Goal: Task Accomplishment & Management: Manage account settings

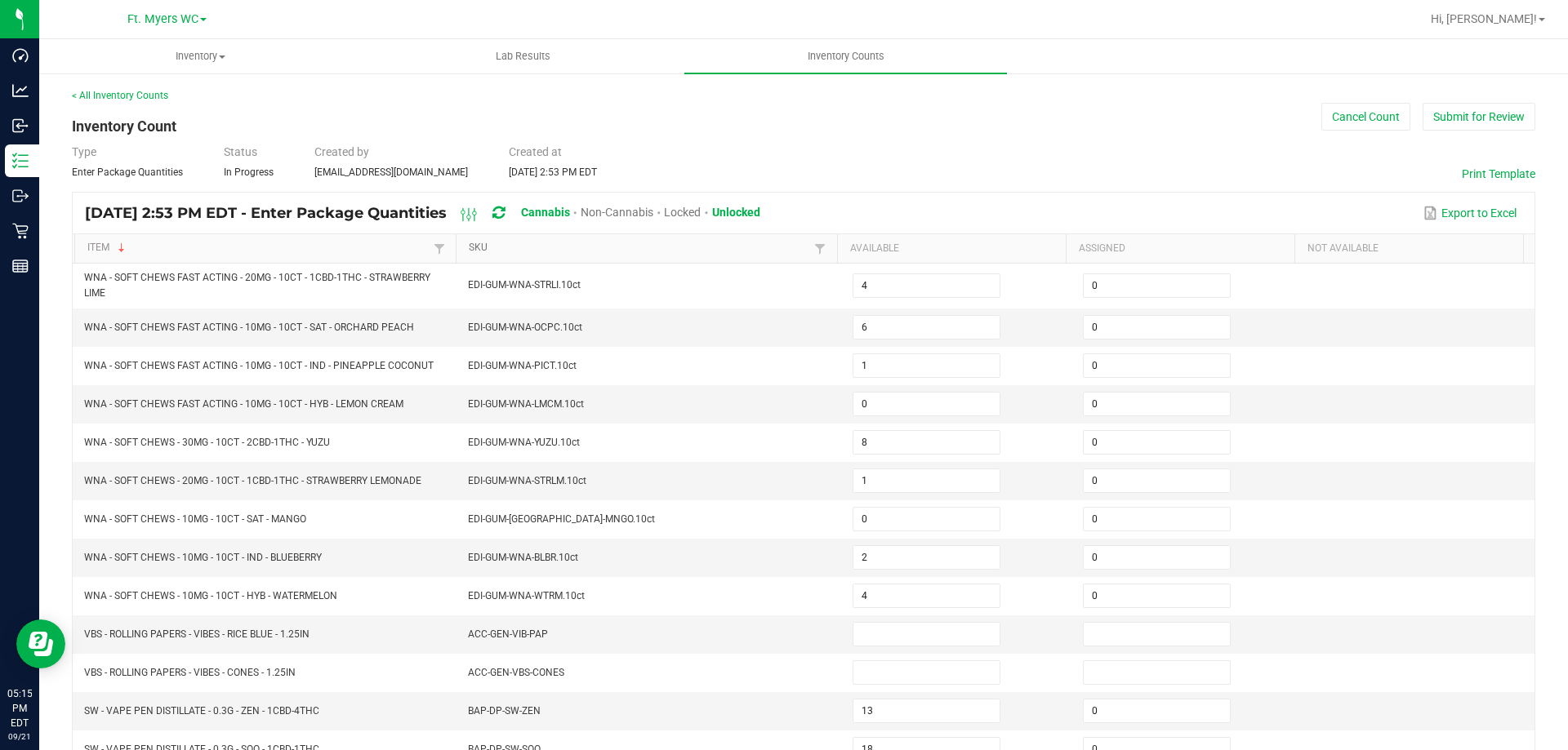
click at [549, 244] on link "SKU" at bounding box center [639, 248] width 341 height 13
type input "0"
type input "12"
type input "3"
type input "1"
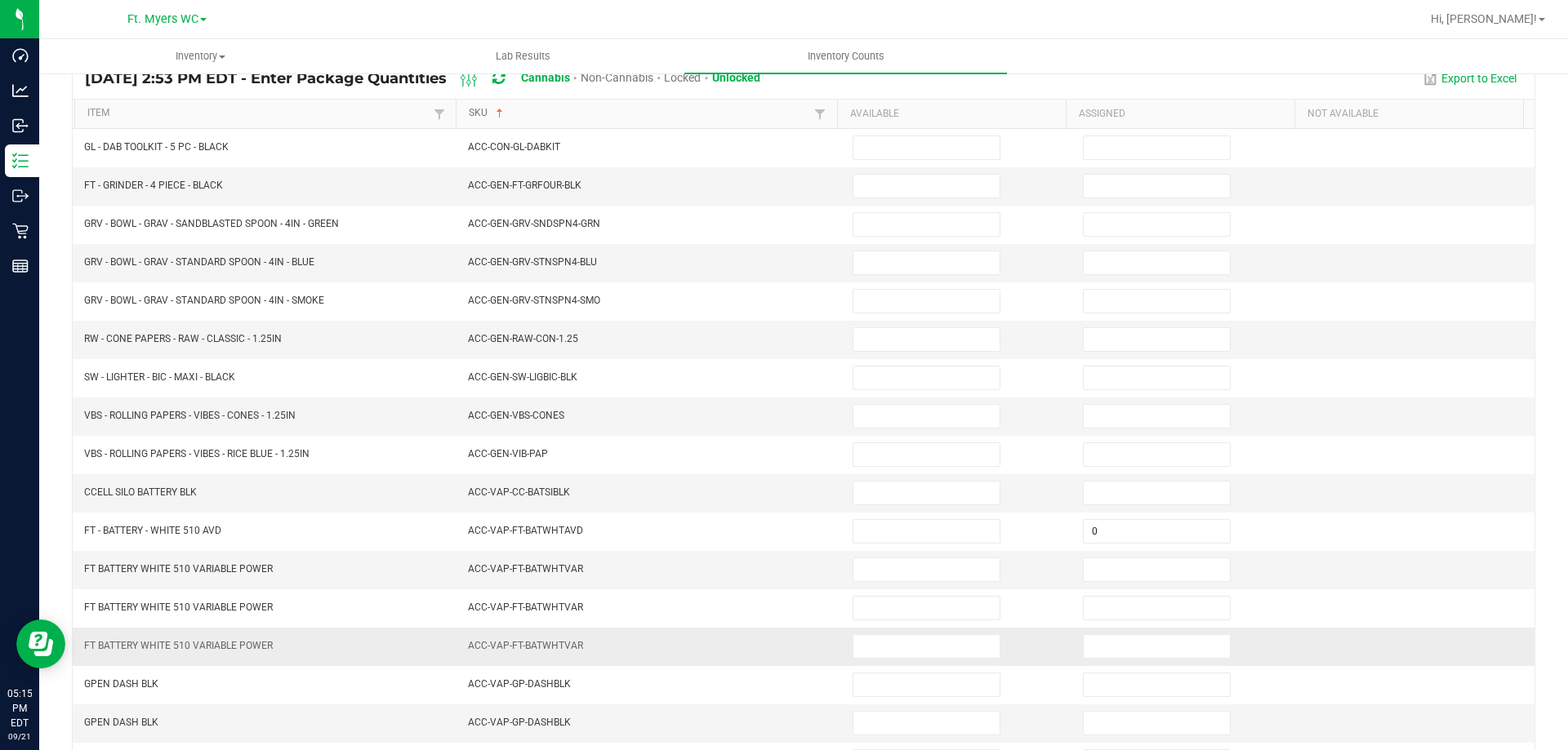
scroll to position [339, 0]
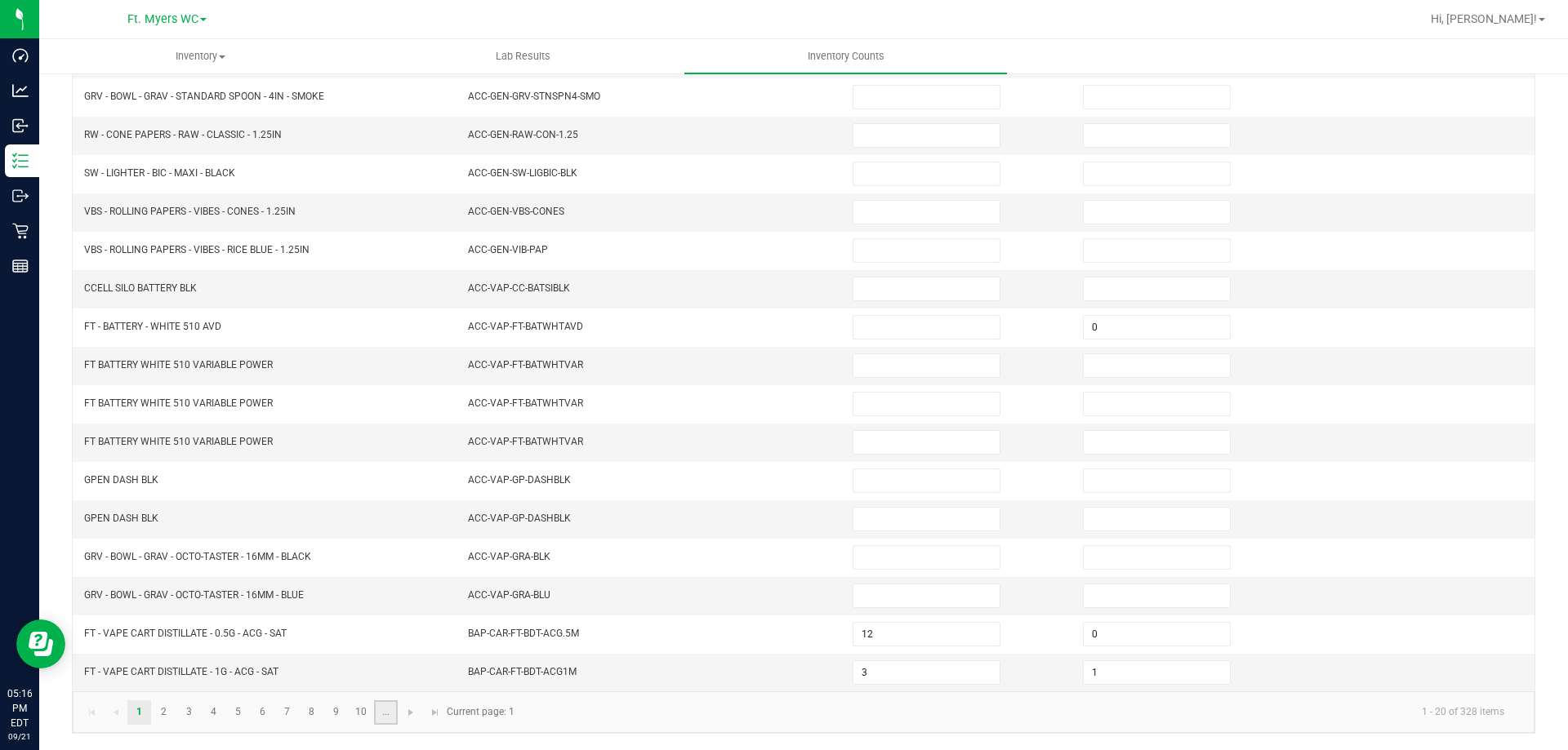
click at [386, 709] on link "..." at bounding box center [385, 713] width 24 height 25
type input "23"
type input "1"
type input "3"
type input "0"
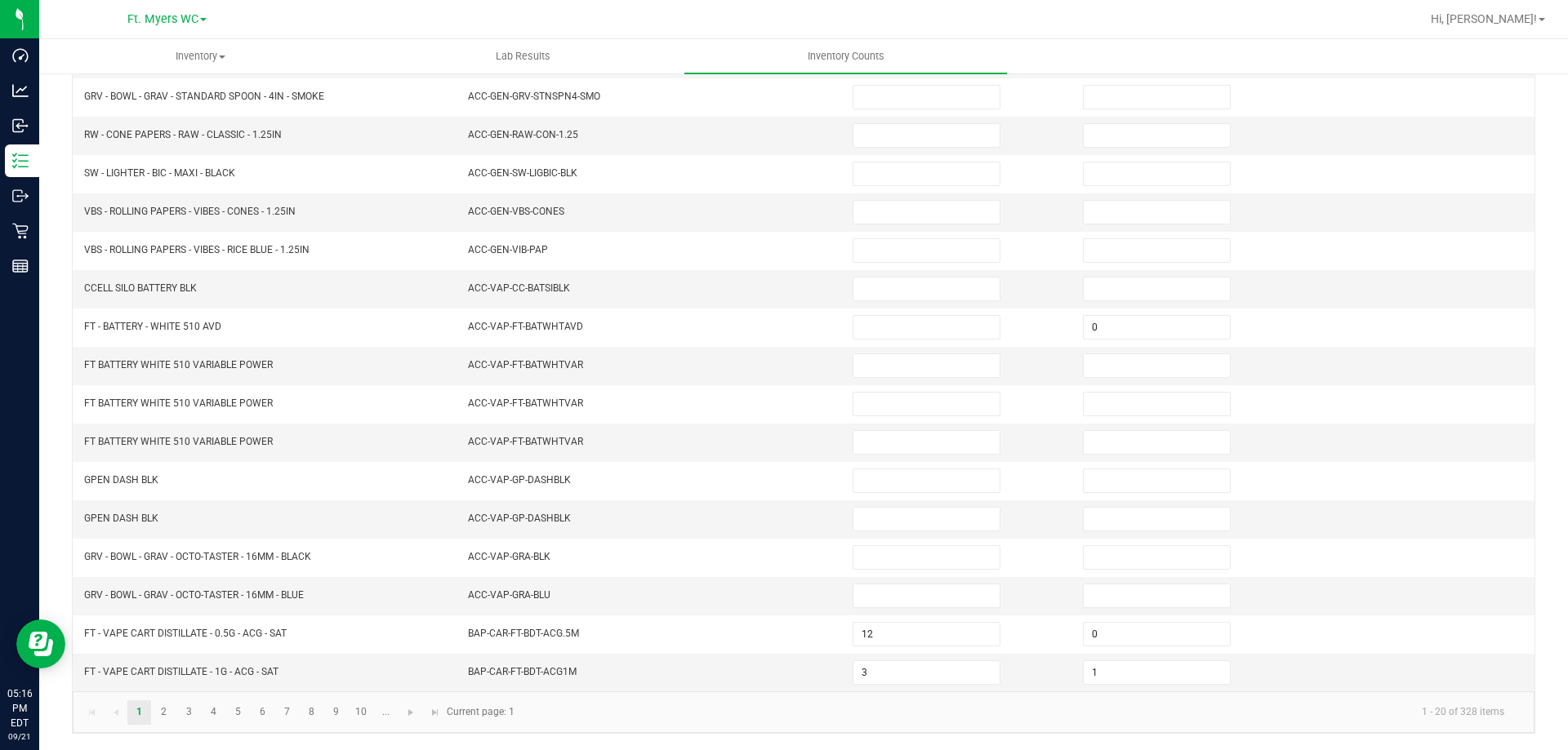
type input "11"
type input "0"
type input "1"
type input "0"
type input "7"
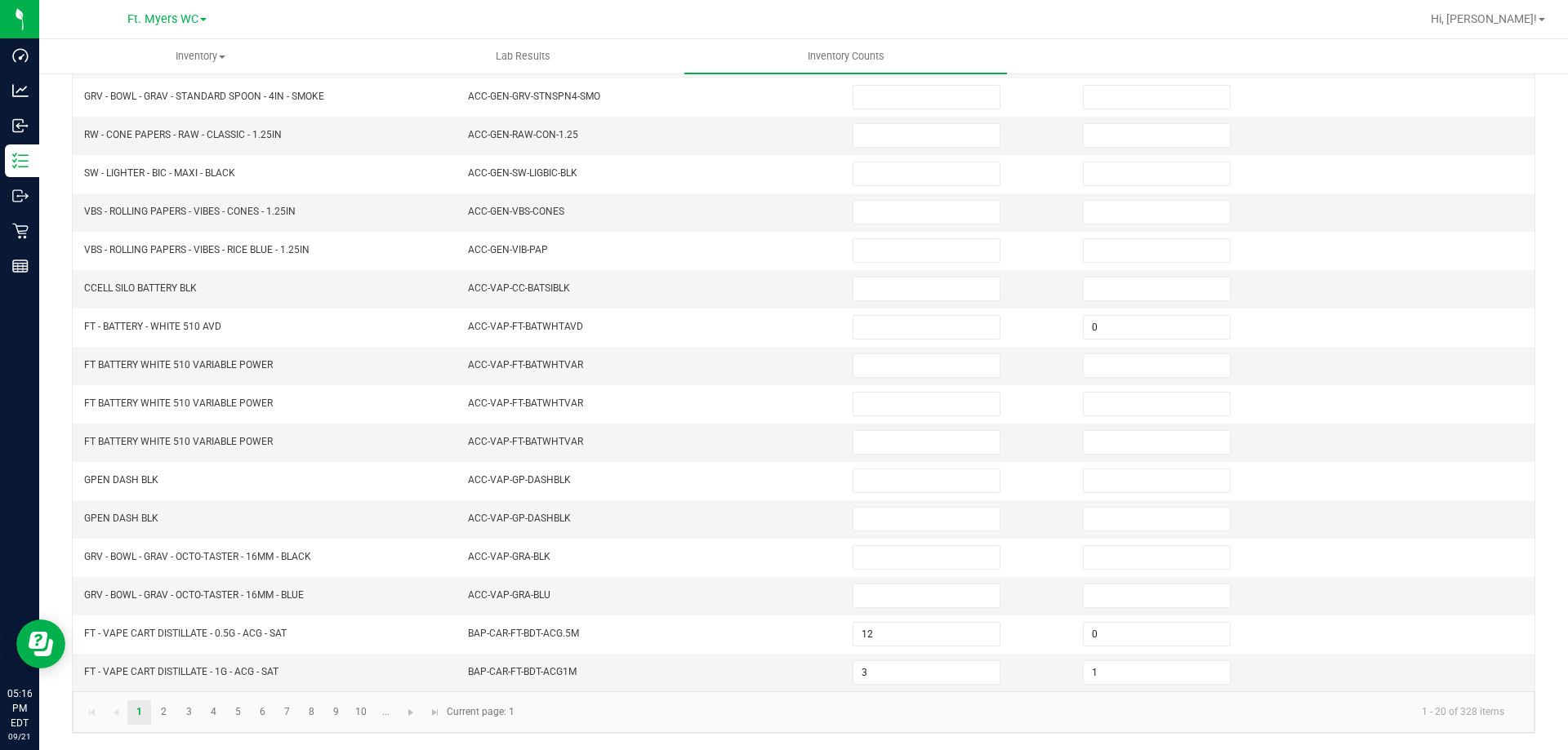
type input "0"
type input "2"
type input "0"
type input "9"
type input "0"
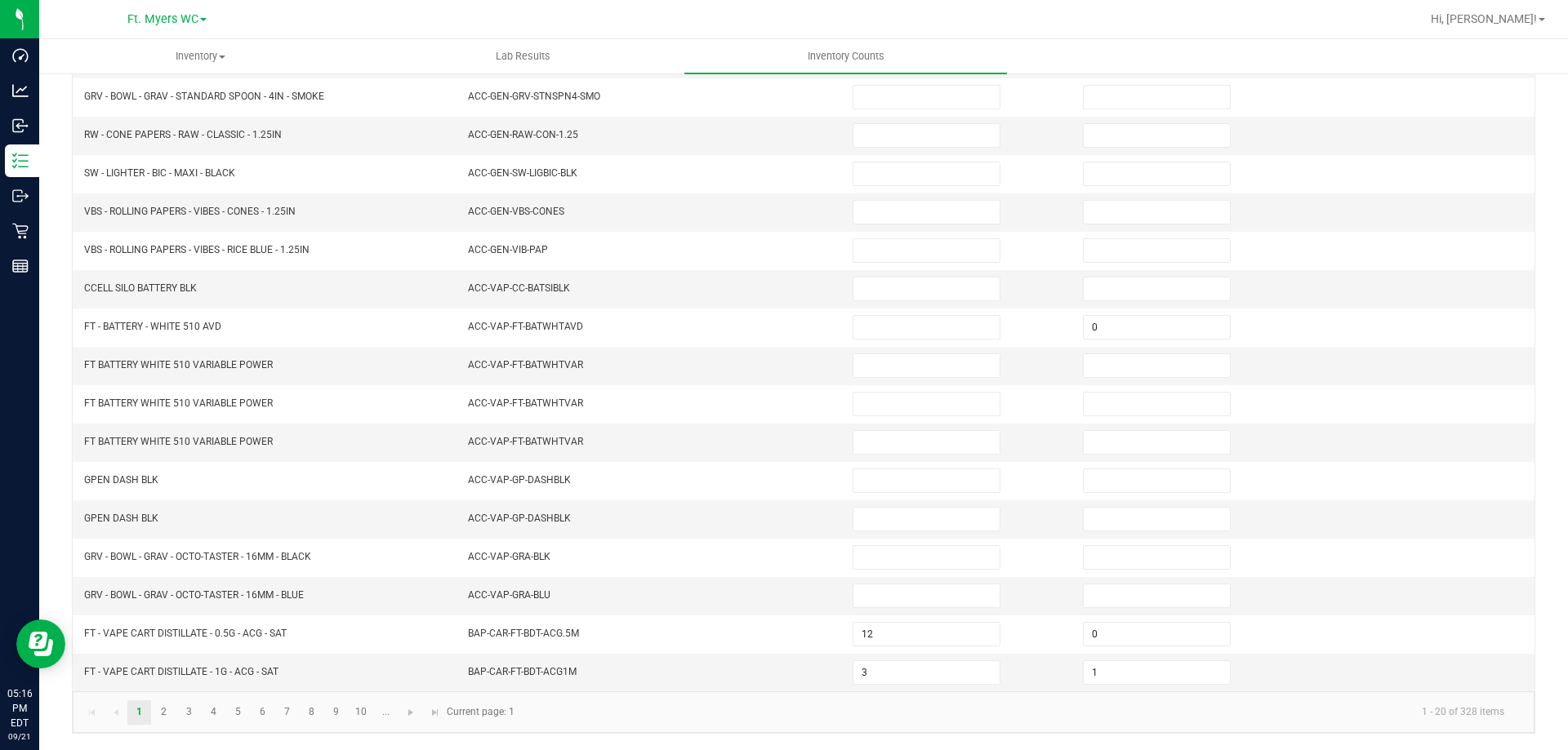
type input "7"
type input "0"
type input "24"
type input "0"
type input "33"
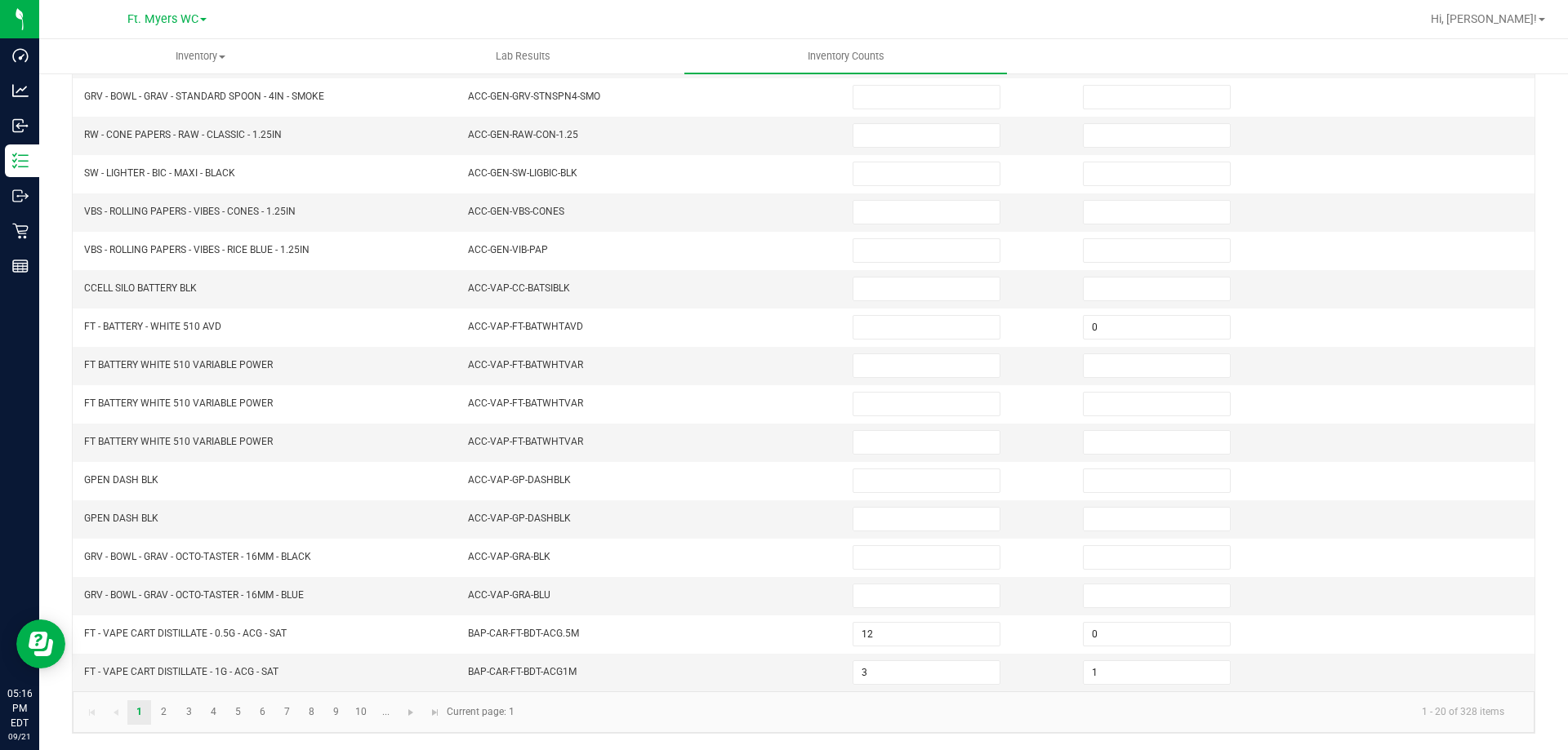
type input "0"
type input "25"
type input "5"
type input "0"
type input "19"
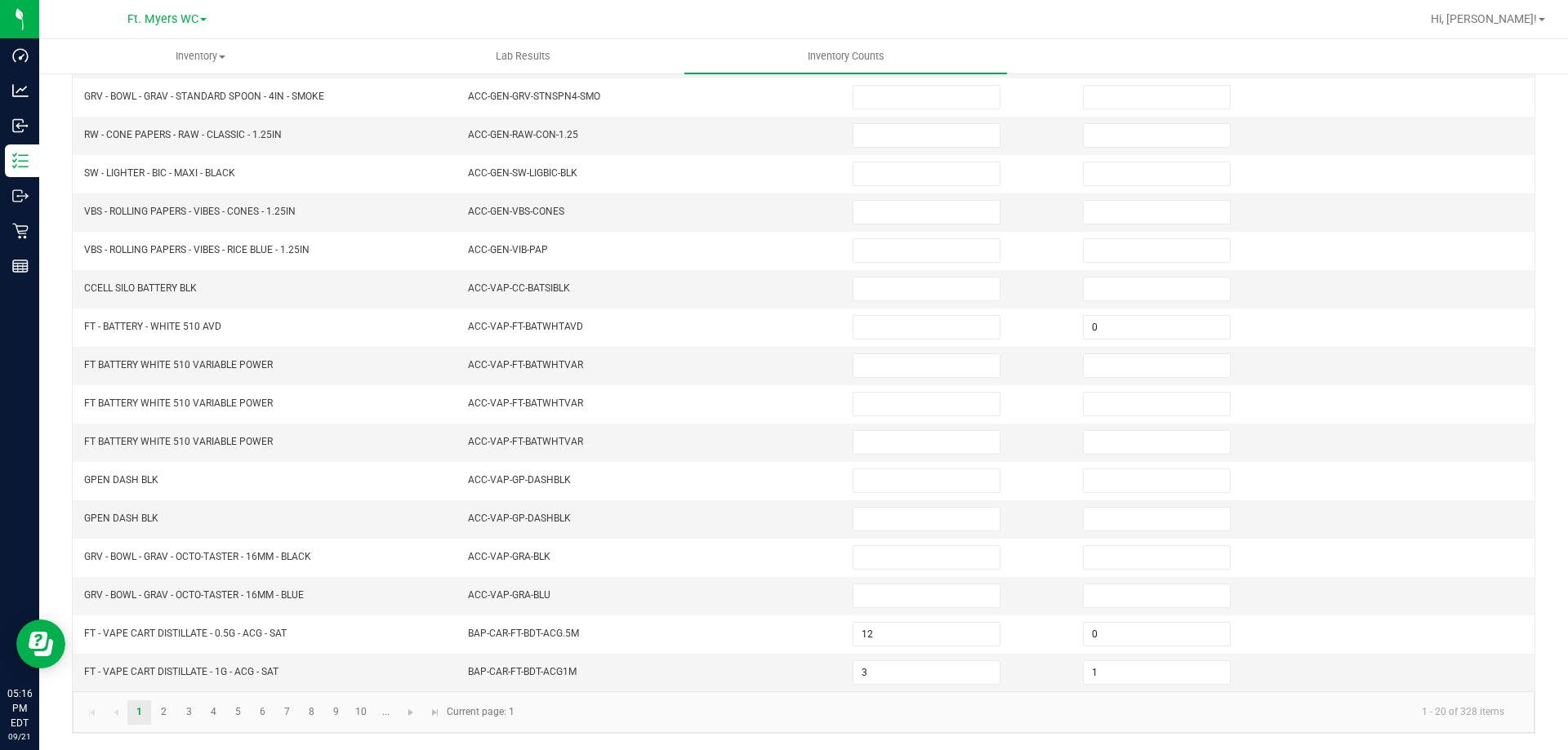
type input "2"
type input "18"
type input "0"
type input "8"
type input "0"
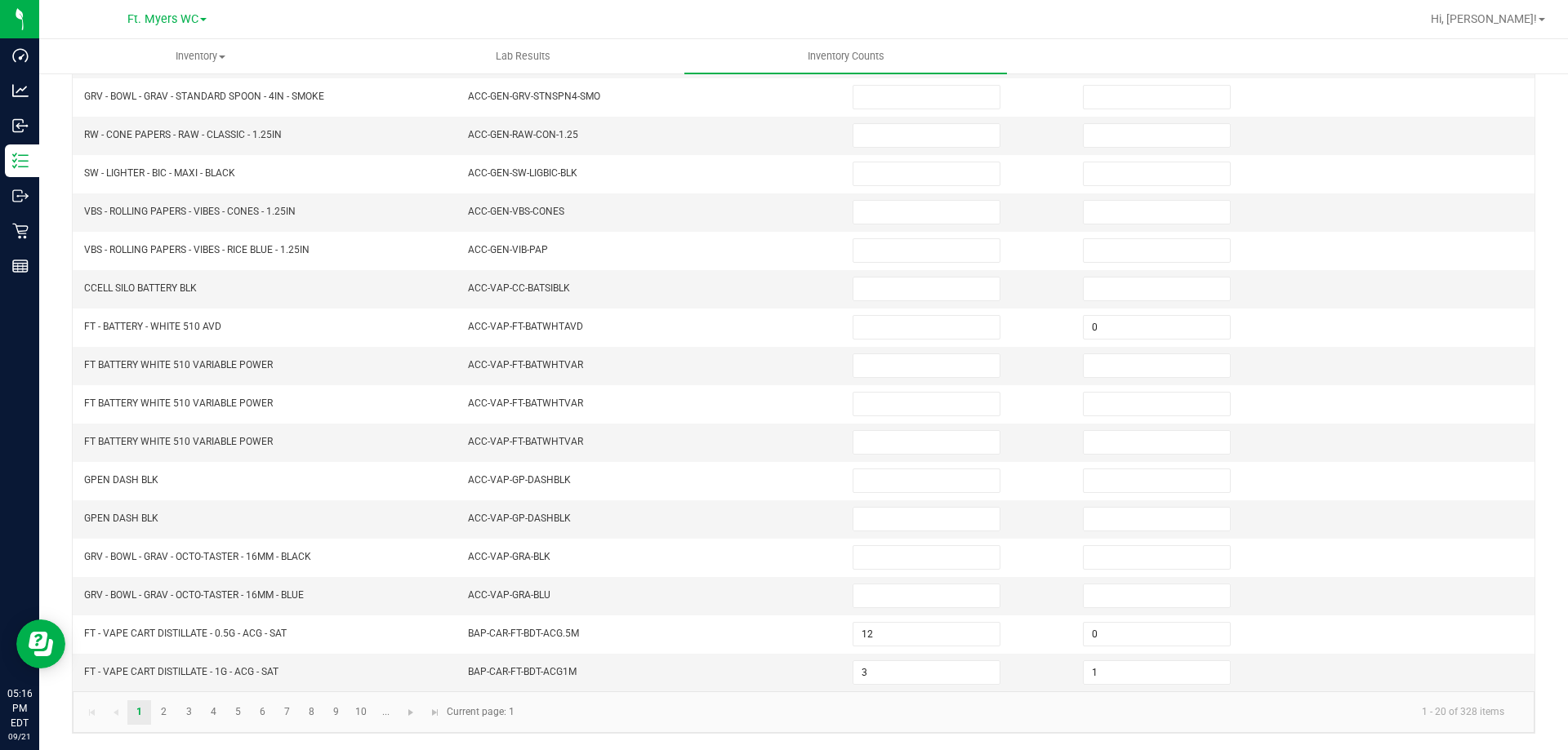
type input "14"
type input "0"
type input "1"
type input "0"
type input "5"
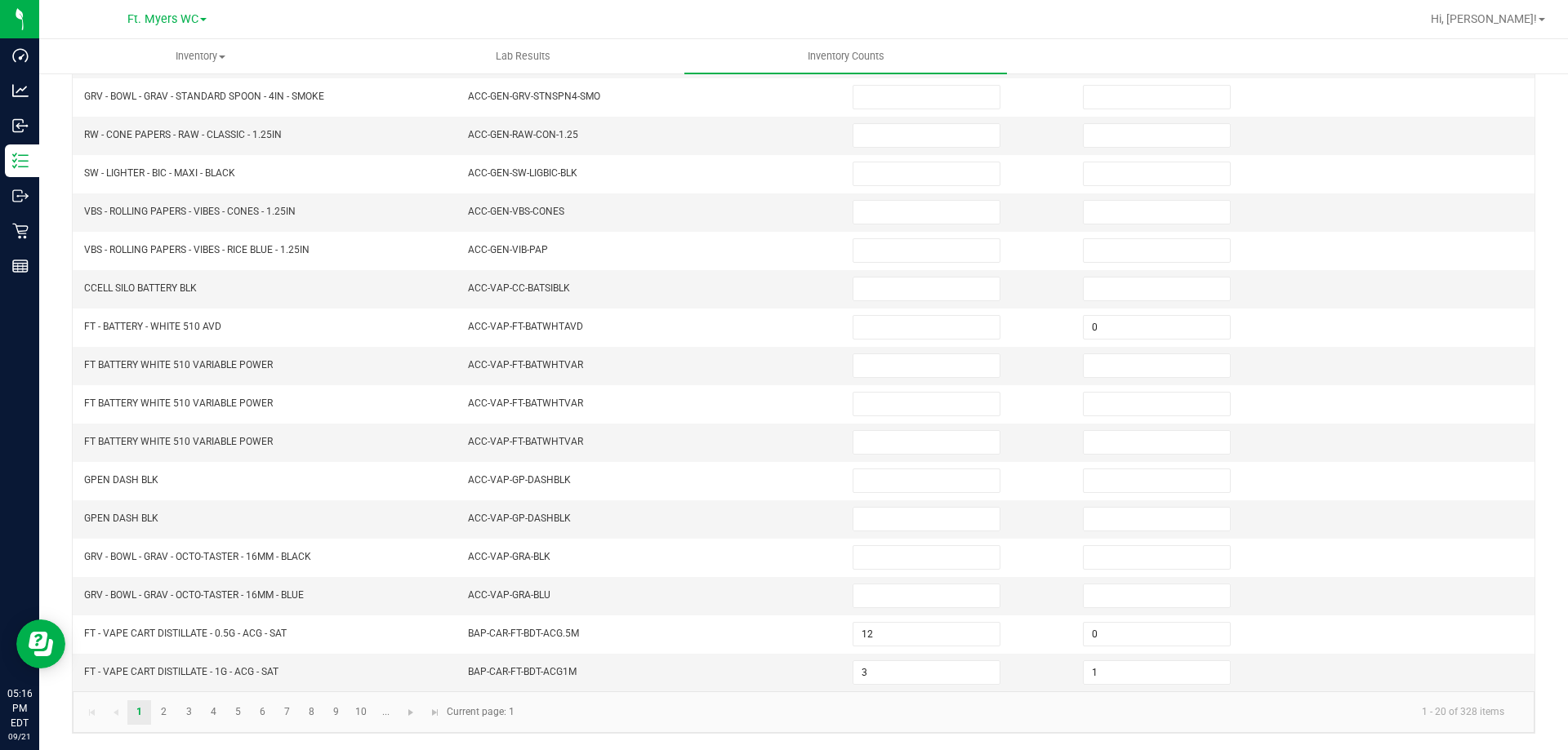
type input "0"
type input "8"
type input "0"
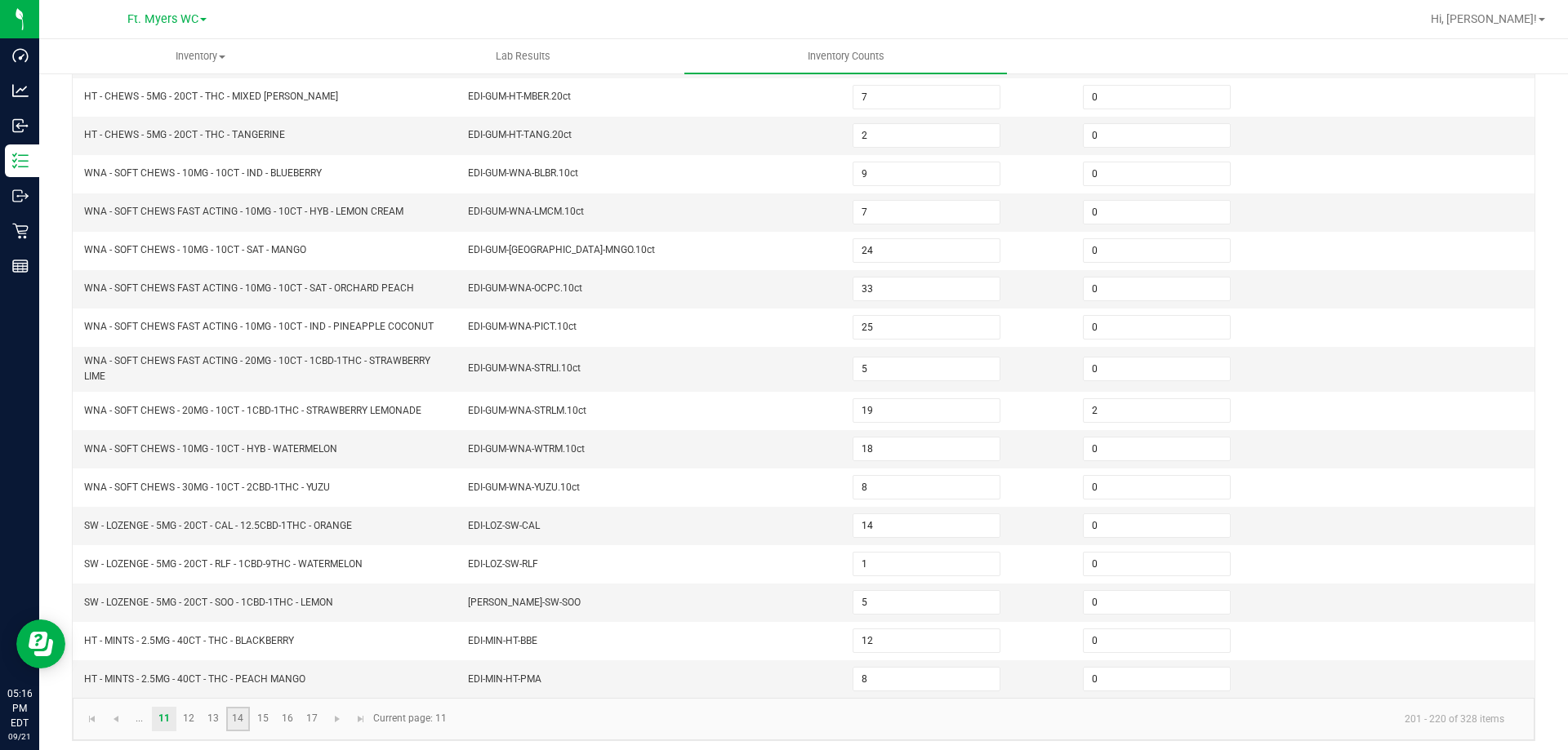
click at [247, 722] on link "14" at bounding box center [238, 720] width 24 height 25
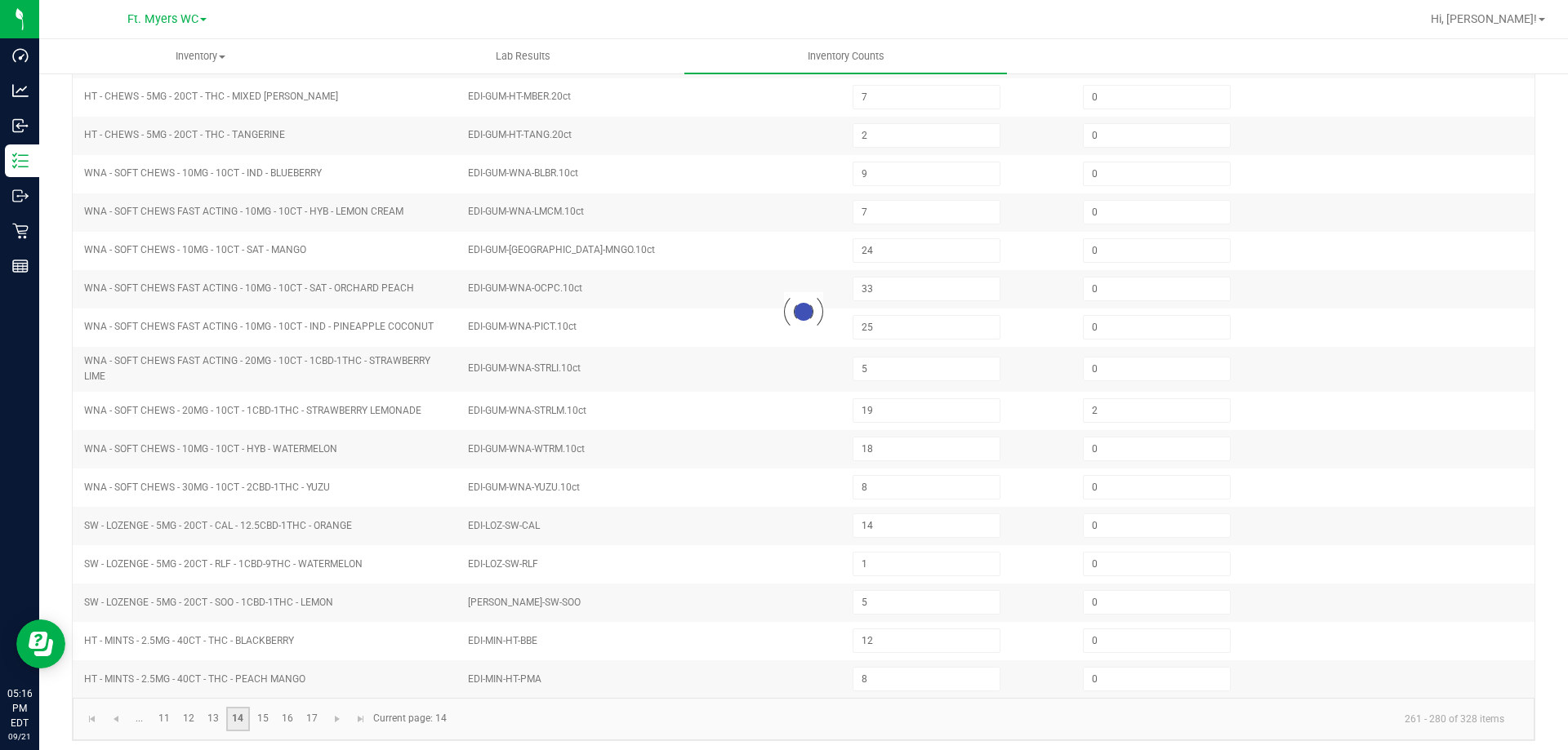
type input "0"
type input "4"
type input "2"
type input "18"
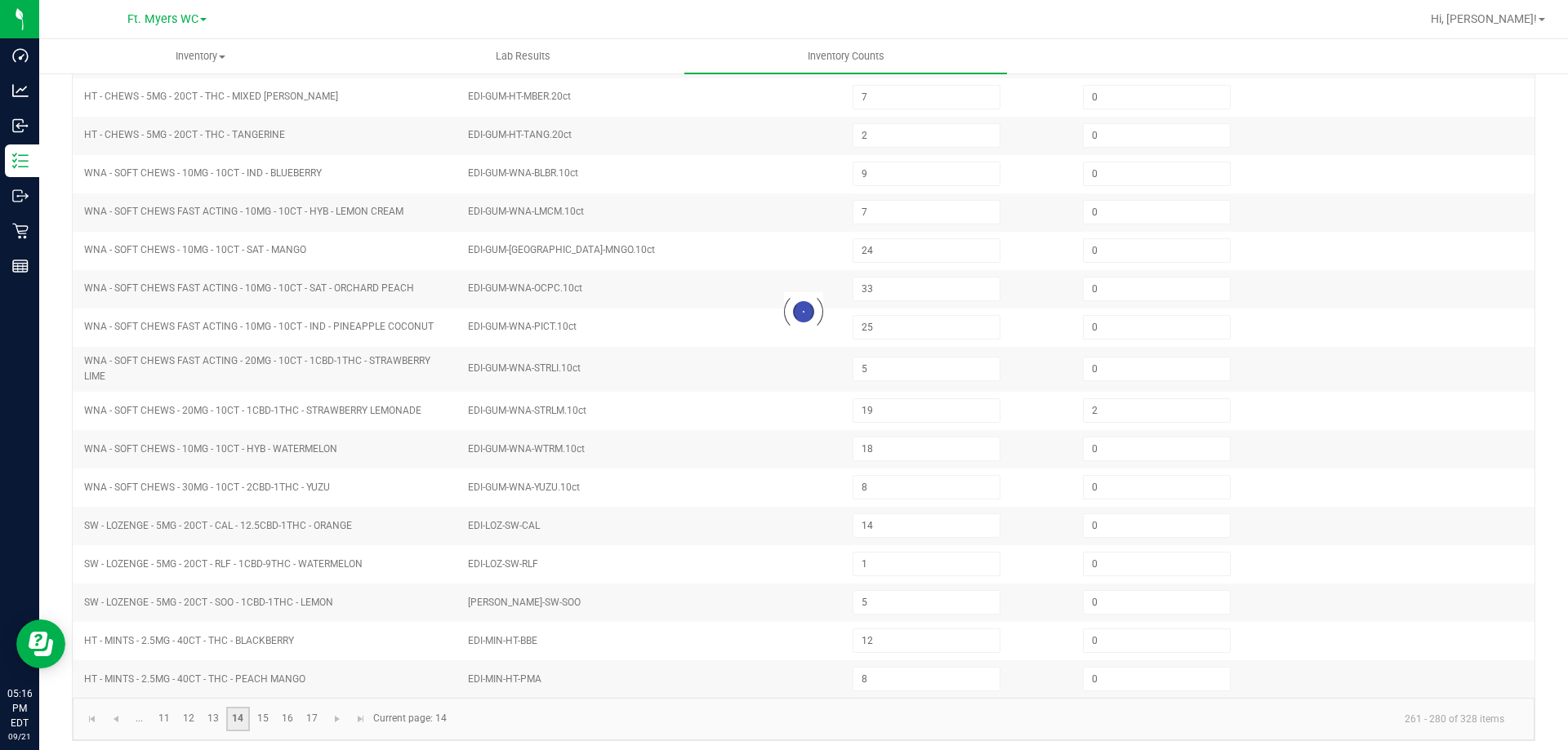
type input "14"
type input "12"
type input "16"
type input "11"
type input "2"
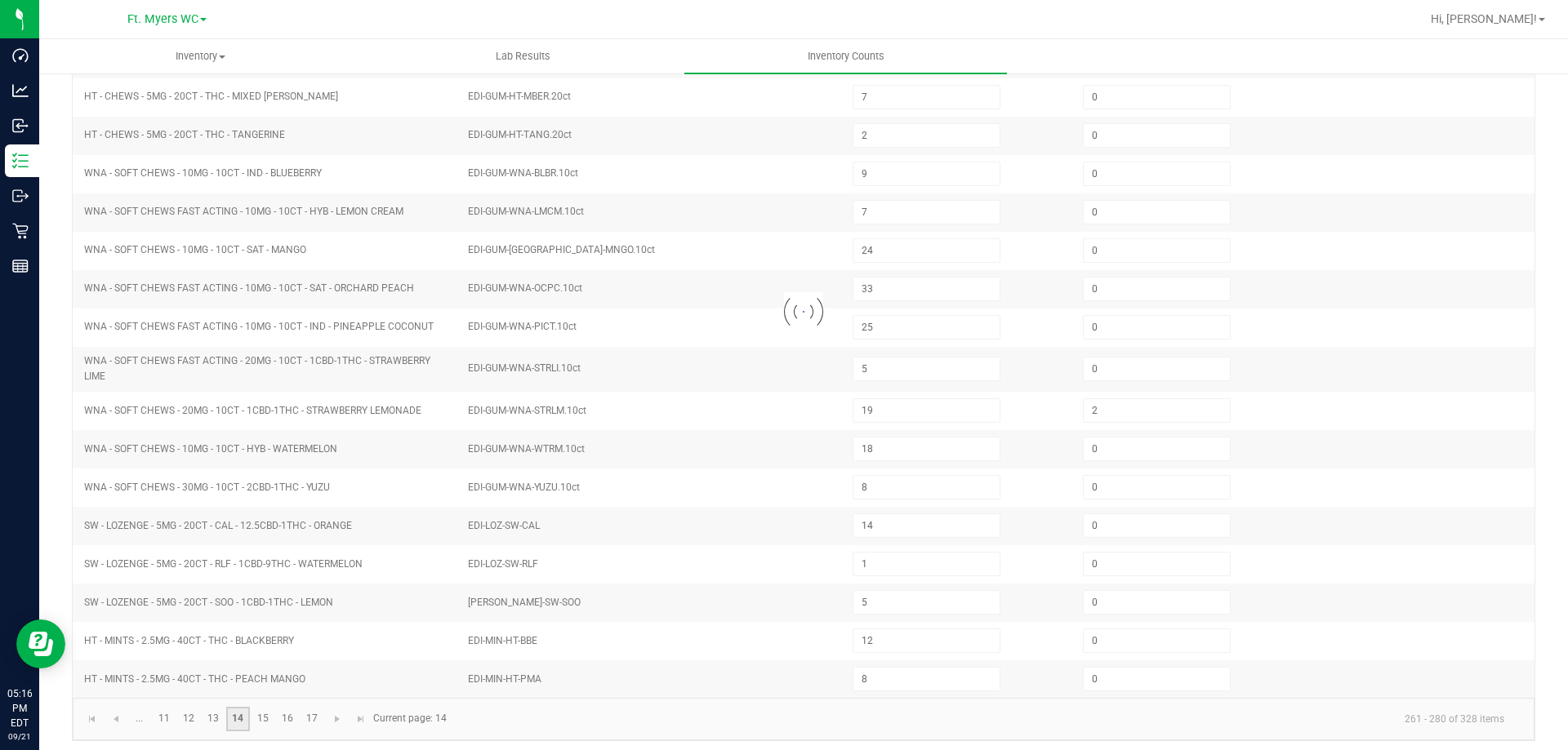
type input "3"
type input "1"
type input "16"
type input "0"
type input "16"
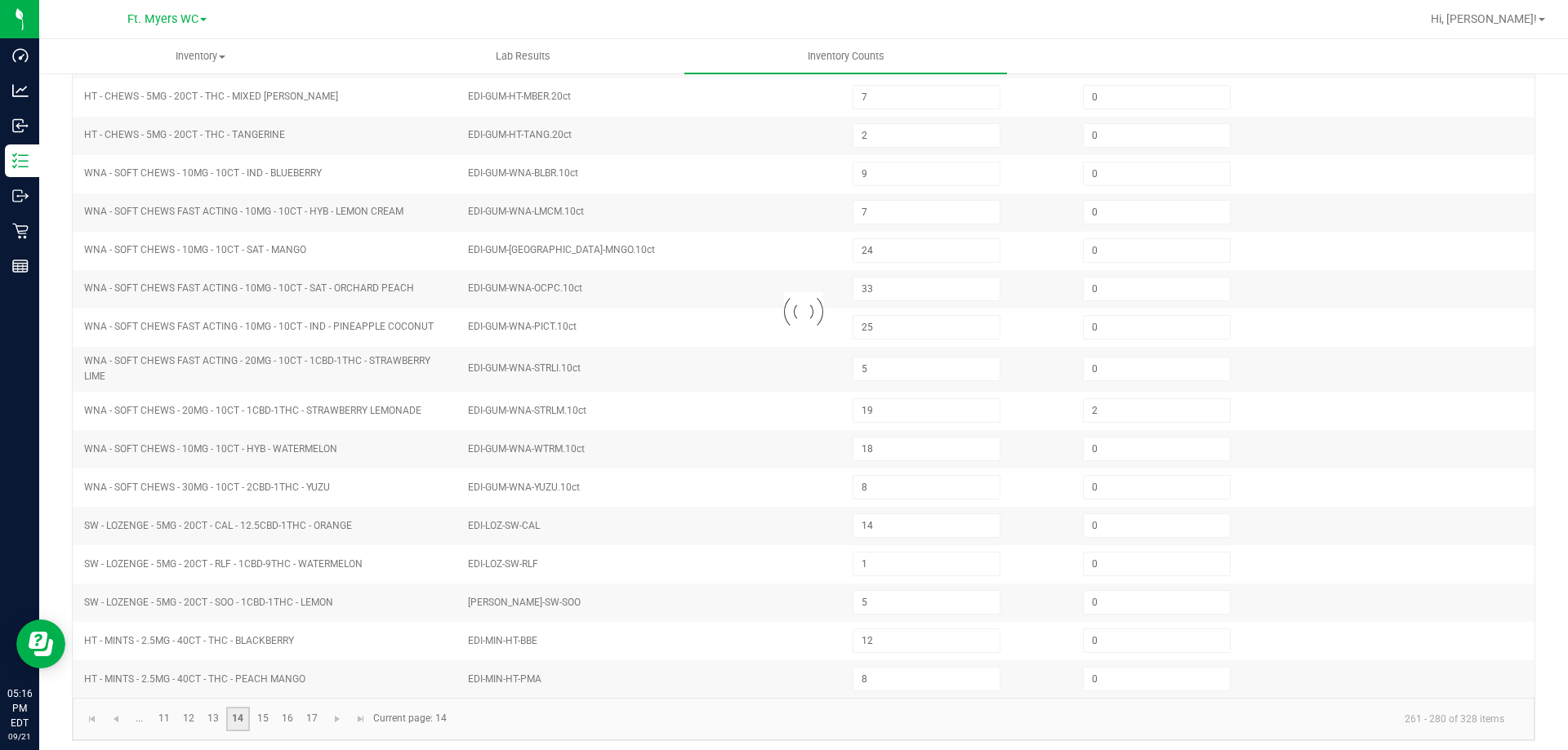
type input "0"
type input "15"
type input "10"
type input "3"
type input "0"
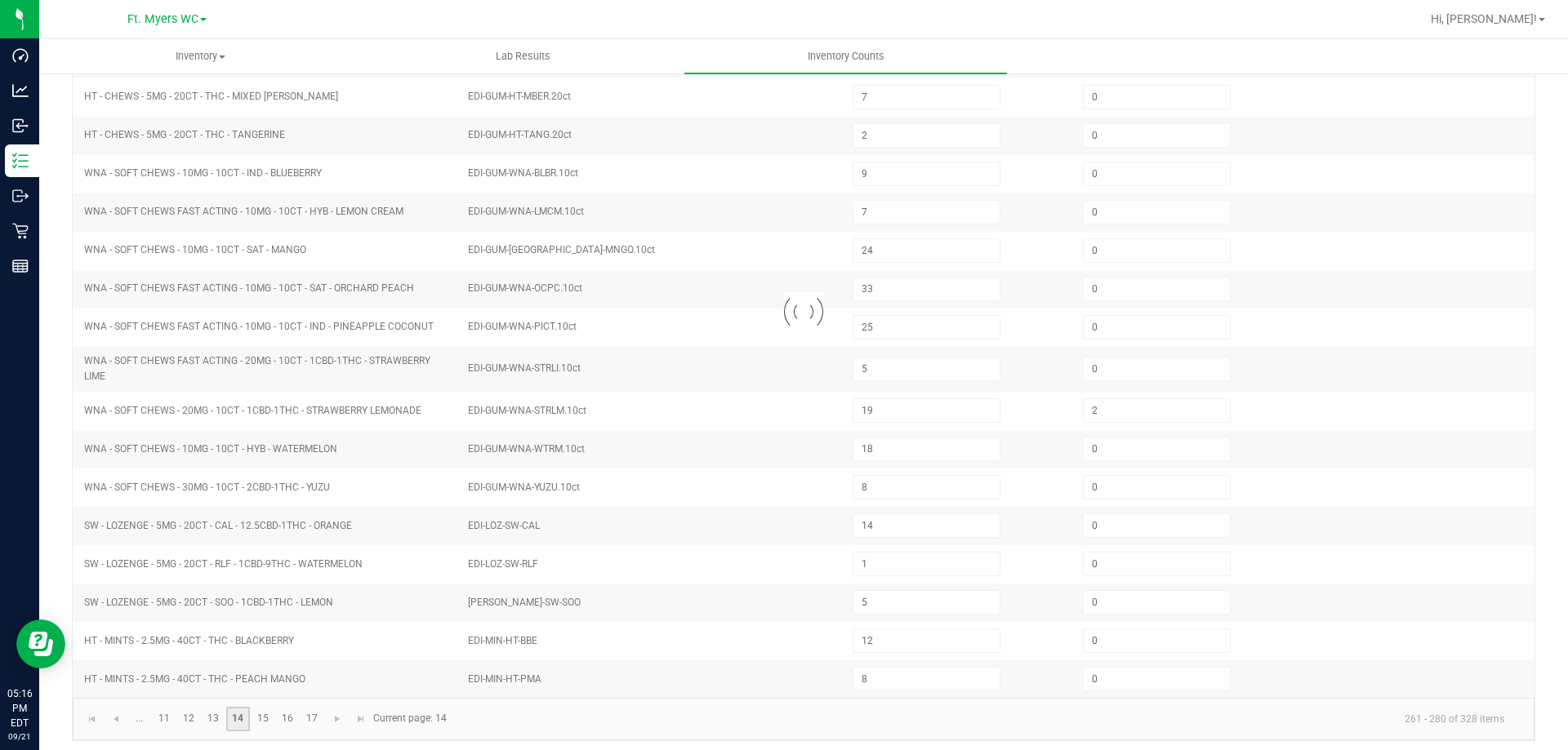
type input "1"
type input "6"
type input "16"
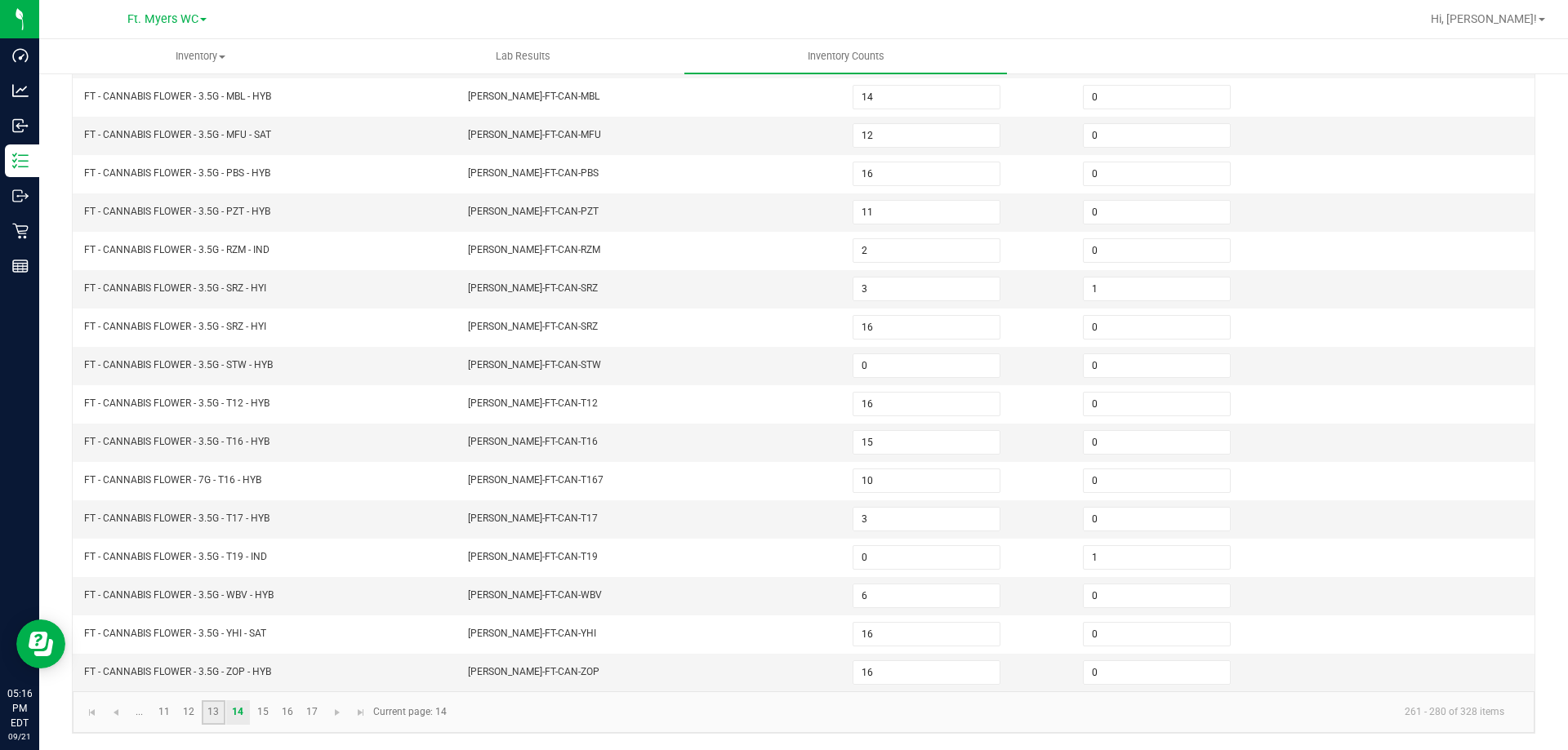
click at [214, 711] on link "13" at bounding box center [213, 713] width 24 height 25
type input "7"
type input "2"
type input "0"
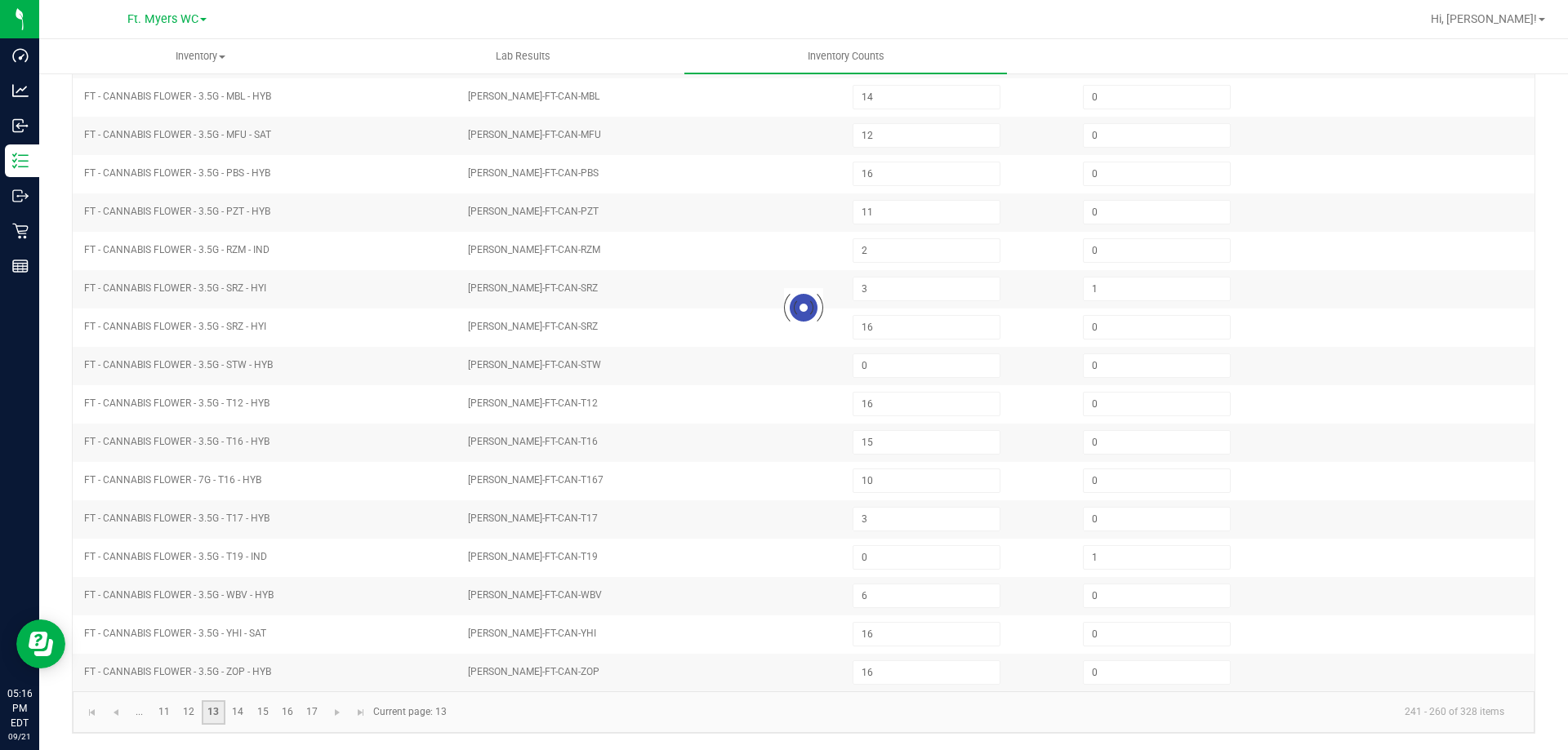
type input "0"
type input "2"
type input "8"
type input "10"
type input "11"
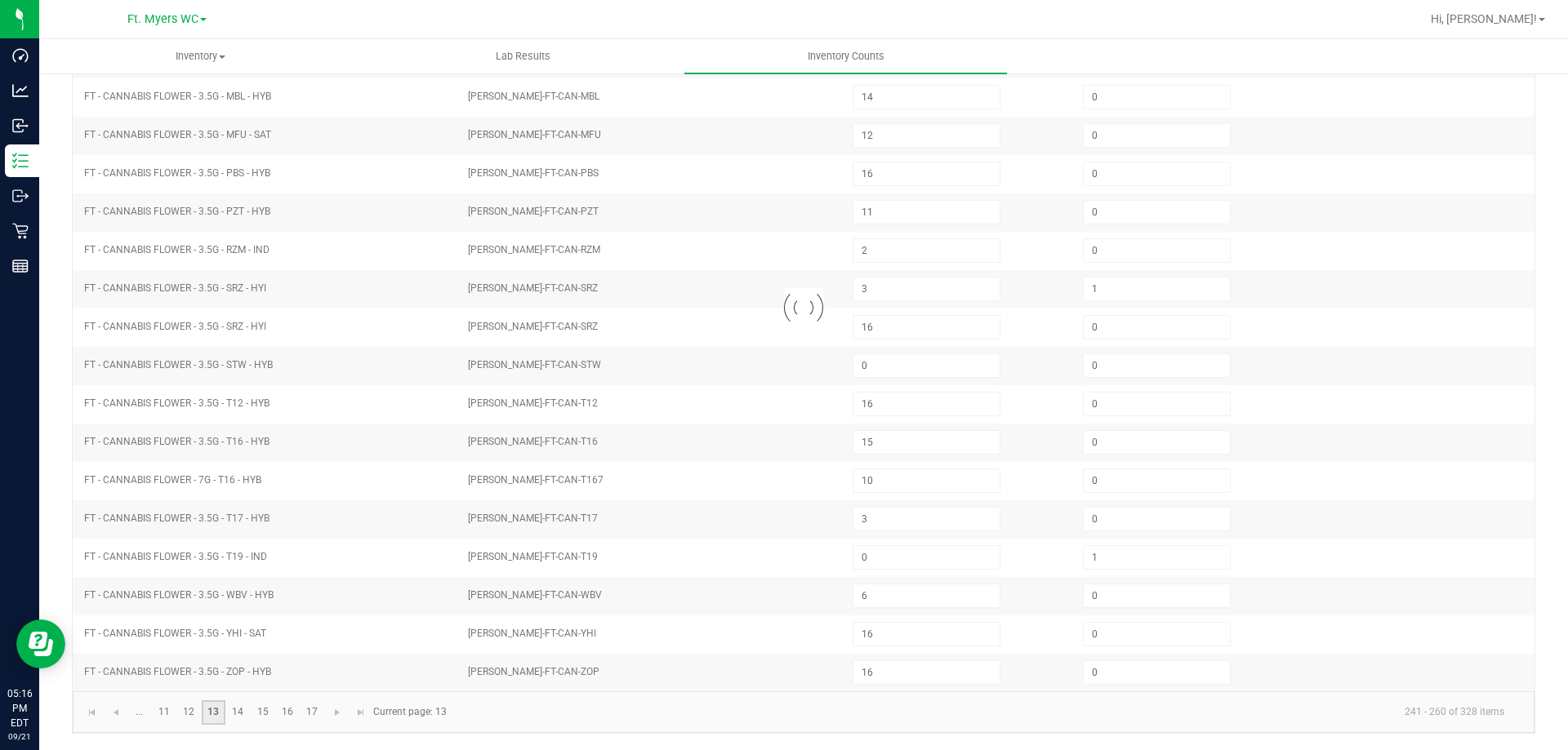
type input "14"
type input "0"
type input "13"
type input "0"
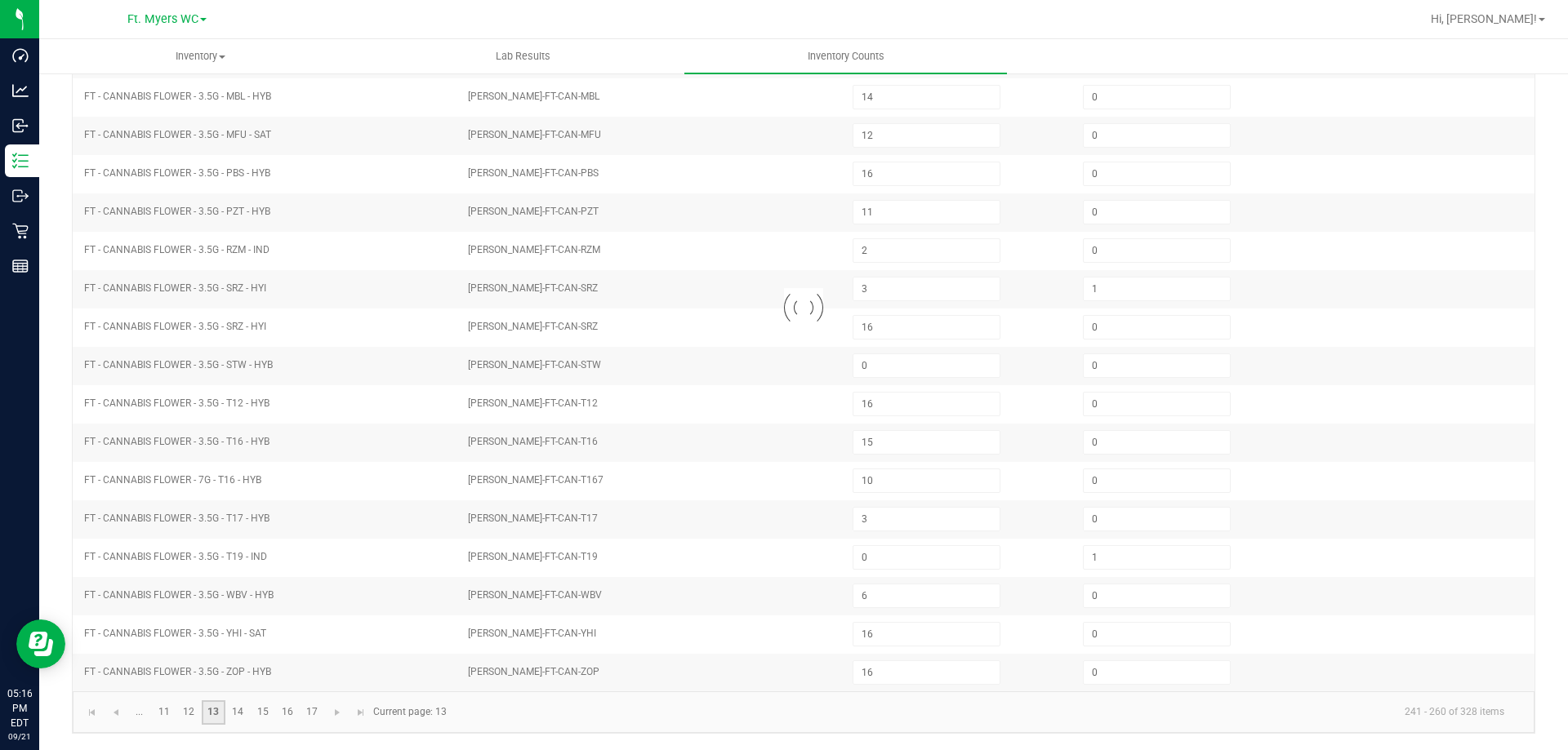
type input "4"
type input "14"
type input "19"
type input "0"
type input "1"
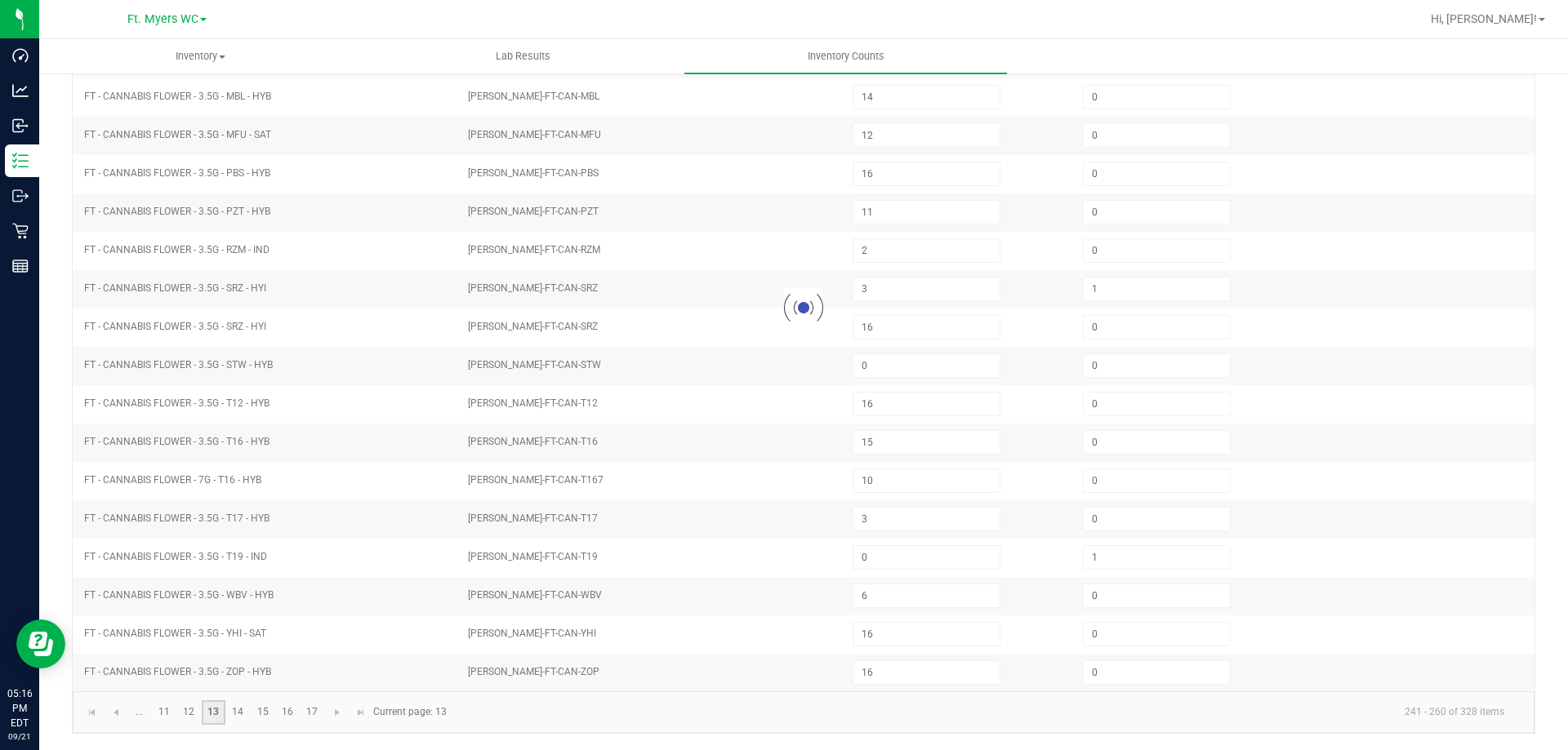
type input "4"
type input "0"
type input "3"
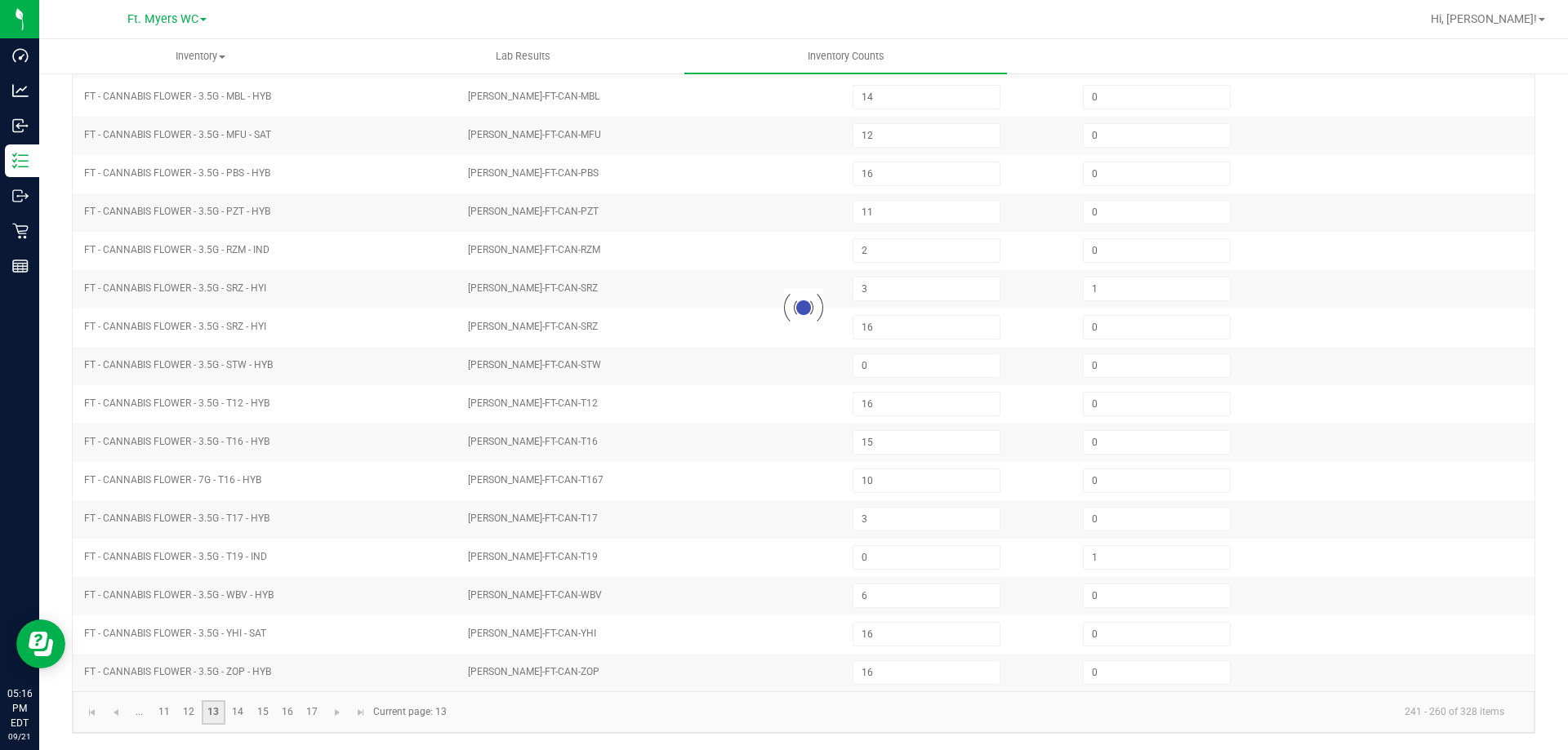
type input "7"
type input "2"
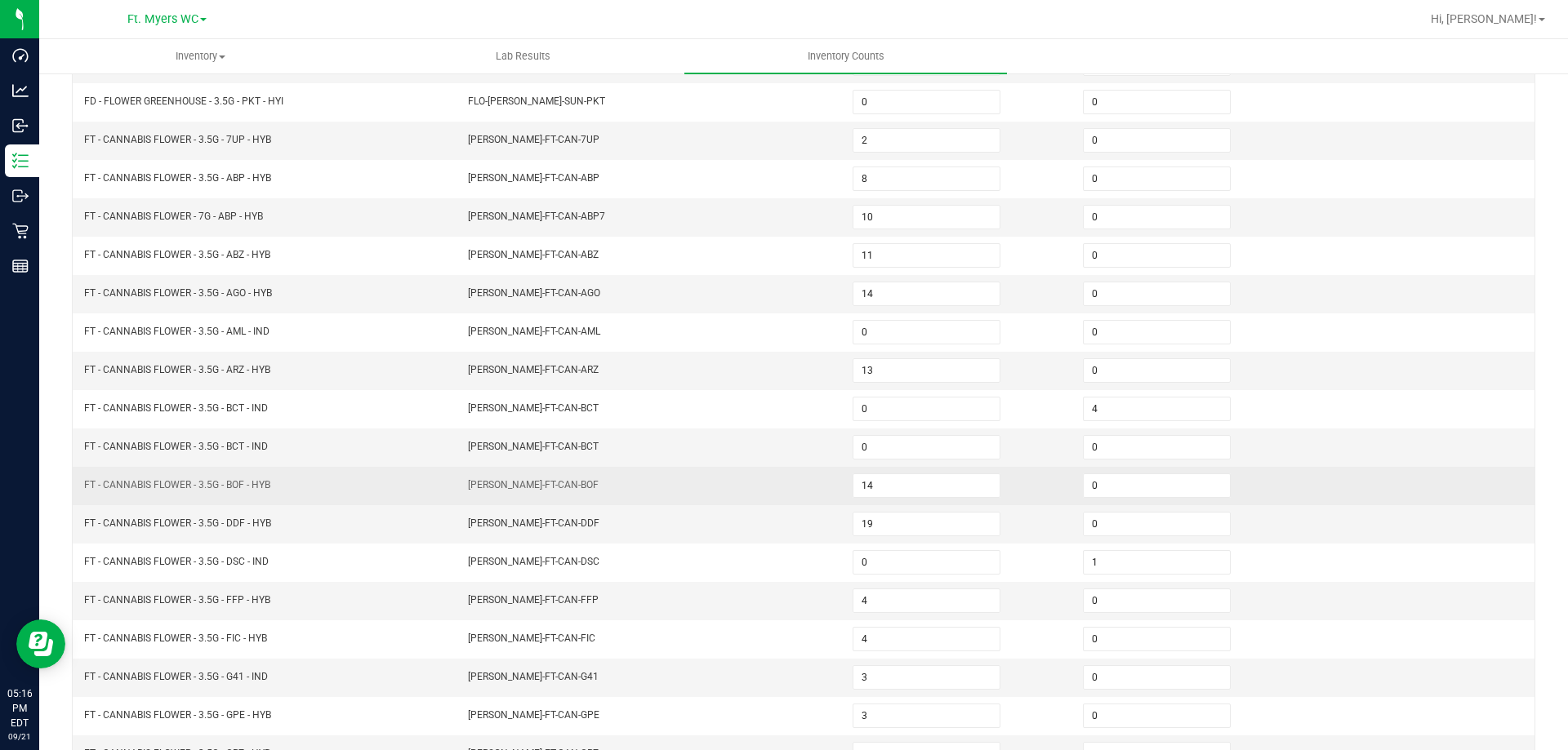
scroll to position [0, 0]
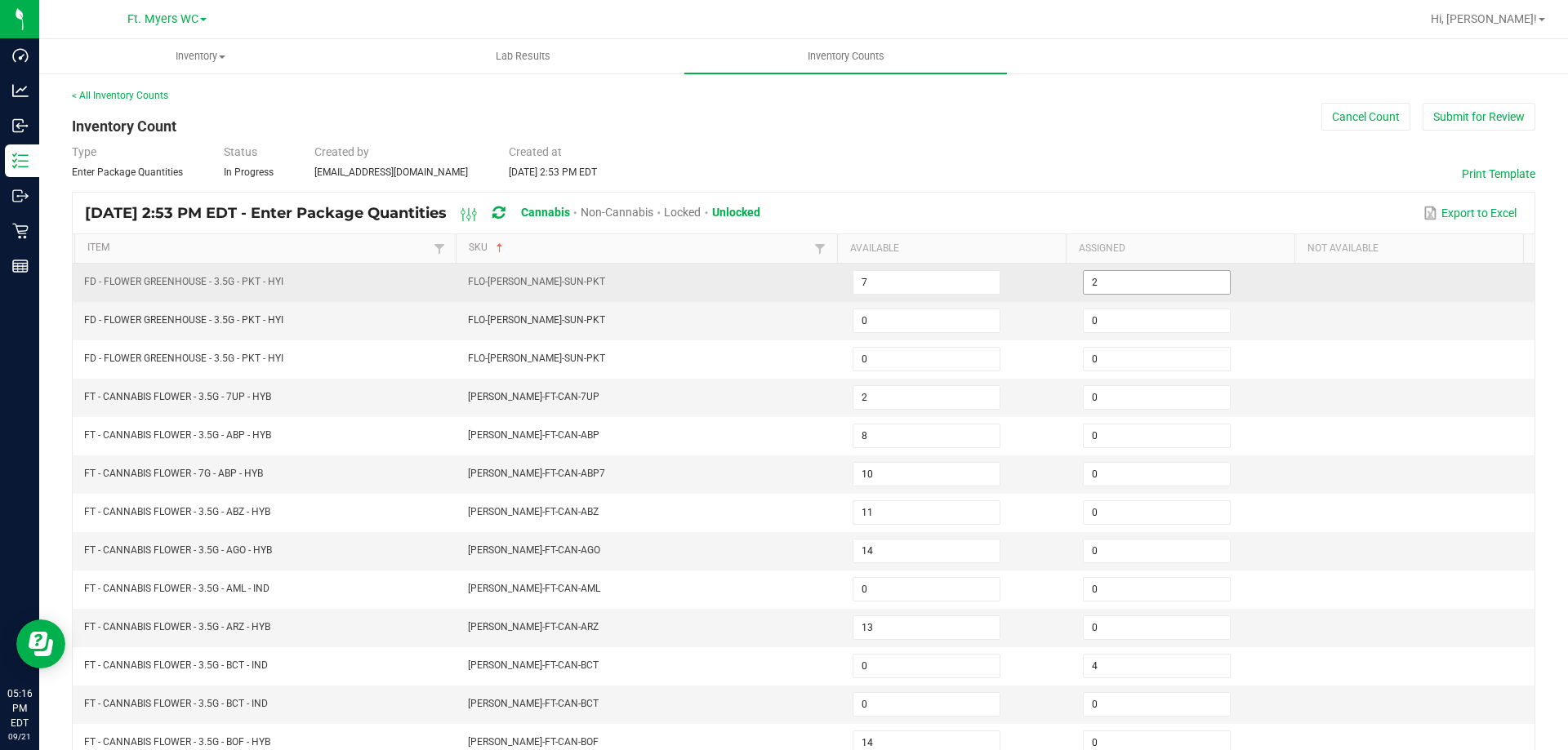
click at [1101, 288] on input "2" at bounding box center [1157, 282] width 147 height 23
drag, startPoint x: 1100, startPoint y: 281, endPoint x: 999, endPoint y: 274, distance: 101.2
click at [1001, 275] on tr "FD - FLOWER GREENHOUSE - 3.5G - PKT - HYI FLO-[PERSON_NAME]-SUN-PKT 7 3" at bounding box center [804, 282] width 1461 height 38
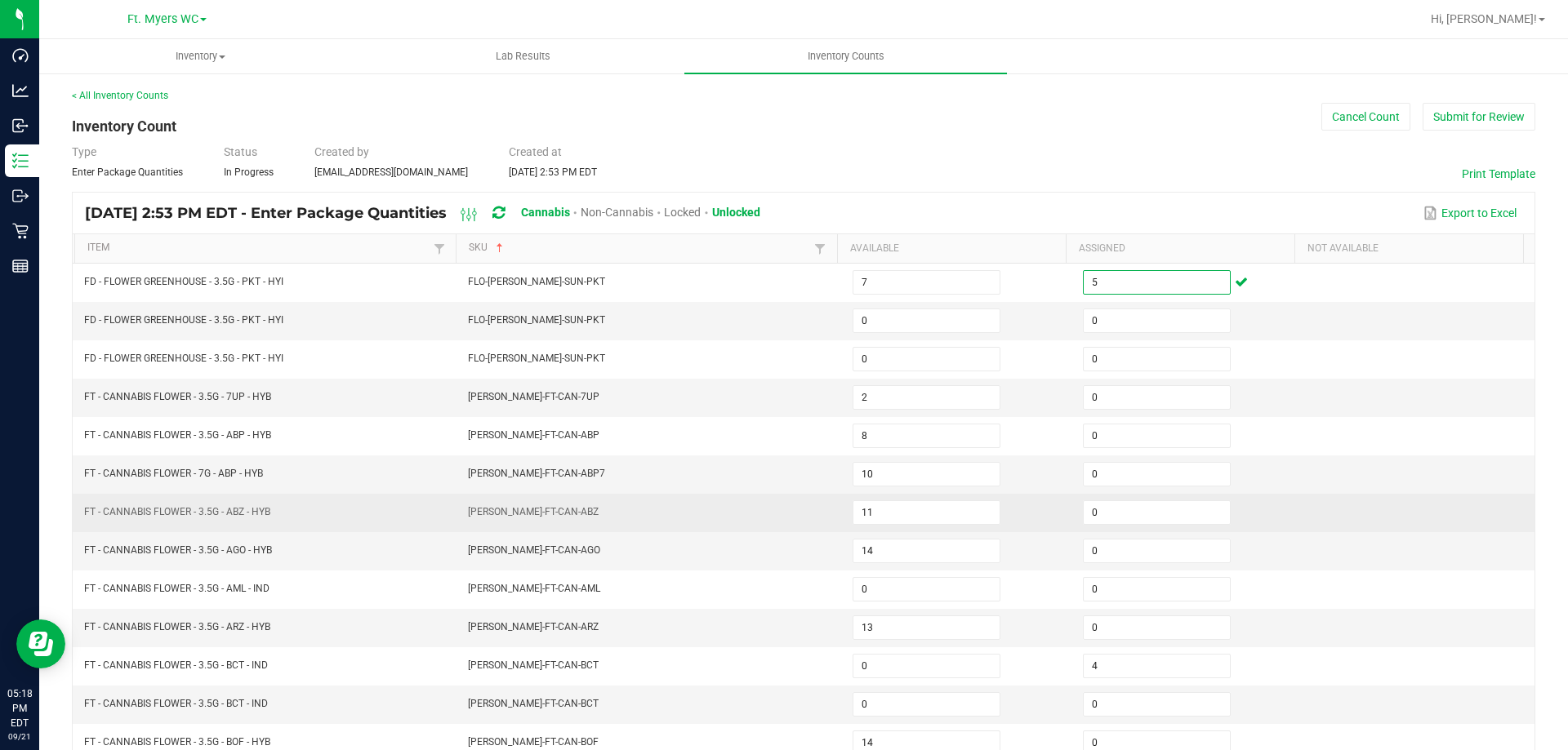
type input "5"
click at [439, 512] on td "FT - CANNABIS FLOWER - 3.5G - ABZ - HYB" at bounding box center [266, 512] width 384 height 38
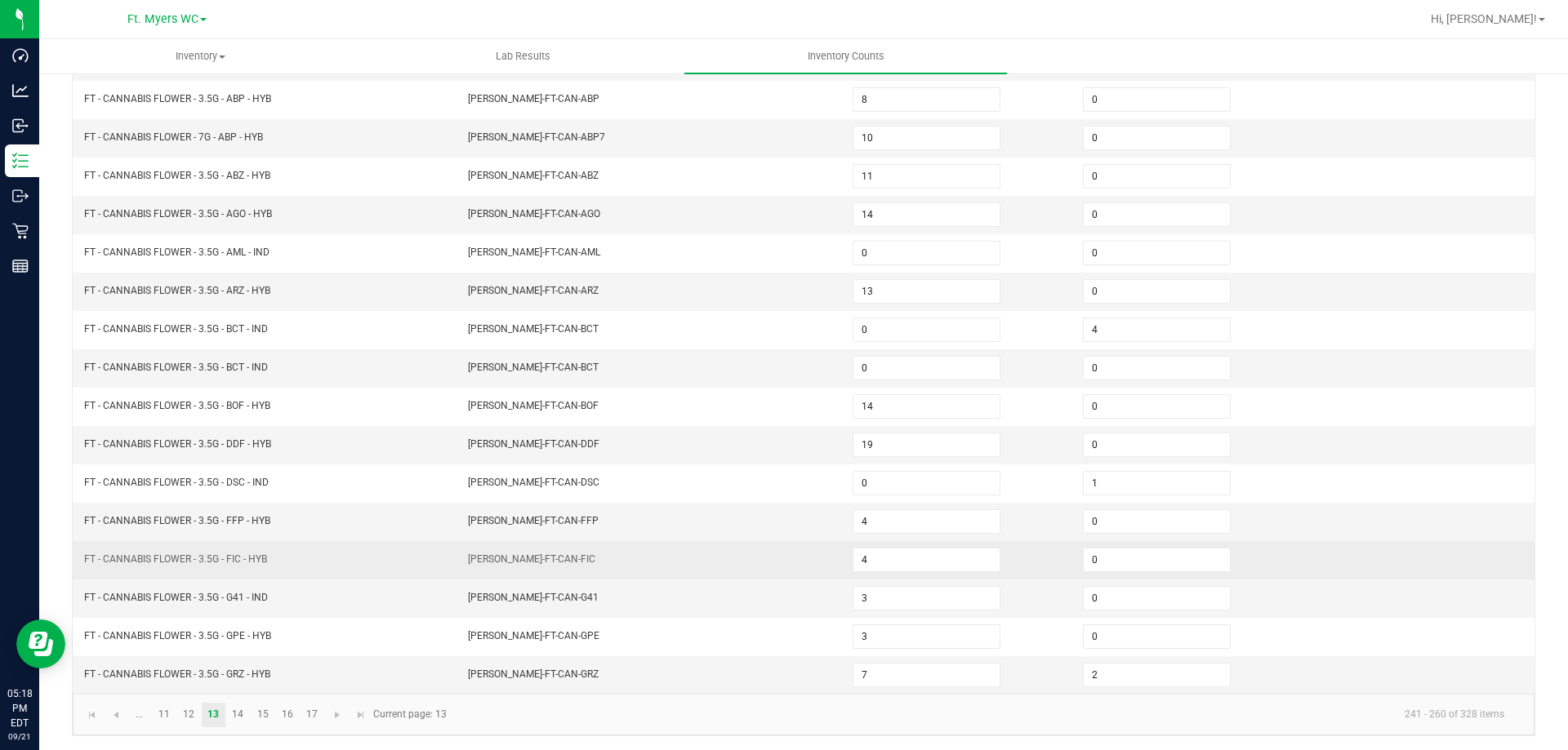
scroll to position [339, 0]
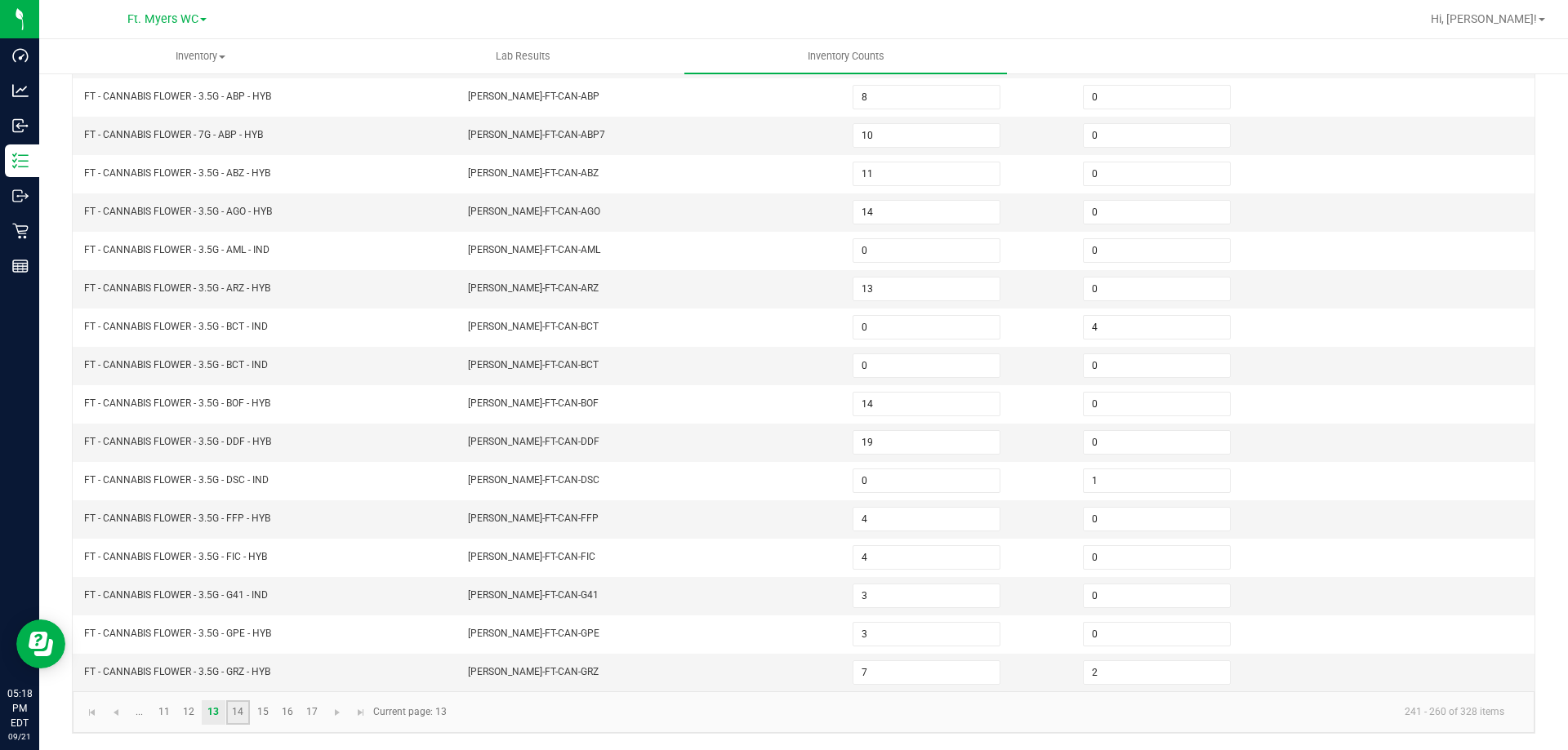
click at [229, 718] on link "14" at bounding box center [238, 713] width 24 height 25
type input "0"
type input "4"
type input "2"
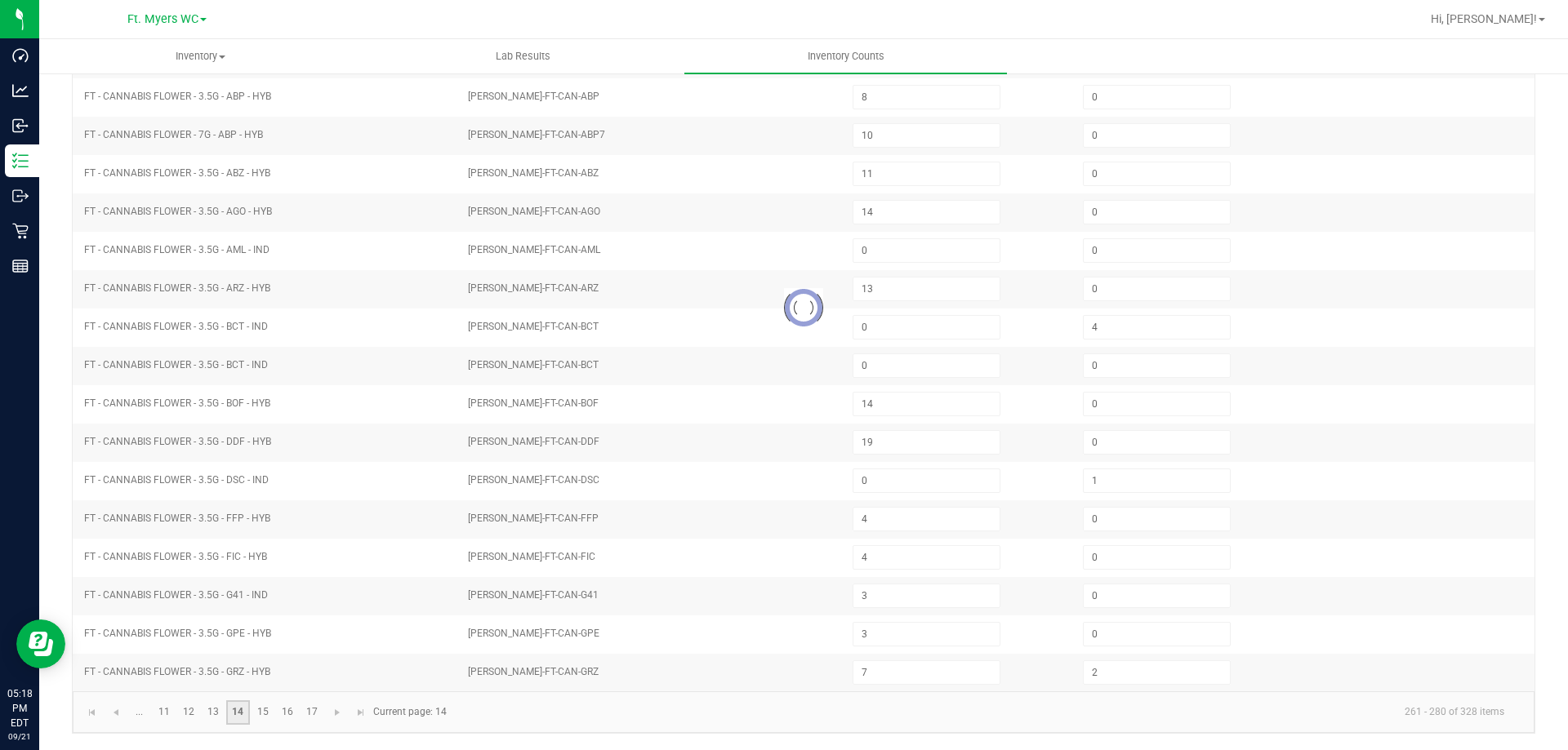
type input "18"
type input "14"
type input "12"
type input "16"
type input "11"
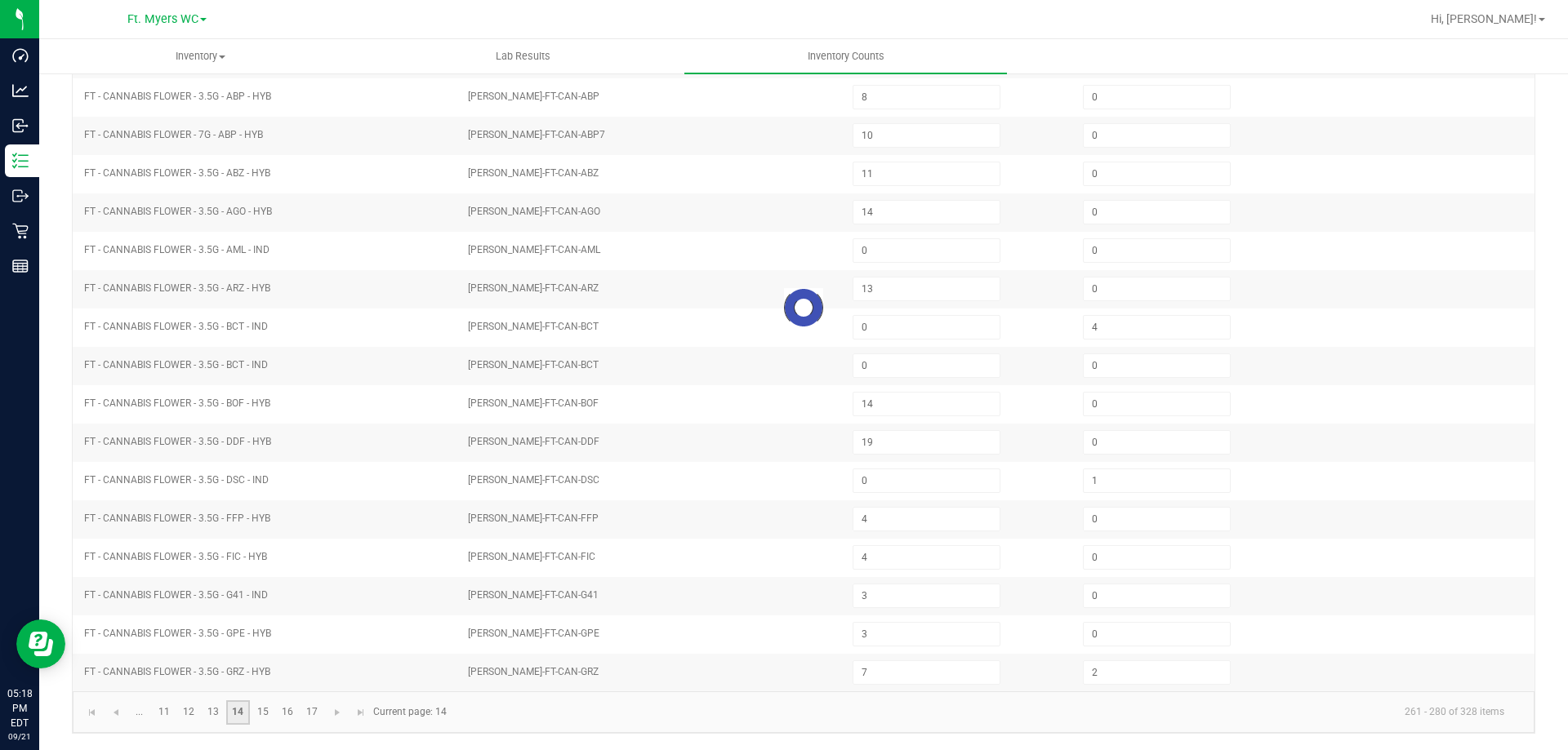
type input "2"
type input "3"
type input "1"
type input "16"
type input "0"
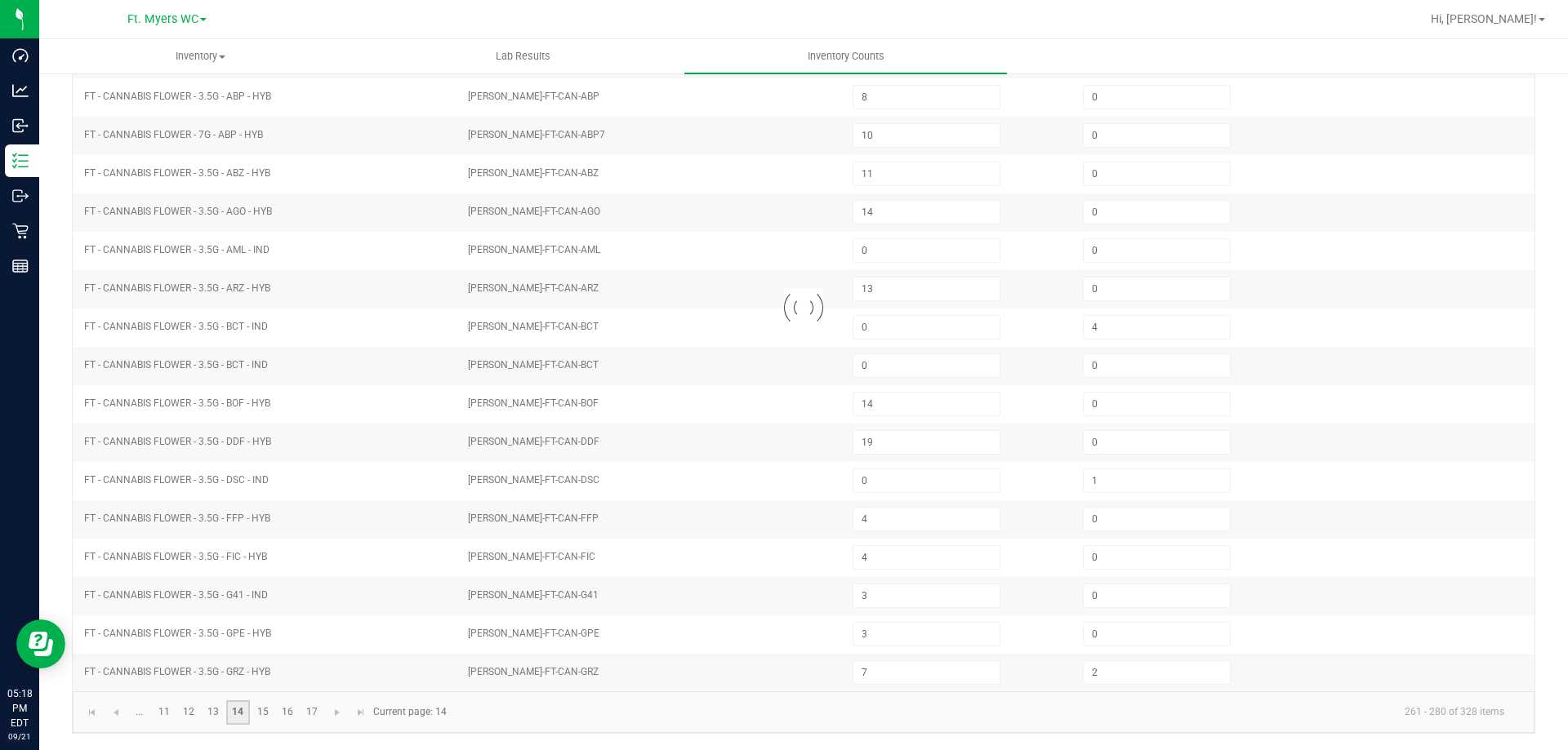
type input "16"
type input "15"
type input "10"
type input "0"
type input "3"
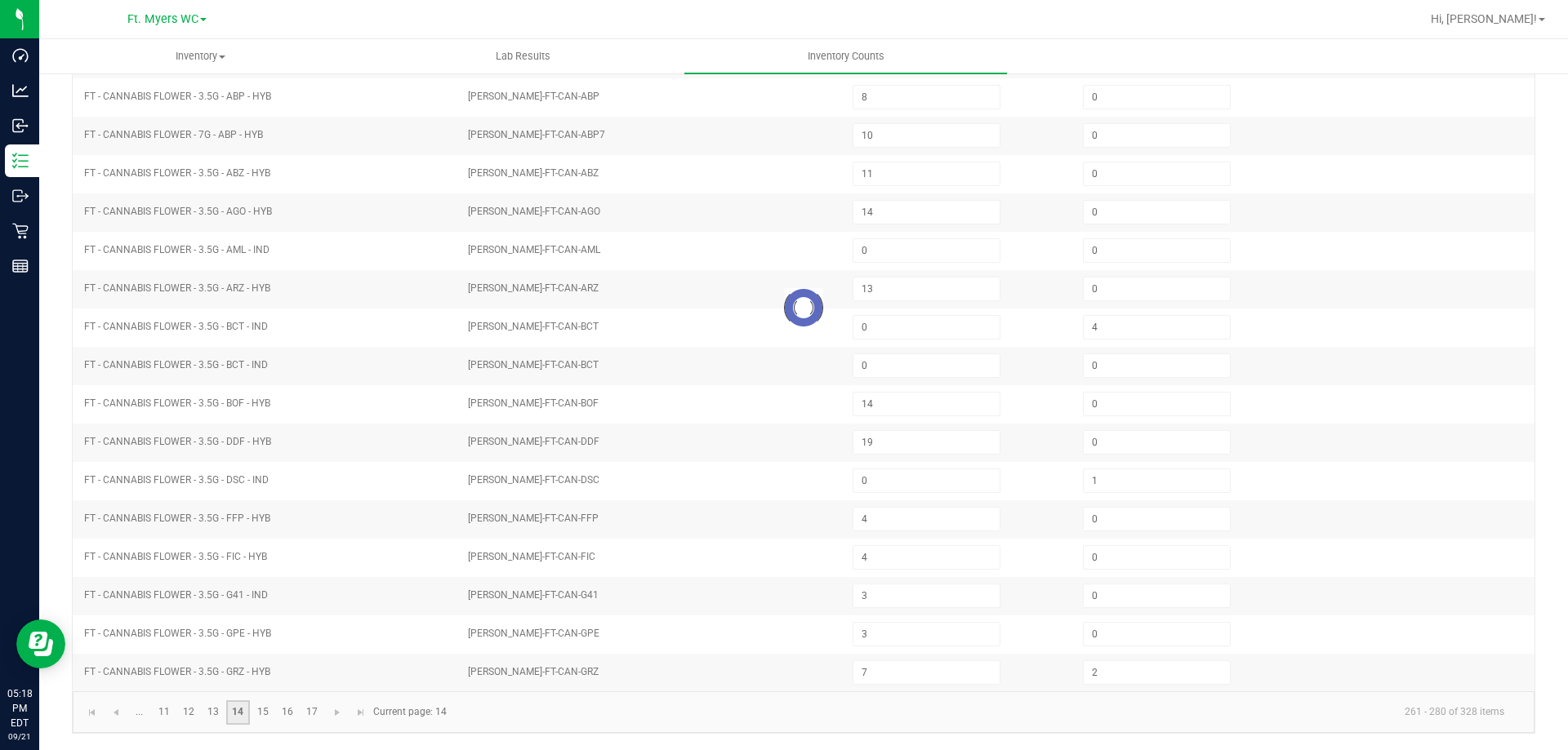
type input "0"
type input "1"
type input "6"
type input "16"
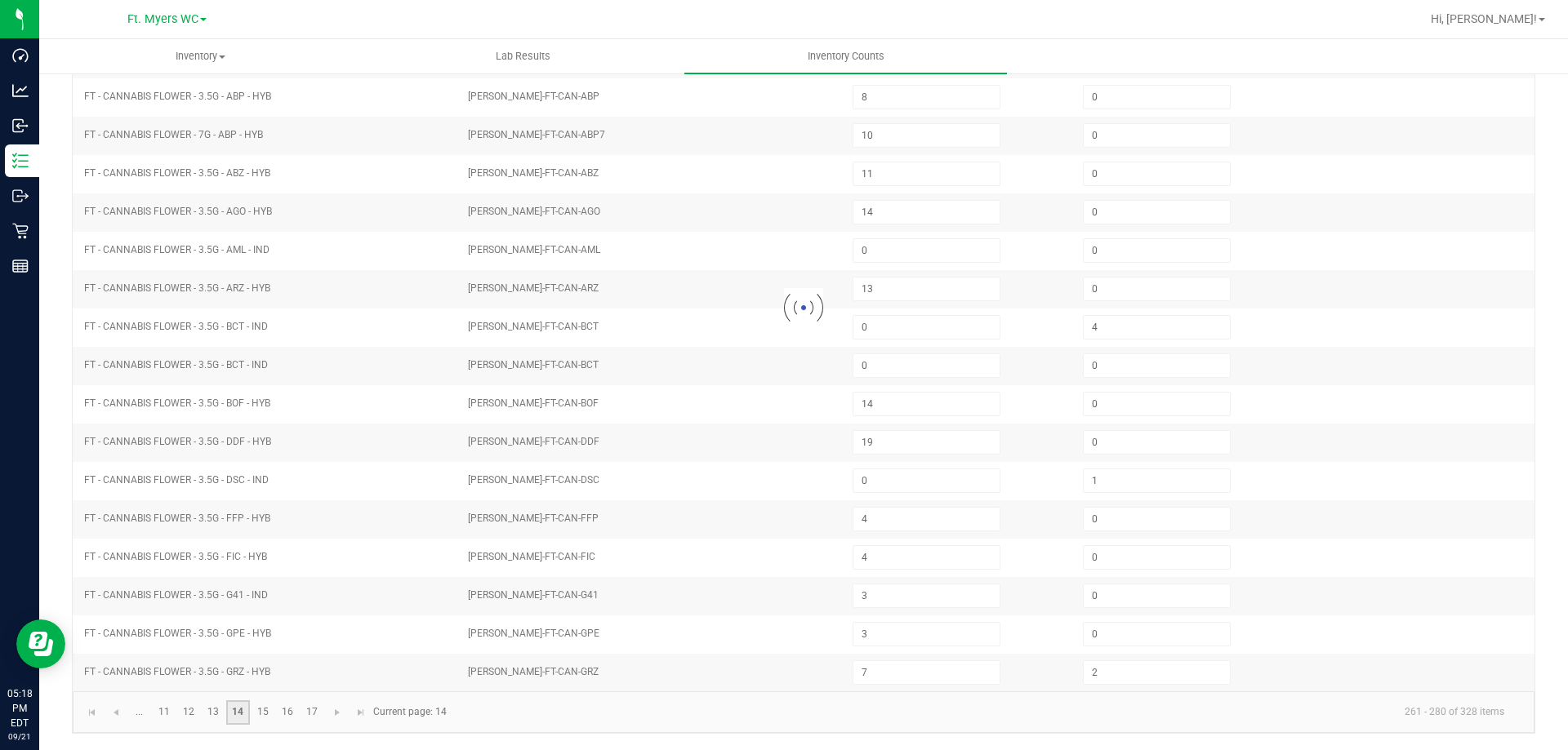
type input "0"
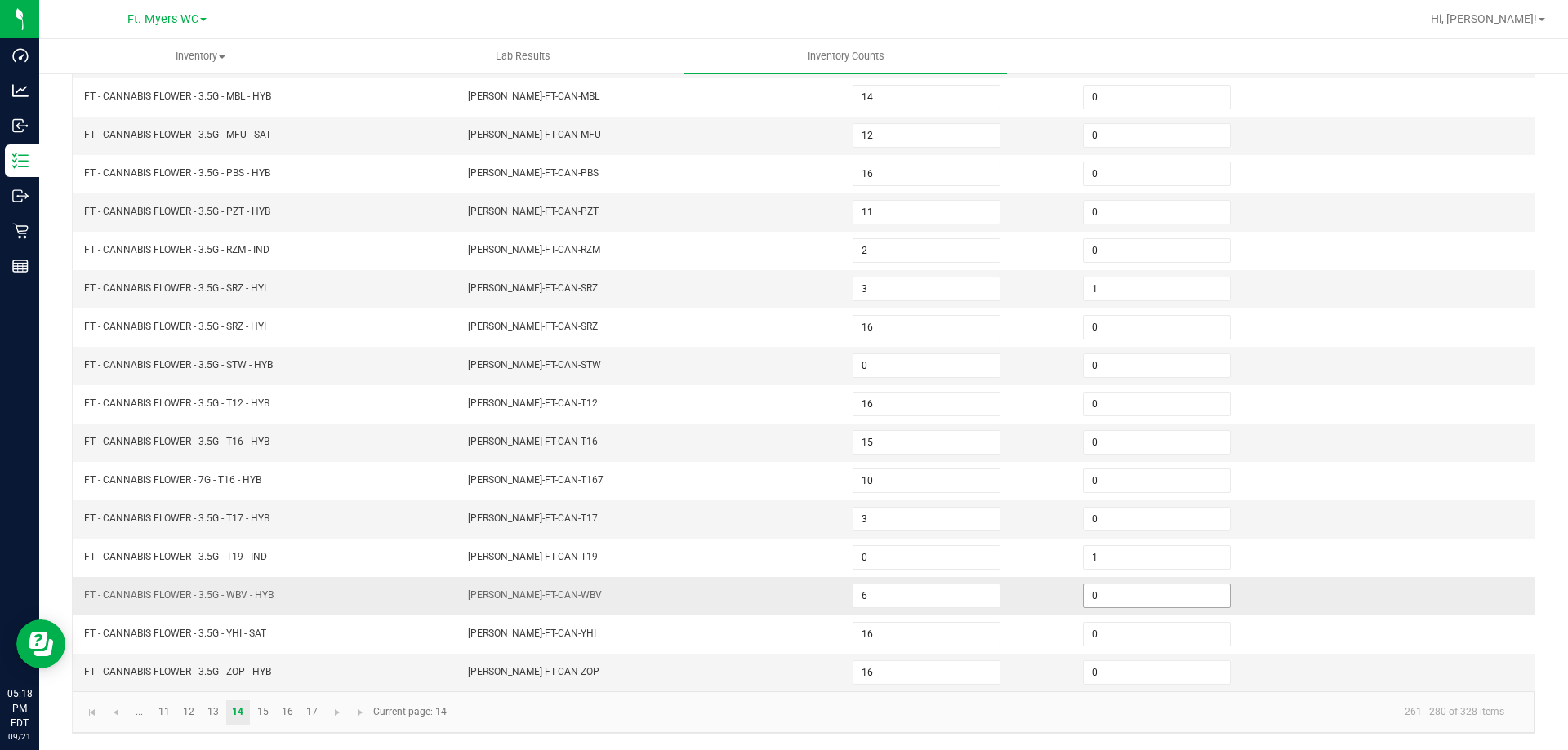
click at [1175, 590] on input "0" at bounding box center [1157, 596] width 147 height 23
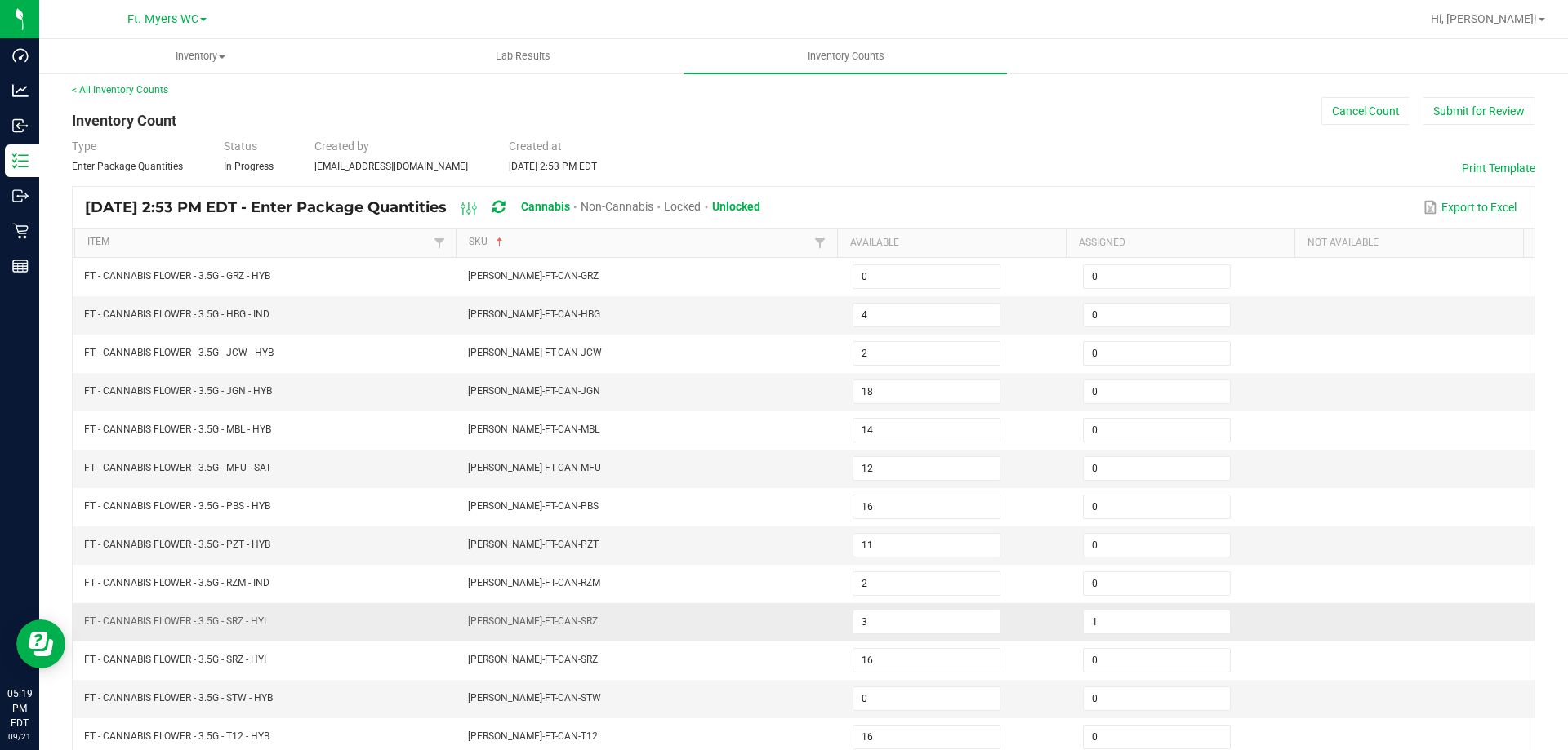
scroll to position [0, 0]
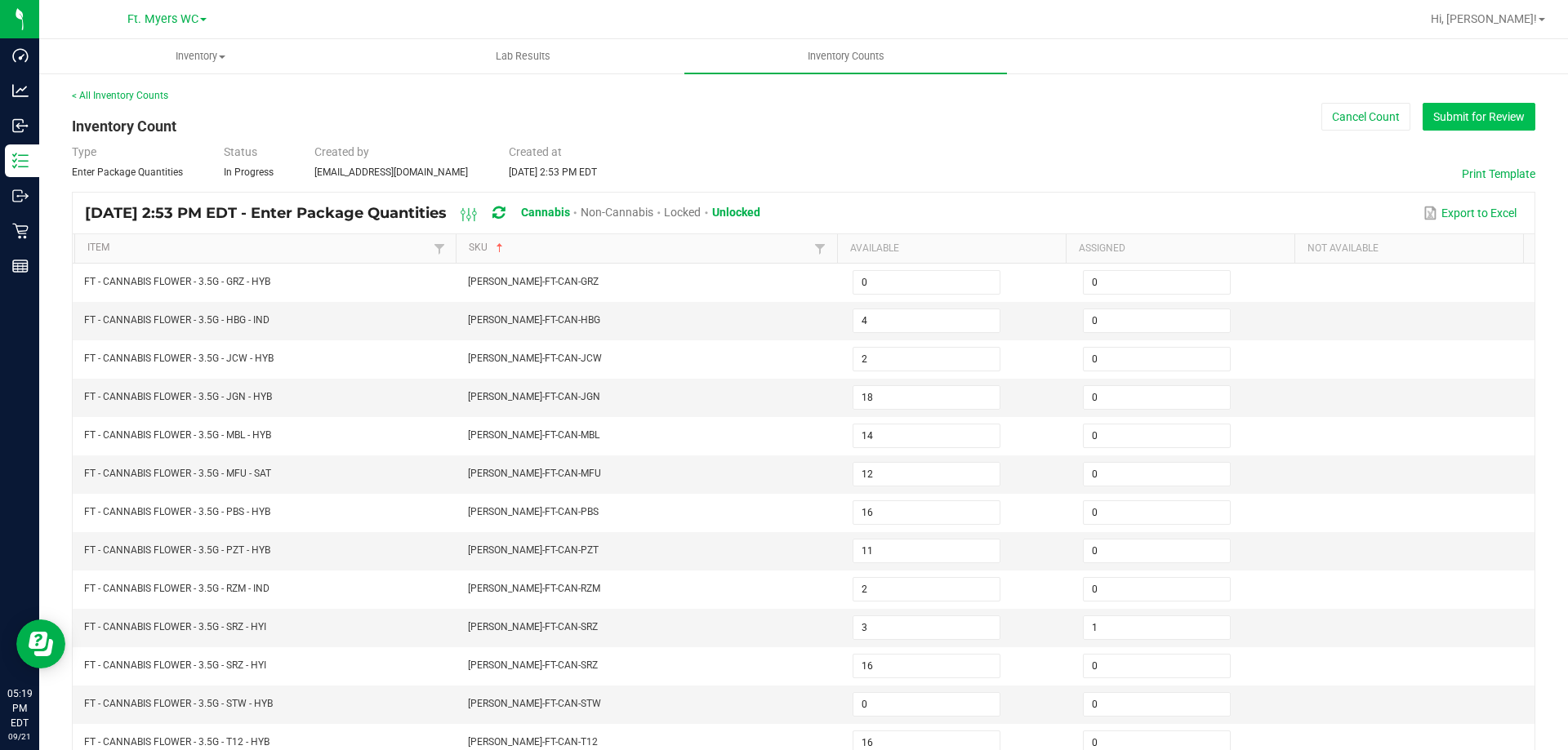
type input "1"
click at [1469, 114] on button "Submit for Review" at bounding box center [1478, 116] width 113 height 28
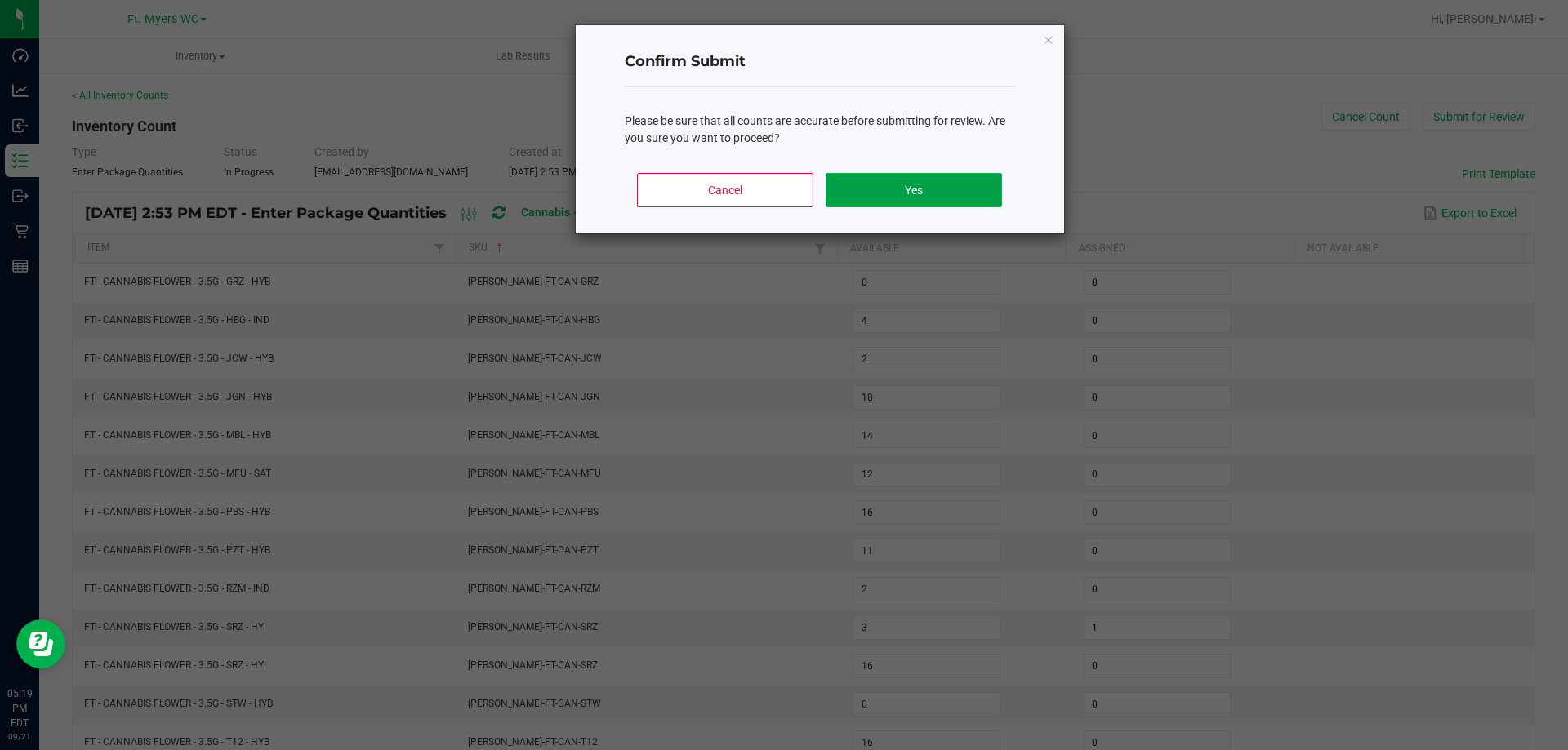
click at [972, 198] on button "Yes" at bounding box center [914, 190] width 176 height 35
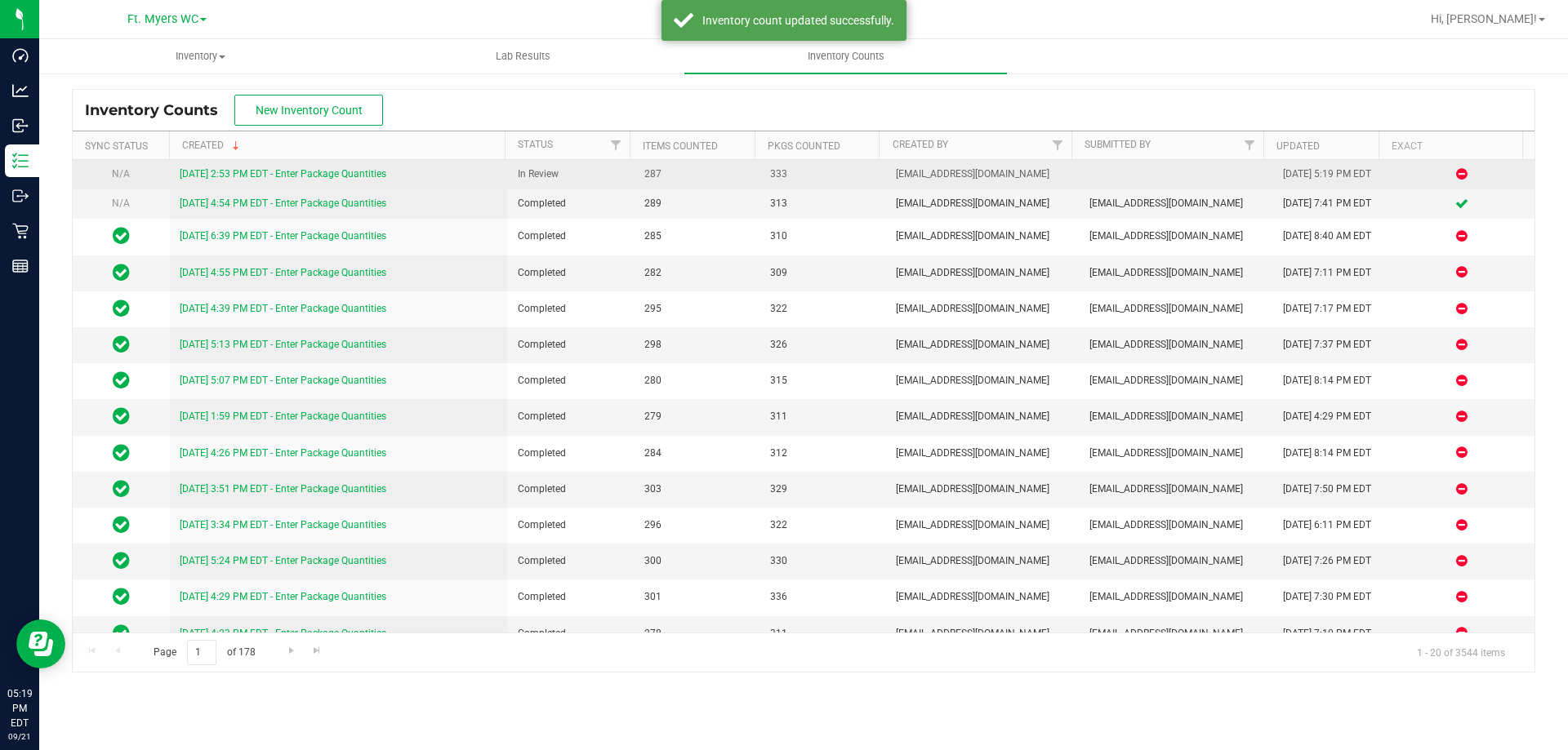
click at [321, 168] on div "[DATE] 2:53 PM EDT - Enter Package Quantities" at bounding box center [339, 174] width 320 height 15
click at [321, 173] on link "[DATE] 2:53 PM EDT - Enter Package Quantities" at bounding box center [282, 173] width 207 height 12
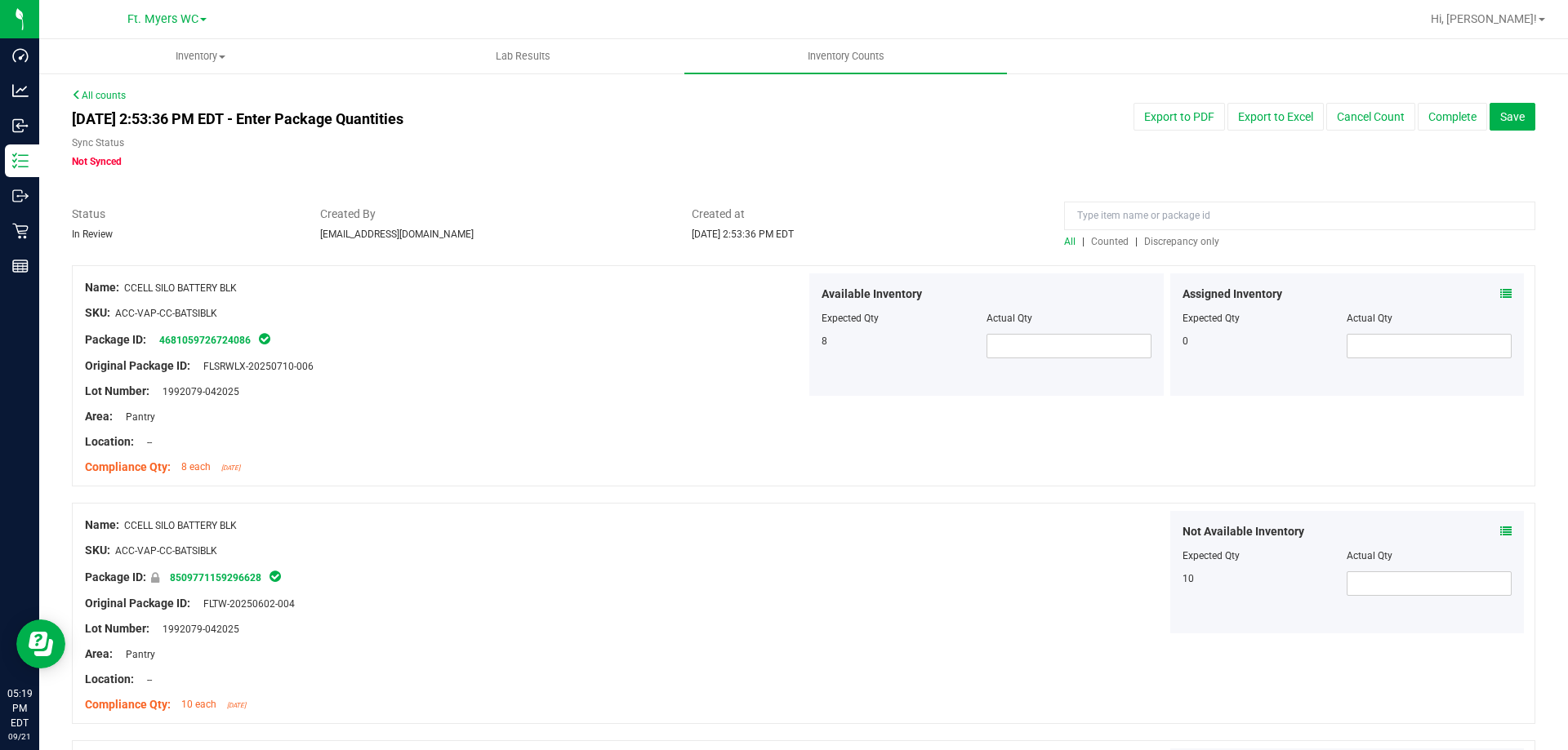
click at [1144, 244] on span "Discrepancy only" at bounding box center [1182, 241] width 75 height 12
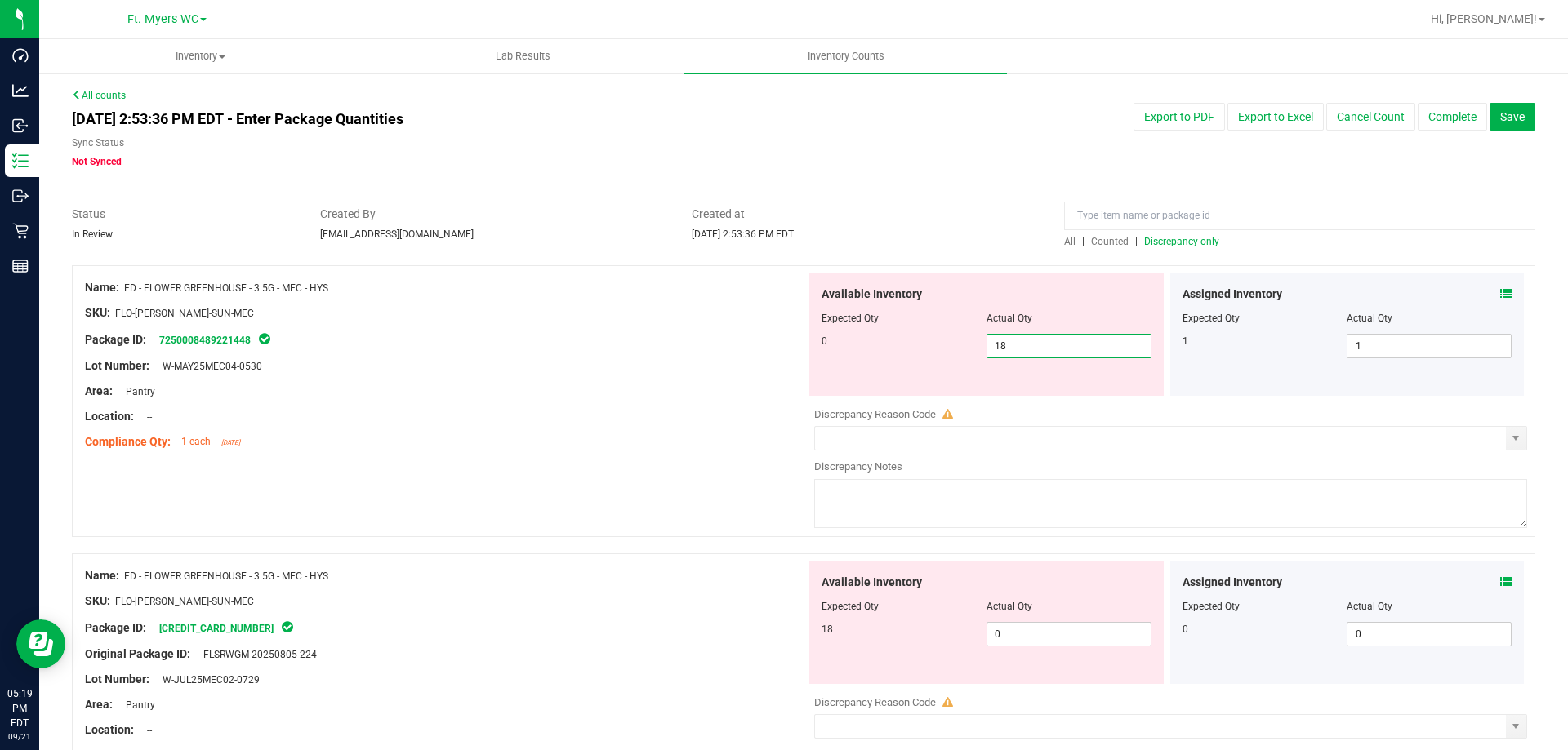
drag, startPoint x: 1033, startPoint y: 346, endPoint x: 633, endPoint y: 361, distance: 400.3
click at [633, 361] on div "Name: FD - FLOWER GREENHOUSE - 3.5G - MEC - HYS SKU: FLO-[PERSON_NAME]-SUN-MEC …" at bounding box center [804, 401] width 1463 height 272
type input "0"
click at [1098, 628] on div "Available Inventory Expected Qty Actual Qty 18 0 0" at bounding box center [1167, 691] width 721 height 259
type input "0"
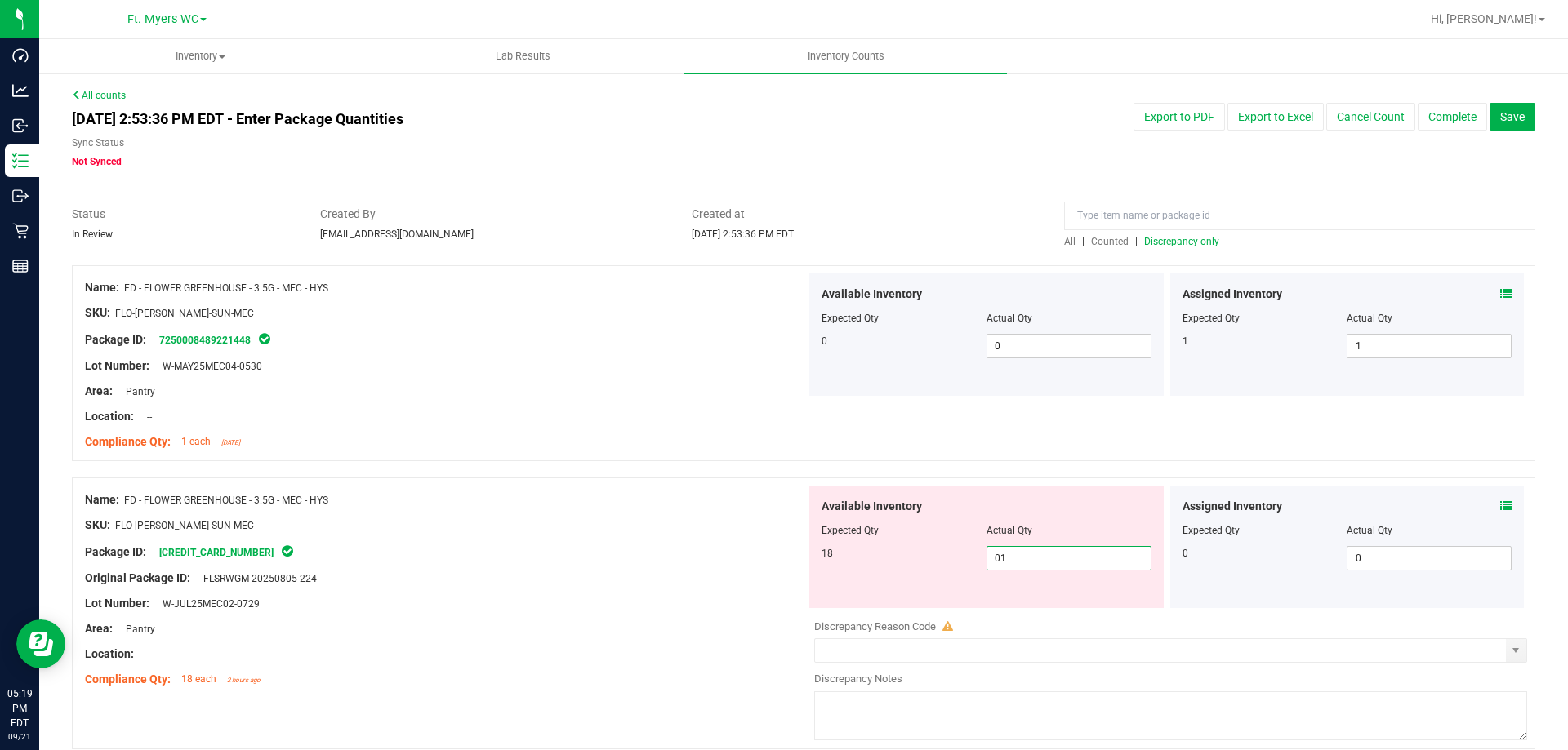
type input "018"
type input "18"
click at [1177, 244] on span "Discrepancy only" at bounding box center [1182, 241] width 75 height 12
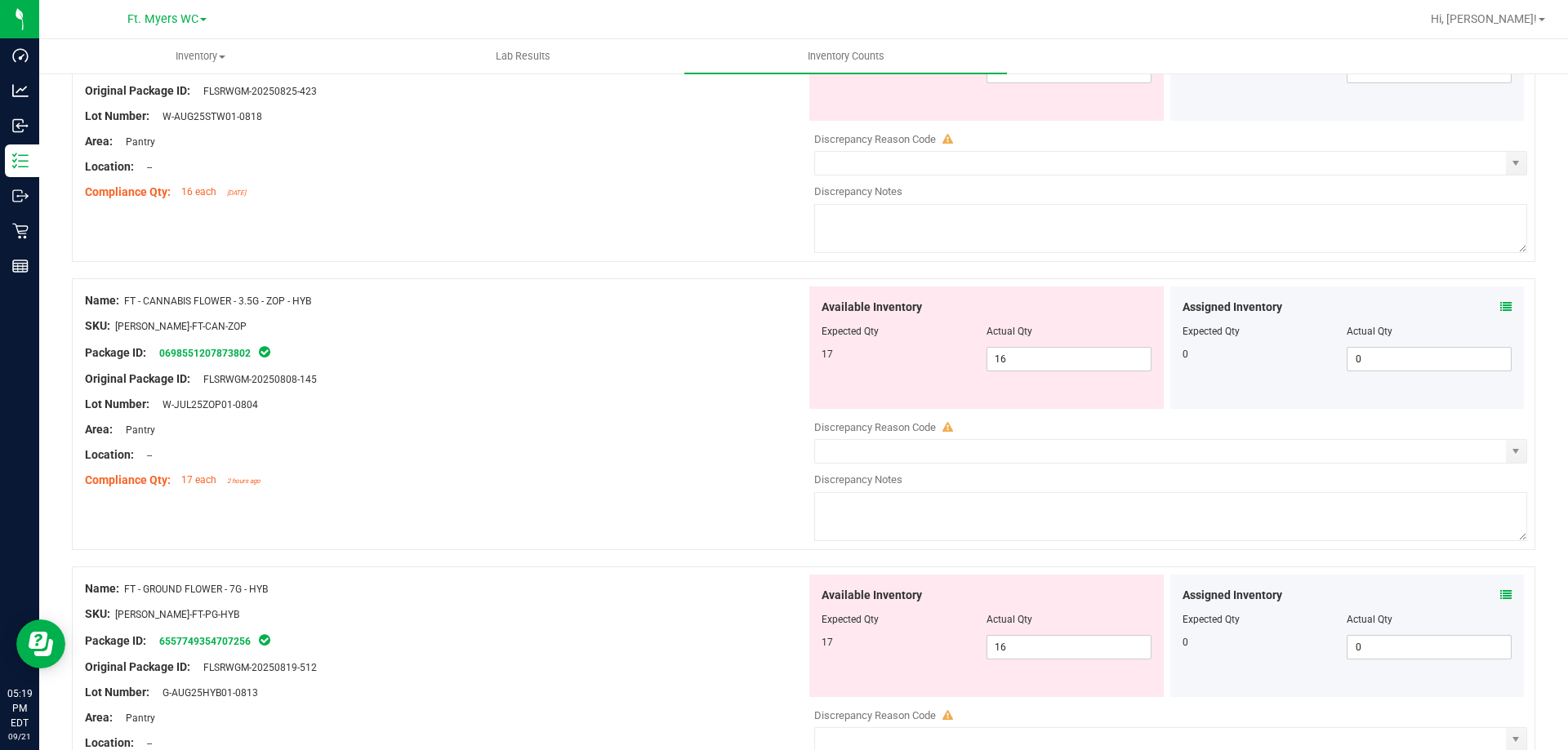
scroll to position [5334, 0]
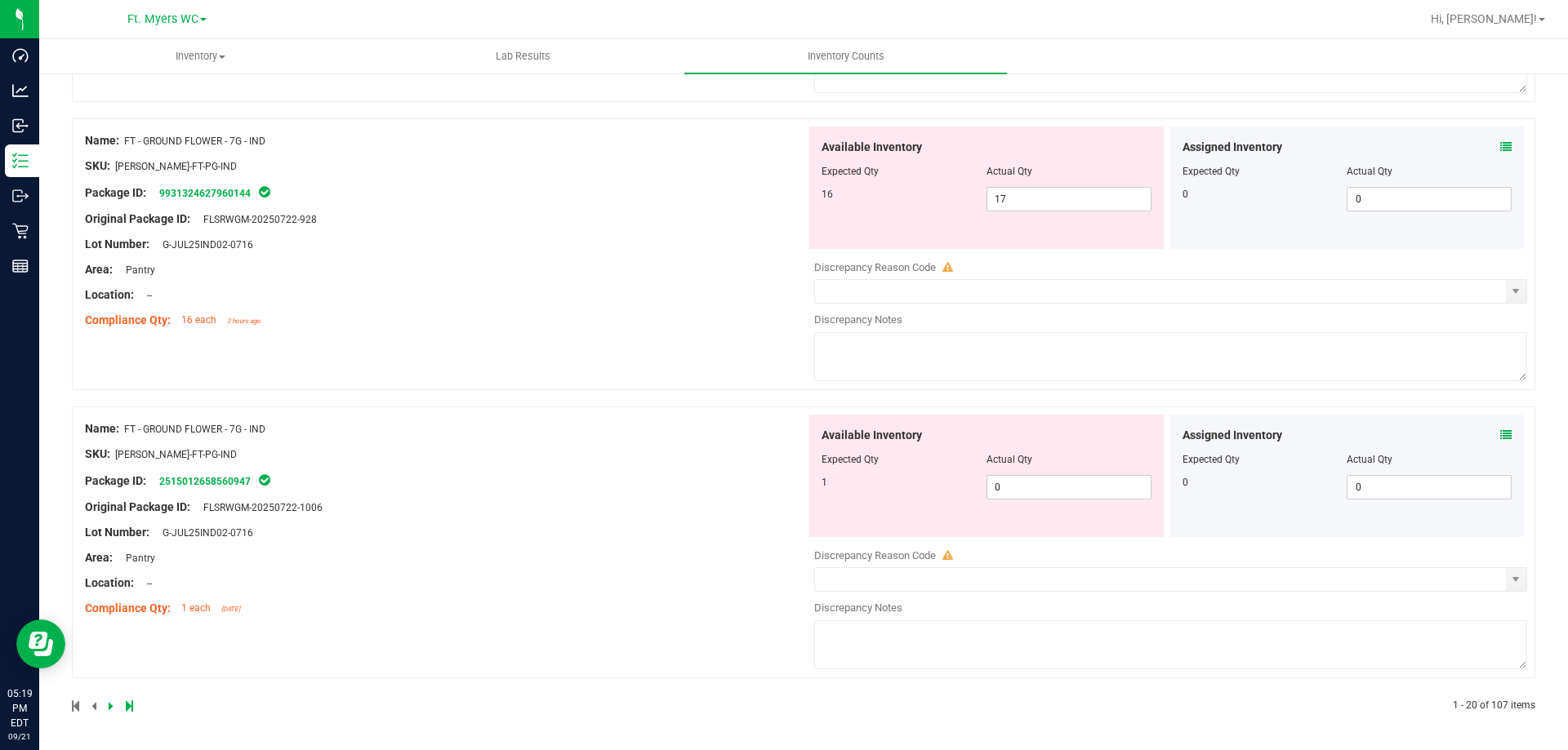
click at [127, 711] on icon at bounding box center [130, 706] width 7 height 10
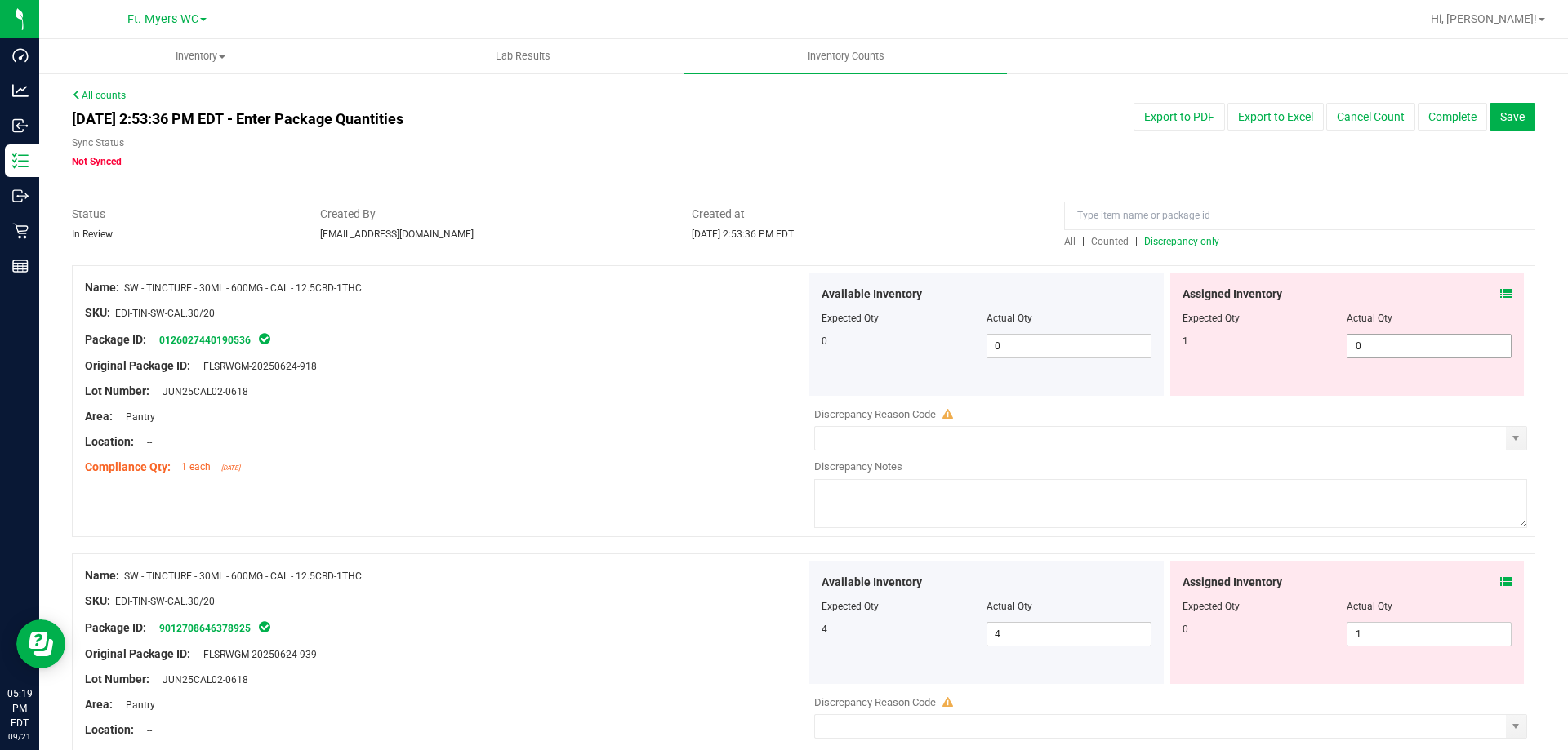
click at [1401, 345] on span "0 0" at bounding box center [1429, 346] width 165 height 25
type input "01"
type input "1"
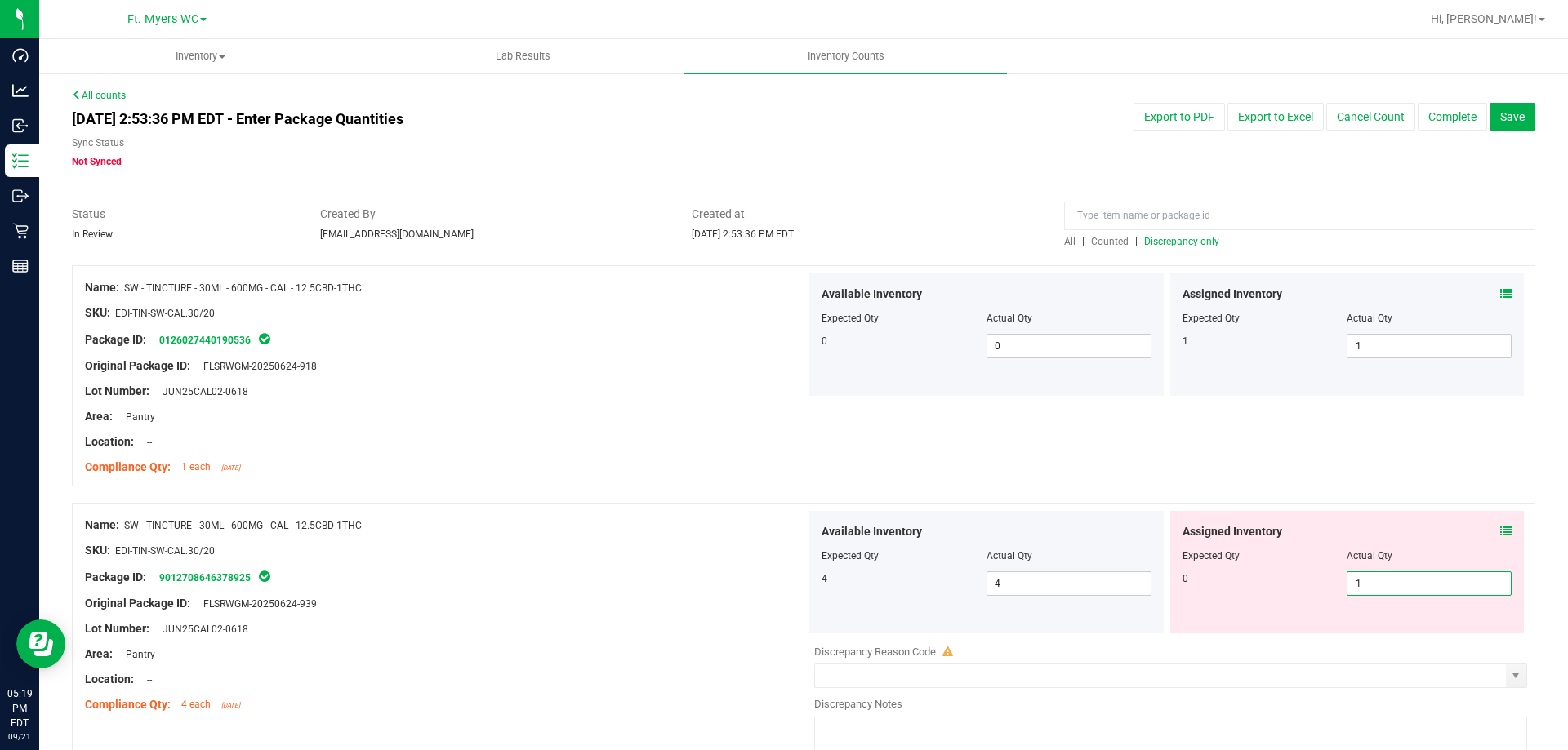
drag, startPoint x: 1387, startPoint y: 636, endPoint x: 535, endPoint y: 604, distance: 852.6
click at [585, 605] on div "Name: SW - TINCTURE - 30ML - 600MG - CAL - 12.5CBD-1THC SKU: EDI-TIN-SW-CAL.30/…" at bounding box center [804, 639] width 1463 height 272
click at [531, 602] on div "Original Package ID: FLSRWGM-20250624-939" at bounding box center [446, 603] width 721 height 17
drag, startPoint x: 1401, startPoint y: 595, endPoint x: 891, endPoint y: 544, distance: 512.5
click at [891, 544] on div "Available Inventory Expected Qty Actual Qty 4 4 4 1 1" at bounding box center [1167, 572] width 721 height 122
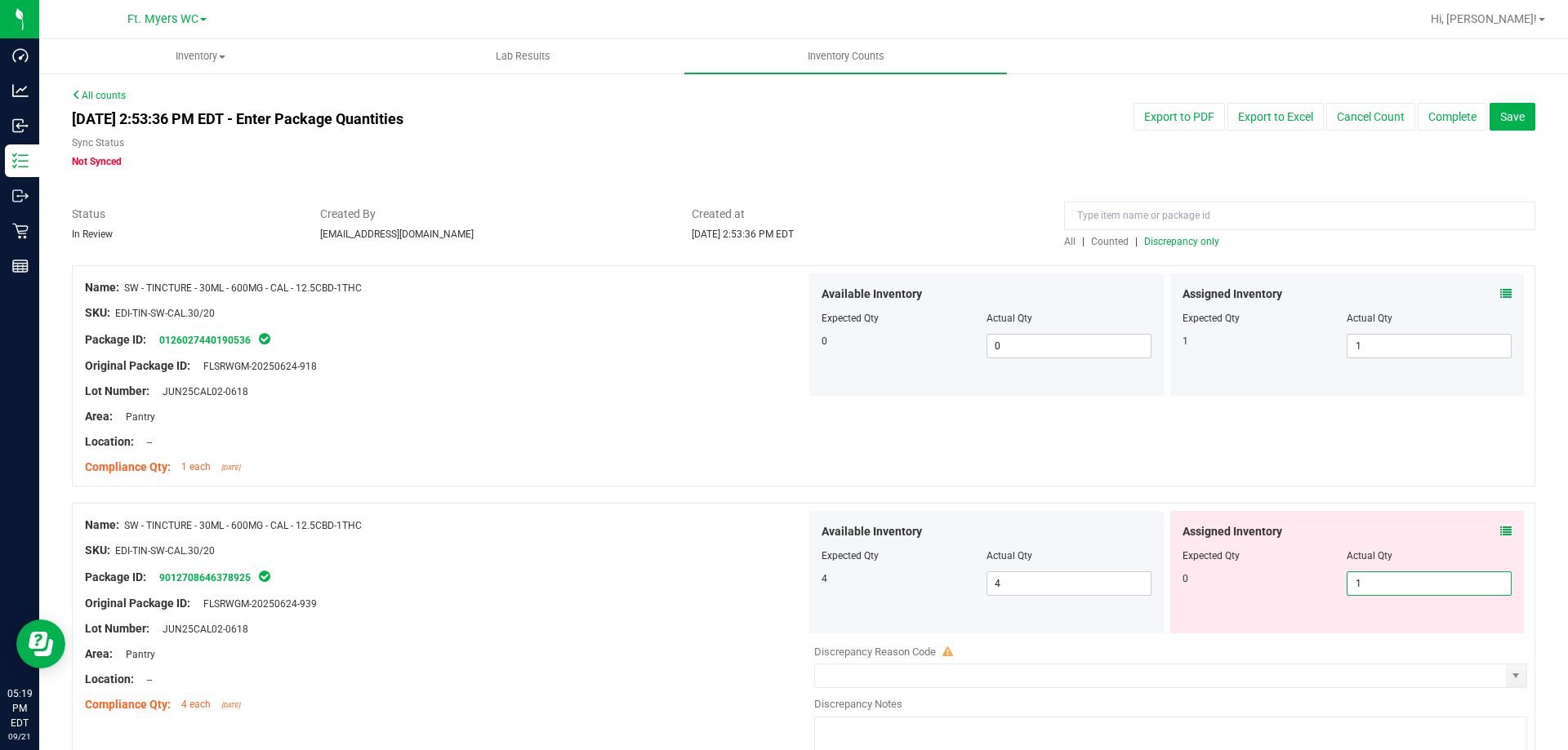
drag, startPoint x: 1410, startPoint y: 585, endPoint x: 218, endPoint y: 457, distance: 1198.9
type input "0"
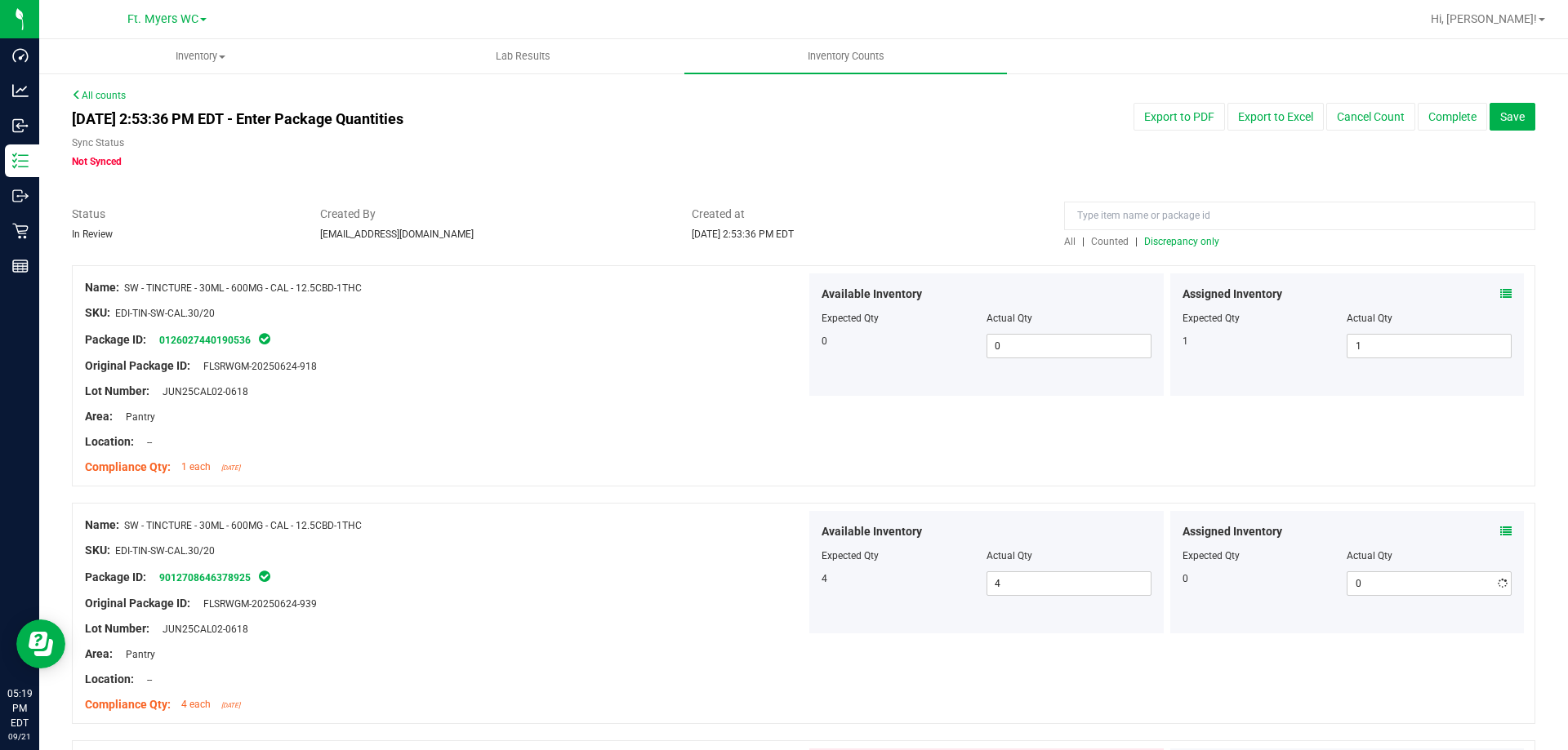
drag, startPoint x: 228, startPoint y: 453, endPoint x: 249, endPoint y: 446, distance: 22.1
click at [230, 452] on div at bounding box center [446, 454] width 721 height 8
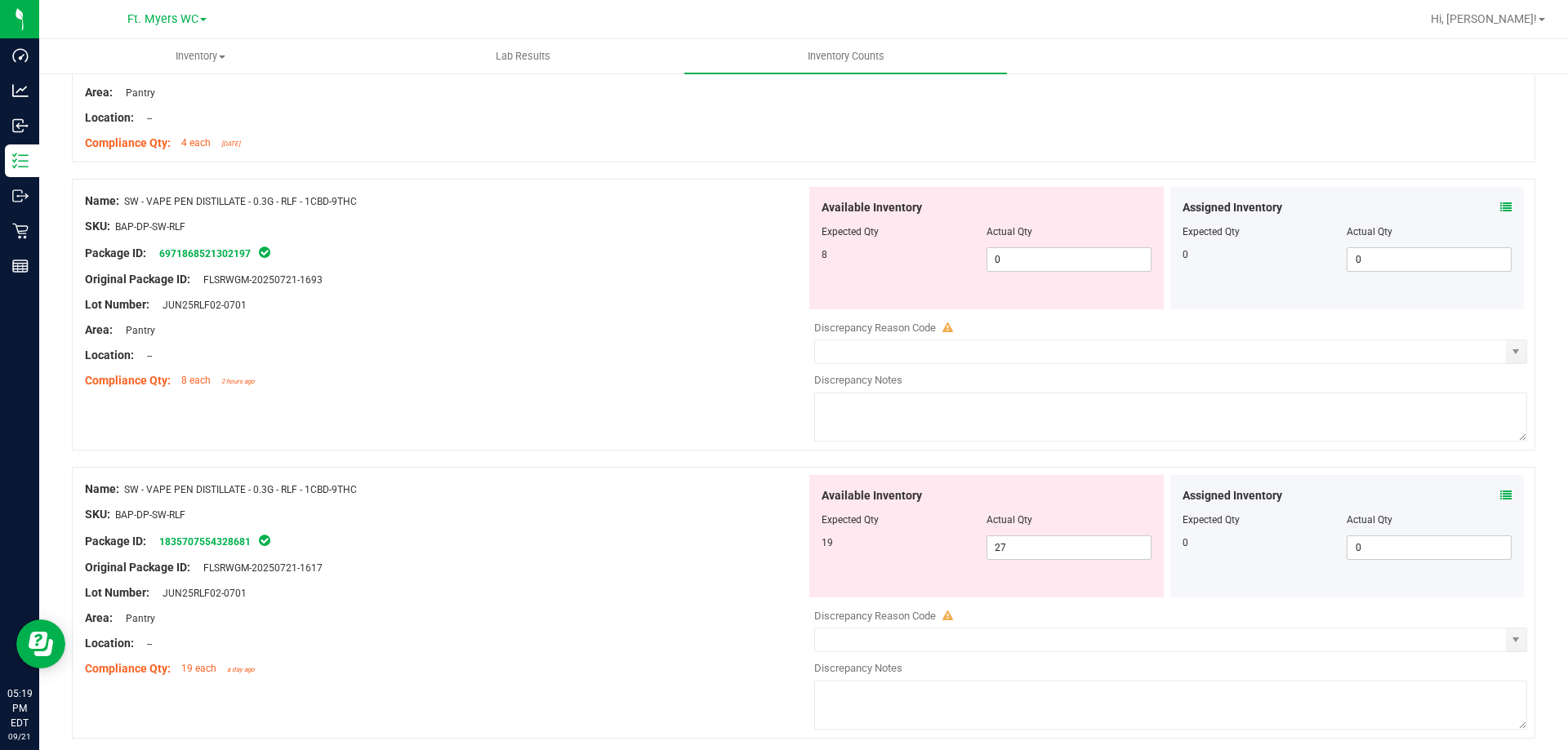
scroll to position [572, 0]
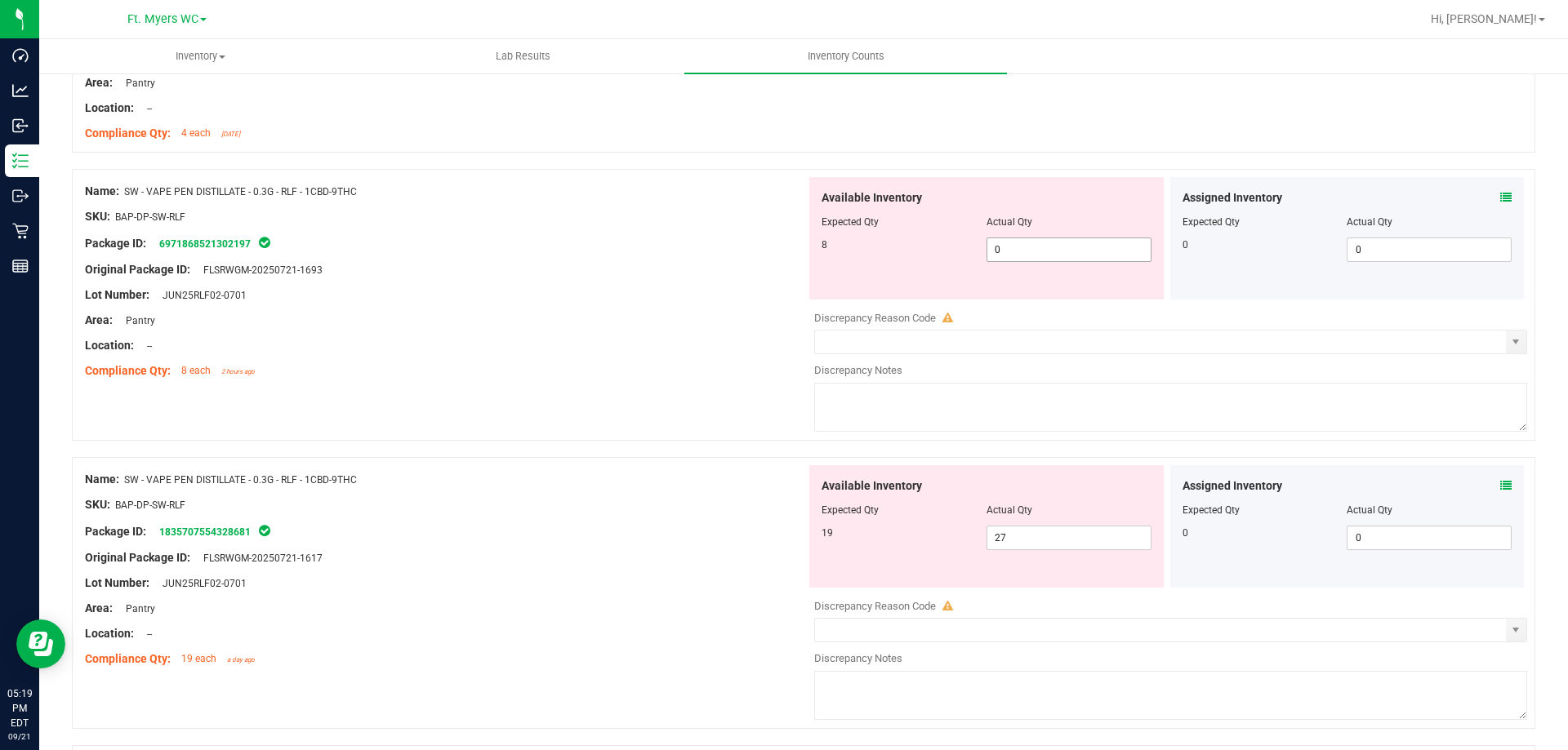
click at [1022, 245] on span "0 0" at bounding box center [1069, 250] width 165 height 25
type input "08"
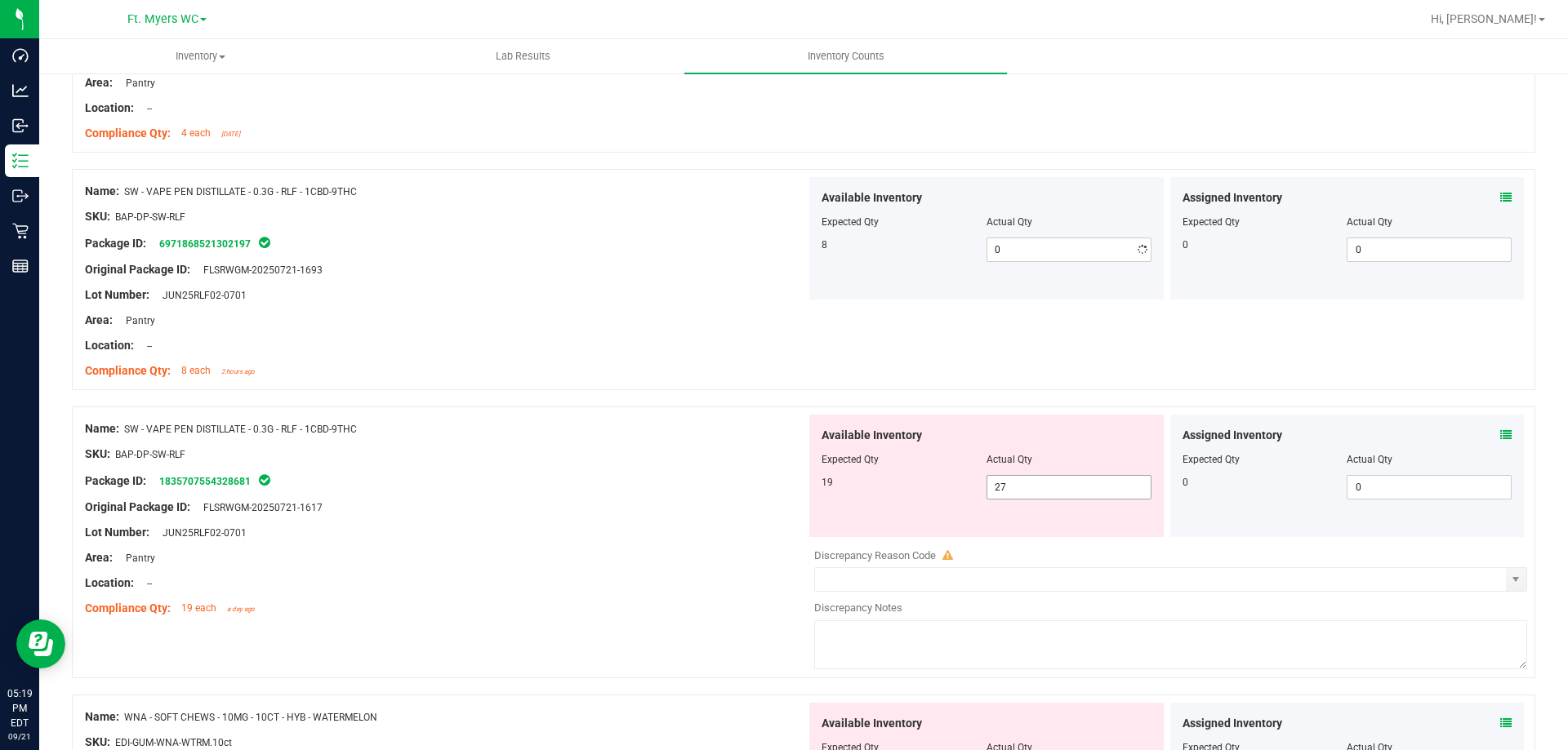
type input "8"
drag, startPoint x: 1039, startPoint y: 541, endPoint x: 593, endPoint y: 489, distance: 449.0
click at [593, 489] on div "Name: SW - VAPE PEN DISTILLATE - 0.3G - RLF - 1CBD-9THC SKU: BAP-DP-SW-RLF Pack…" at bounding box center [804, 542] width 1463 height 272
type input "19"
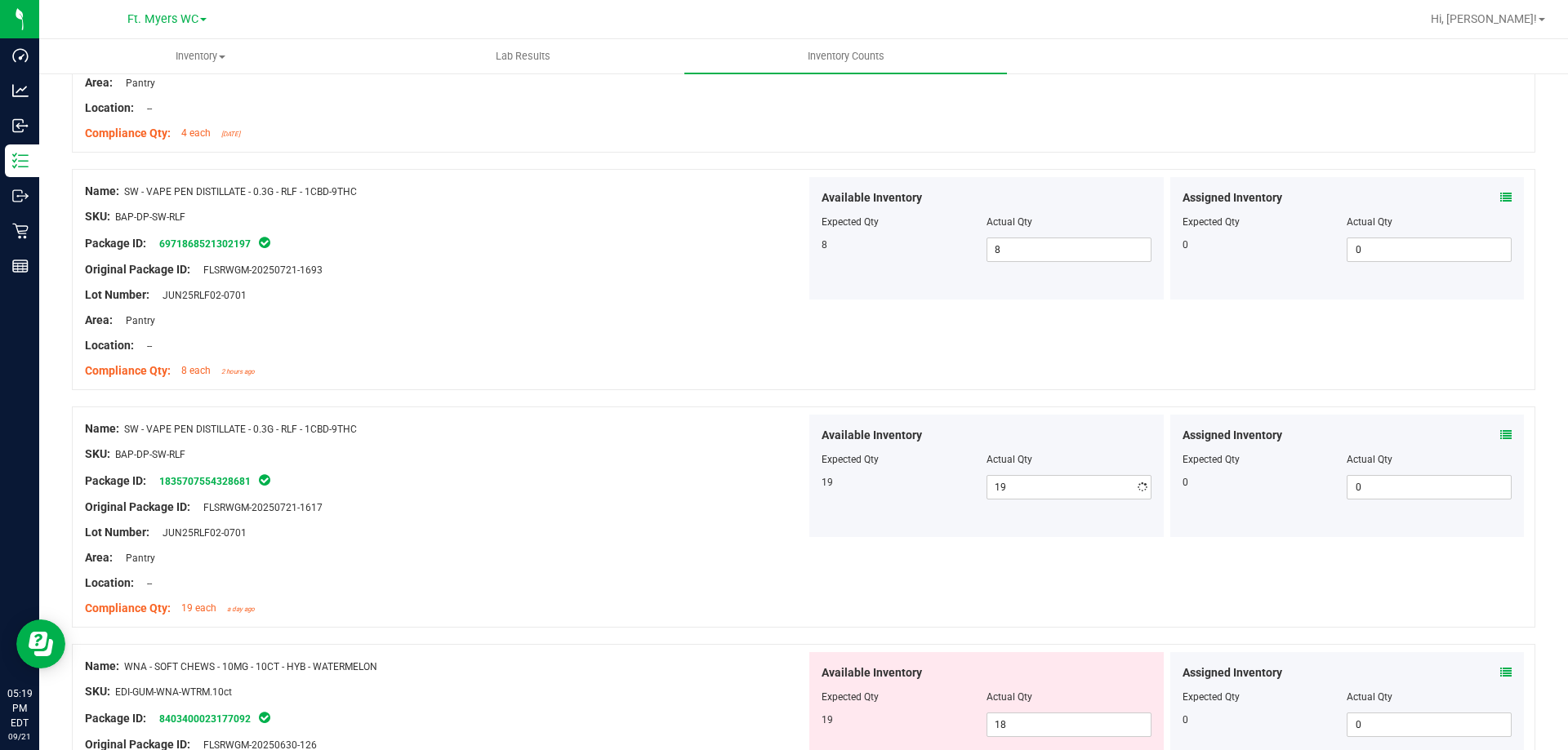
click at [604, 478] on div "Package ID: 1835707554328681" at bounding box center [446, 481] width 721 height 20
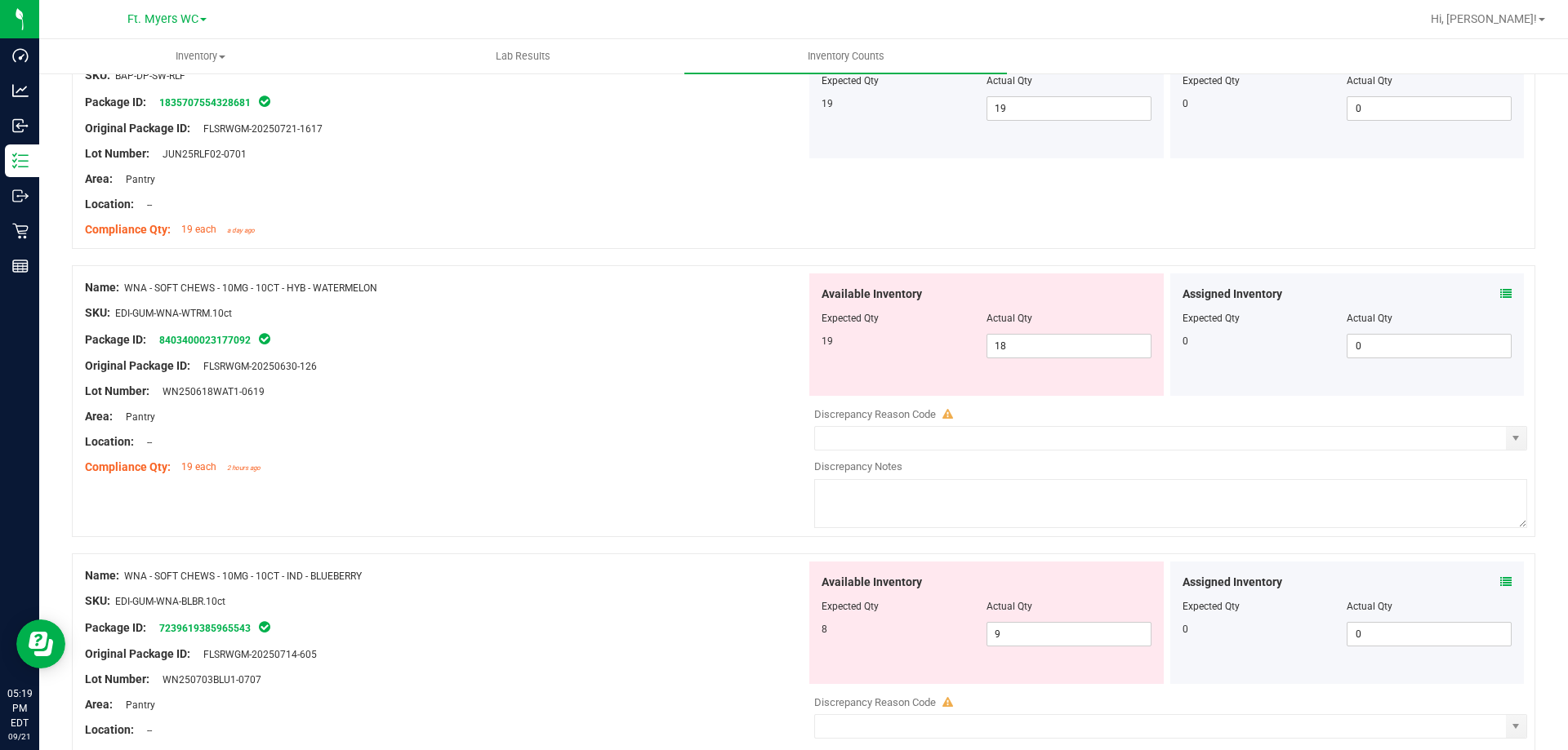
scroll to position [980, 0]
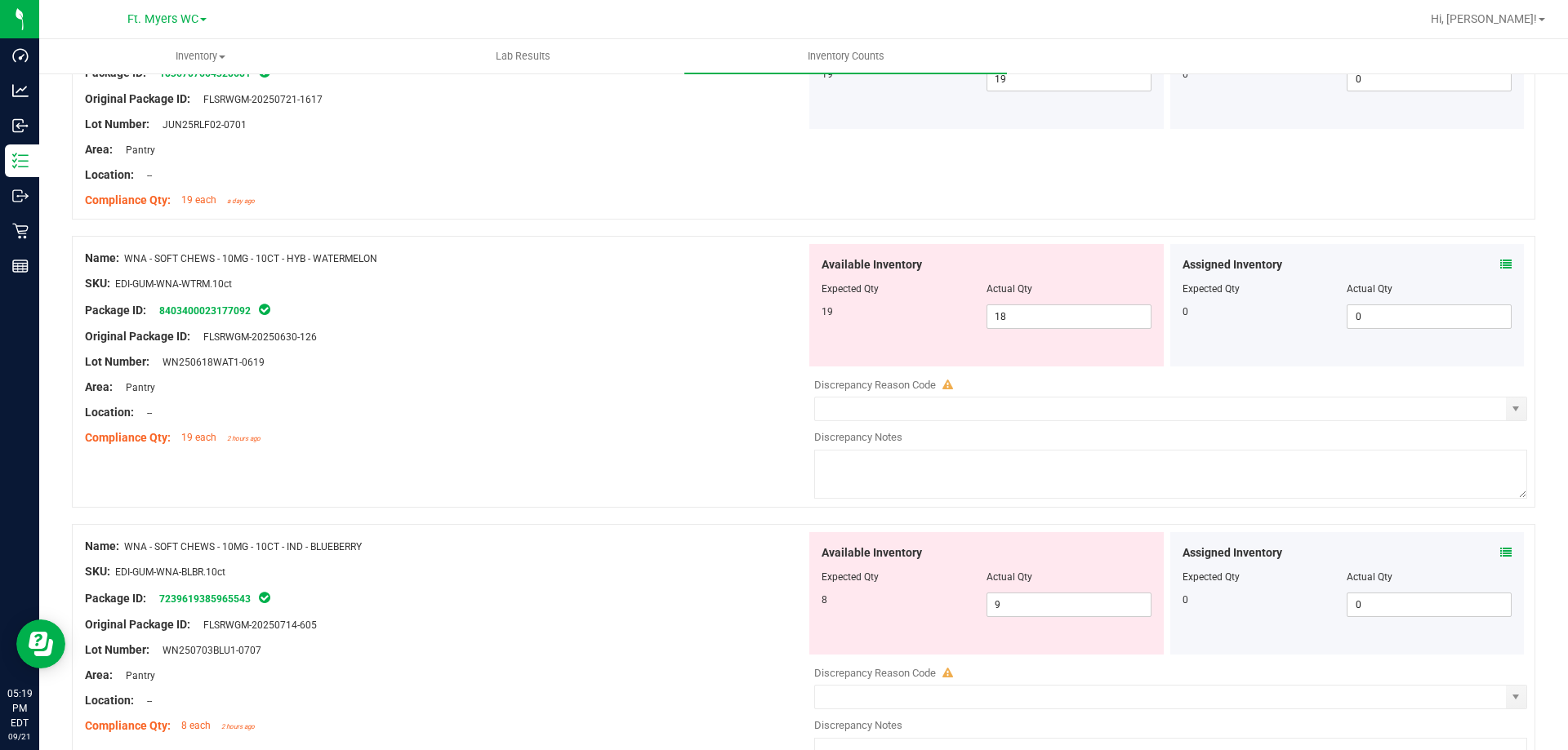
click at [1501, 262] on icon at bounding box center [1506, 264] width 12 height 12
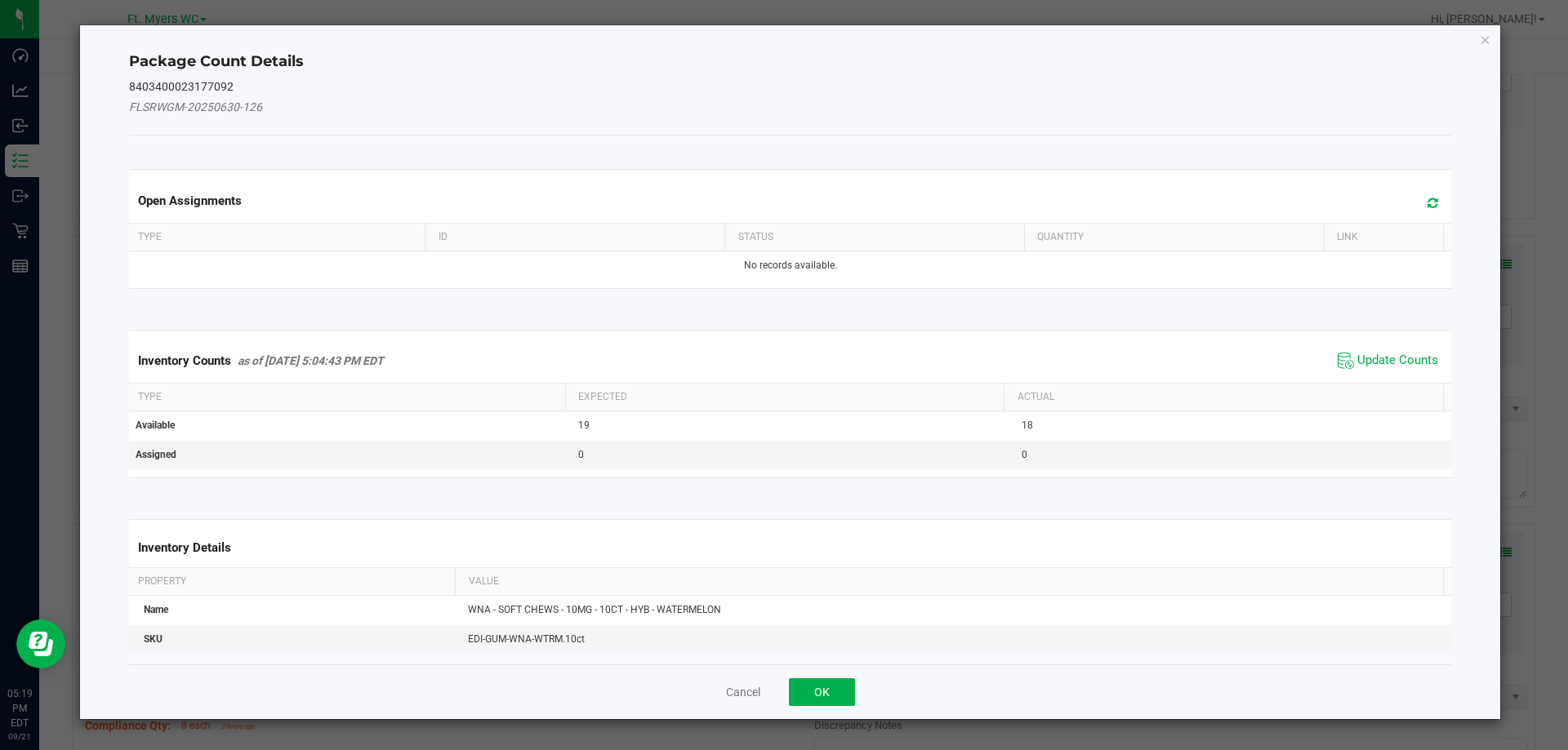
click at [1403, 350] on span "Update Counts" at bounding box center [1388, 361] width 108 height 25
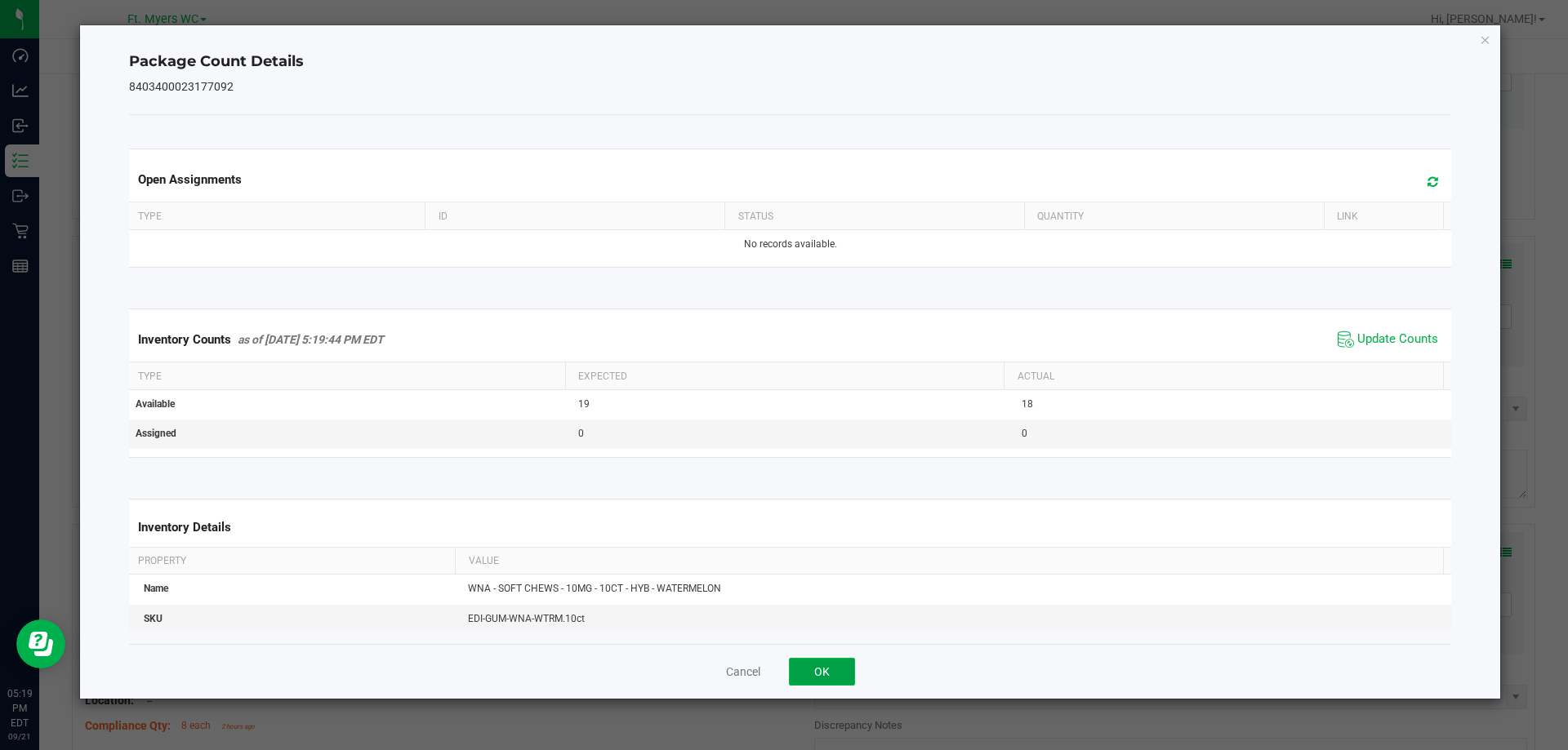
click at [843, 676] on button "OK" at bounding box center [821, 671] width 66 height 28
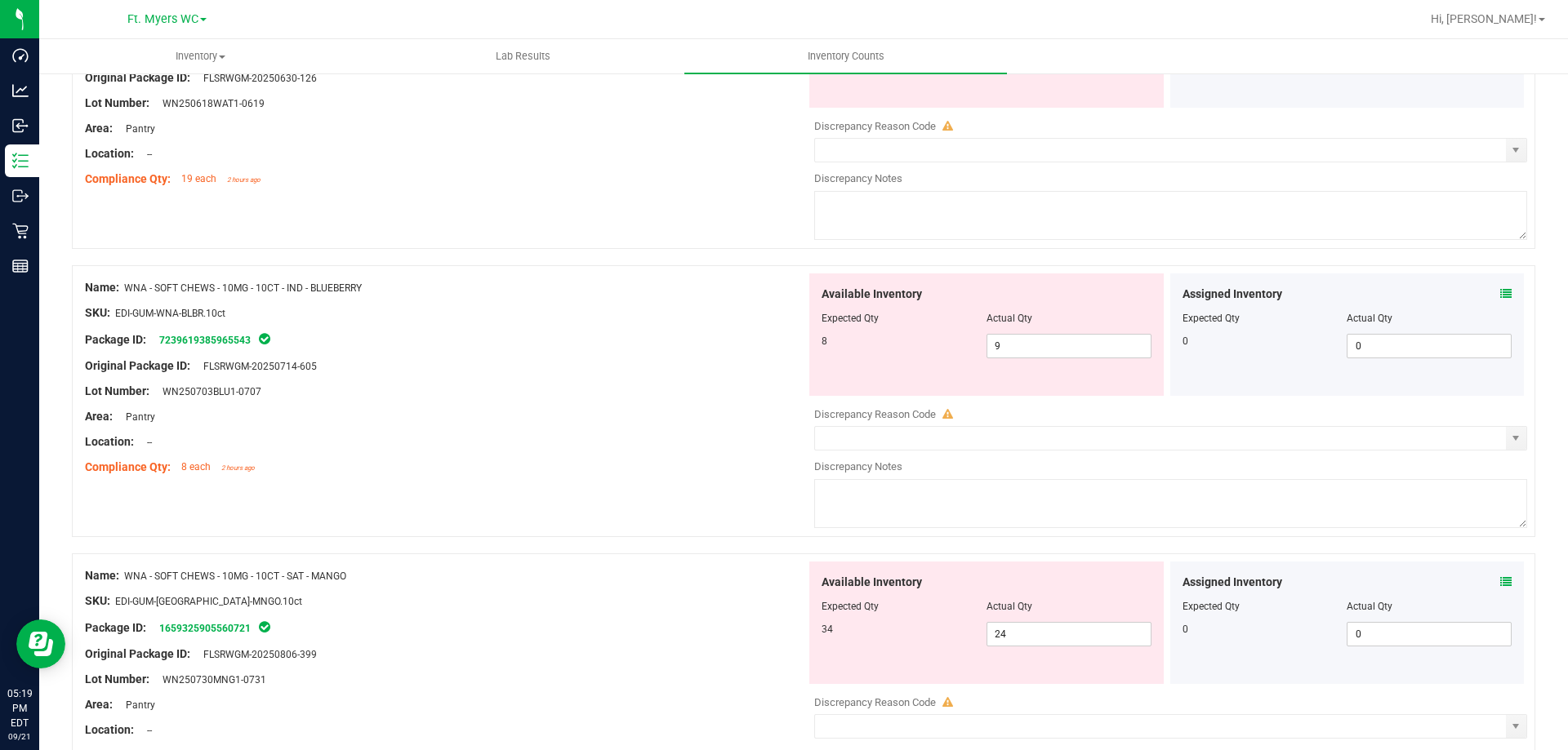
scroll to position [1307, 0]
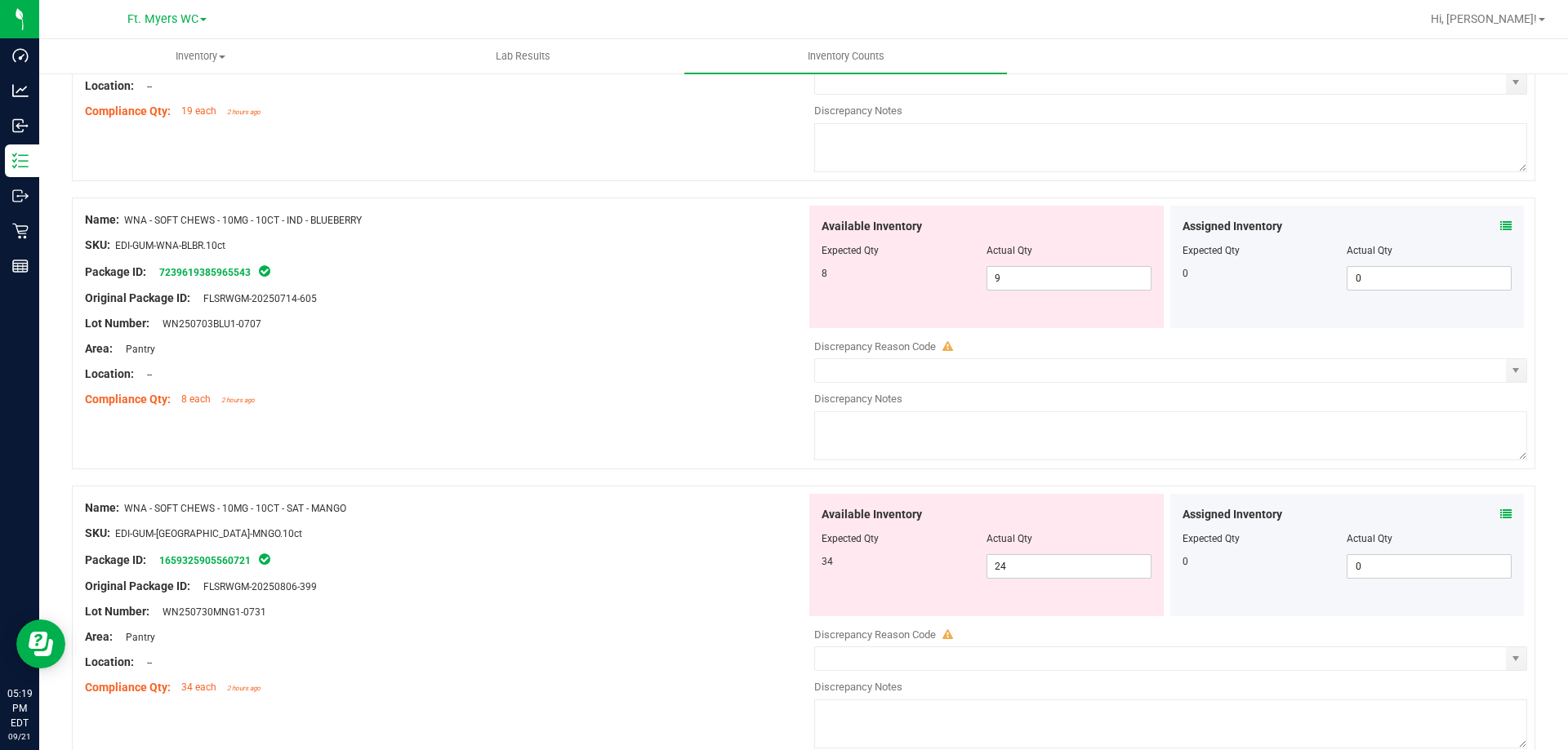
click at [1501, 229] on icon at bounding box center [1506, 225] width 12 height 12
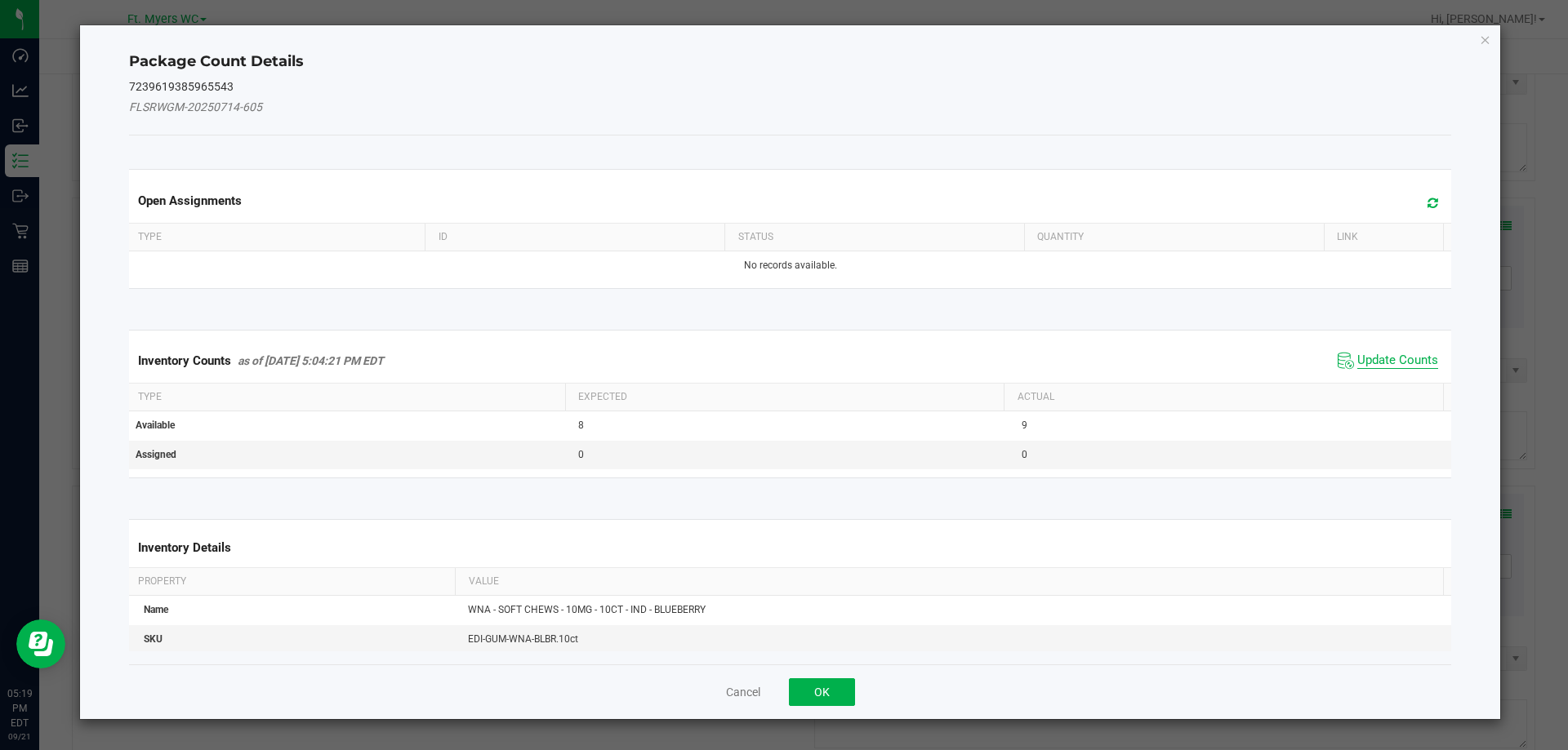
click at [1386, 356] on span "Update Counts" at bounding box center [1398, 360] width 81 height 16
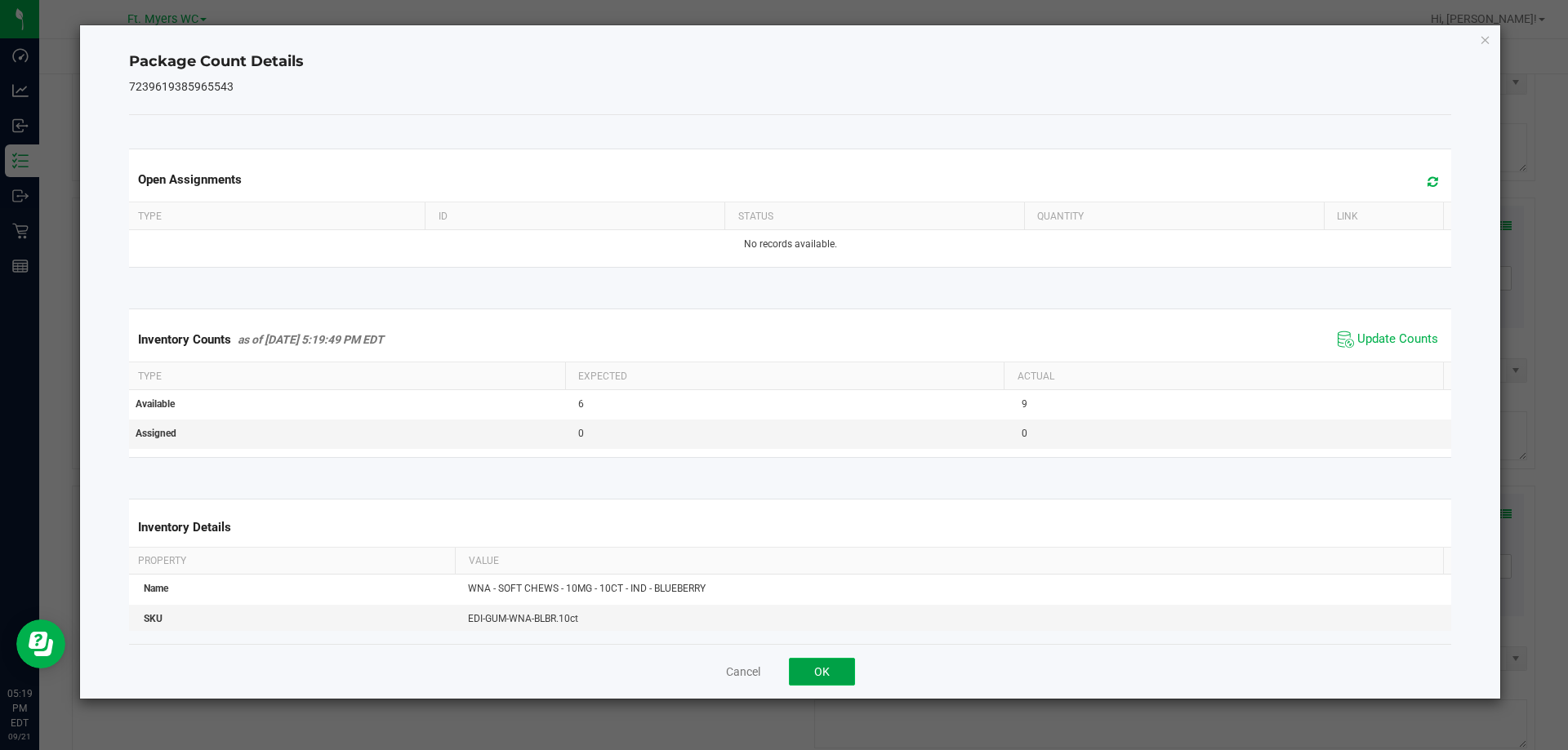
click at [812, 664] on button "OK" at bounding box center [821, 671] width 66 height 28
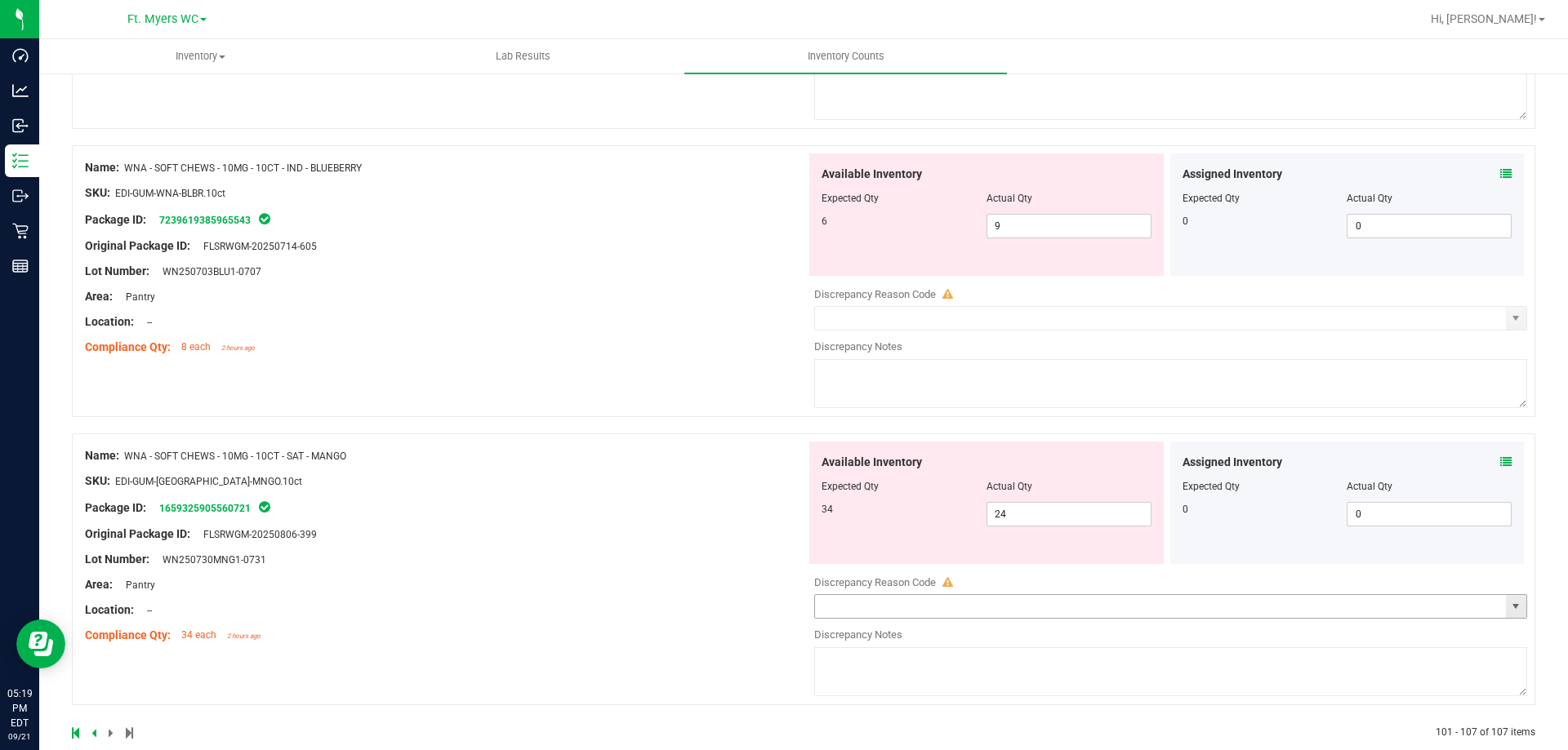
scroll to position [1386, 0]
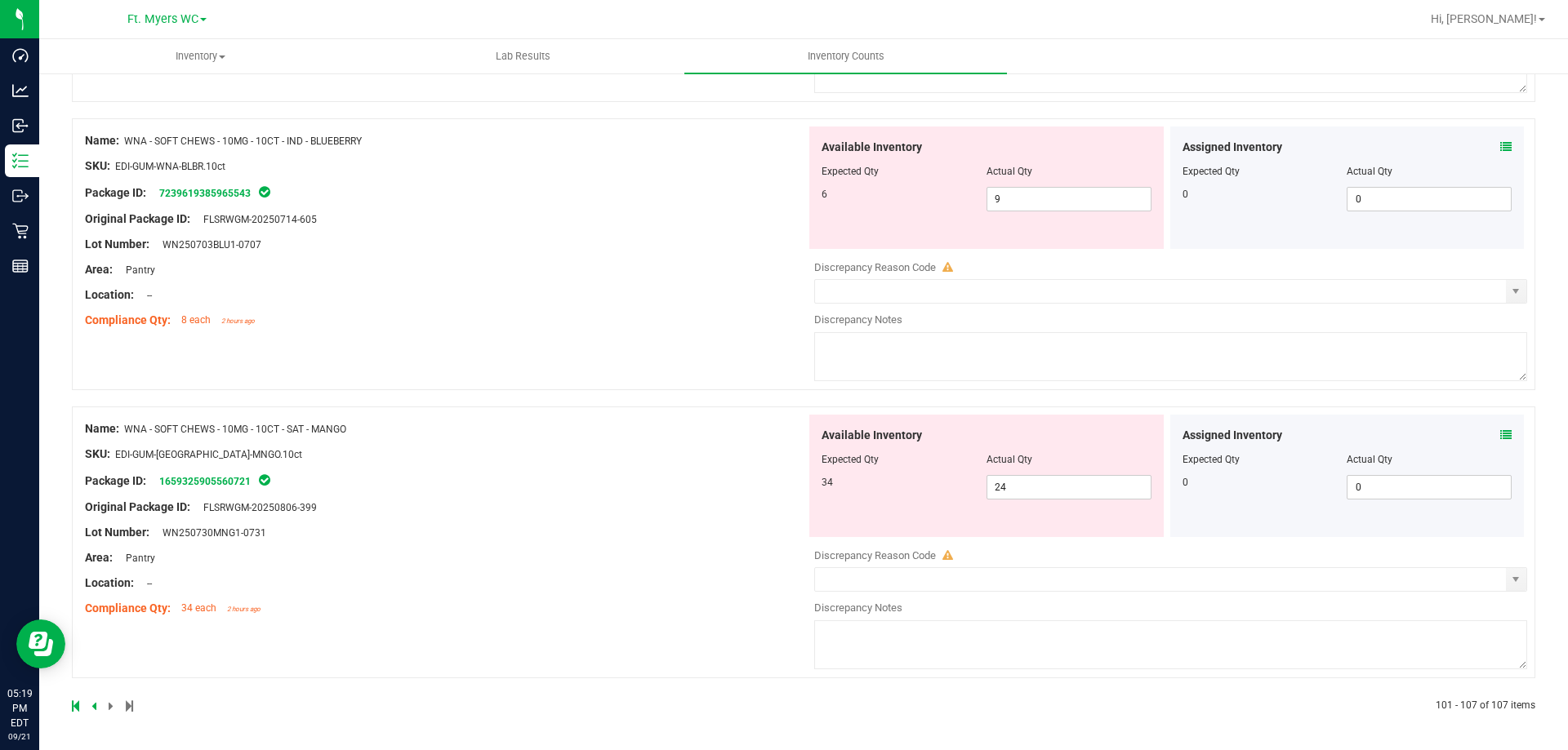
click at [1501, 435] on icon at bounding box center [1506, 435] width 12 height 12
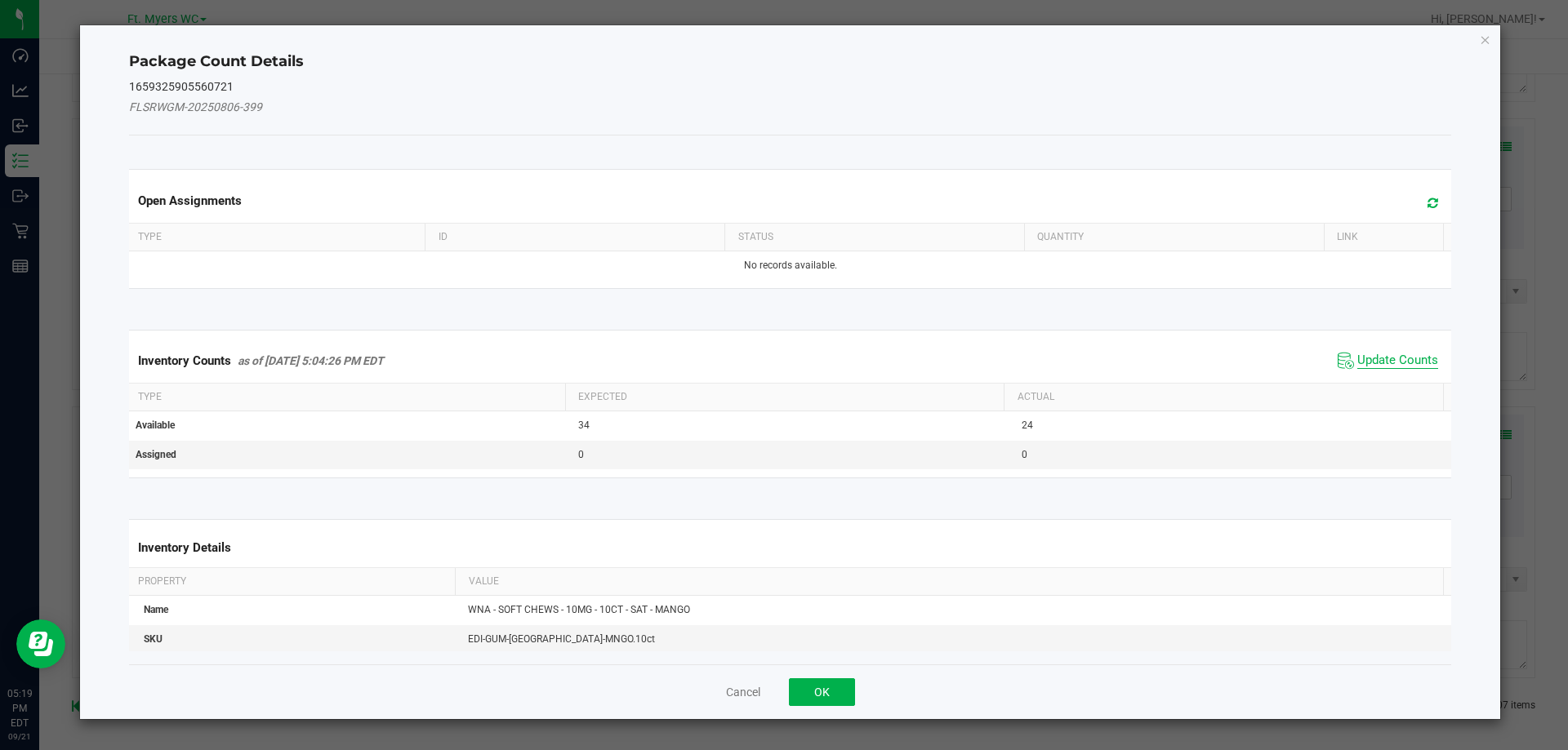
click at [1382, 361] on span "Update Counts" at bounding box center [1398, 360] width 81 height 16
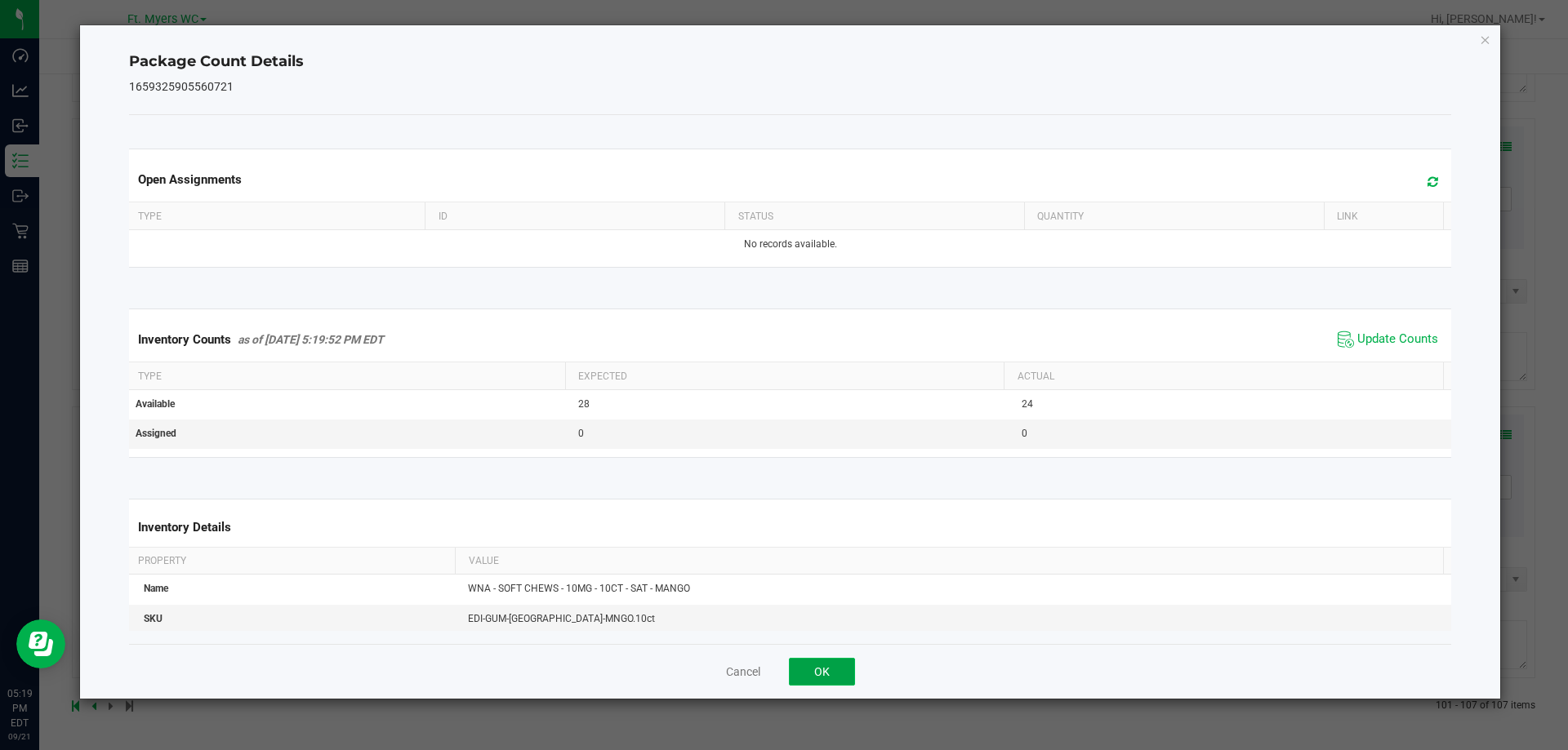
click at [831, 659] on button "OK" at bounding box center [821, 671] width 66 height 28
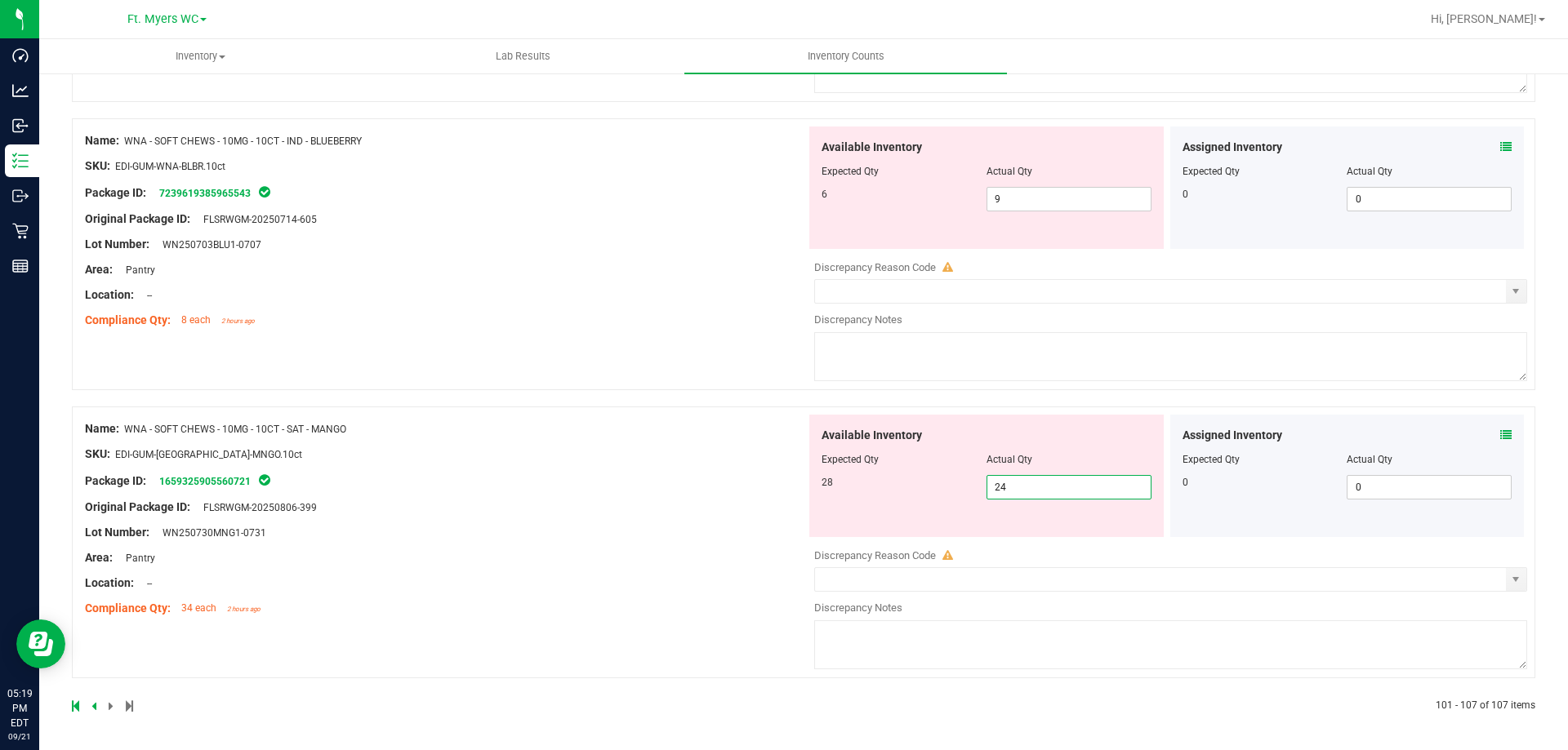
drag, startPoint x: 1026, startPoint y: 490, endPoint x: 552, endPoint y: 450, distance: 475.7
click at [552, 450] on div "Name: WNA - SOFT CHEWS - 10MG - 10CT - SAT - MANGO SKU: EDI-GUM-[GEOGRAPHIC_DAT…" at bounding box center [804, 542] width 1463 height 272
type input "28"
click at [551, 397] on div "Name: WNA - SOFT CHEWS - 10MG - 10CT - IND - BLUEBERRY SKU: EDI-GUM-WNA-BLBR.10…" at bounding box center [804, 262] width 1463 height 288
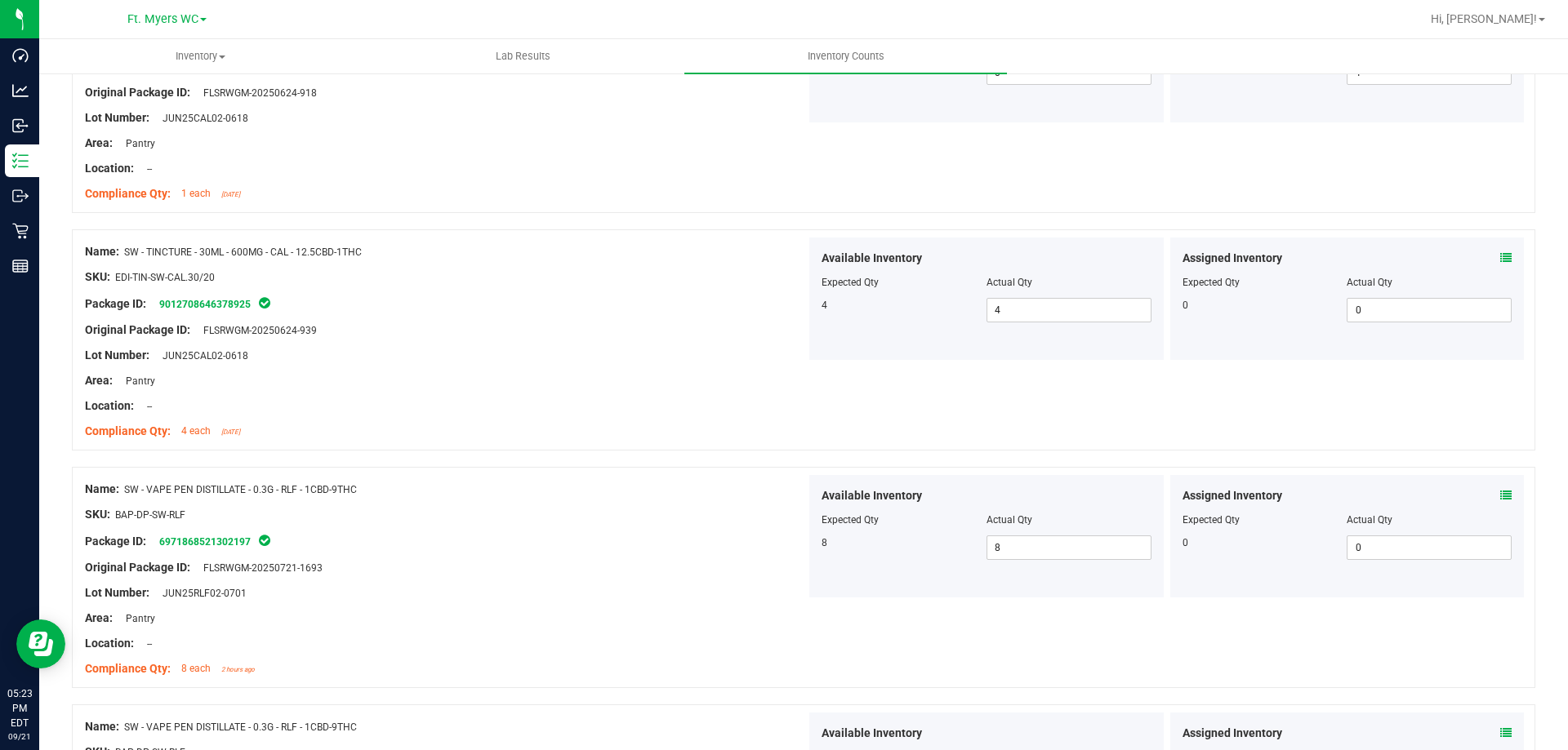
scroll to position [0, 0]
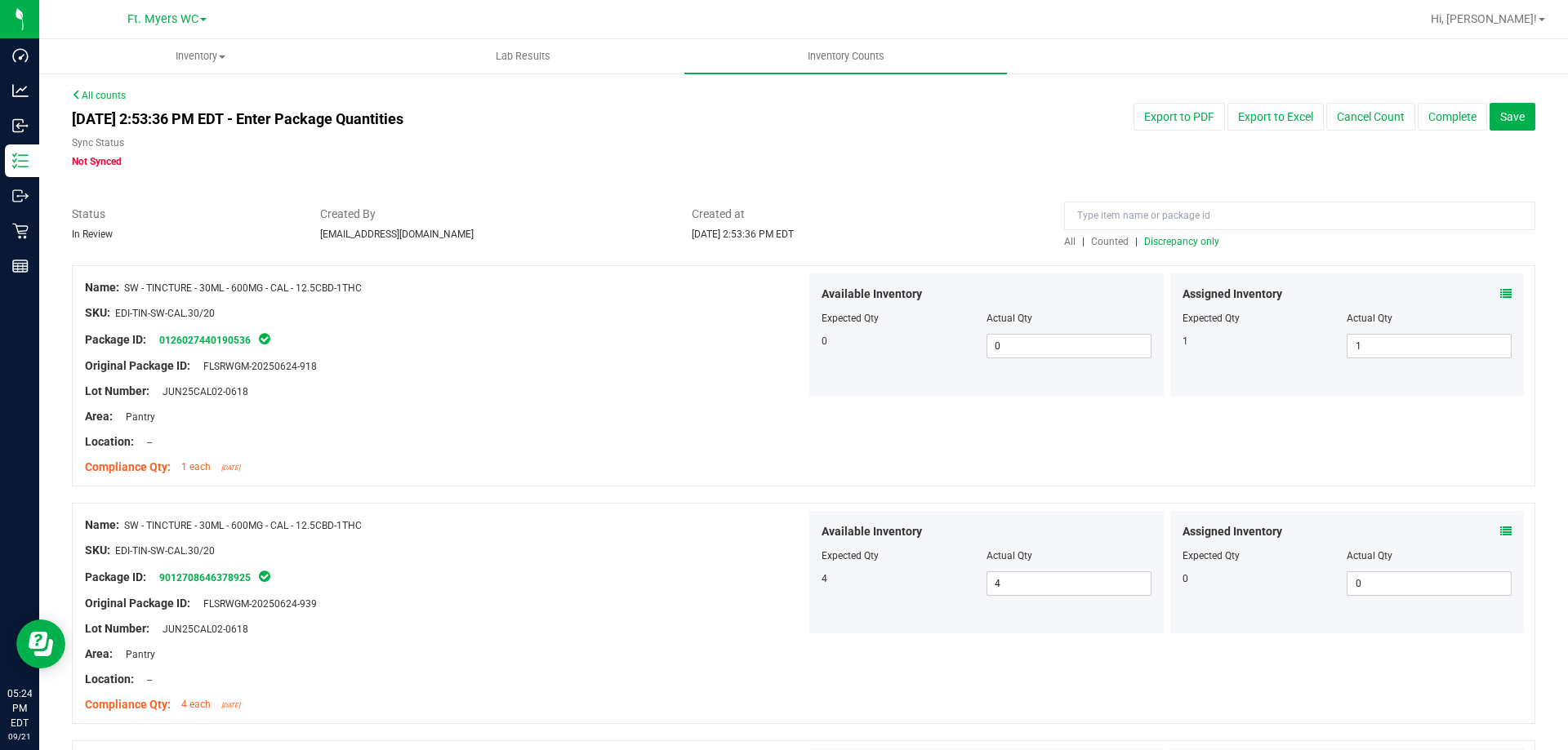
click at [1157, 240] on span "Discrepancy only" at bounding box center [1182, 241] width 75 height 12
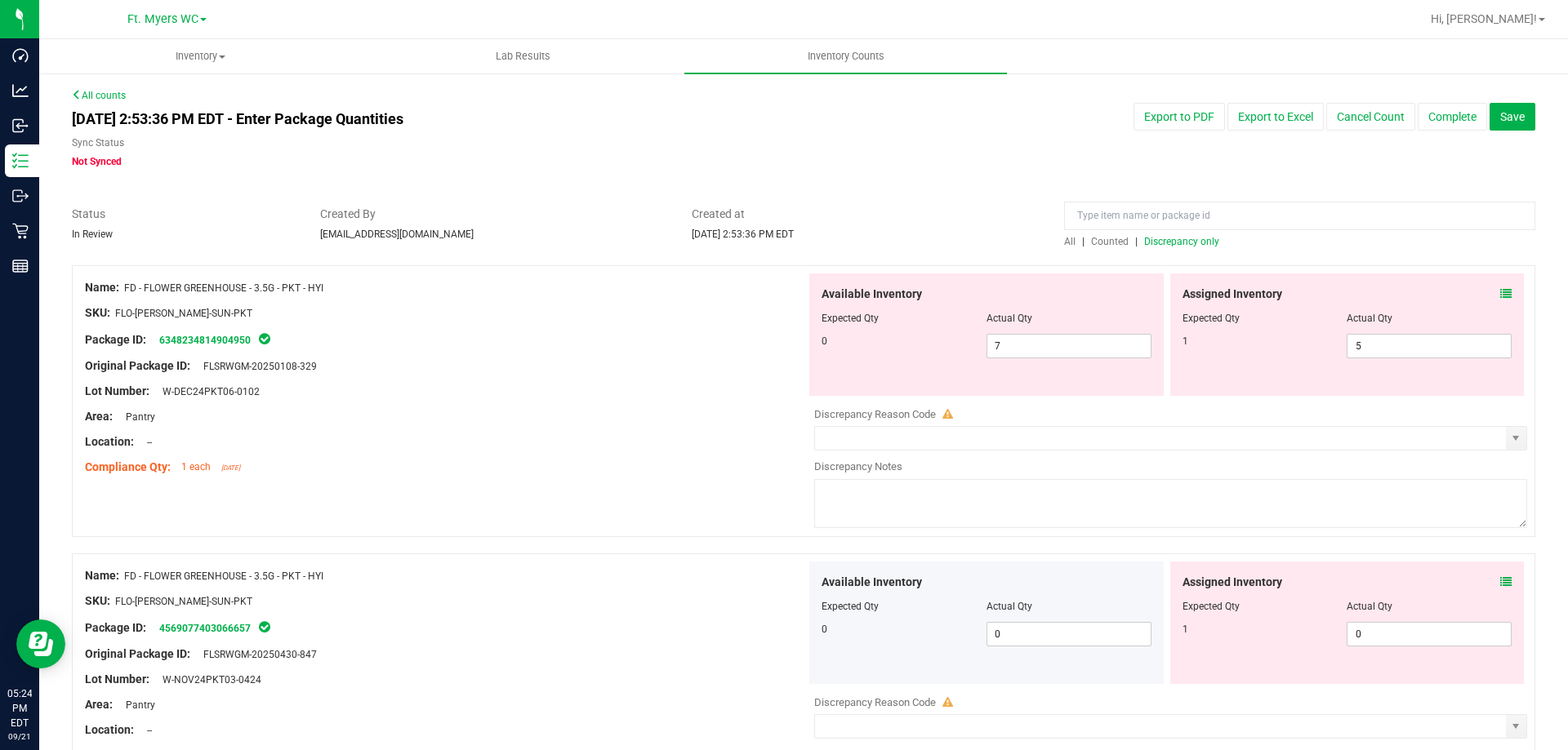
click at [412, 402] on div at bounding box center [446, 404] width 721 height 8
click at [1501, 300] on span at bounding box center [1506, 294] width 12 height 17
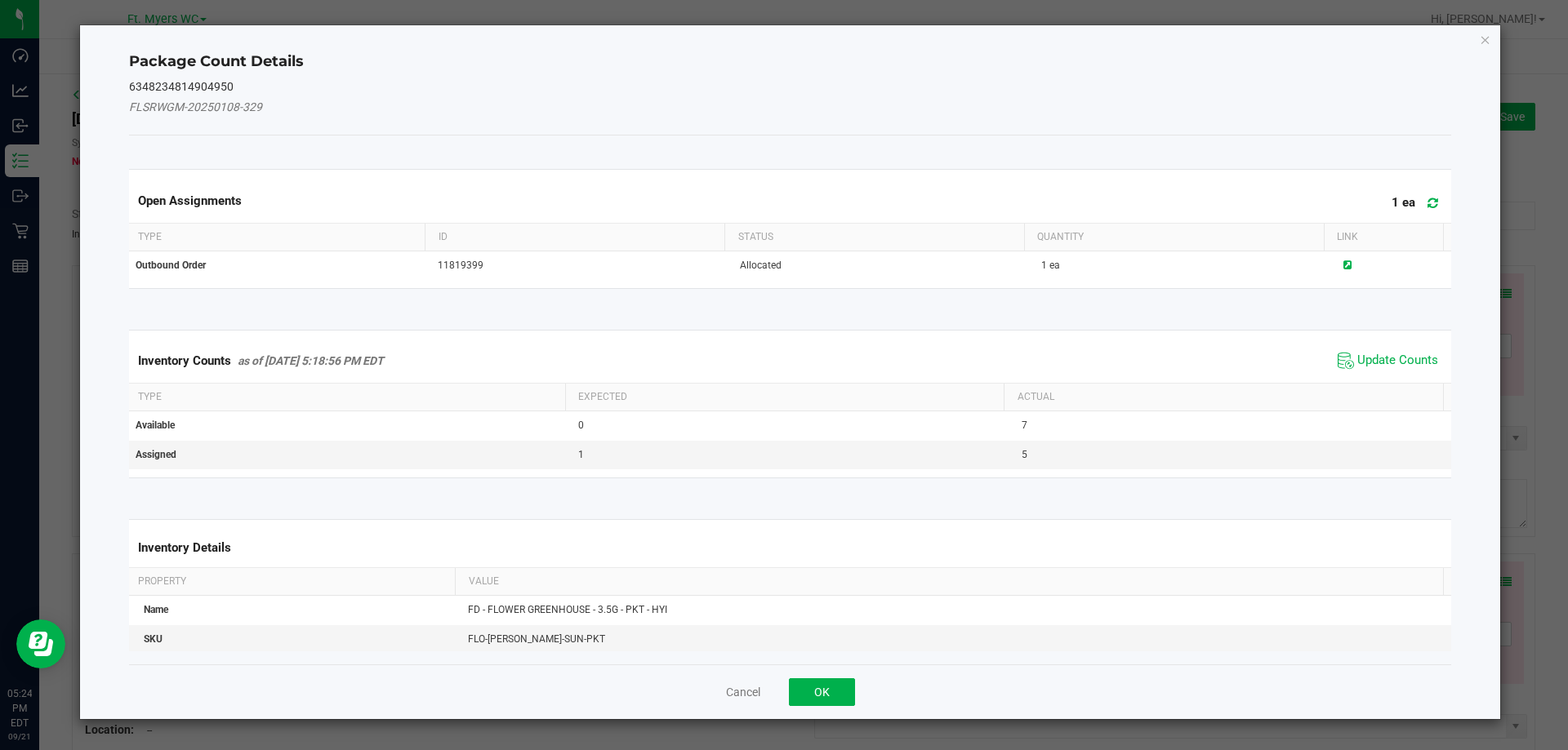
click at [1428, 208] on icon at bounding box center [1433, 203] width 11 height 12
click at [1379, 364] on span "Update Counts" at bounding box center [1398, 360] width 81 height 16
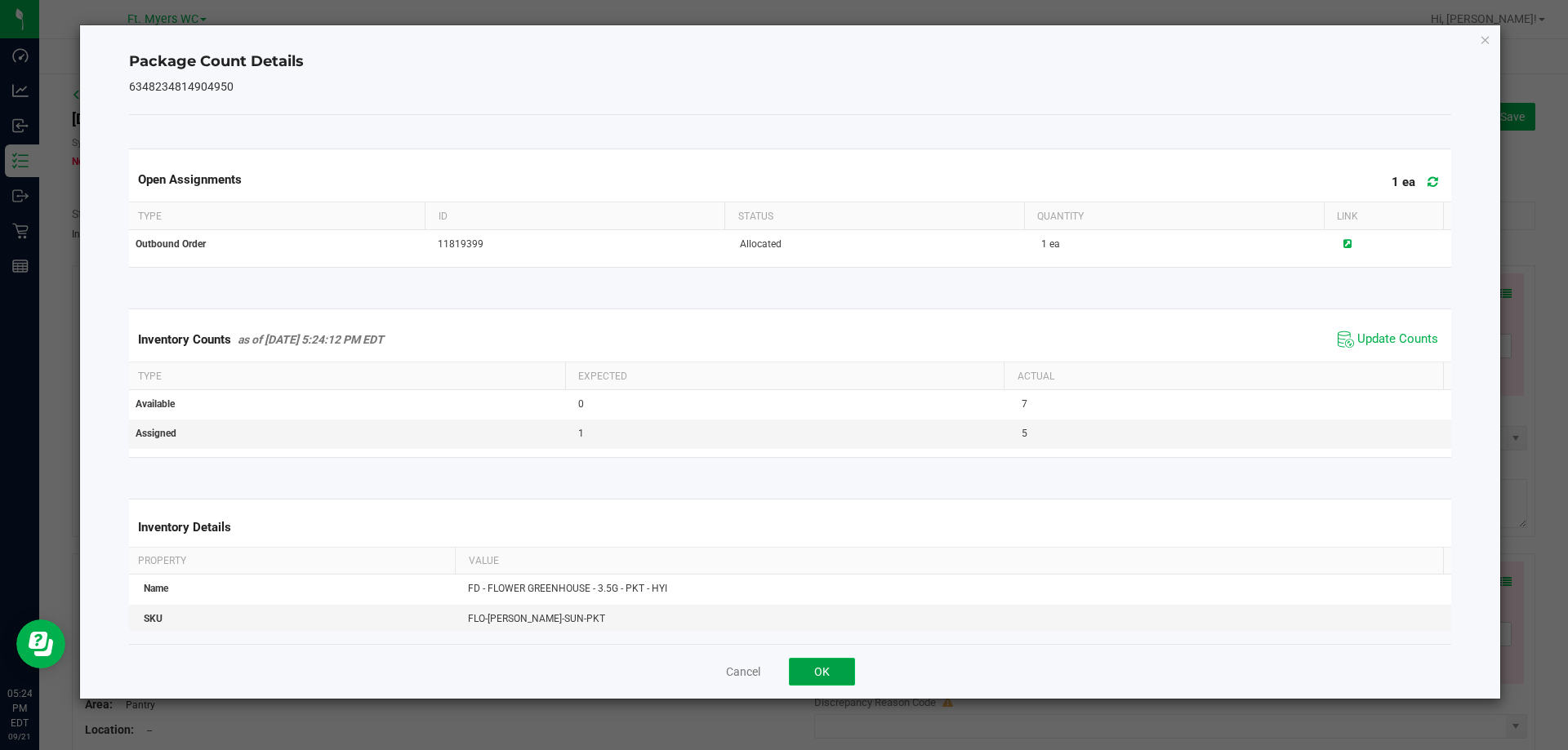
click at [827, 659] on button "OK" at bounding box center [821, 671] width 66 height 28
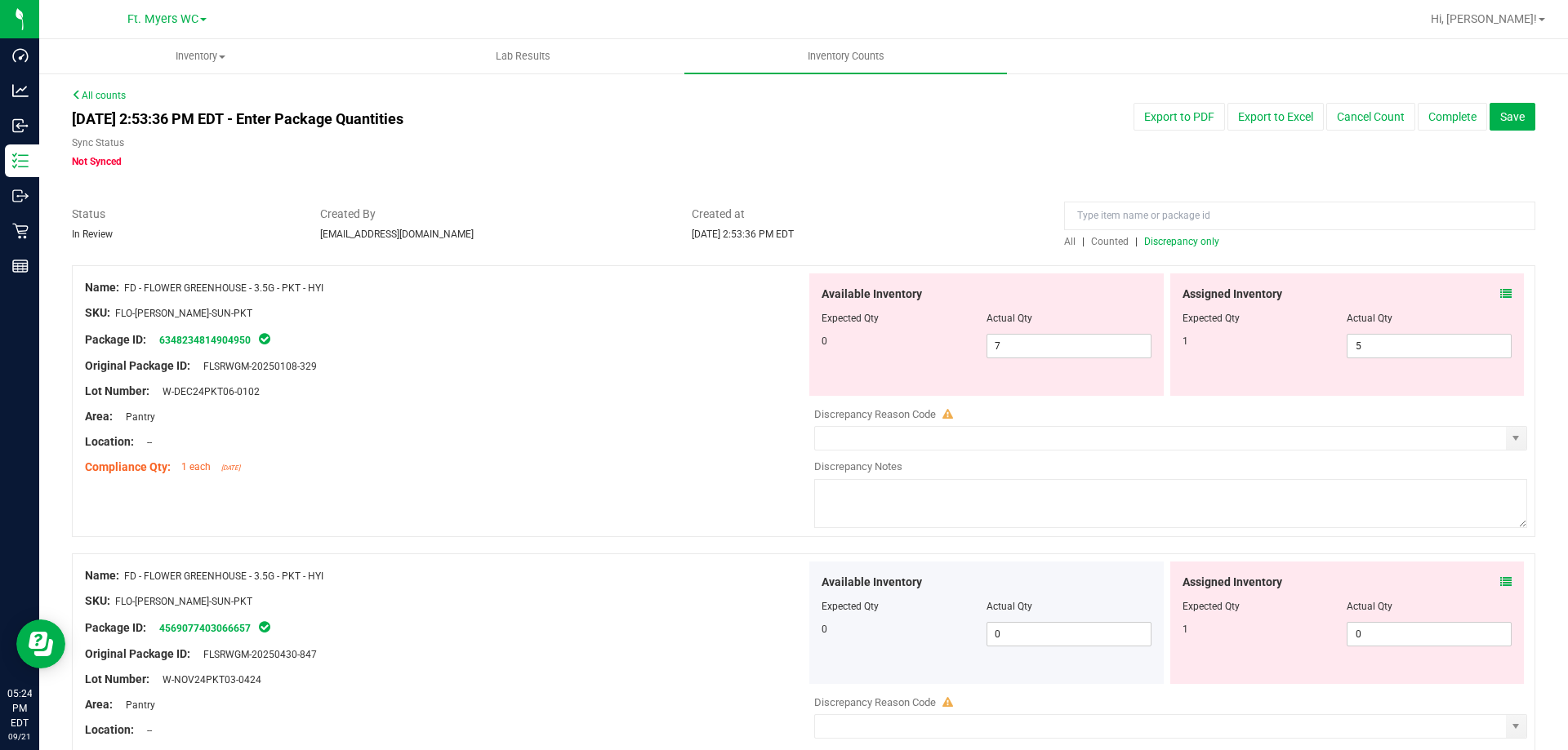
click at [1501, 582] on icon at bounding box center [1506, 581] width 12 height 12
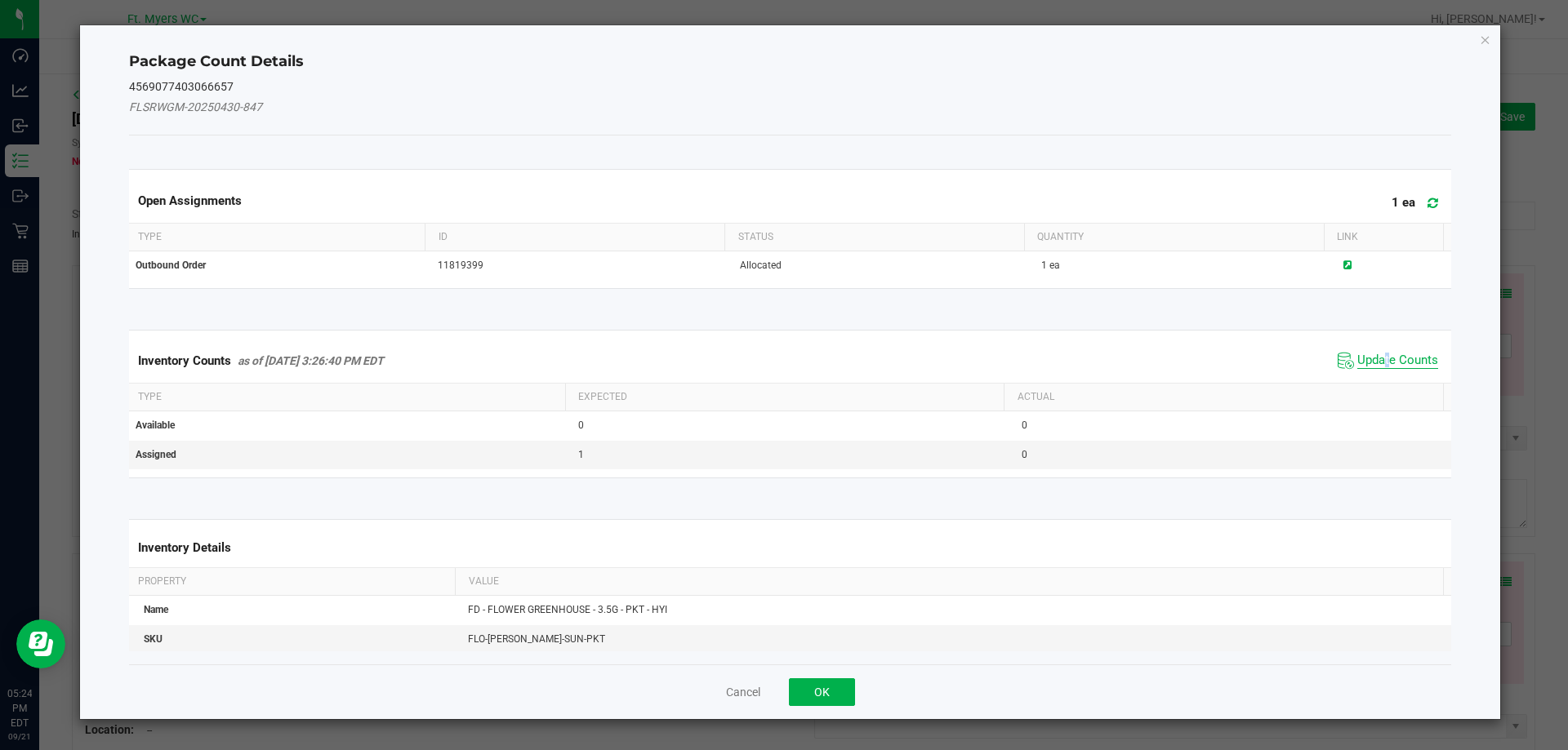
click at [1376, 360] on span "Update Counts" at bounding box center [1398, 360] width 81 height 16
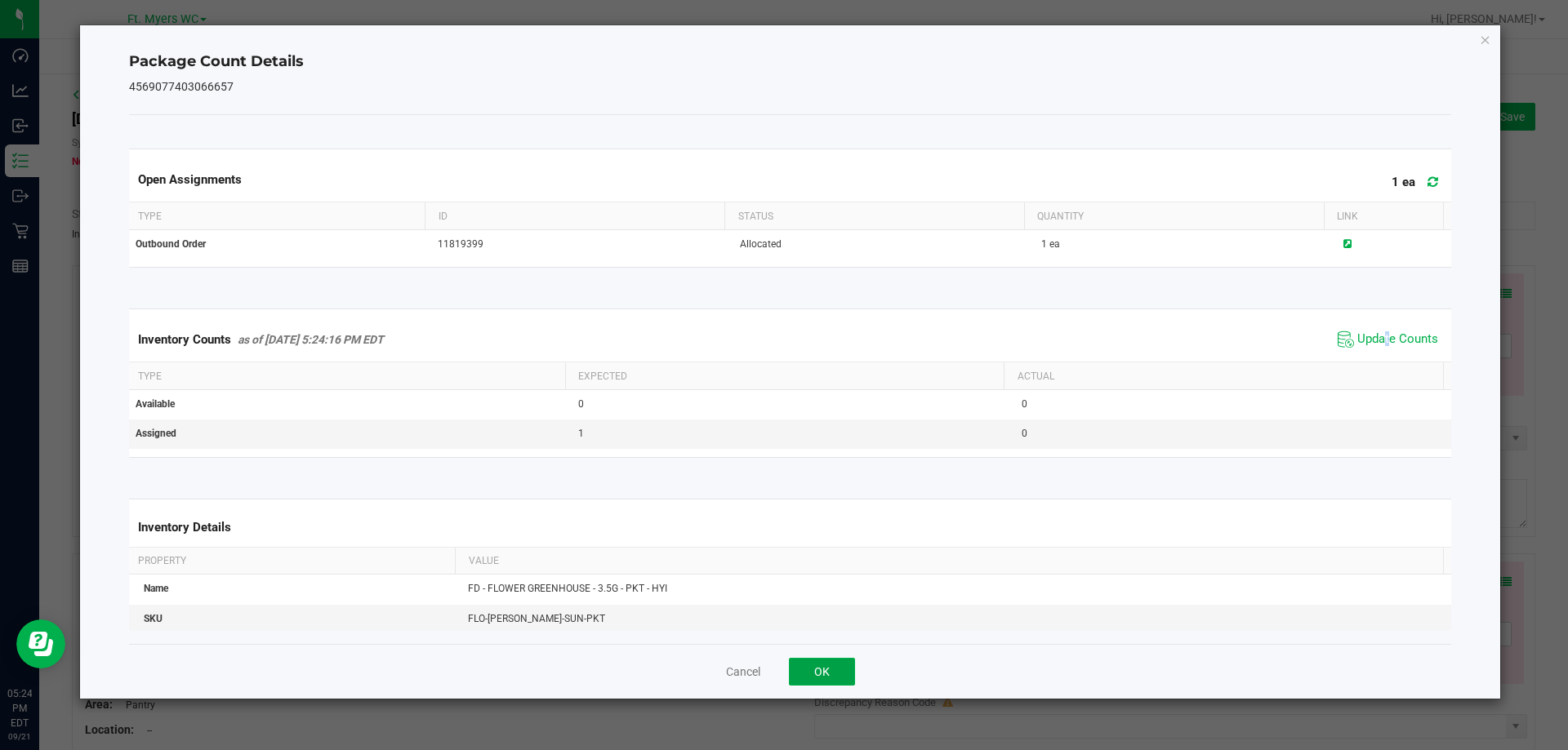
click at [809, 679] on button "OK" at bounding box center [821, 671] width 66 height 28
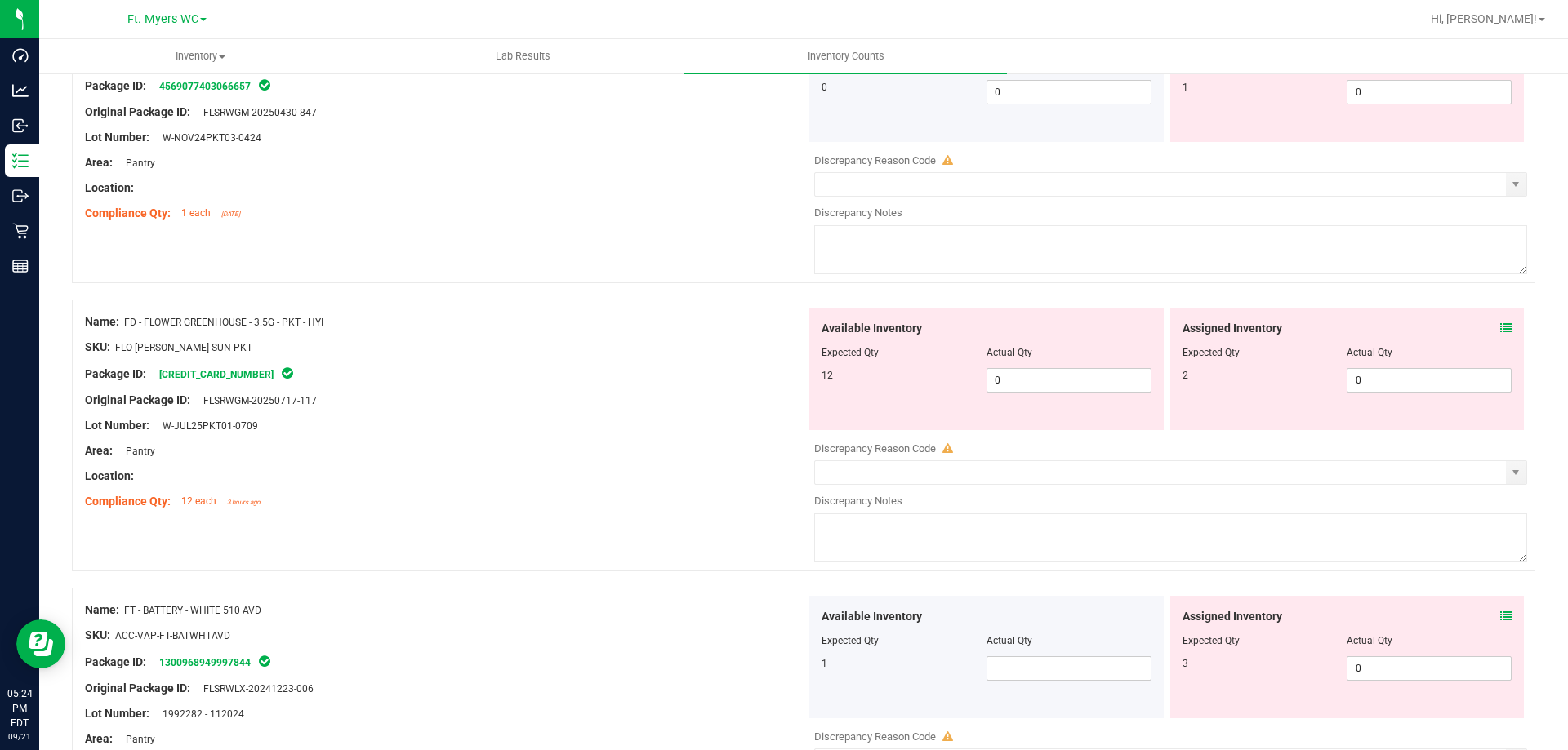
scroll to position [572, 0]
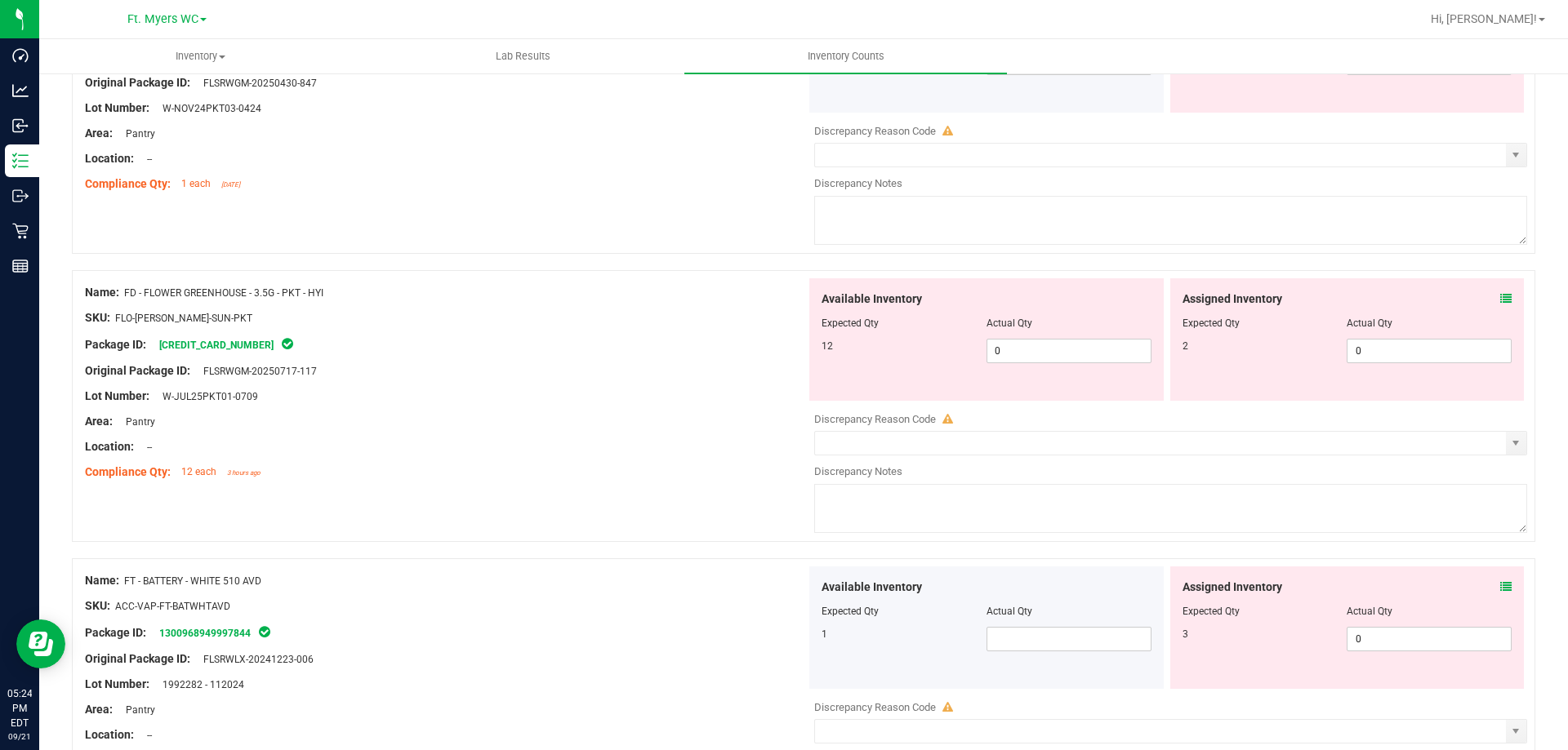
click at [1501, 304] on span at bounding box center [1506, 298] width 12 height 17
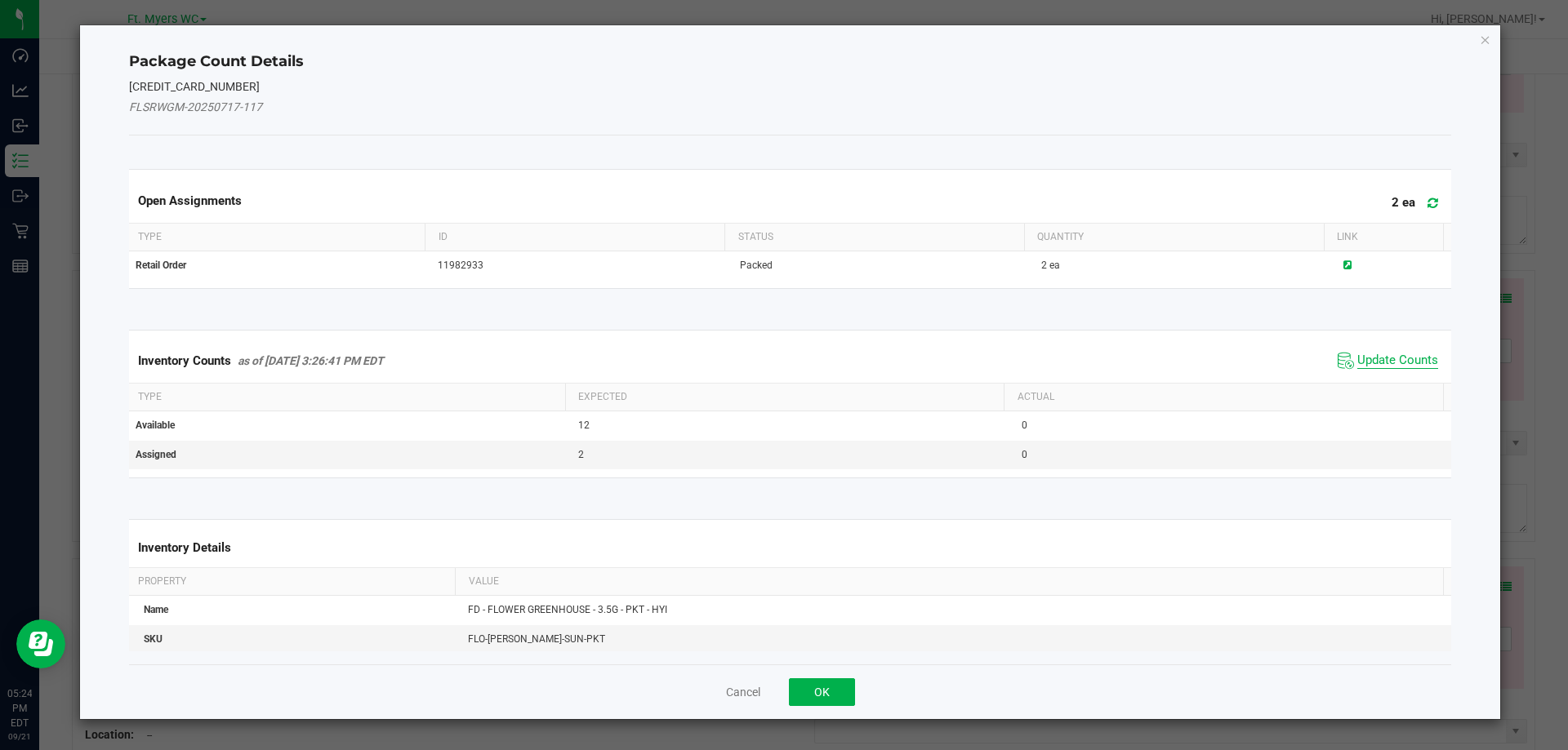
click at [1381, 361] on span "Update Counts" at bounding box center [1398, 360] width 81 height 16
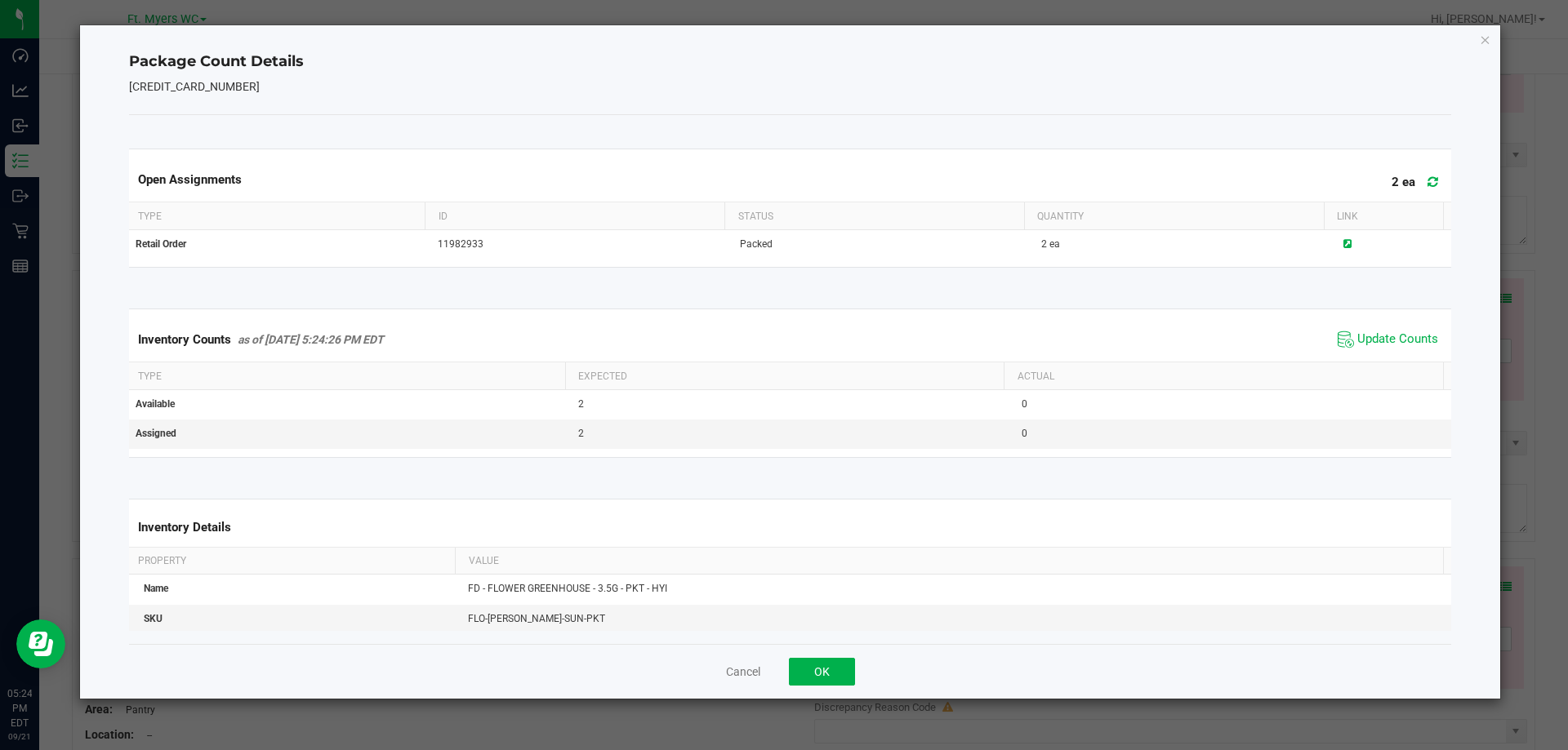
click at [1415, 188] on span at bounding box center [1429, 182] width 27 height 23
click at [836, 667] on button "OK" at bounding box center [821, 671] width 66 height 28
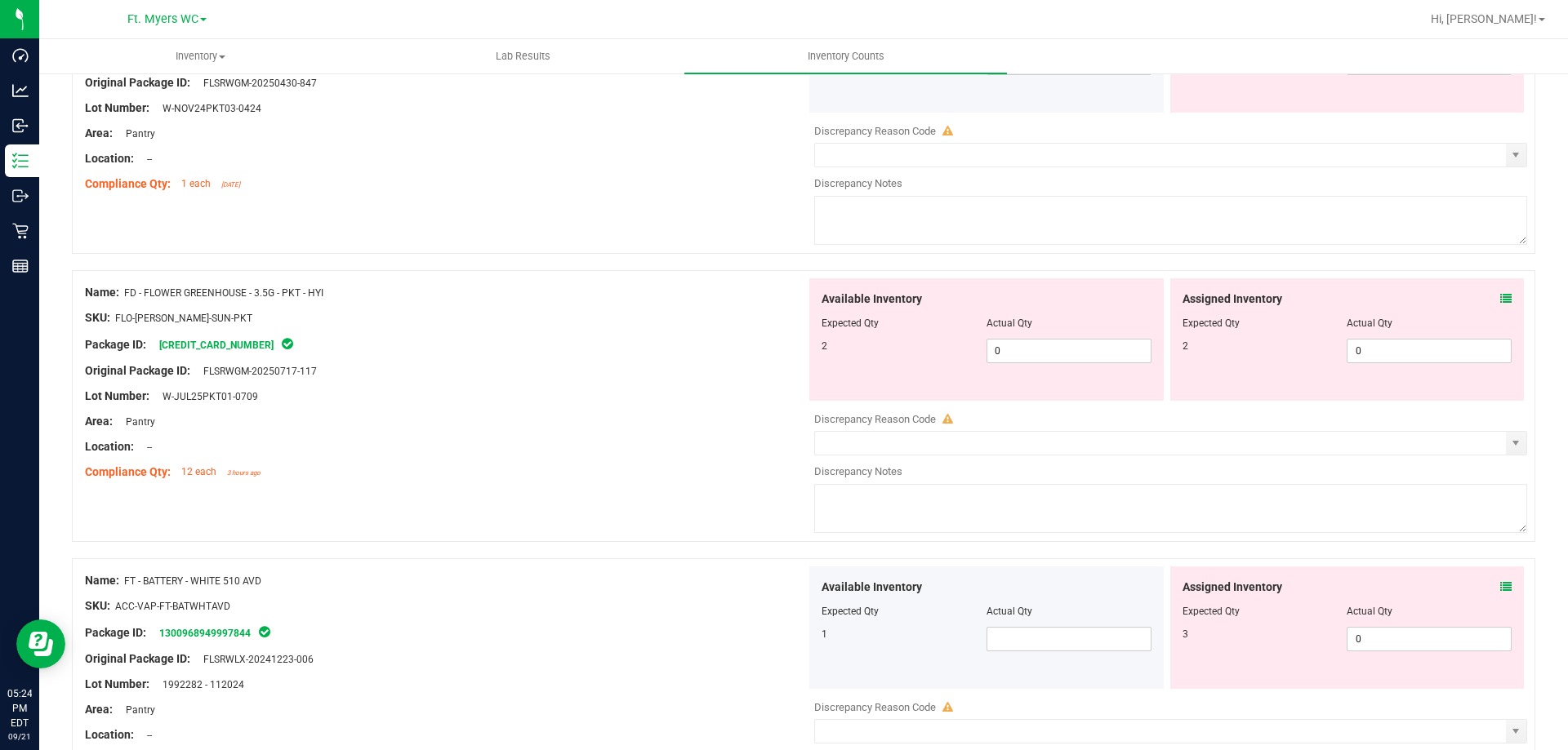
click at [1501, 300] on div "Assigned Inventory Expected Qty Actual Qty 2 0 0" at bounding box center [1347, 340] width 354 height 122
click at [1501, 299] on icon at bounding box center [1506, 298] width 12 height 12
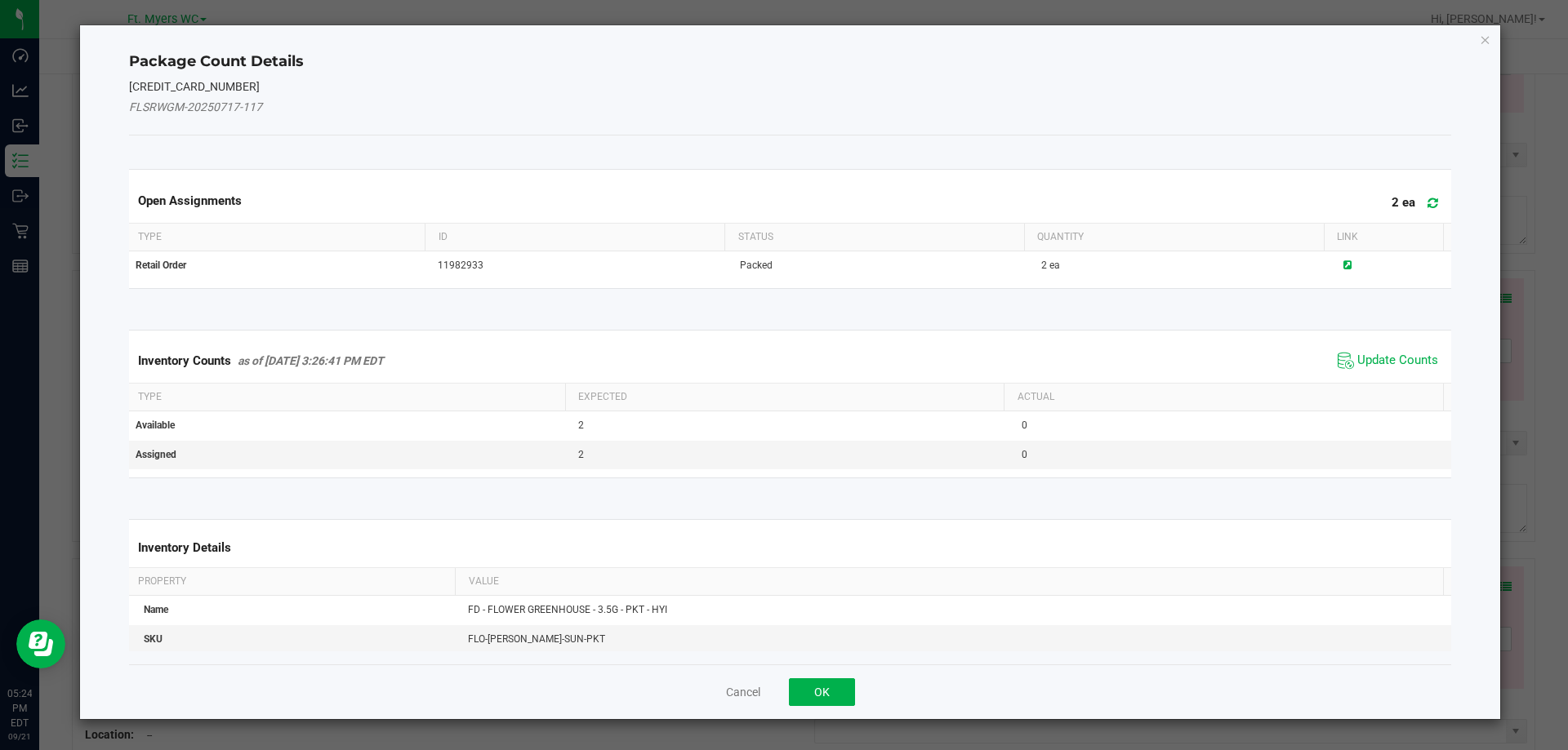
click at [1437, 204] on div "Open Assignments 2 ea" at bounding box center [790, 201] width 1329 height 44
click at [1428, 204] on icon at bounding box center [1433, 203] width 11 height 12
click at [1389, 360] on span "Update Counts" at bounding box center [1398, 360] width 81 height 16
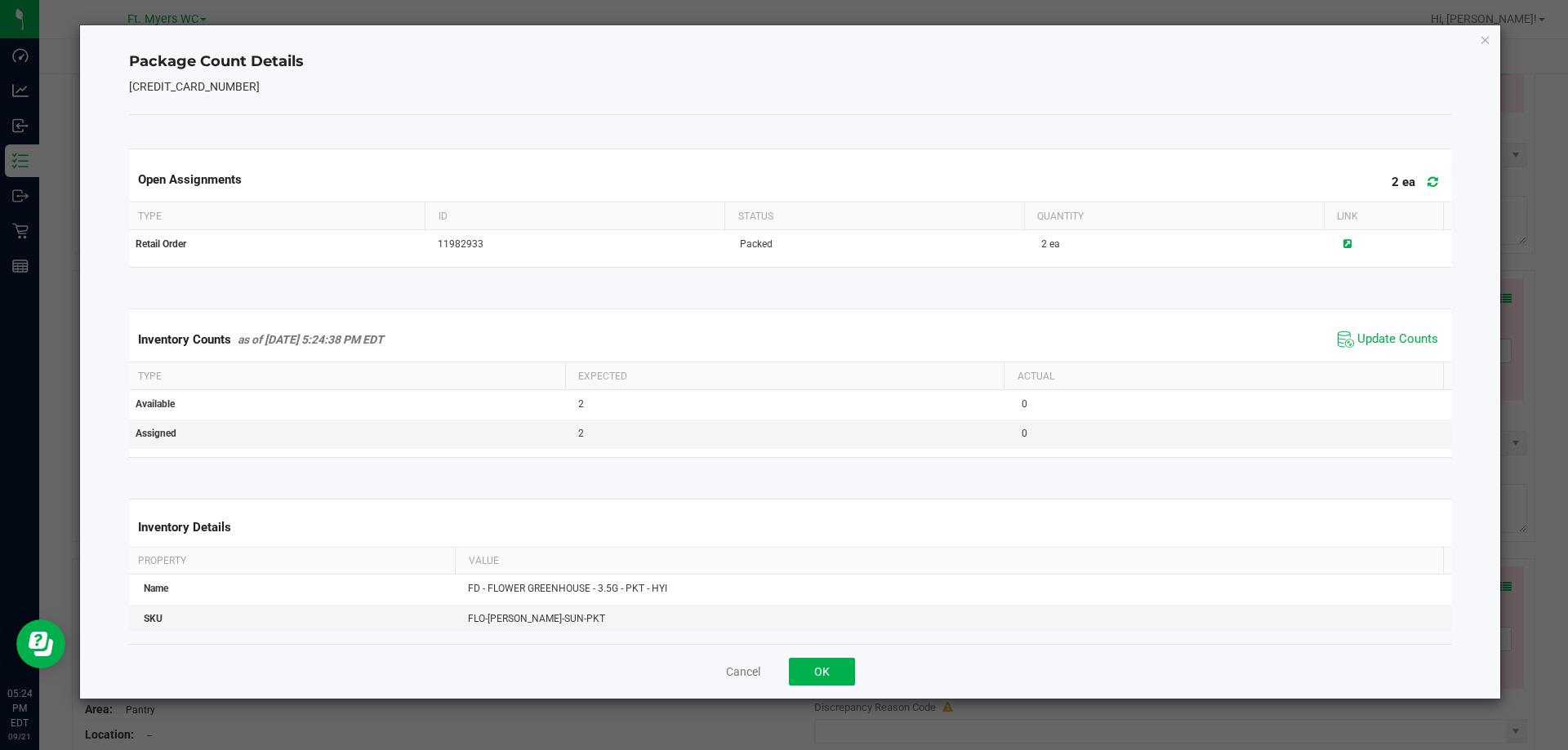
click at [855, 667] on div "Cancel OK" at bounding box center [790, 672] width 1323 height 55
drag, startPoint x: 850, startPoint y: 667, endPoint x: 859, endPoint y: 659, distance: 12.0
click at [850, 667] on button "OK" at bounding box center [821, 671] width 66 height 28
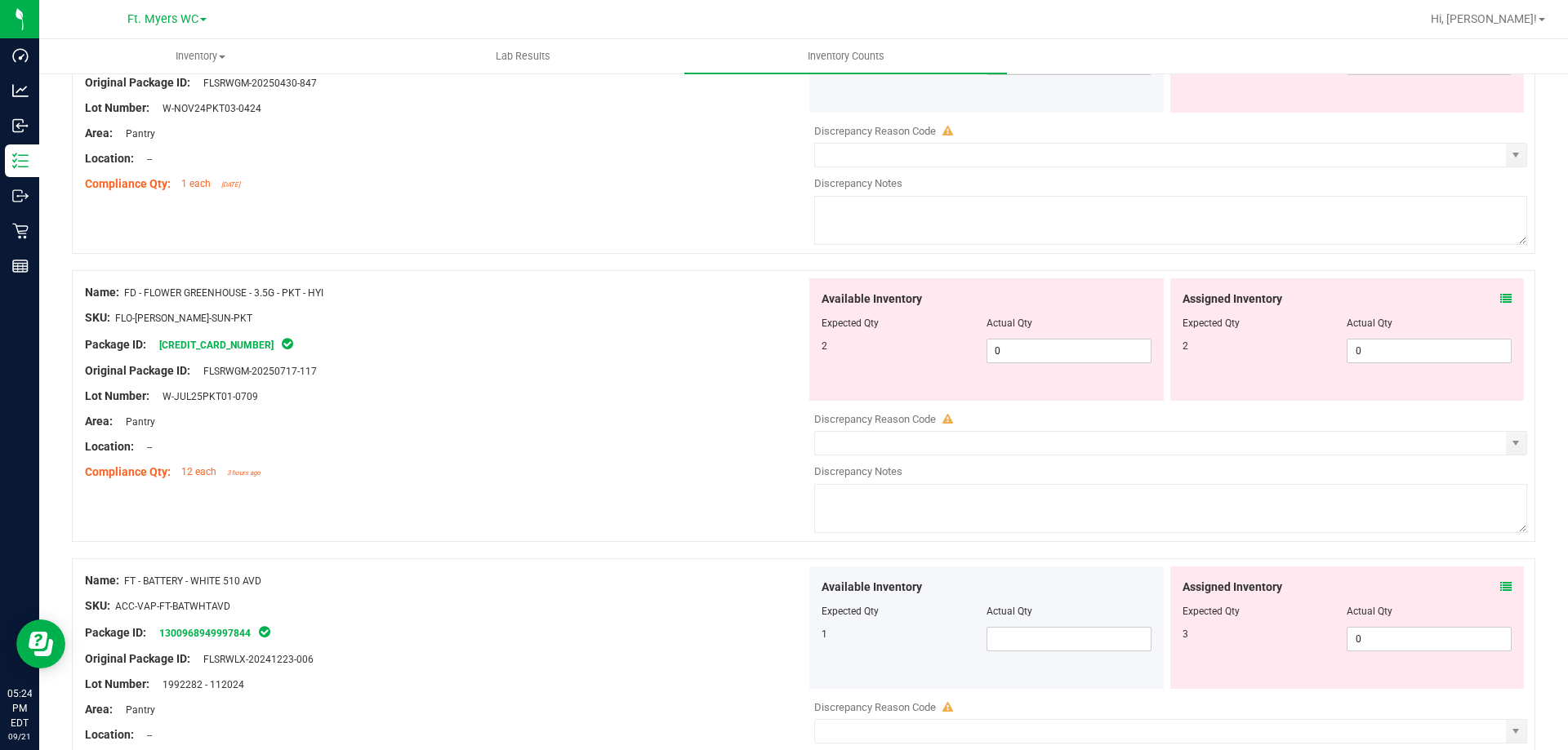
click at [615, 391] on div "Lot Number: W-JUL25PKT01-0709" at bounding box center [446, 396] width 721 height 17
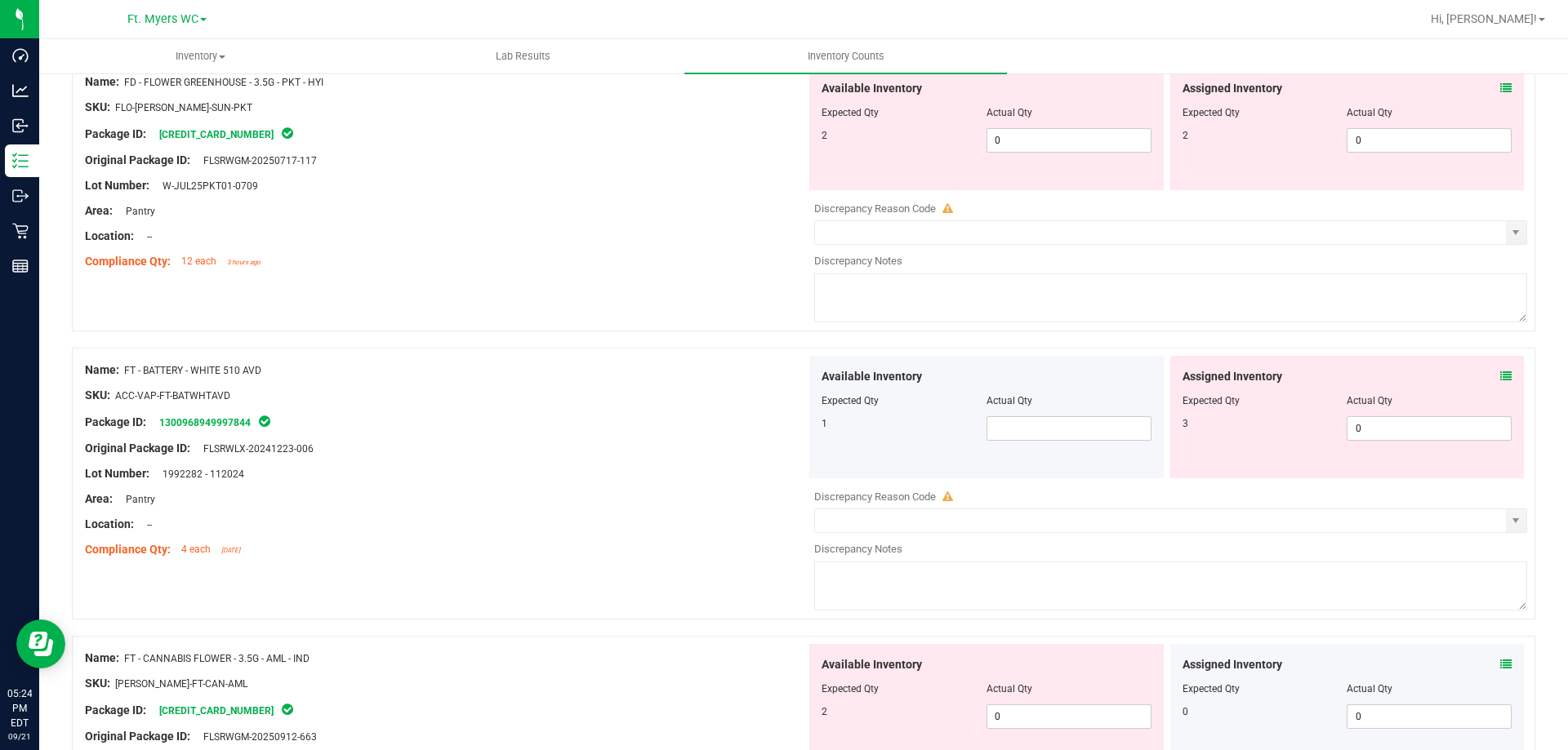
scroll to position [817, 0]
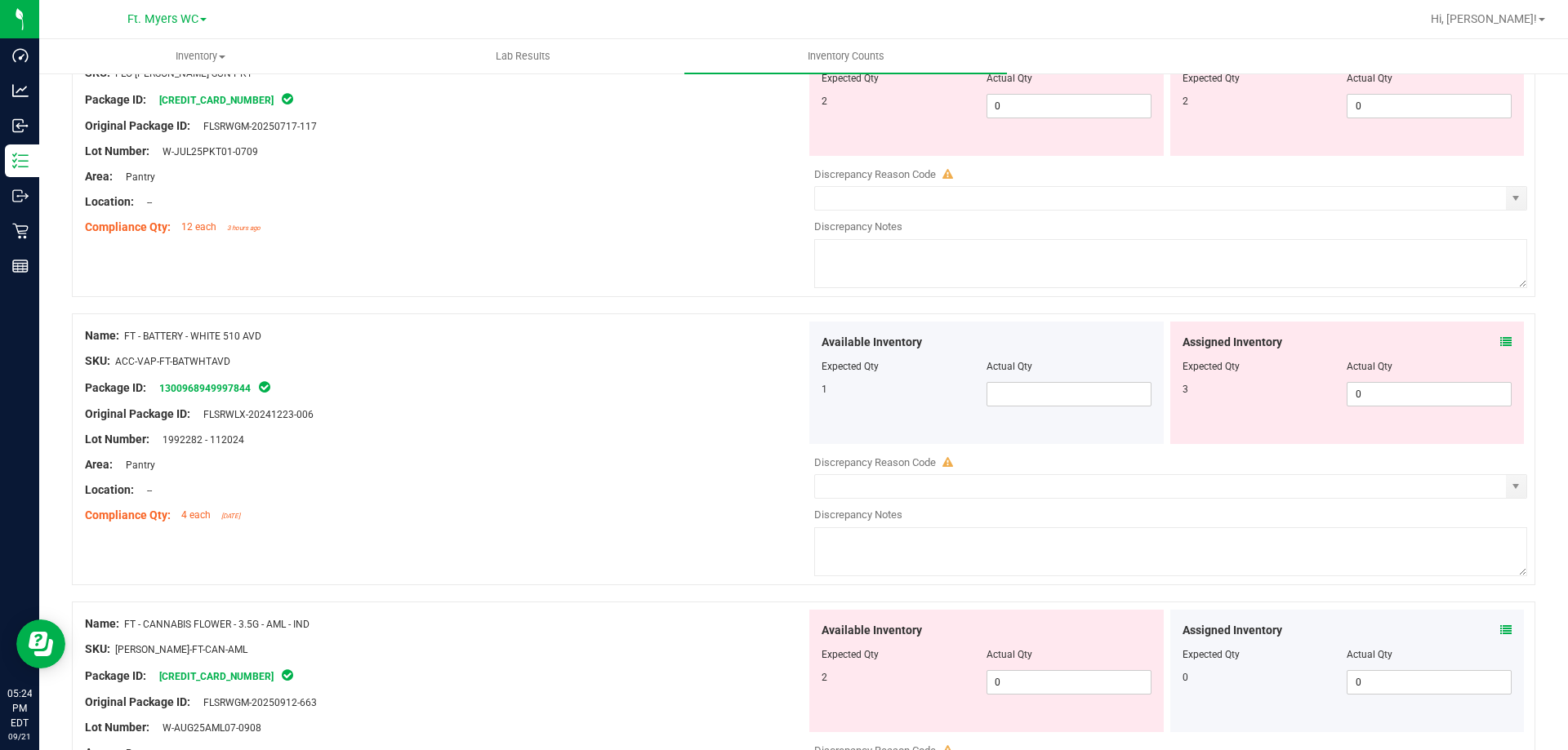
click at [1484, 338] on div "Assigned Inventory" at bounding box center [1348, 342] width 330 height 17
click at [1501, 345] on icon at bounding box center [1506, 342] width 12 height 12
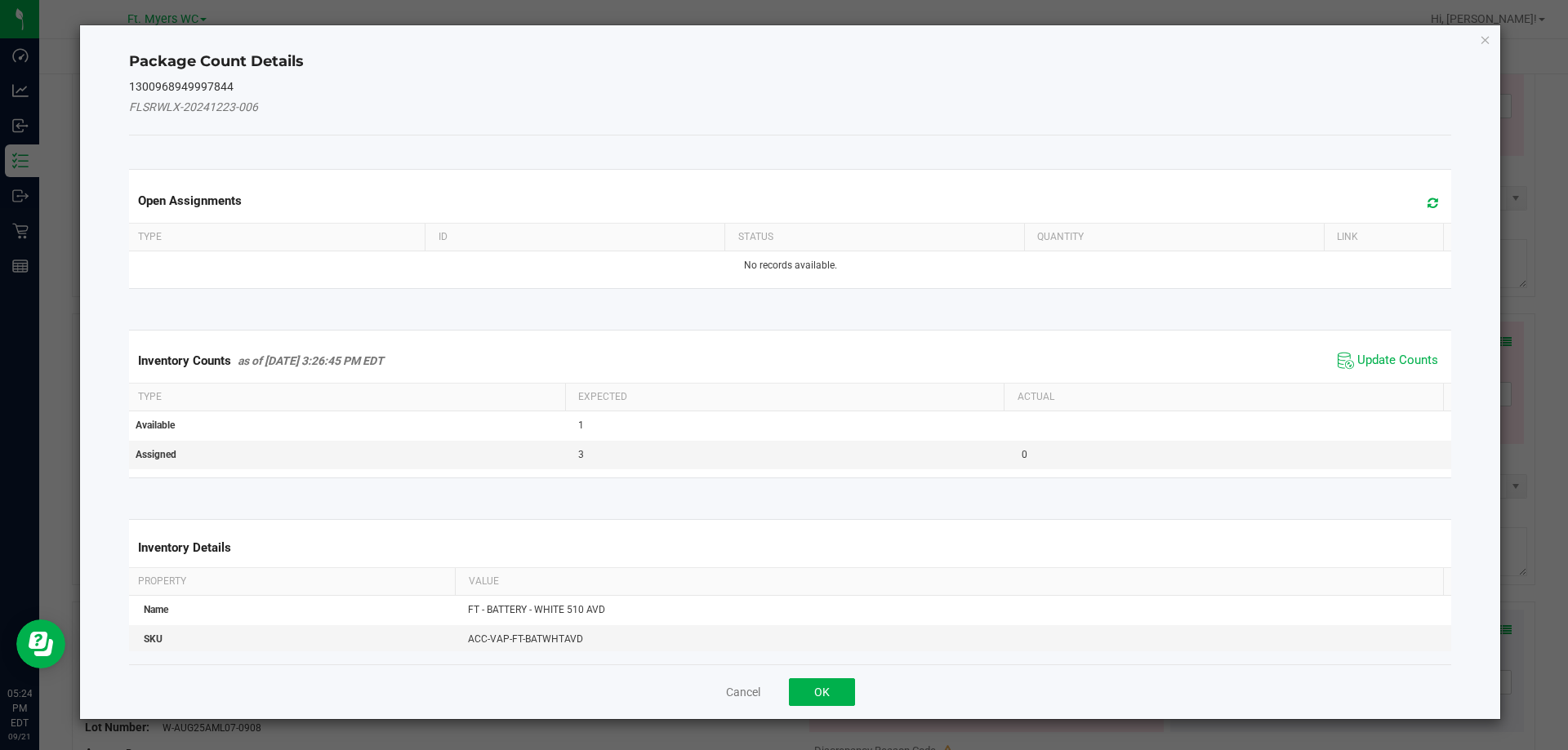
click at [1424, 209] on span at bounding box center [1429, 203] width 27 height 23
click at [1358, 359] on span "Update Counts" at bounding box center [1398, 360] width 81 height 16
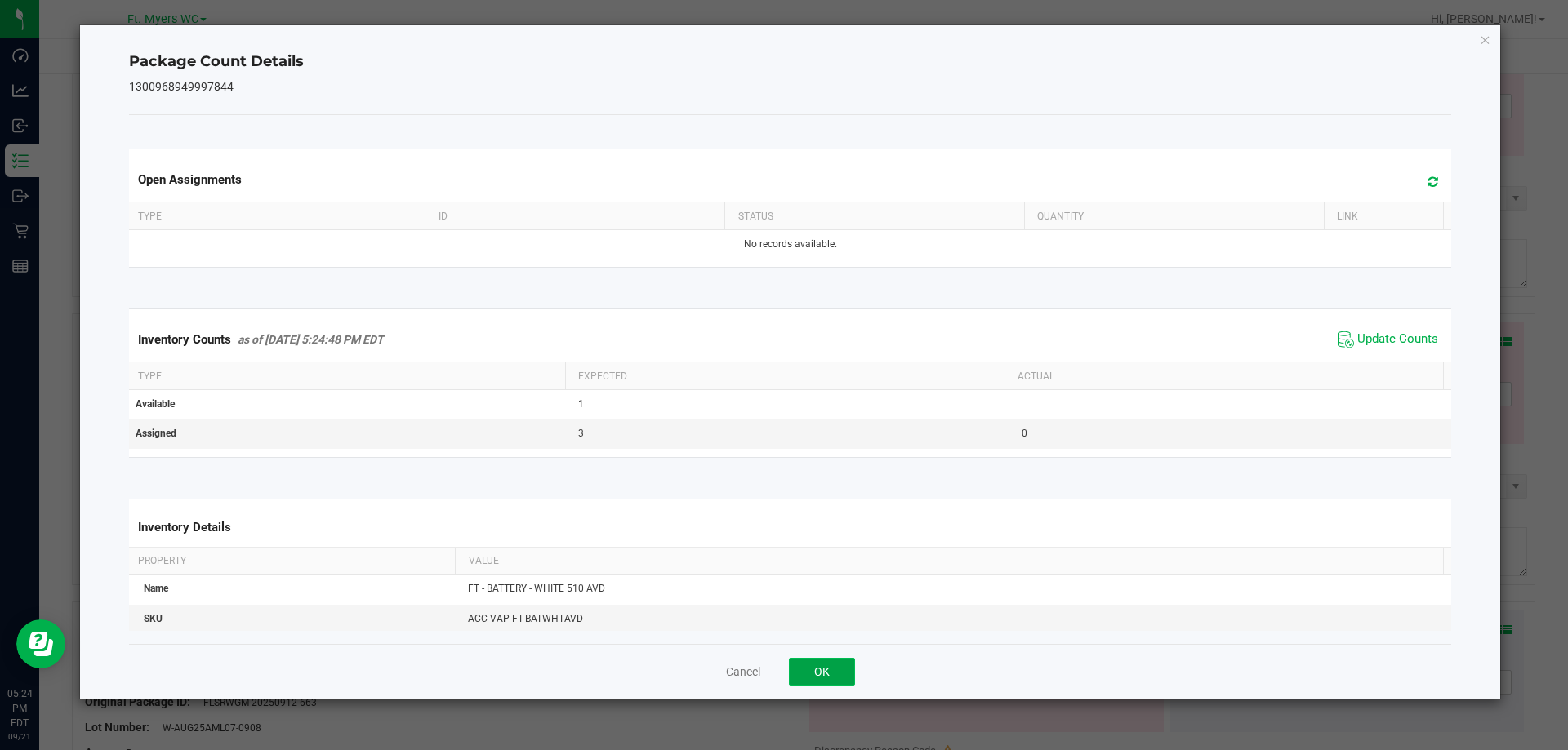
click at [840, 683] on button "OK" at bounding box center [821, 671] width 66 height 28
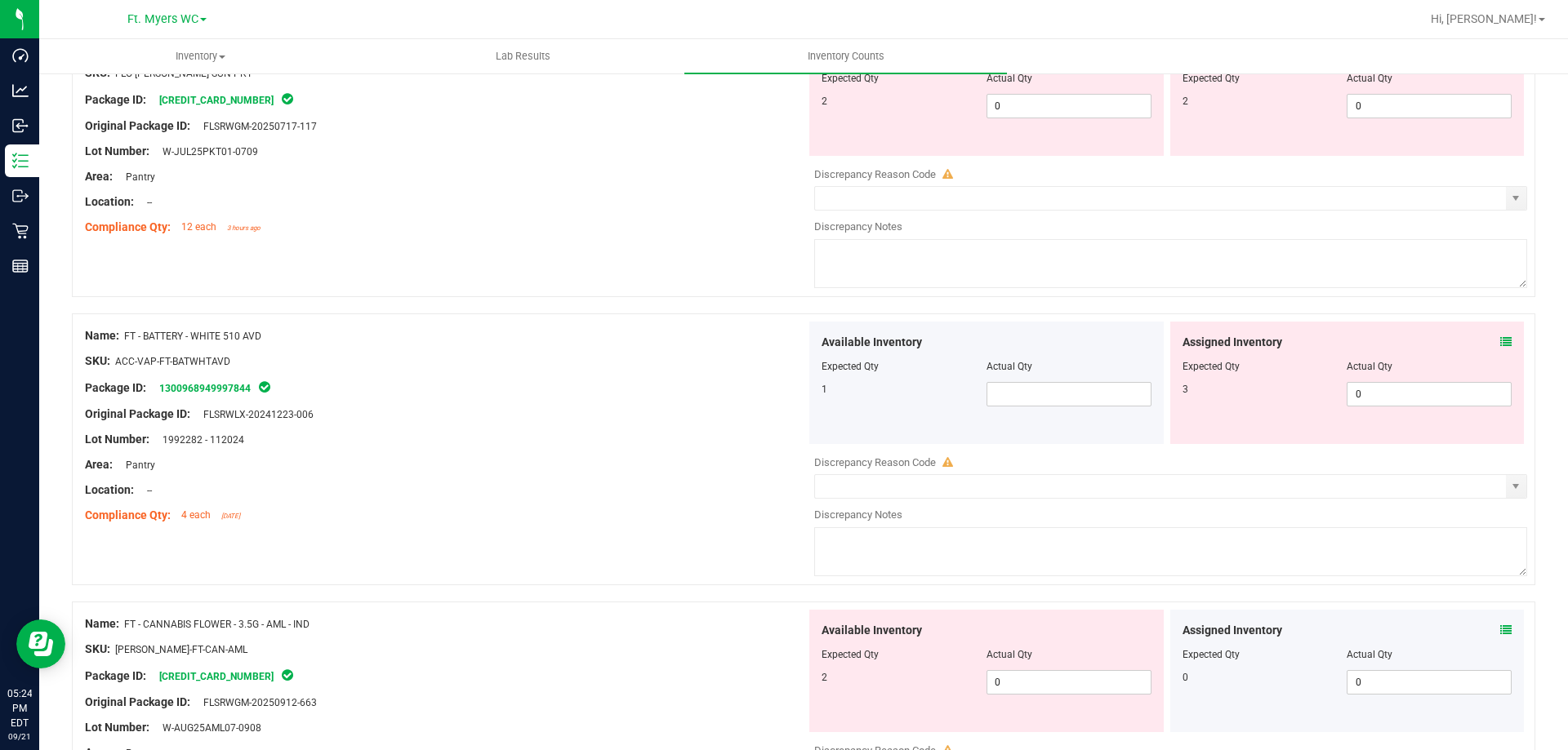
click at [1501, 343] on icon at bounding box center [1506, 342] width 12 height 12
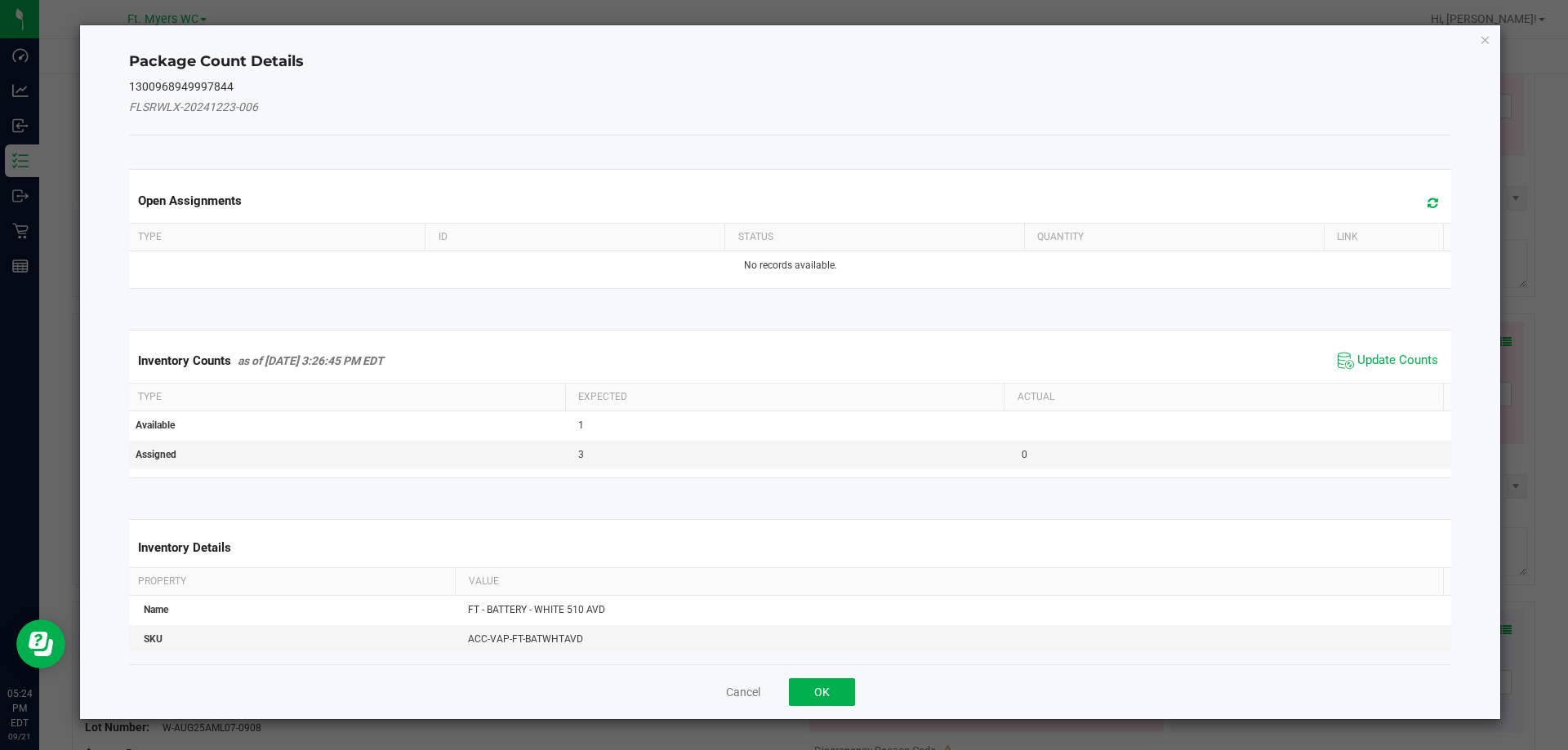
click at [1428, 208] on icon at bounding box center [1433, 203] width 11 height 12
click at [839, 710] on div "Cancel OK" at bounding box center [790, 692] width 1323 height 55
click at [839, 687] on button "OK" at bounding box center [821, 691] width 66 height 28
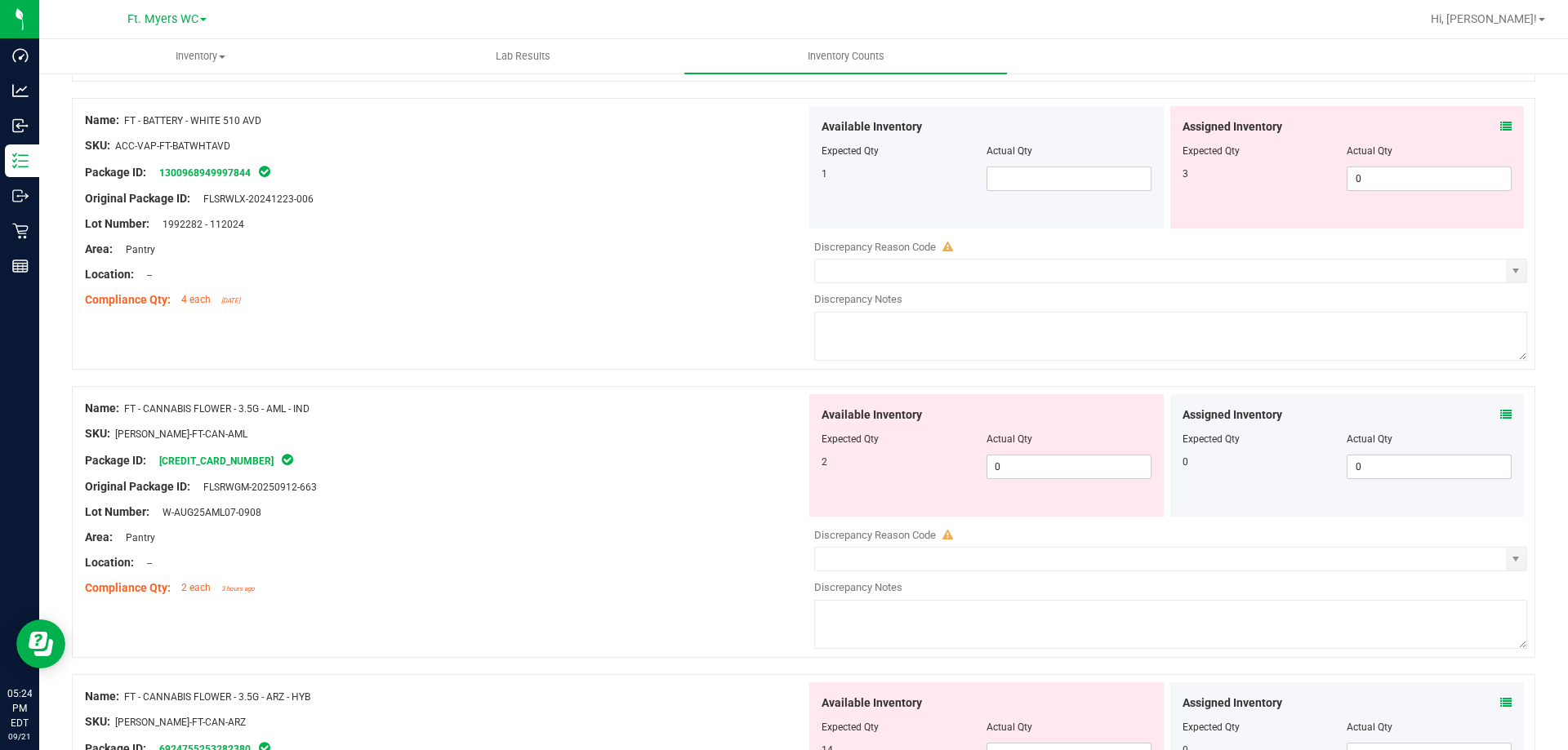
scroll to position [1062, 0]
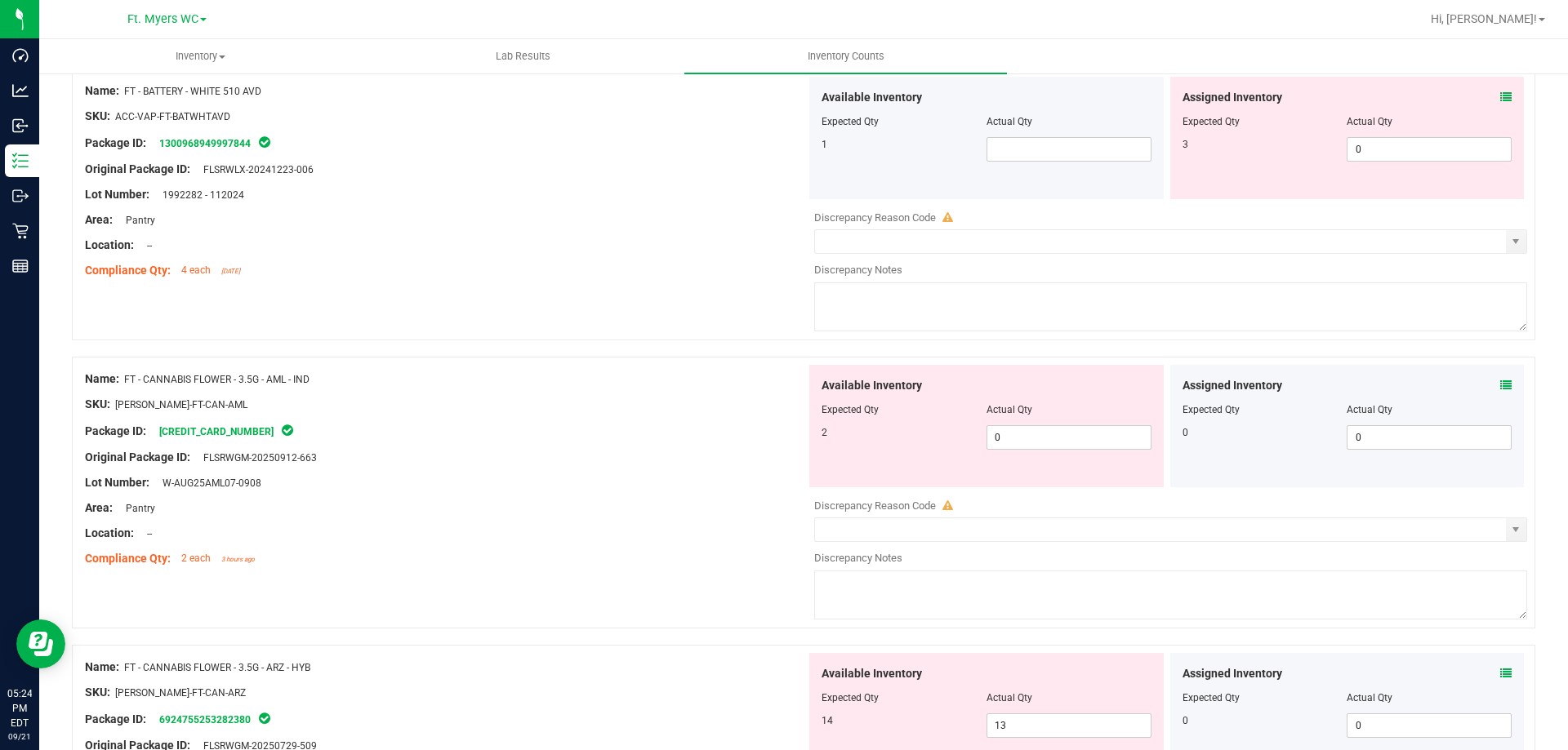
click at [1501, 393] on span at bounding box center [1506, 385] width 12 height 17
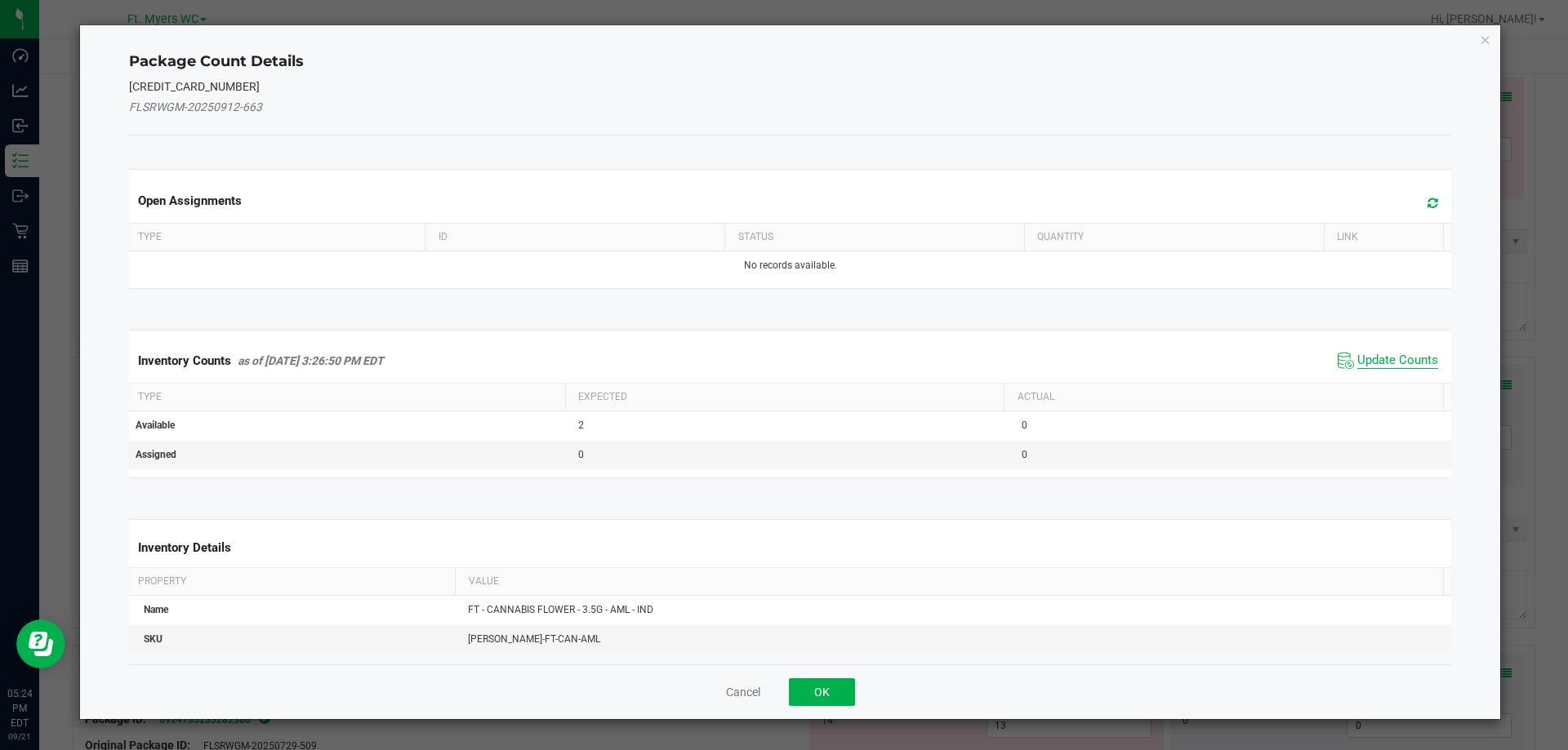
click at [1358, 356] on span "Update Counts" at bounding box center [1398, 360] width 81 height 16
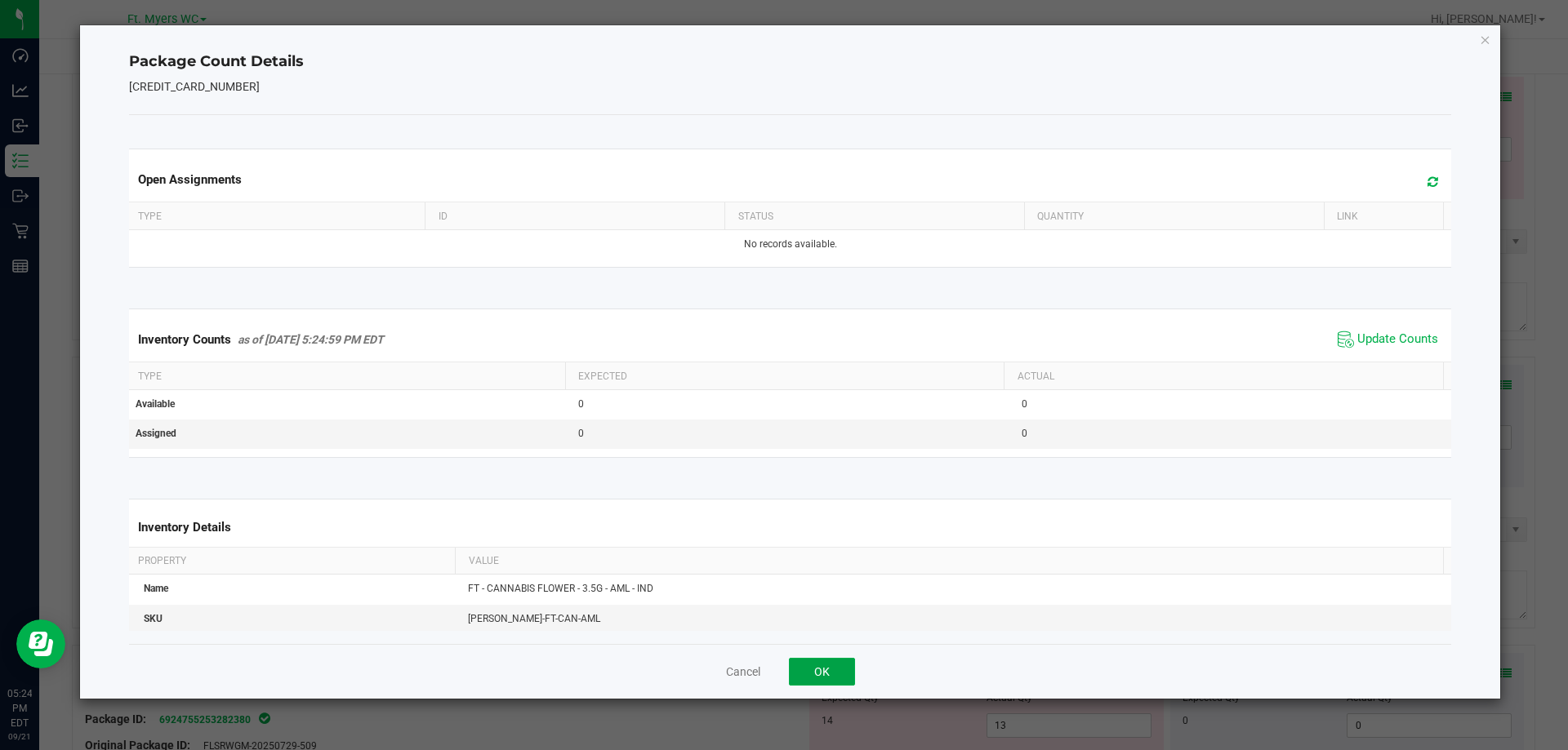
click at [810, 678] on button "OK" at bounding box center [821, 671] width 66 height 28
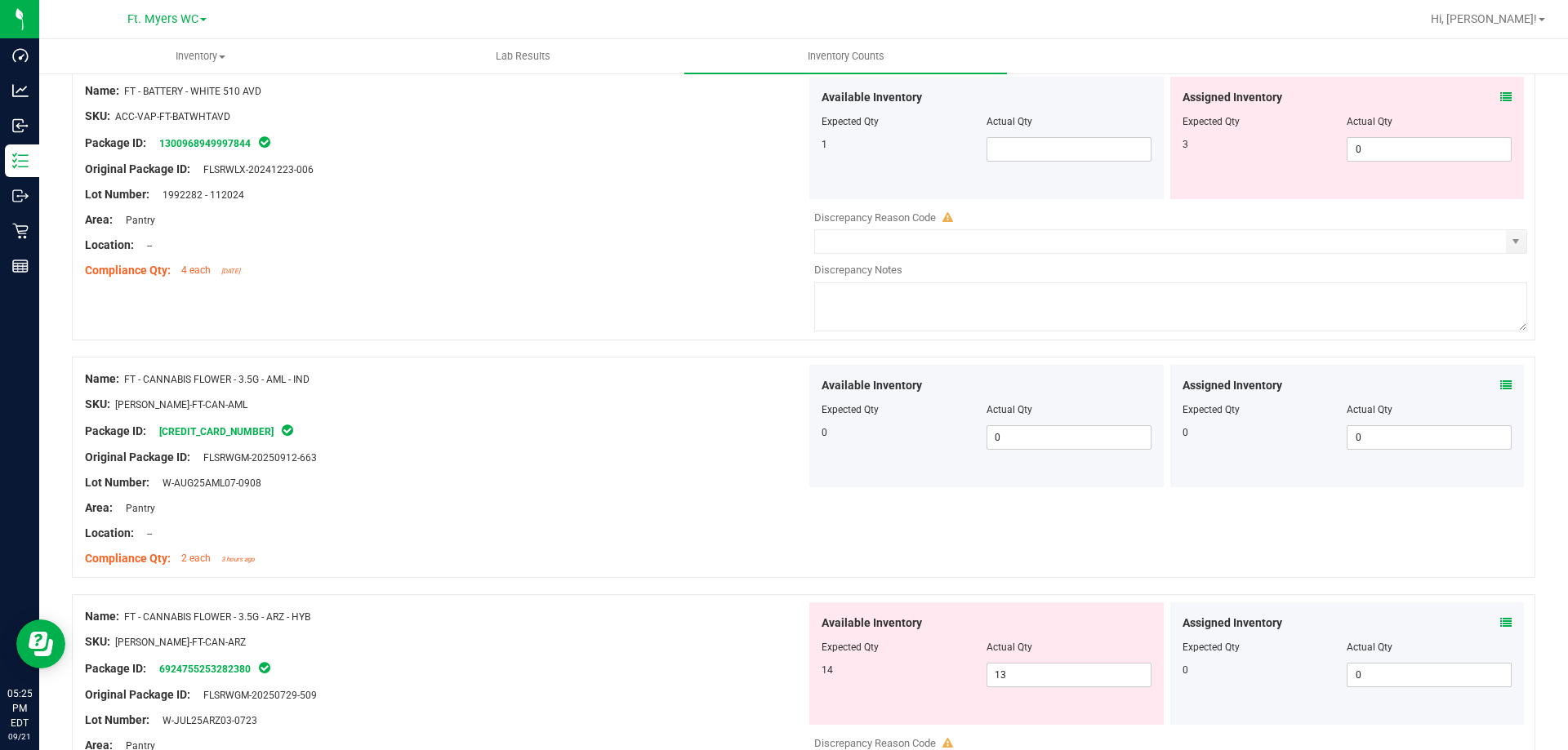
click at [584, 495] on div at bounding box center [446, 495] width 721 height 8
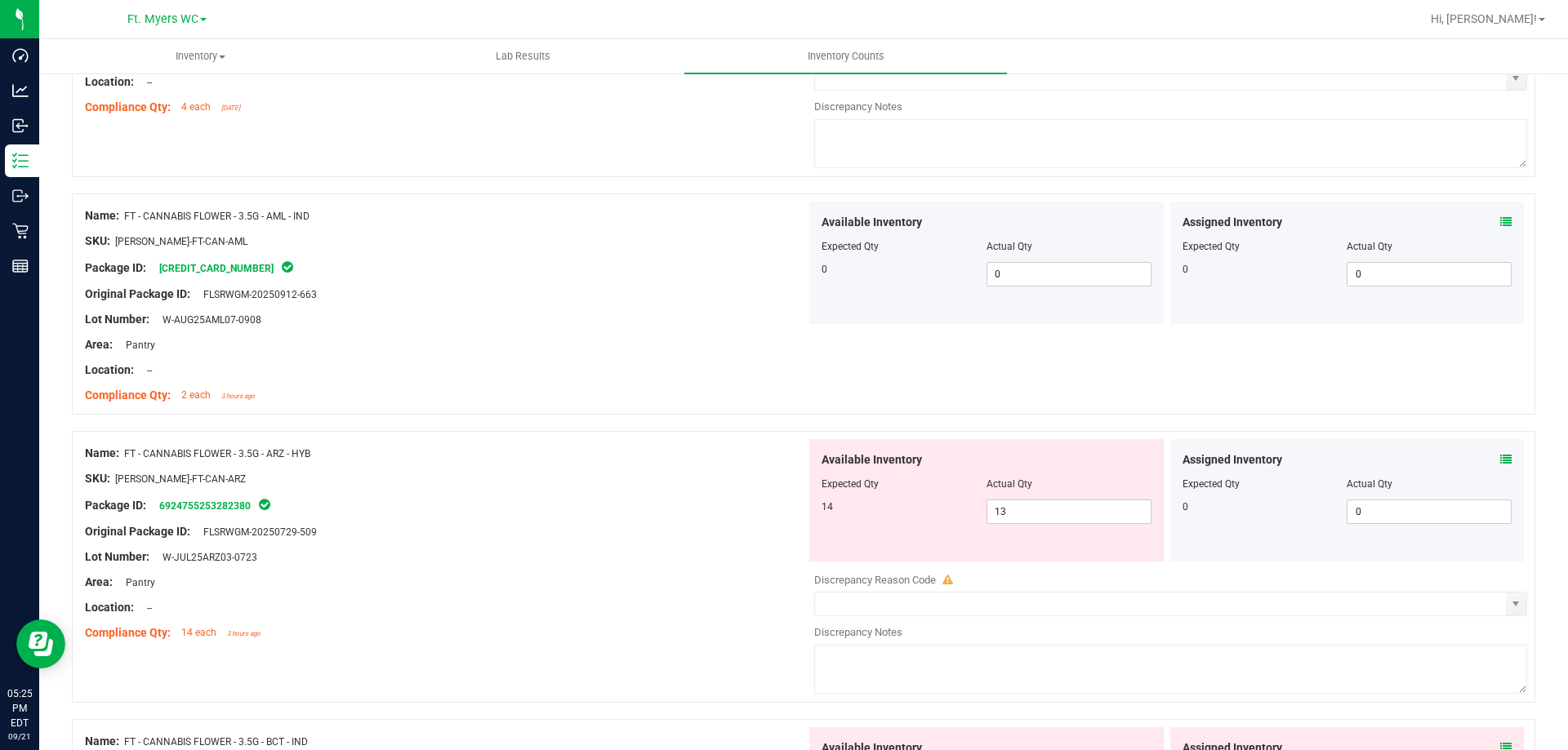
scroll to position [1388, 0]
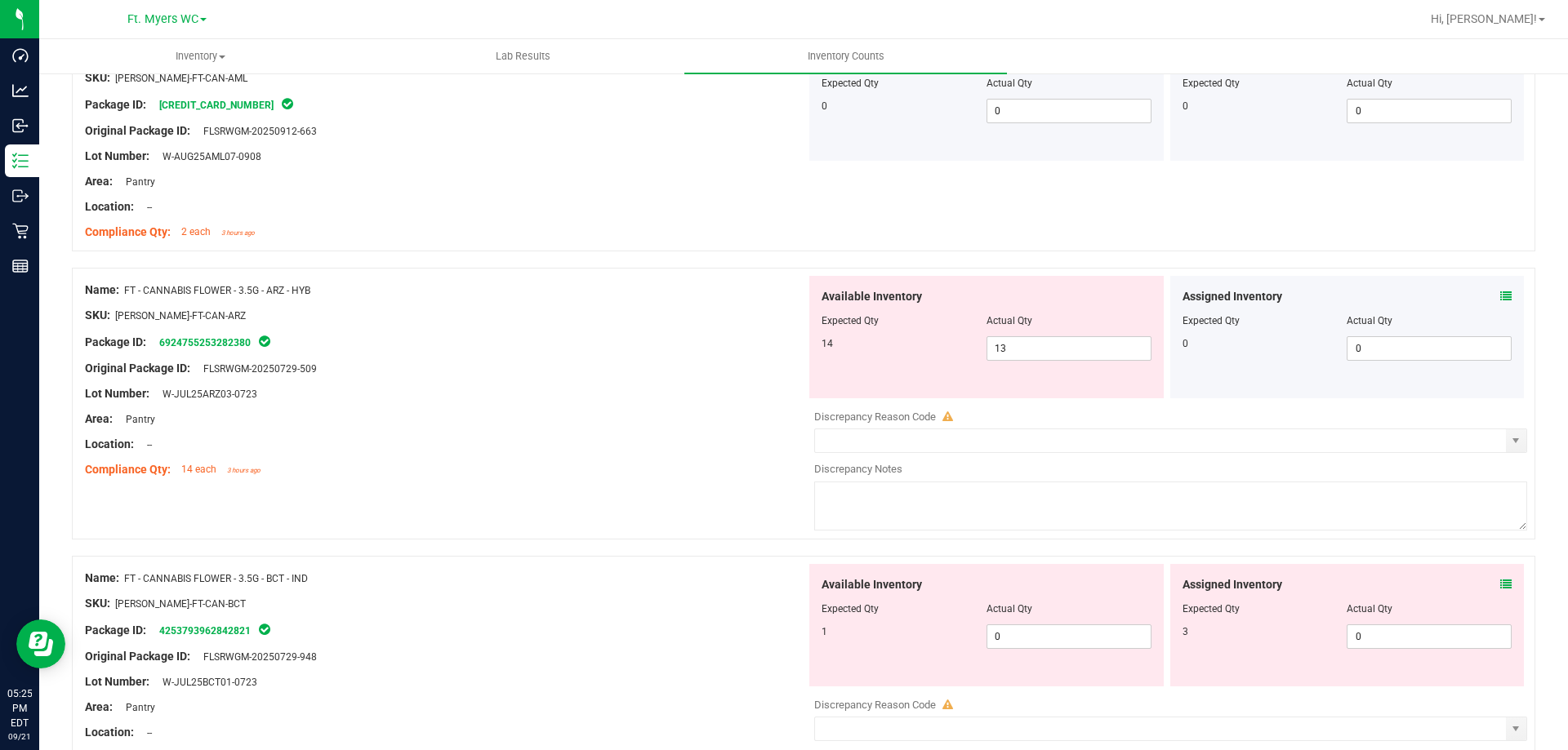
click at [1501, 292] on icon at bounding box center [1506, 296] width 12 height 12
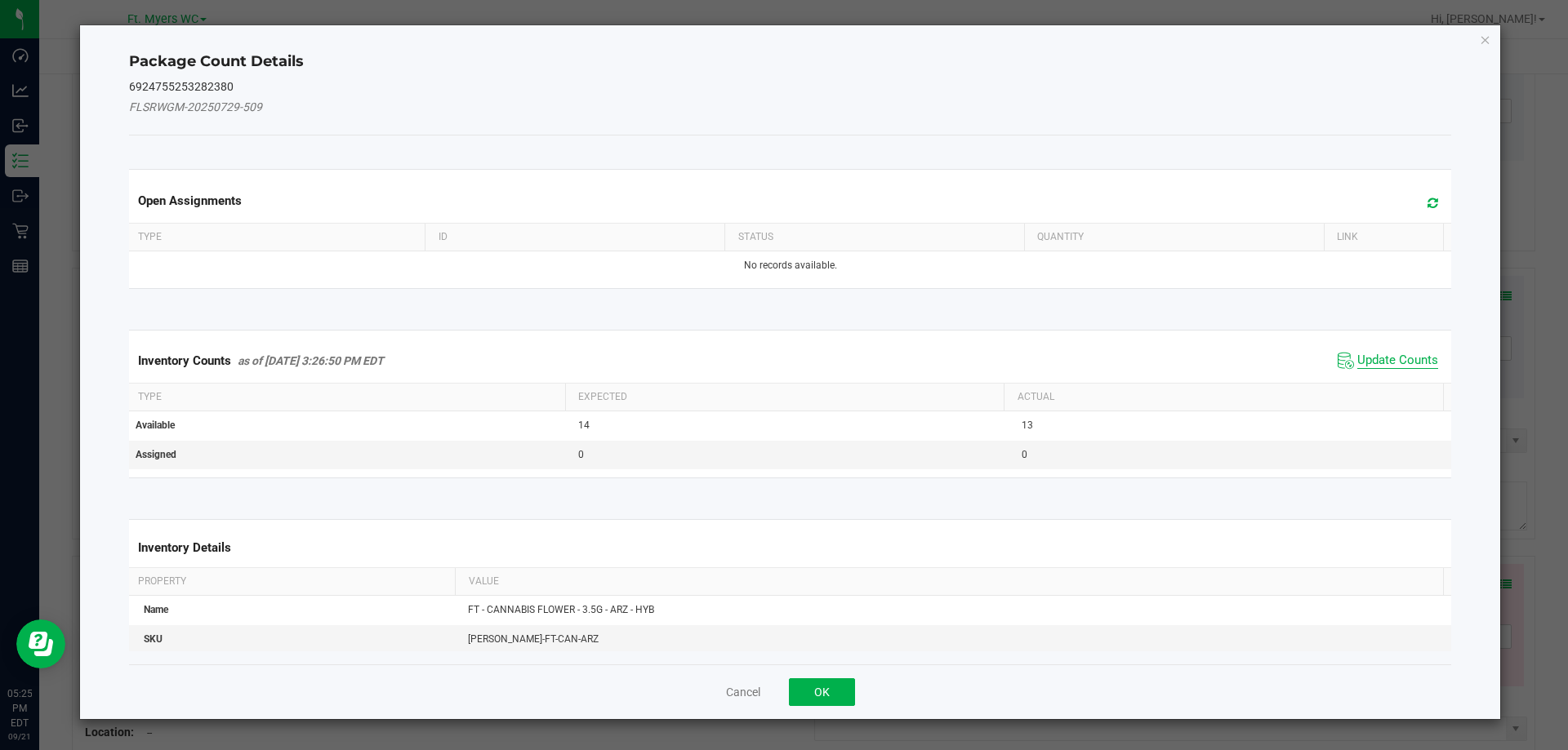
click at [1374, 361] on span "Update Counts" at bounding box center [1398, 360] width 81 height 16
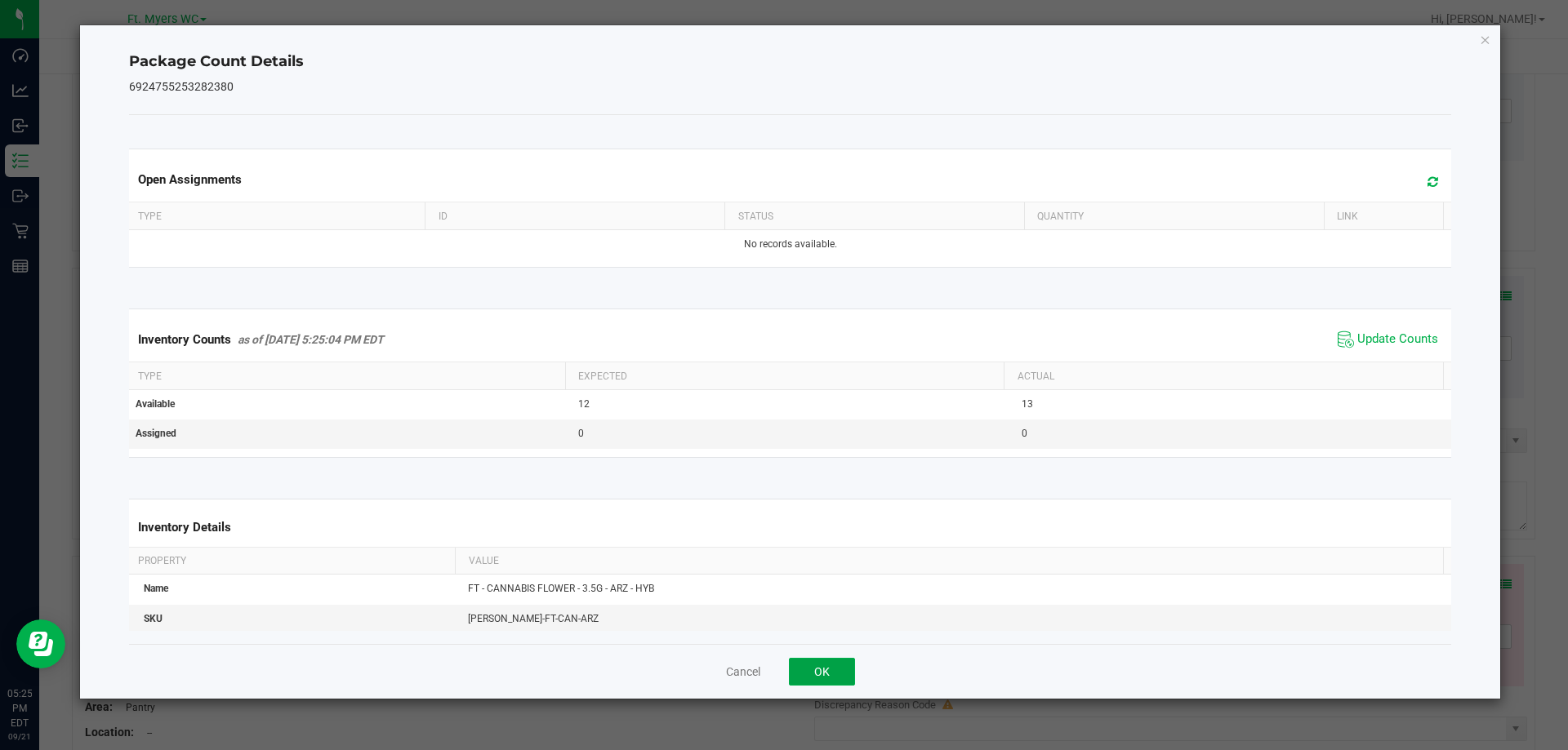
click at [792, 671] on button "OK" at bounding box center [821, 671] width 66 height 28
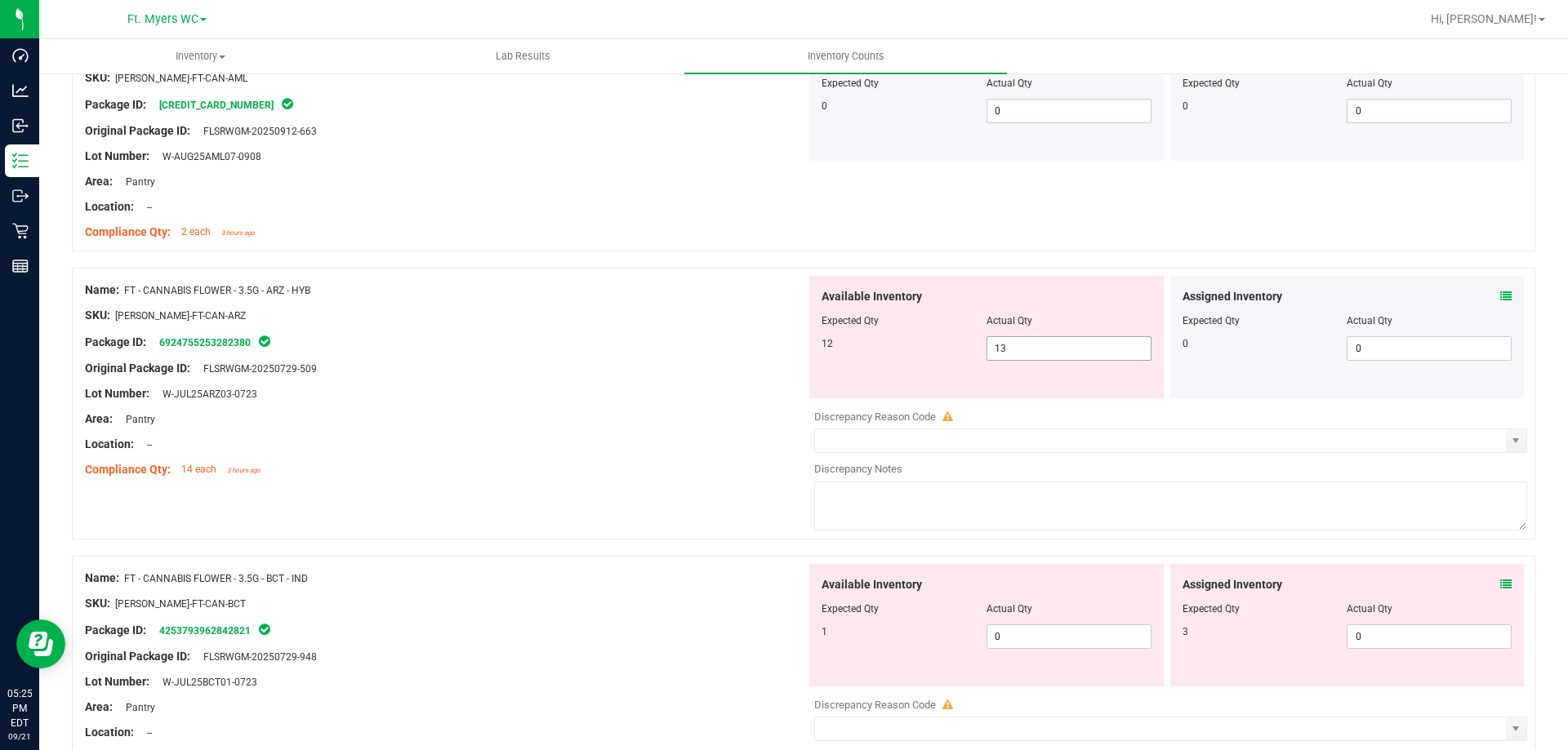
click at [1026, 356] on span "13 13" at bounding box center [1069, 349] width 165 height 25
click at [1024, 351] on input "13" at bounding box center [1069, 349] width 163 height 23
click at [999, 343] on input "1312" at bounding box center [1069, 349] width 163 height 23
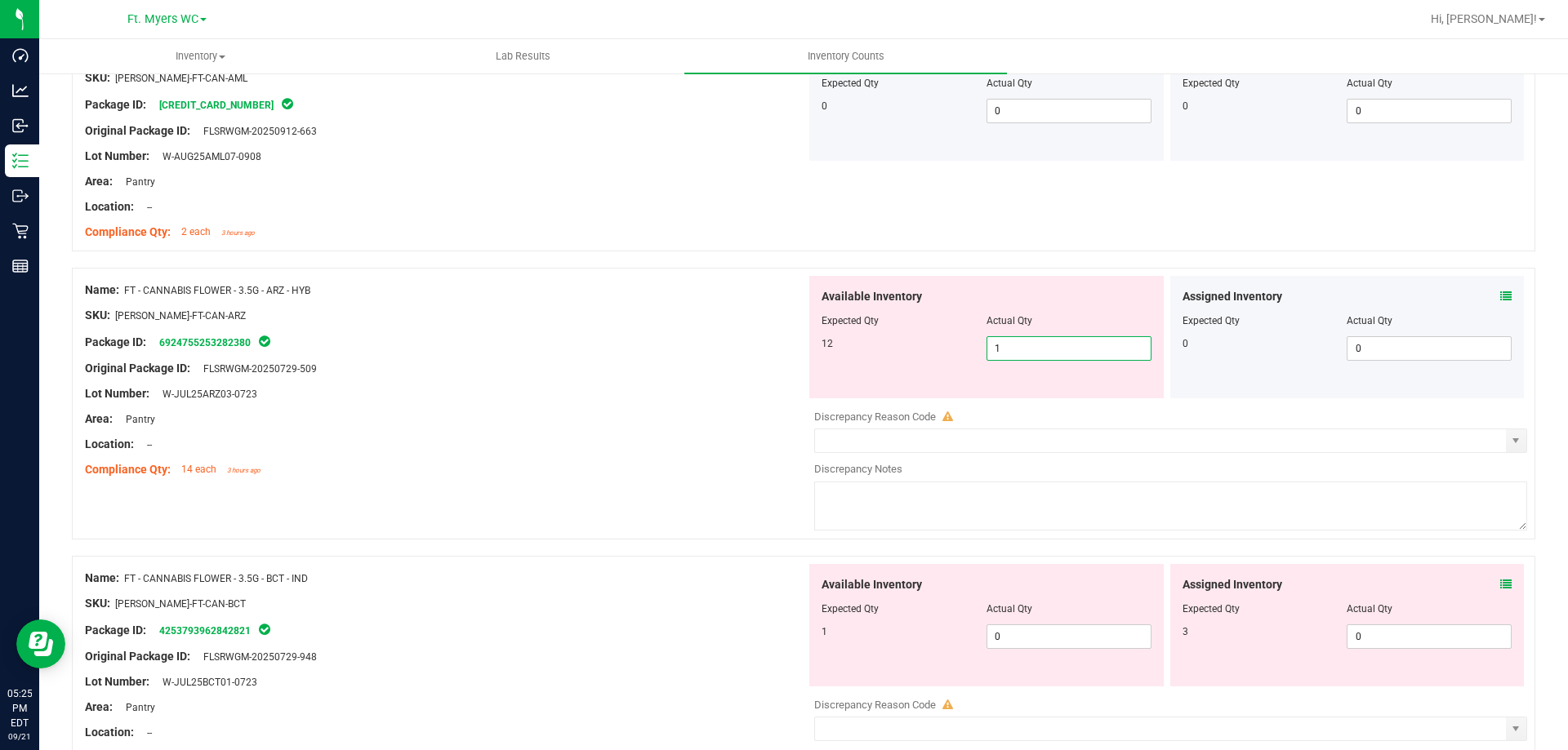
type input "12"
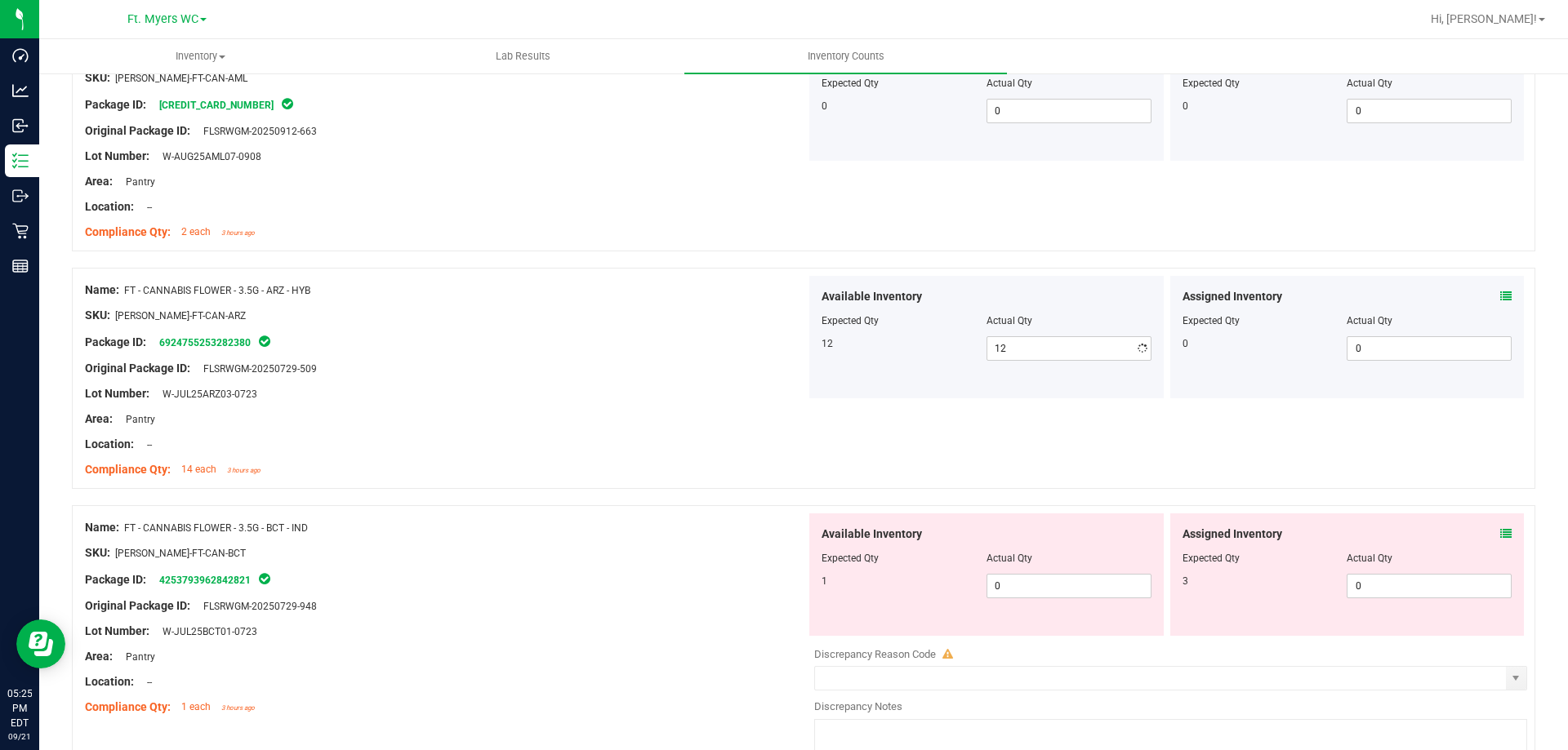
click at [719, 383] on div at bounding box center [446, 381] width 721 height 8
click at [1485, 539] on div "Assigned Inventory" at bounding box center [1348, 533] width 330 height 17
click at [1486, 532] on div "Assigned Inventory" at bounding box center [1348, 533] width 330 height 17
click at [1501, 533] on icon at bounding box center [1506, 533] width 12 height 12
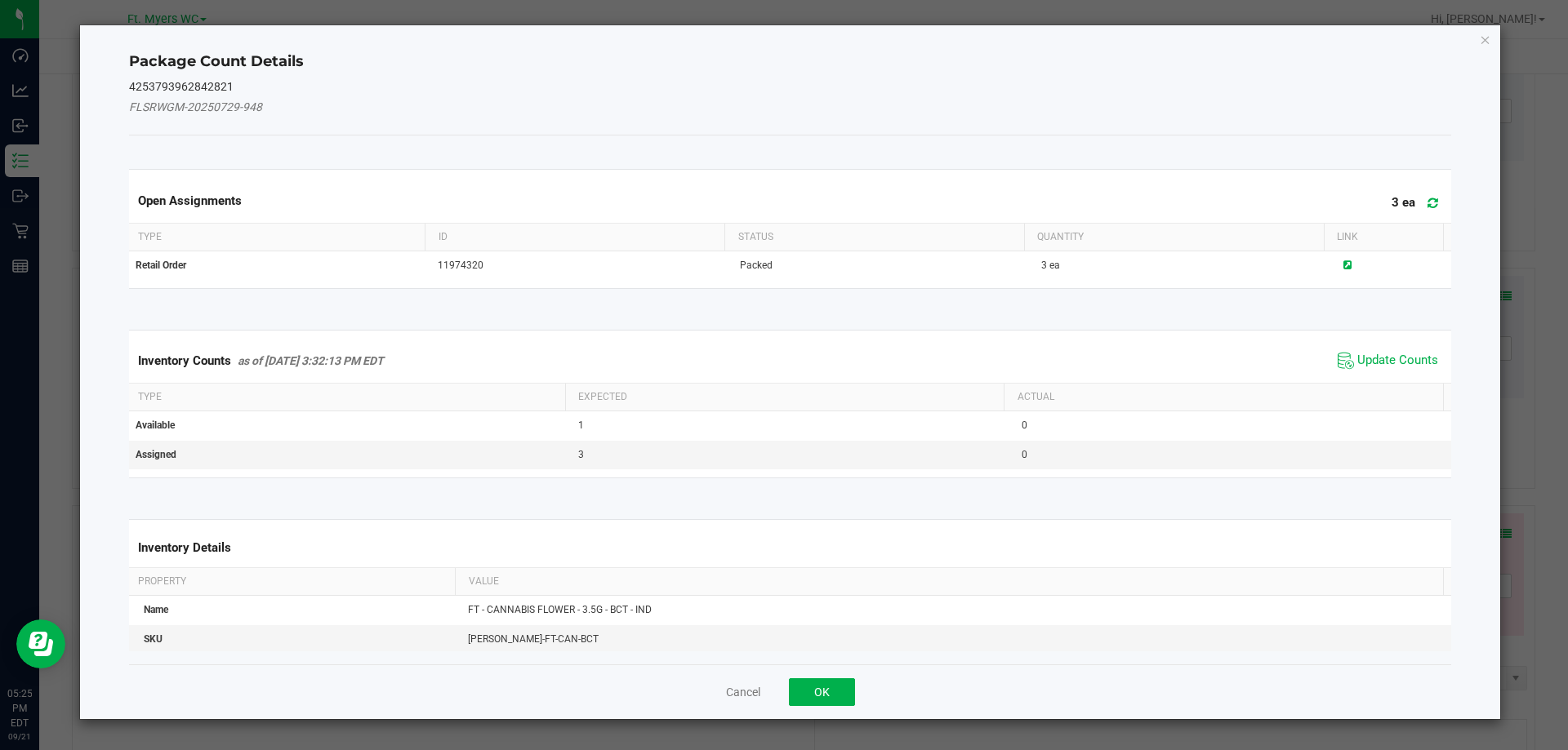
click at [1358, 342] on div "Inventory Counts as of [DATE] 3:32:13 PM EDT Update Counts" at bounding box center [790, 361] width 1329 height 44
click at [1359, 362] on span "Update Counts" at bounding box center [1398, 360] width 81 height 16
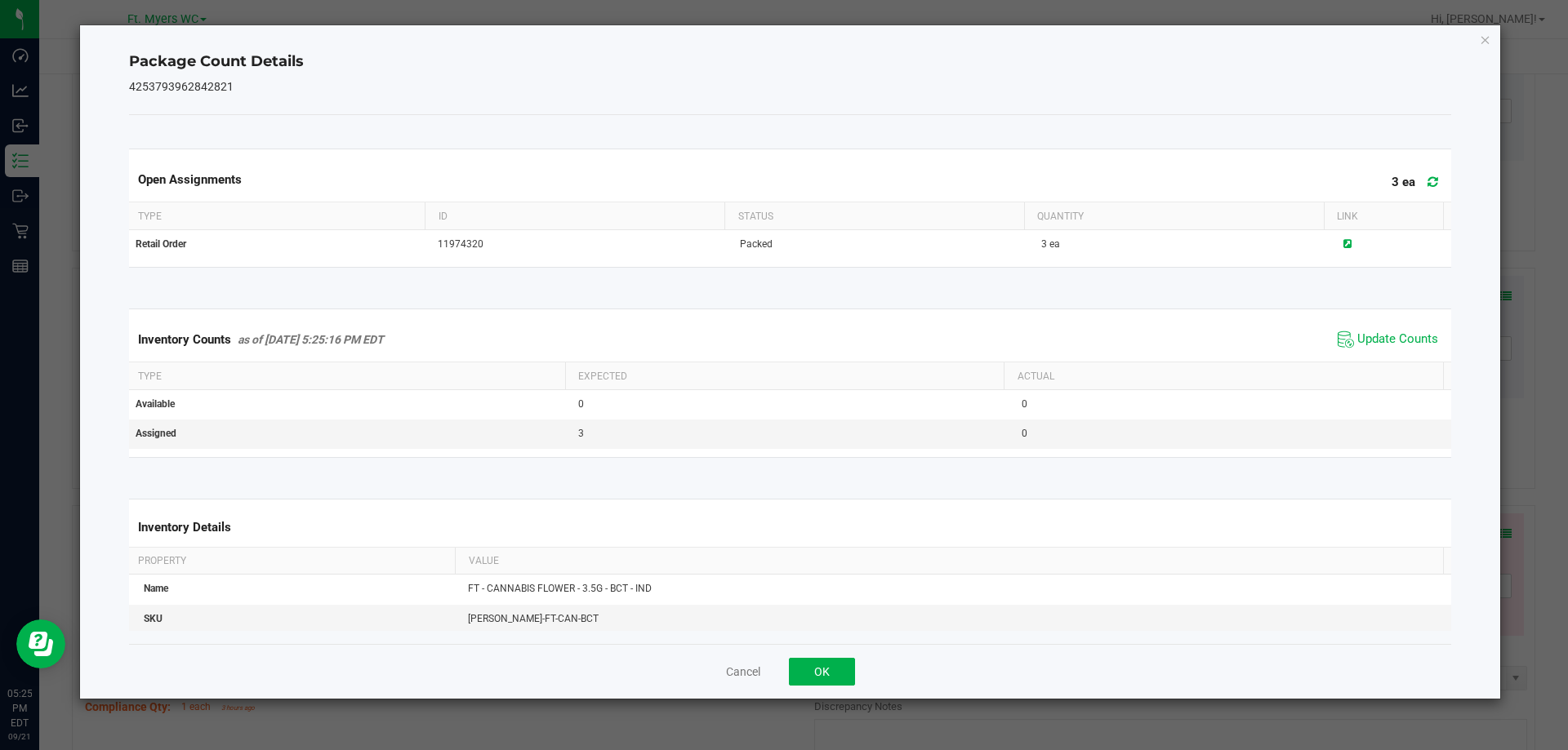
click at [1428, 180] on icon at bounding box center [1433, 182] width 11 height 12
click at [1383, 350] on span "Update Counts" at bounding box center [1388, 340] width 108 height 25
click at [1382, 342] on span "Update Counts" at bounding box center [1398, 339] width 81 height 16
click at [841, 662] on button "OK" at bounding box center [821, 671] width 66 height 28
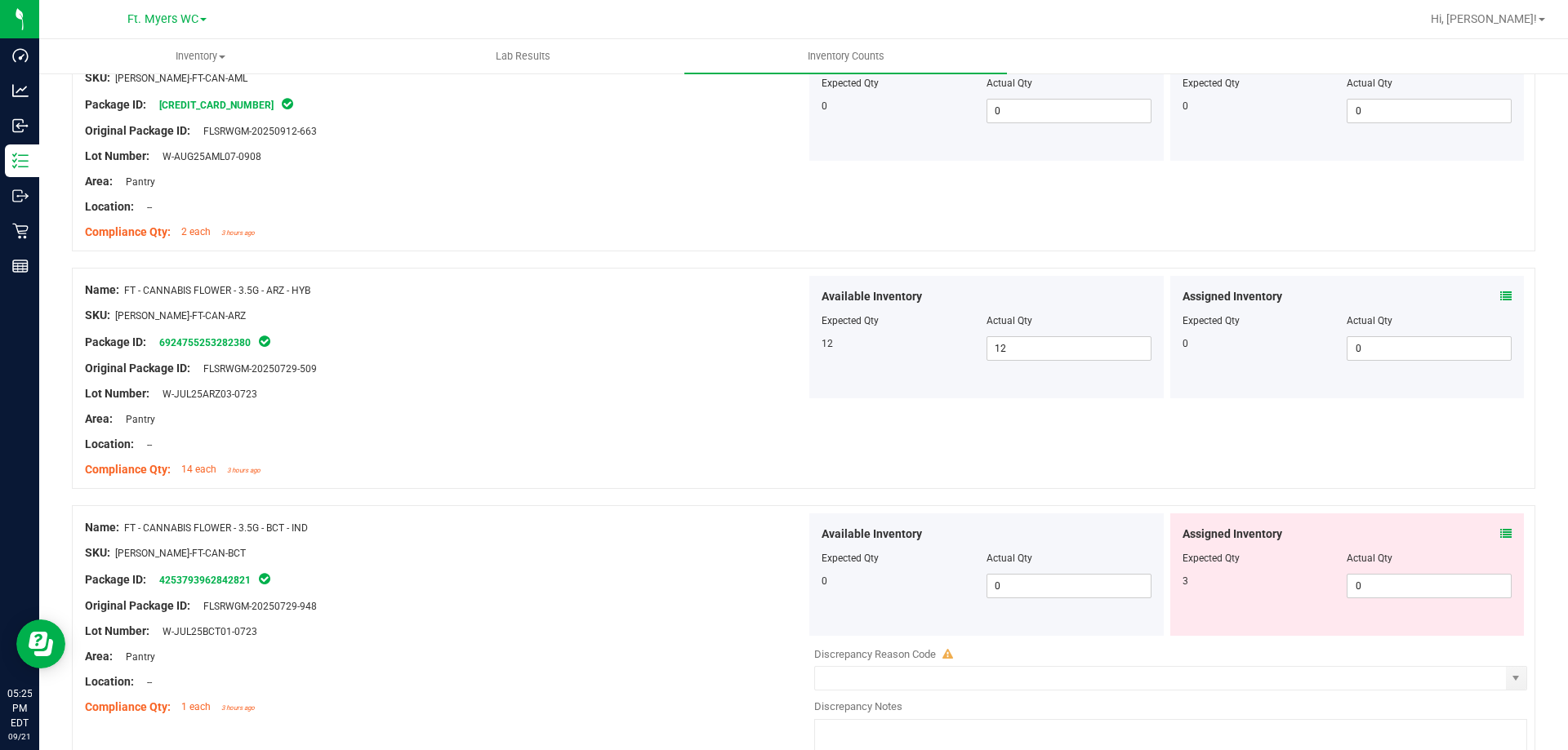
click at [1501, 528] on icon at bounding box center [1506, 533] width 12 height 12
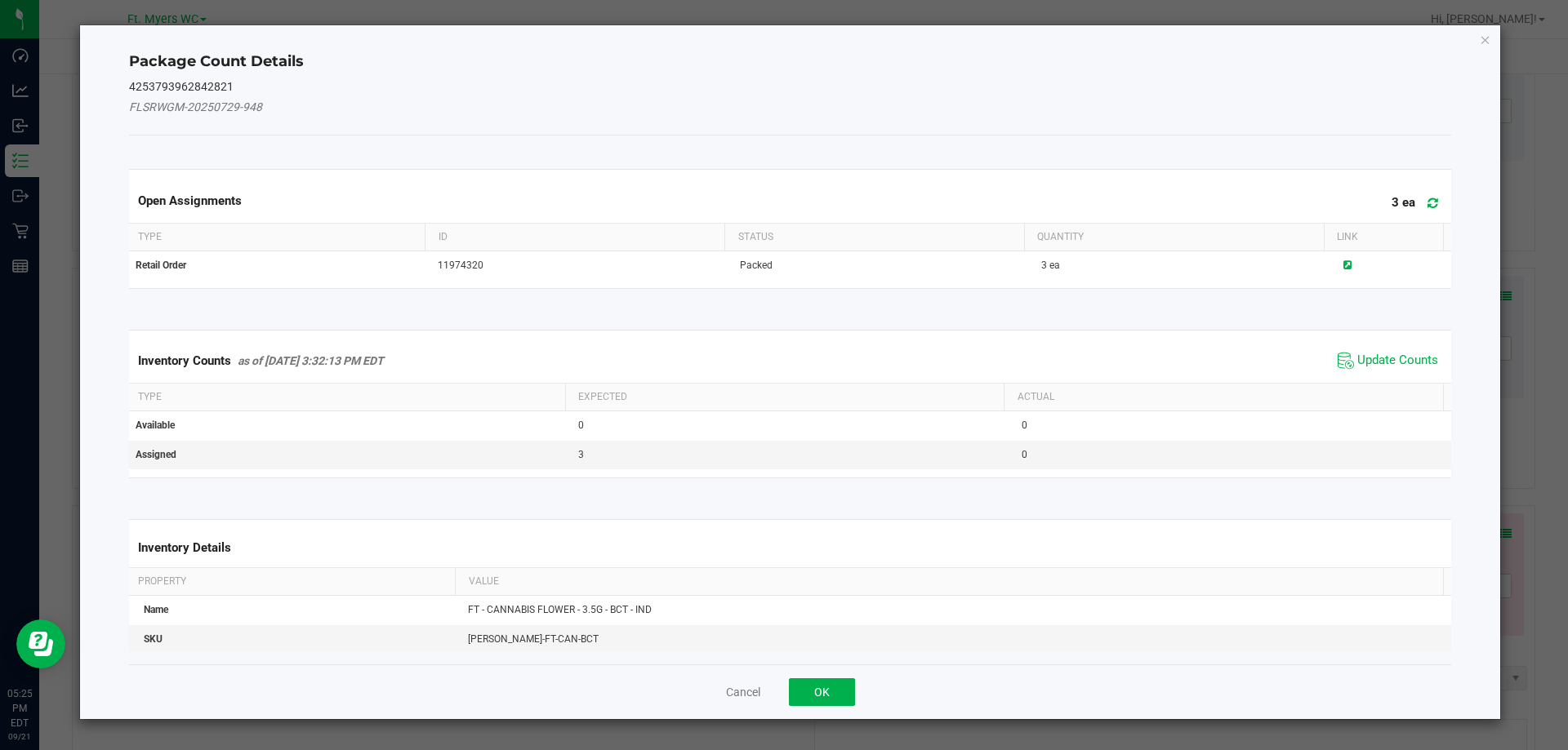
click at [1415, 193] on span at bounding box center [1429, 203] width 27 height 23
click at [1388, 361] on span "Update Counts" at bounding box center [1398, 360] width 81 height 16
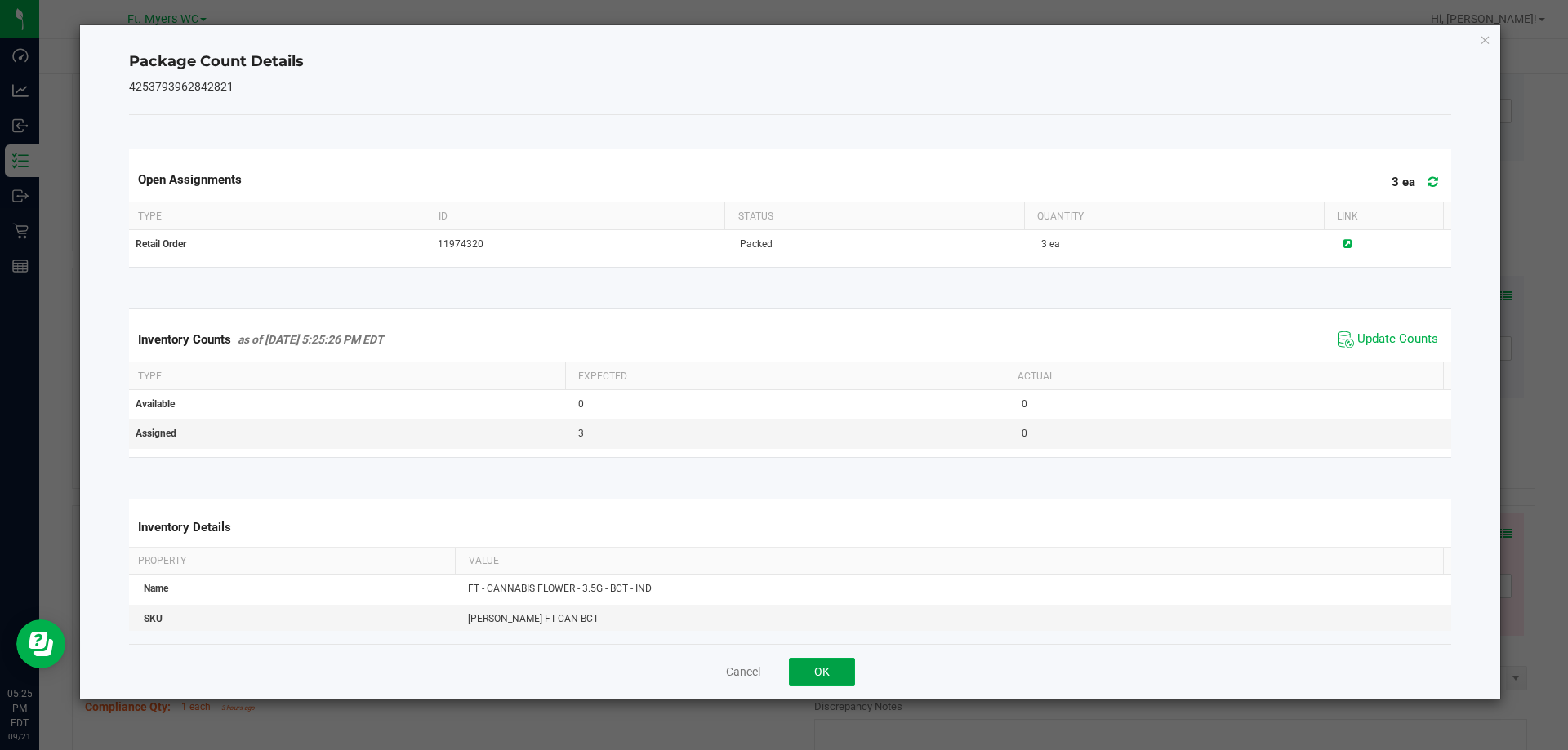
click at [828, 660] on button "OK" at bounding box center [821, 671] width 66 height 28
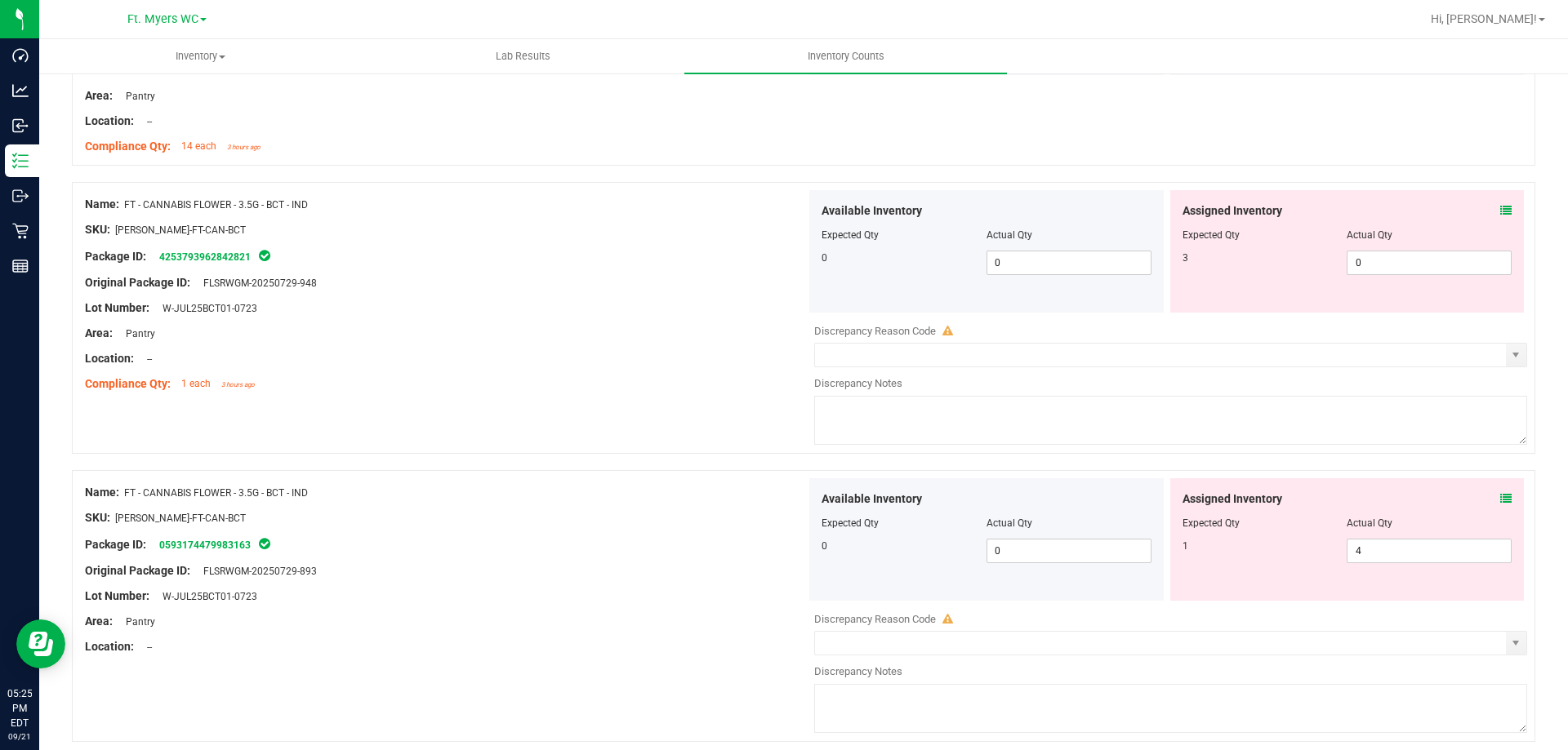
scroll to position [1714, 0]
click at [1501, 493] on icon at bounding box center [1506, 495] width 12 height 12
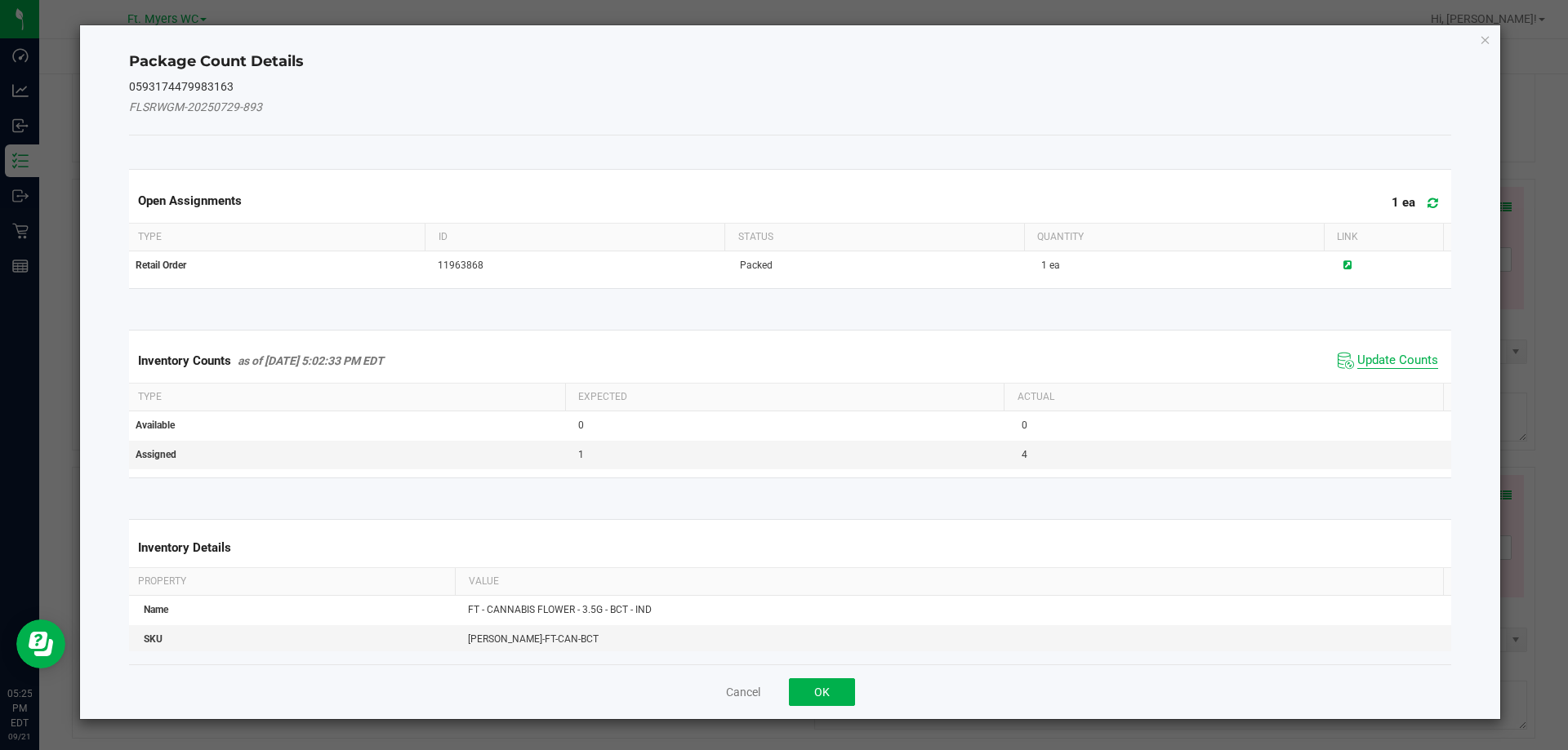
click at [1389, 355] on span "Update Counts" at bounding box center [1398, 360] width 81 height 16
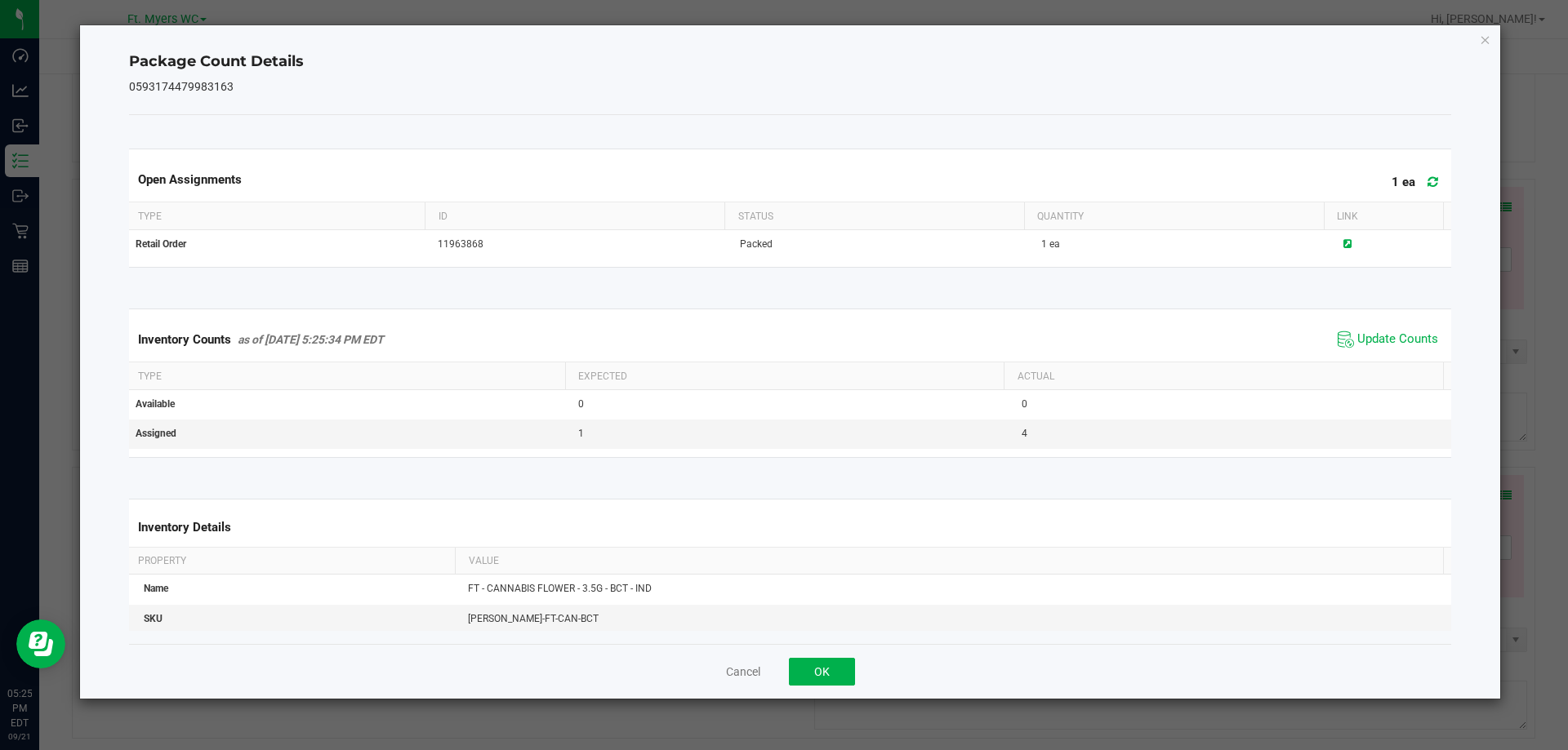
click at [1415, 189] on span at bounding box center [1429, 182] width 27 height 23
click at [1380, 339] on span "Update Counts" at bounding box center [1398, 339] width 81 height 16
click at [829, 667] on button "OK" at bounding box center [821, 671] width 66 height 28
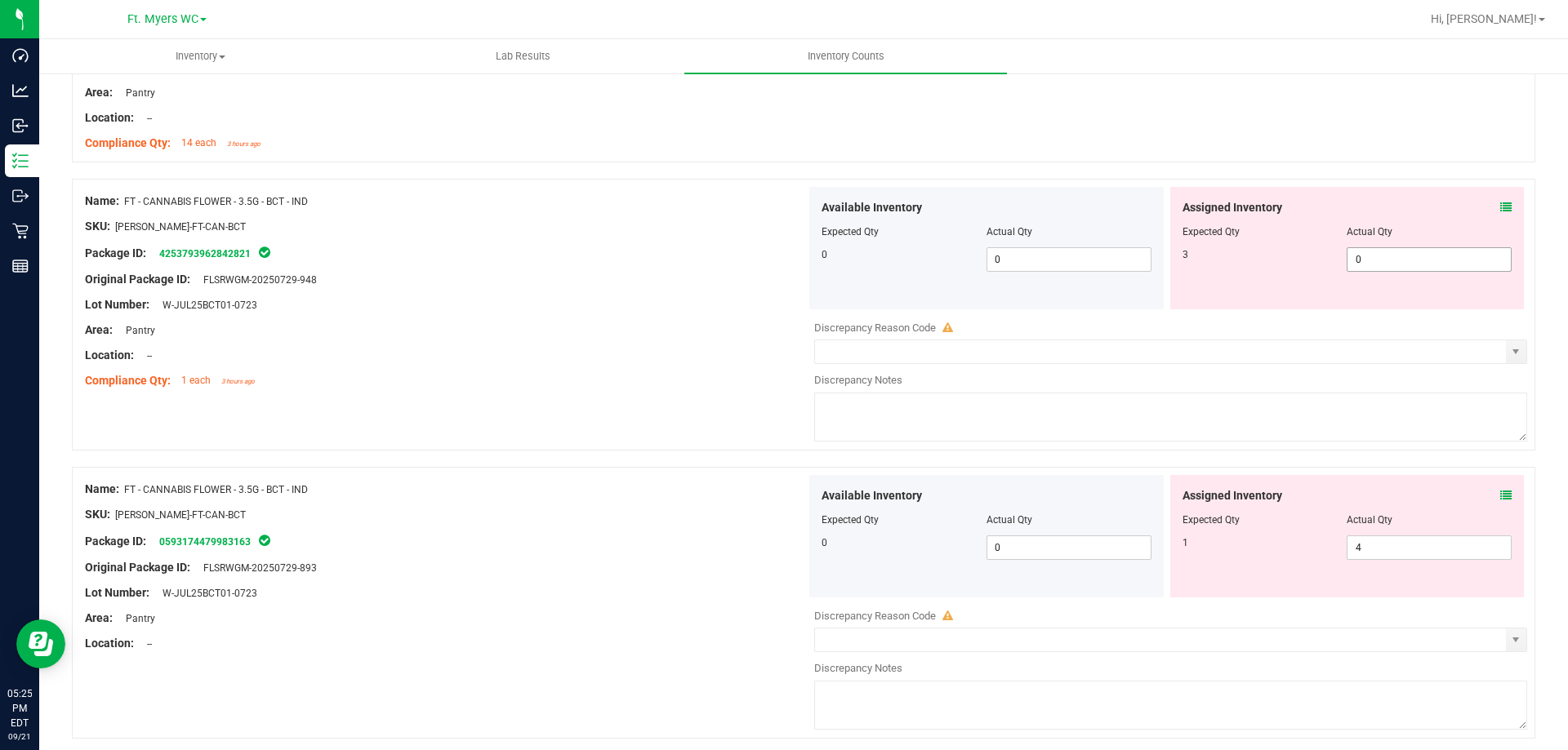
click at [1357, 254] on span "0 0" at bounding box center [1429, 260] width 165 height 25
click at [1386, 550] on span "4 4" at bounding box center [1429, 548] width 165 height 25
click at [1492, 486] on div "Assigned Inventory Expected Qty Actual Qty 1 4 4" at bounding box center [1347, 536] width 354 height 122
click at [1501, 493] on icon at bounding box center [1506, 495] width 12 height 12
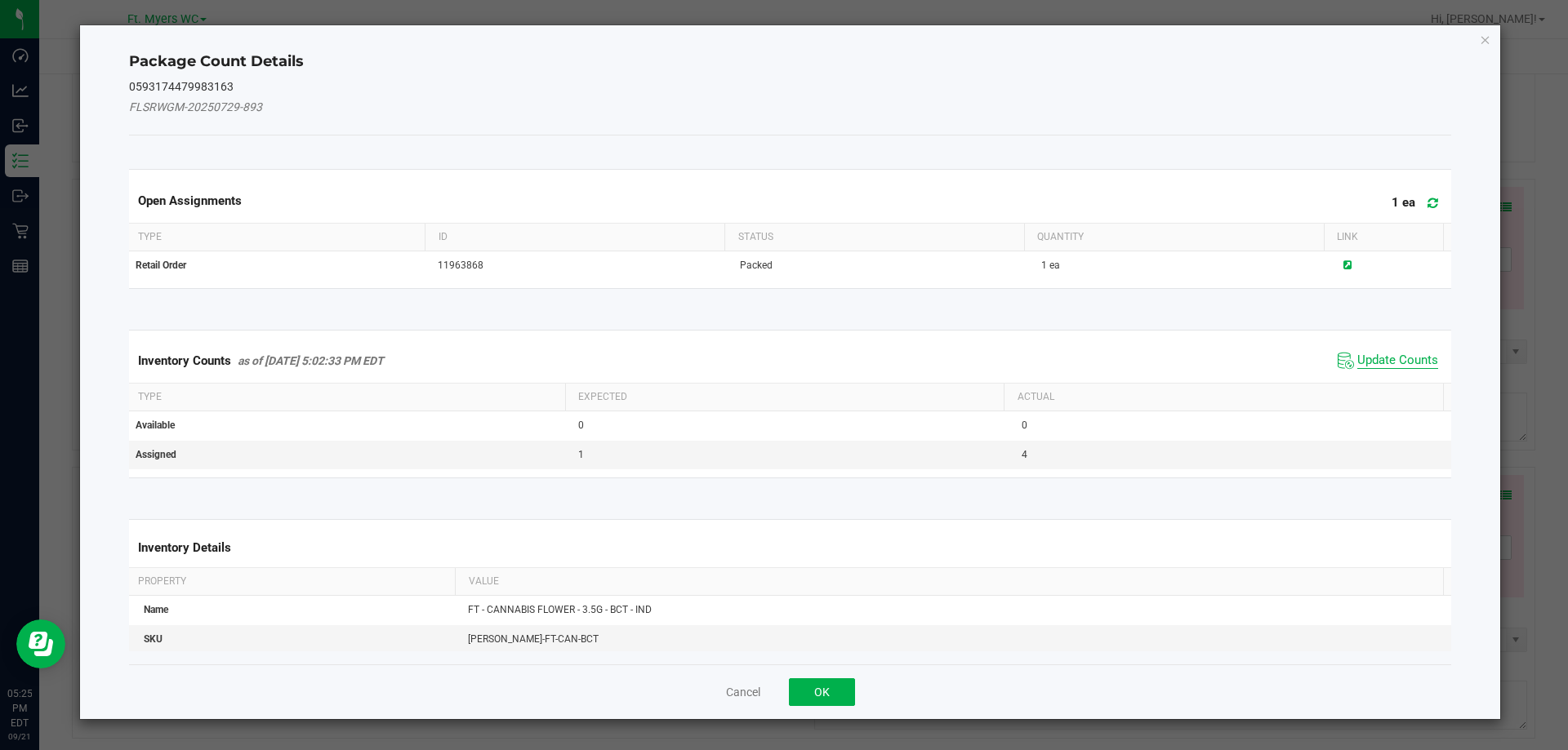
click at [1388, 363] on span "Update Counts" at bounding box center [1398, 360] width 81 height 16
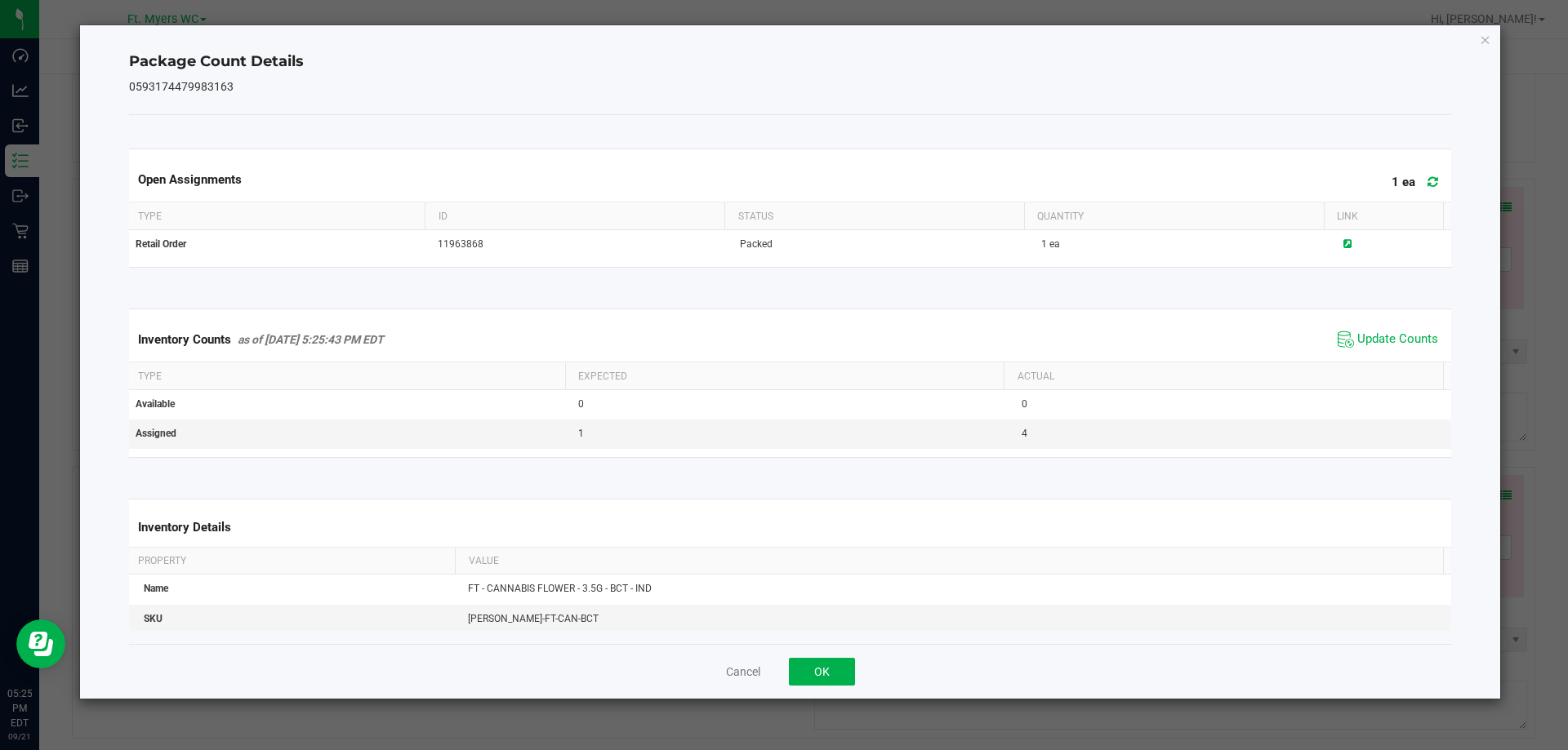
click at [1415, 185] on span at bounding box center [1429, 182] width 27 height 23
click at [814, 675] on button "OK" at bounding box center [821, 671] width 66 height 28
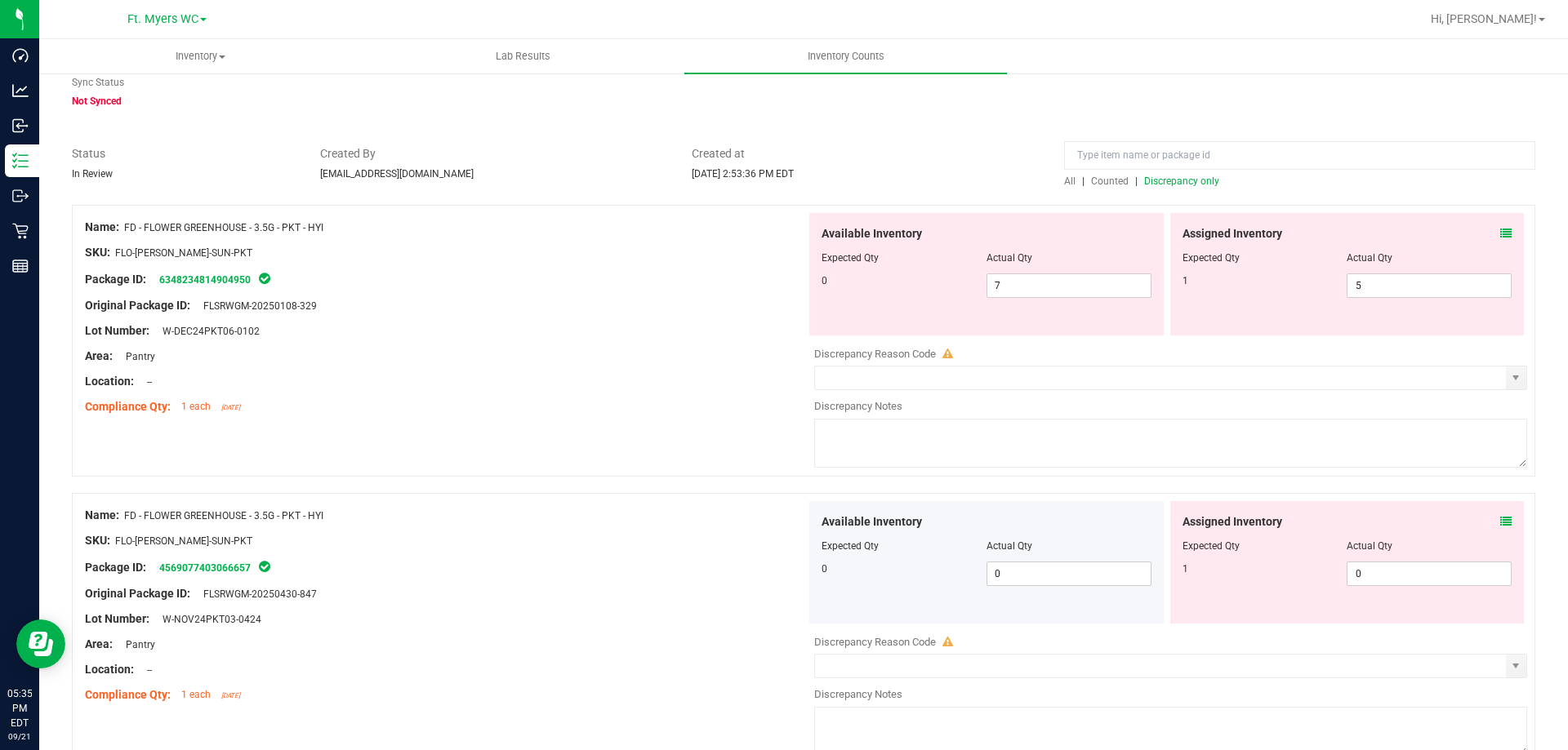
scroll to position [0, 0]
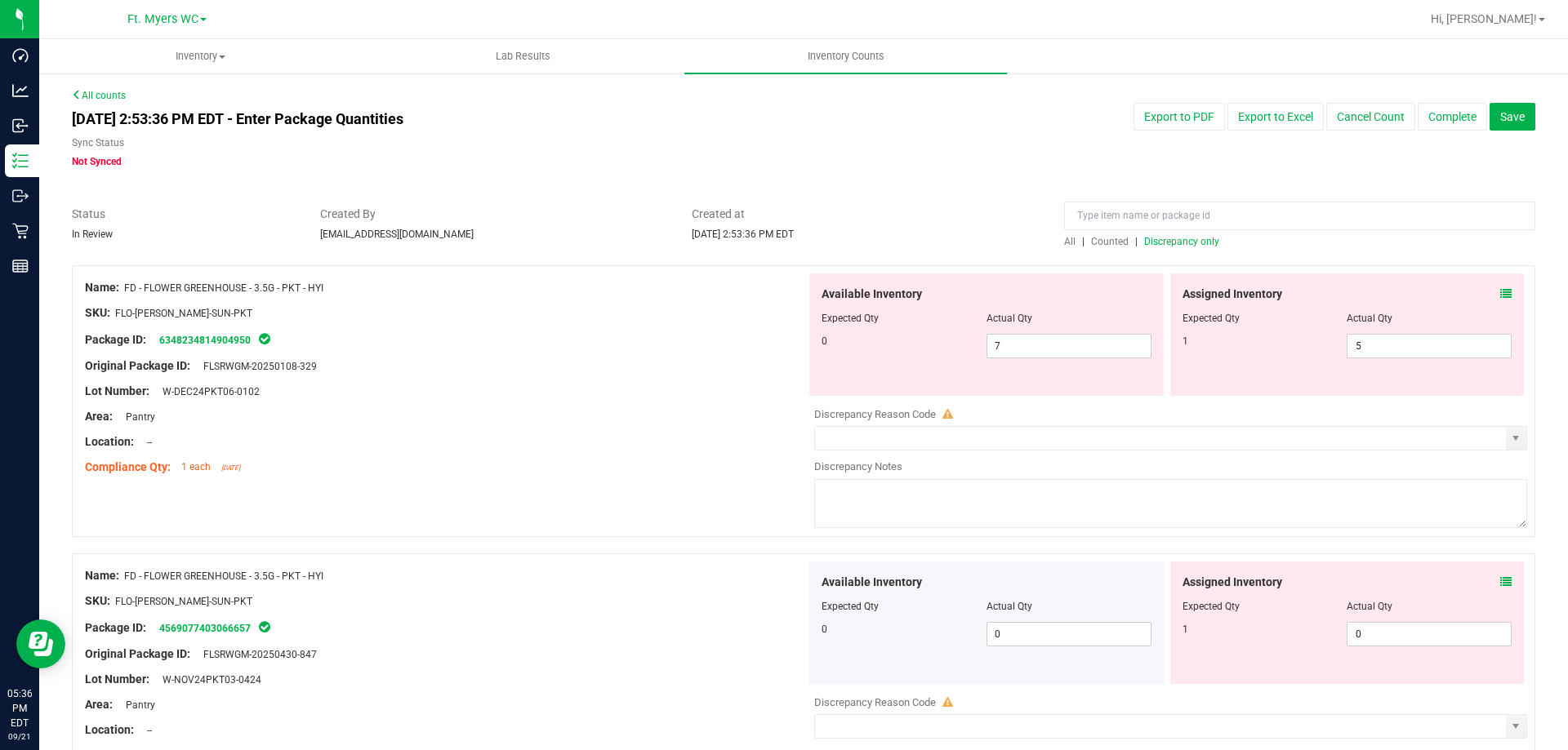
click at [1178, 243] on span "Discrepancy only" at bounding box center [1182, 241] width 75 height 12
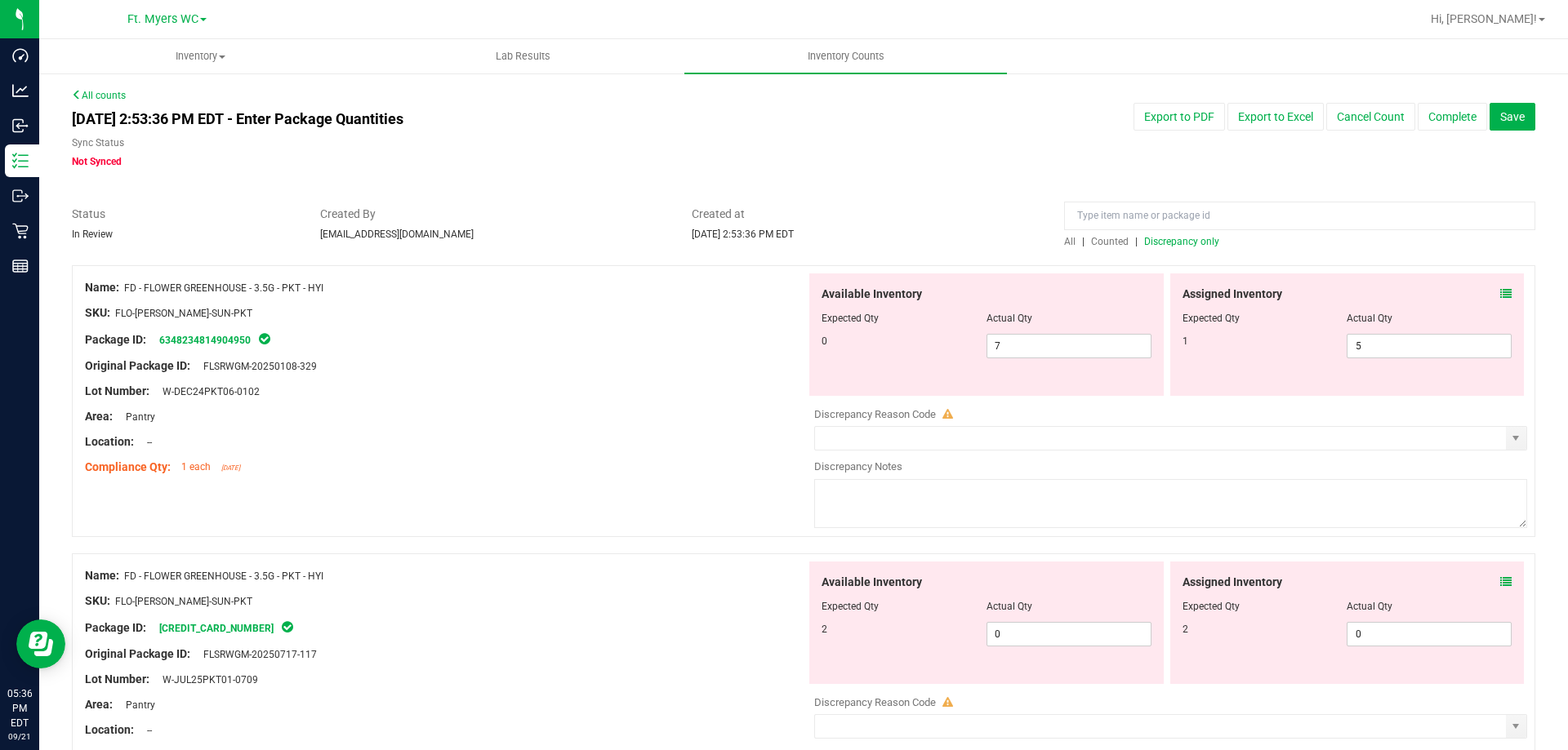
click at [1501, 297] on icon at bounding box center [1506, 294] width 12 height 12
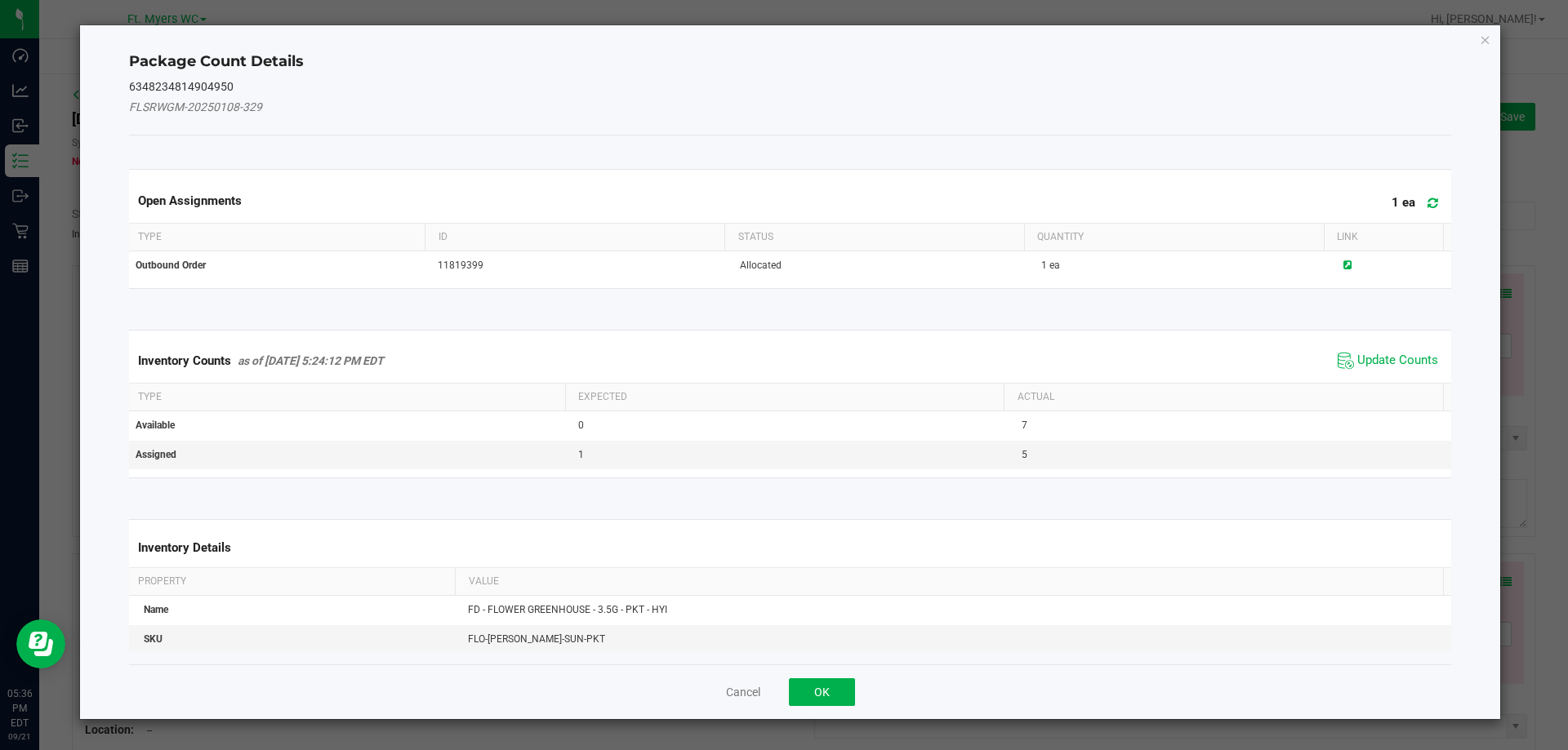
click at [1428, 207] on icon at bounding box center [1433, 203] width 11 height 12
click at [1374, 360] on span "Update Counts" at bounding box center [1398, 360] width 81 height 16
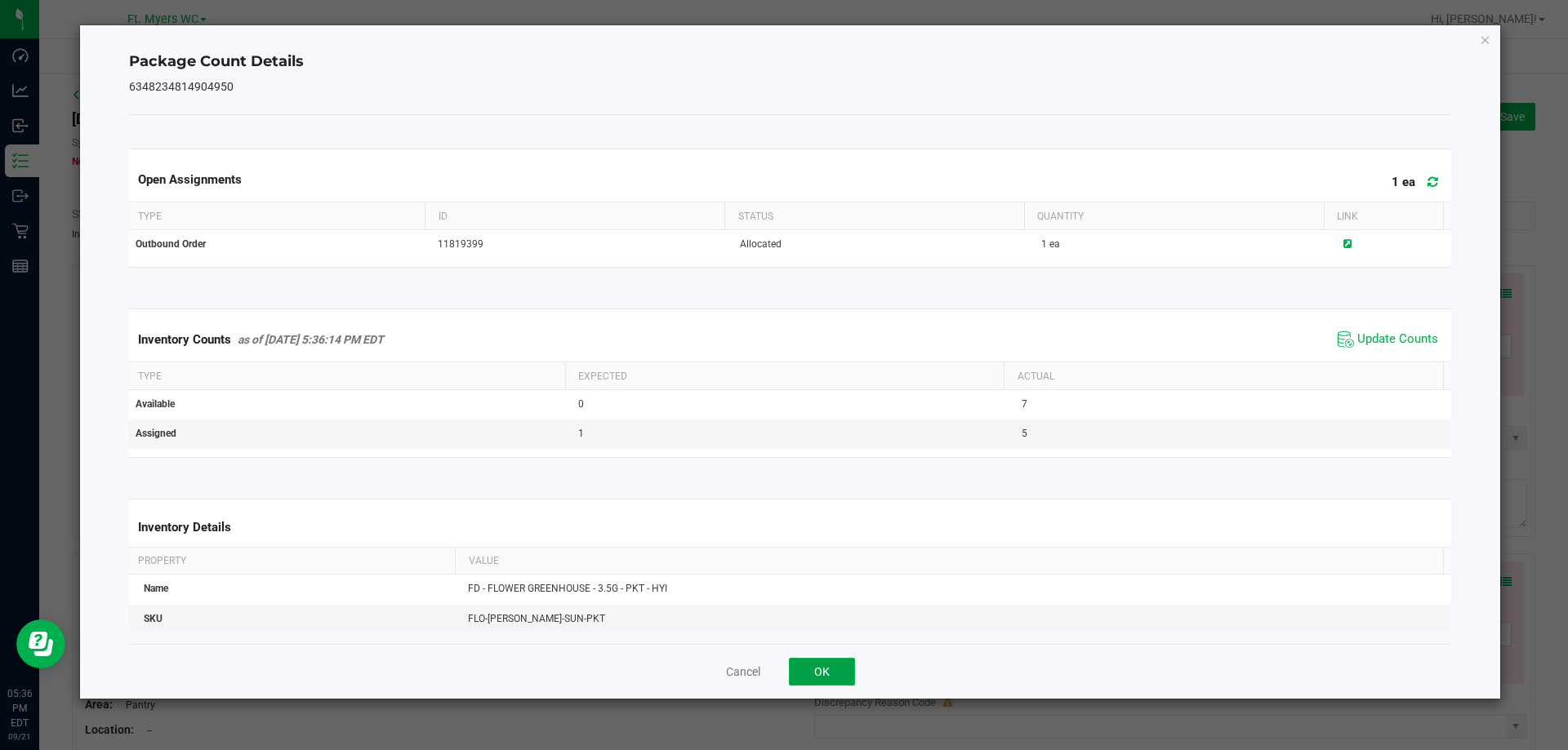
click at [828, 667] on button "OK" at bounding box center [821, 671] width 66 height 28
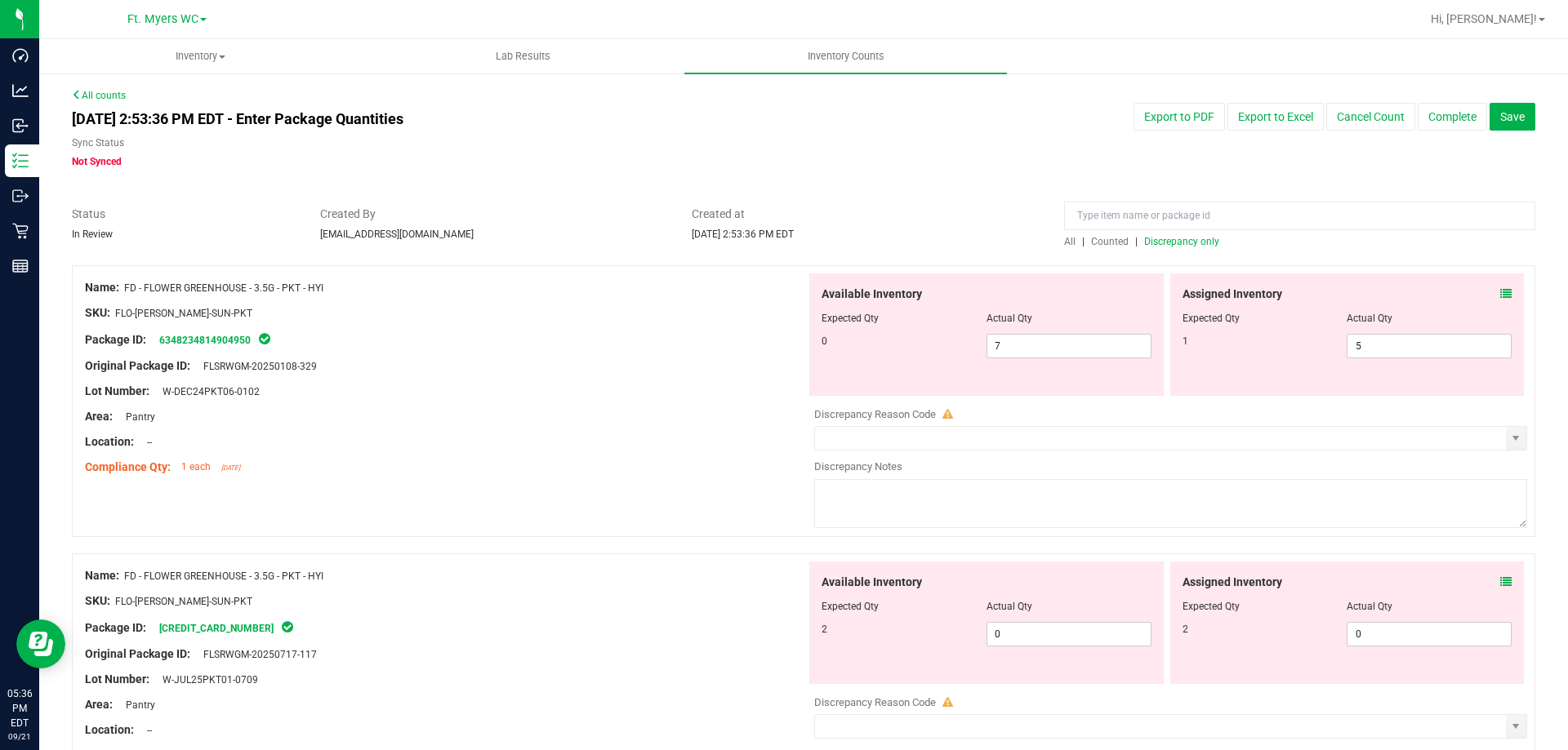
click at [524, 457] on div at bounding box center [446, 454] width 721 height 8
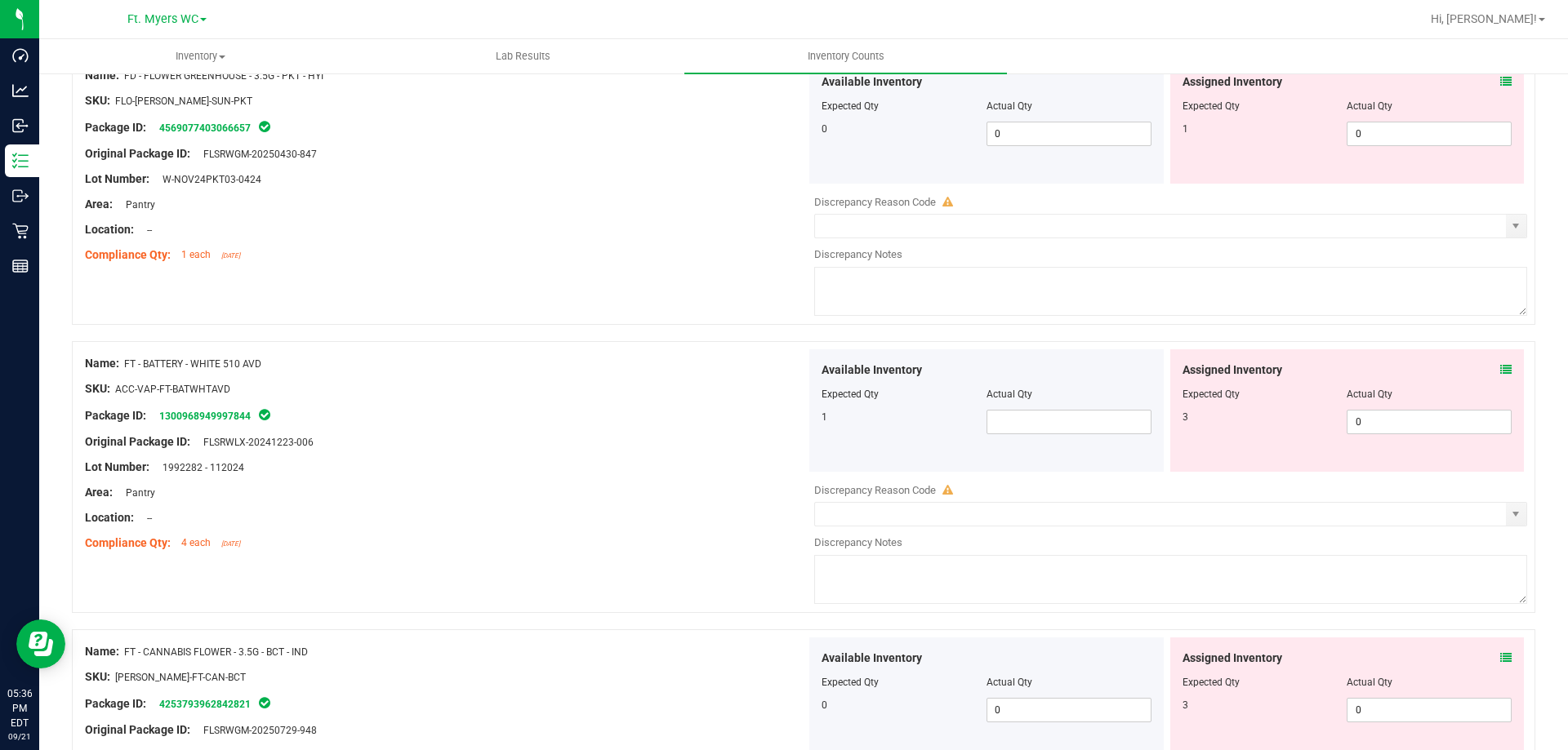
scroll to position [817, 0]
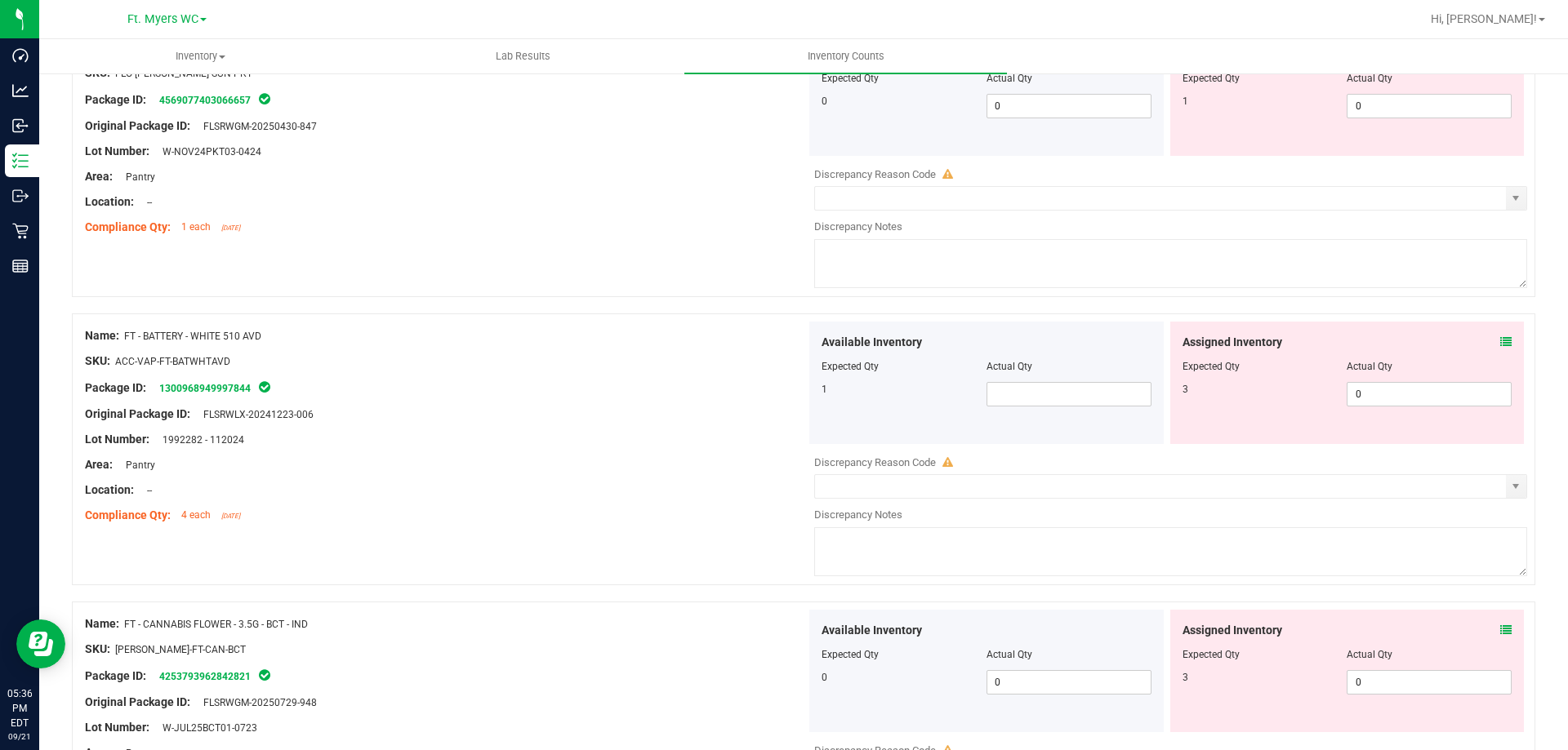
click at [1501, 337] on icon at bounding box center [1506, 342] width 12 height 12
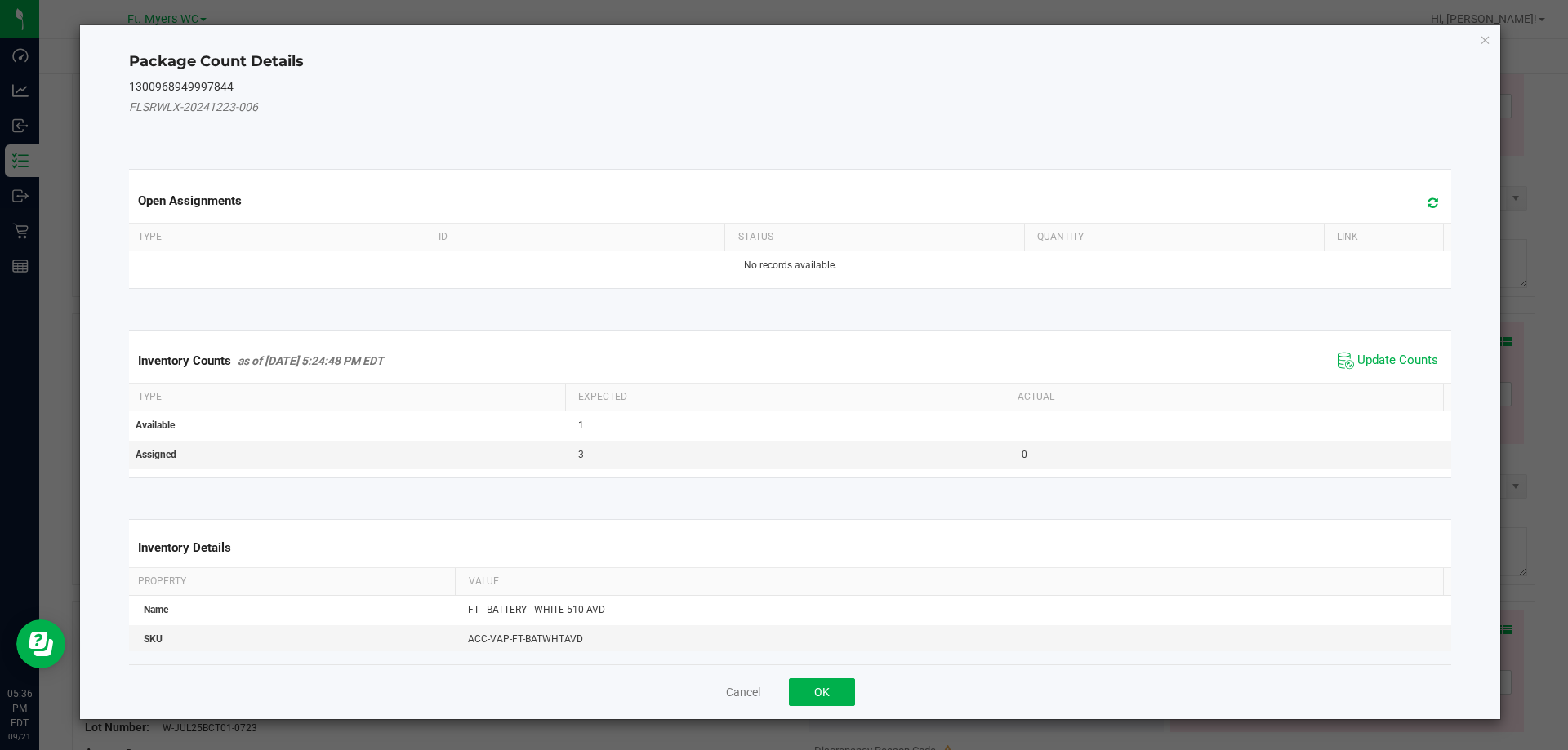
click at [1428, 200] on icon at bounding box center [1433, 203] width 11 height 12
click at [1377, 360] on span "Update Counts" at bounding box center [1398, 360] width 81 height 16
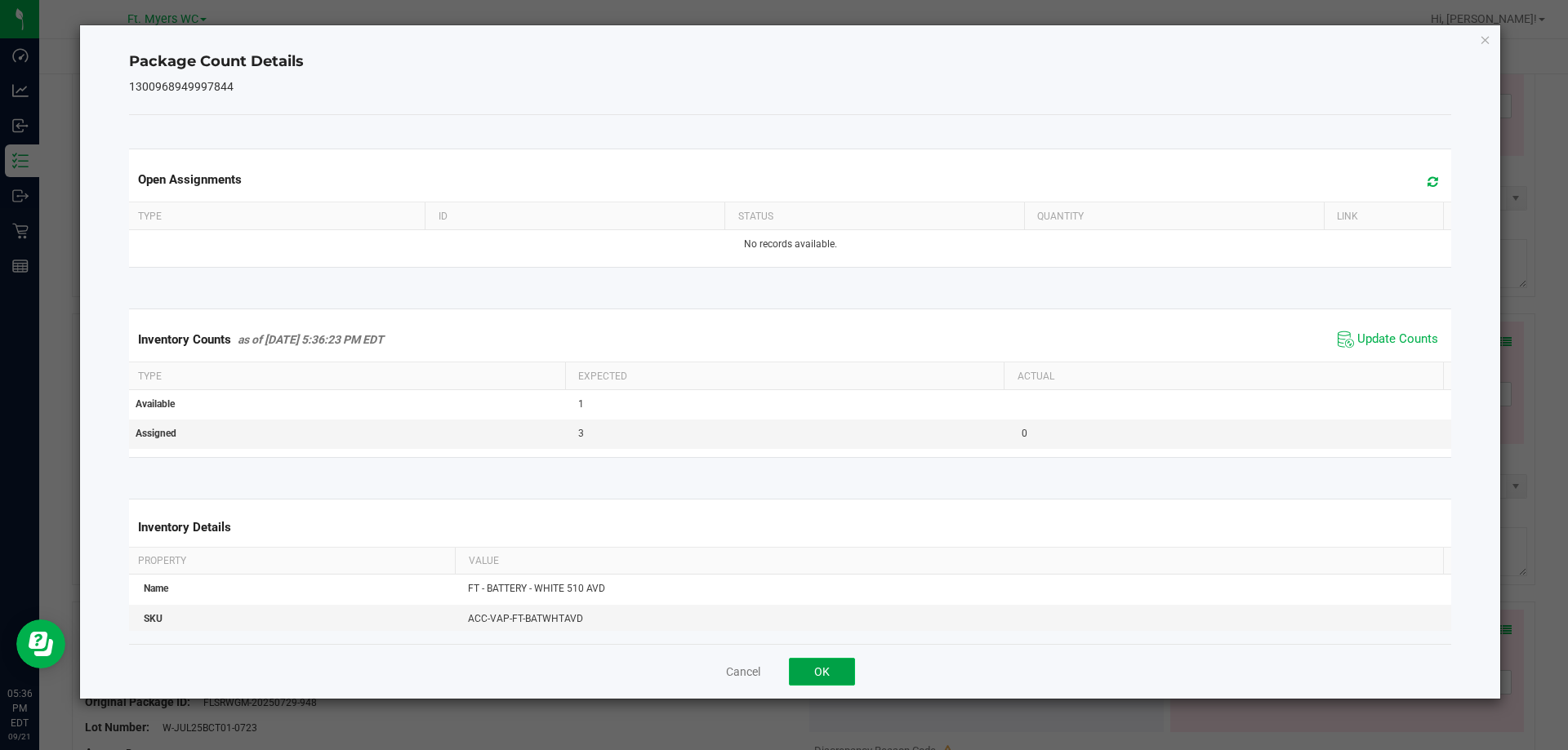
click at [817, 666] on button "OK" at bounding box center [821, 671] width 66 height 28
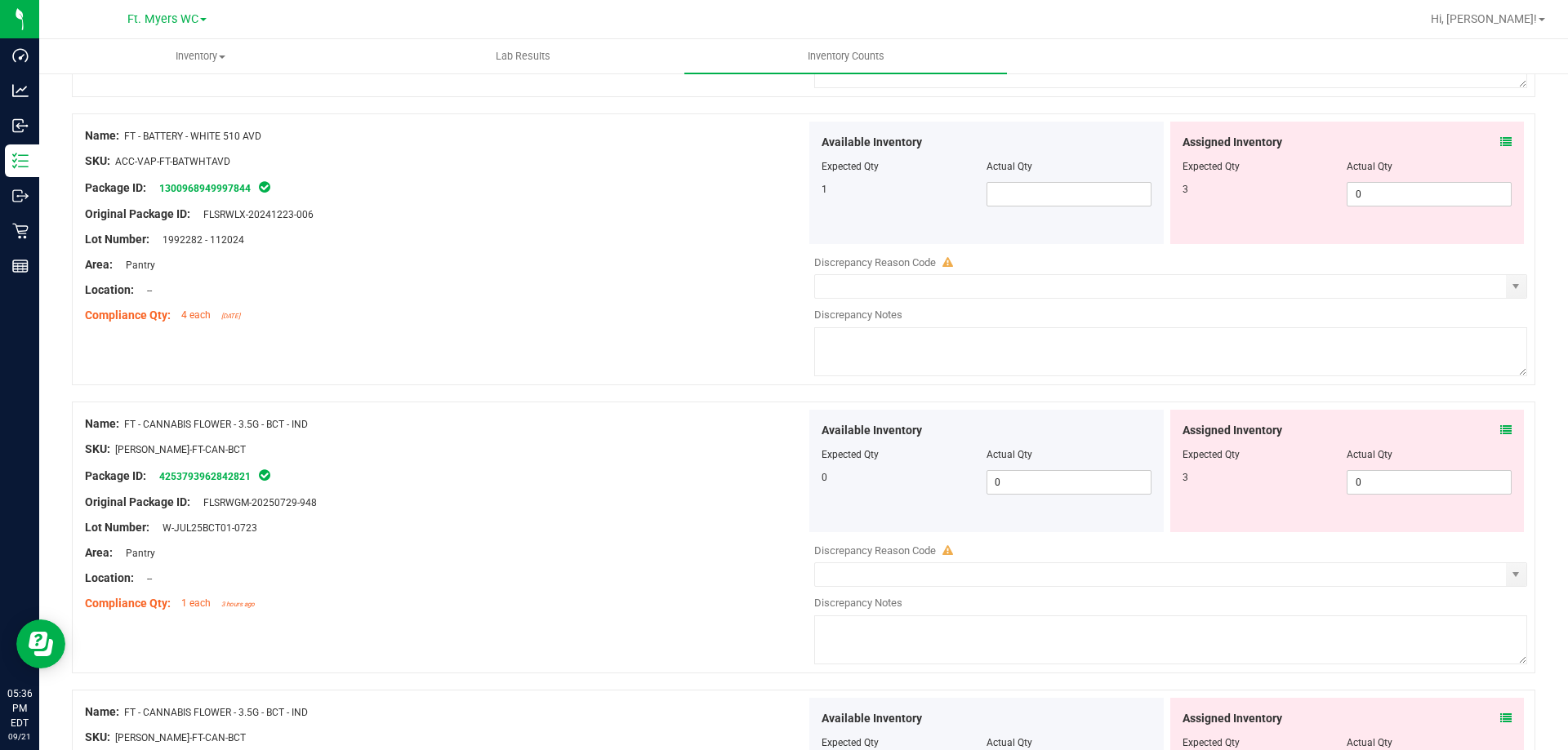
scroll to position [1062, 0]
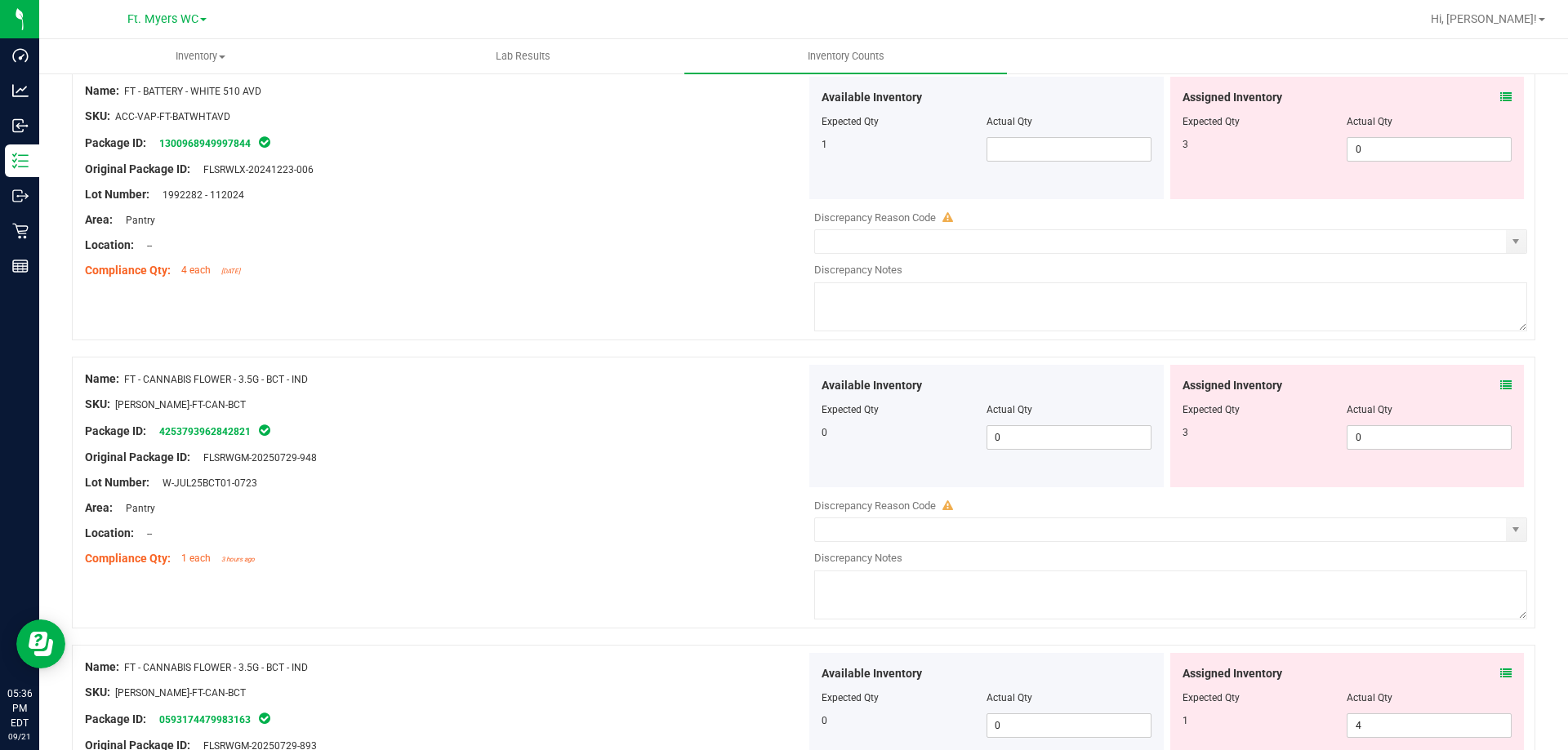
click at [1501, 387] on icon at bounding box center [1506, 385] width 12 height 12
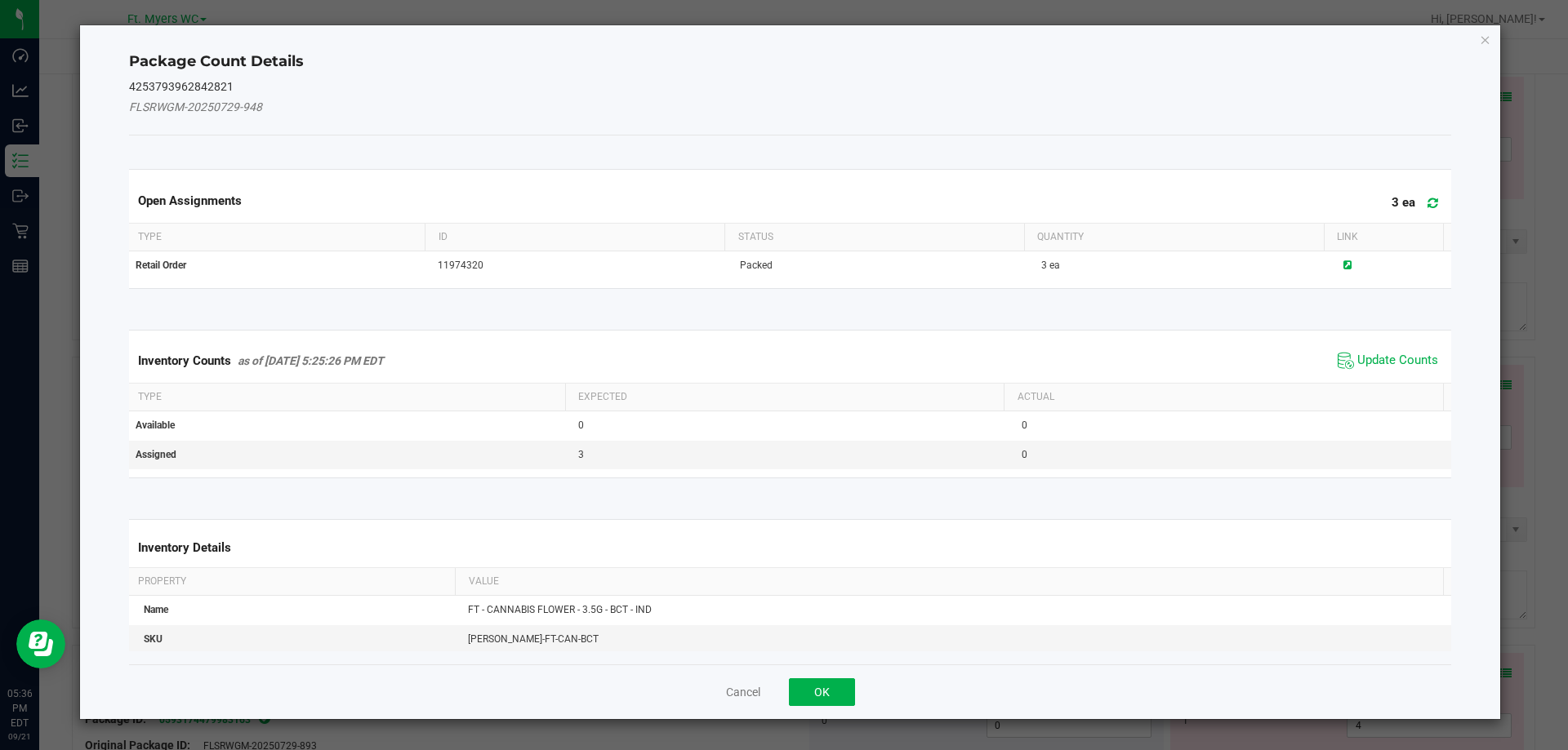
click at [1428, 205] on icon at bounding box center [1433, 203] width 11 height 12
click at [1399, 354] on span "Update Counts" at bounding box center [1398, 360] width 81 height 16
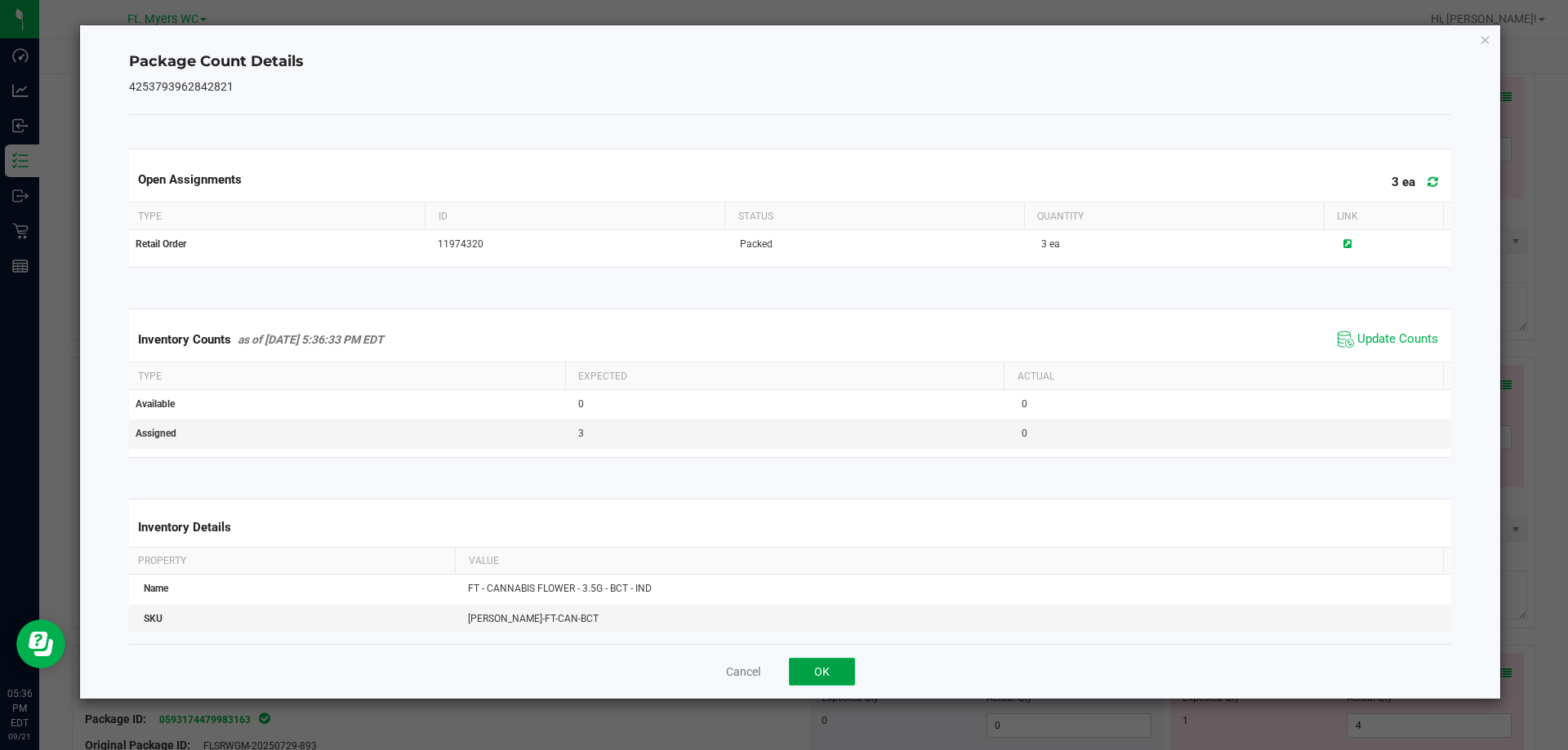
click at [820, 676] on button "OK" at bounding box center [821, 671] width 66 height 28
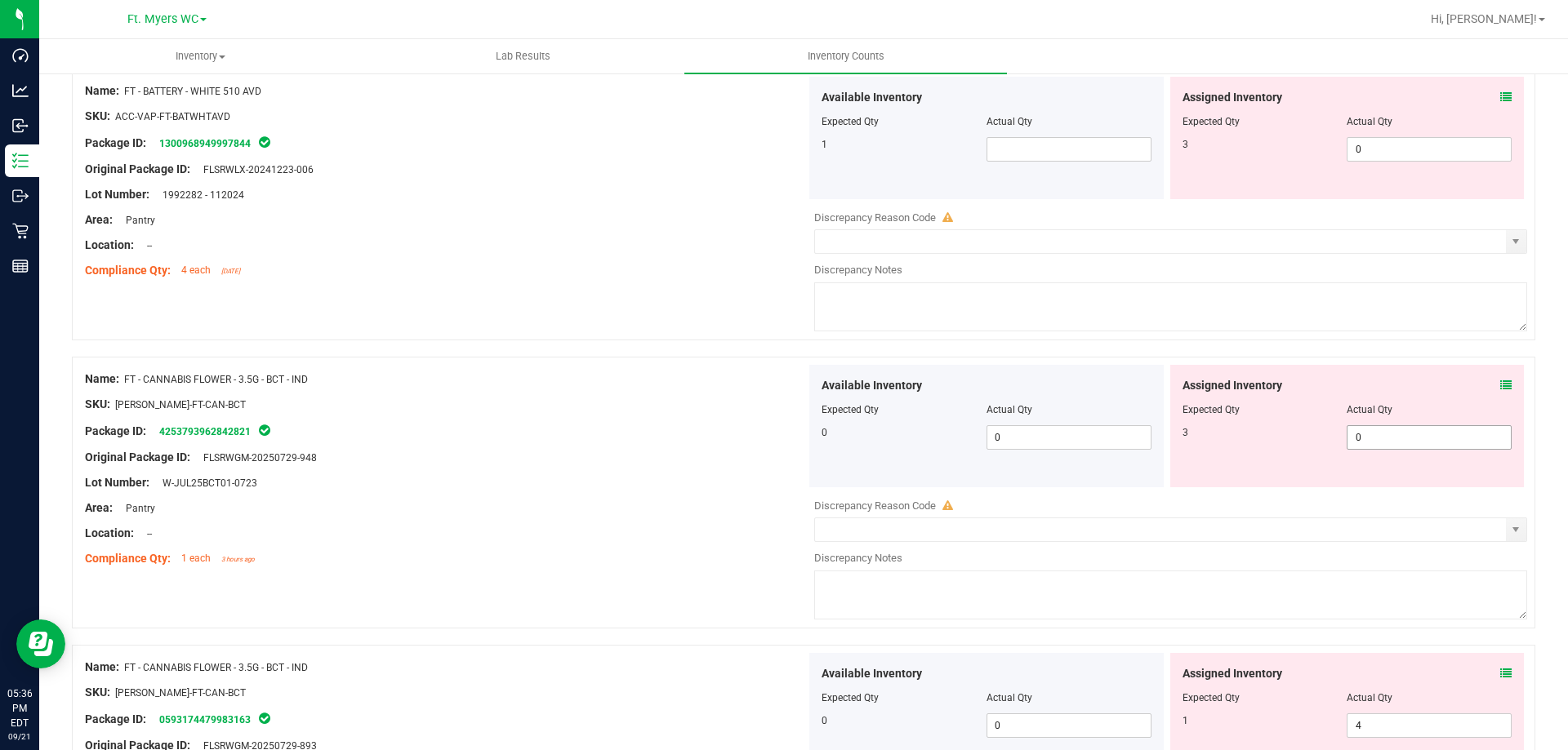
click at [1350, 449] on span "0 0" at bounding box center [1429, 438] width 165 height 25
click at [1368, 439] on span "0 0" at bounding box center [1429, 438] width 165 height 25
click at [1368, 439] on input "0" at bounding box center [1429, 438] width 163 height 23
type input "3"
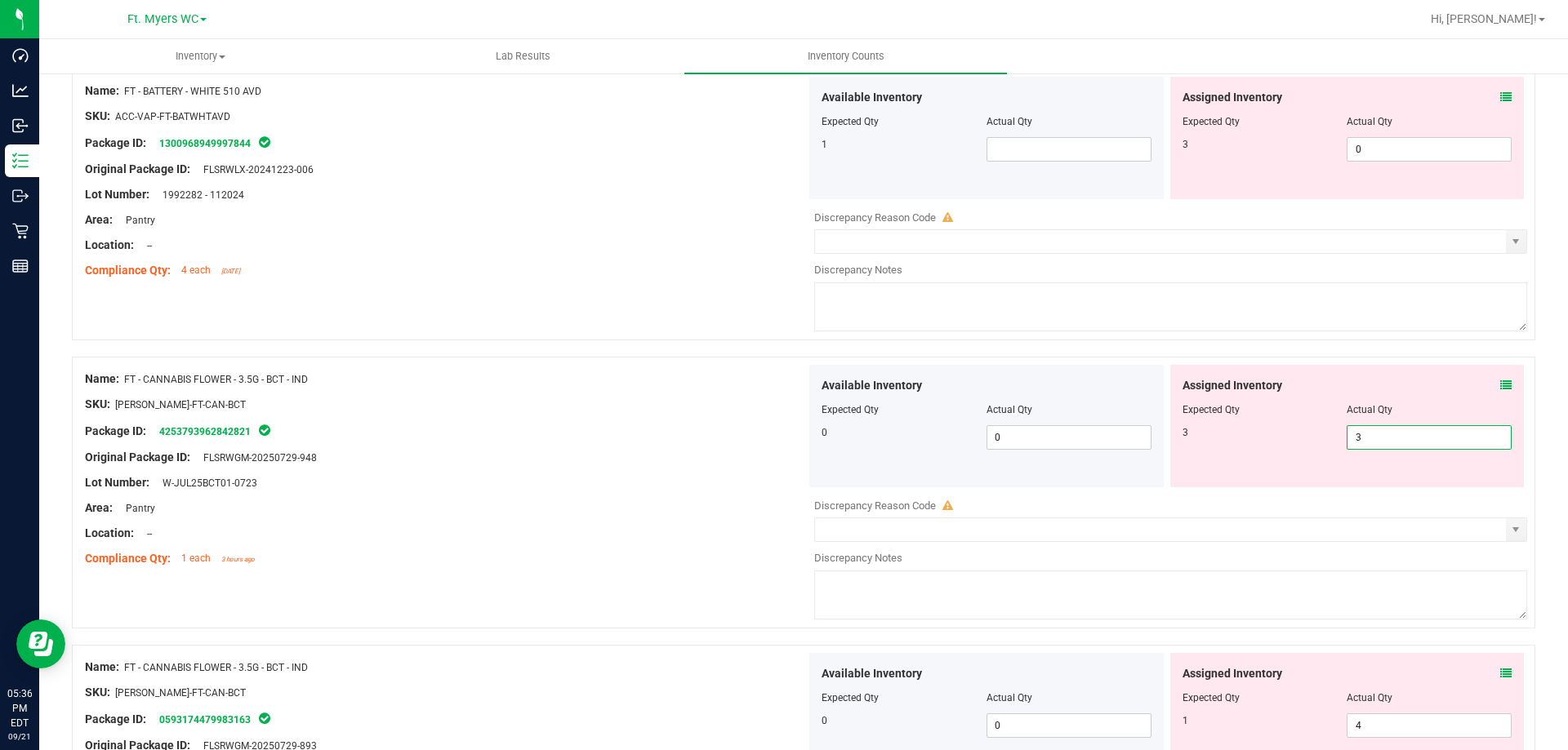
click at [532, 533] on div "Location: --" at bounding box center [446, 533] width 721 height 17
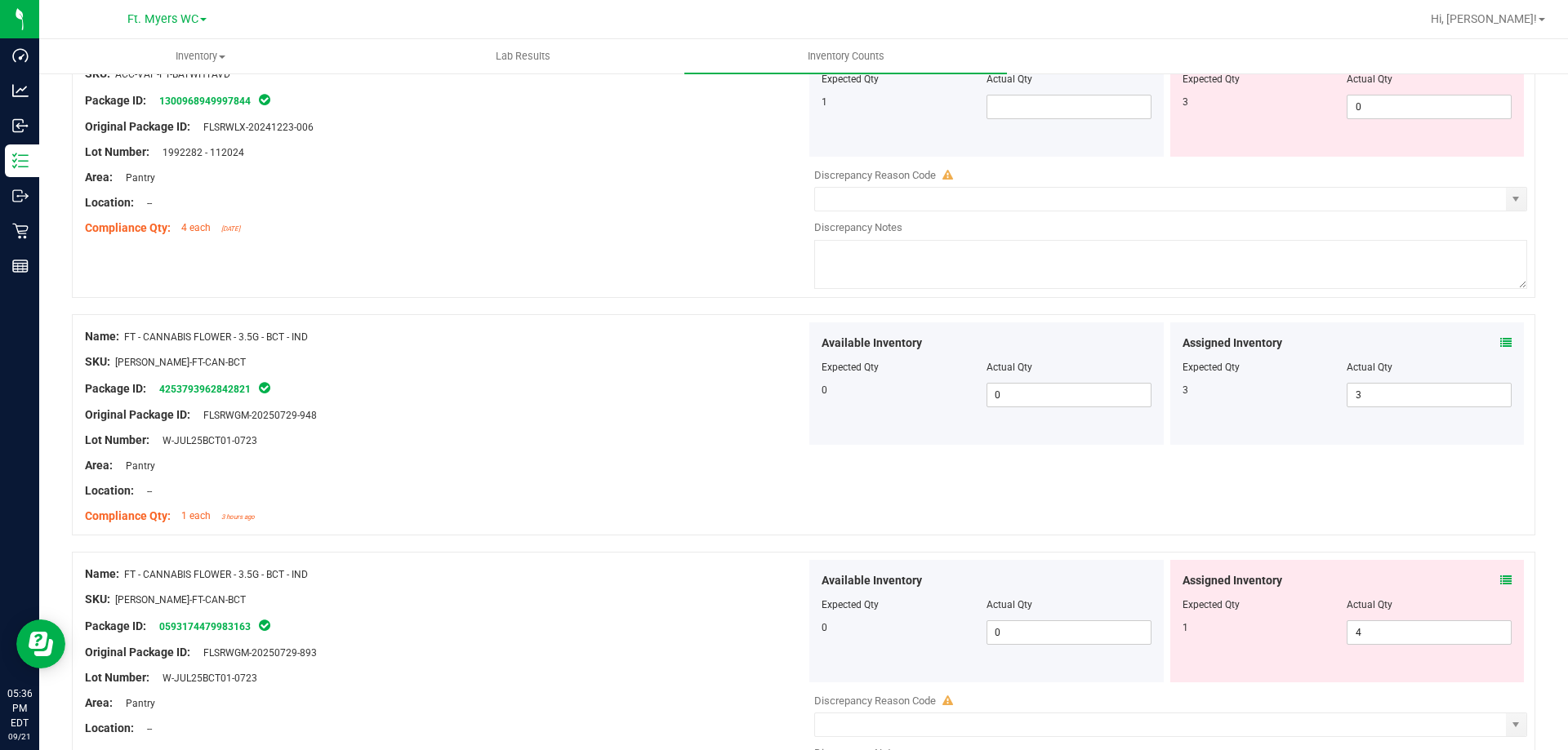
scroll to position [1143, 0]
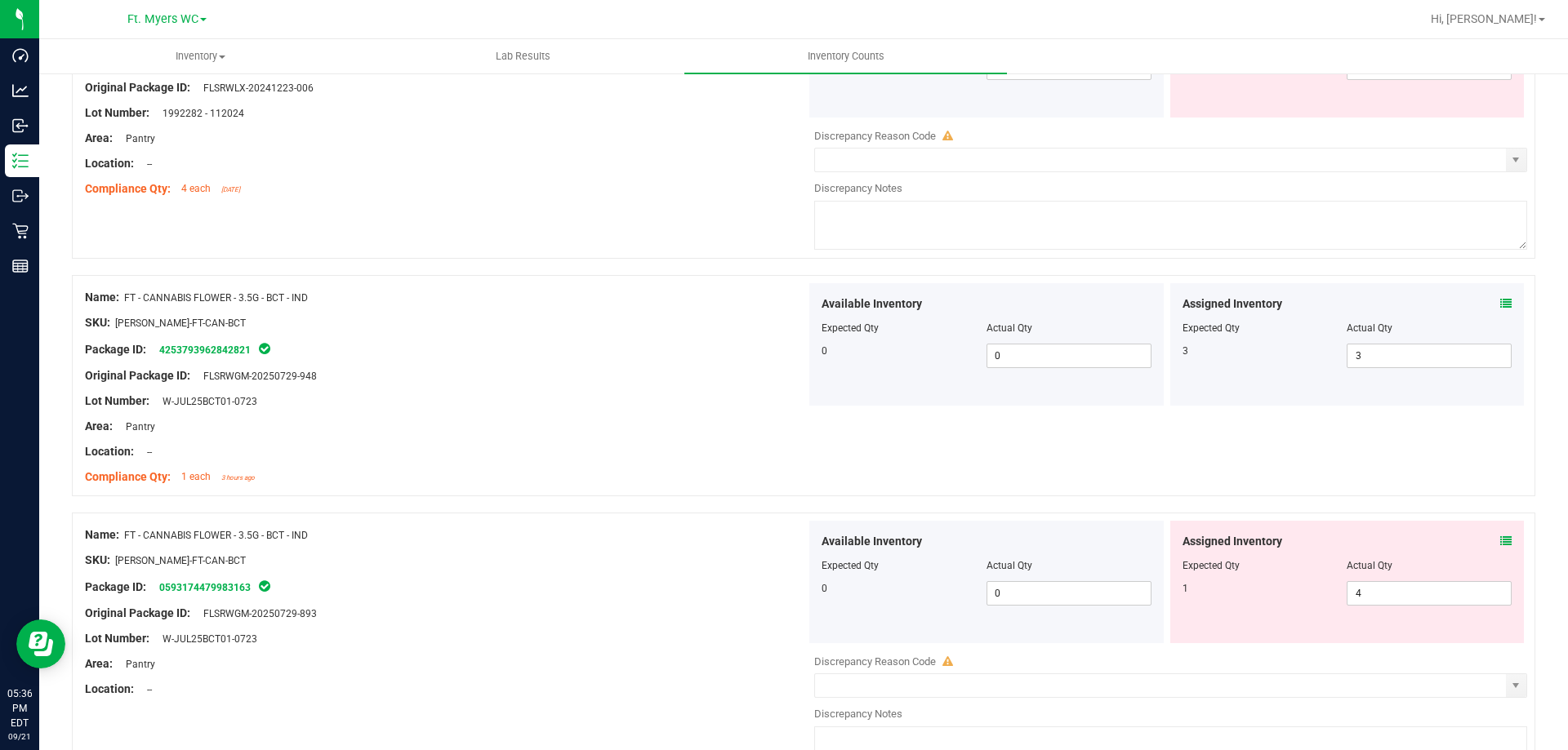
click at [1501, 540] on icon at bounding box center [1506, 541] width 12 height 12
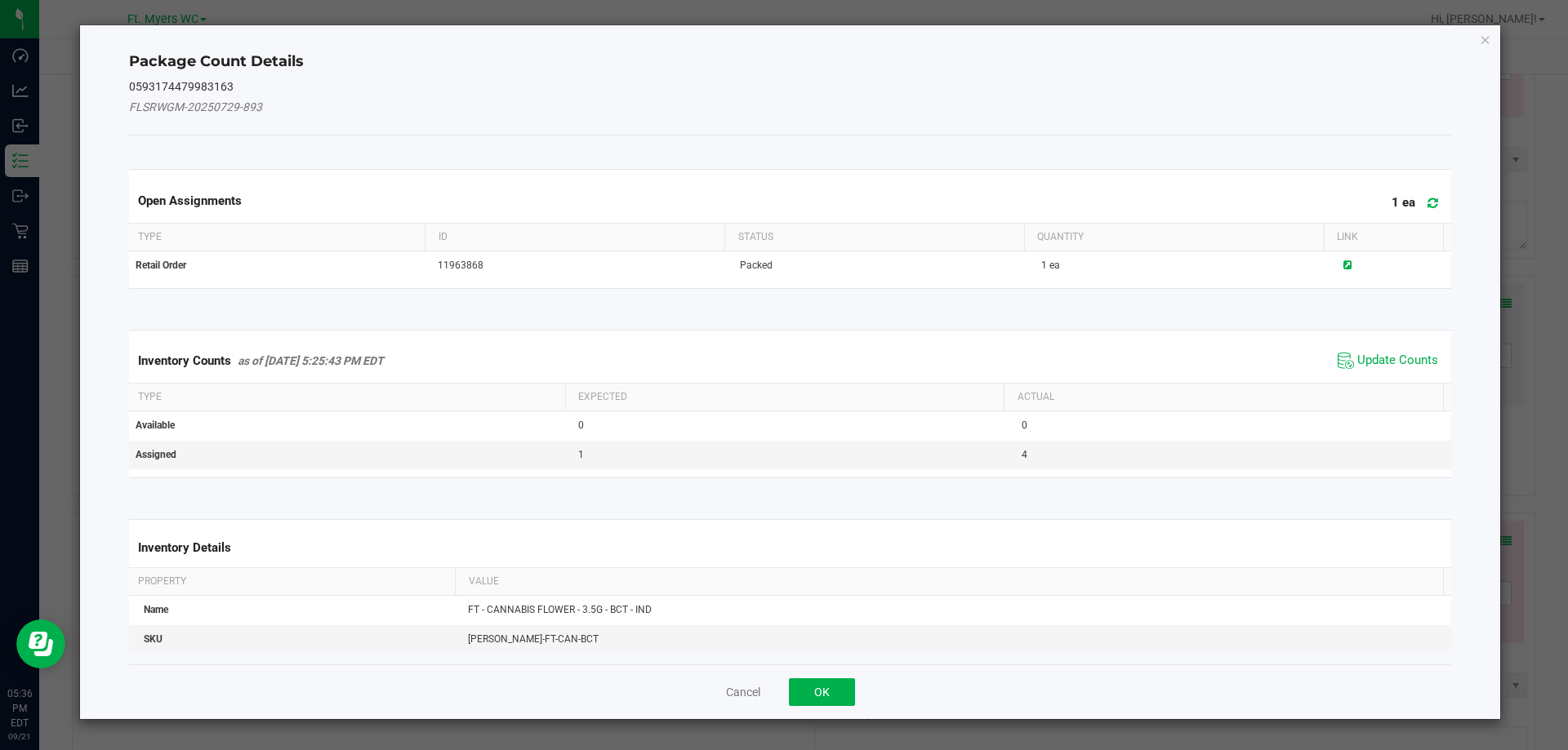
click at [1398, 371] on span "Update Counts" at bounding box center [1388, 361] width 108 height 25
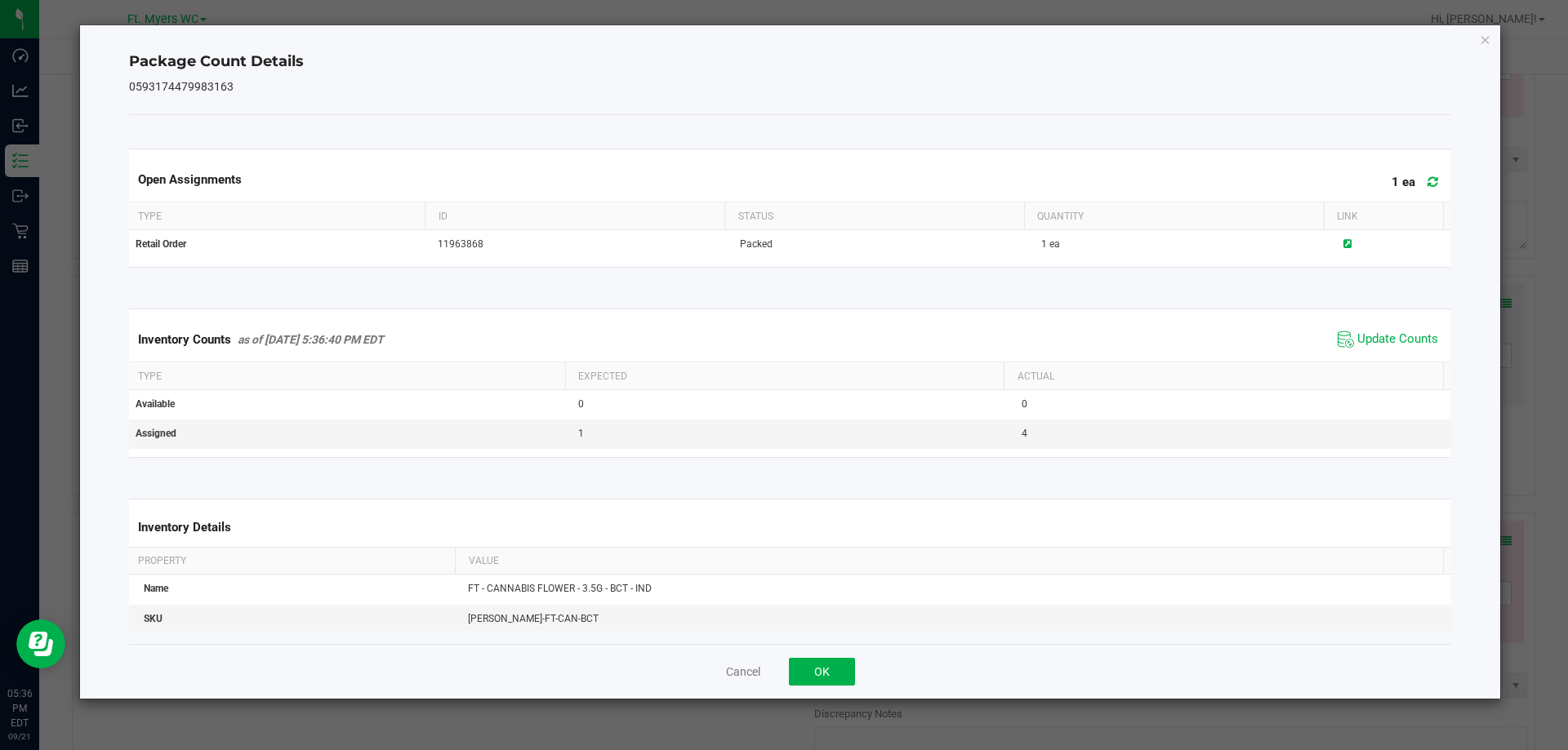
click at [1398, 361] on div "Inventory Counts as of [DATE] 5:36:40 PM EDT Update Counts" at bounding box center [790, 340] width 1329 height 44
click at [1397, 345] on span "Update Counts" at bounding box center [1398, 339] width 81 height 16
click at [799, 676] on button "OK" at bounding box center [821, 671] width 66 height 28
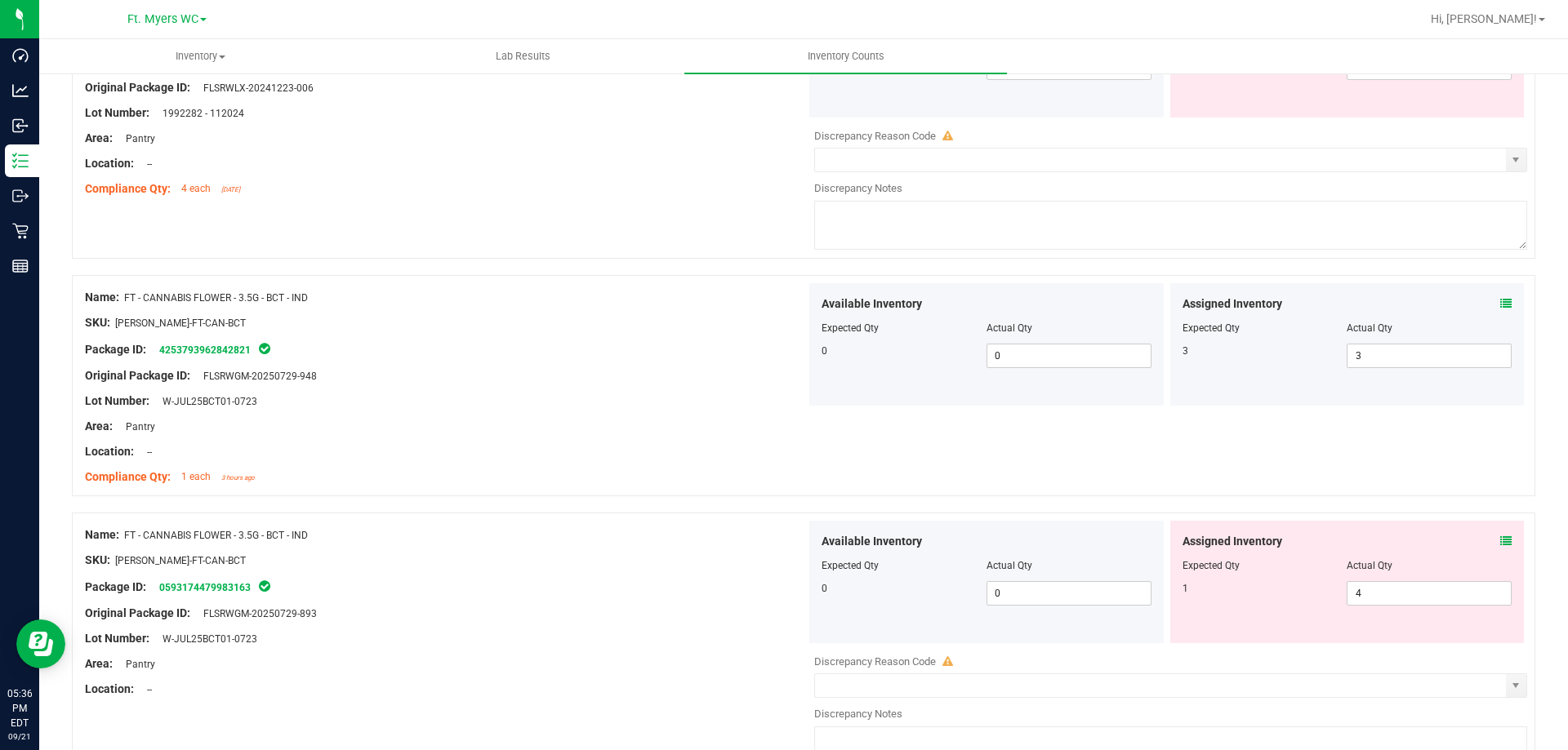
click at [1358, 579] on div at bounding box center [1348, 577] width 330 height 8
drag, startPoint x: 1358, startPoint y: 579, endPoint x: 1361, endPoint y: 588, distance: 9.5
click at [1361, 586] on div "Assigned Inventory Expected Qty Actual Qty 1 4 4" at bounding box center [1347, 582] width 354 height 122
click at [1361, 589] on span "4 4" at bounding box center [1429, 594] width 165 height 25
click at [1361, 589] on input "4" at bounding box center [1429, 594] width 163 height 23
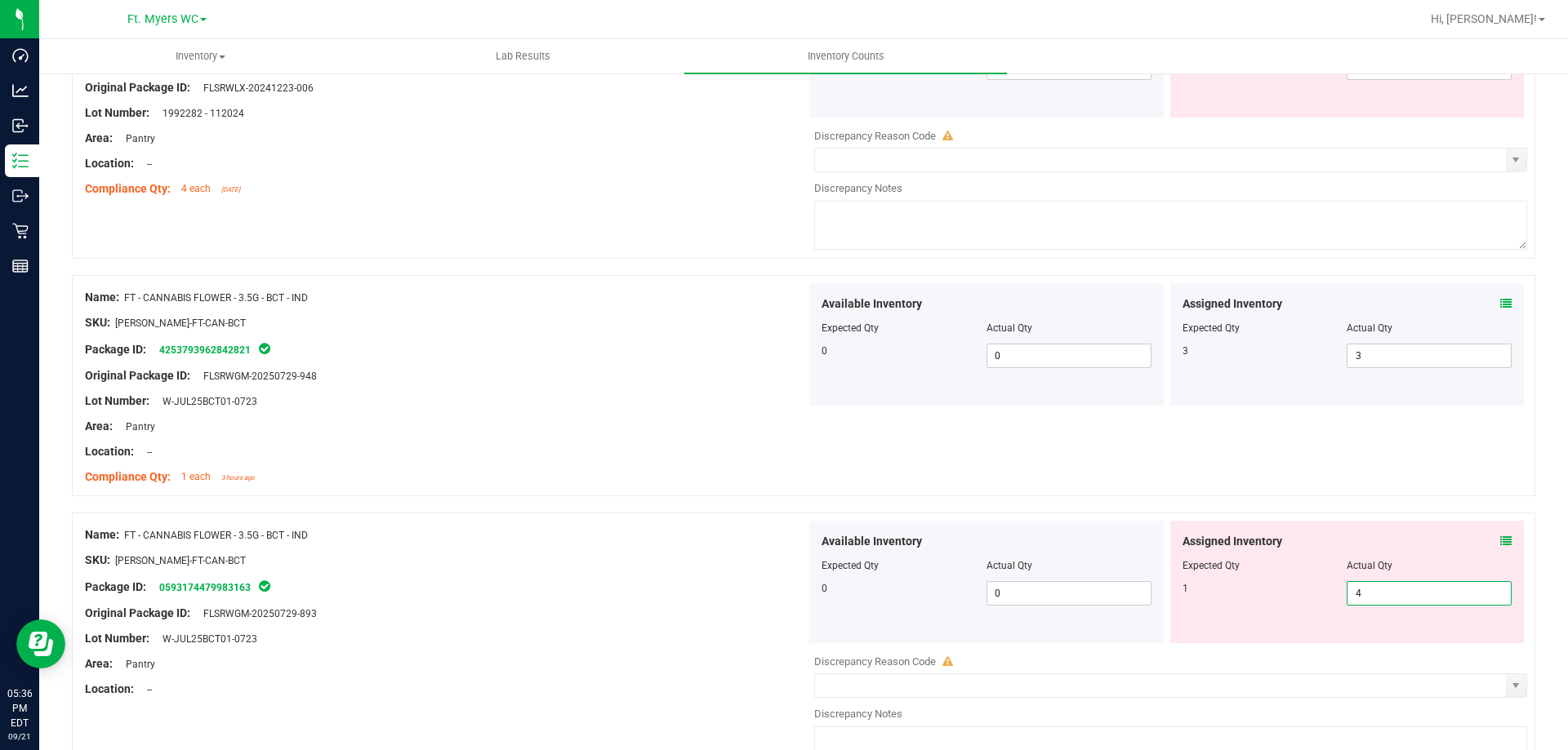
click at [1361, 589] on input "4" at bounding box center [1429, 594] width 163 height 23
type input "1"
click at [835, 513] on div "Name: FT - CANNABIS FLOWER - 3.5G - BCT - IND SKU: [PERSON_NAME]-FT-CAN-BCT Pac…" at bounding box center [804, 649] width 1463 height 272
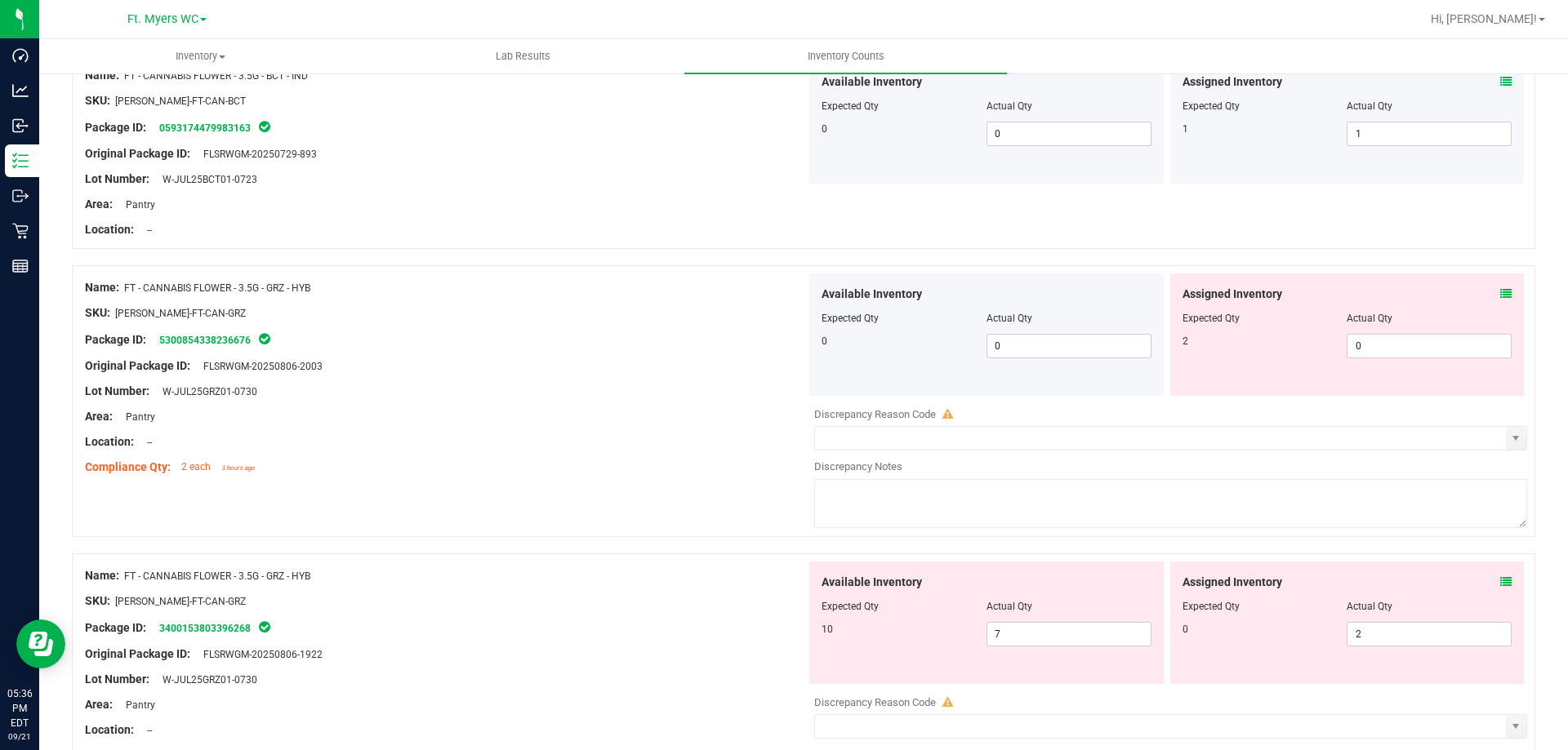
scroll to position [1633, 0]
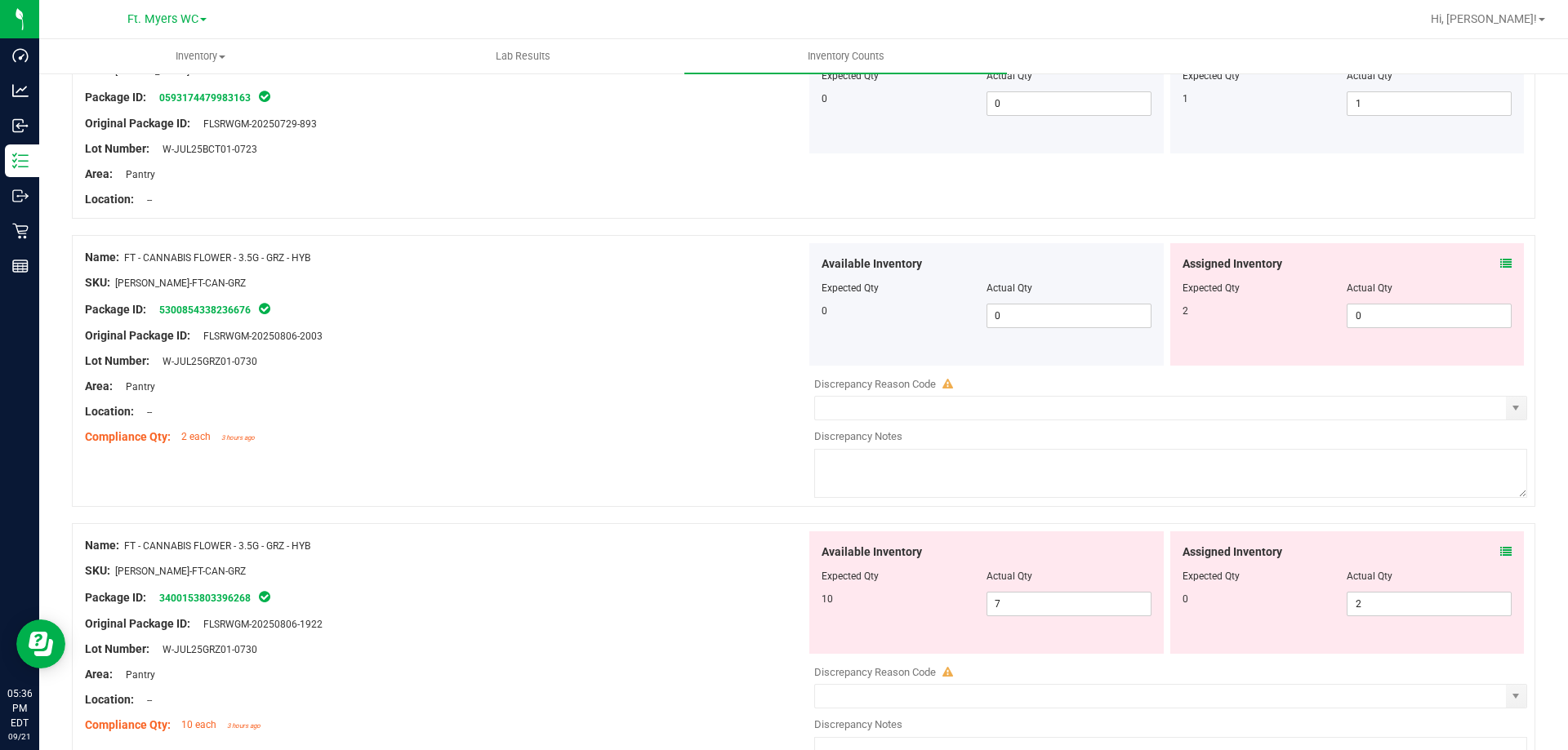
click at [1501, 270] on span at bounding box center [1506, 264] width 12 height 17
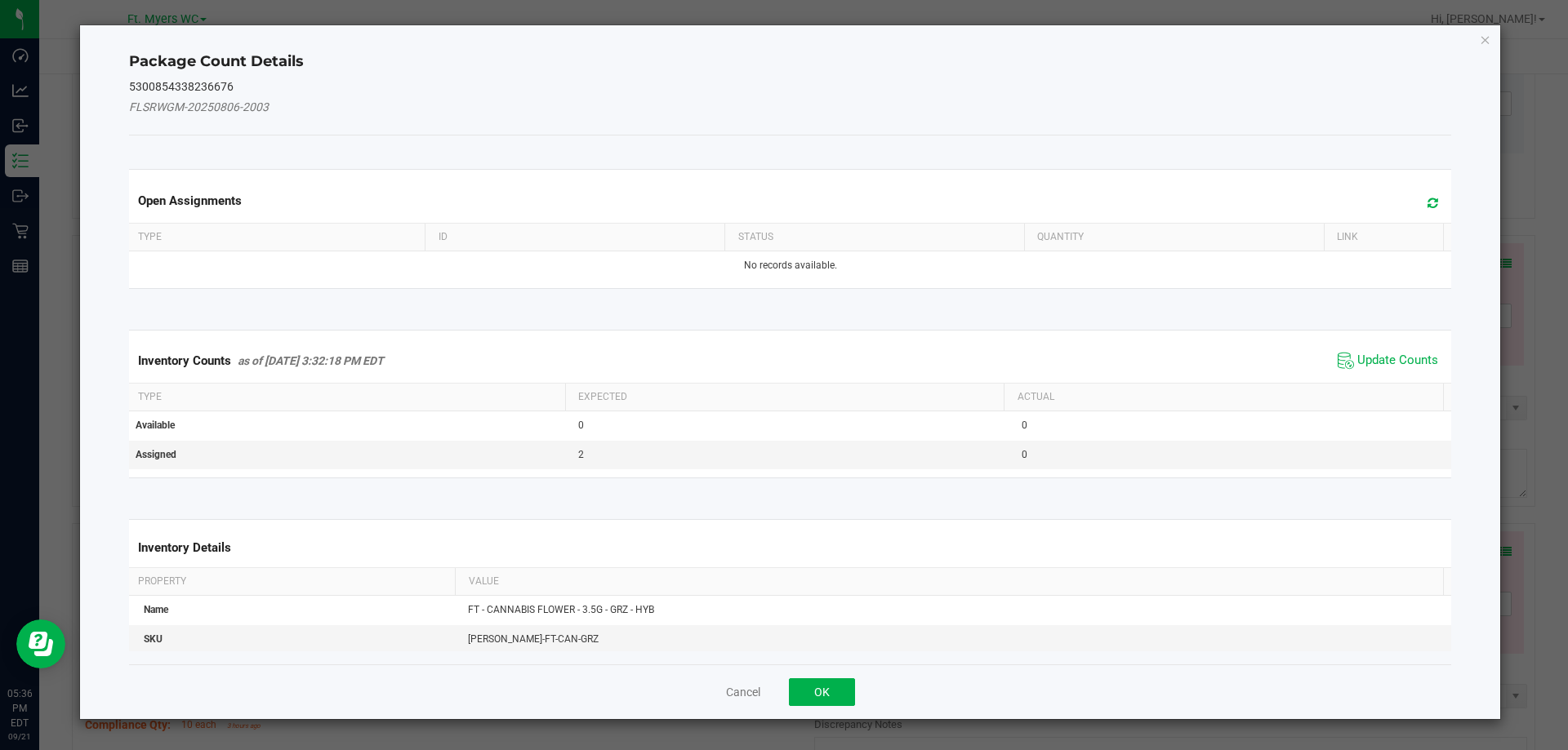
click at [1430, 208] on div "Open Assignments" at bounding box center [790, 201] width 1329 height 44
click at [1397, 200] on div "Open Assignments" at bounding box center [790, 201] width 1329 height 44
click at [1428, 205] on icon at bounding box center [1433, 203] width 11 height 12
click at [1363, 362] on span "Update Counts" at bounding box center [1398, 360] width 81 height 16
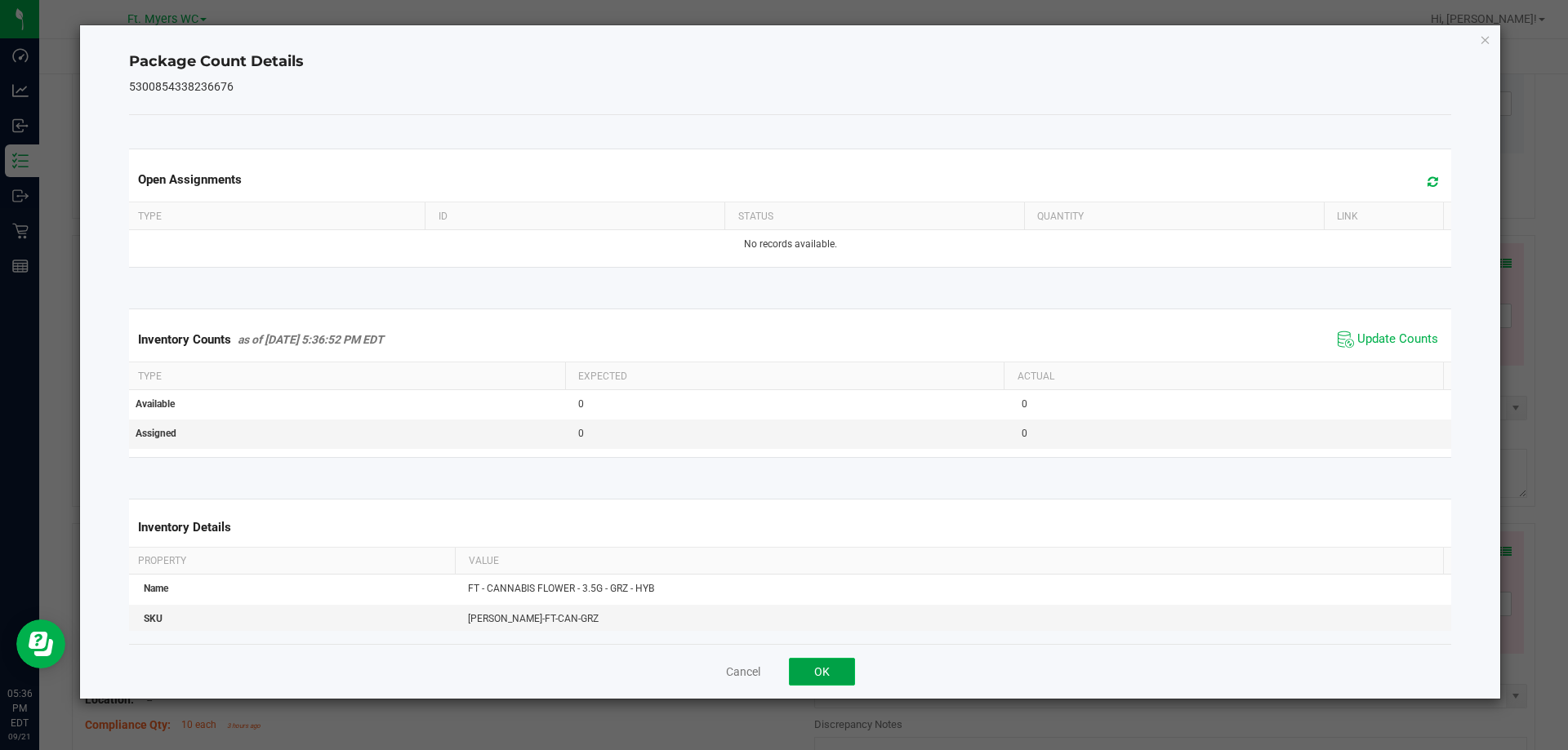
click at [835, 675] on button "OK" at bounding box center [821, 671] width 66 height 28
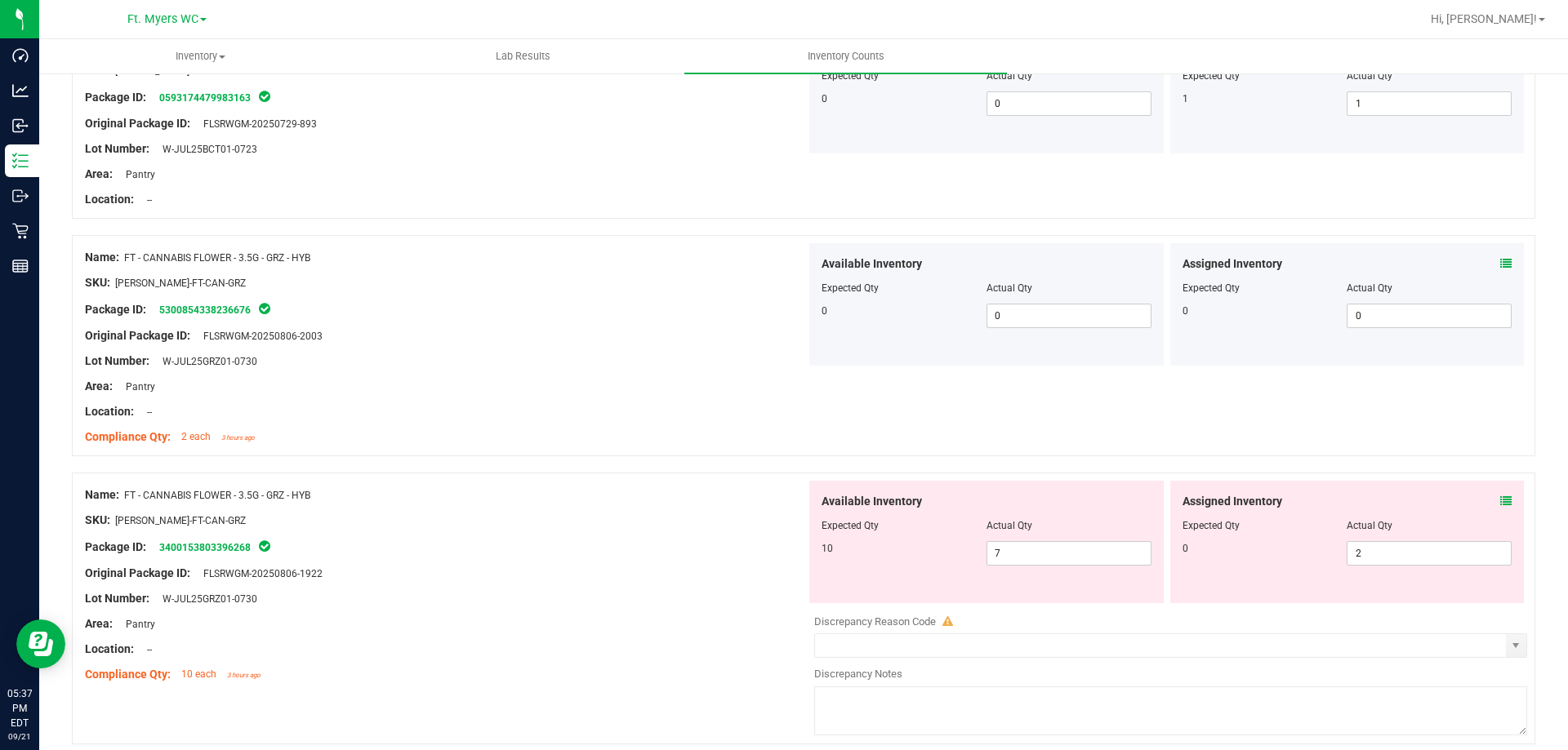
click at [1501, 505] on icon at bounding box center [1506, 501] width 12 height 12
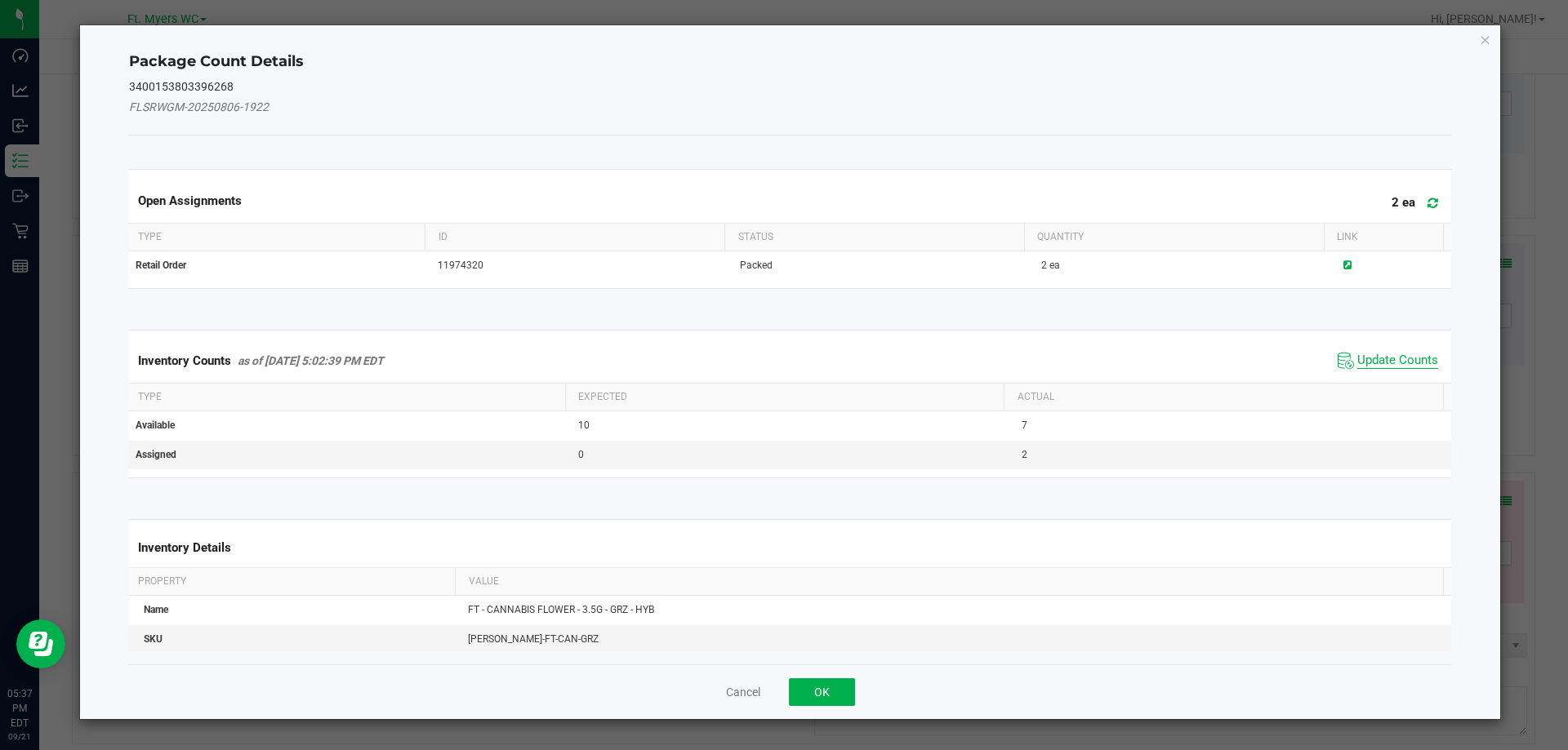
click at [1397, 367] on span "Update Counts" at bounding box center [1398, 360] width 81 height 16
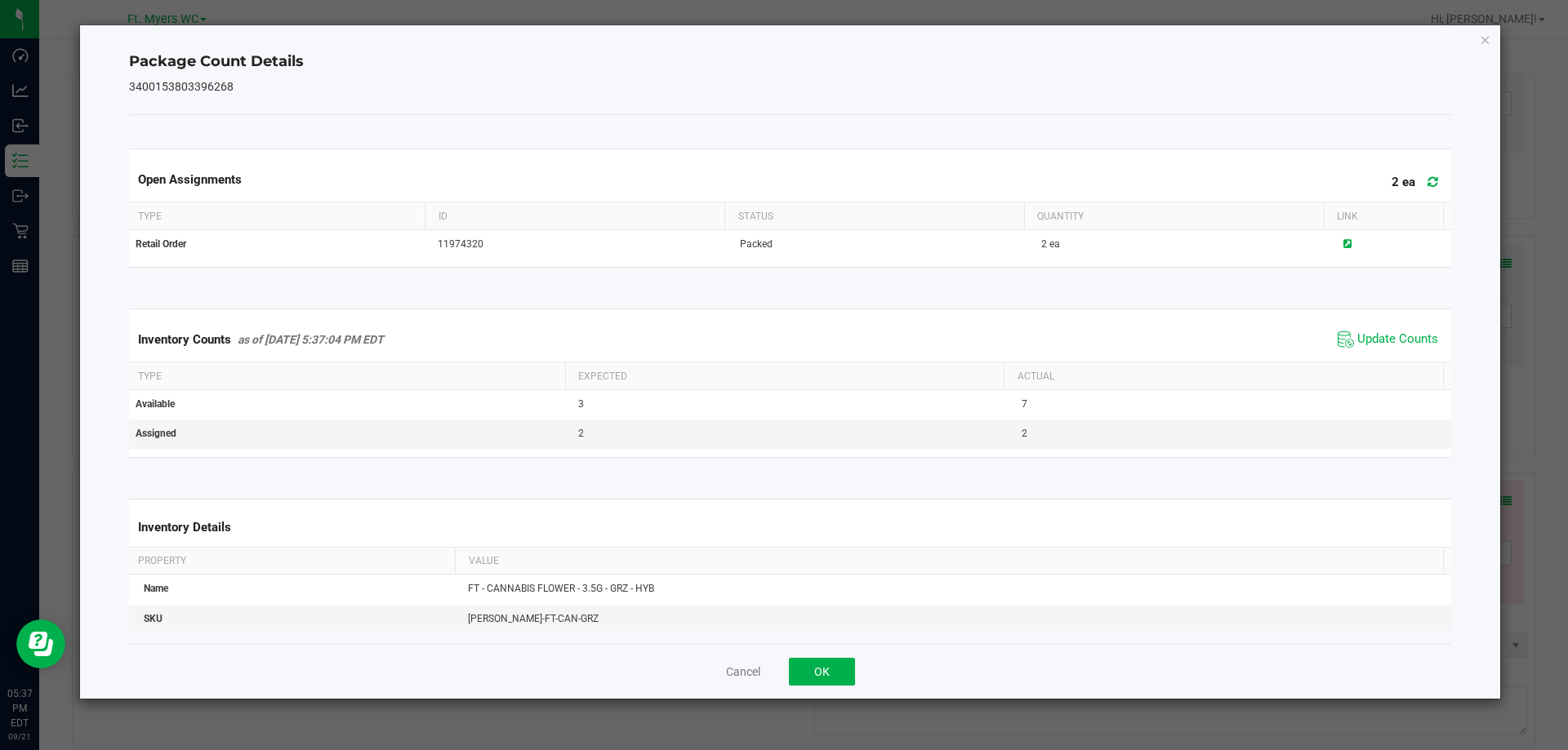
click at [1428, 179] on icon at bounding box center [1433, 182] width 11 height 12
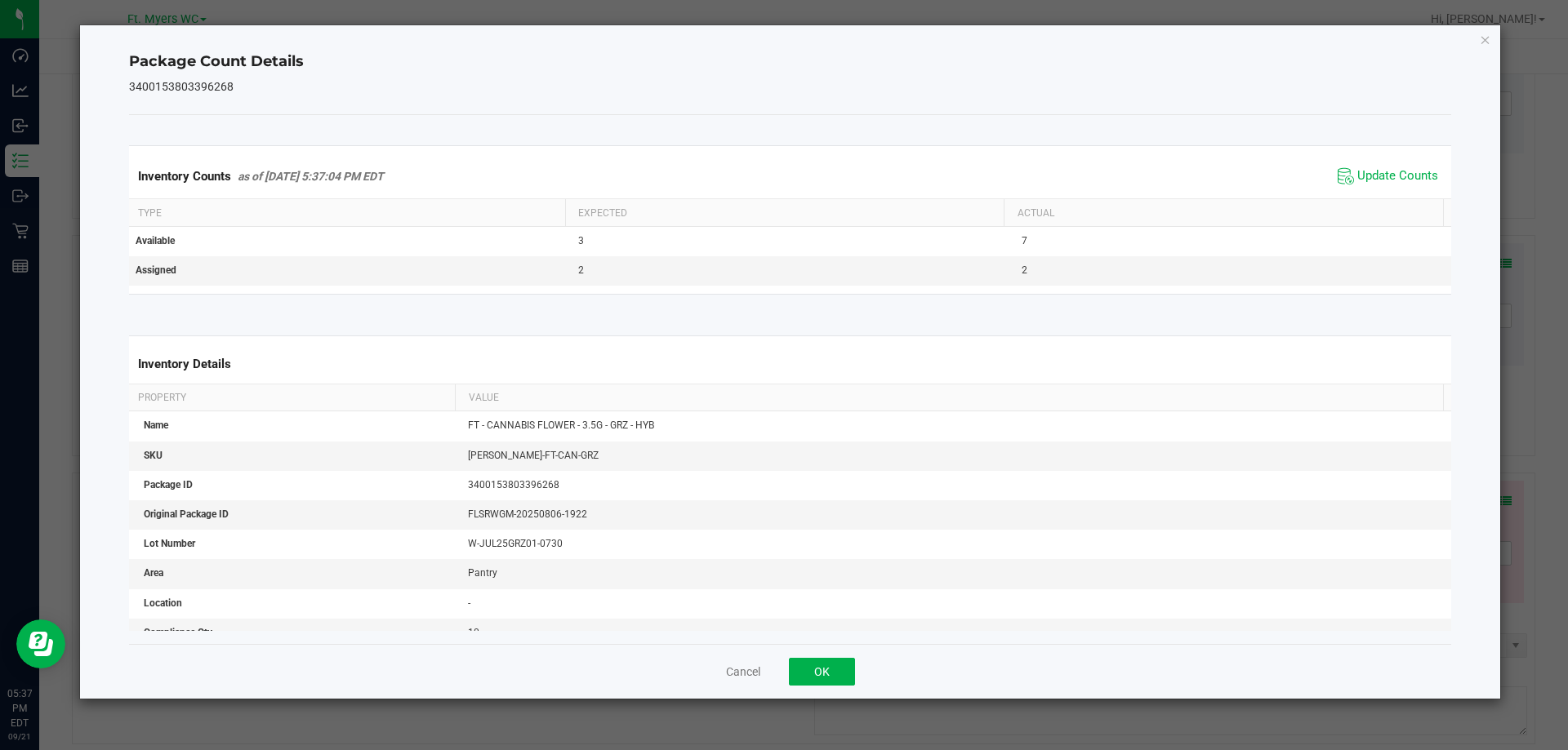
scroll to position [0, 0]
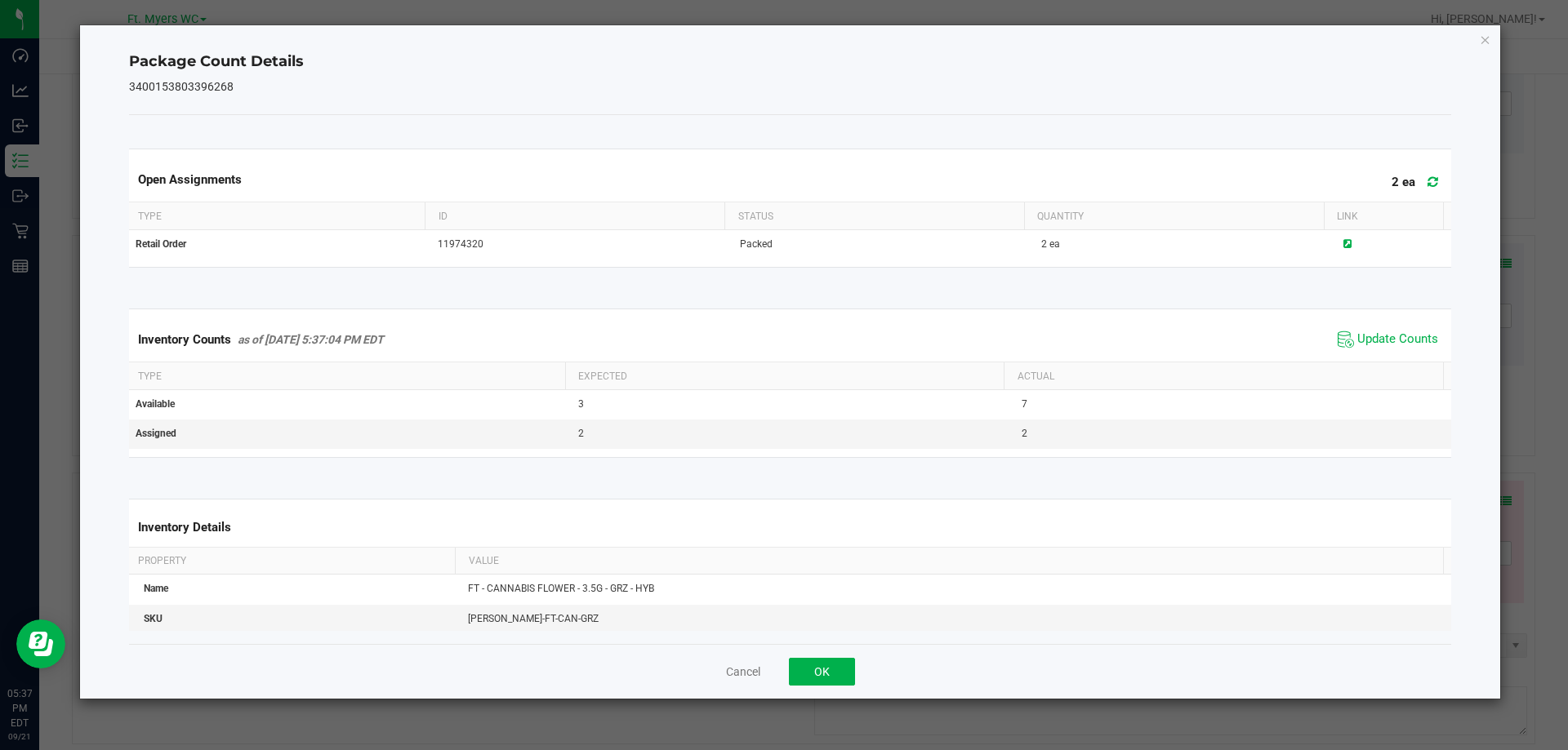
click at [1428, 180] on icon at bounding box center [1433, 182] width 11 height 12
click at [1401, 338] on span "Update Counts" at bounding box center [1398, 339] width 81 height 16
click at [814, 667] on button "OK" at bounding box center [821, 671] width 66 height 28
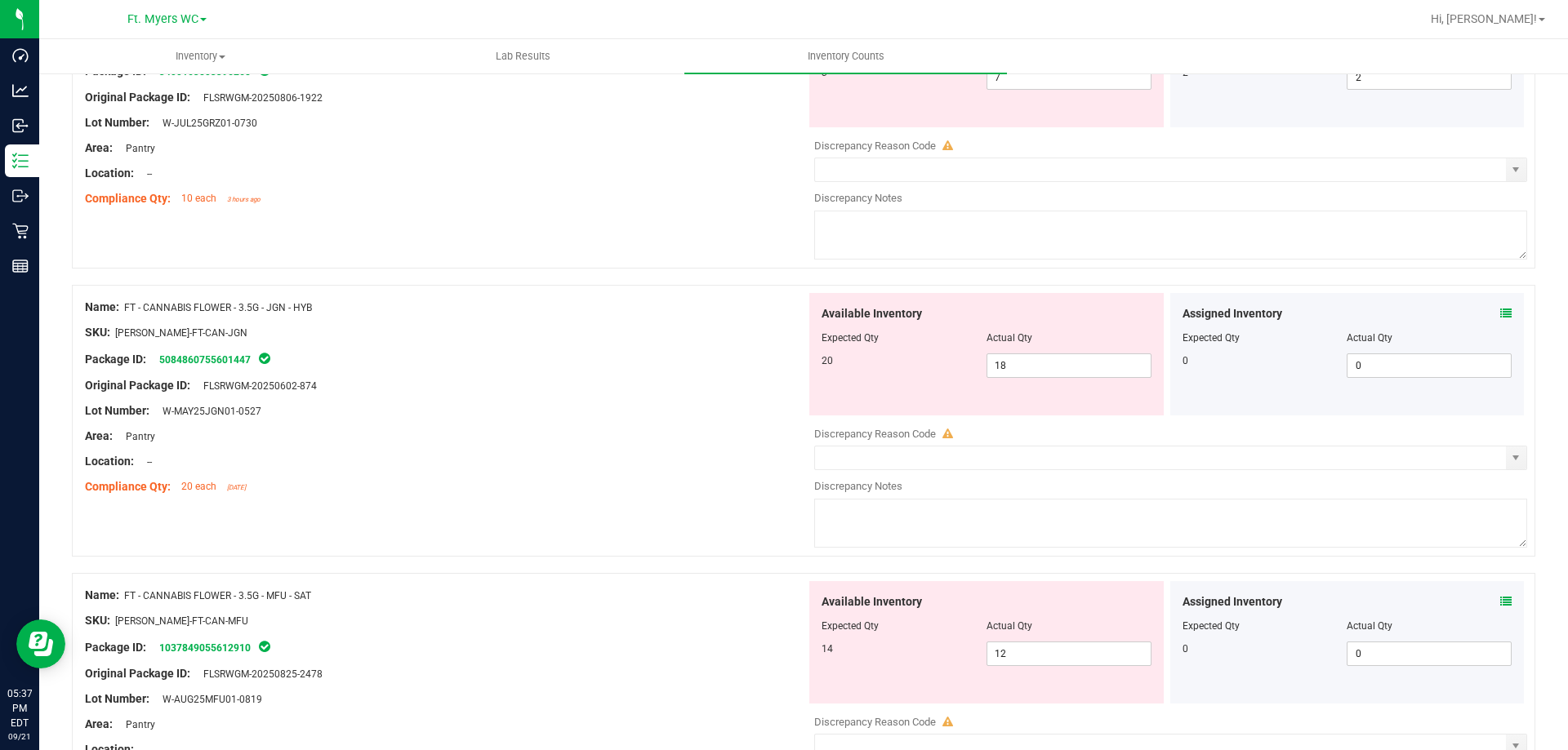
scroll to position [2122, 0]
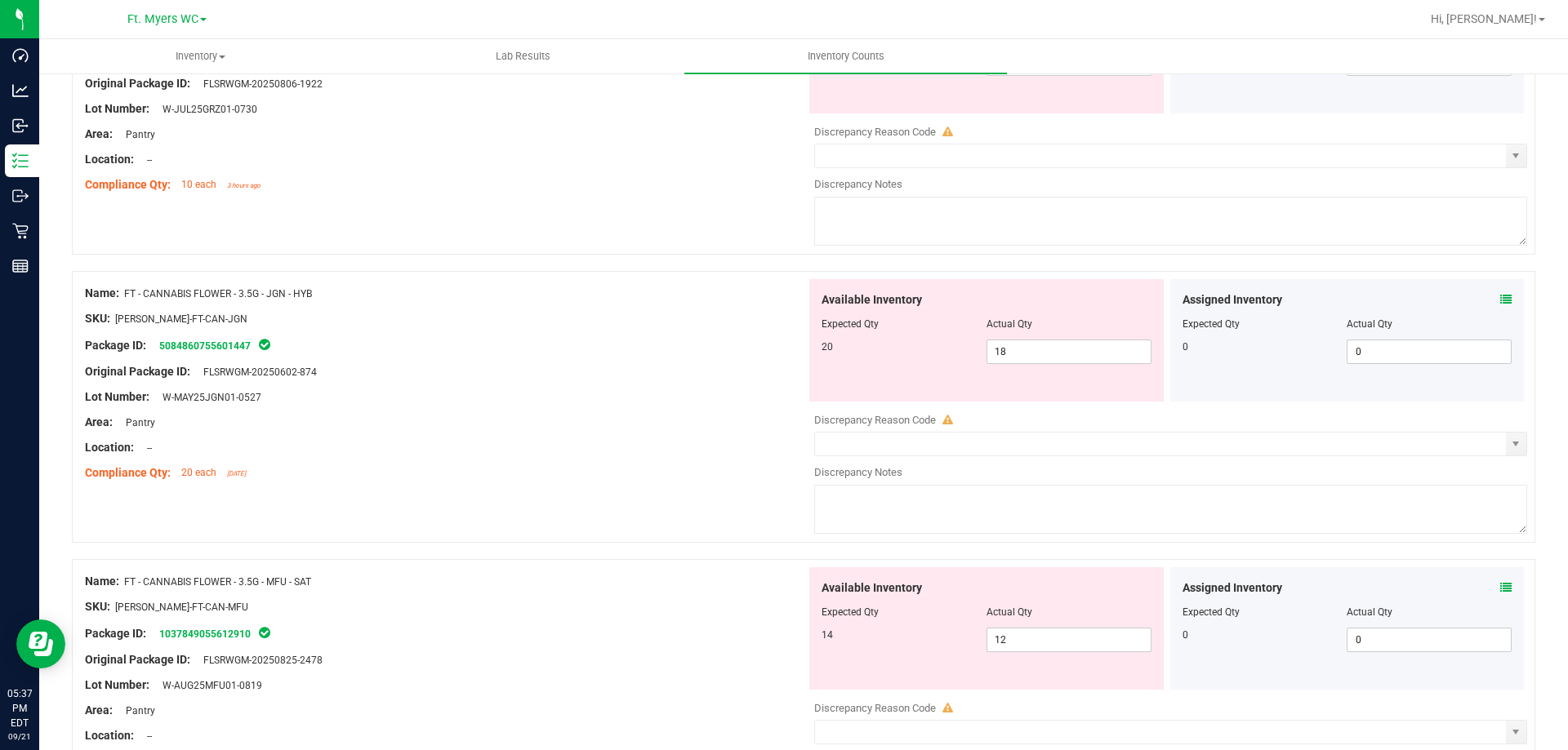
click at [1501, 305] on span at bounding box center [1506, 299] width 12 height 17
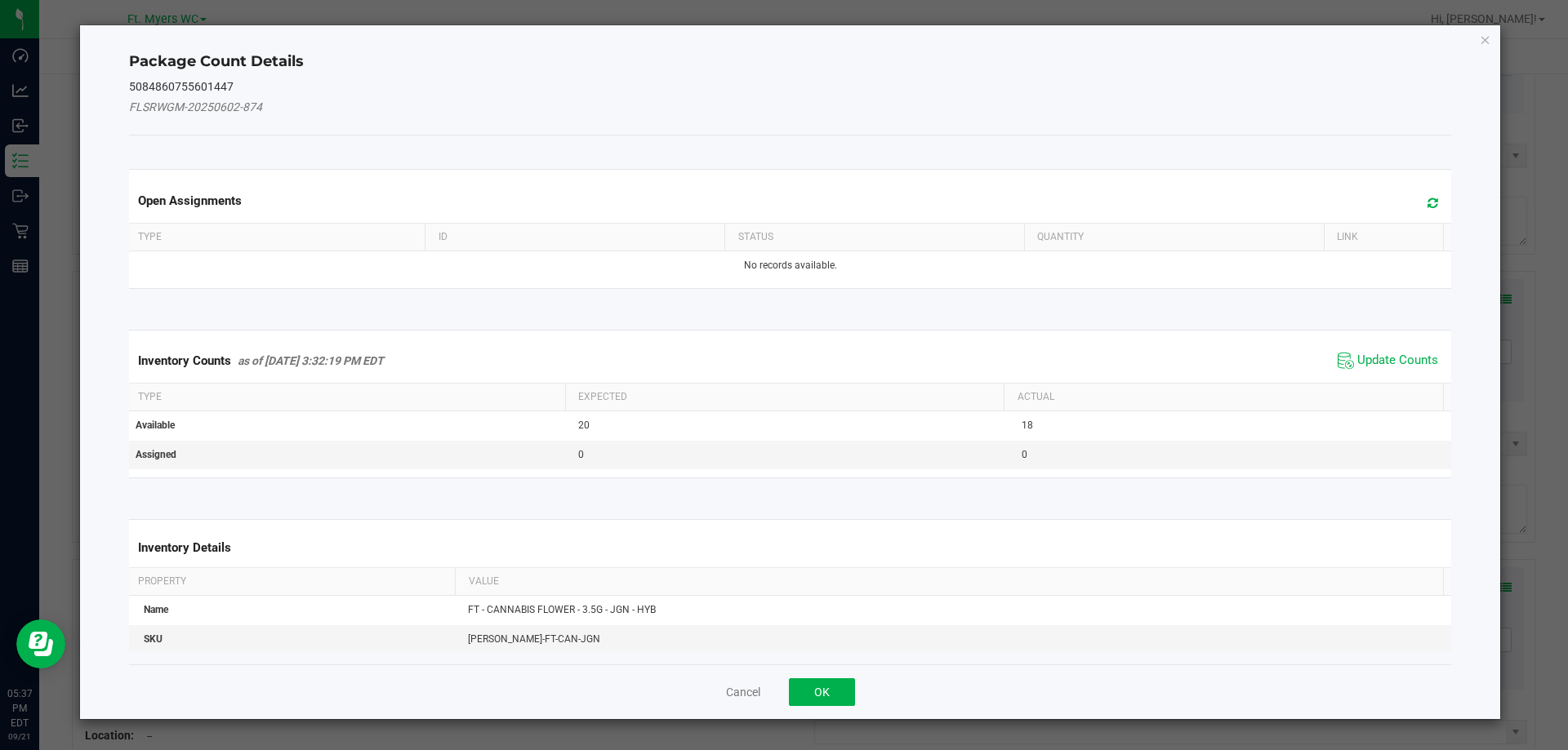
click at [1428, 202] on icon at bounding box center [1433, 203] width 11 height 12
click at [826, 687] on button "OK" at bounding box center [821, 691] width 66 height 28
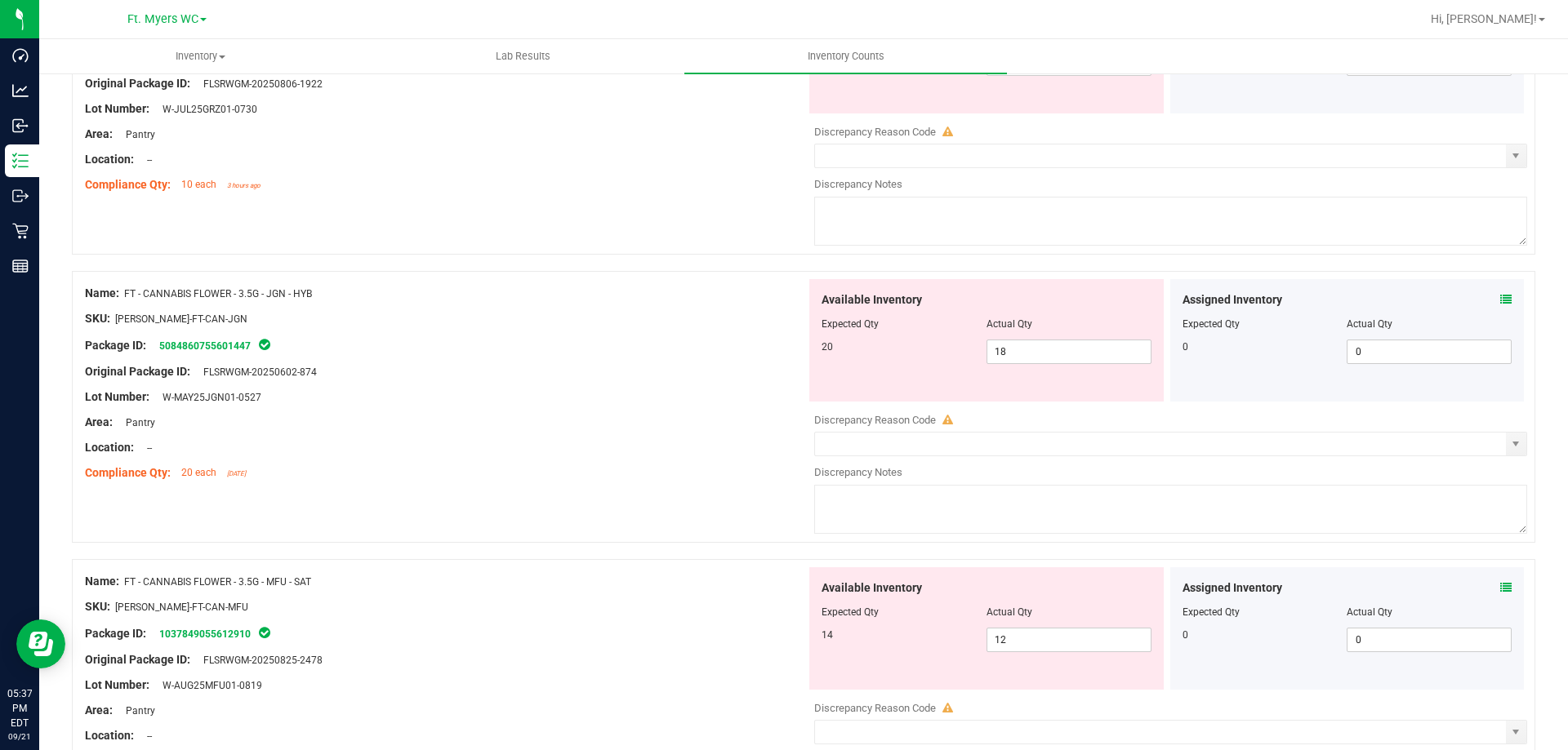
click at [1501, 300] on icon at bounding box center [1506, 299] width 12 height 12
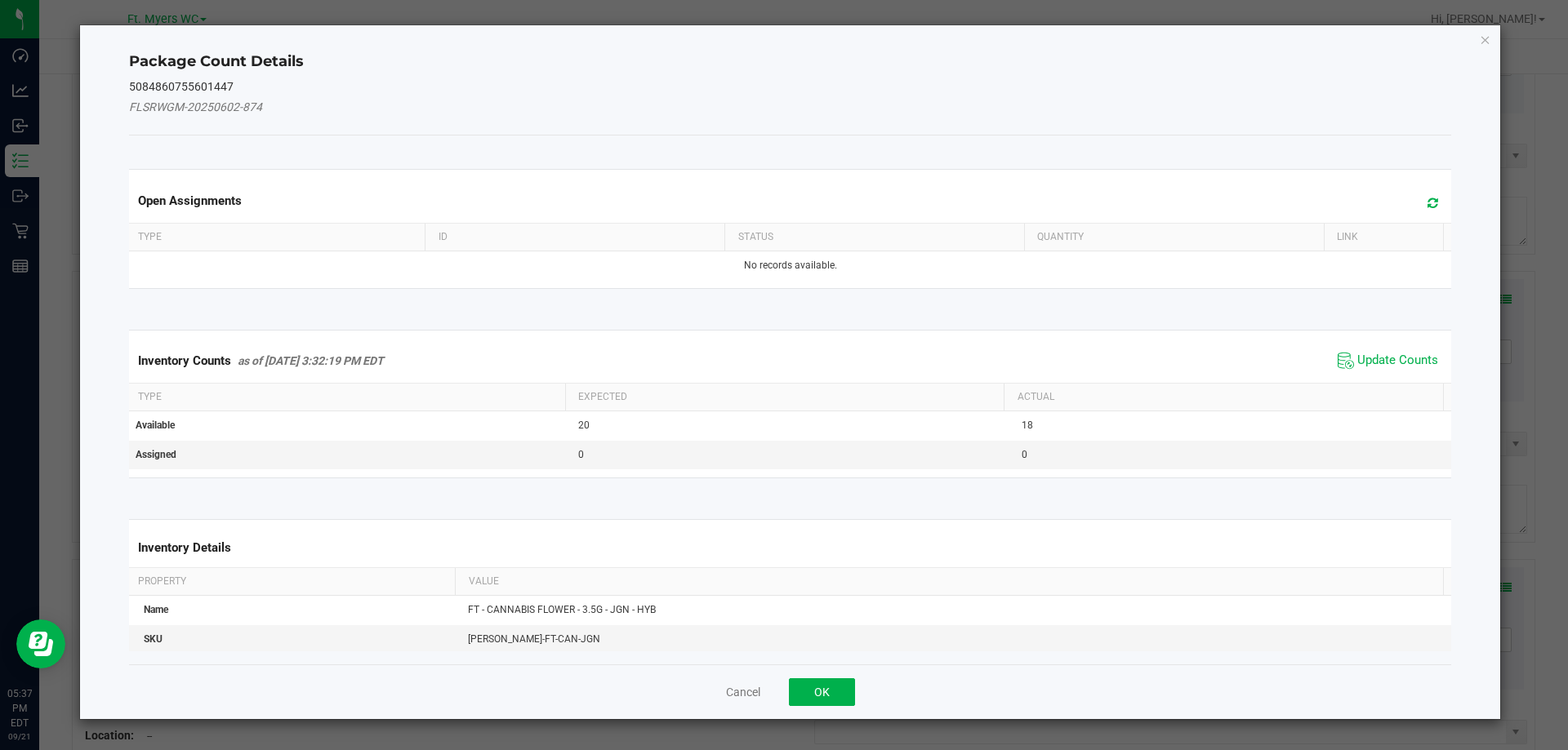
click at [1415, 209] on span at bounding box center [1429, 203] width 27 height 23
click at [1390, 349] on span "Update Counts" at bounding box center [1388, 361] width 108 height 25
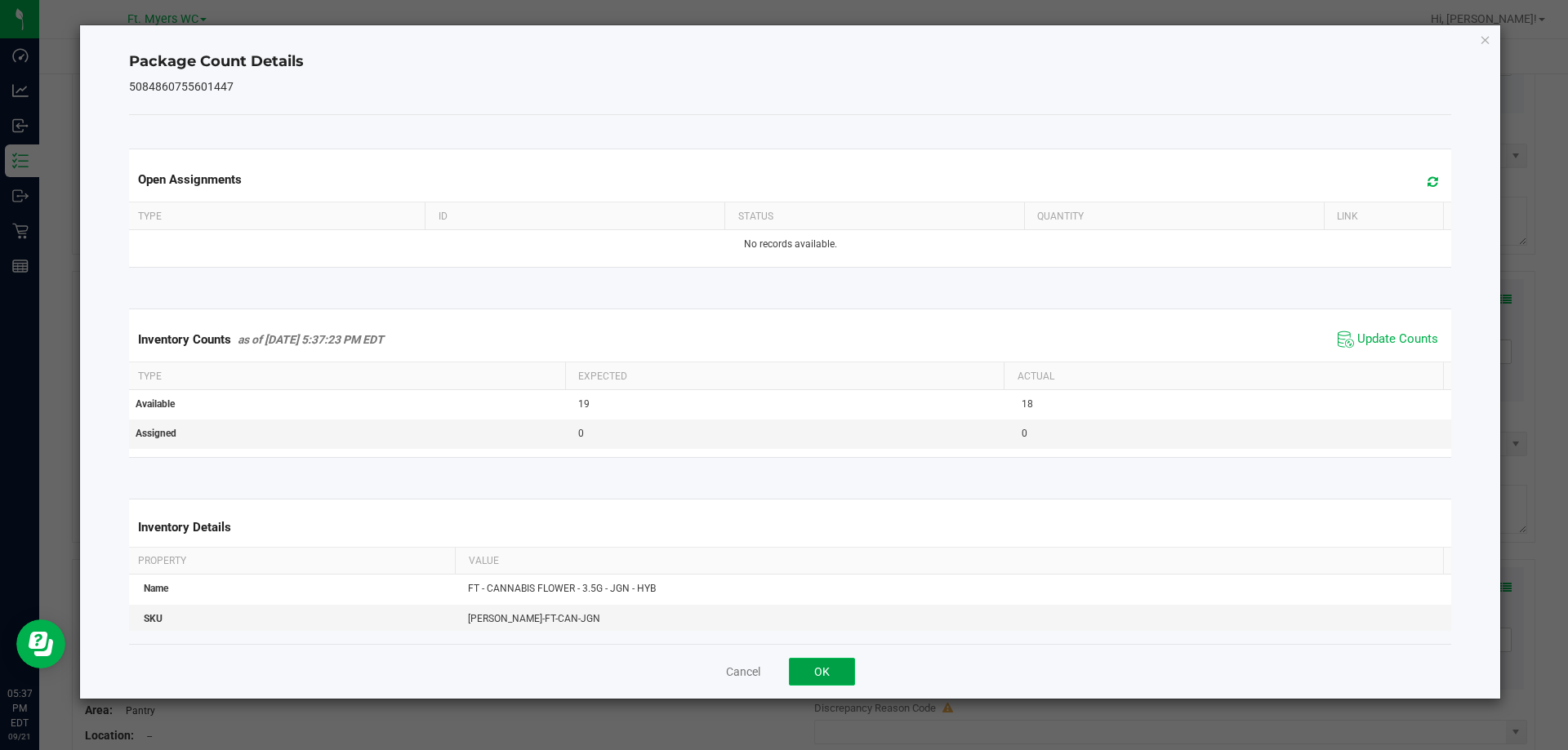
click at [809, 671] on button "OK" at bounding box center [821, 671] width 66 height 28
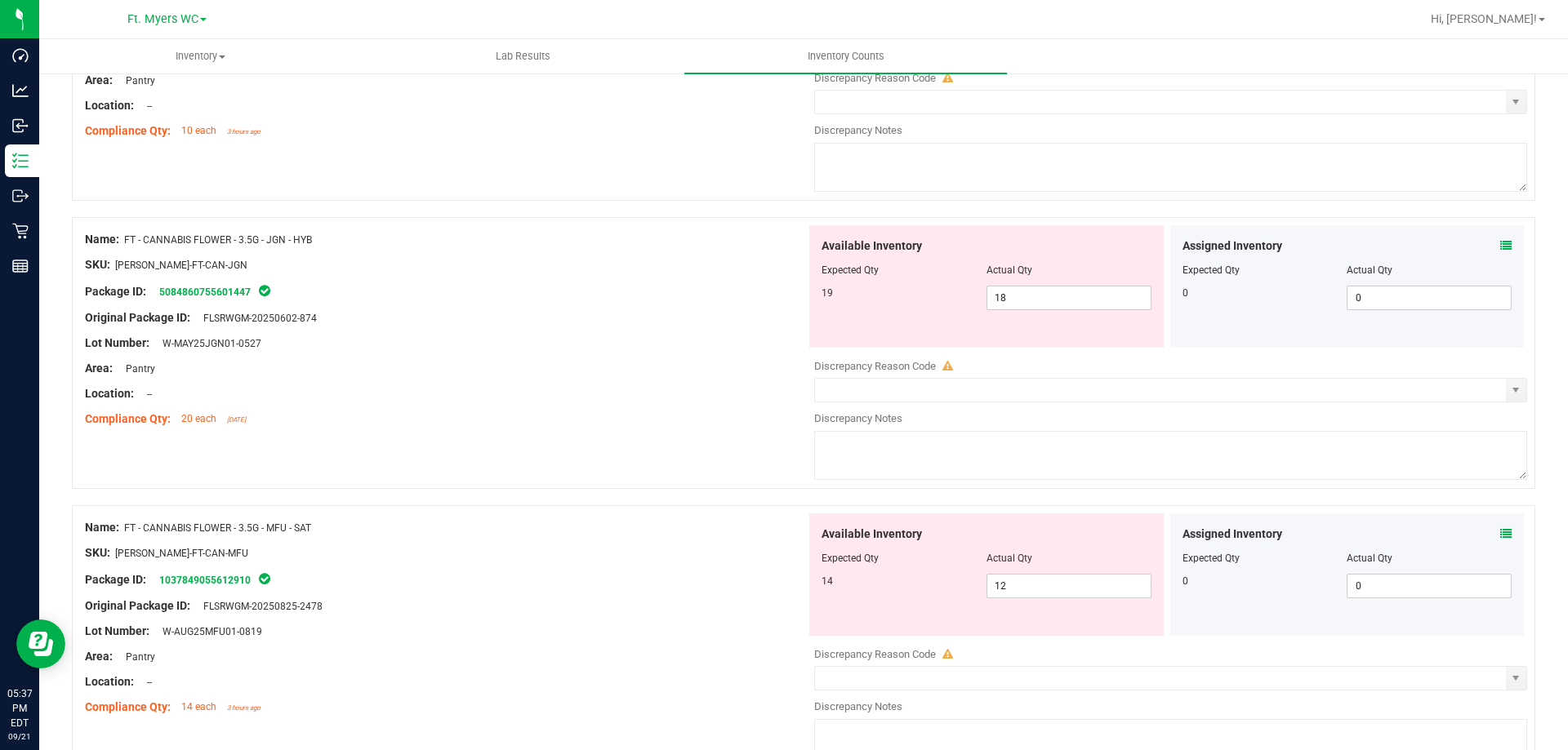
scroll to position [2204, 0]
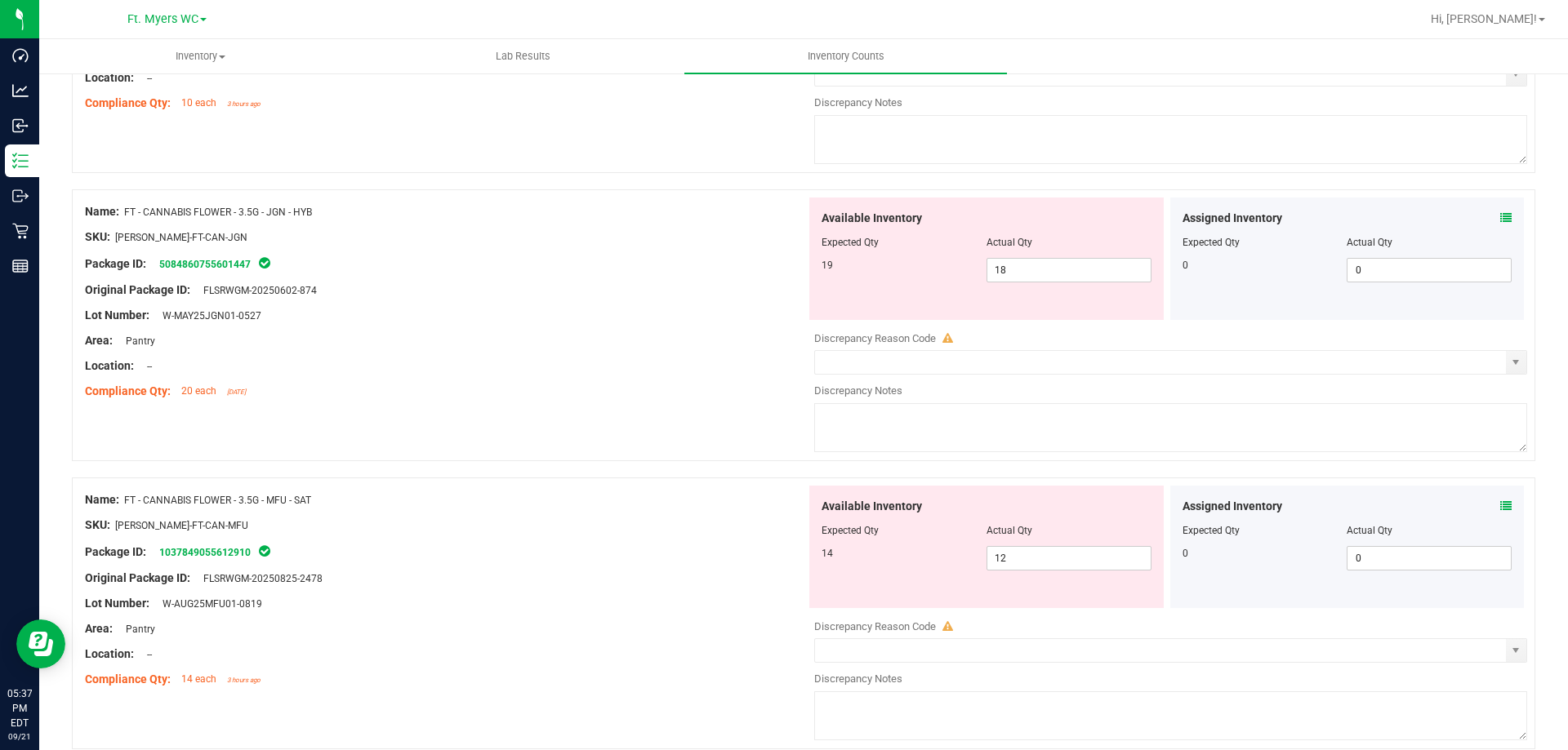
click at [1501, 499] on div "Assigned Inventory Expected Qty Actual Qty 0 0 0" at bounding box center [1347, 547] width 354 height 122
click at [1501, 503] on icon at bounding box center [1506, 506] width 12 height 12
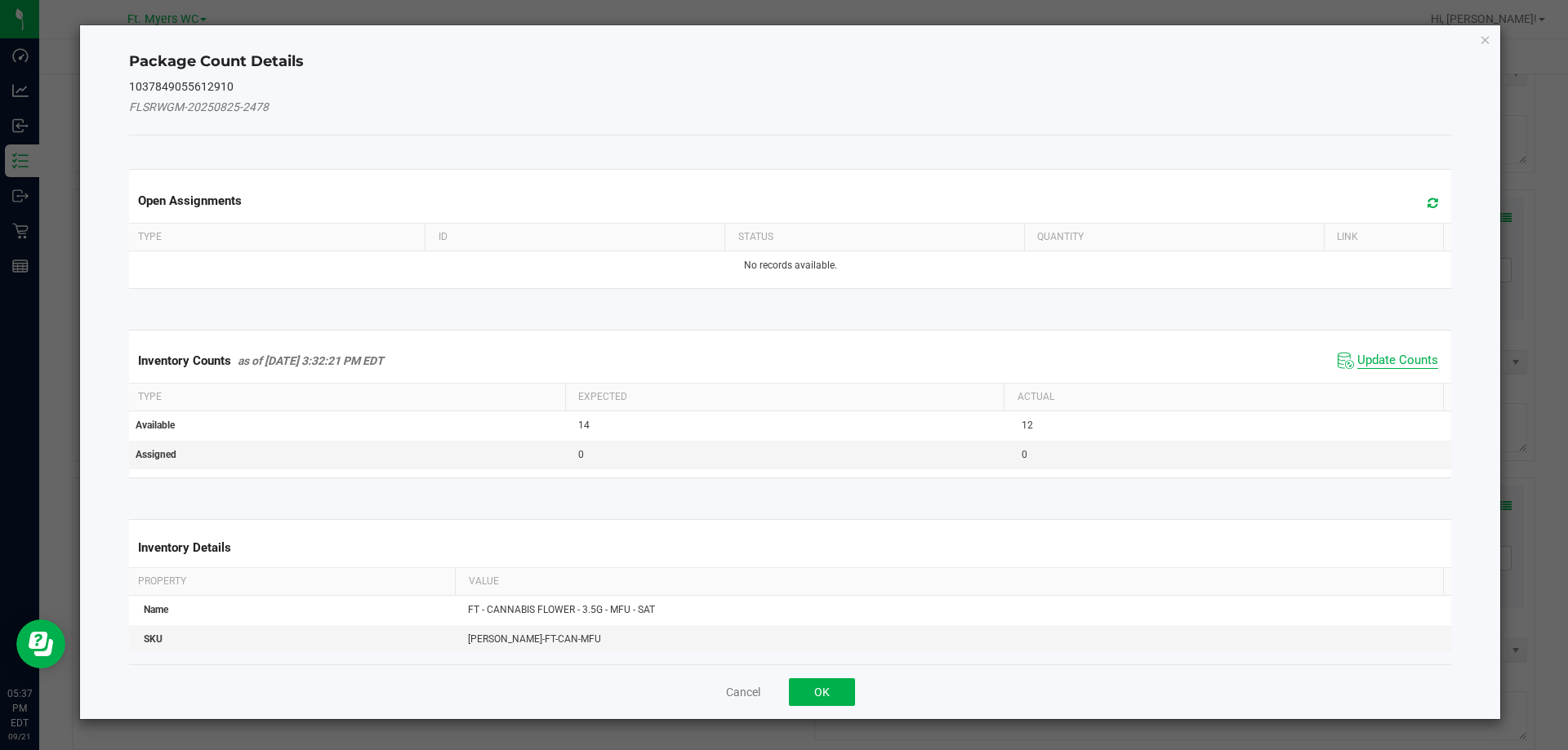
click at [1386, 359] on span "Update Counts" at bounding box center [1398, 360] width 81 height 16
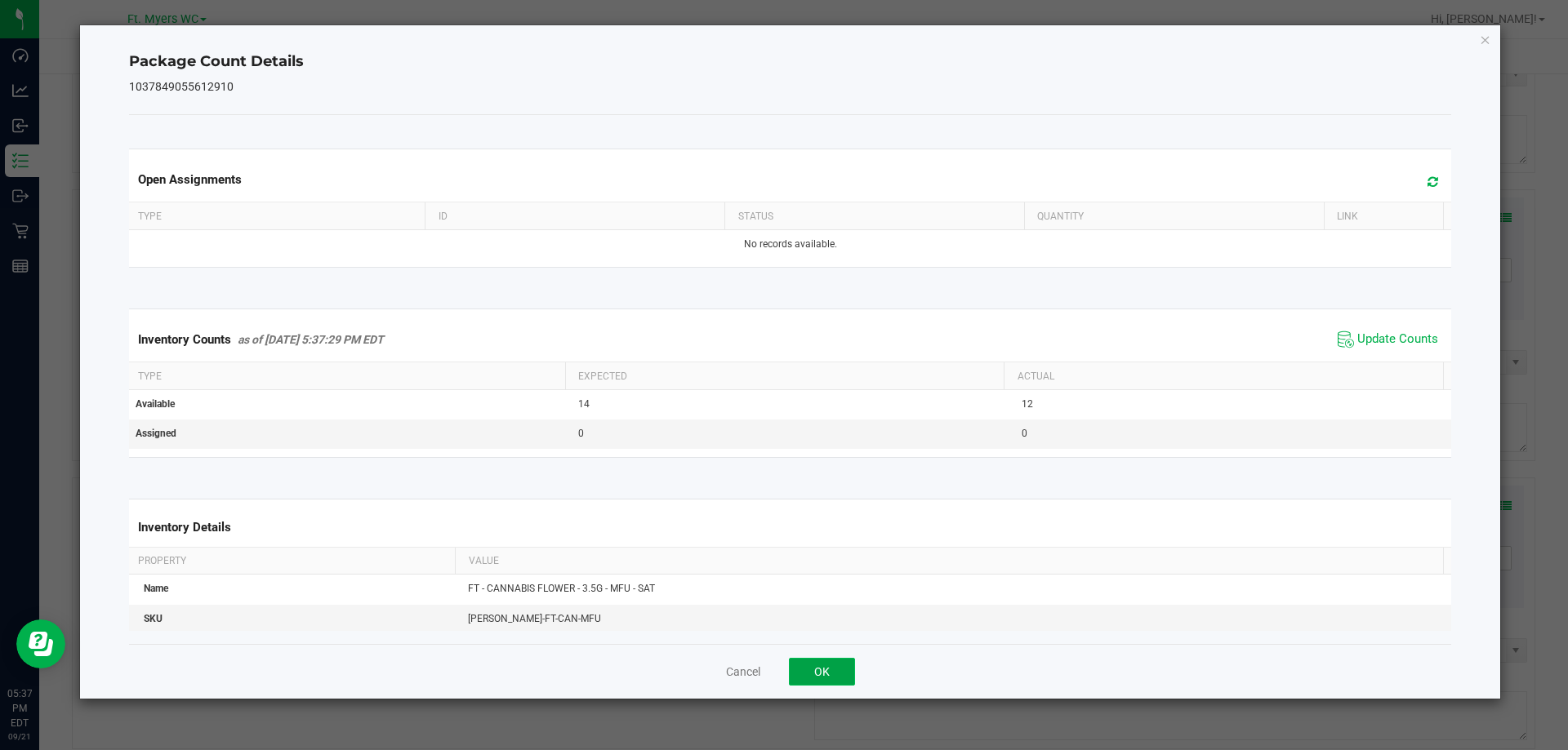
click at [845, 675] on button "OK" at bounding box center [821, 671] width 66 height 28
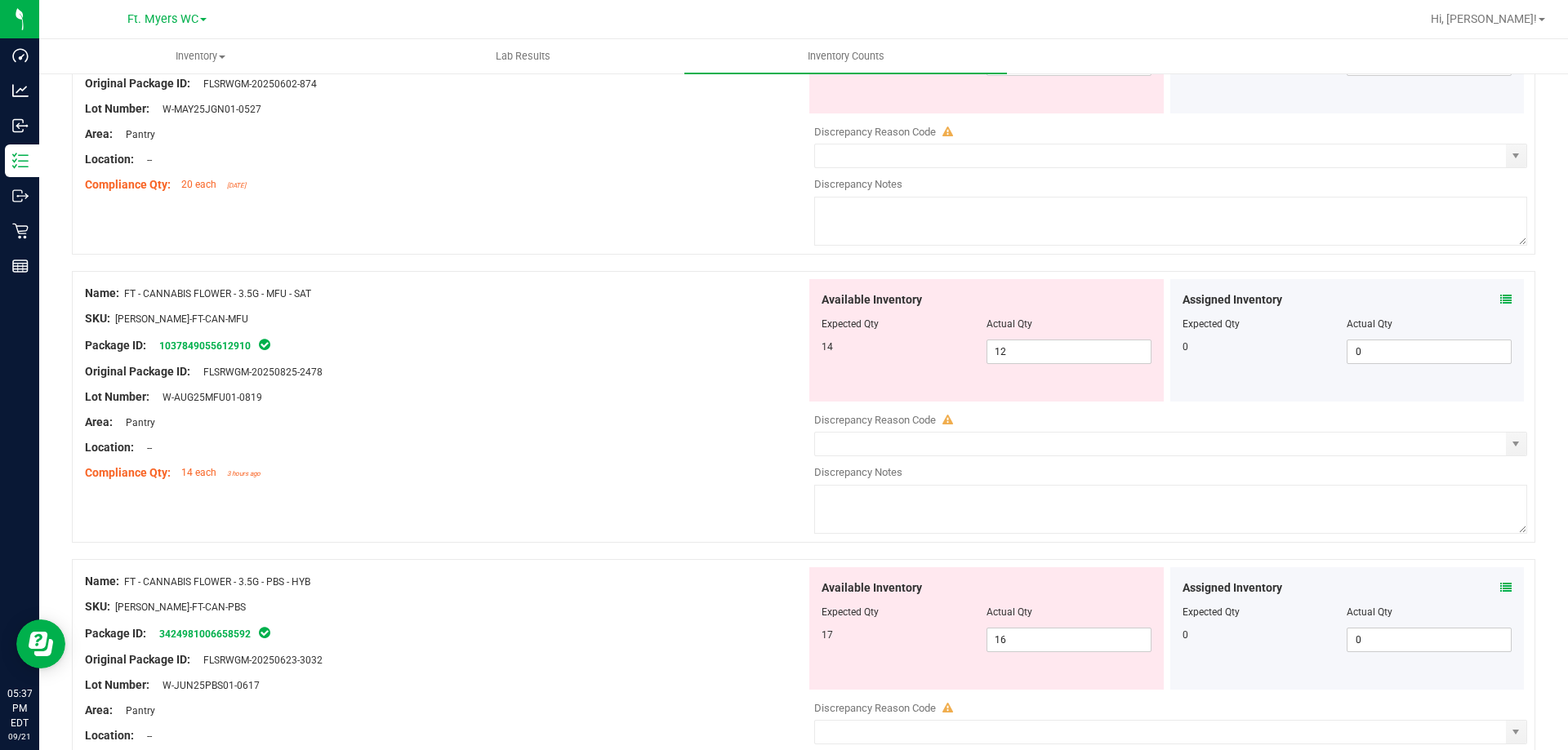
scroll to position [2449, 0]
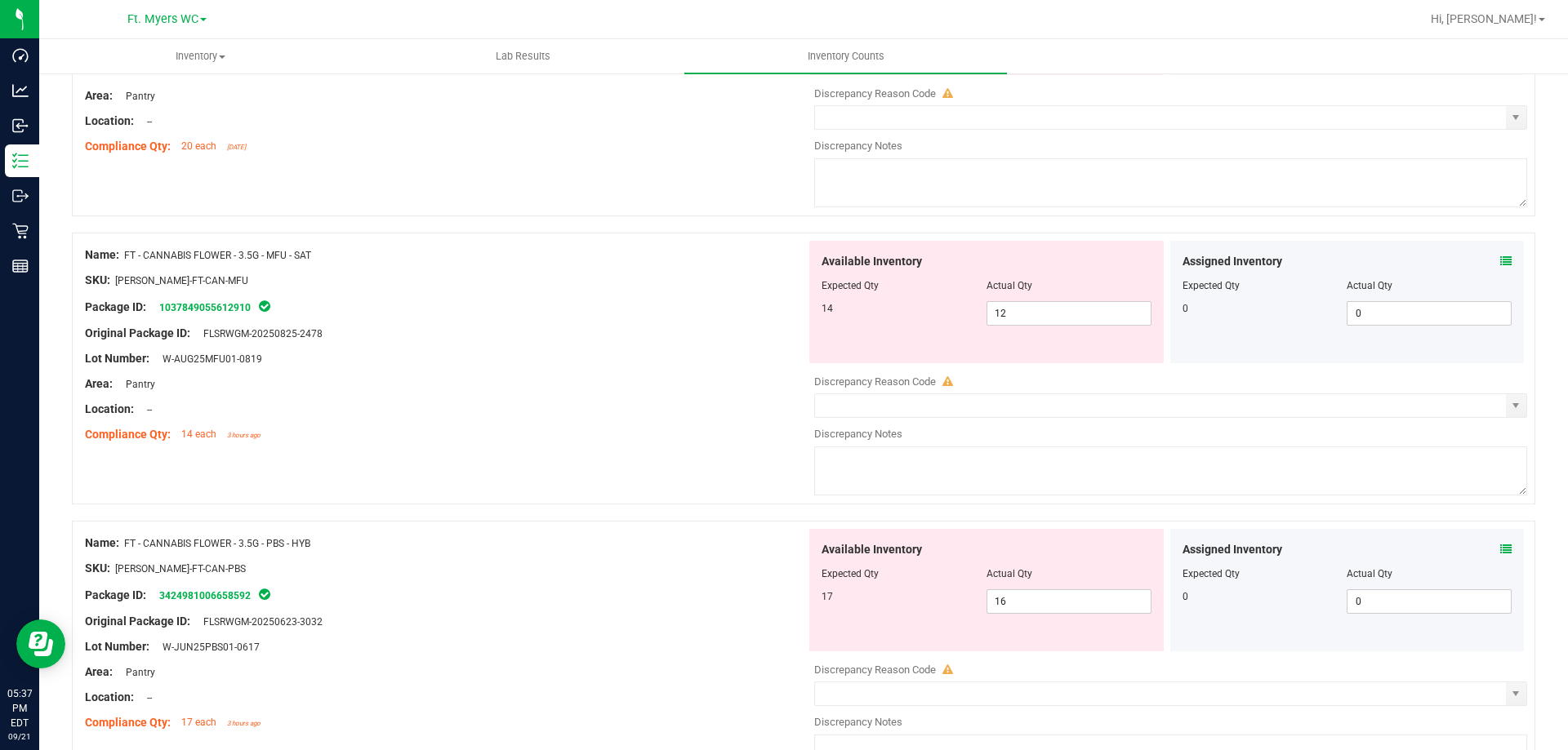
click at [1501, 557] on span at bounding box center [1506, 549] width 12 height 17
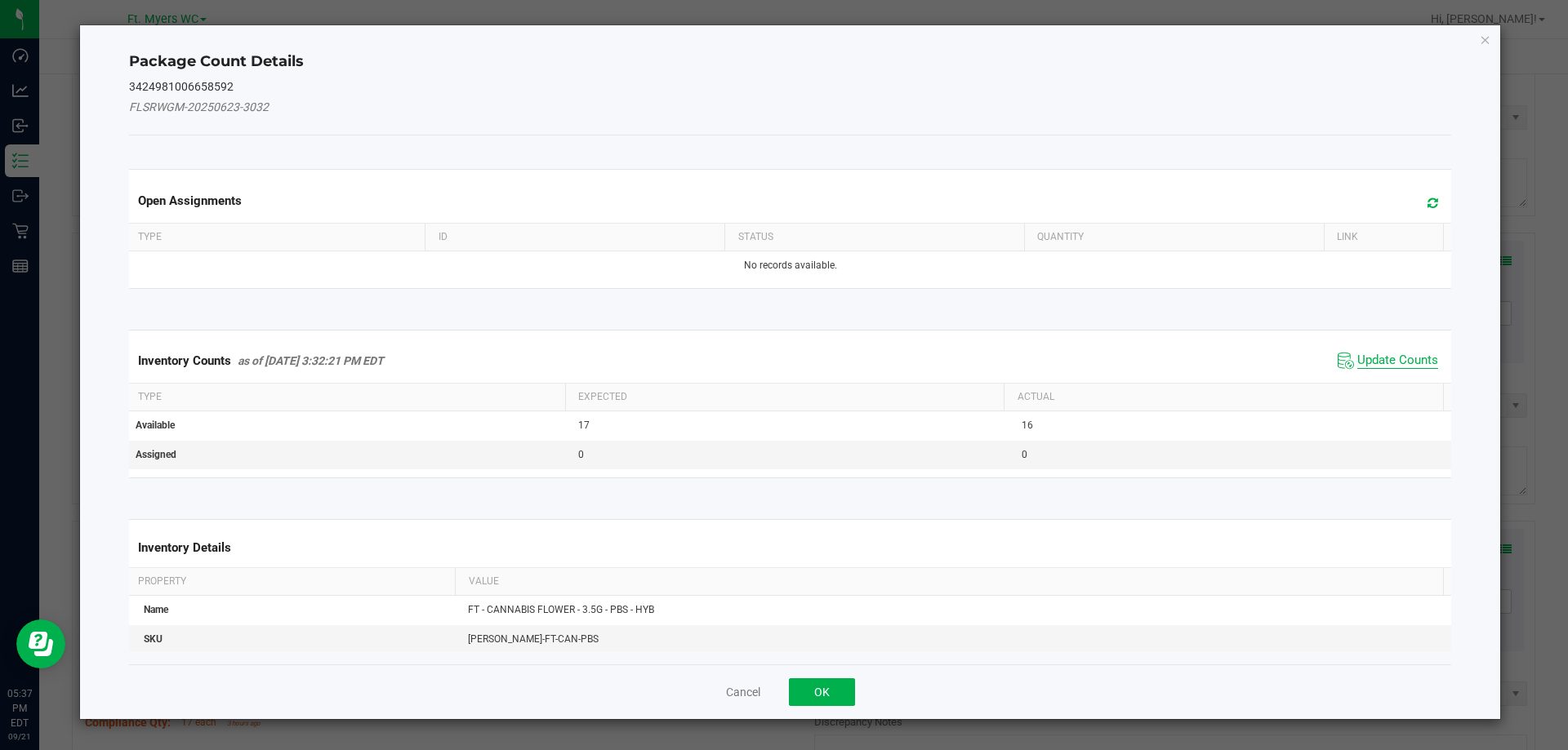
click at [1392, 358] on span "Update Counts" at bounding box center [1398, 360] width 81 height 16
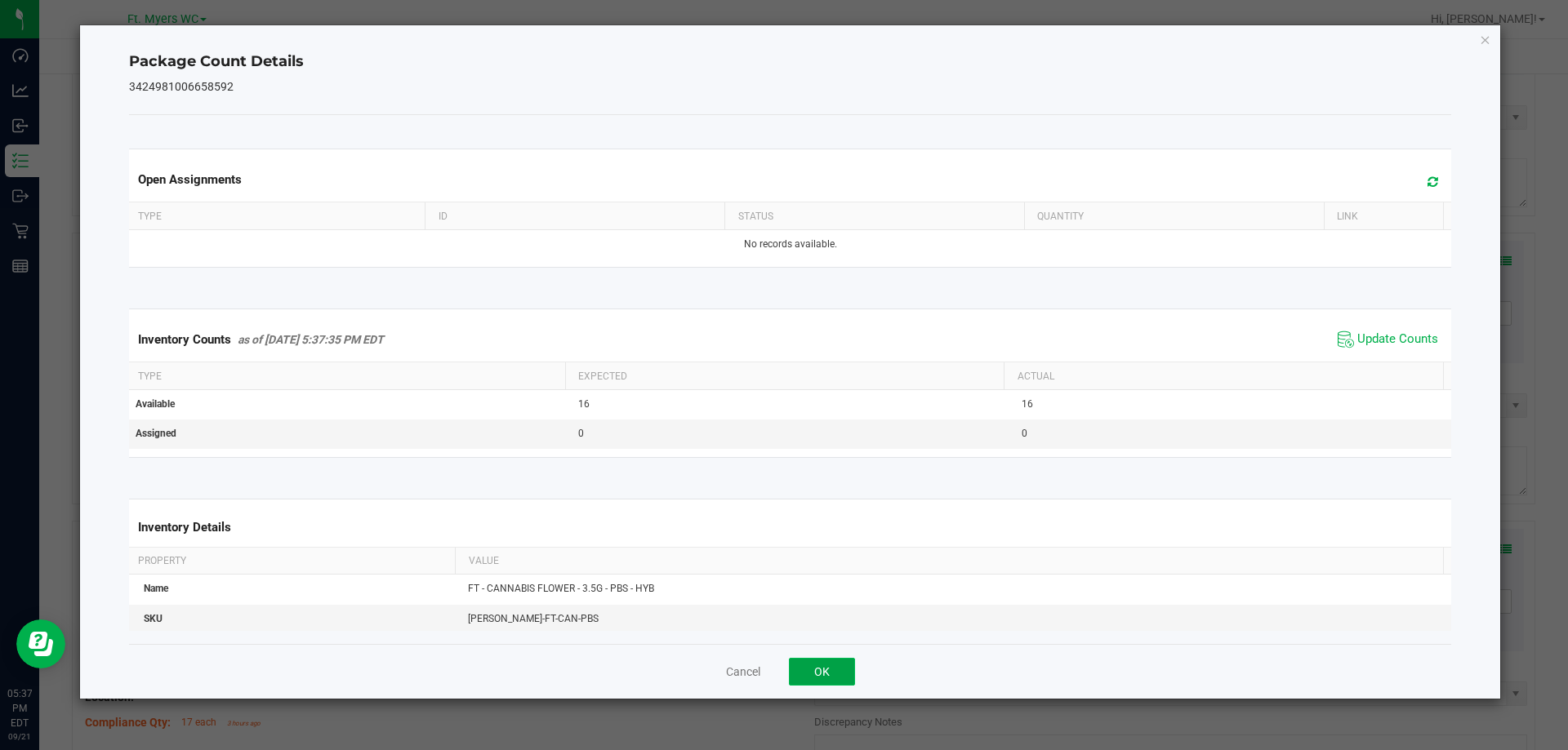
click at [810, 665] on button "OK" at bounding box center [821, 671] width 66 height 28
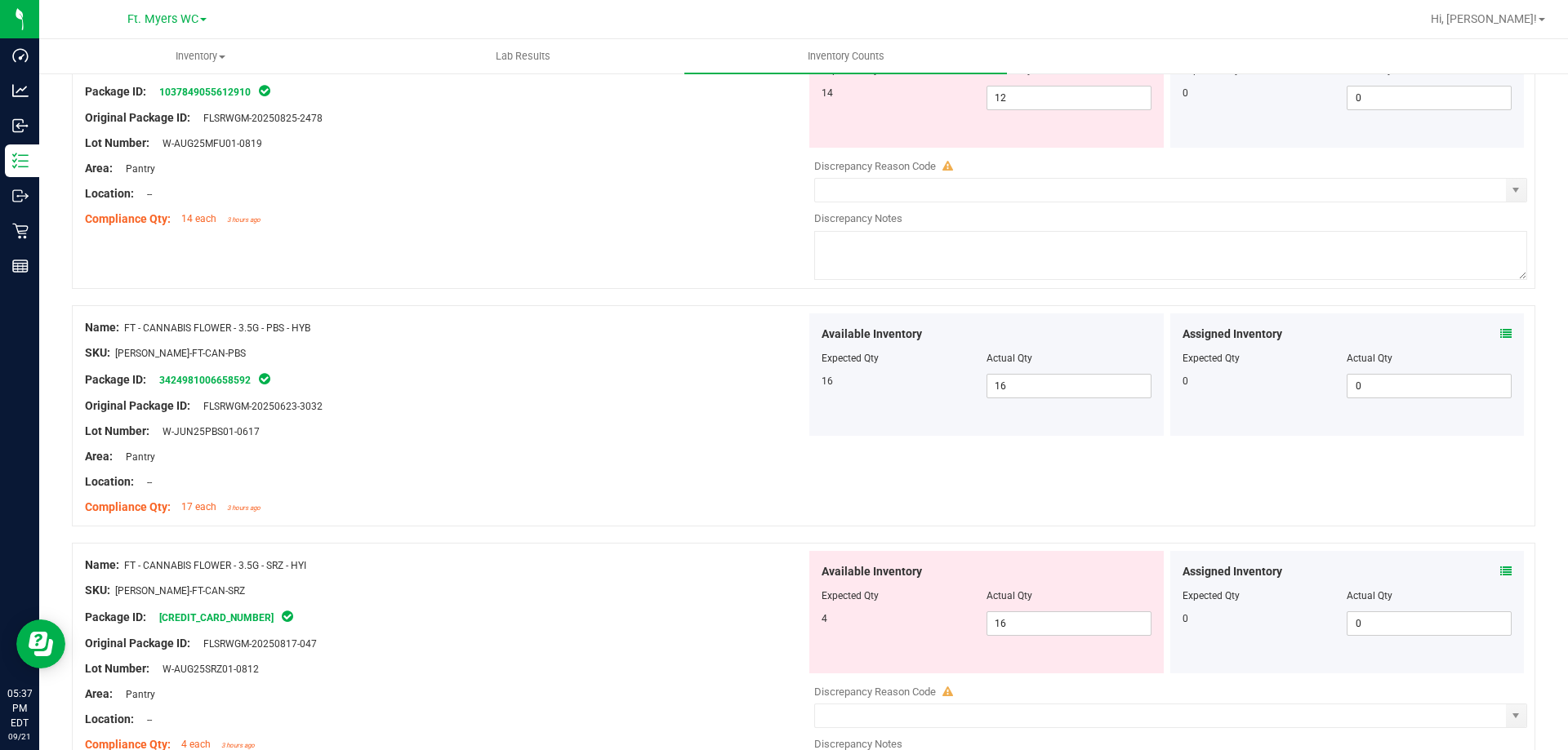
scroll to position [2694, 0]
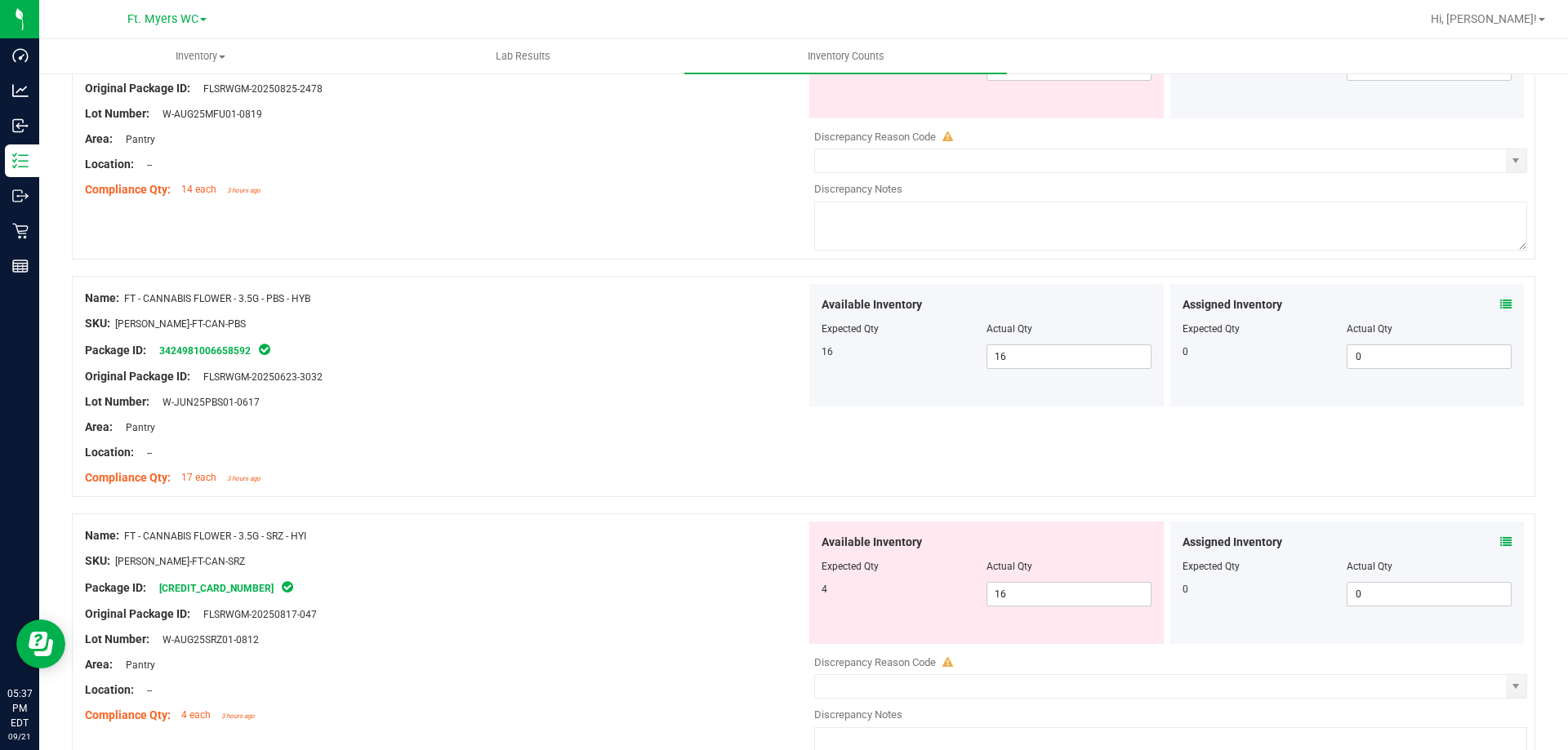
click at [1501, 543] on icon at bounding box center [1506, 541] width 12 height 12
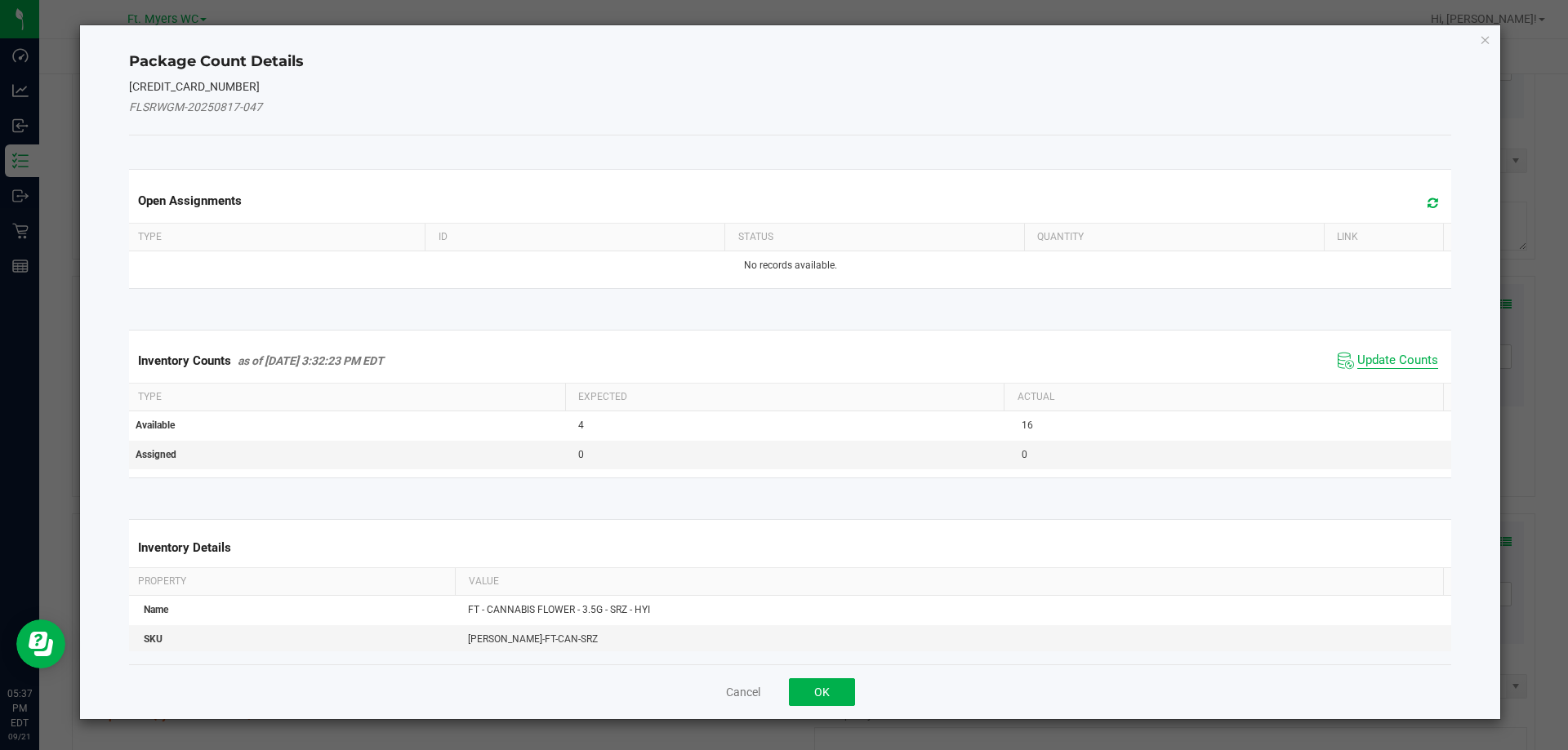
click at [1396, 353] on span "Update Counts" at bounding box center [1398, 360] width 81 height 16
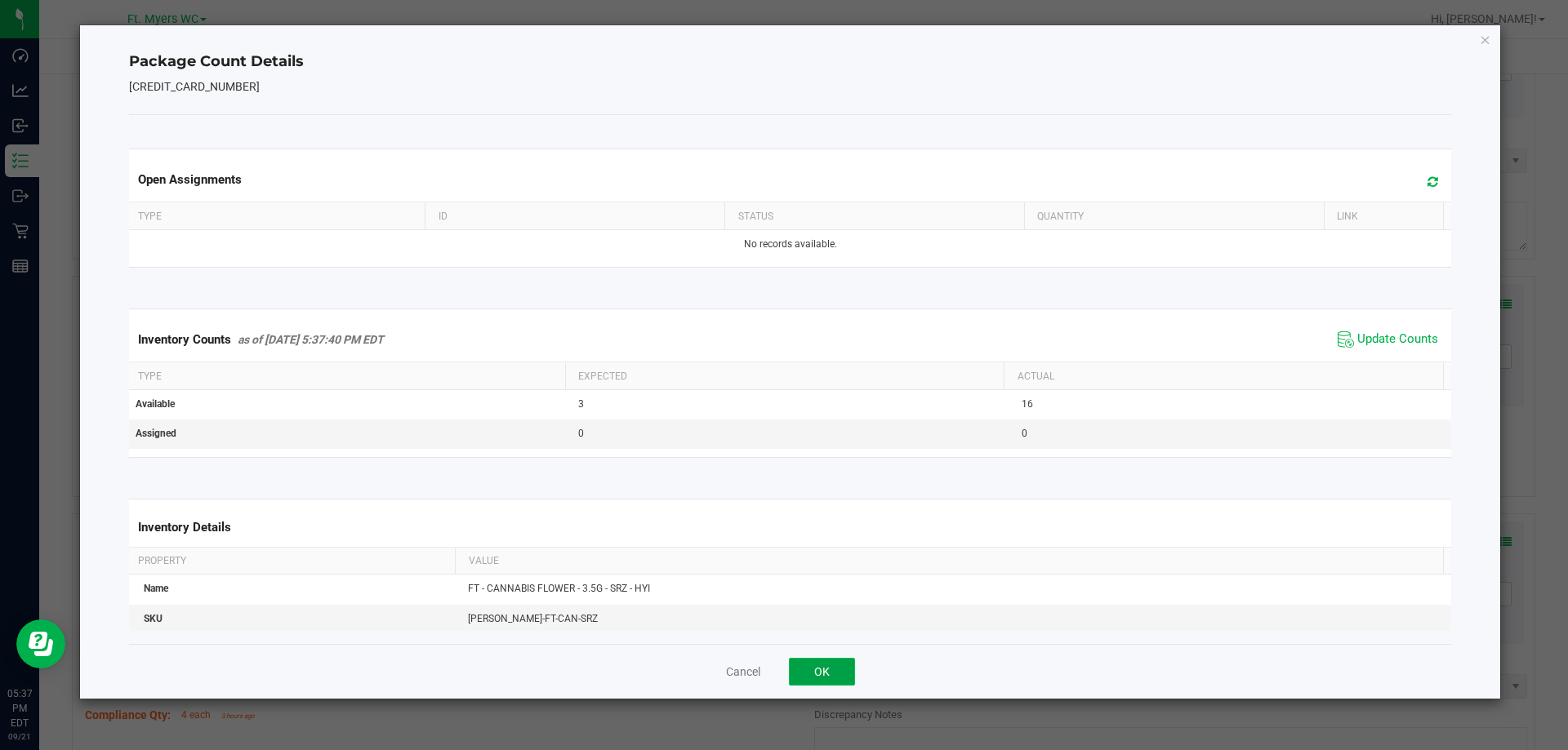
click at [806, 672] on button "OK" at bounding box center [821, 671] width 66 height 28
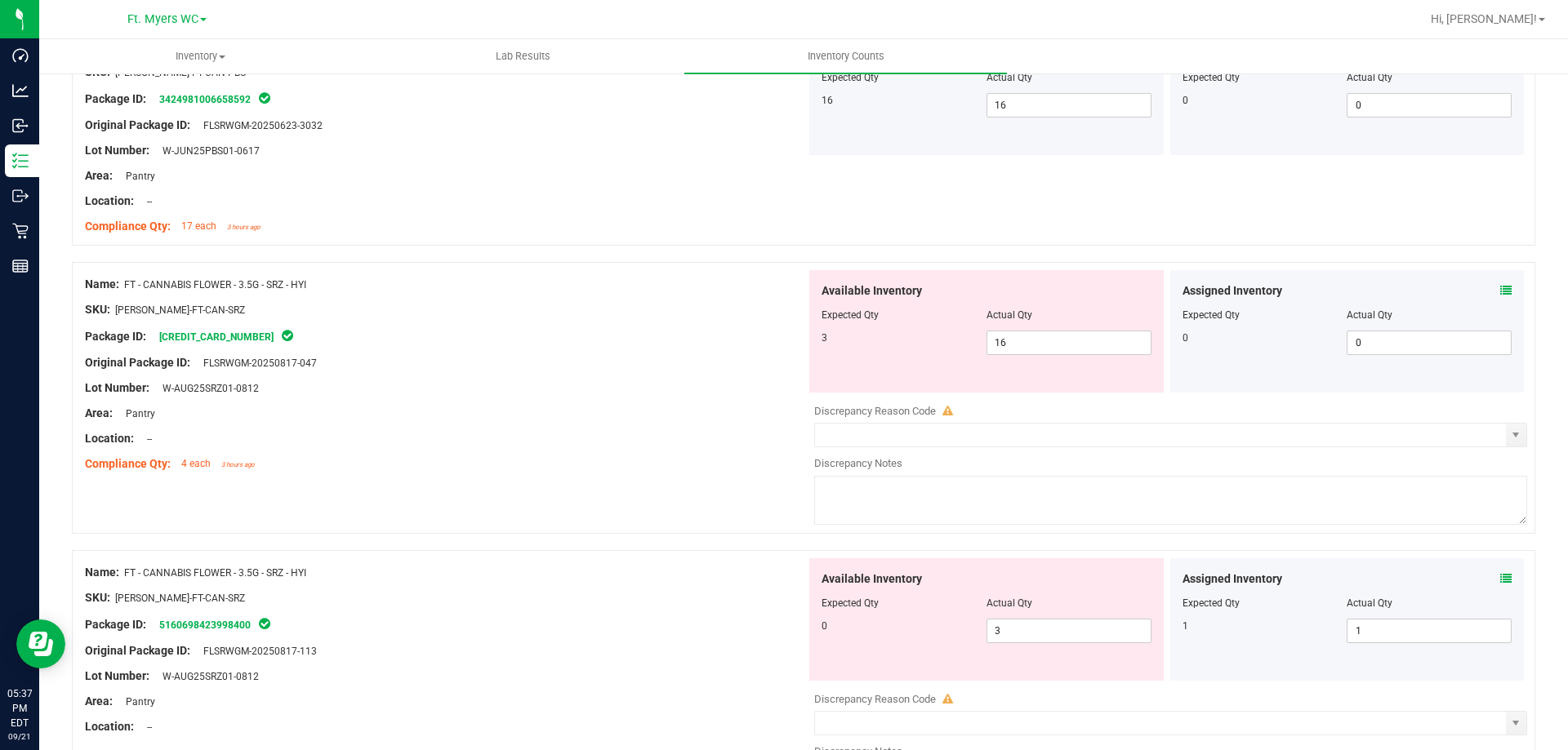
scroll to position [2939, 0]
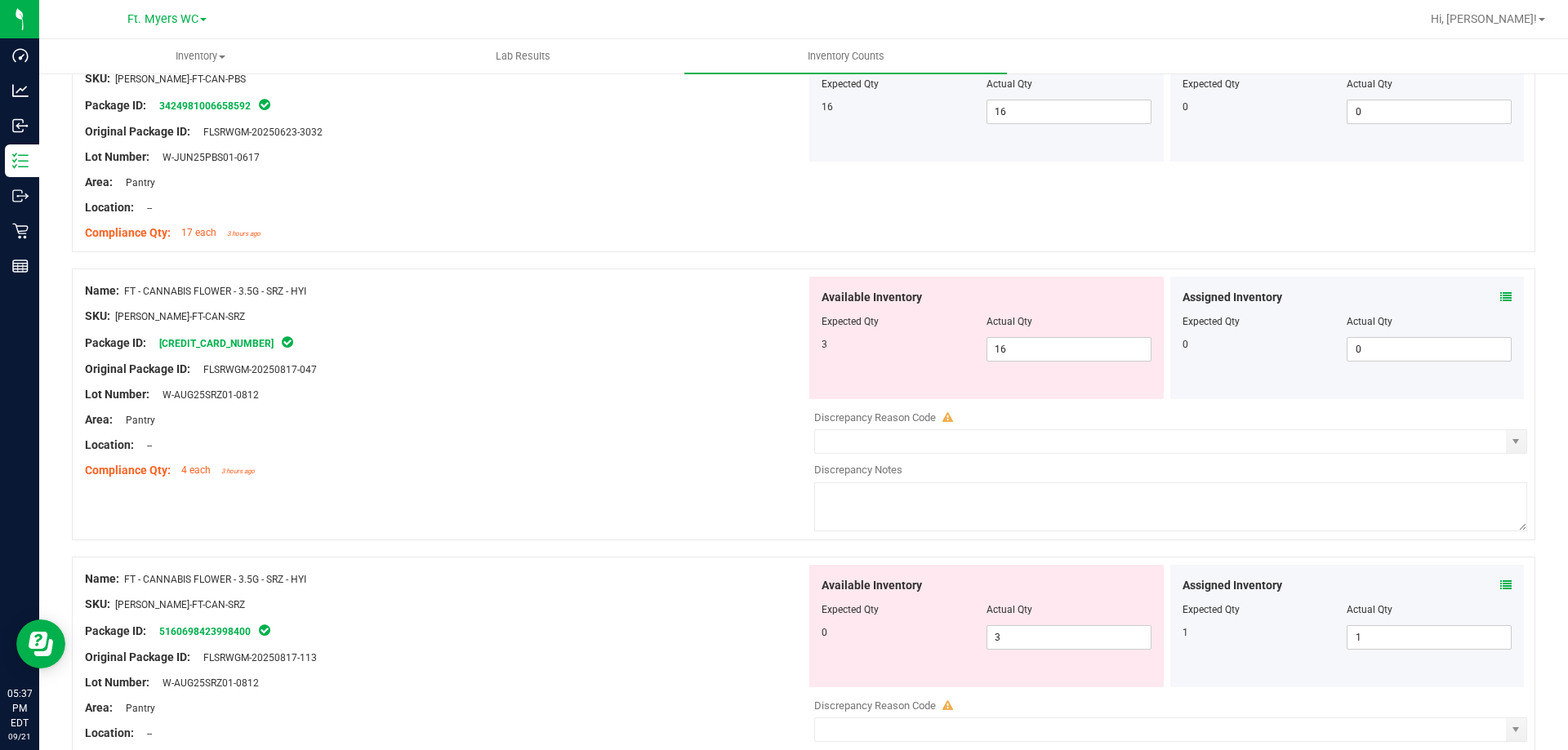
click at [1501, 588] on icon at bounding box center [1506, 585] width 12 height 12
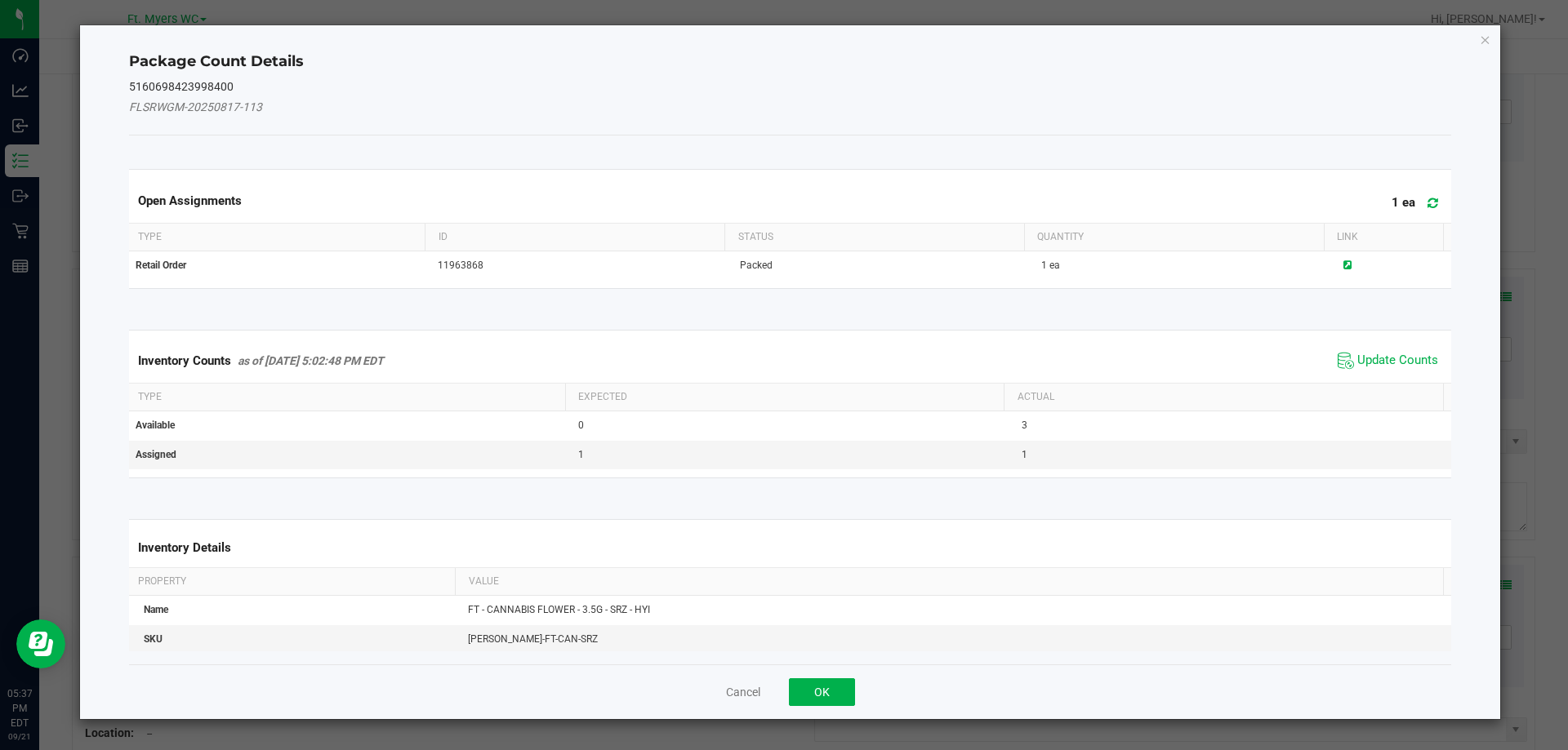
click at [1422, 194] on span at bounding box center [1429, 203] width 27 height 23
click at [1366, 362] on span "Update Counts" at bounding box center [1398, 360] width 81 height 16
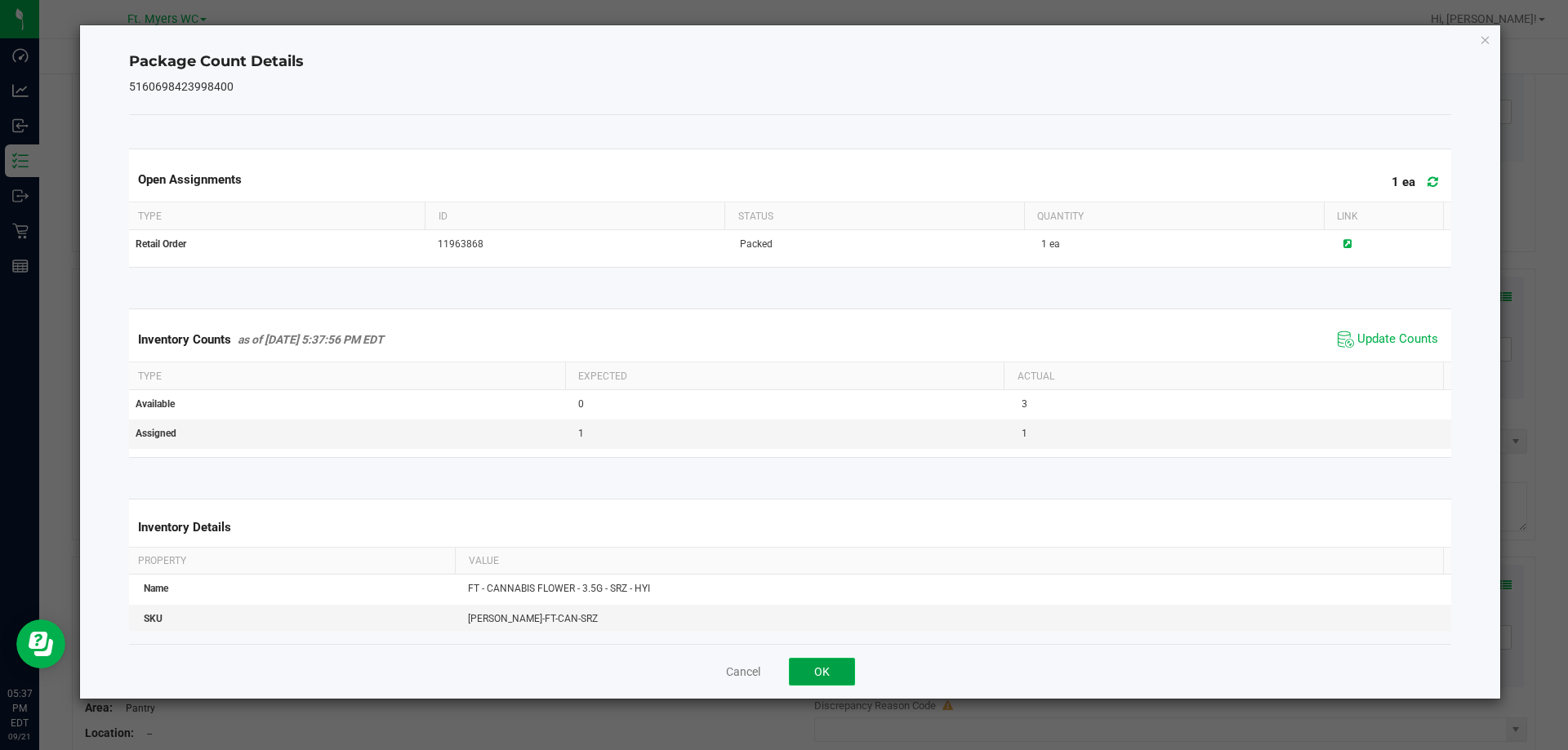
click at [802, 681] on button "OK" at bounding box center [821, 671] width 66 height 28
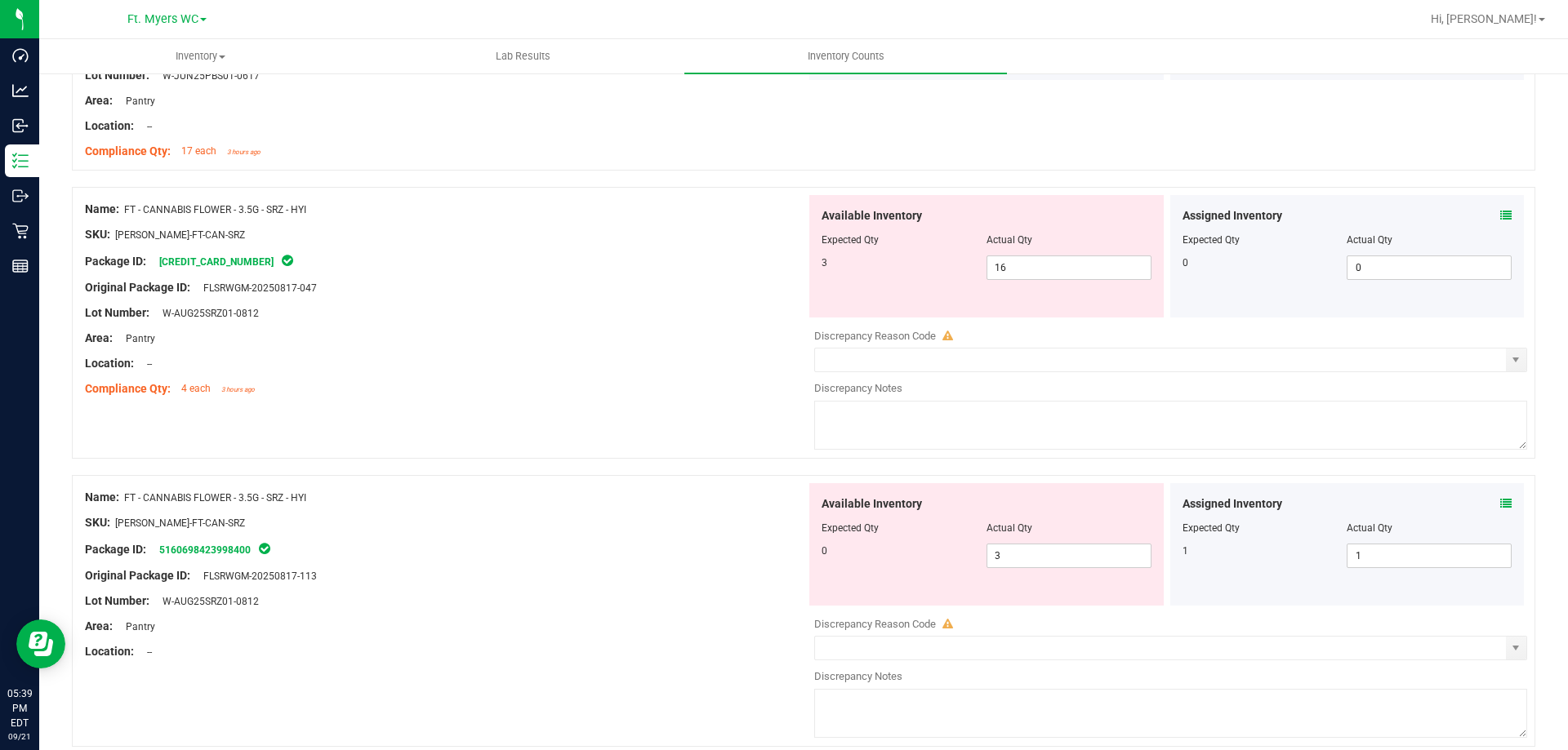
scroll to position [3102, 0]
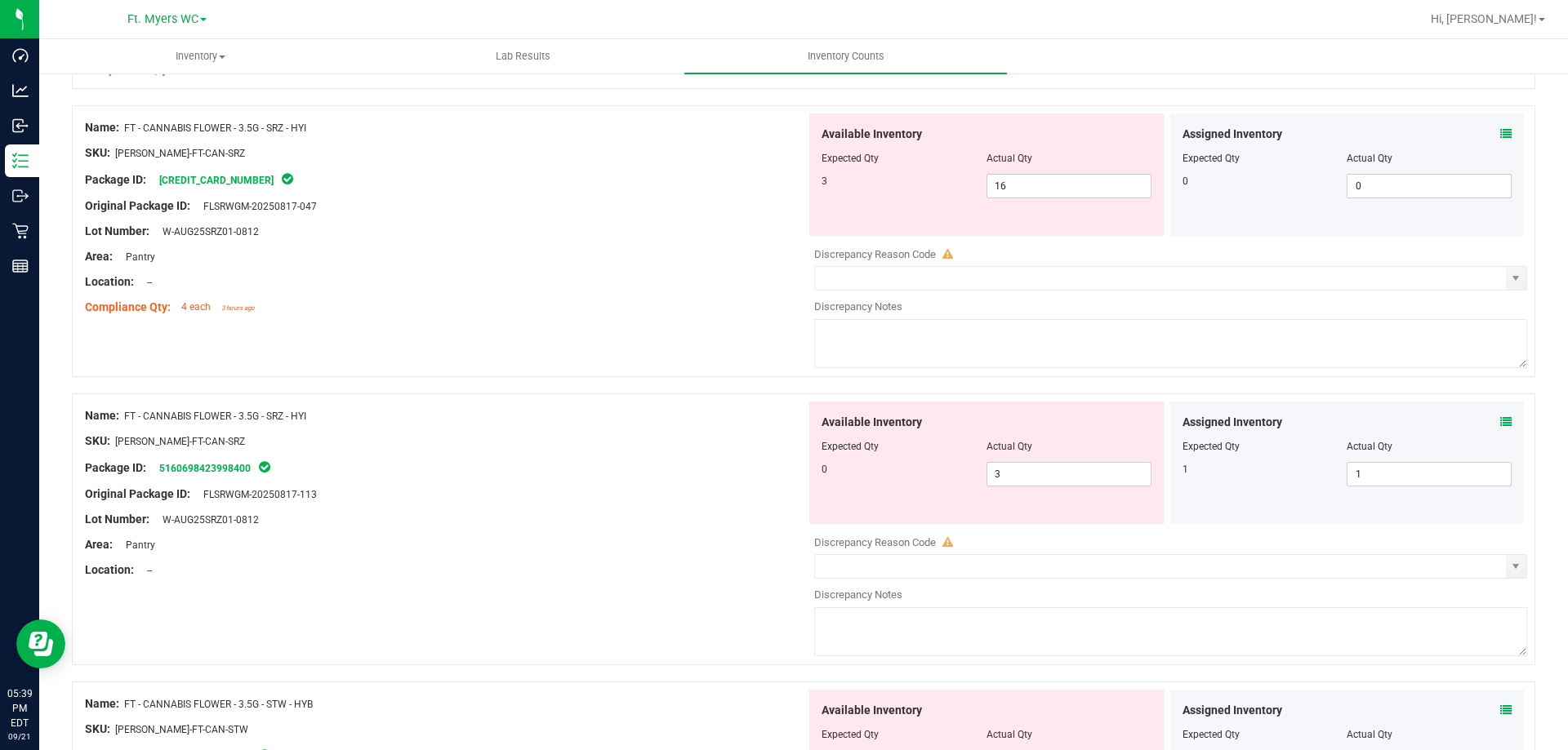
click at [1501, 138] on icon at bounding box center [1506, 133] width 12 height 12
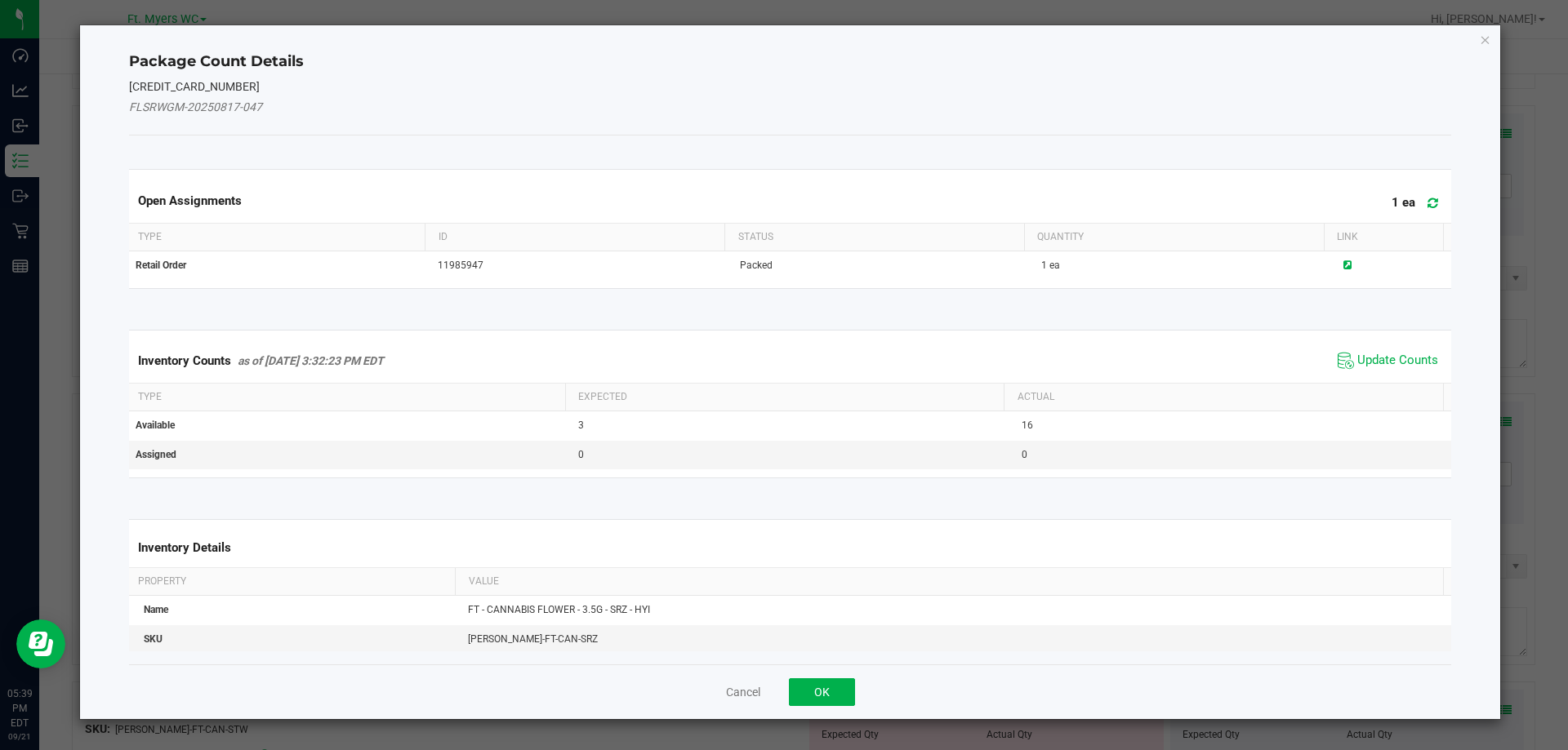
click at [1415, 201] on span at bounding box center [1429, 203] width 27 height 23
click at [1379, 359] on span "Update Counts" at bounding box center [1398, 360] width 81 height 16
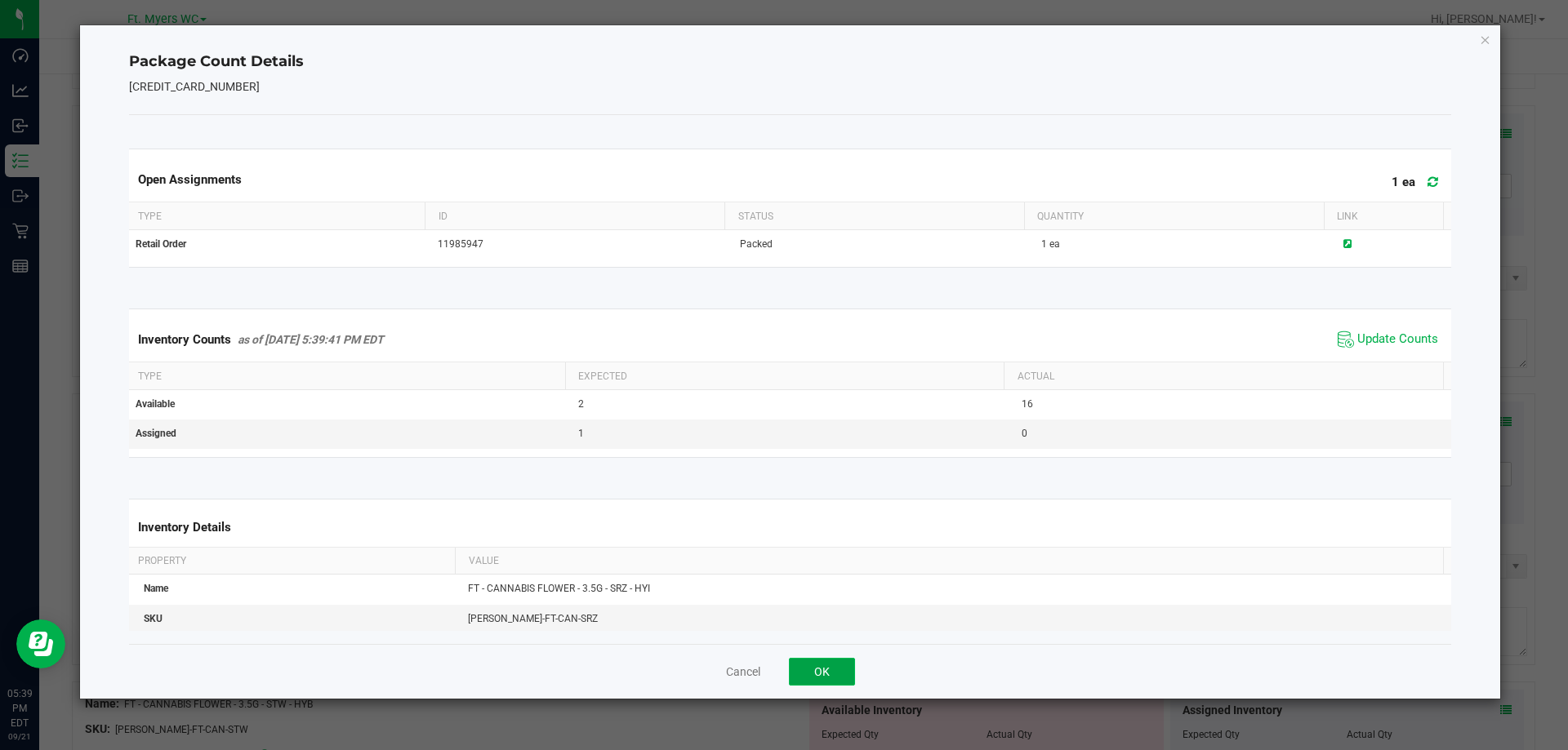
click at [805, 680] on button "OK" at bounding box center [821, 671] width 66 height 28
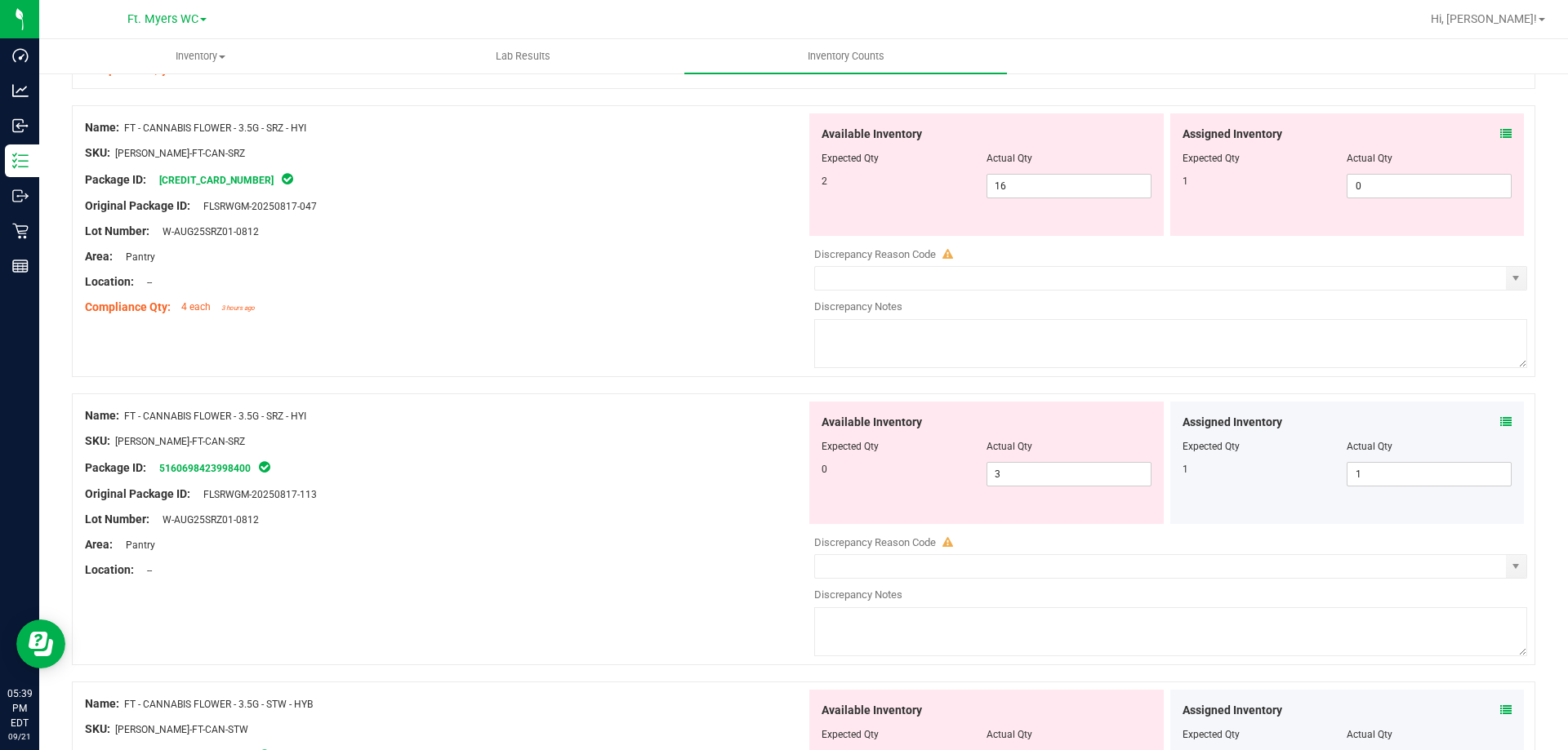
click at [661, 464] on div "Package ID: 5160698423998400" at bounding box center [446, 468] width 721 height 20
click at [1501, 421] on icon at bounding box center [1506, 422] width 12 height 12
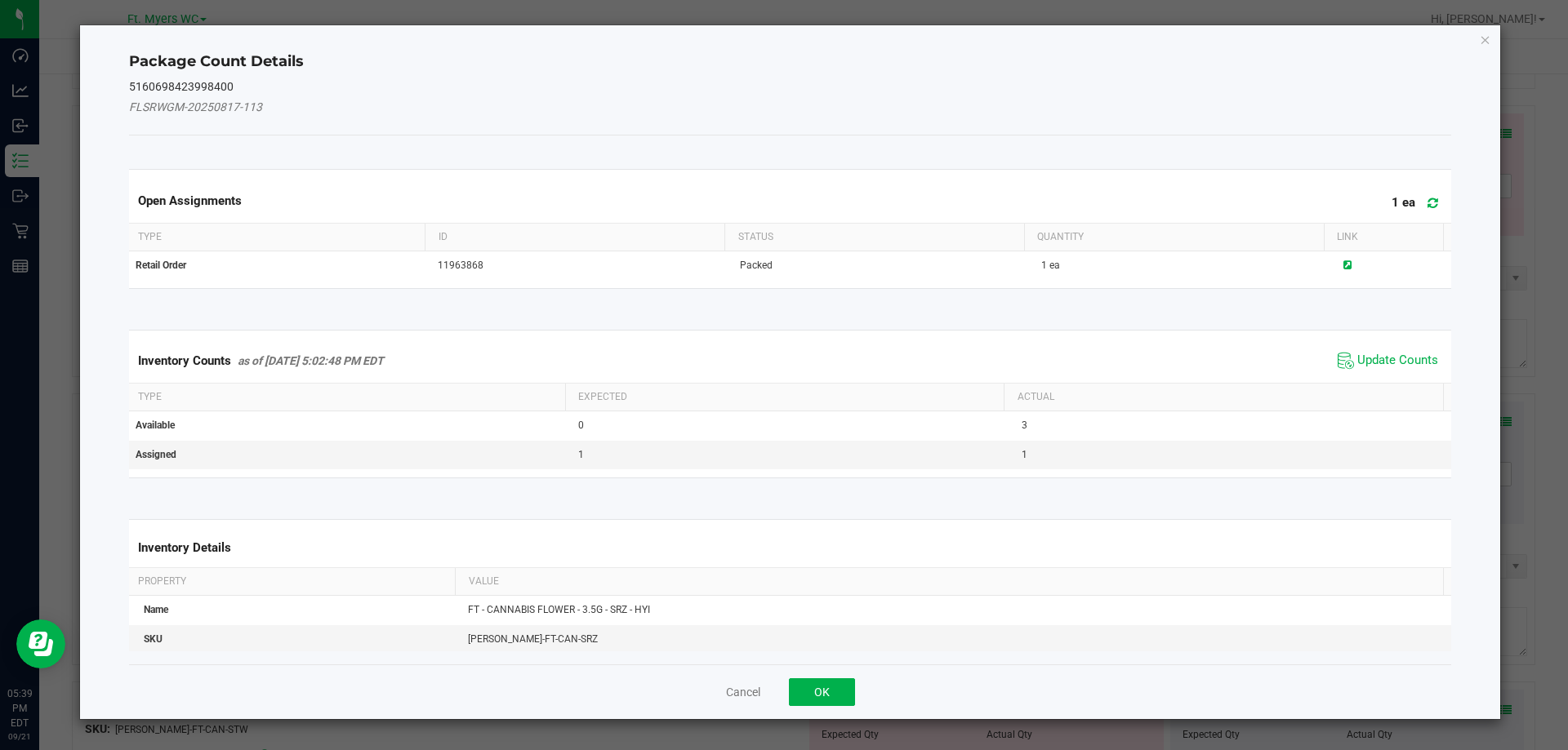
click at [1428, 206] on icon at bounding box center [1433, 203] width 11 height 12
click at [1369, 355] on span "Update Counts" at bounding box center [1398, 360] width 81 height 16
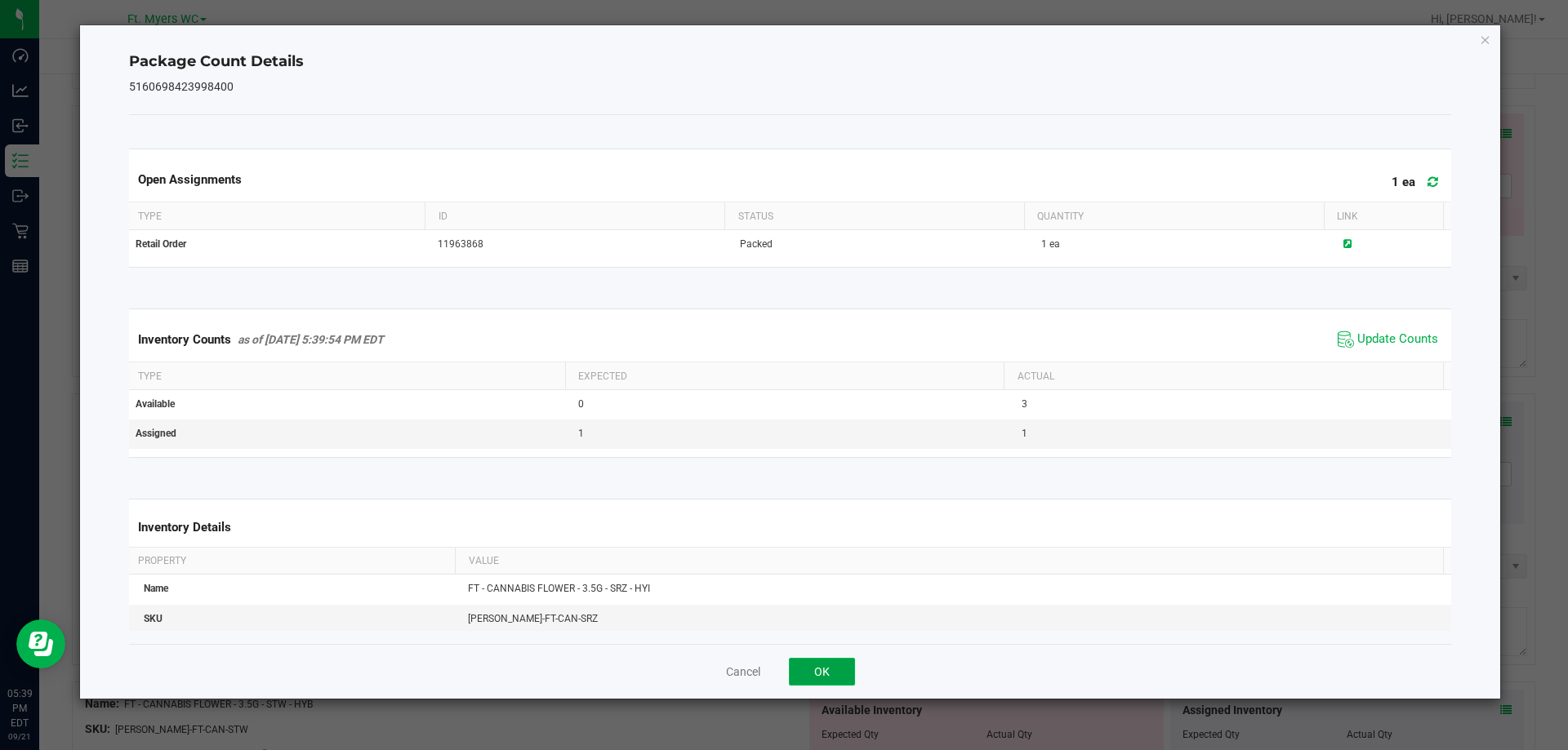
click at [833, 664] on button "OK" at bounding box center [821, 671] width 66 height 28
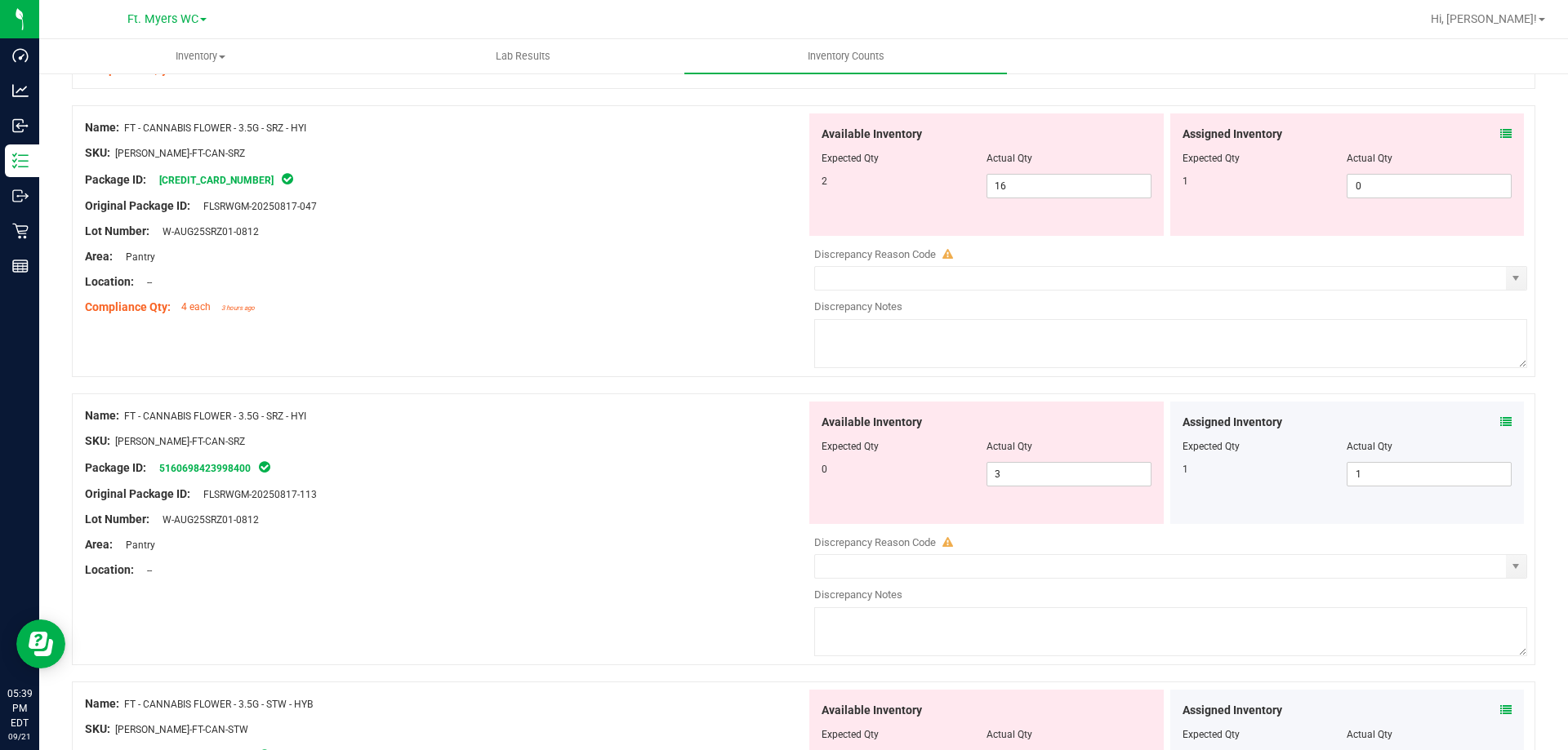
click at [613, 336] on div "Name: FT - CANNABIS FLOWER - 3.5G - SRZ - HYI SKU: [PERSON_NAME]-FT-CAN-SRZ Pac…" at bounding box center [804, 241] width 1463 height 272
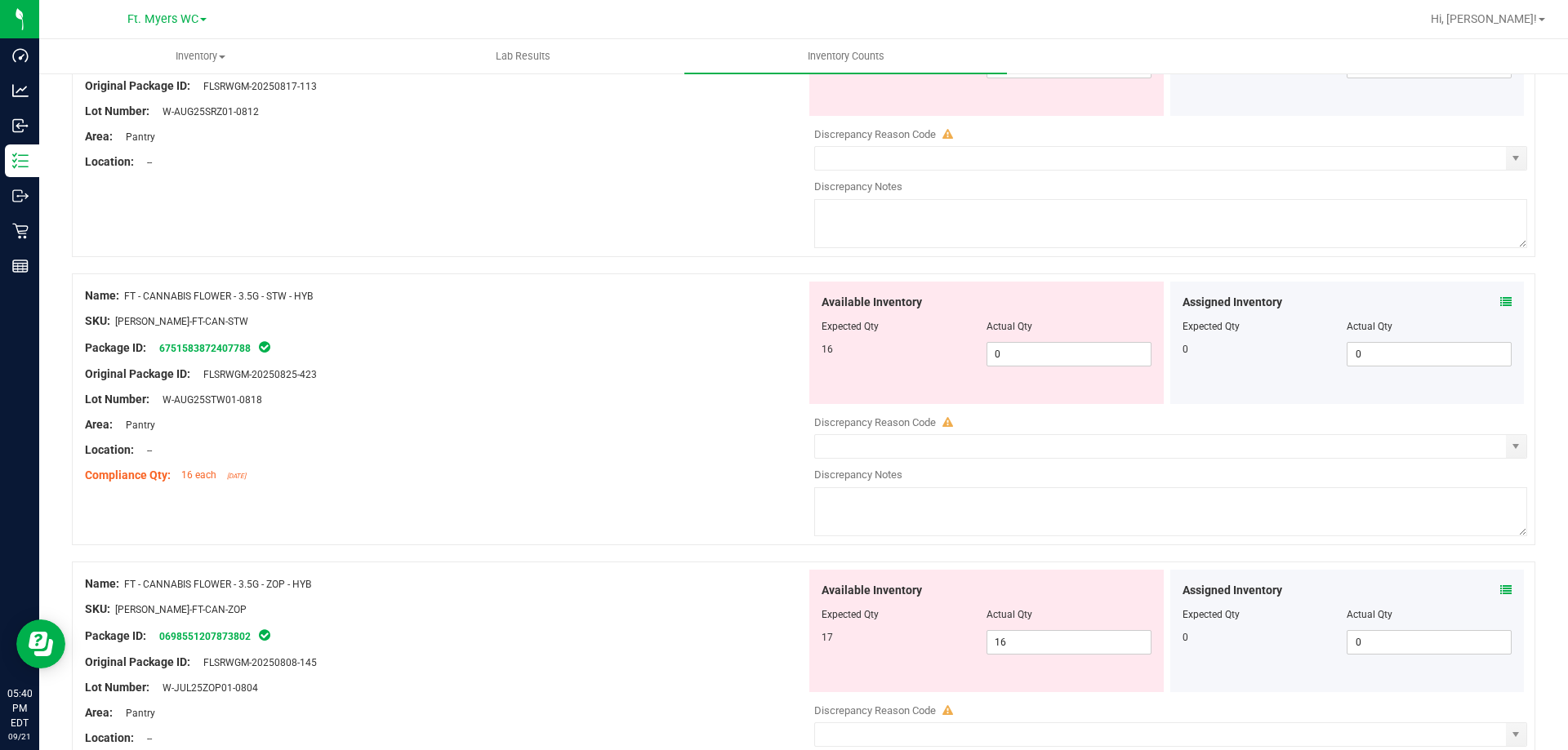
scroll to position [3592, 0]
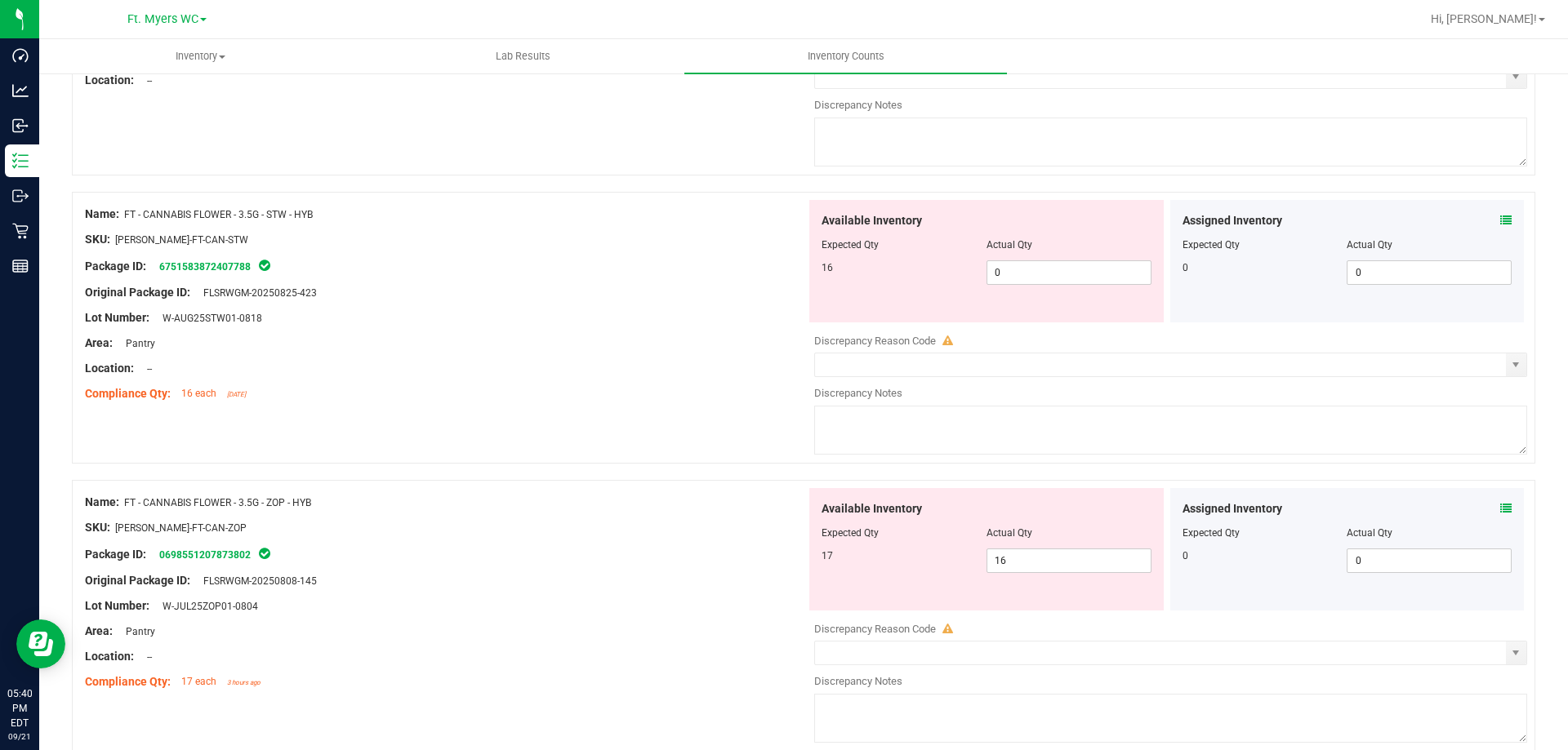
click at [1501, 222] on icon at bounding box center [1506, 220] width 12 height 12
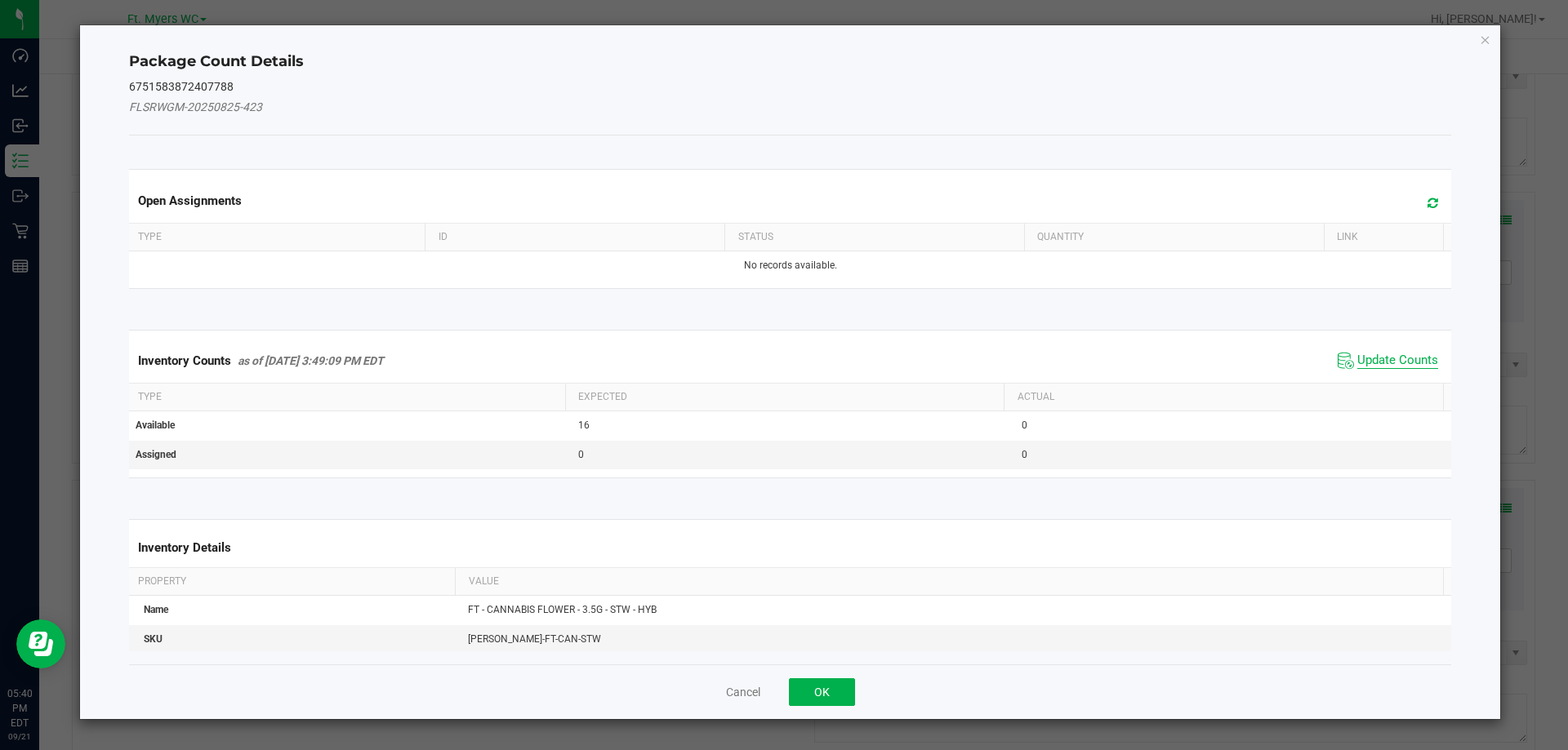
click at [1372, 359] on span "Update Counts" at bounding box center [1398, 360] width 81 height 16
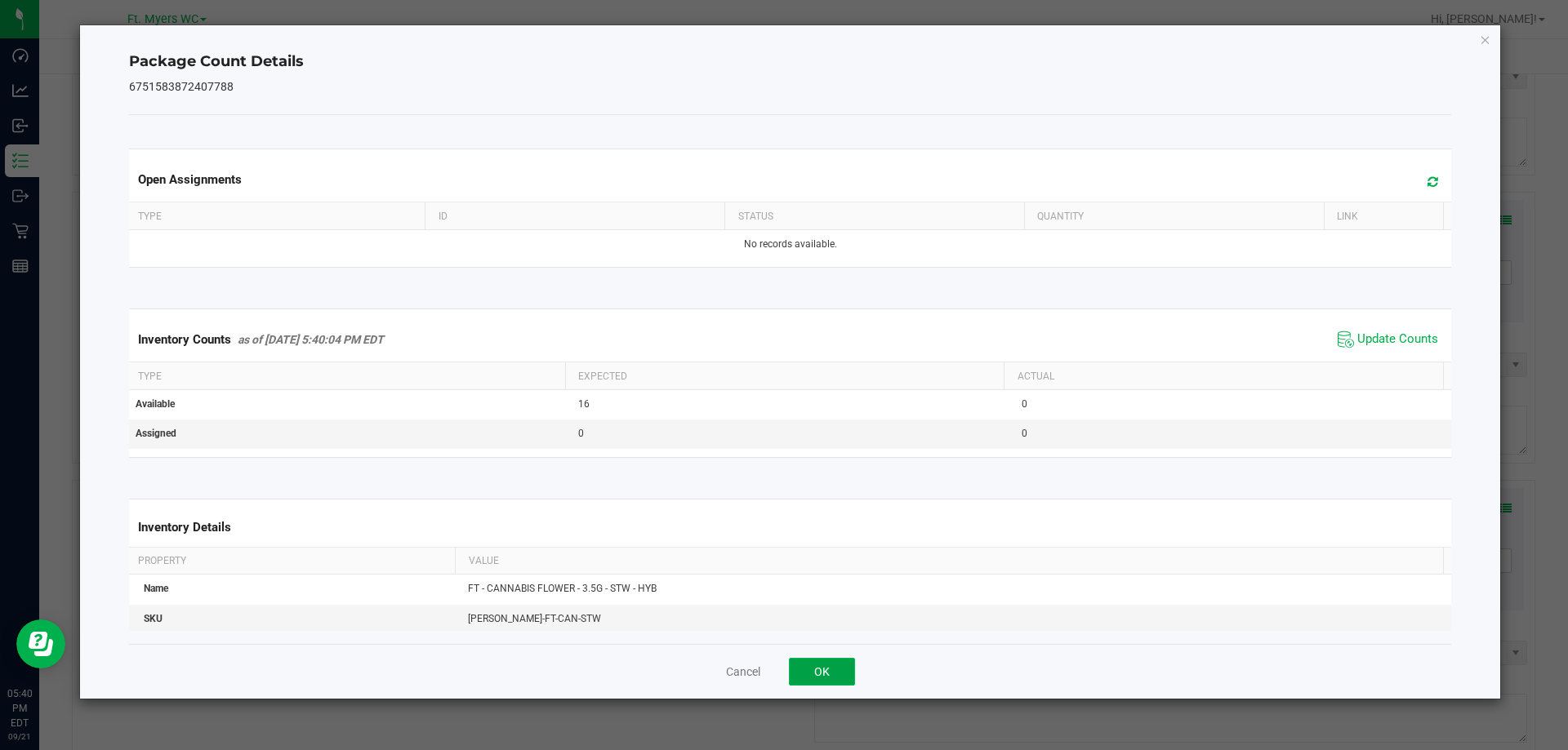
click at [851, 672] on button "OK" at bounding box center [821, 671] width 66 height 28
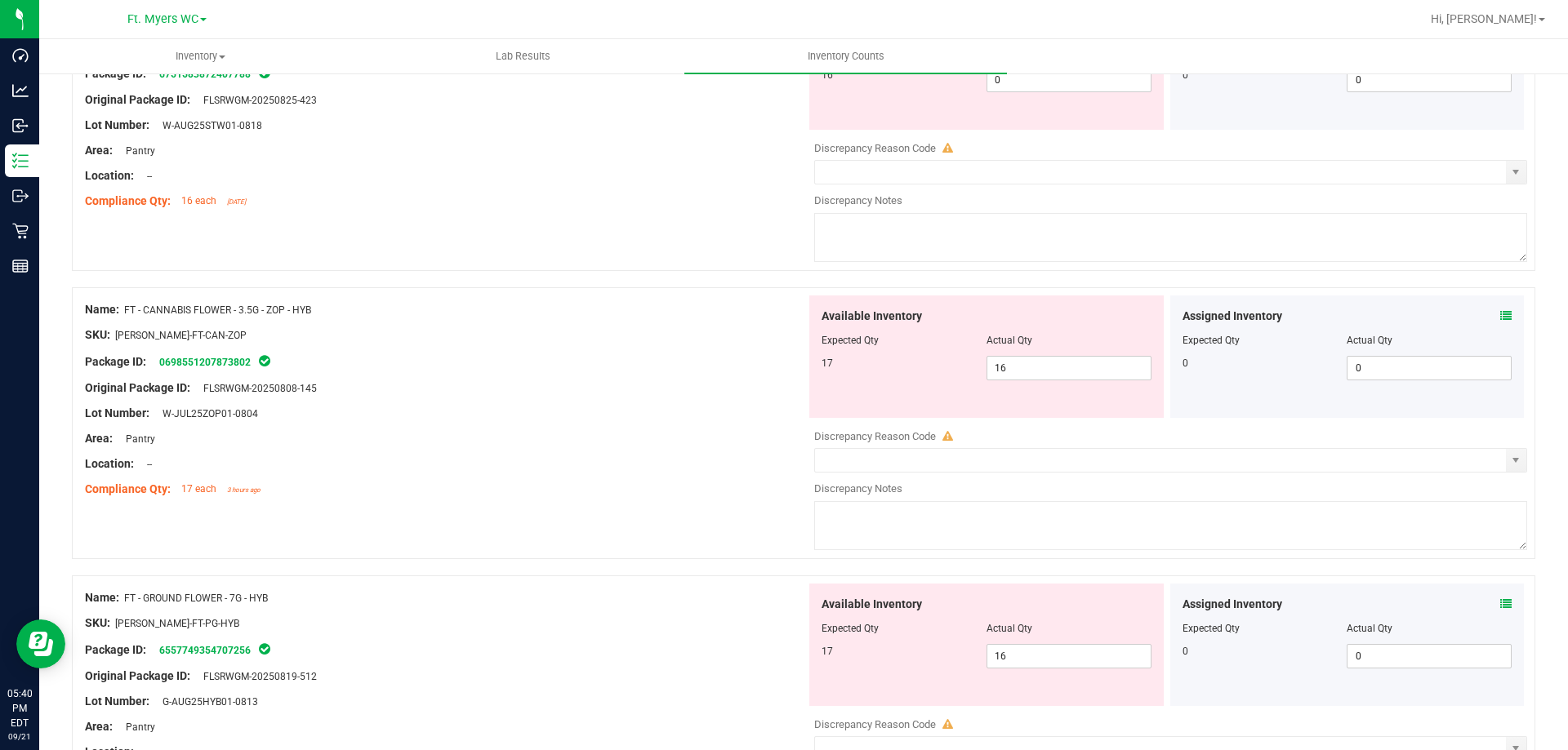
scroll to position [3755, 0]
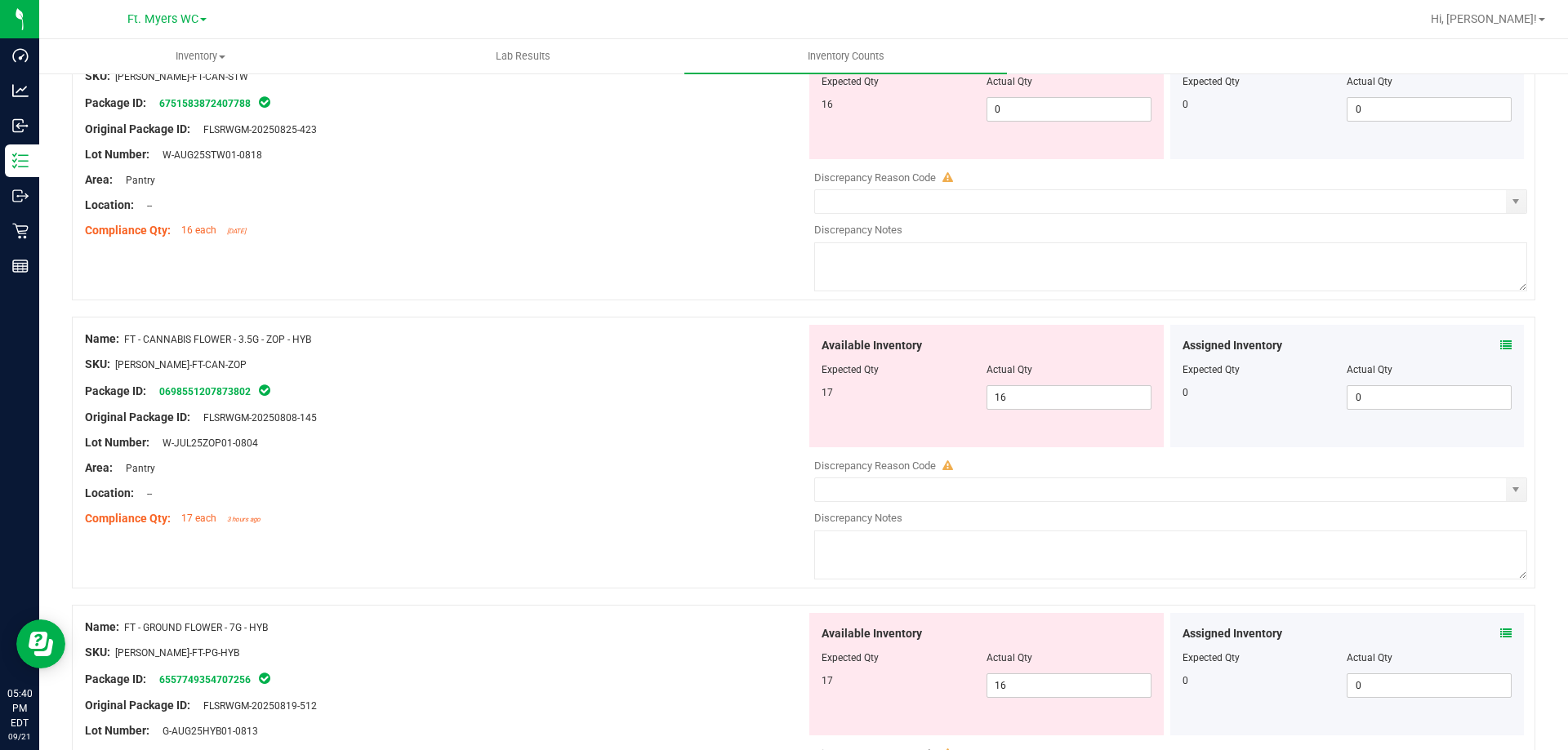
click at [1501, 349] on icon at bounding box center [1506, 345] width 12 height 12
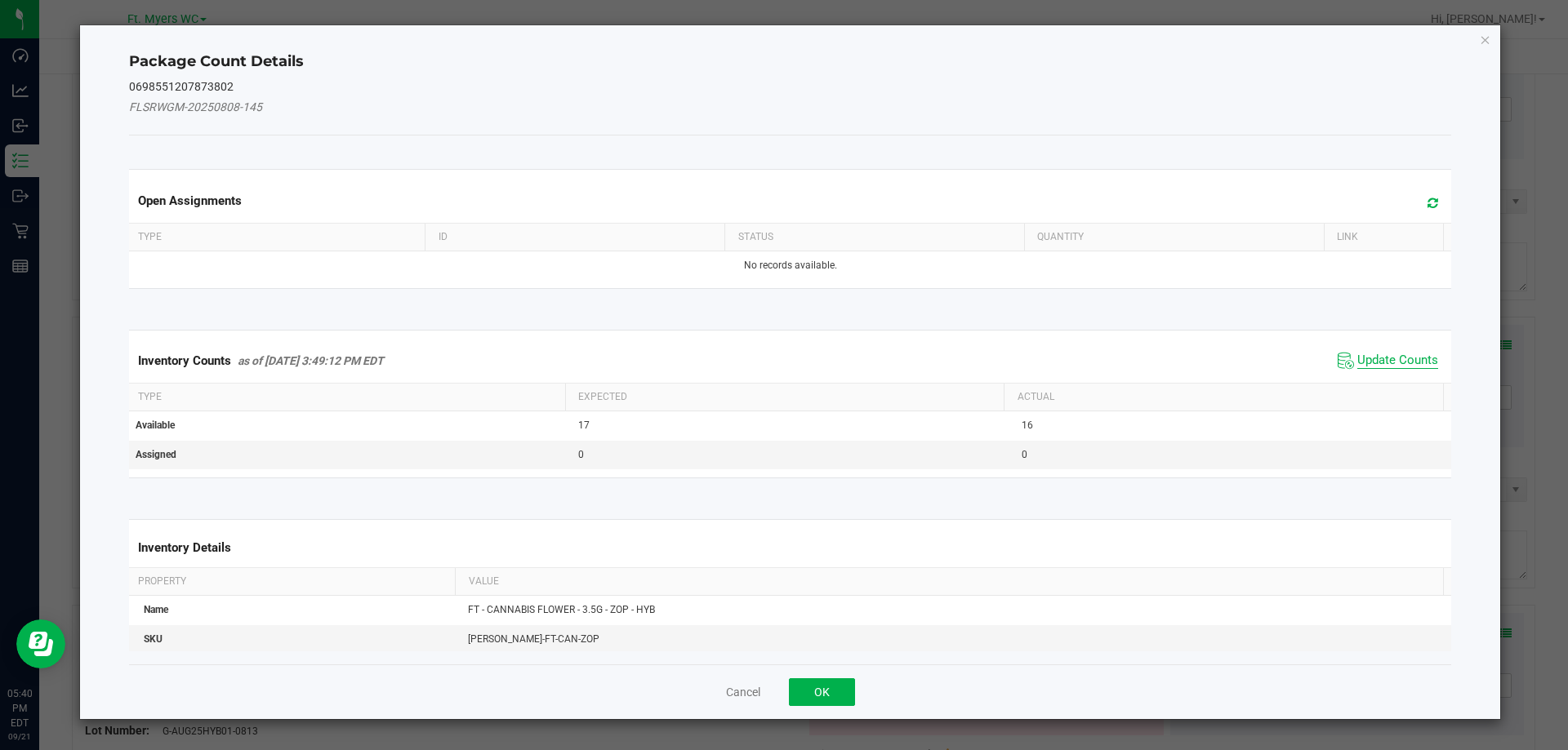
click at [1389, 359] on span "Update Counts" at bounding box center [1398, 360] width 81 height 16
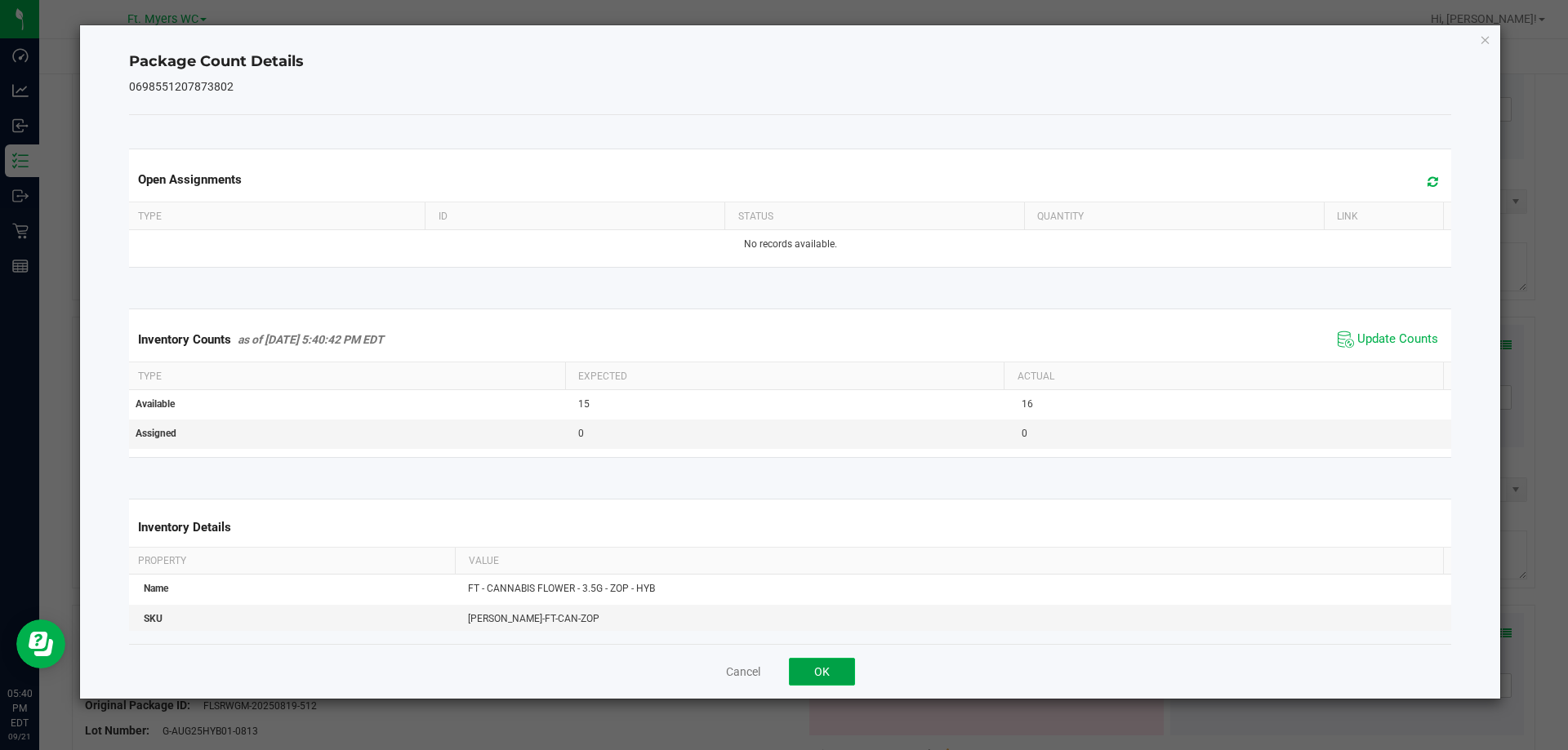
click at [815, 683] on button "OK" at bounding box center [821, 671] width 66 height 28
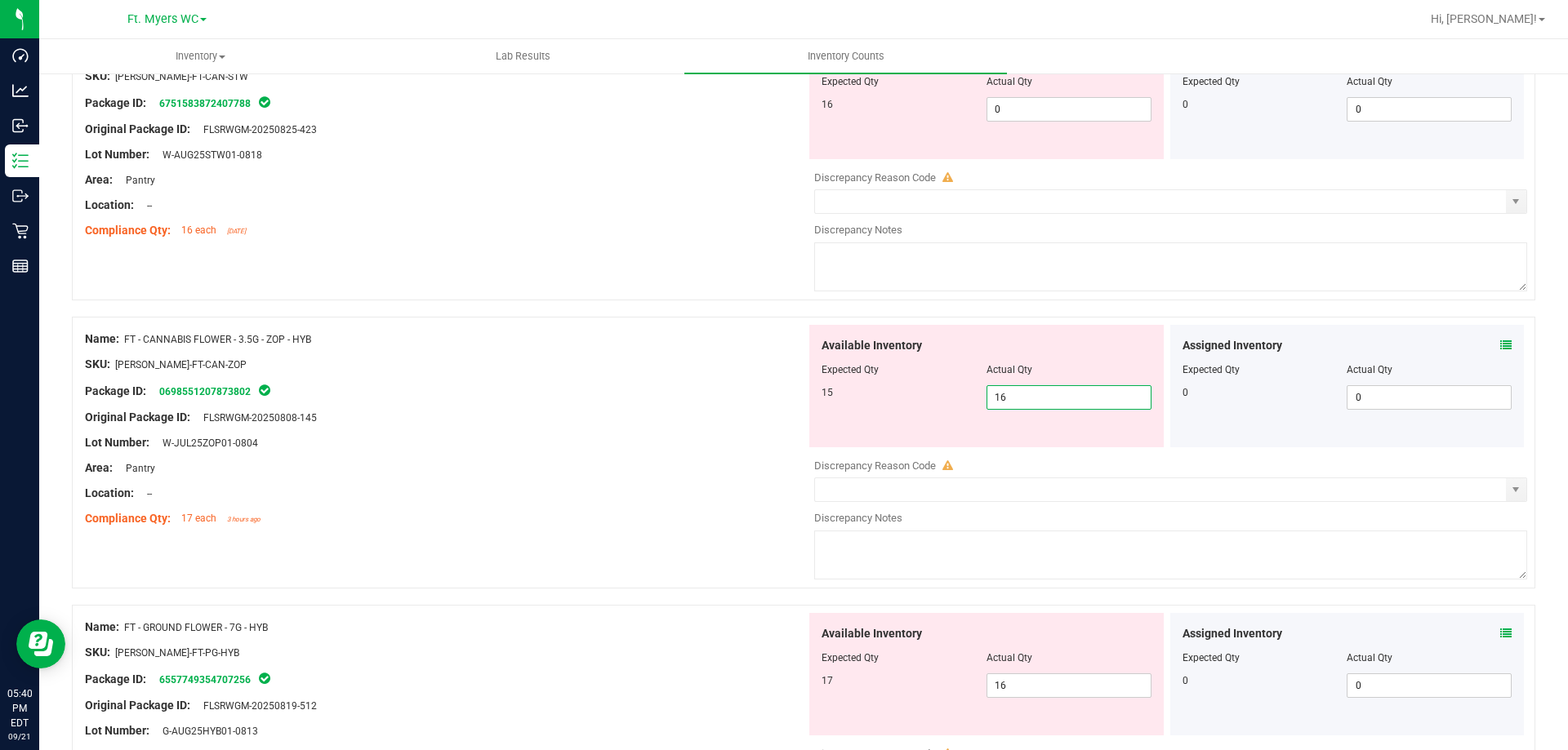
click at [1022, 394] on span "16 16" at bounding box center [1069, 398] width 165 height 25
click at [1023, 394] on input "16" at bounding box center [1069, 398] width 163 height 23
type input "15"
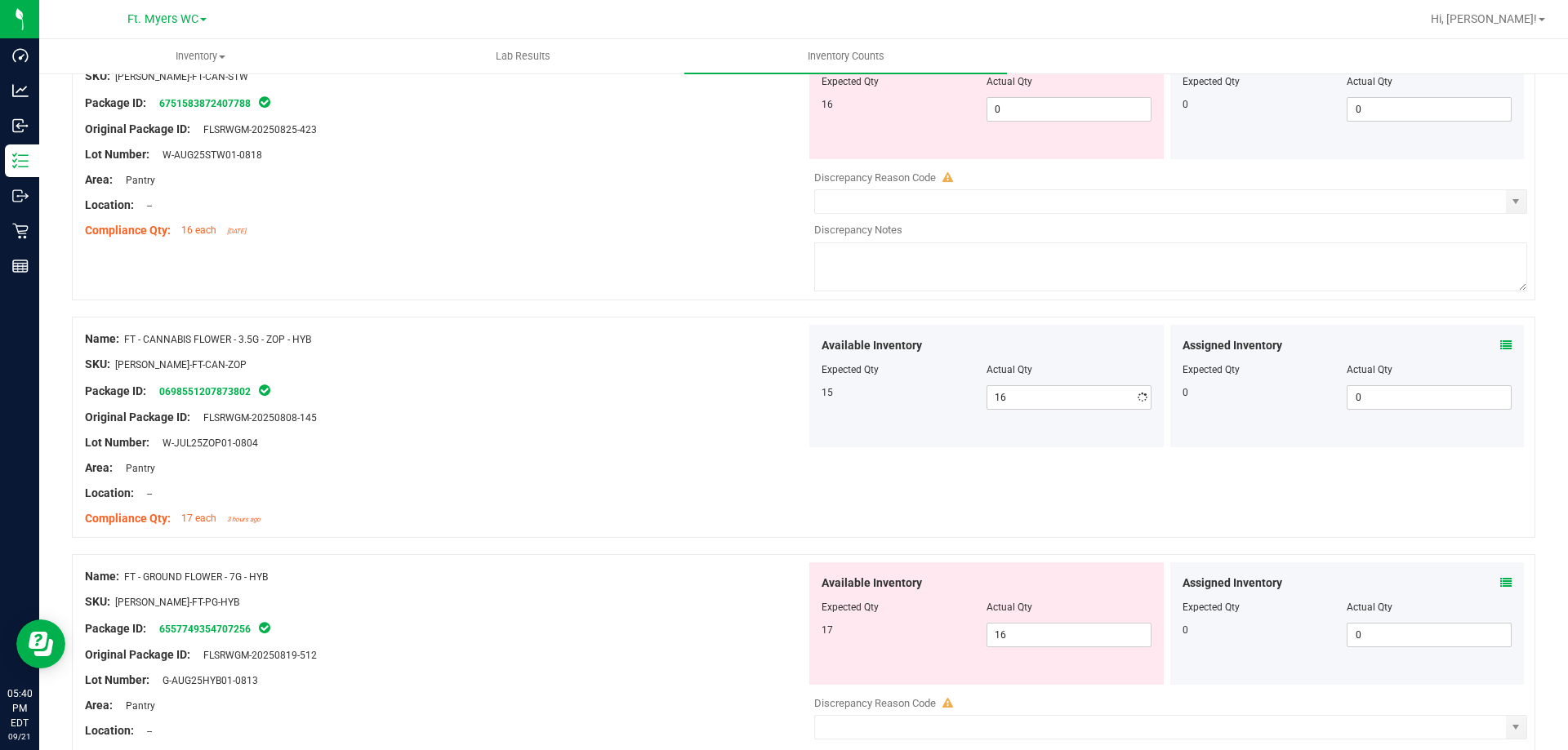
type input "15"
click at [529, 440] on div "Lot Number: W-JUL25ZOP01-0804" at bounding box center [446, 442] width 721 height 17
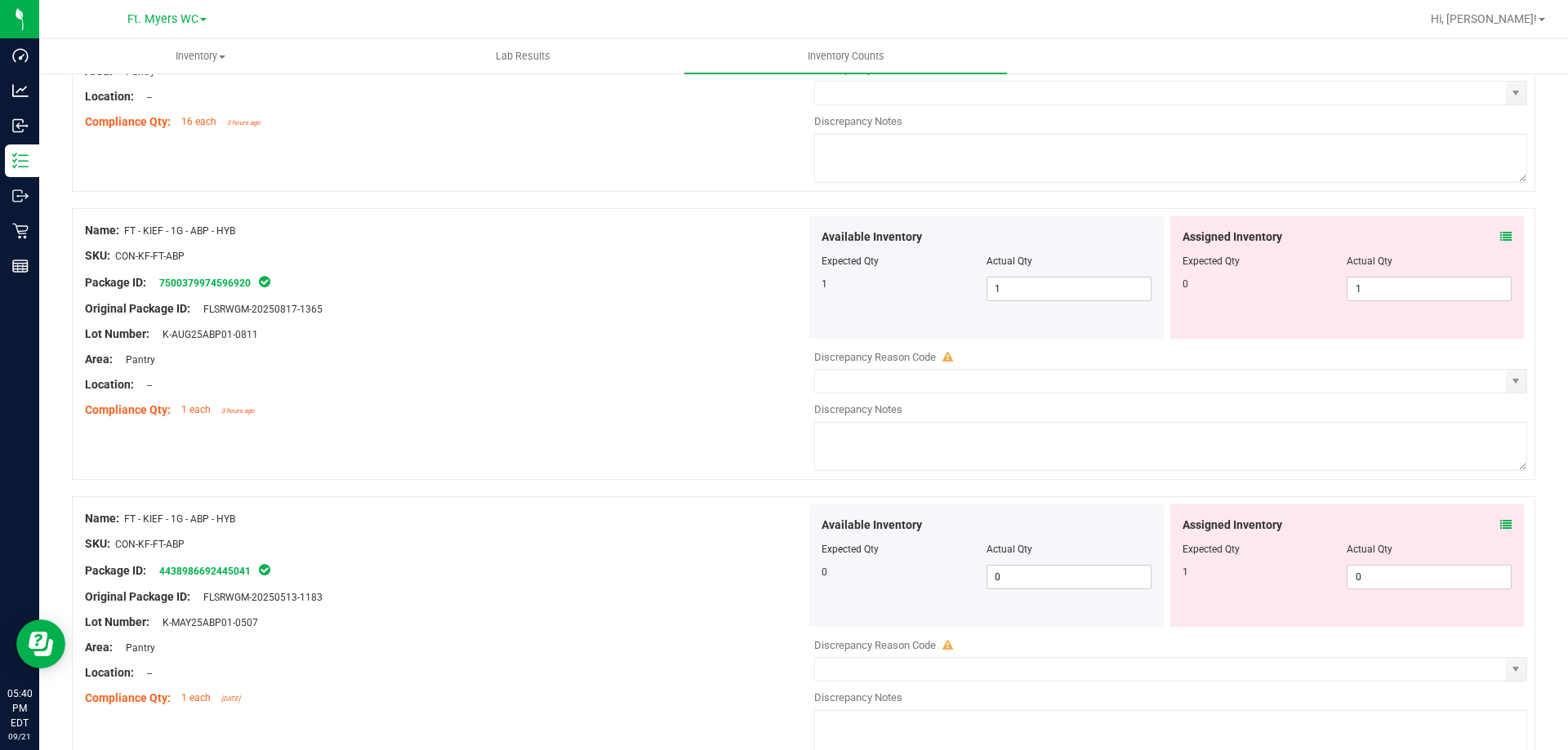
scroll to position [5056, 0]
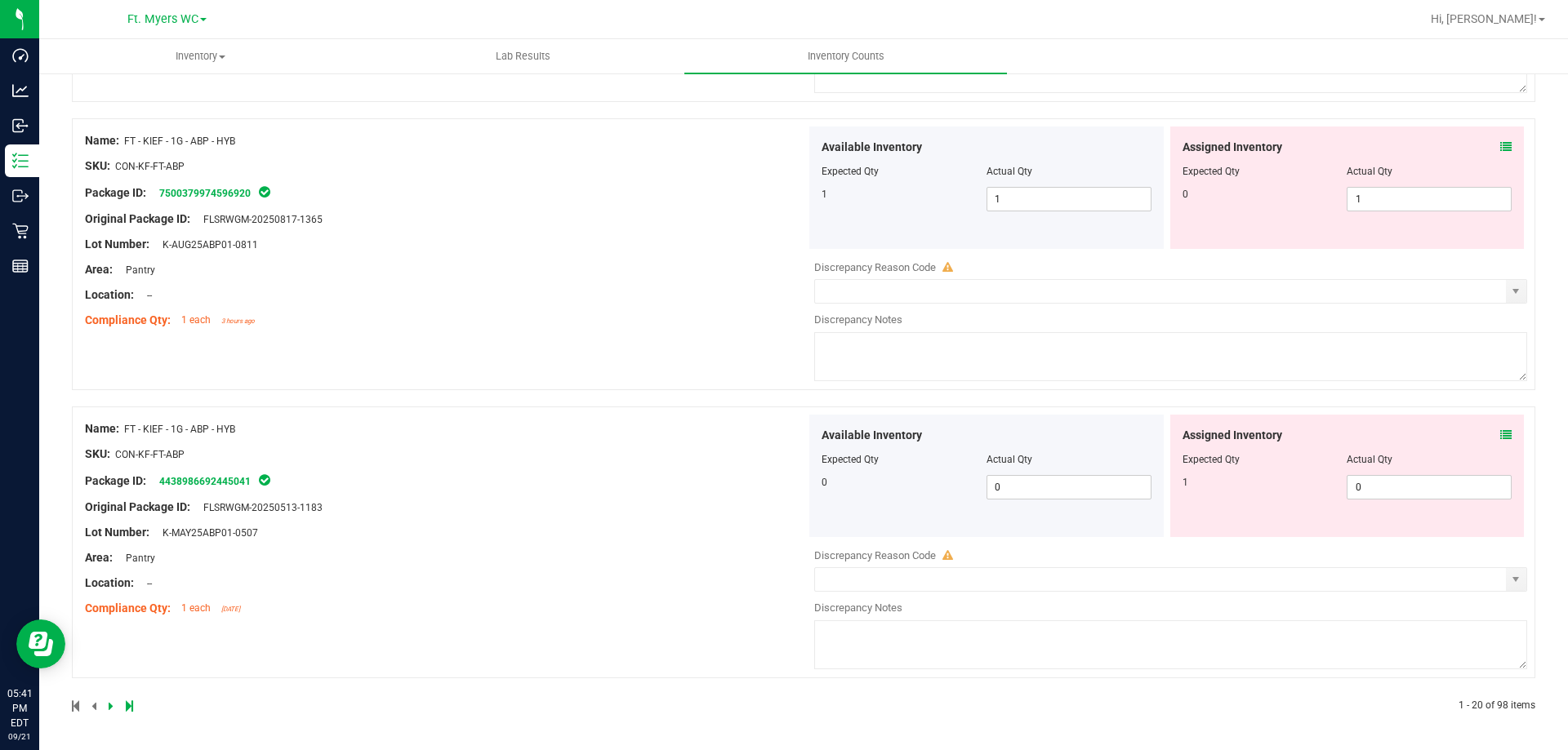
click at [1501, 147] on icon at bounding box center [1506, 146] width 12 height 12
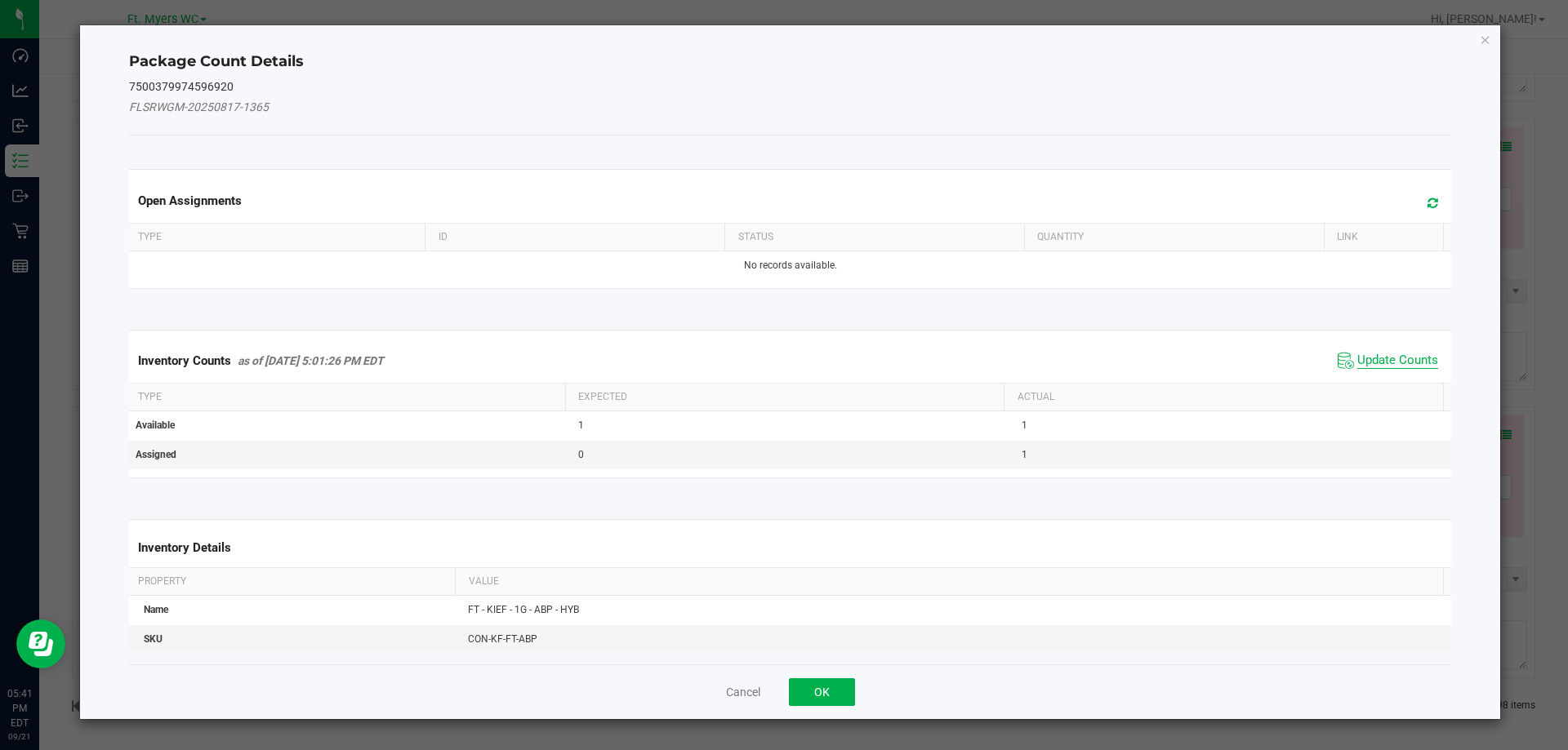
click at [1389, 359] on span "Update Counts" at bounding box center [1398, 360] width 81 height 16
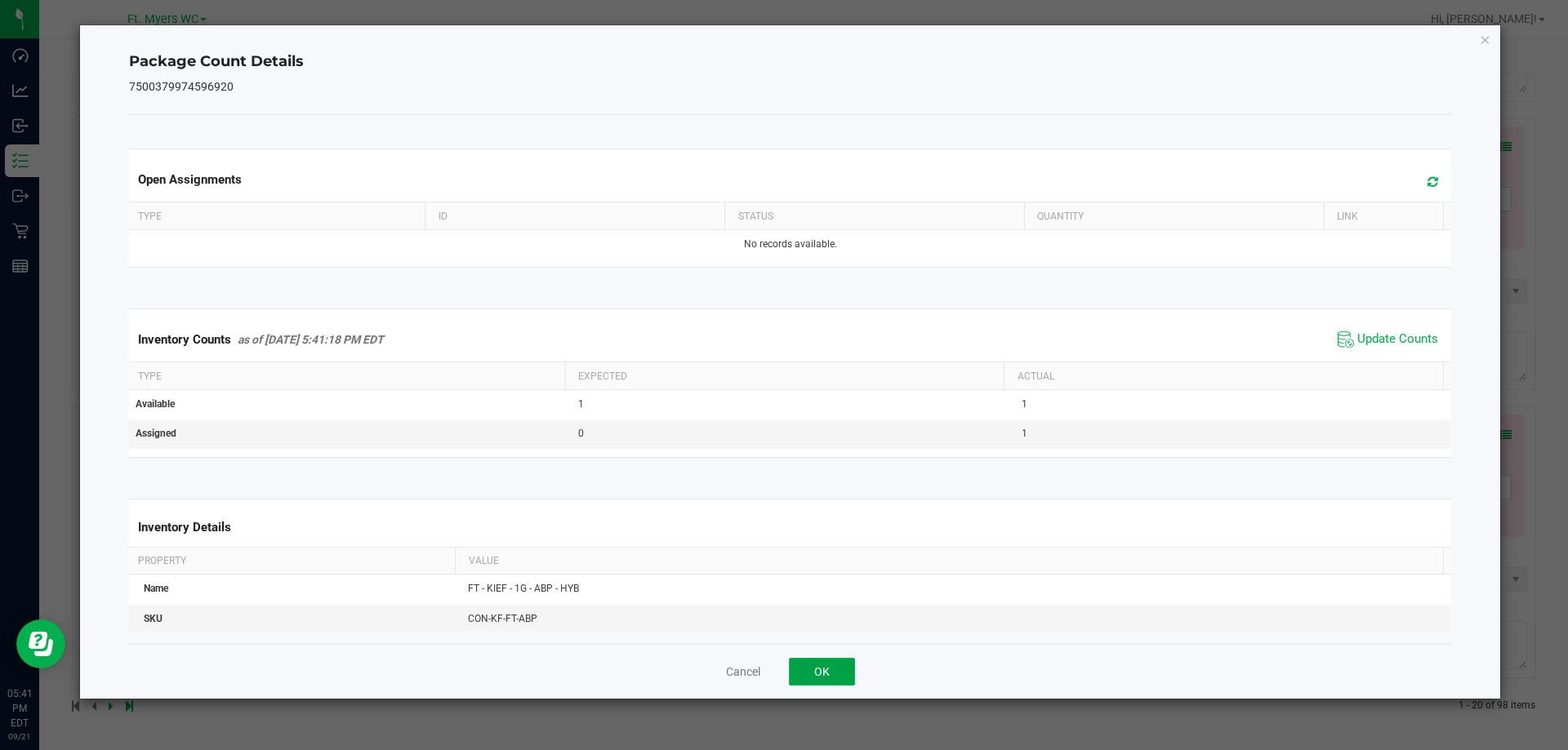
click at [820, 683] on button "OK" at bounding box center [821, 671] width 66 height 28
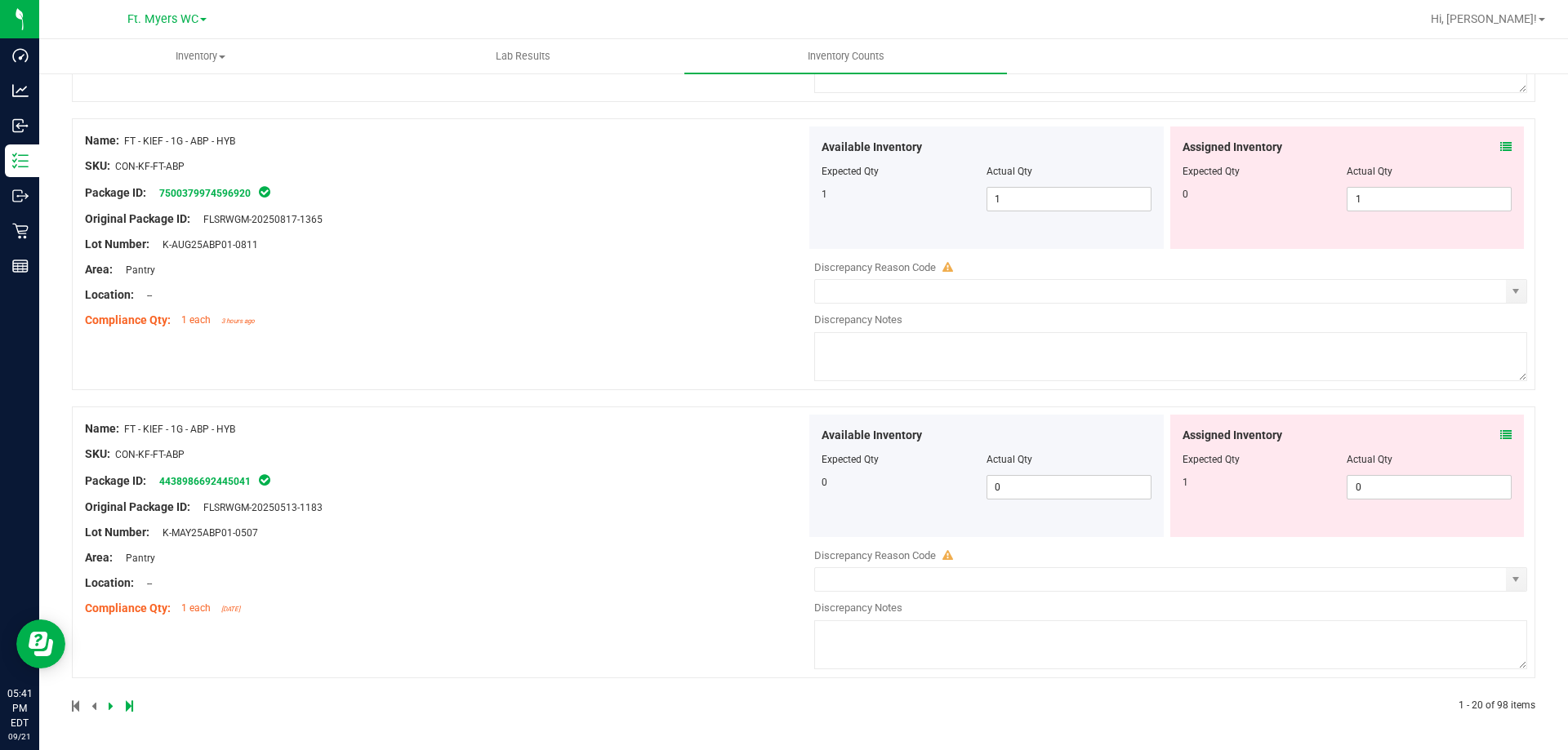
click at [1381, 217] on div "Assigned Inventory Expected Qty Actual Qty 0 1 1" at bounding box center [1347, 188] width 354 height 122
click at [1394, 192] on span "1 1" at bounding box center [1429, 200] width 165 height 25
click at [1394, 192] on input "1" at bounding box center [1429, 200] width 163 height 23
type input "0"
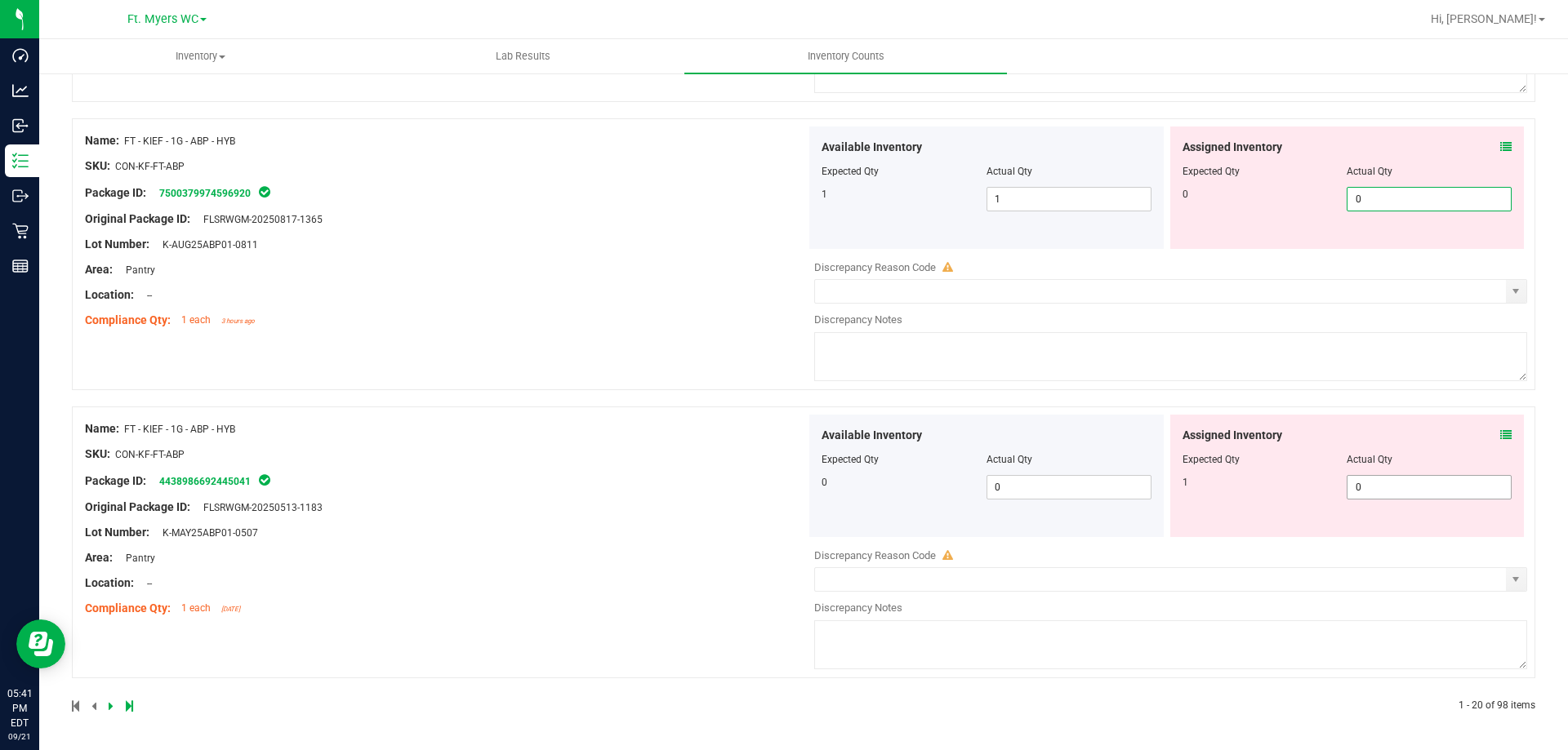
type input "0"
click at [1397, 475] on span "0 0" at bounding box center [1429, 487] width 165 height 25
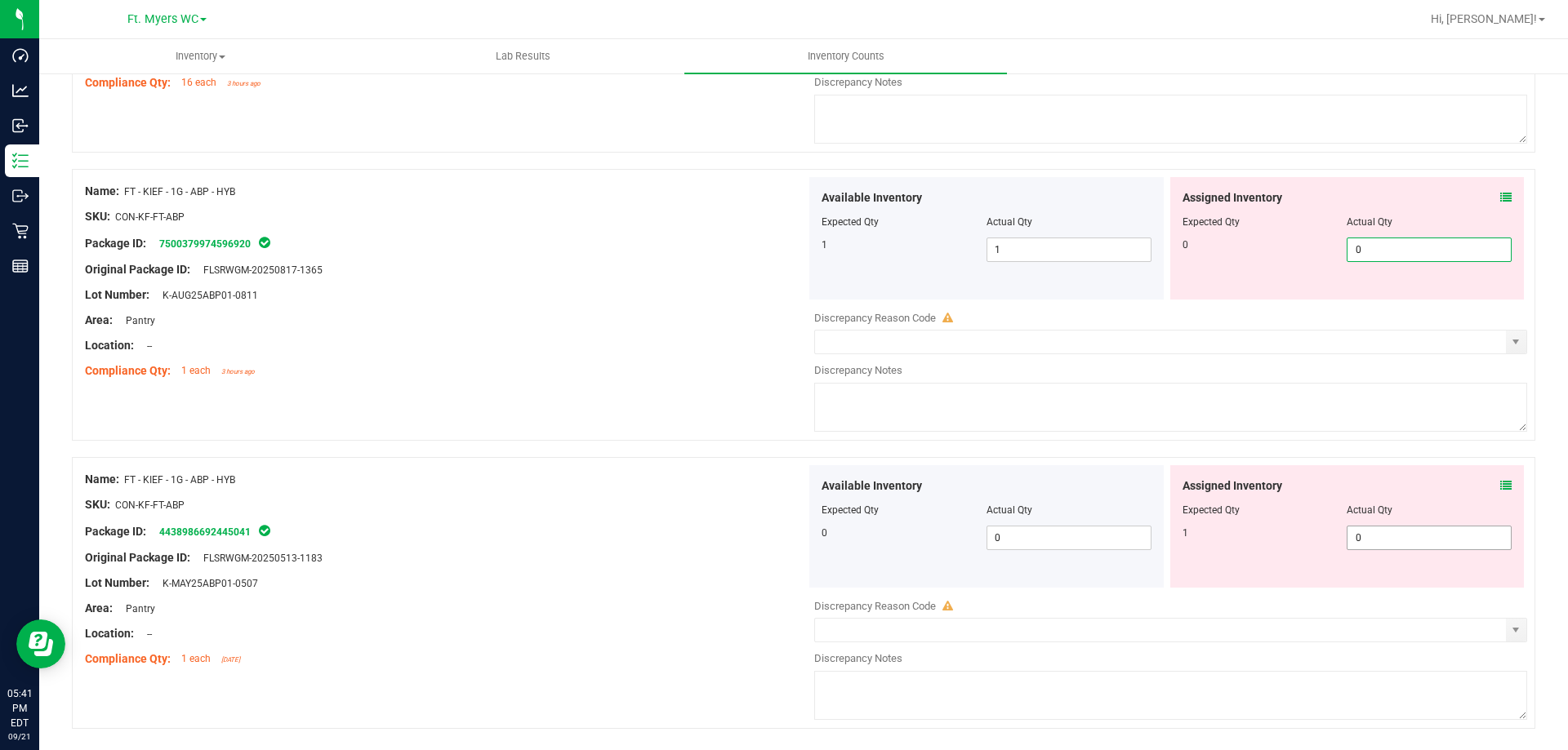
click at [0, 0] on input "0" at bounding box center [0, 0] width 0 height 0
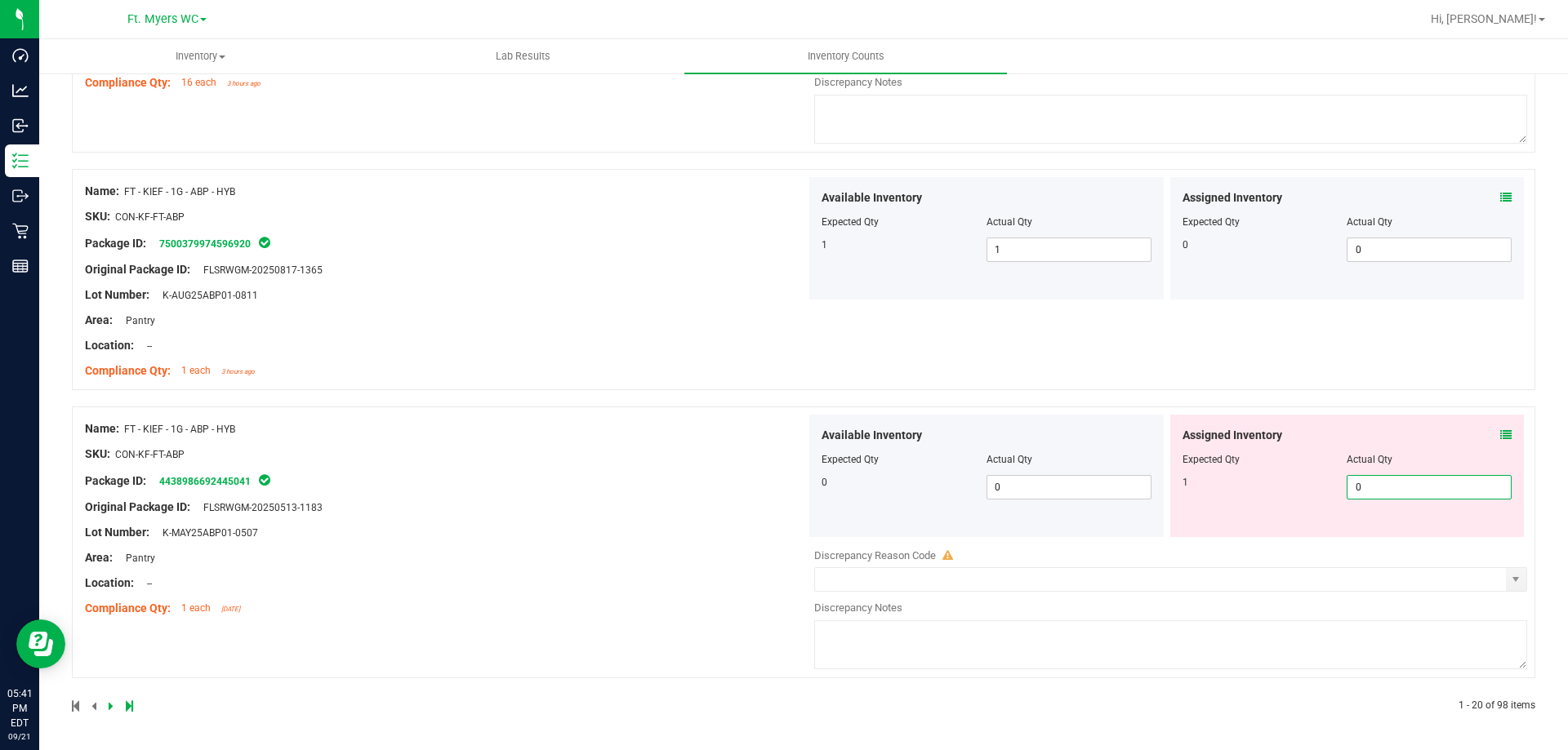
type input "1"
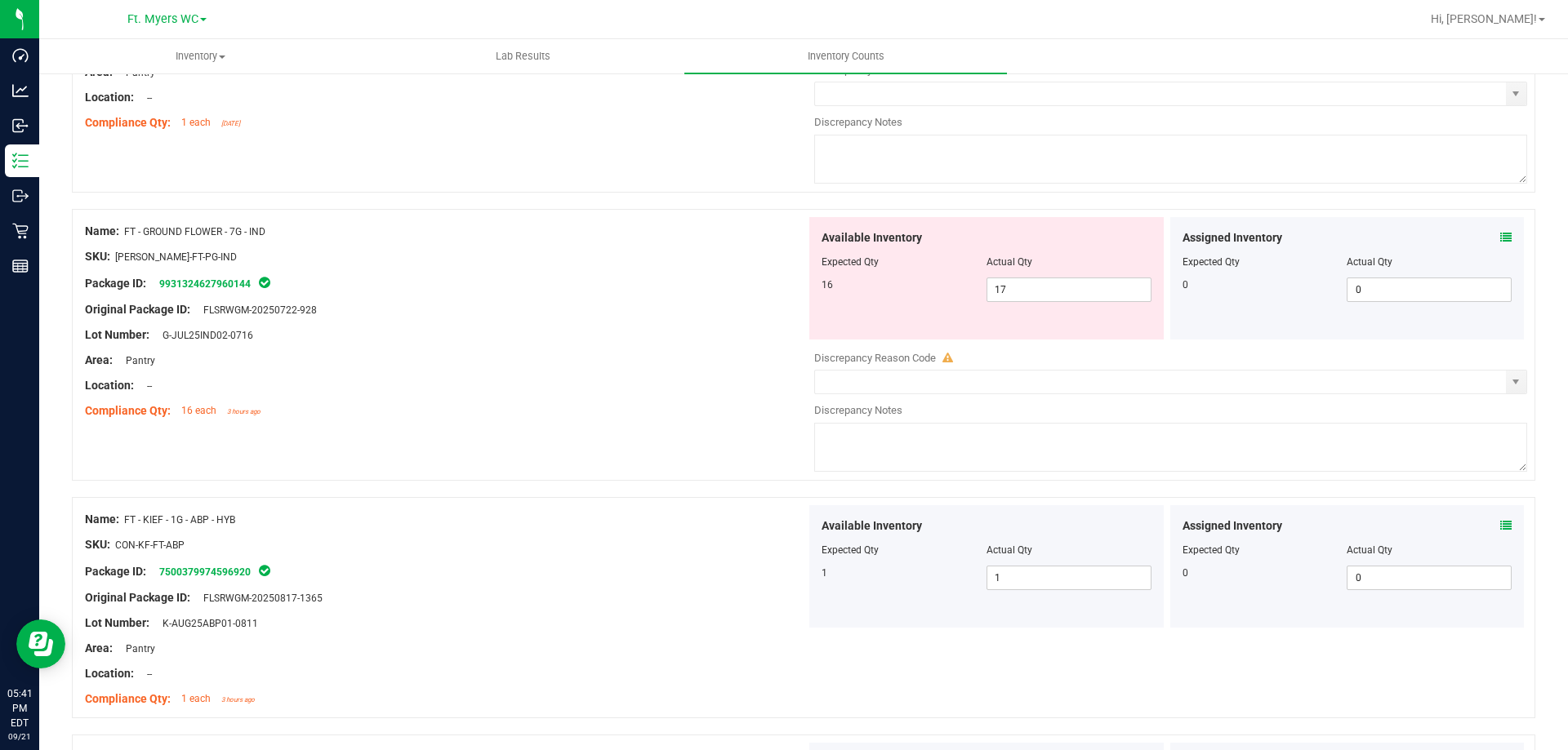
scroll to position [4628, 0]
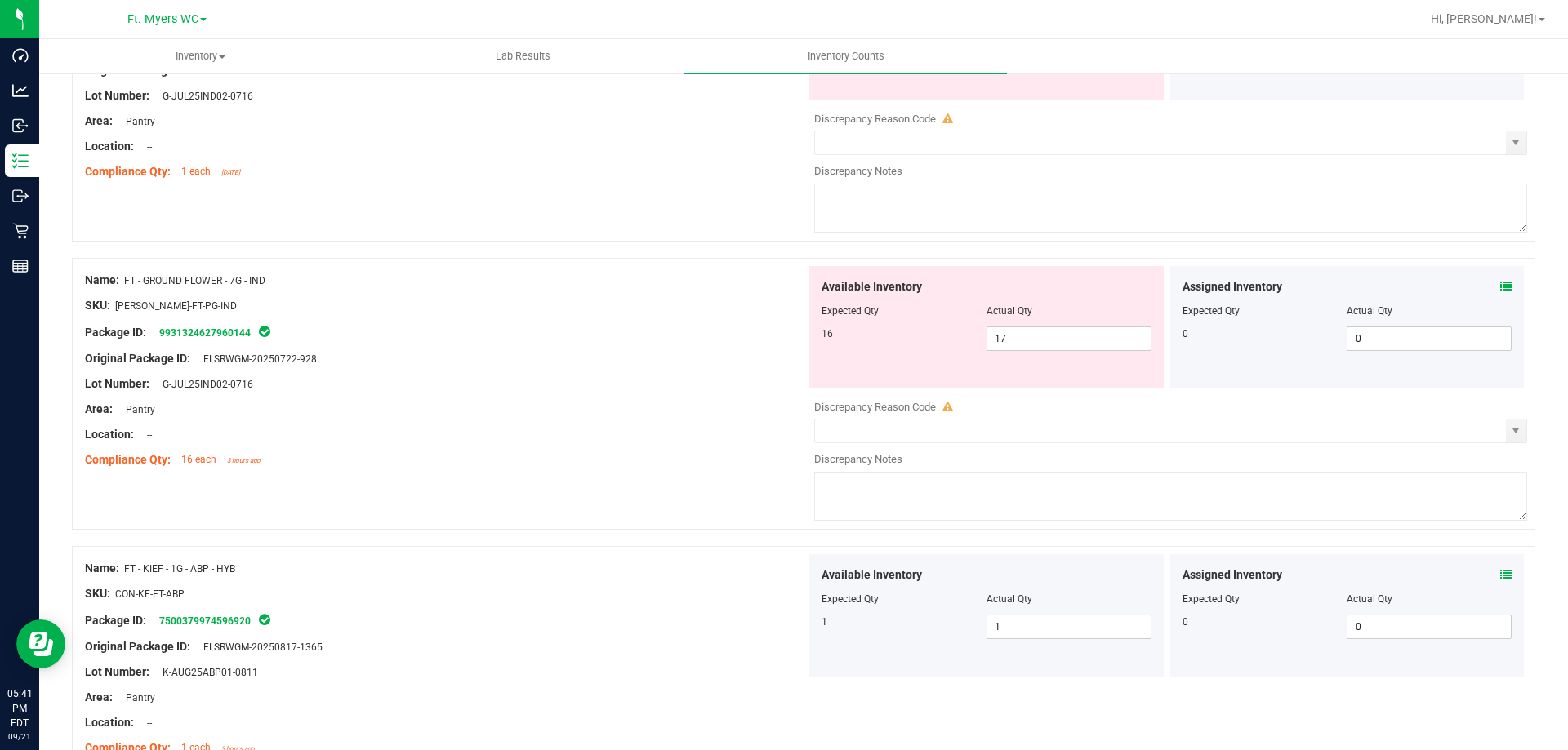
click at [1504, 290] on div "Assigned Inventory Expected Qty Actual Qty 0 0 0" at bounding box center [1347, 328] width 354 height 122
click at [1501, 289] on div "Assigned Inventory Expected Qty Actual Qty 0 0 0" at bounding box center [1347, 328] width 354 height 122
click at [1501, 286] on icon at bounding box center [1506, 286] width 12 height 12
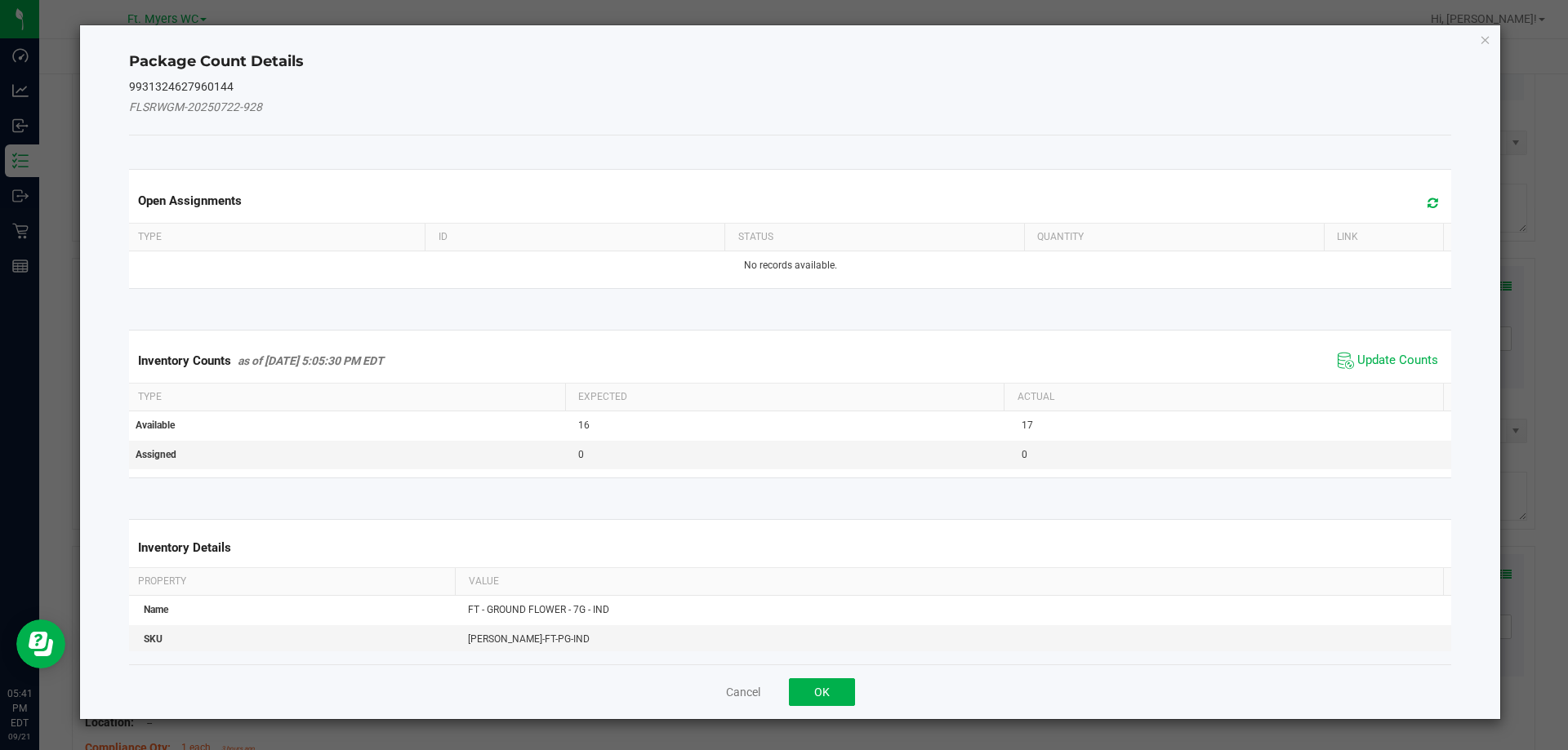
click at [1415, 204] on span at bounding box center [1429, 203] width 27 height 23
click at [820, 687] on button "OK" at bounding box center [821, 691] width 66 height 28
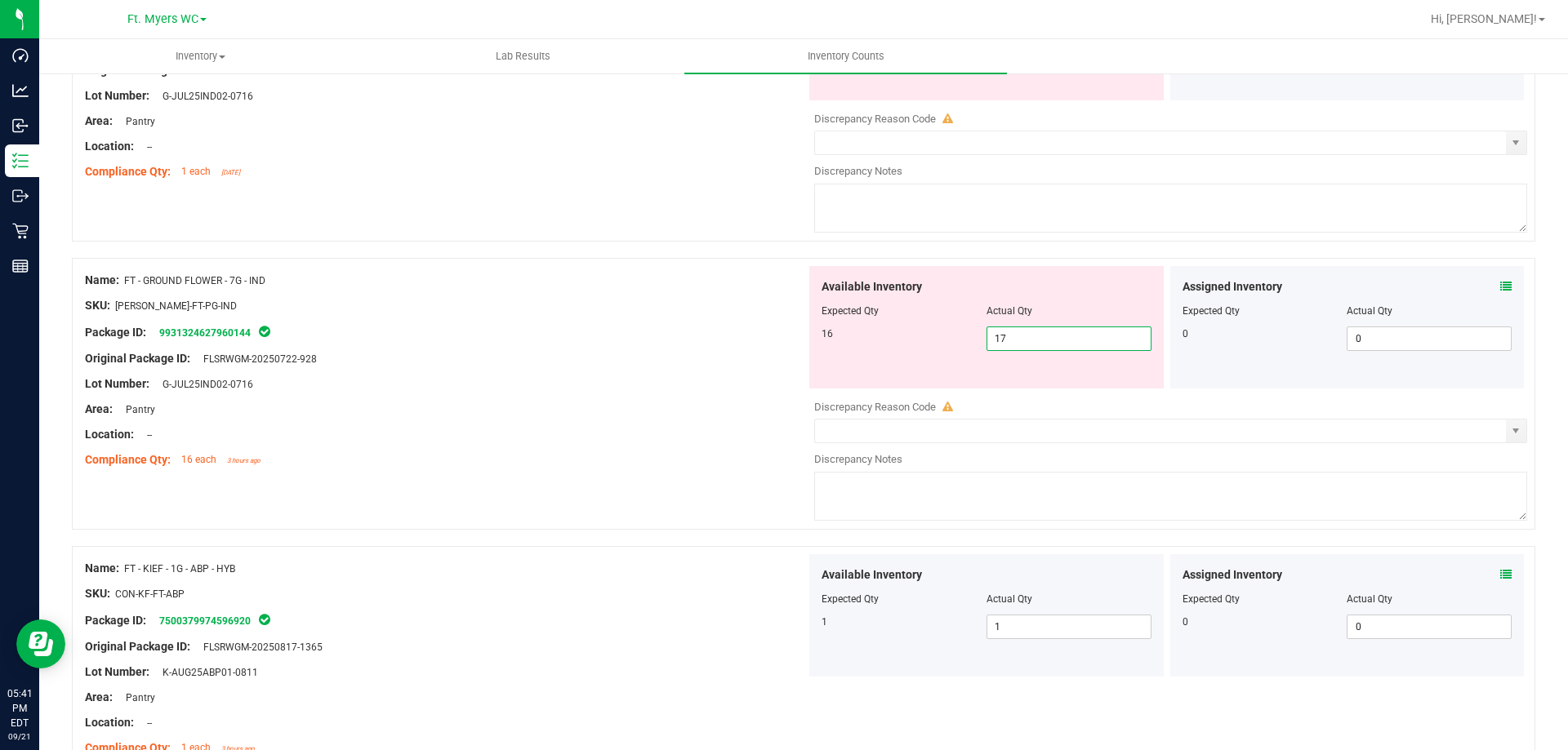
click at [1018, 342] on span "17 17" at bounding box center [1069, 339] width 165 height 25
click at [1018, 342] on input "17" at bounding box center [1069, 339] width 163 height 23
type input "16"
click at [620, 374] on div at bounding box center [446, 371] width 721 height 8
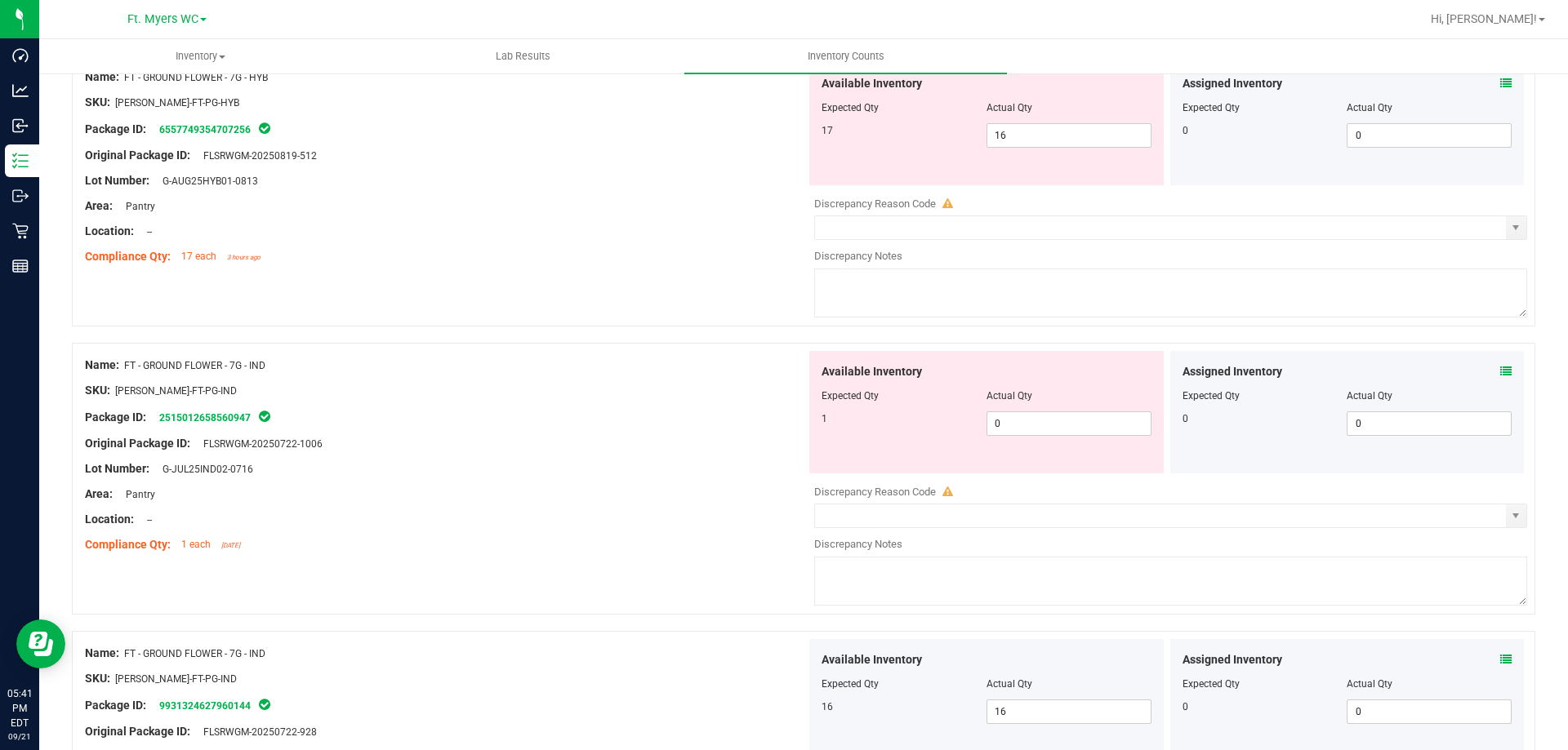
scroll to position [4138, 0]
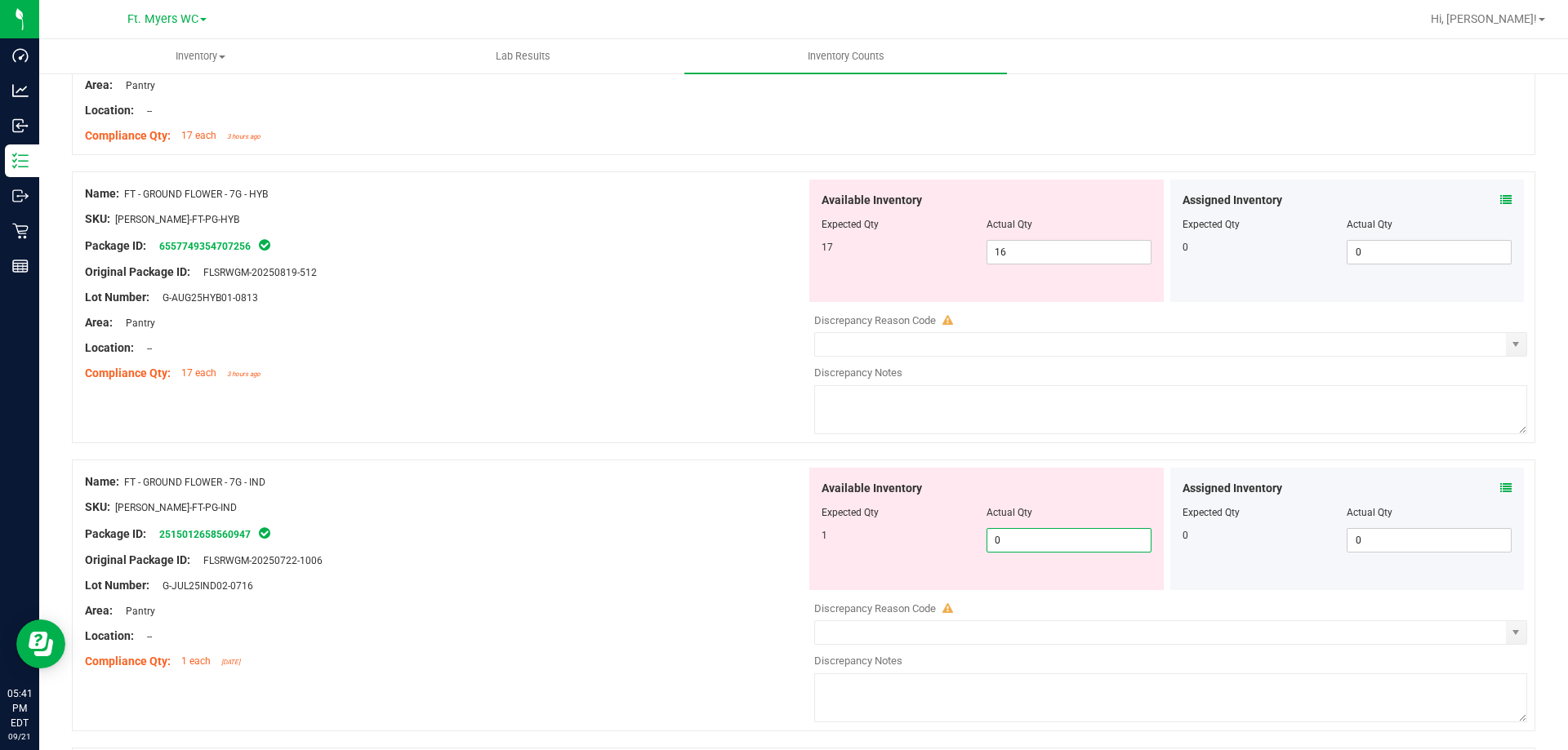
click at [1041, 537] on span "0 0" at bounding box center [1069, 541] width 165 height 25
click at [1043, 538] on input "0" at bounding box center [1069, 541] width 163 height 23
type input "1"
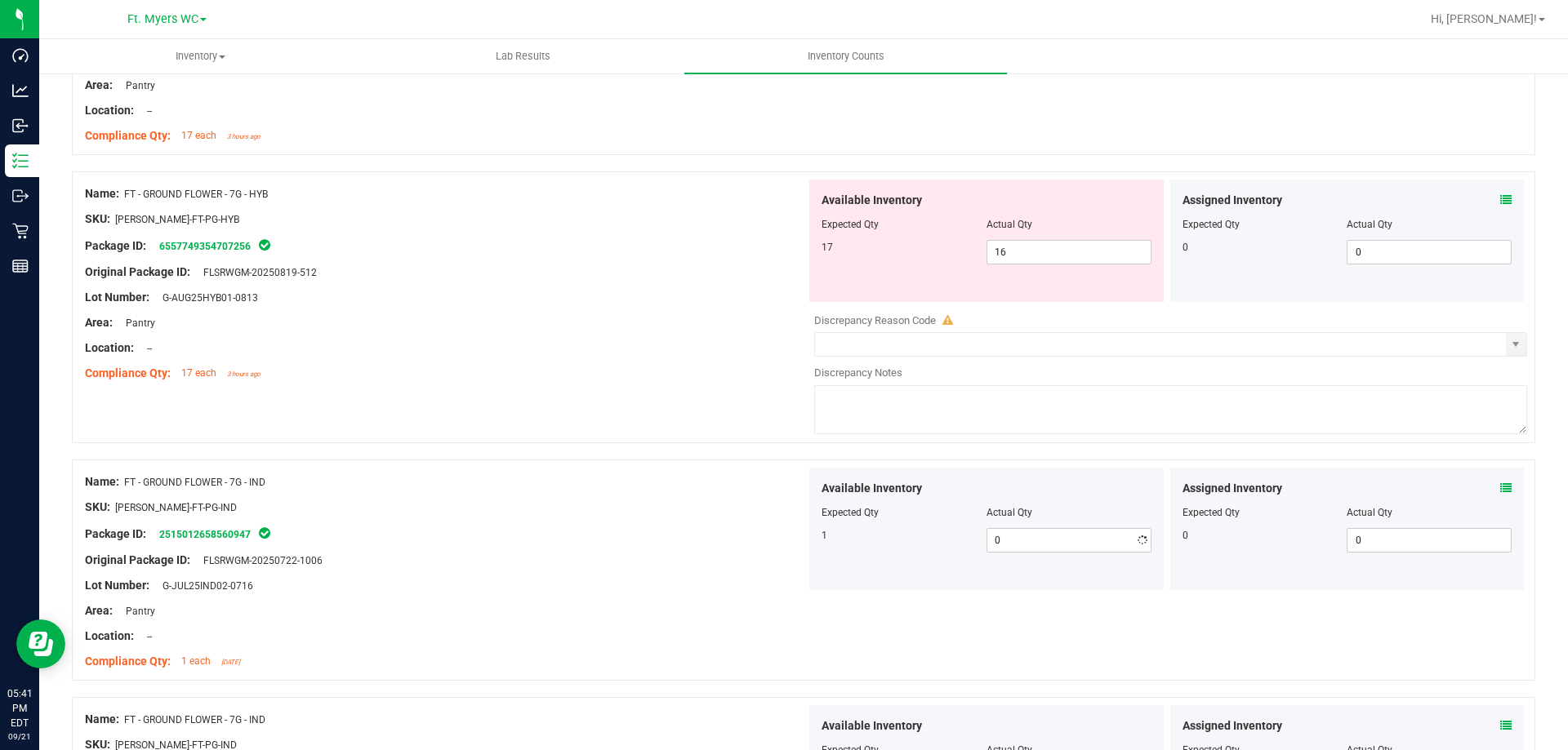
type input "1"
click at [588, 380] on div "Compliance Qty: 17 each 3 hours ago" at bounding box center [446, 373] width 721 height 17
click at [1037, 246] on span "16 16" at bounding box center [1069, 252] width 165 height 25
click at [1037, 246] on input "16" at bounding box center [1069, 252] width 163 height 23
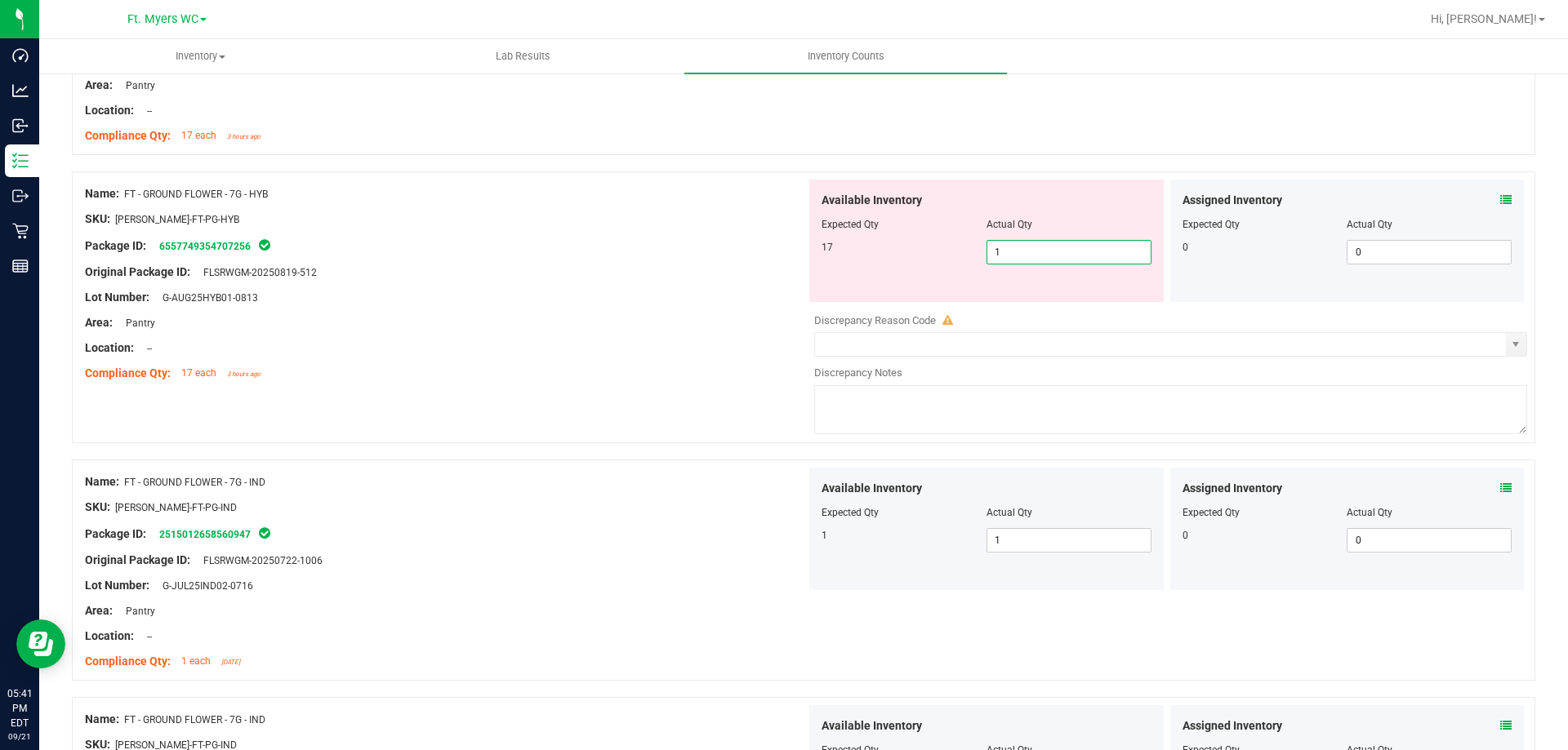
type input "17"
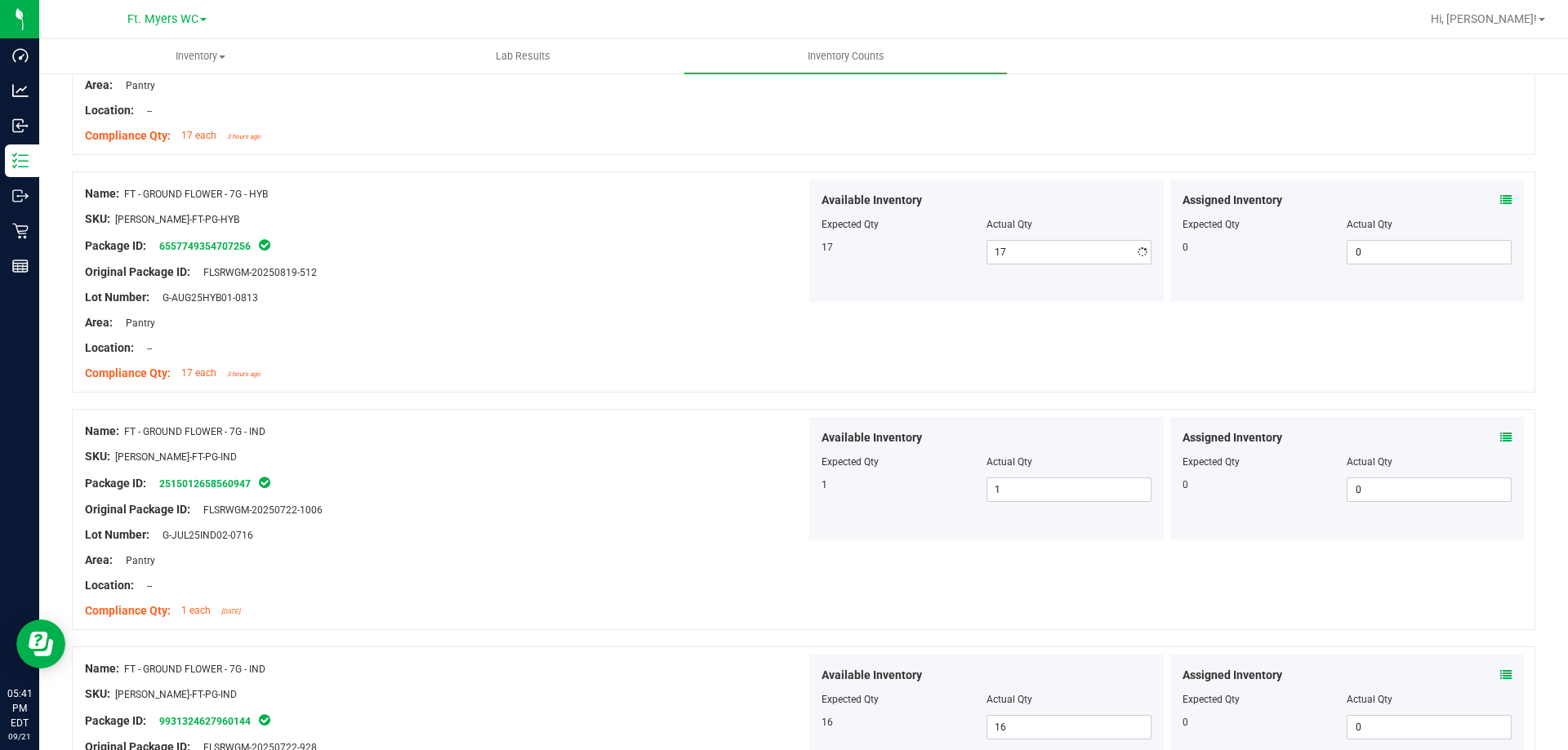
click at [298, 290] on div "Lot Number: G-AUG25HYB01-0813" at bounding box center [446, 297] width 721 height 17
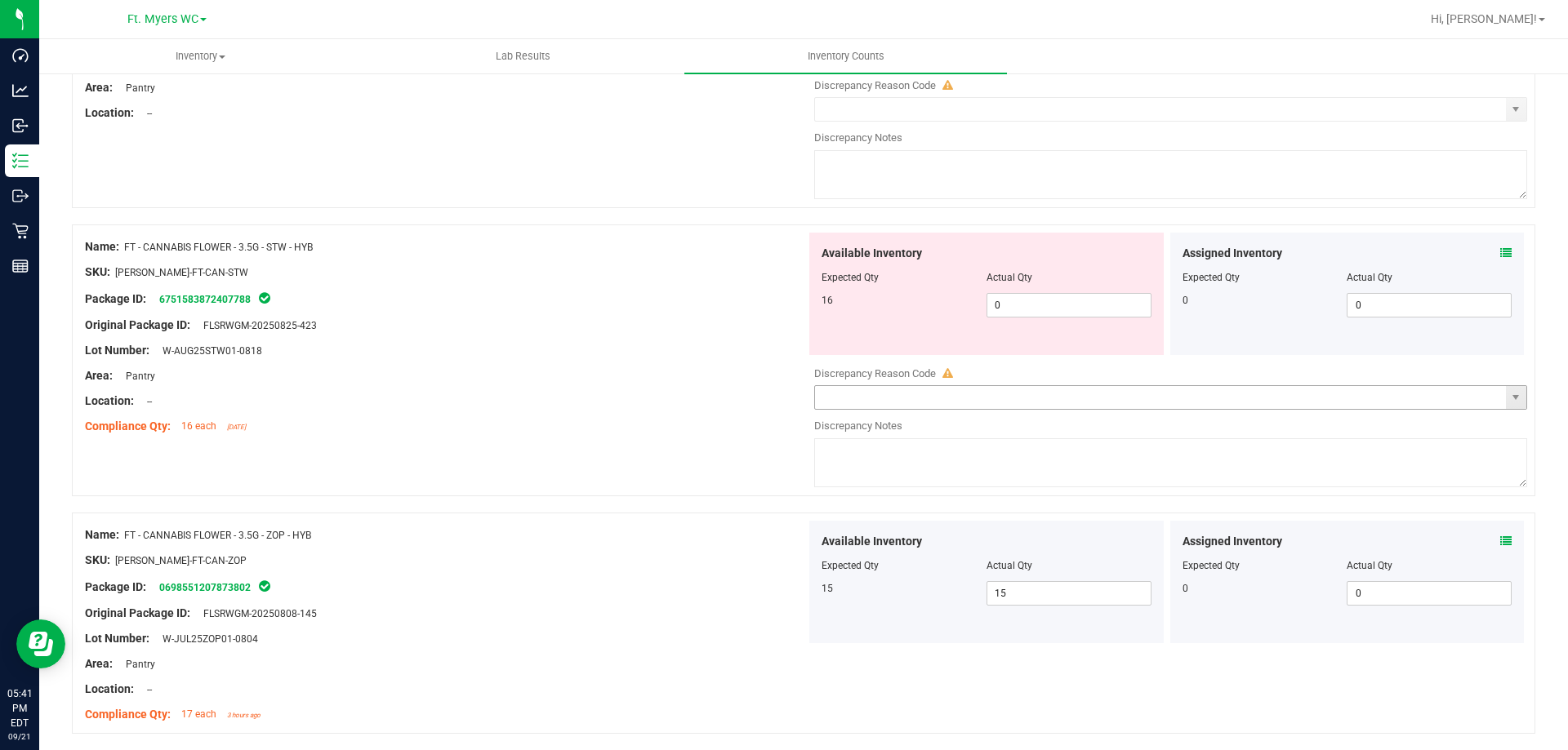
scroll to position [3485, 0]
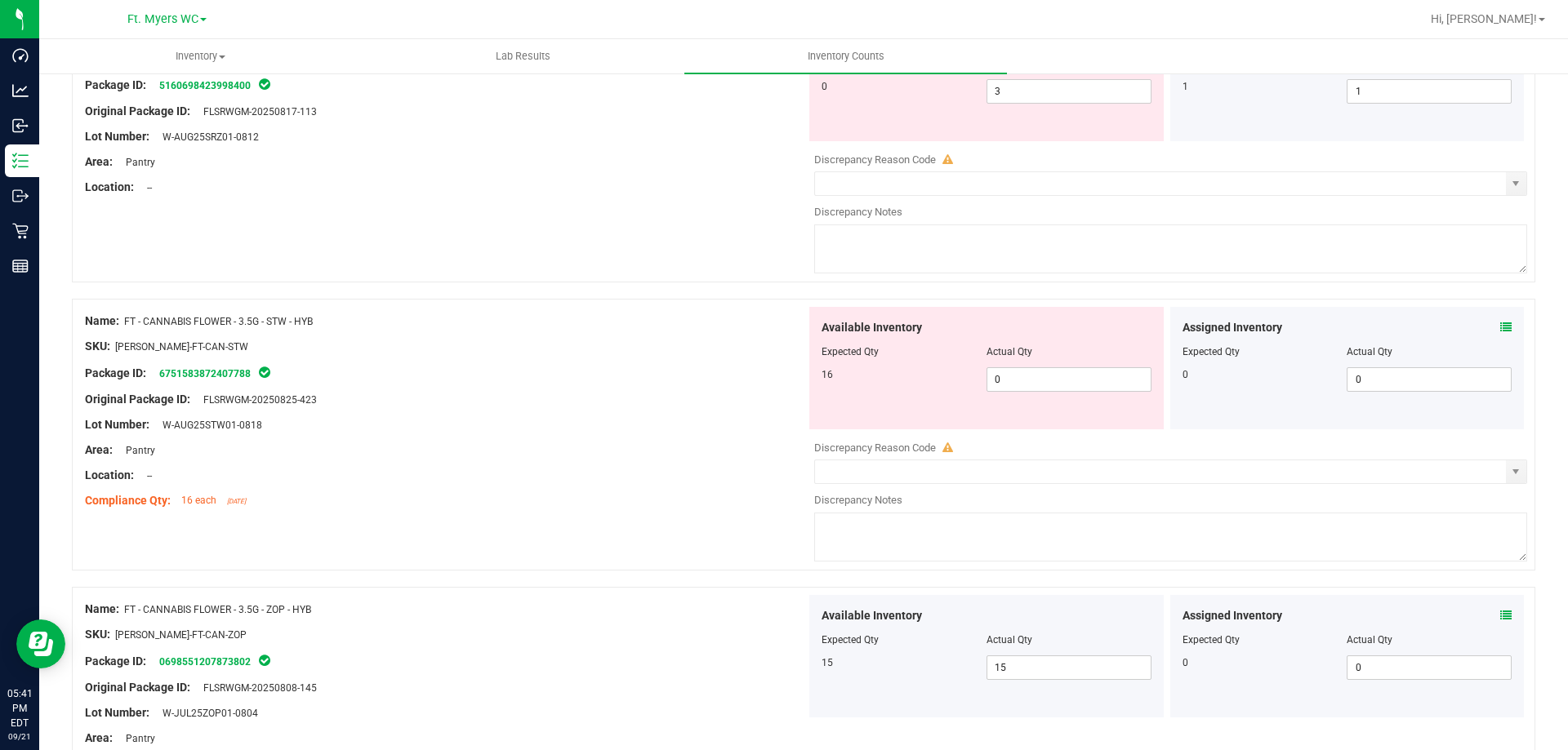
click at [1501, 329] on icon at bounding box center [1506, 327] width 12 height 12
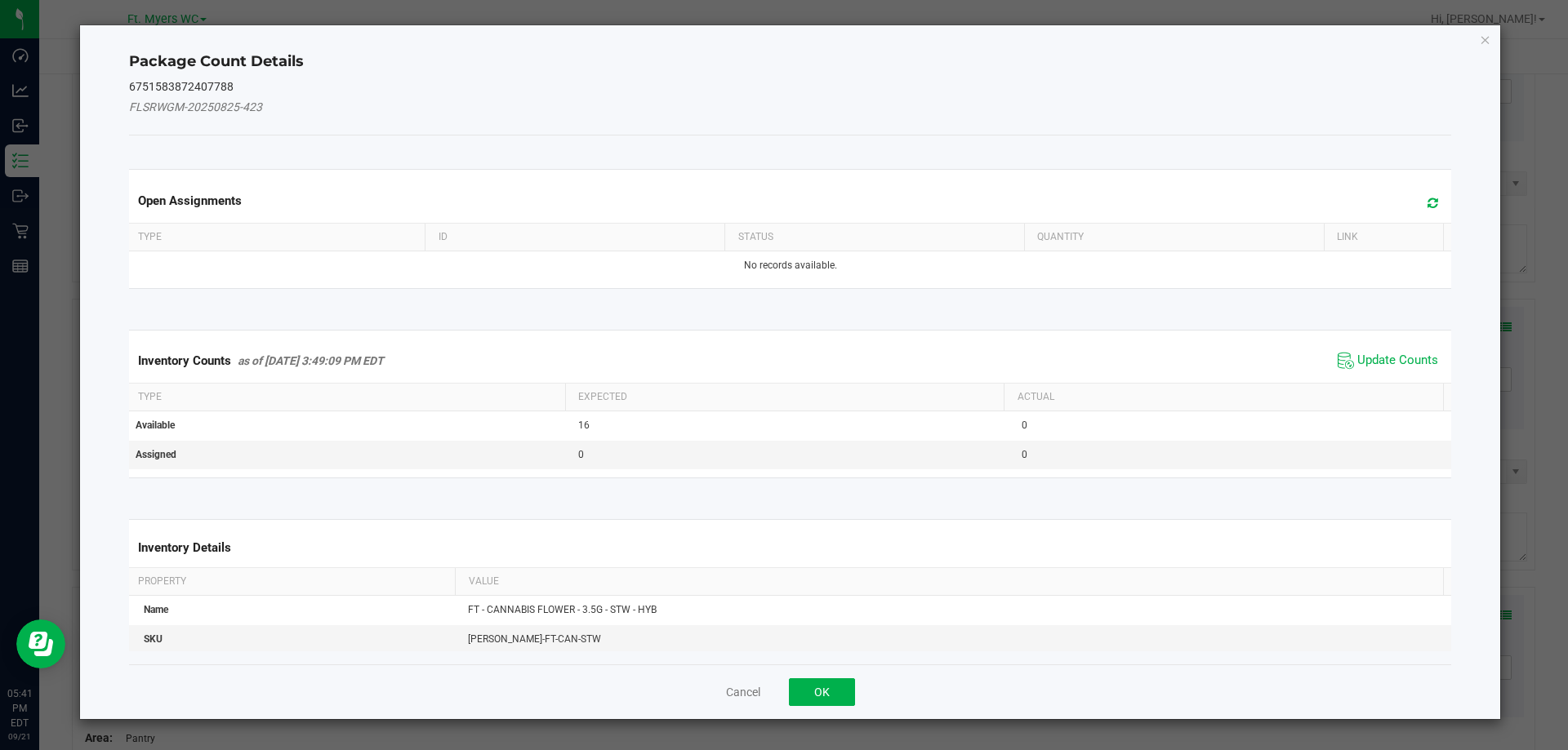
click at [1428, 205] on icon at bounding box center [1433, 203] width 11 height 12
click at [1390, 355] on span "Update Counts" at bounding box center [1398, 360] width 81 height 16
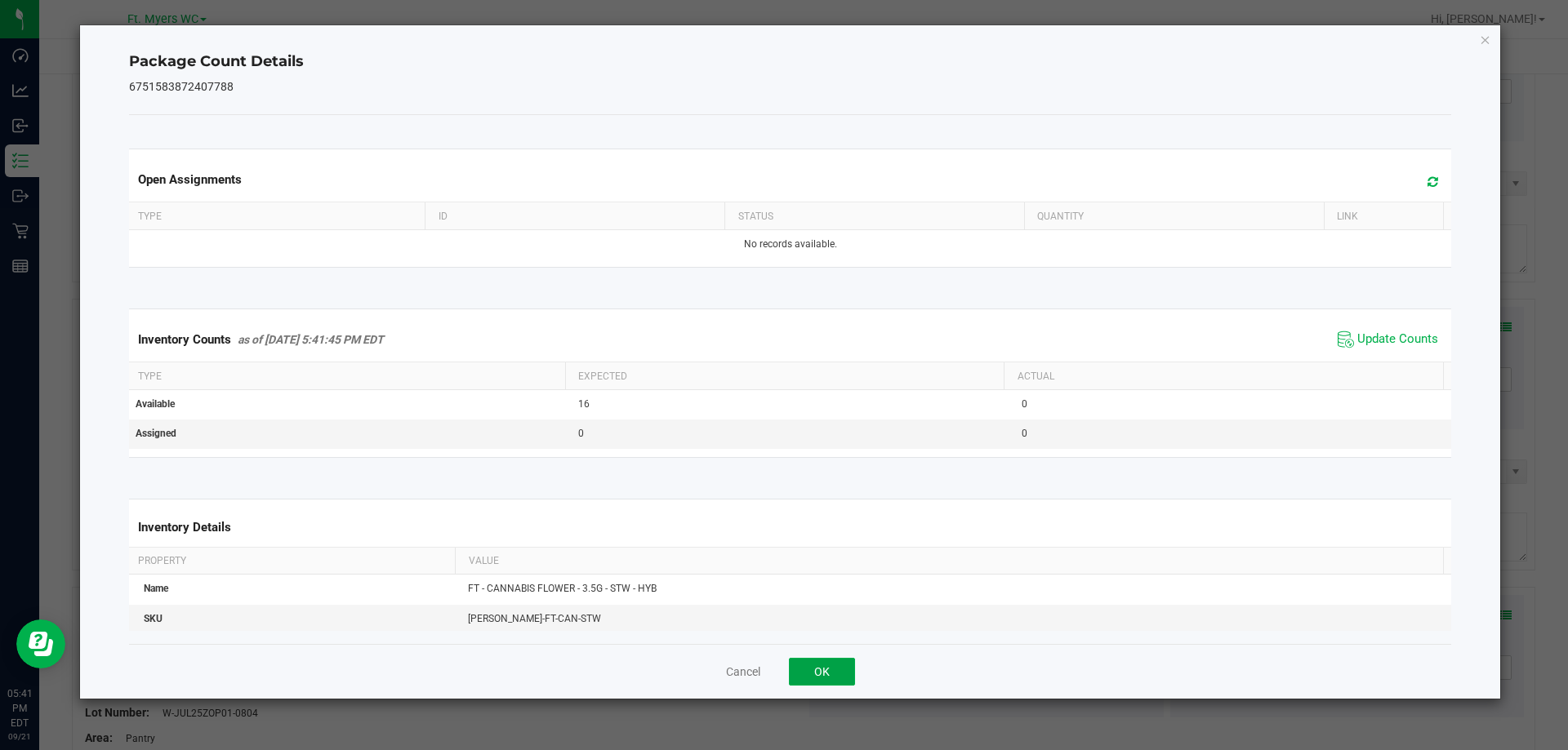
click at [793, 685] on button "OK" at bounding box center [821, 671] width 66 height 28
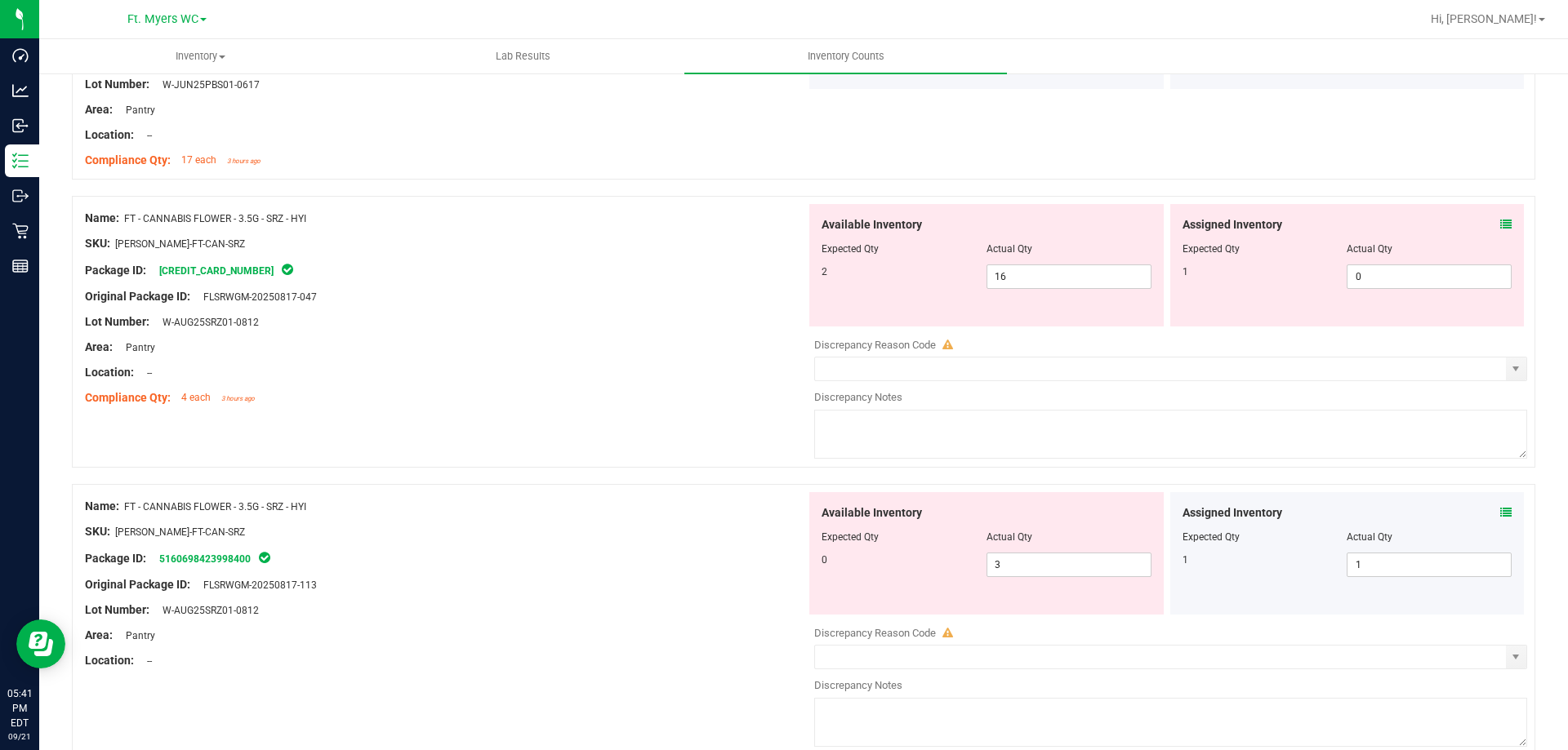
scroll to position [2996, 0]
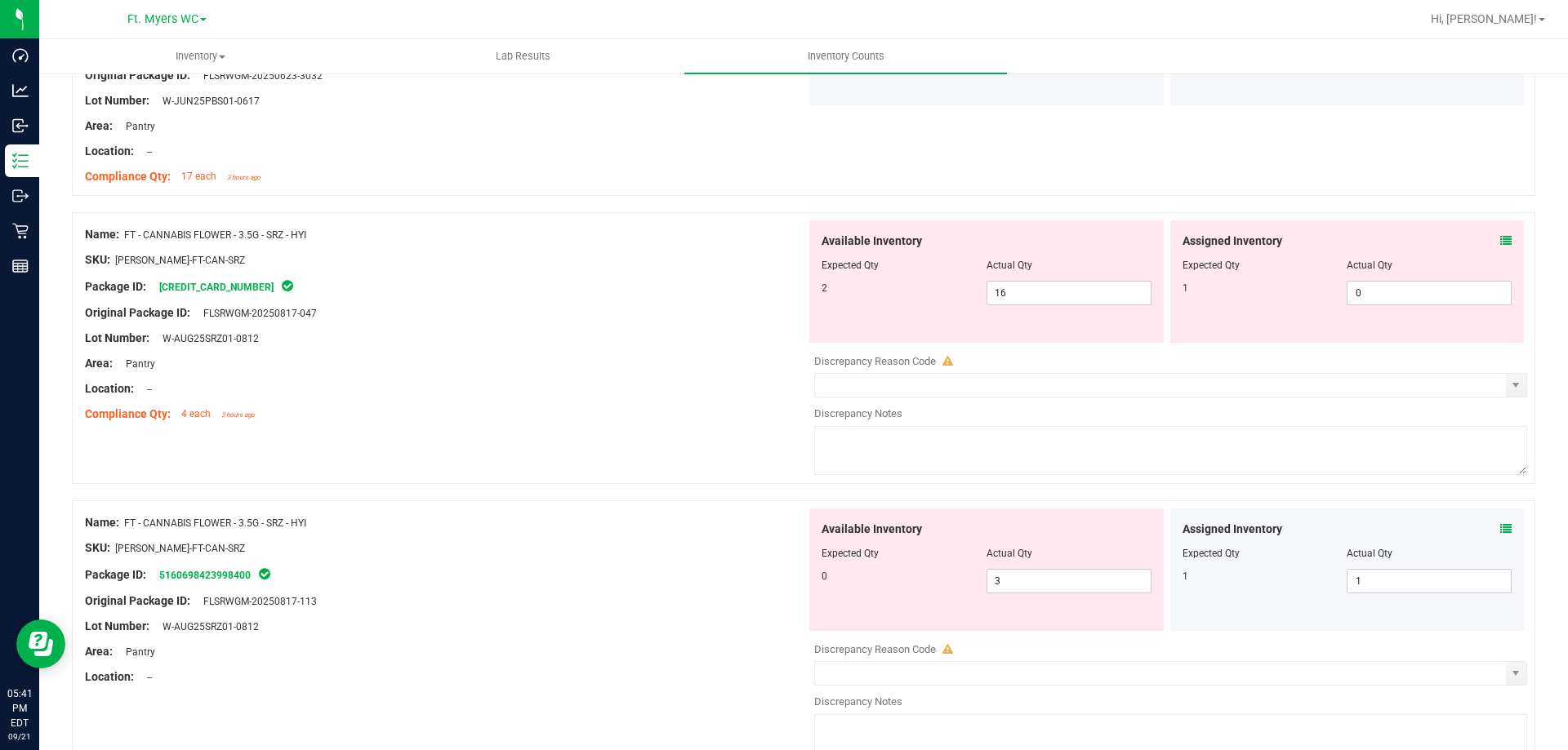
click at [1501, 235] on icon at bounding box center [1506, 241] width 12 height 12
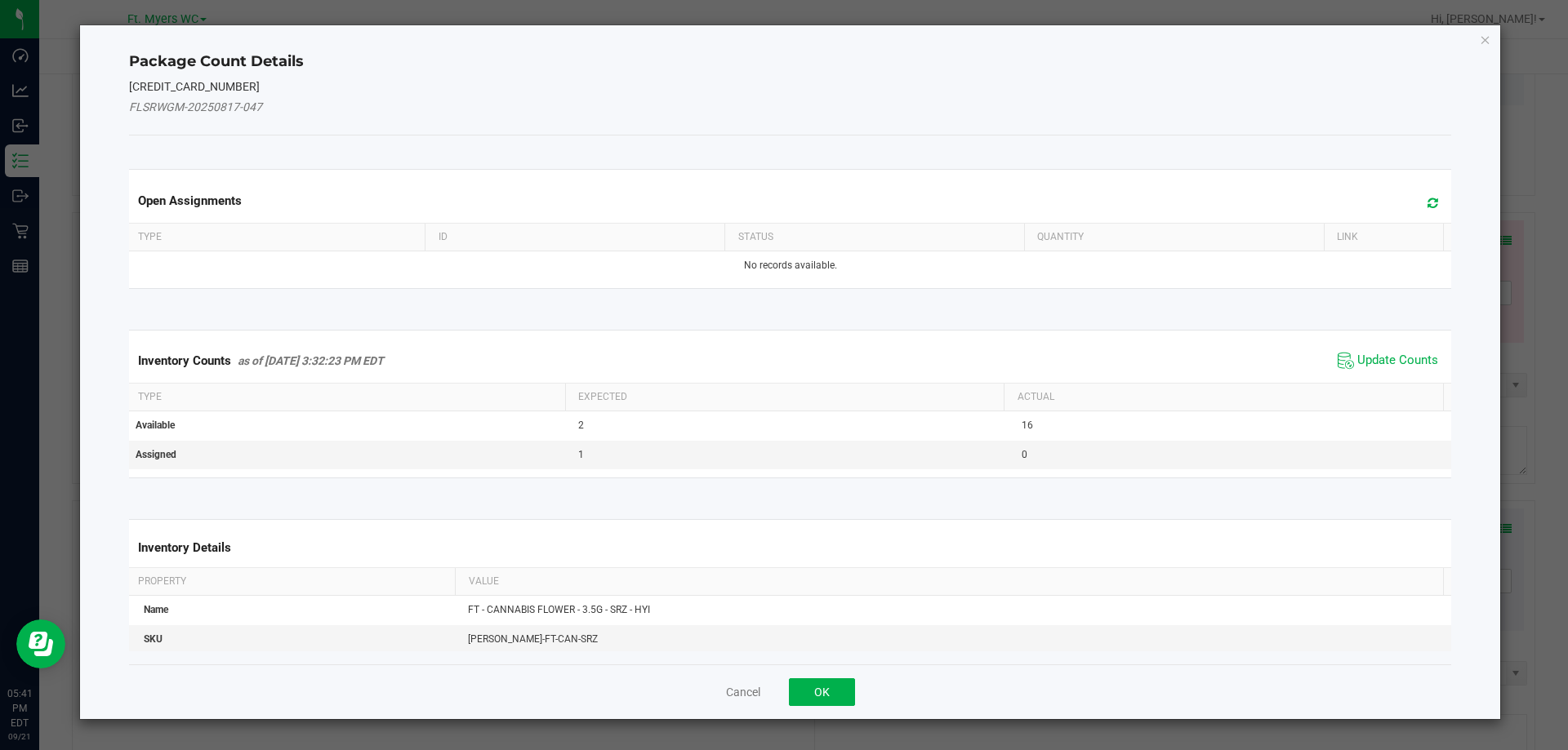
click at [1428, 201] on icon at bounding box center [1433, 203] width 11 height 12
click at [1359, 361] on span "Update Counts" at bounding box center [1398, 360] width 81 height 16
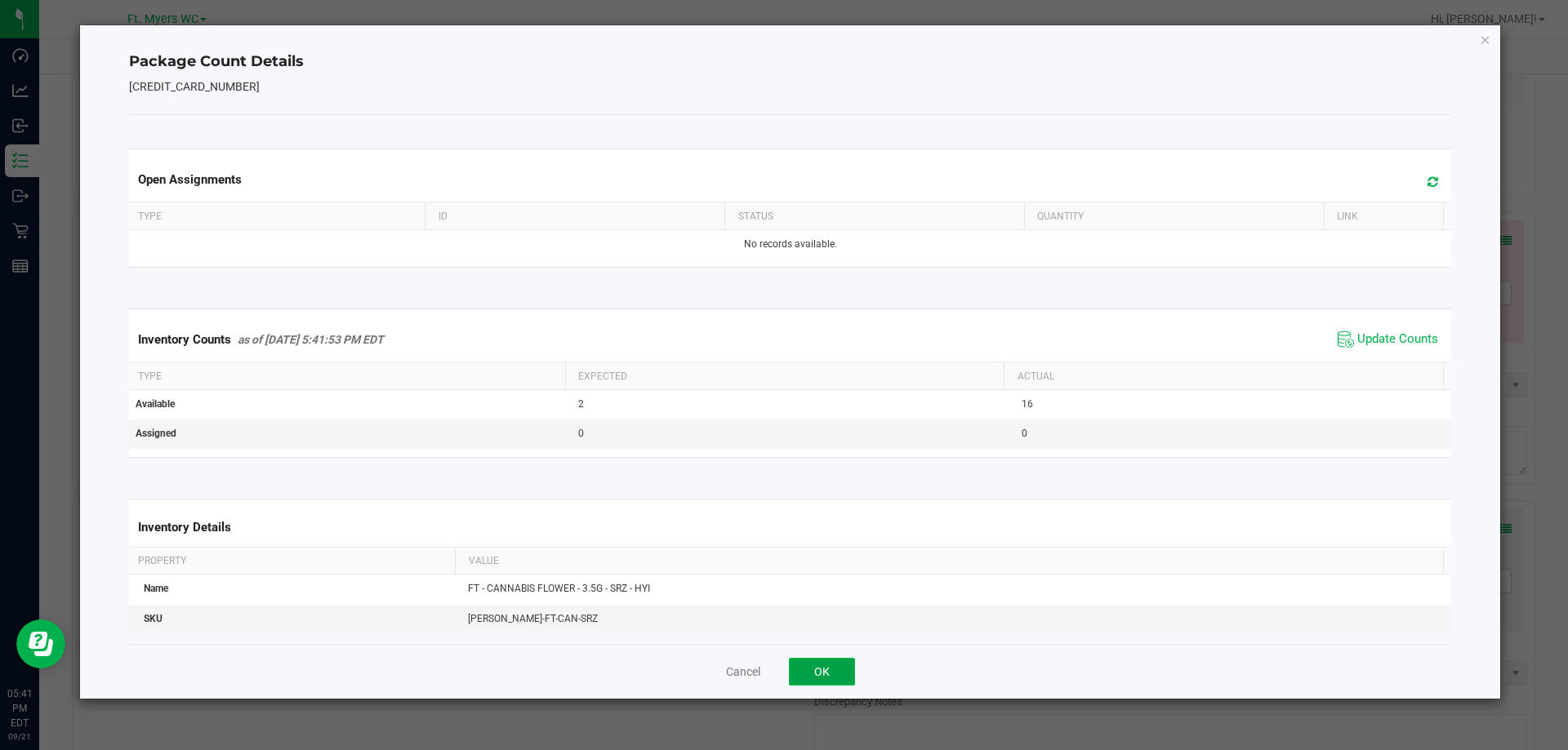
click at [831, 659] on button "OK" at bounding box center [821, 671] width 66 height 28
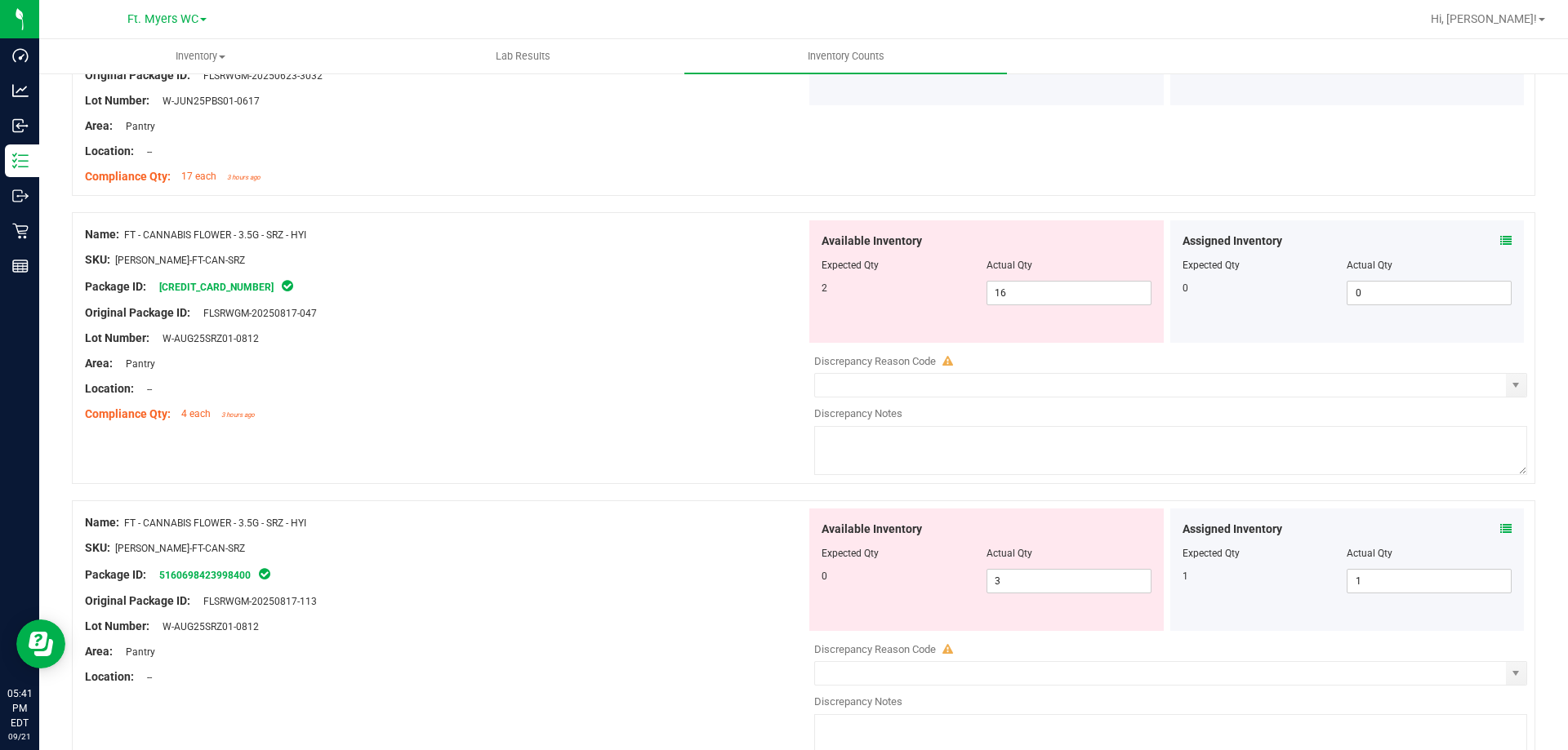
click at [188, 235] on span "FT - CANNABIS FLOWER - 3.5G - SRZ - HYI" at bounding box center [215, 234] width 182 height 12
click at [363, 235] on div "Name: FT - CANNABIS FLOWER - 3.5G - SRZ - HYI" at bounding box center [446, 234] width 721 height 17
drag, startPoint x: 351, startPoint y: 235, endPoint x: 127, endPoint y: 241, distance: 224.1
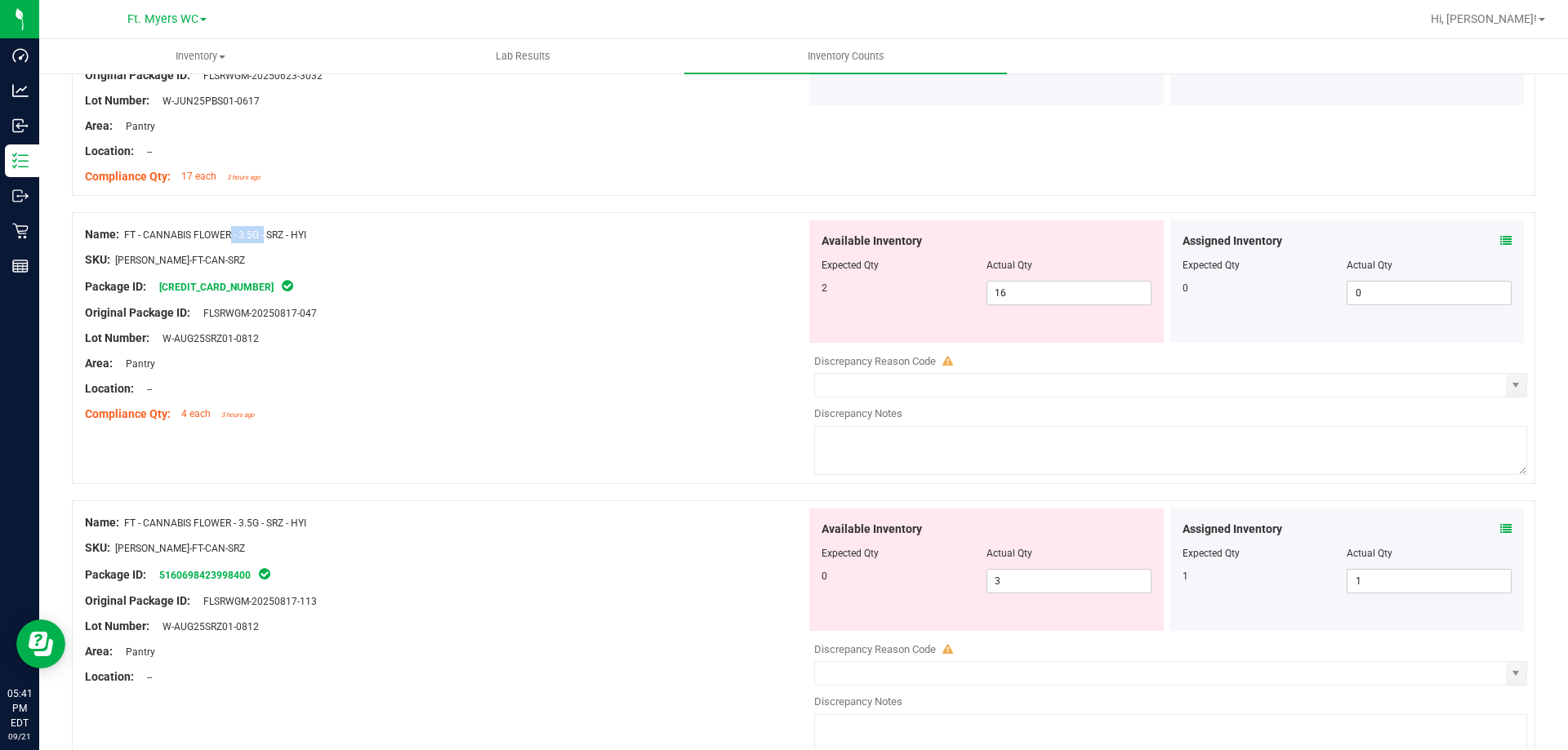
click at [127, 241] on div "Name: FT - CANNABIS FLOWER - 3.5G - SRZ - HYI" at bounding box center [446, 234] width 721 height 17
copy span "FT - CANNABIS FLOWER - 3.5G - SRZ - HYI"
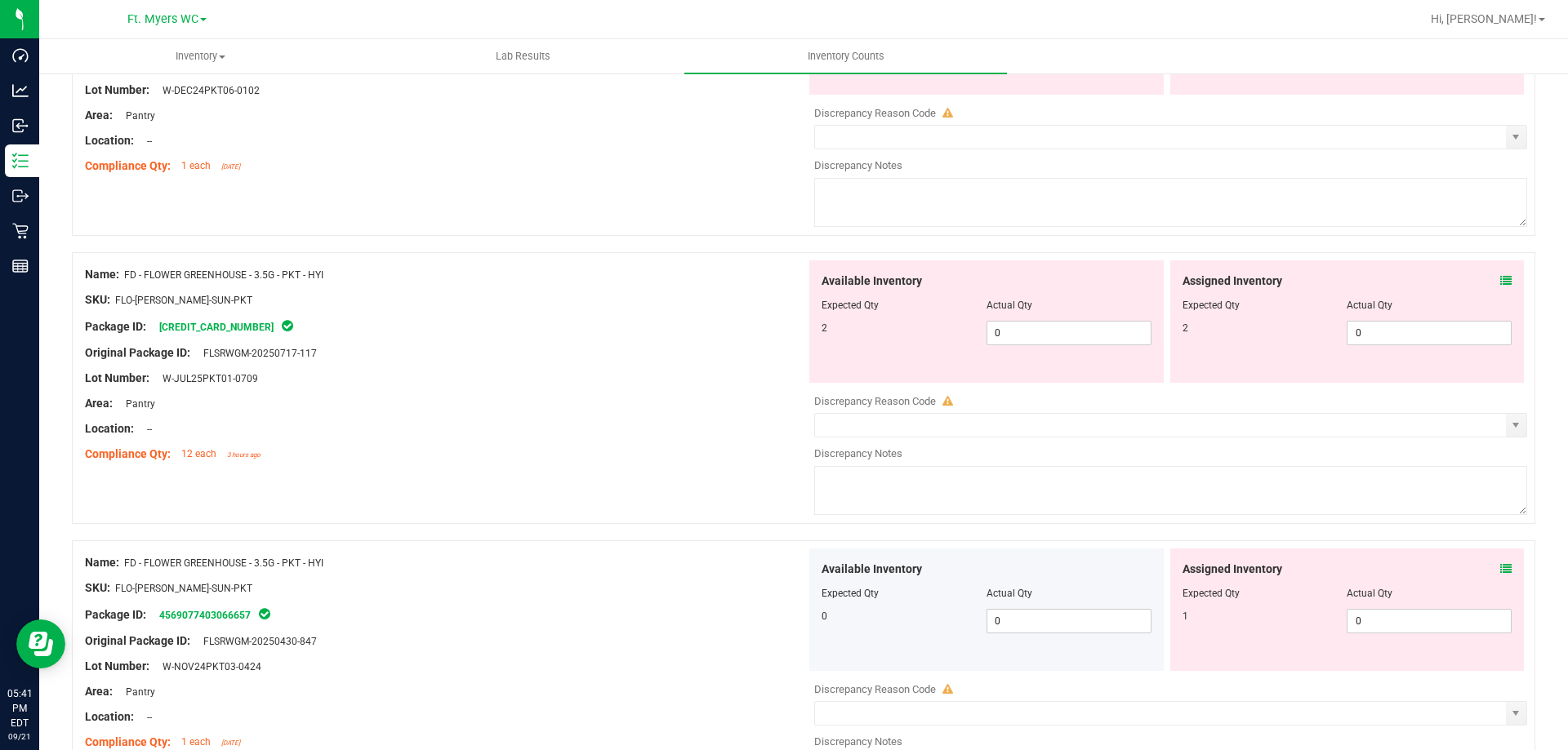
scroll to position [0, 0]
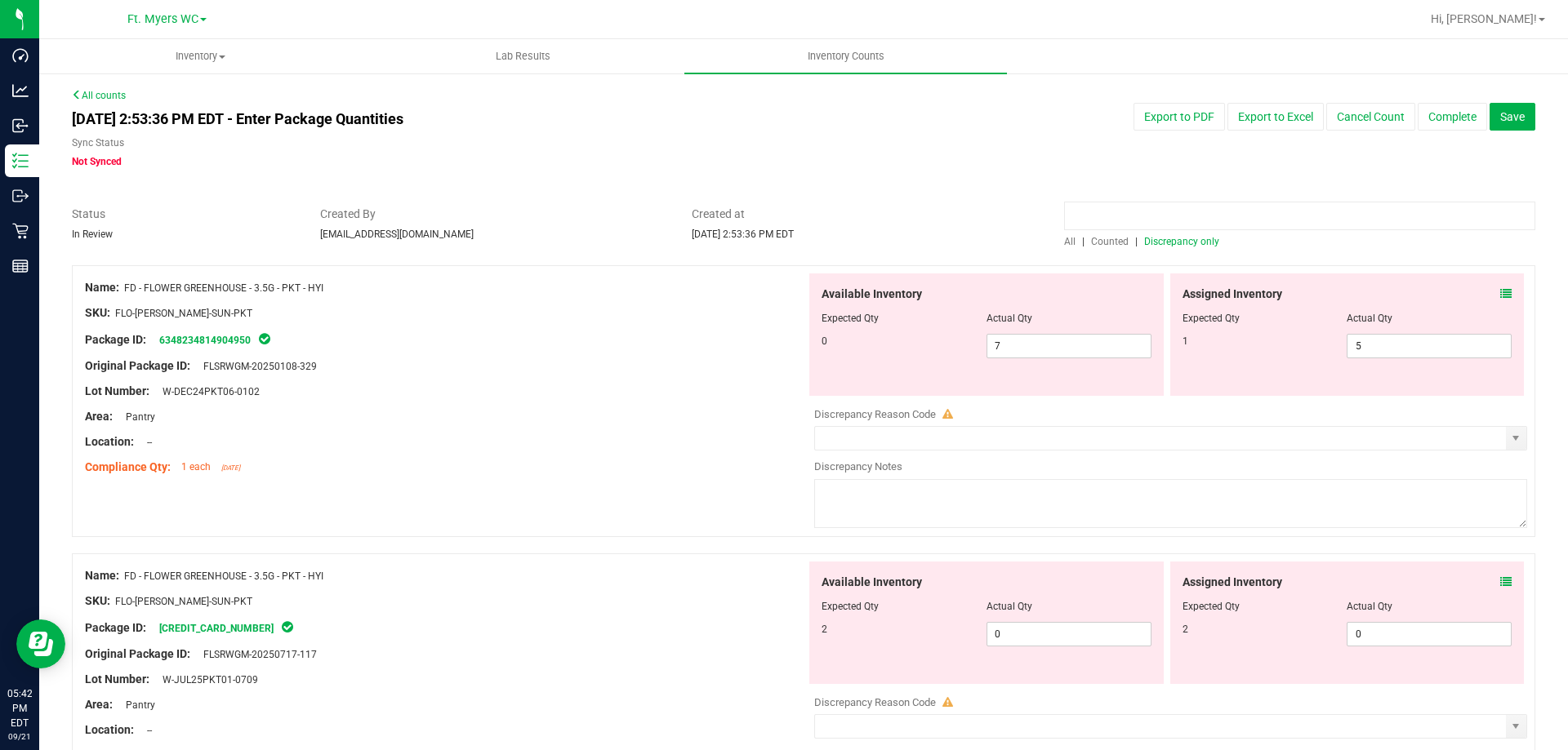
click at [1128, 229] on input at bounding box center [1299, 216] width 471 height 28
paste input "FT - CANNABIS FLOWER - 3.5G - SRZ - HYI"
type input "FT - CANNABIS FLOWER - 3.5G - SRZ - HYI"
click at [1064, 241] on span "All" at bounding box center [1069, 241] width 12 height 12
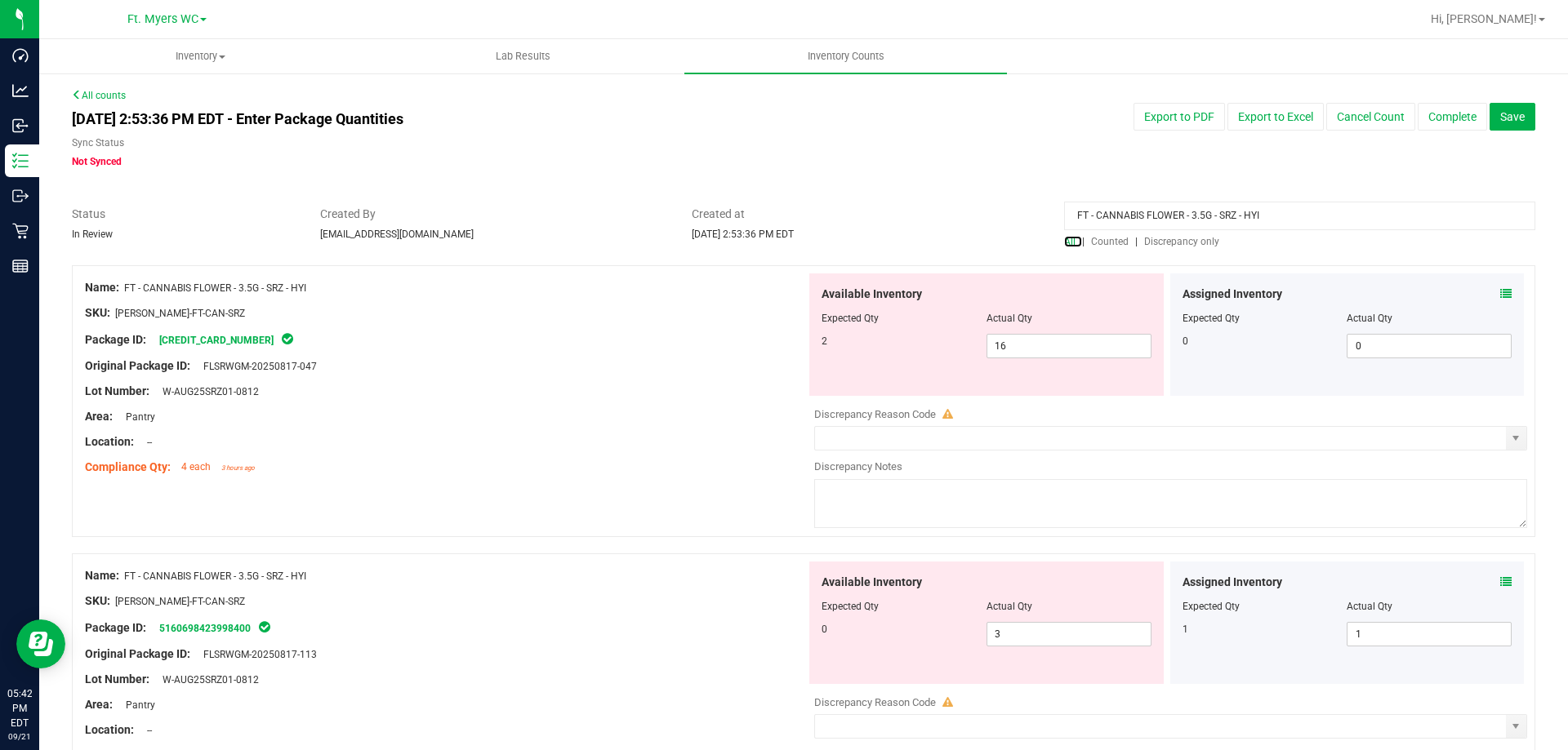
scroll to position [147, 0]
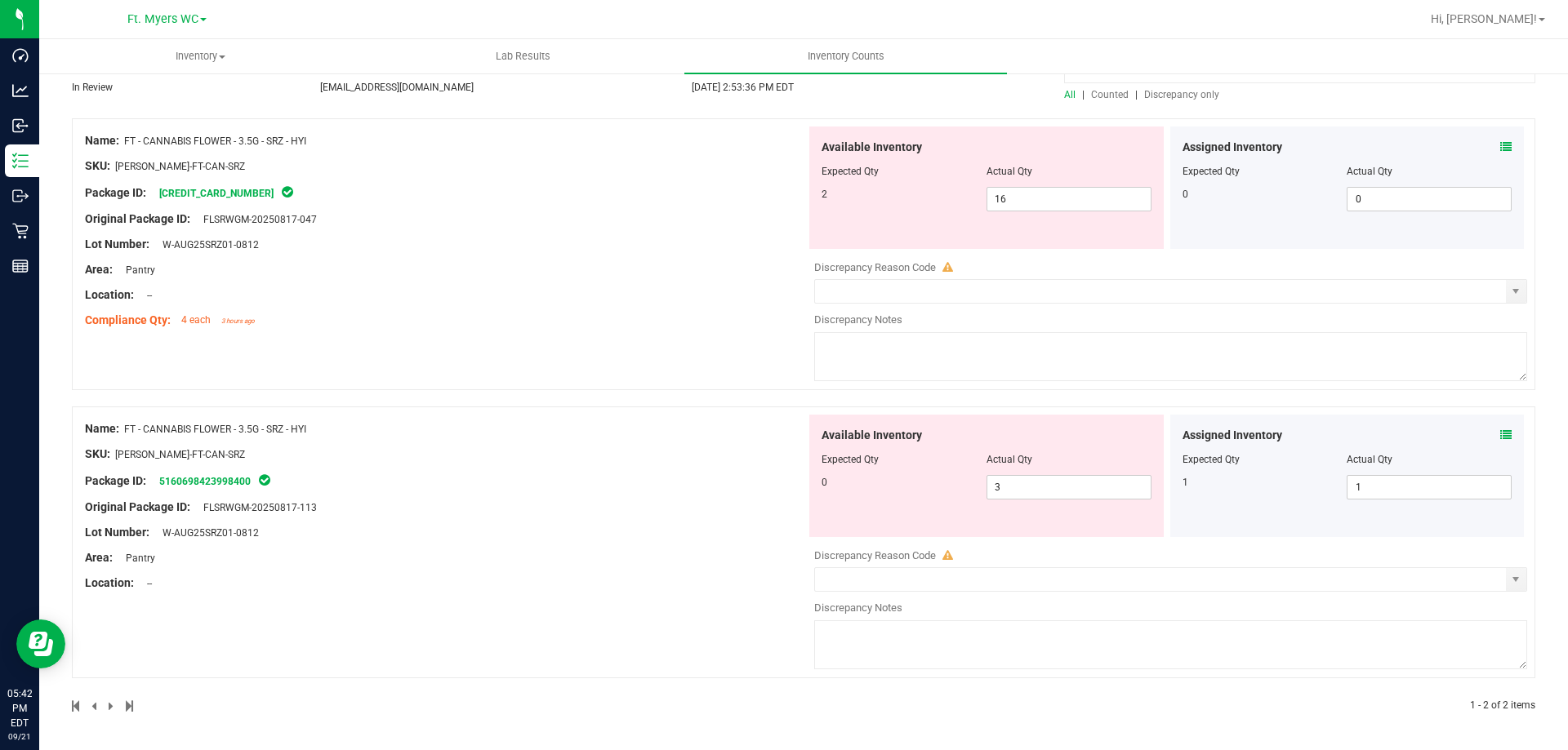
click at [1501, 431] on icon at bounding box center [1506, 435] width 12 height 12
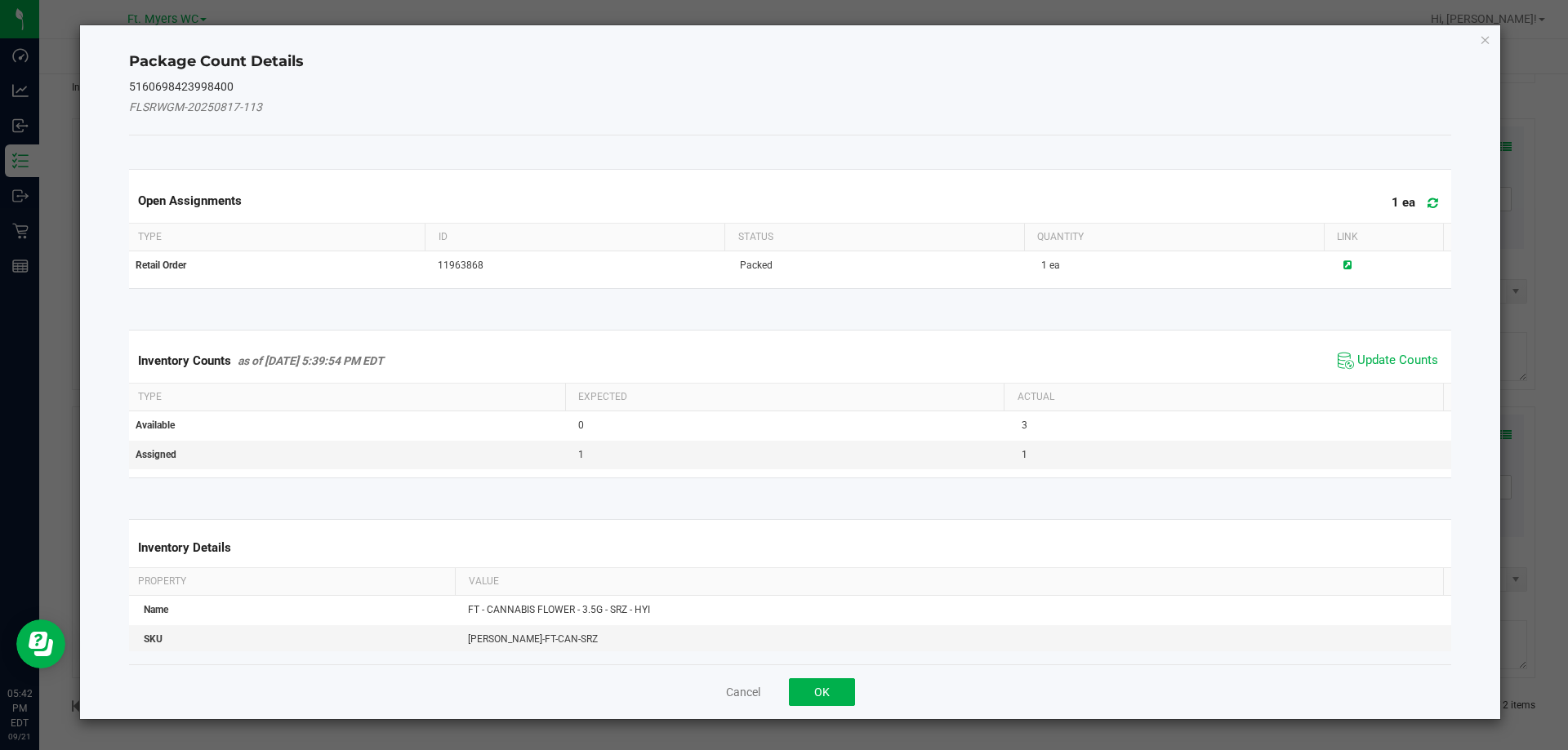
click at [1427, 205] on span at bounding box center [1429, 203] width 27 height 23
click at [1399, 361] on span "Update Counts" at bounding box center [1398, 360] width 81 height 16
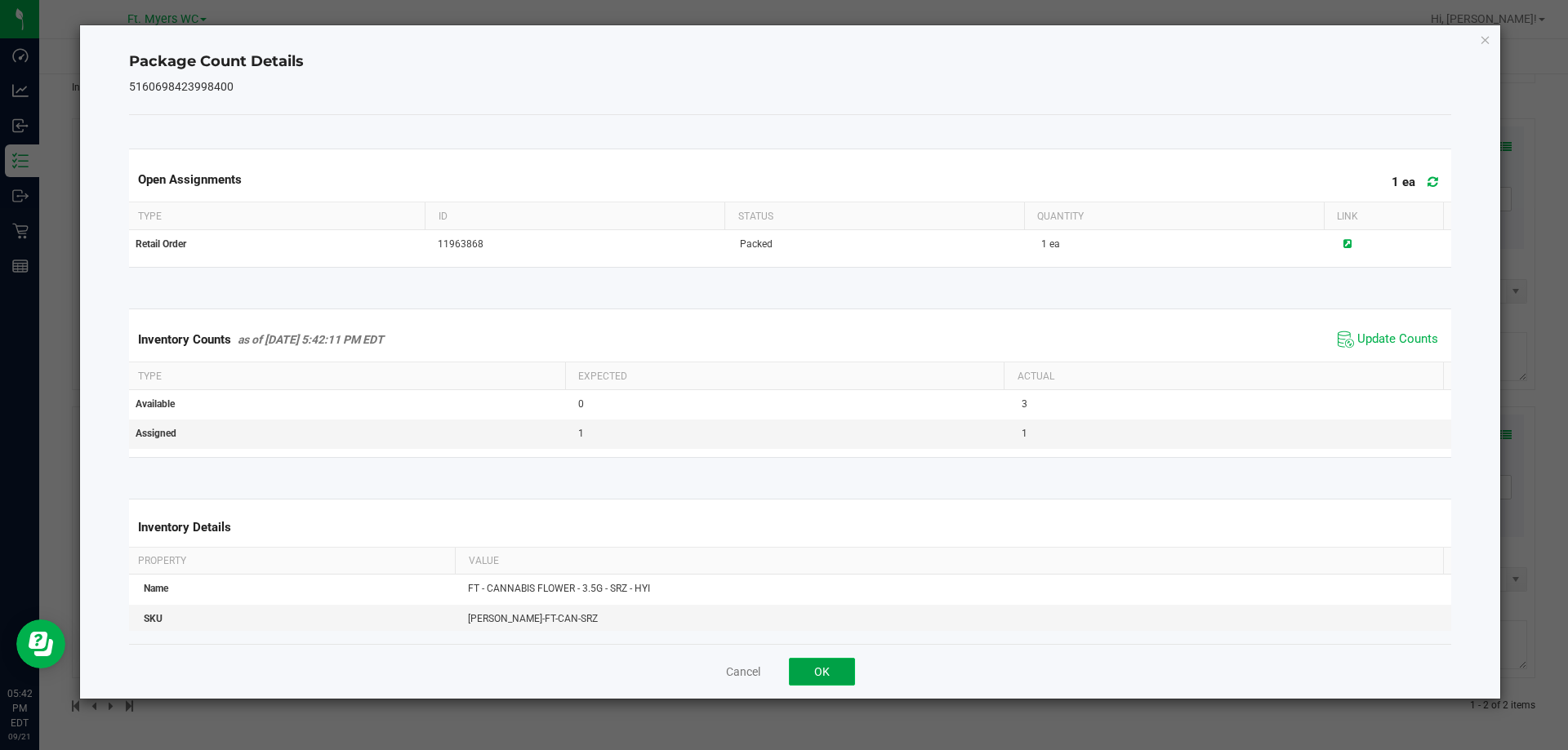
click at [839, 668] on button "OK" at bounding box center [821, 671] width 66 height 28
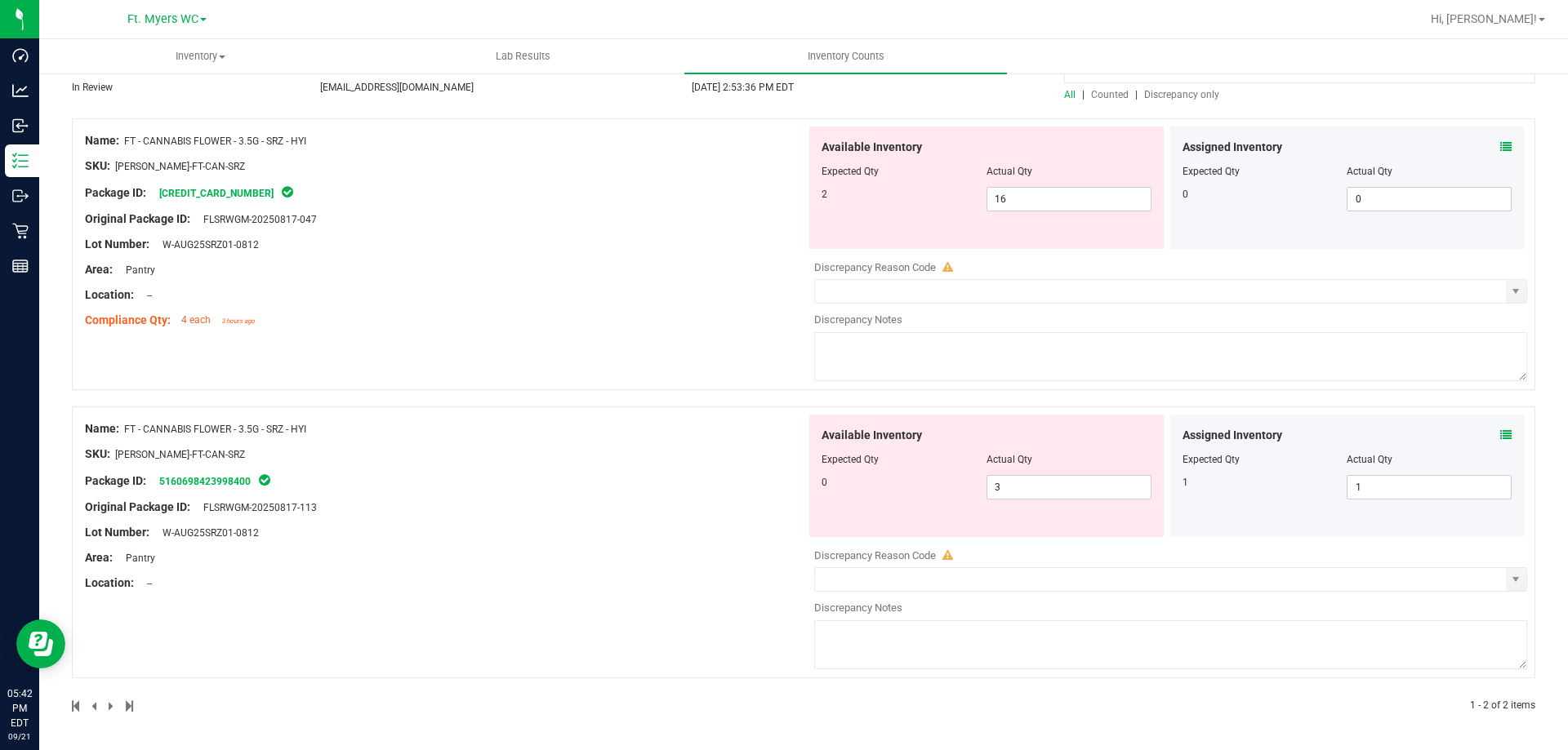
click at [1031, 508] on div "Available Inventory Expected Qty Actual Qty 0 3 3" at bounding box center [986, 476] width 354 height 122
click at [1501, 143] on icon at bounding box center [1506, 146] width 12 height 12
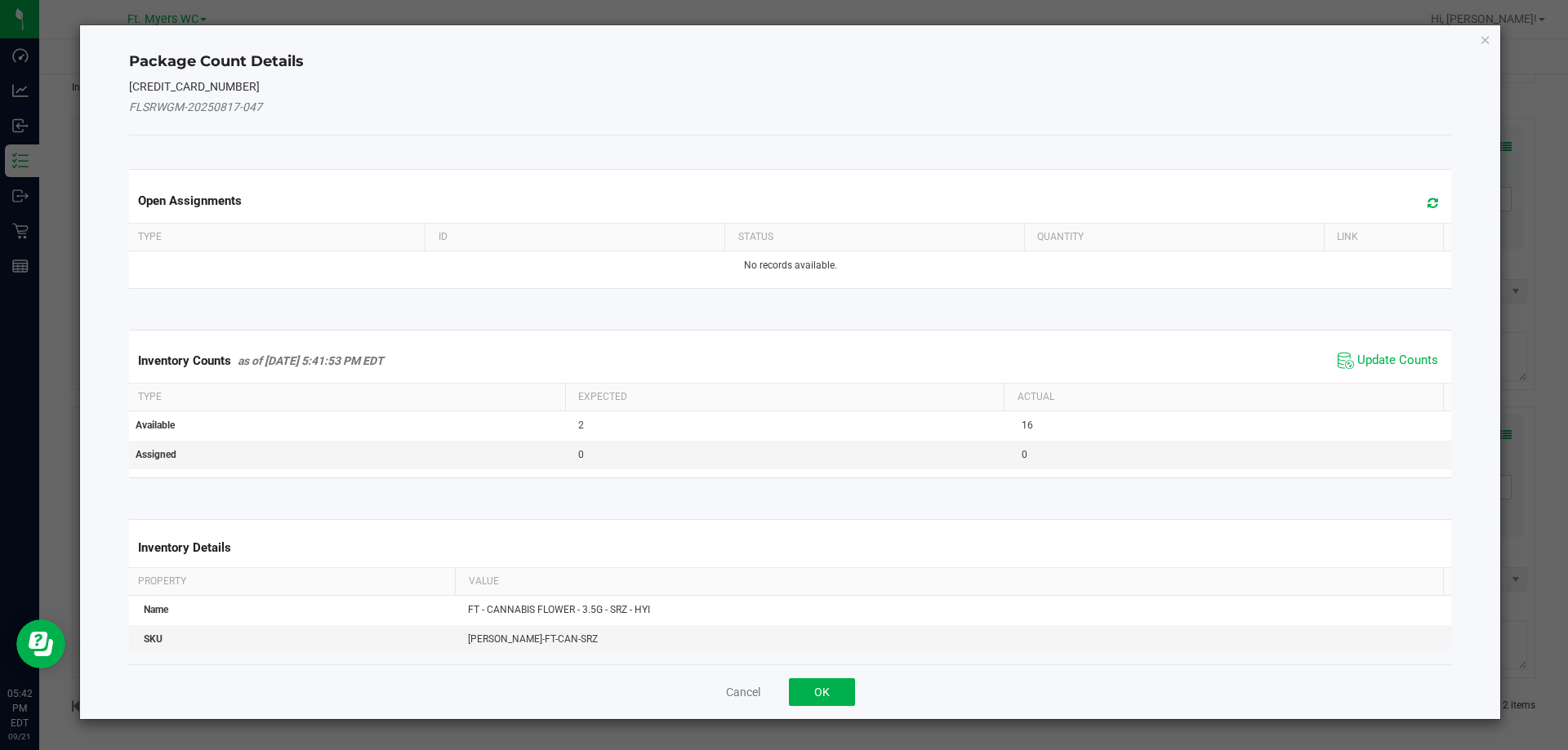
click at [1428, 205] on icon at bounding box center [1433, 203] width 11 height 12
click at [1386, 378] on div "Inventory Counts as of [DATE] 5:41:53 PM EDT Update Counts" at bounding box center [790, 361] width 1329 height 44
click at [1386, 367] on span "Update Counts" at bounding box center [1398, 360] width 81 height 16
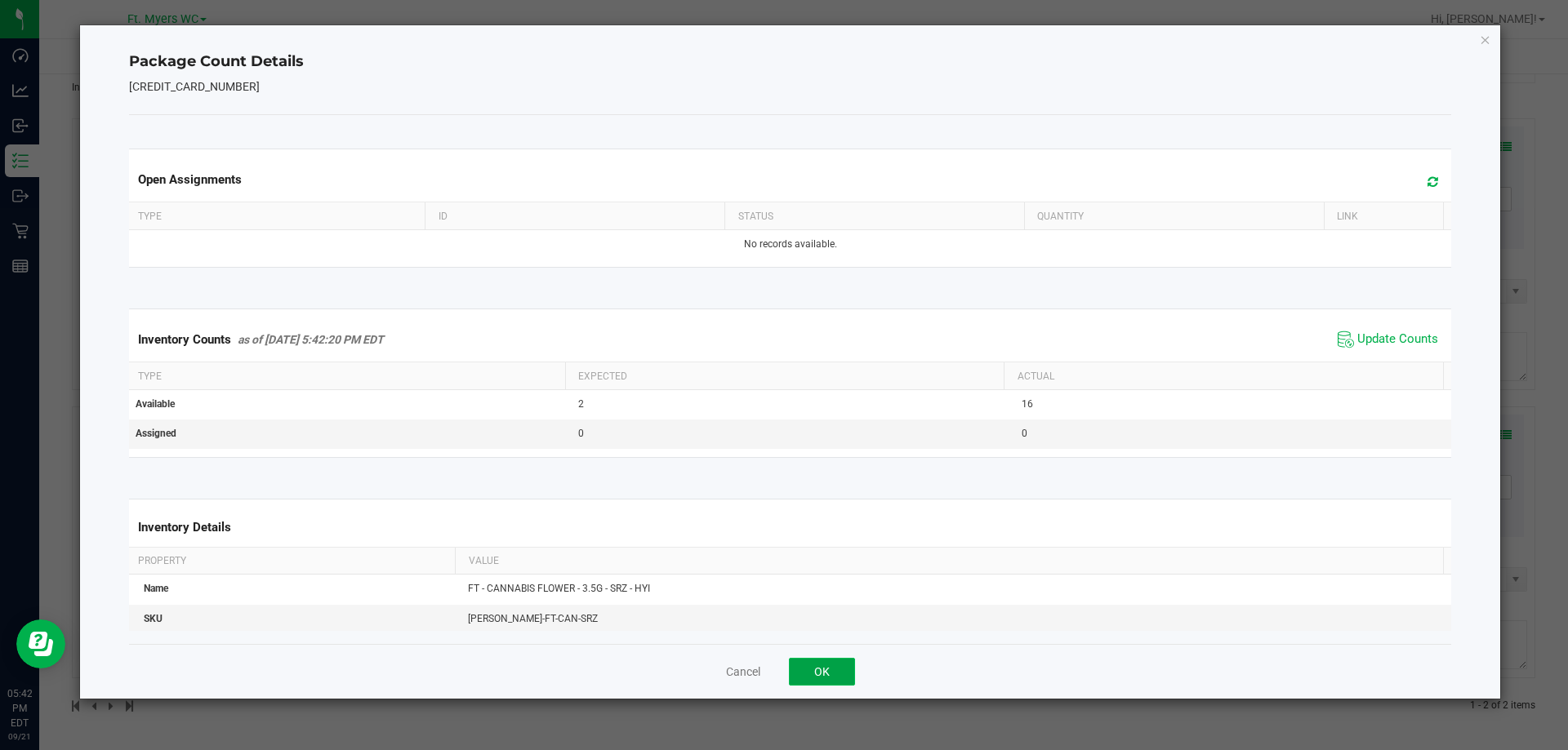
click at [832, 681] on button "OK" at bounding box center [821, 671] width 66 height 28
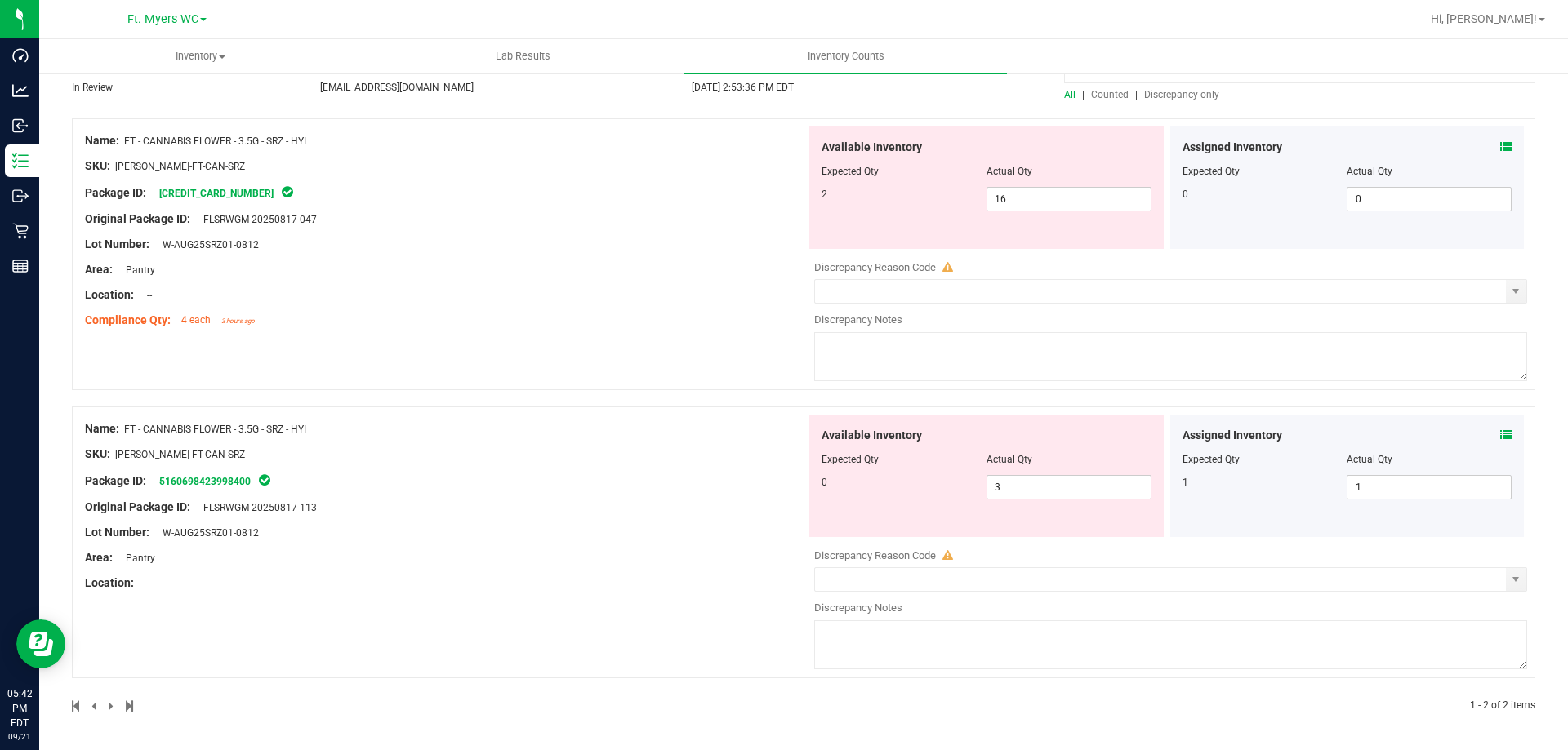
click at [691, 382] on div "Name: FT - CANNABIS FLOWER - 3.5G - SRZ - HYI SKU: [PERSON_NAME]-FT-CAN-SRZ Pac…" at bounding box center [804, 254] width 1463 height 272
click at [1060, 201] on span "16 16" at bounding box center [1069, 200] width 165 height 25
click at [1060, 201] on input "16" at bounding box center [1069, 200] width 163 height 23
type input "2"
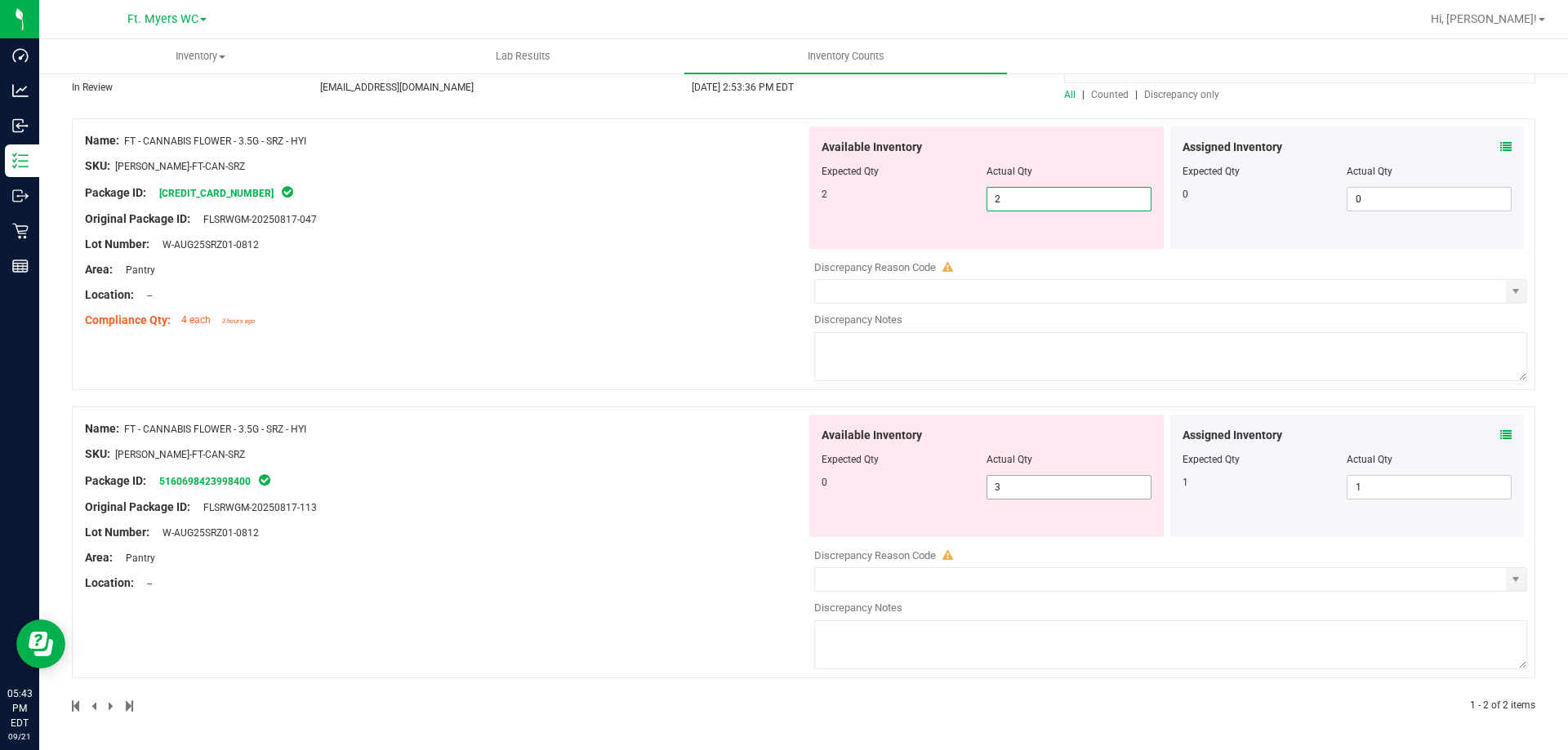
click at [1043, 482] on span "3 3" at bounding box center [1069, 487] width 165 height 25
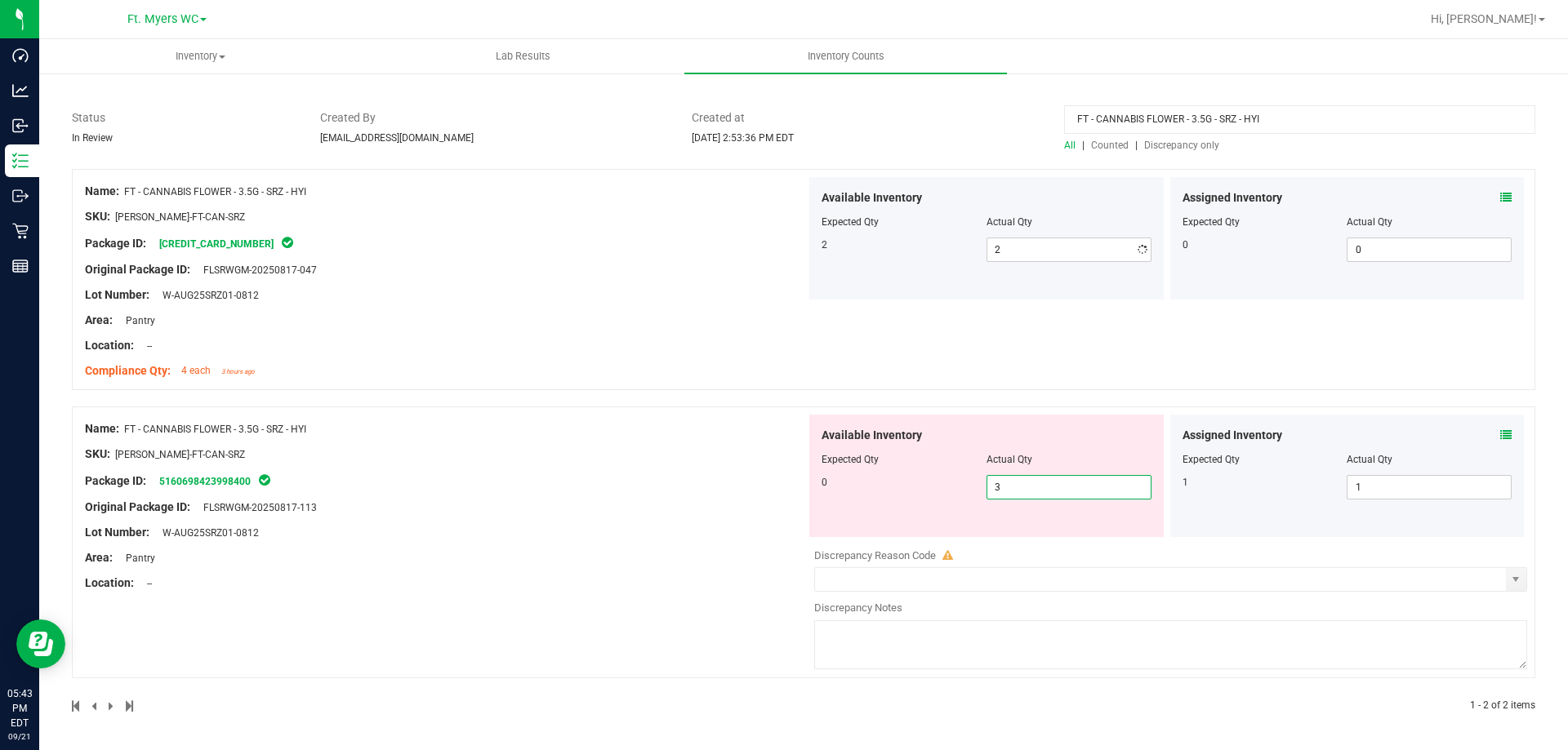
click at [1043, 482] on input "3" at bounding box center [1069, 487] width 163 height 23
type input "0"
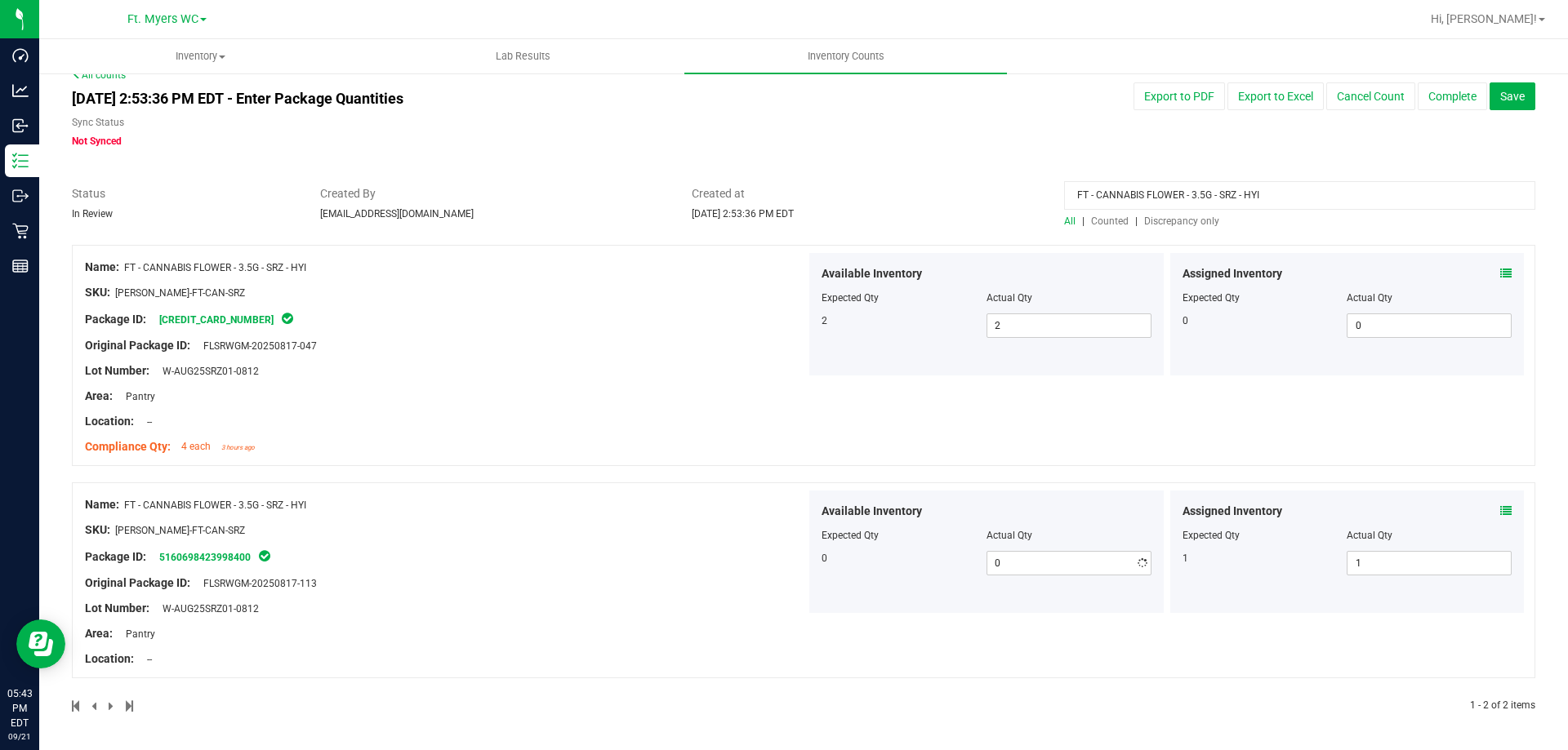
click at [775, 474] on div "Name: FT - CANNABIS FLOWER - 3.5G - SRZ - HYI SKU: [PERSON_NAME]-FT-CAN-SRZ Pac…" at bounding box center [804, 479] width 1463 height 469
click at [1249, 198] on input "FT - CANNABIS FLOWER - 3.5G - SRZ - HYI" at bounding box center [1299, 195] width 471 height 28
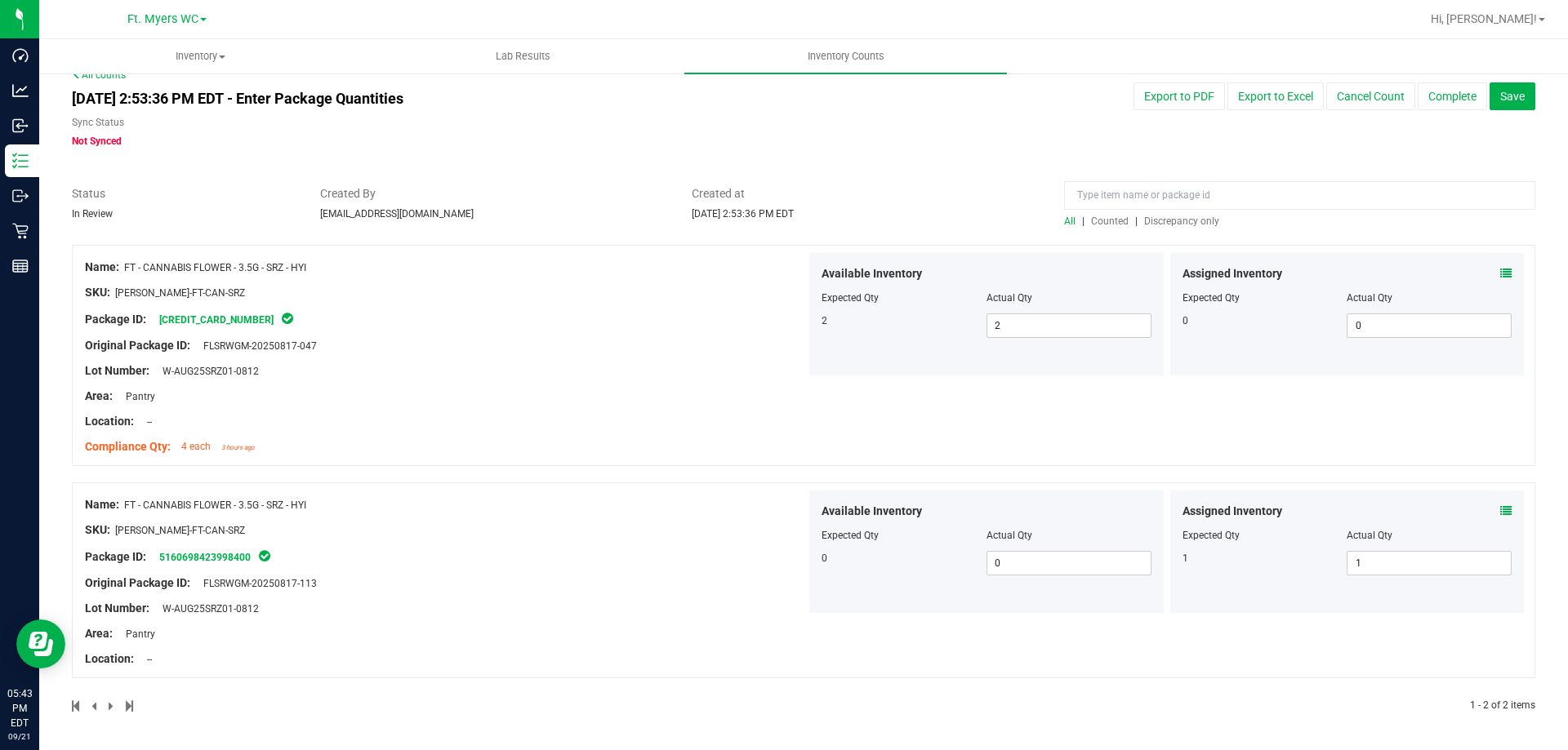
click at [1159, 217] on span "Discrepancy only" at bounding box center [1182, 221] width 75 height 12
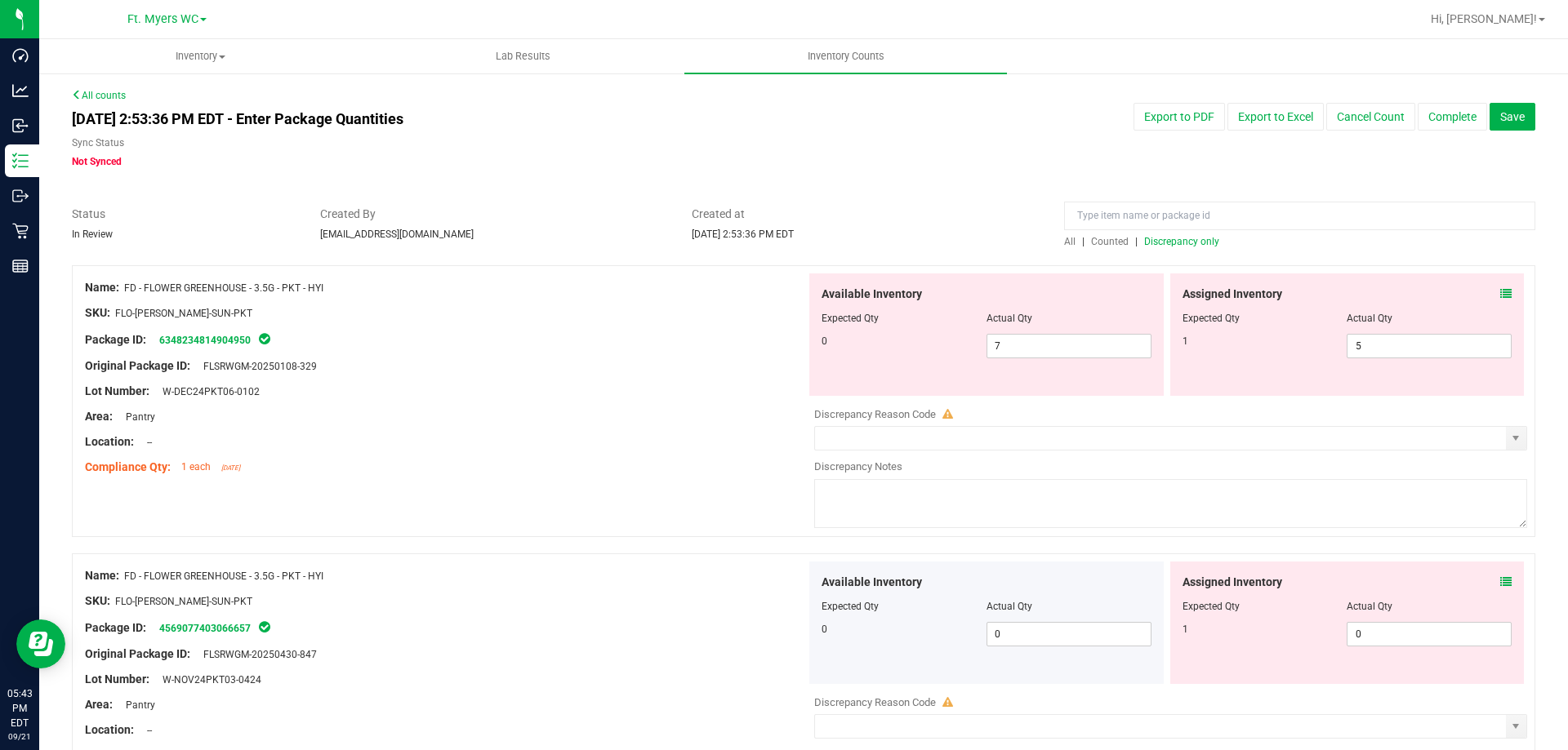
click at [1501, 300] on div "Assigned Inventory Expected Qty Actual Qty 1 5 5" at bounding box center [1347, 335] width 354 height 122
click at [1201, 246] on span "Discrepancy only" at bounding box center [1182, 241] width 75 height 12
click at [493, 411] on div "Area: Pantry" at bounding box center [446, 416] width 721 height 17
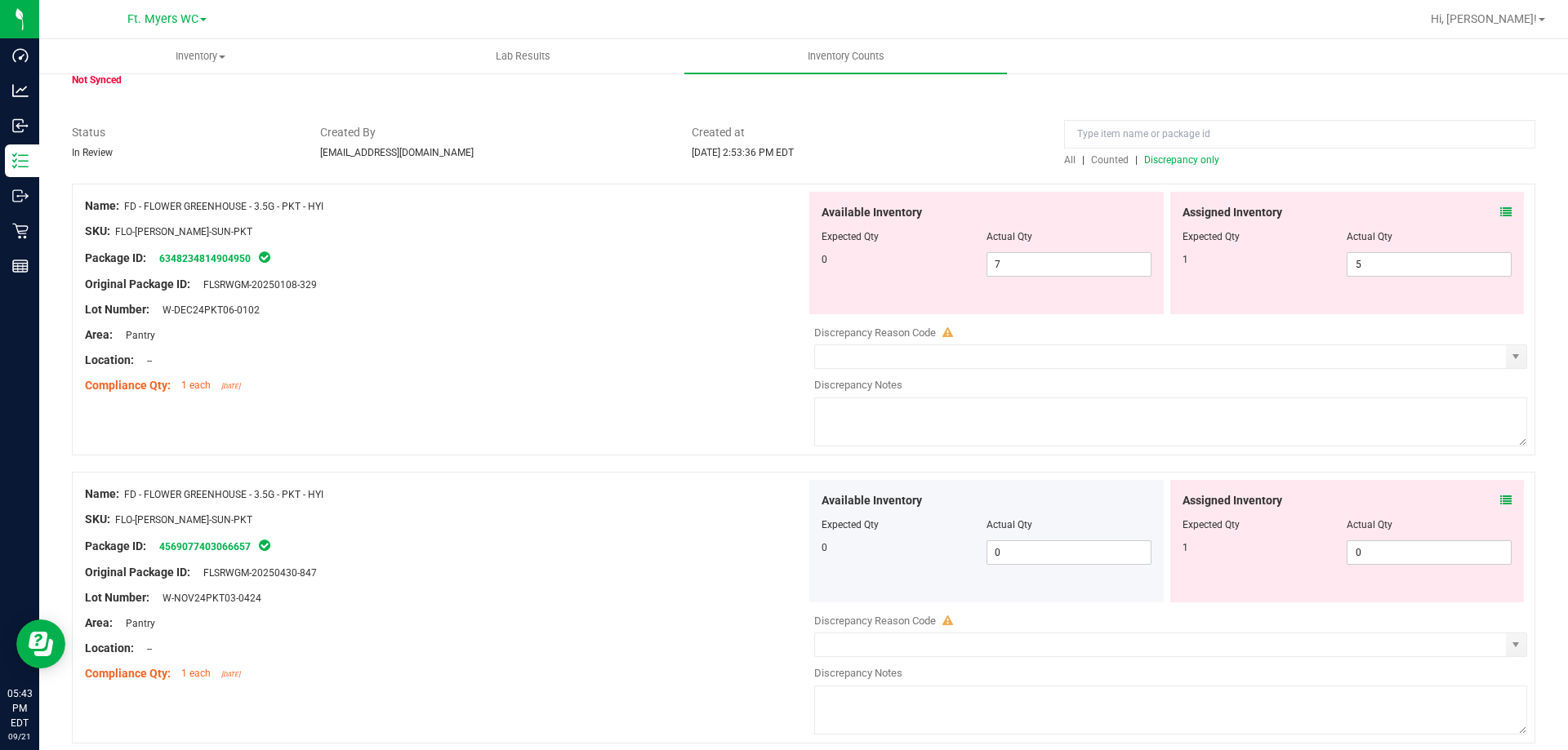
click at [1501, 210] on icon at bounding box center [1506, 212] width 12 height 12
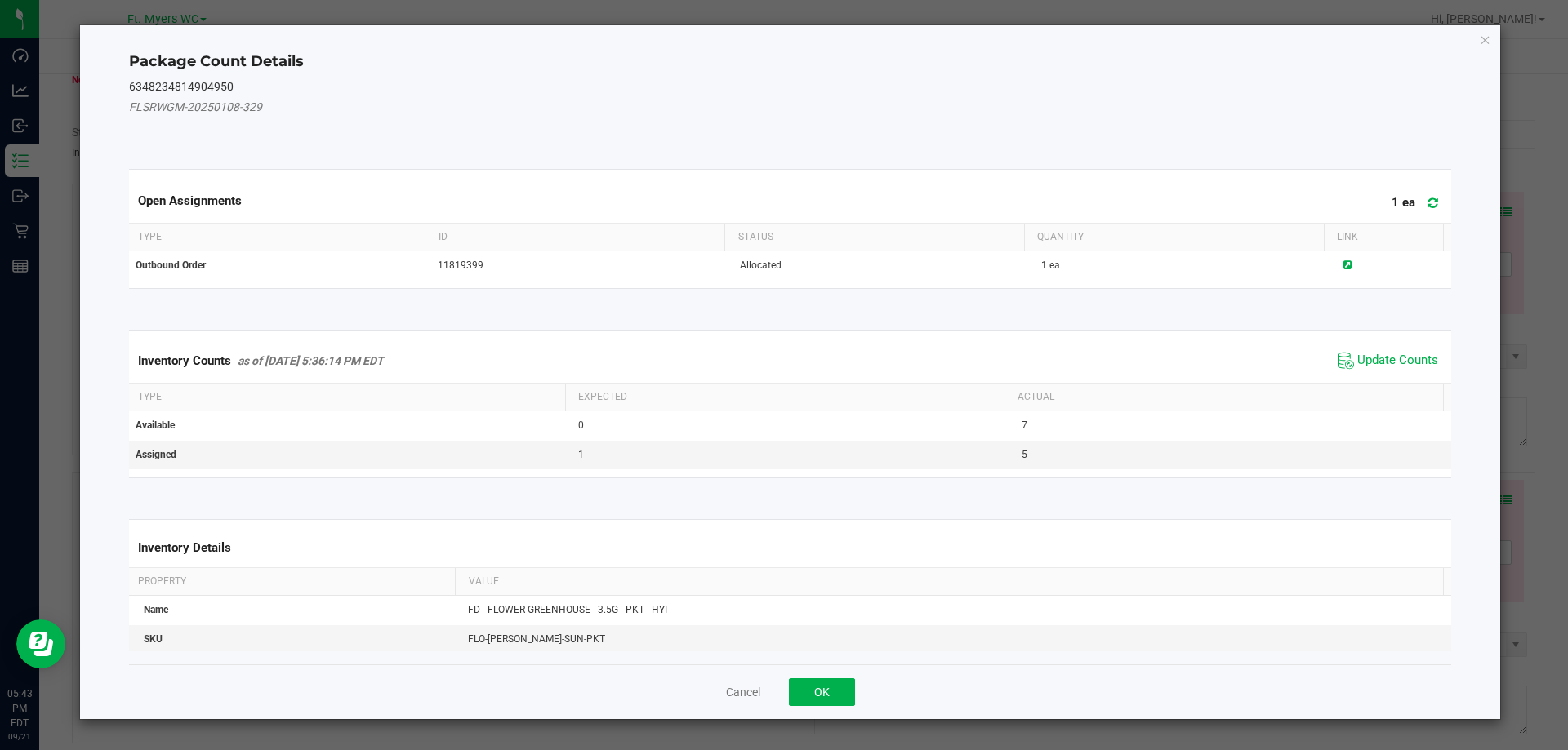
click at [1428, 200] on icon at bounding box center [1433, 203] width 11 height 12
click at [1394, 354] on span "Update Counts" at bounding box center [1398, 360] width 81 height 16
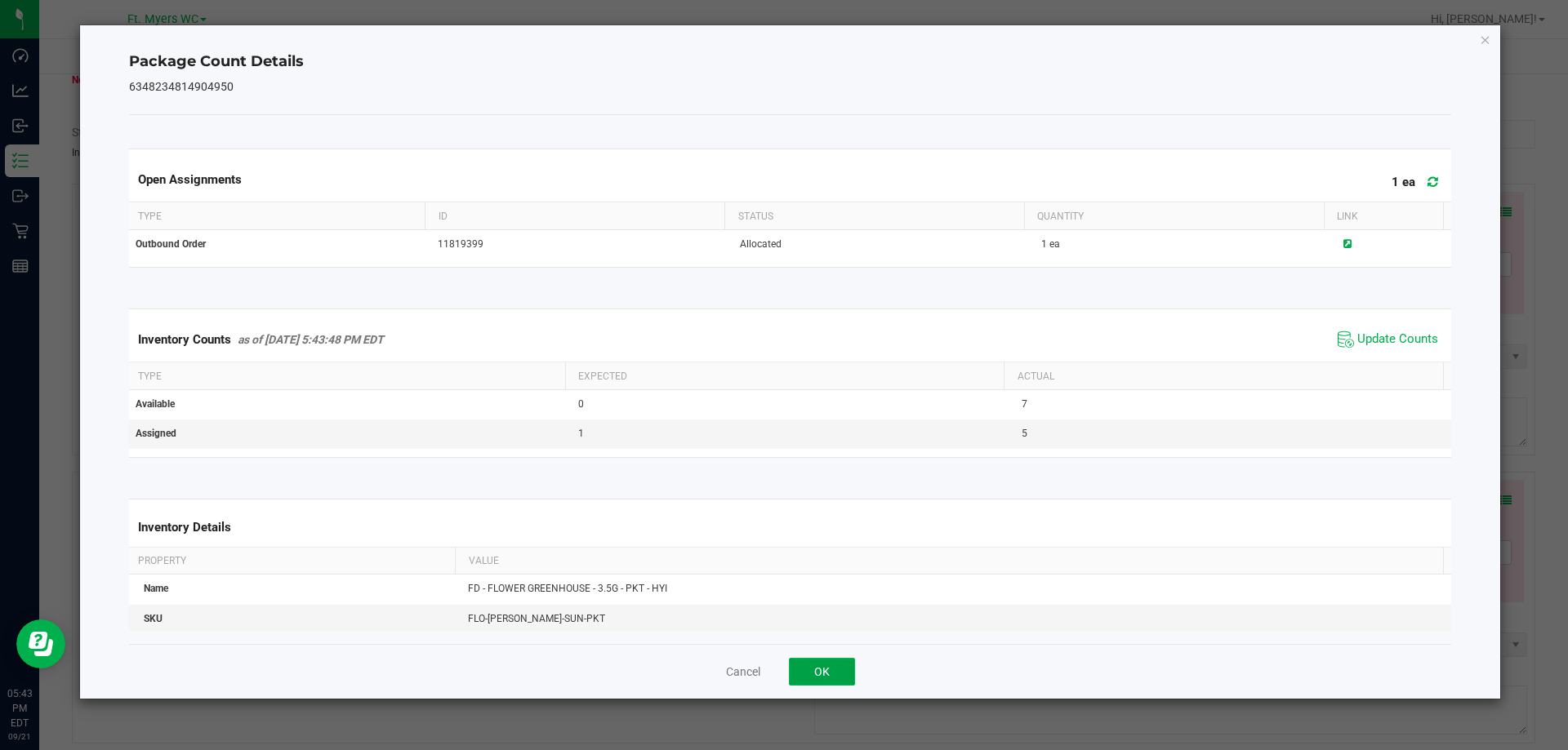
click at [819, 664] on button "OK" at bounding box center [821, 671] width 66 height 28
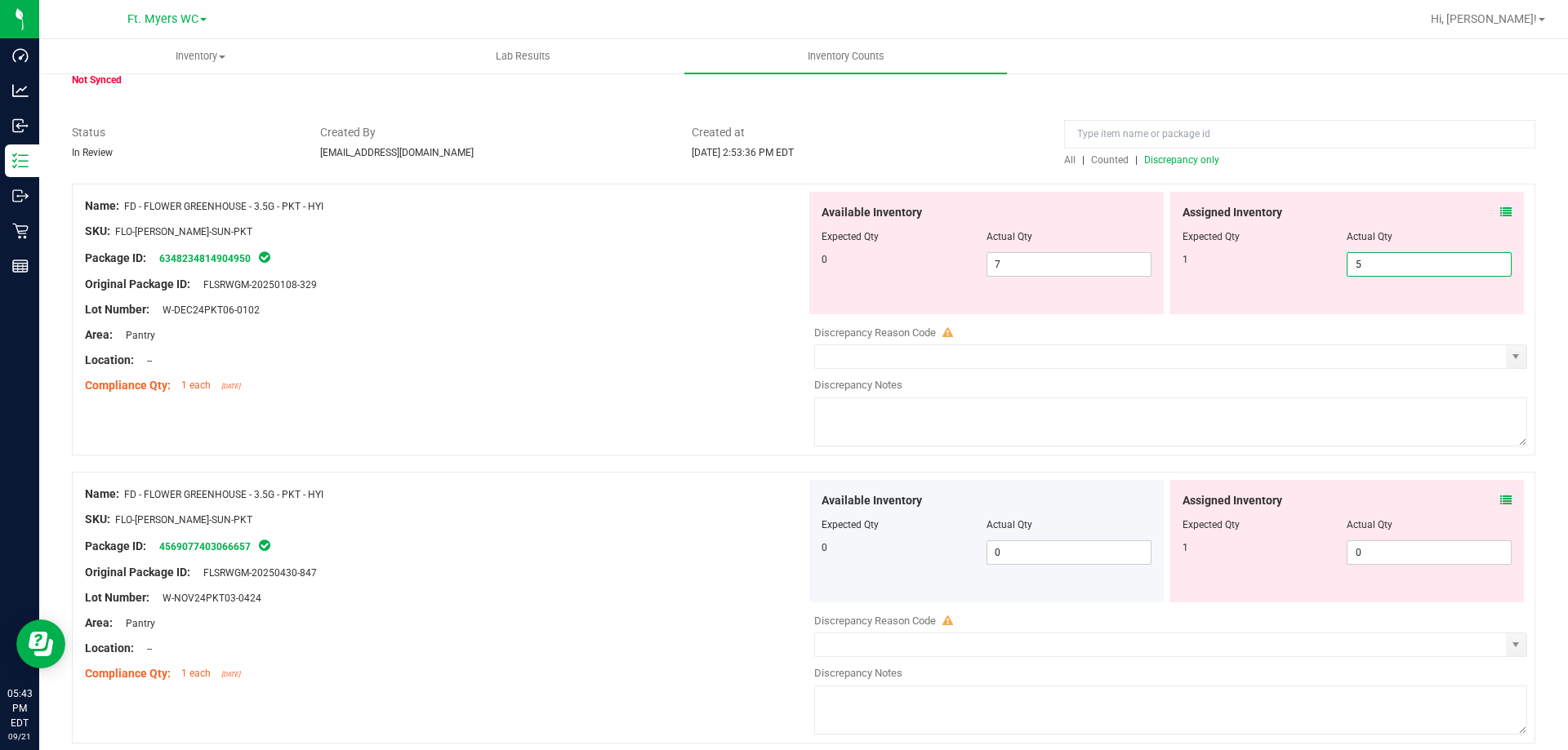
click at [1386, 264] on span "5 5" at bounding box center [1429, 264] width 165 height 25
click at [1386, 264] on input "5" at bounding box center [1429, 264] width 163 height 23
type input "1"
drag, startPoint x: 1395, startPoint y: 542, endPoint x: 1394, endPoint y: 554, distance: 12.0
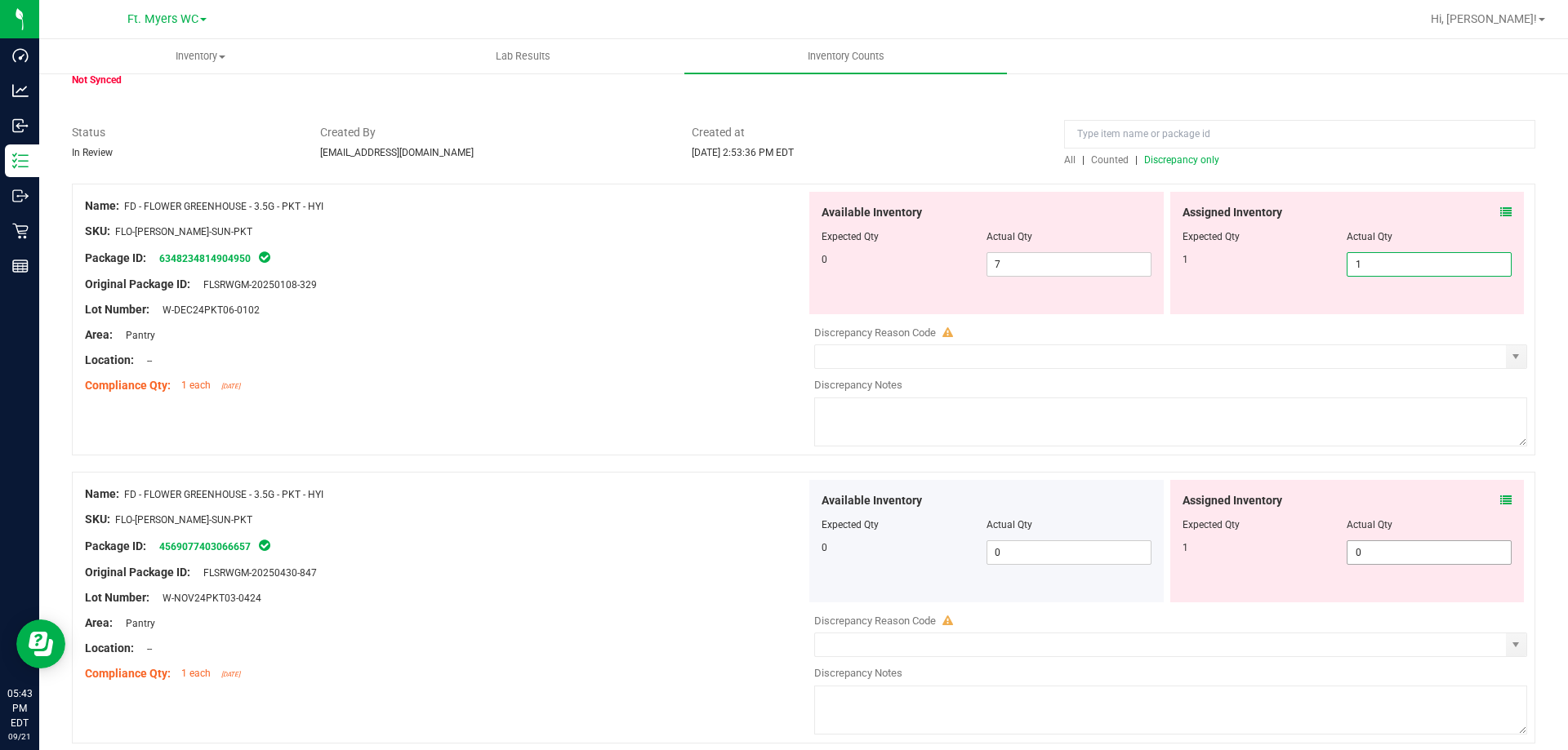
click at [1394, 547] on span "0 0" at bounding box center [1429, 553] width 165 height 25
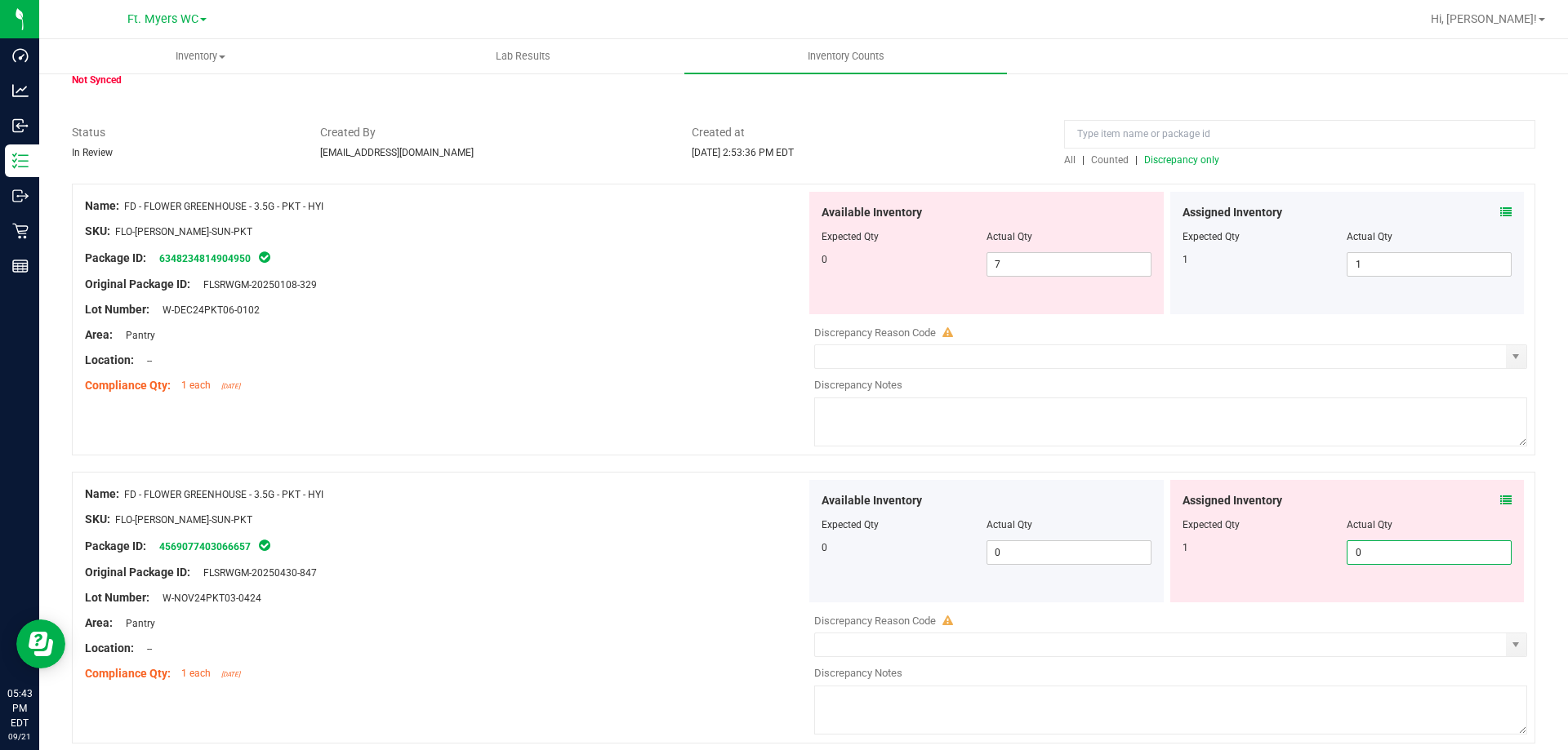
click at [1395, 561] on input "0" at bounding box center [1429, 553] width 163 height 23
type input "1"
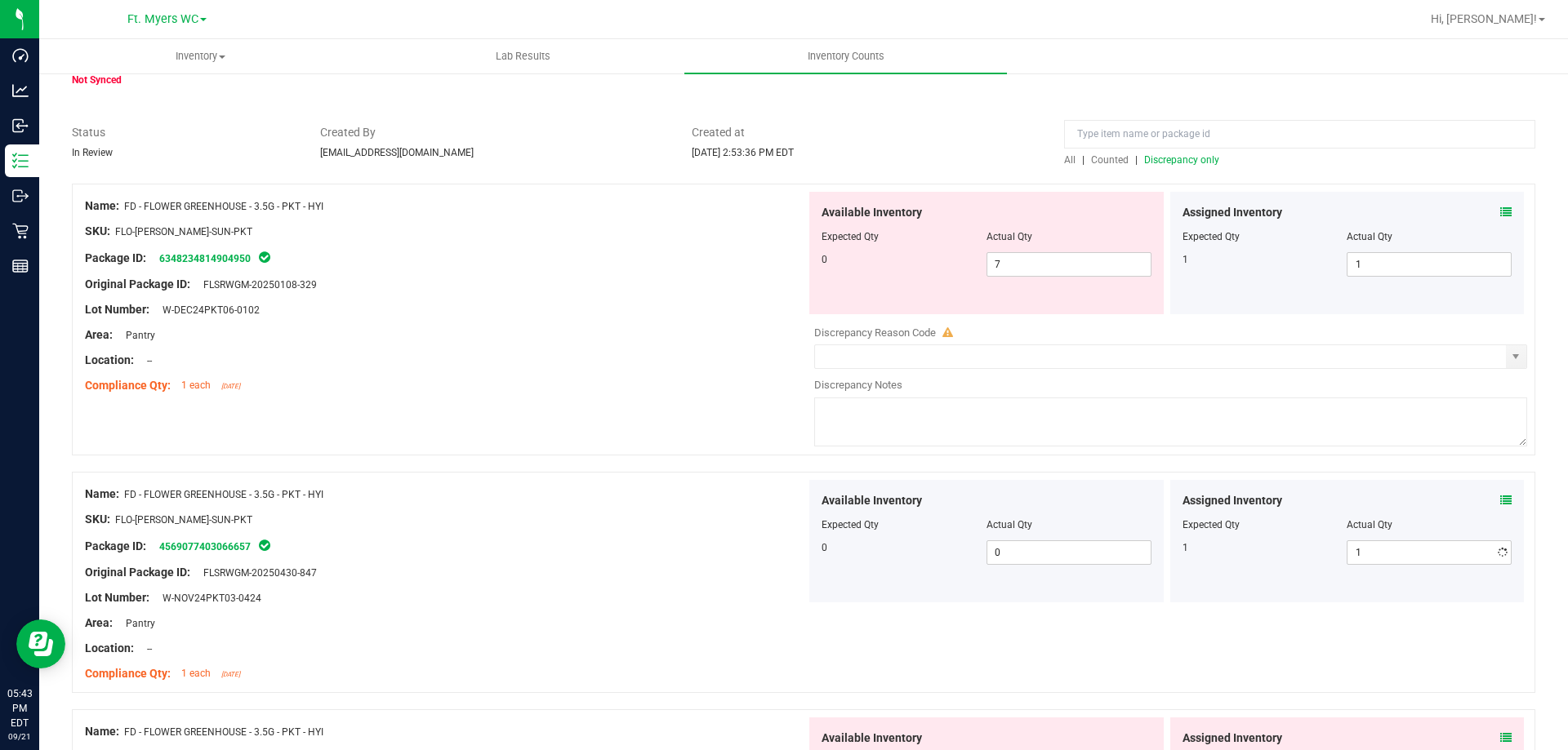
click at [786, 369] on div at bounding box center [446, 373] width 721 height 8
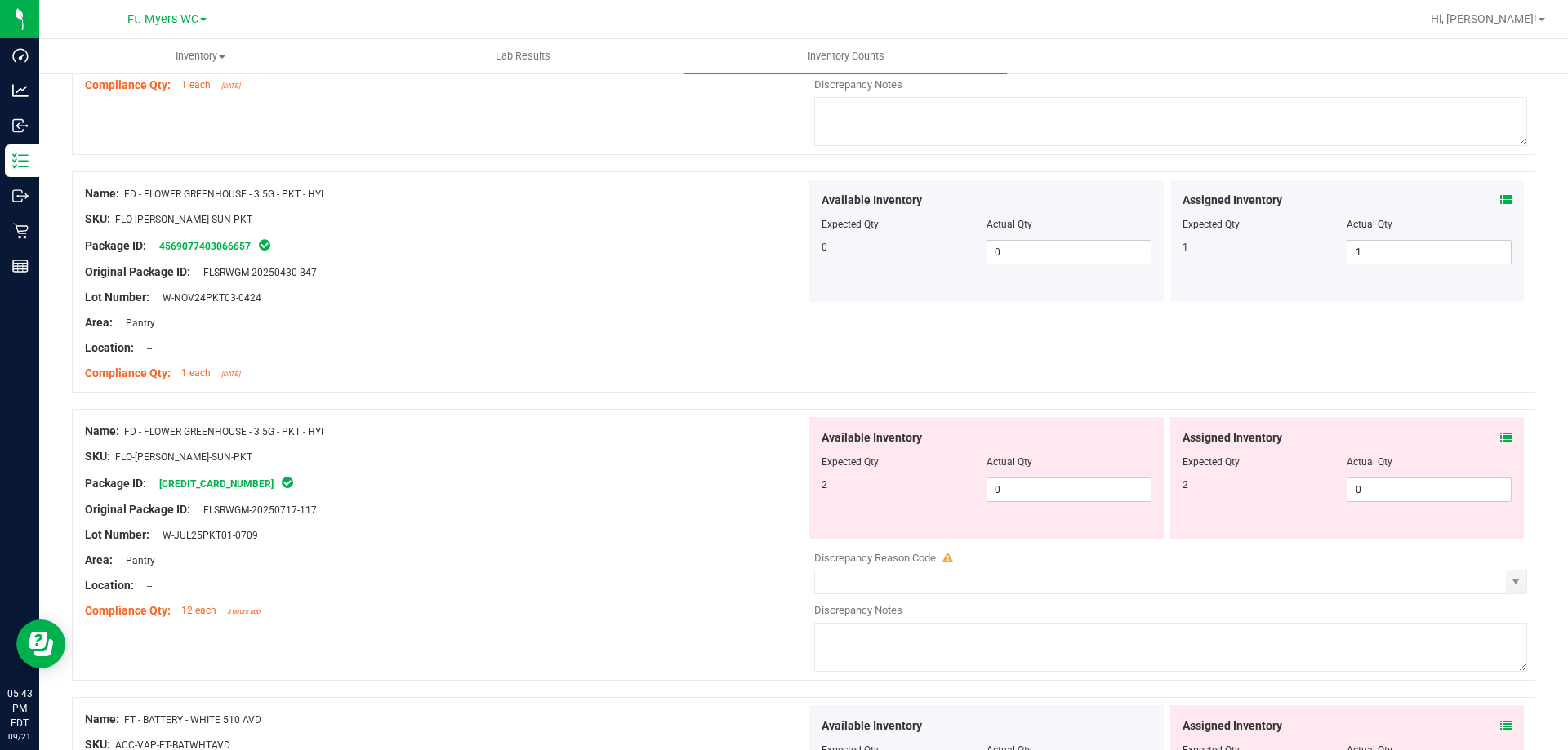
scroll to position [408, 0]
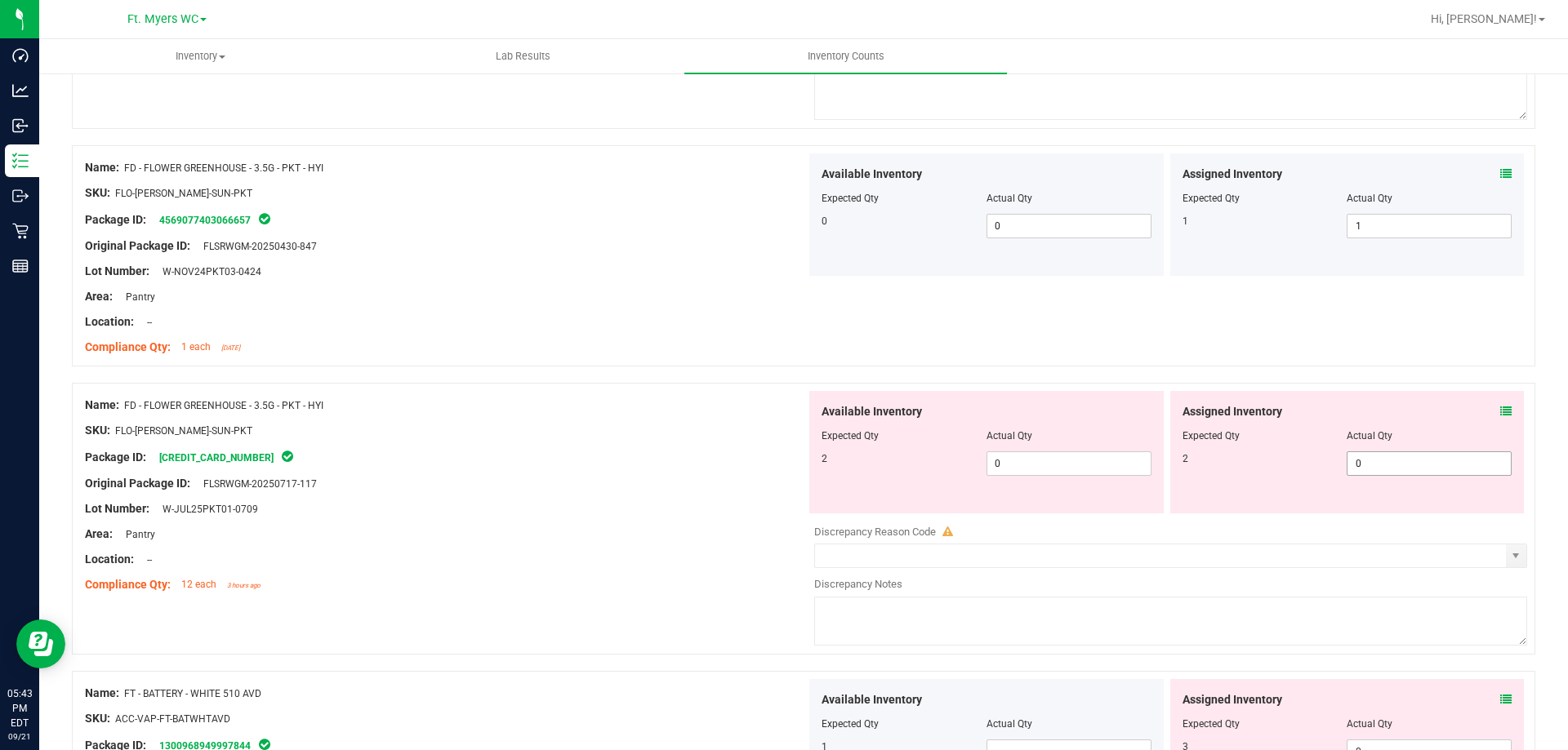
click at [1418, 462] on span "0 0" at bounding box center [1429, 464] width 165 height 25
click at [1418, 462] on input "0" at bounding box center [1429, 464] width 163 height 23
type input "2"
click at [1196, 567] on input "text" at bounding box center [1160, 556] width 691 height 23
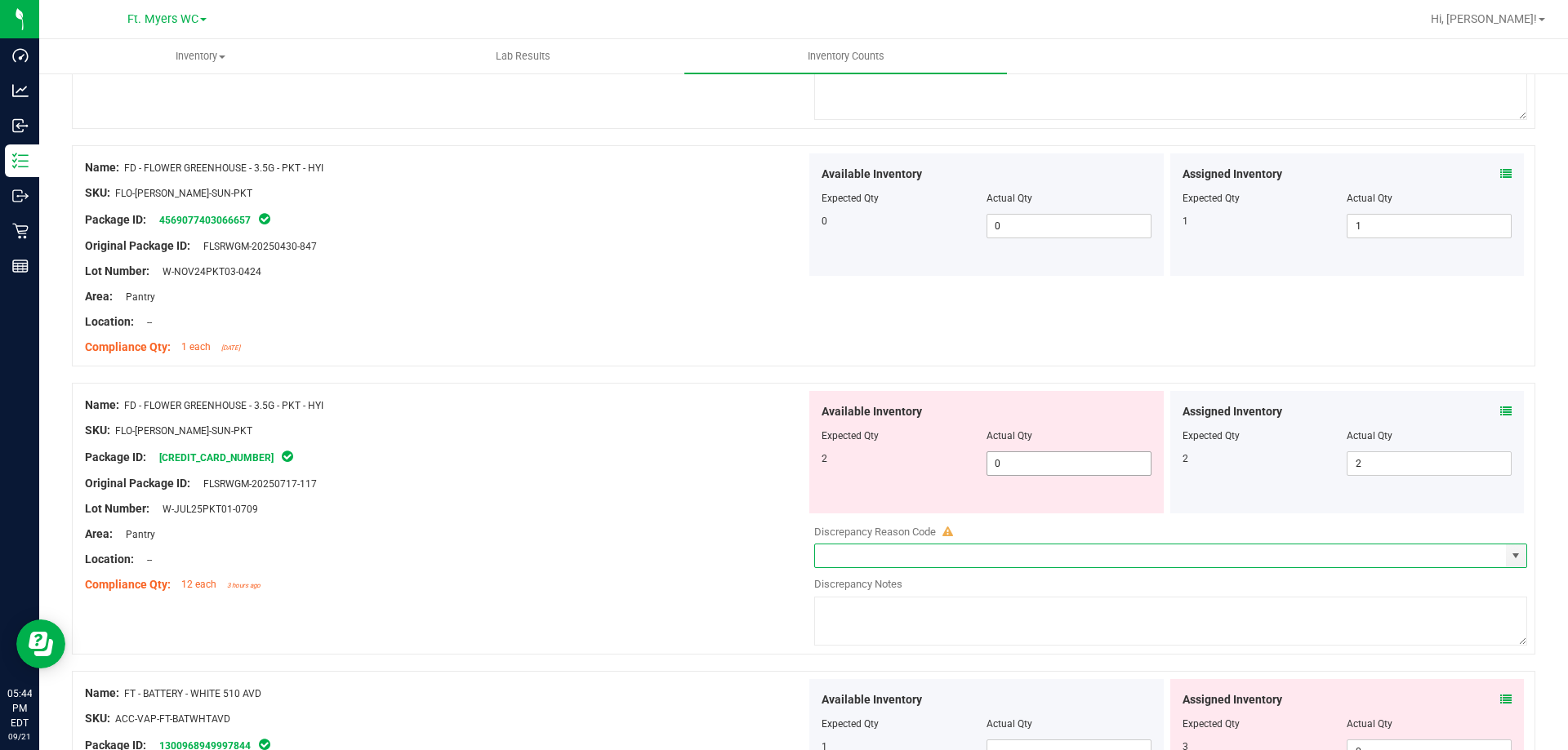
click at [1049, 455] on span "0 0" at bounding box center [1069, 464] width 165 height 25
click at [1049, 455] on input "0" at bounding box center [1069, 464] width 163 height 23
type input "2"
click at [592, 432] on div "SKU: FLO-[PERSON_NAME]-SUN-PKT" at bounding box center [446, 430] width 721 height 17
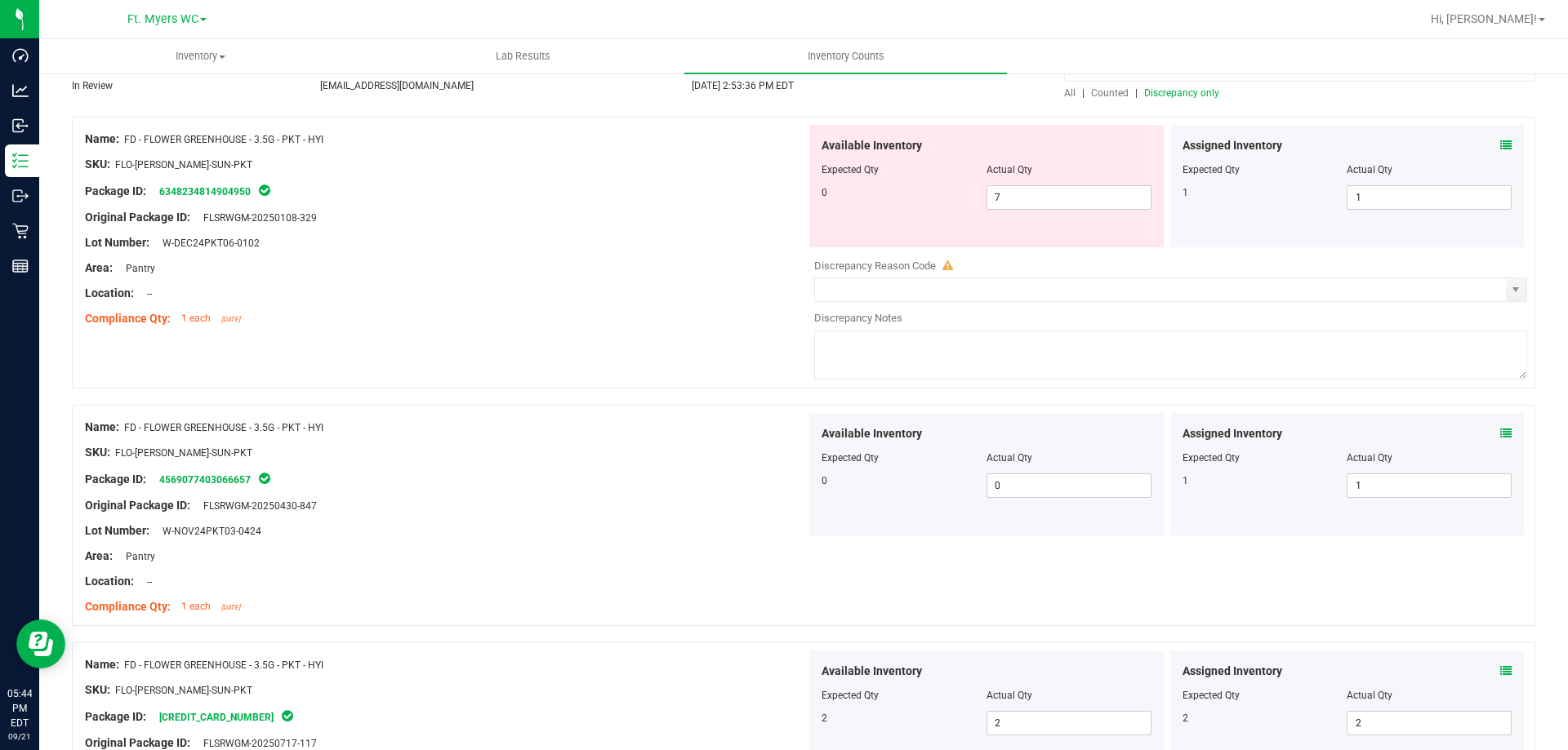
scroll to position [82, 0]
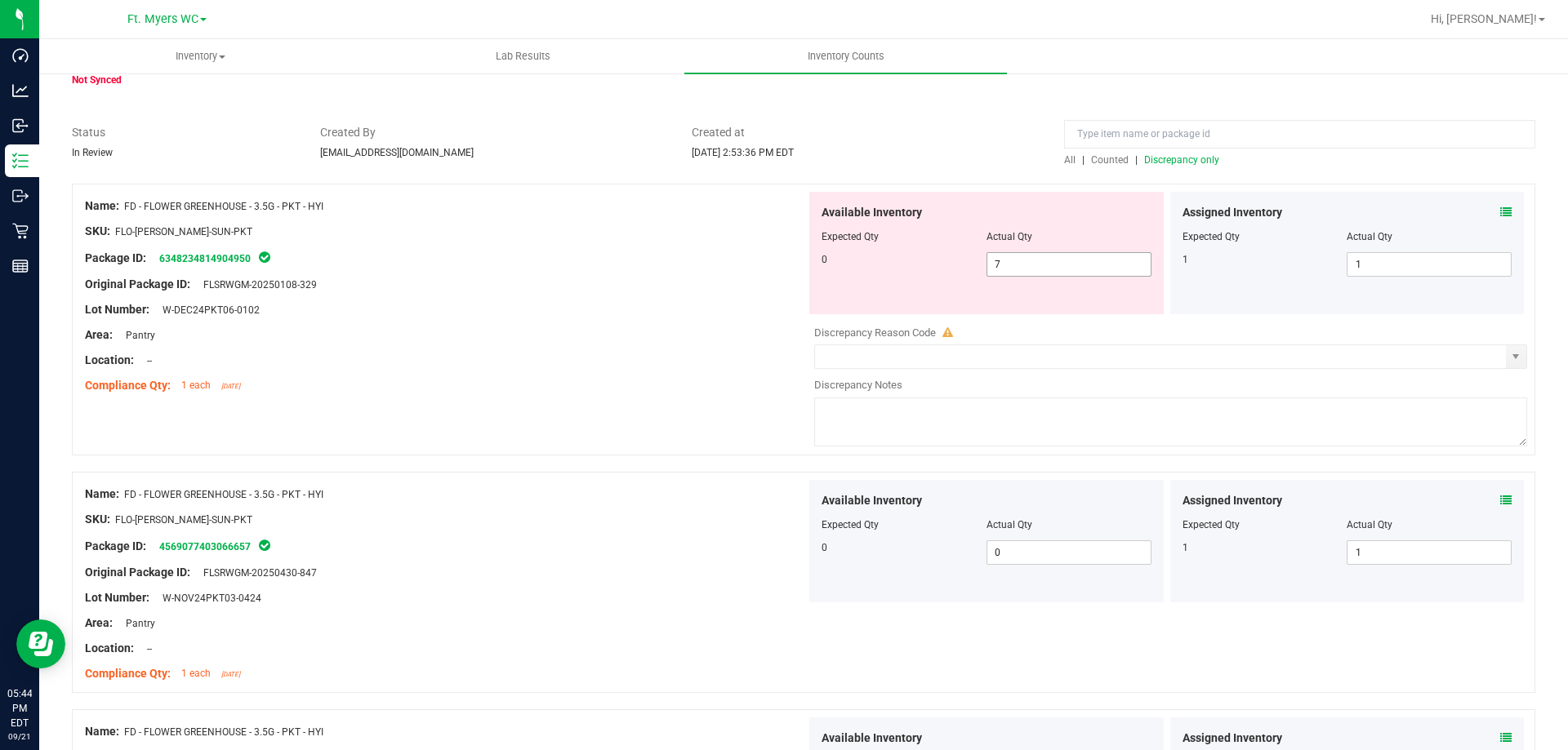
click at [1027, 260] on span "7 7" at bounding box center [1069, 264] width 165 height 25
click at [1028, 257] on input "7" at bounding box center [1069, 264] width 163 height 23
click at [963, 153] on div "Created at [DATE] 2:53:36 PM EDT" at bounding box center [865, 142] width 372 height 36
click at [1048, 257] on span "7 7" at bounding box center [1069, 264] width 165 height 25
click at [0, 0] on input "7" at bounding box center [0, 0] width 0 height 0
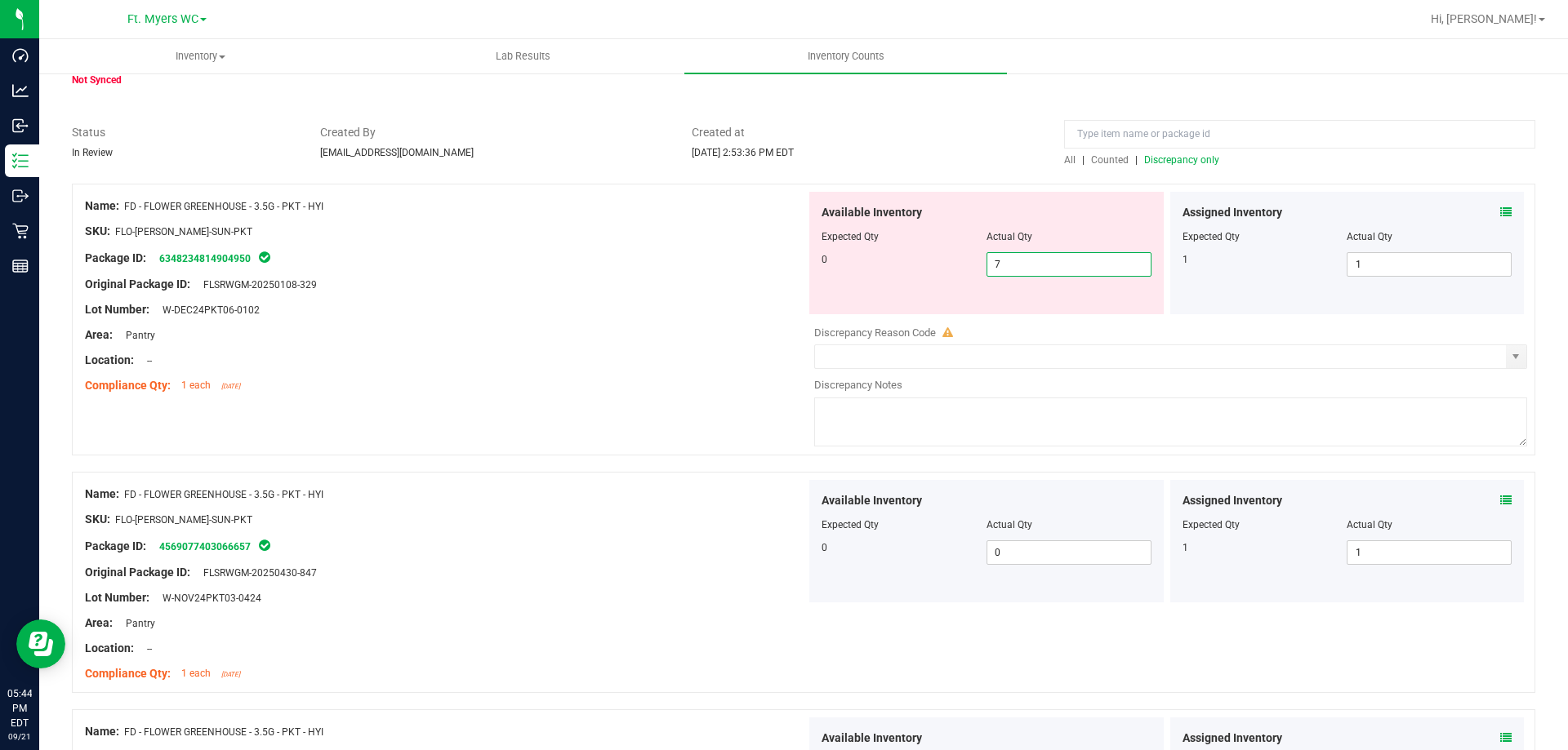
click at [1048, 257] on input "7" at bounding box center [1069, 264] width 163 height 23
type input "0"
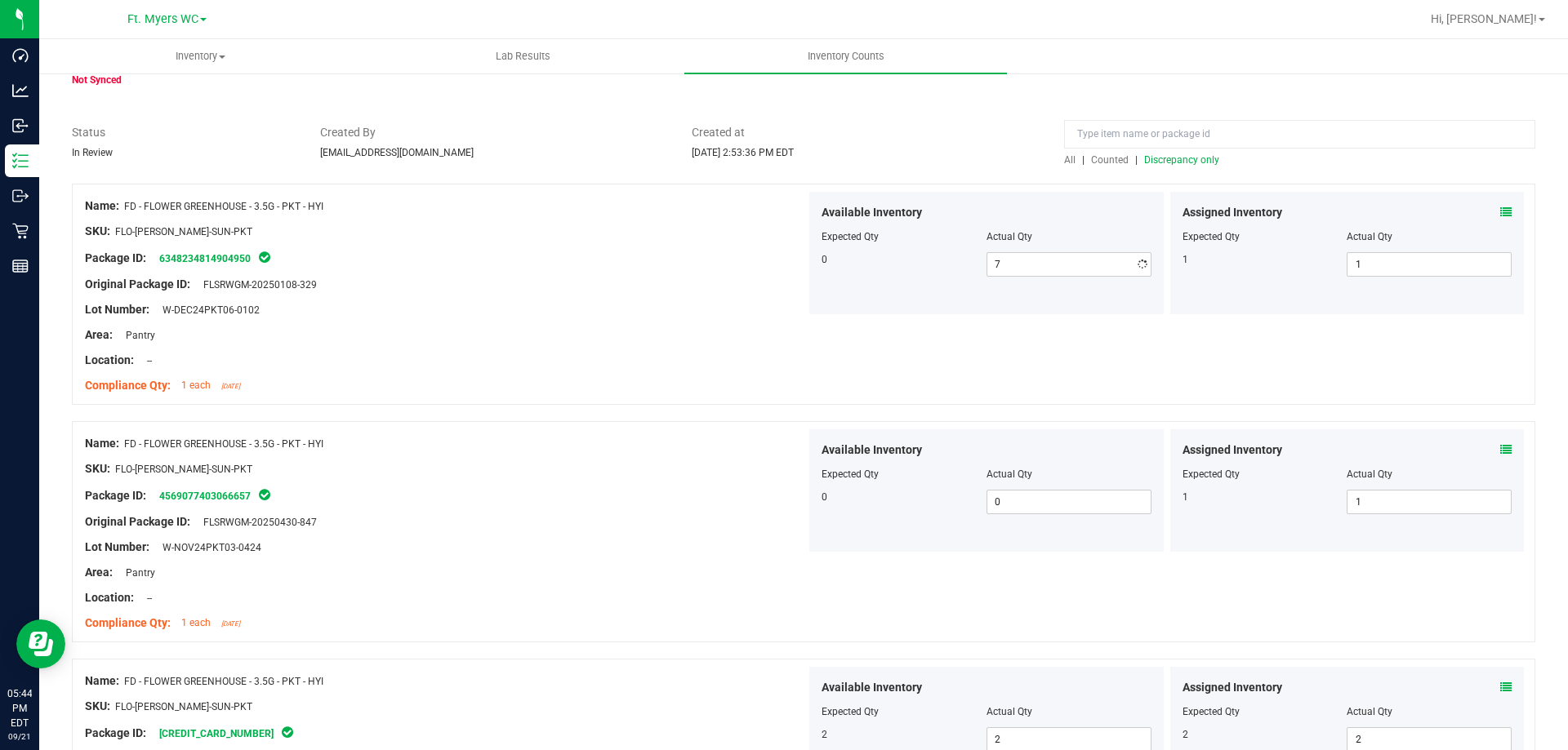
type input "0"
click at [785, 272] on div at bounding box center [446, 272] width 721 height 8
click at [1167, 162] on span "Discrepancy only" at bounding box center [1182, 160] width 75 height 12
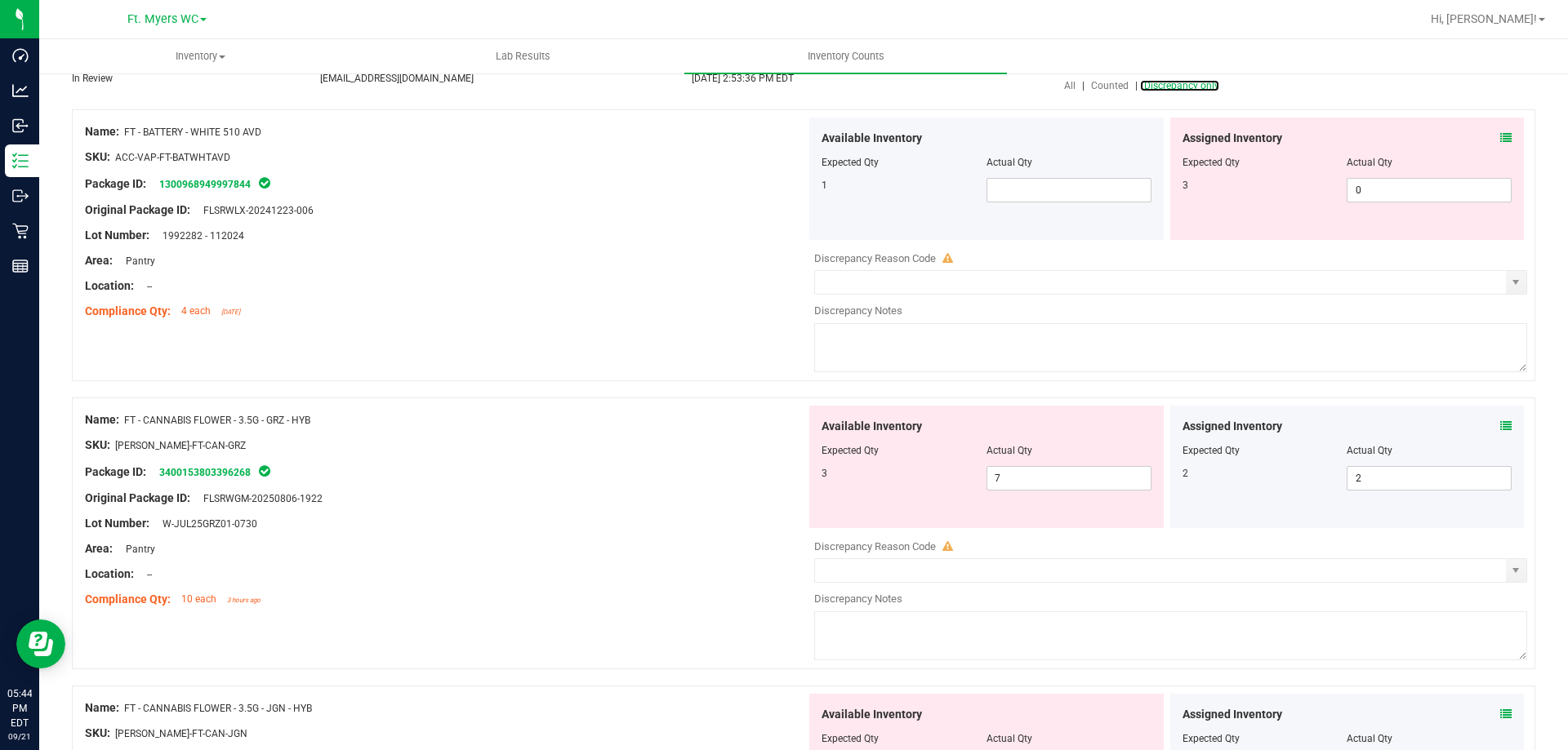
scroll to position [163, 0]
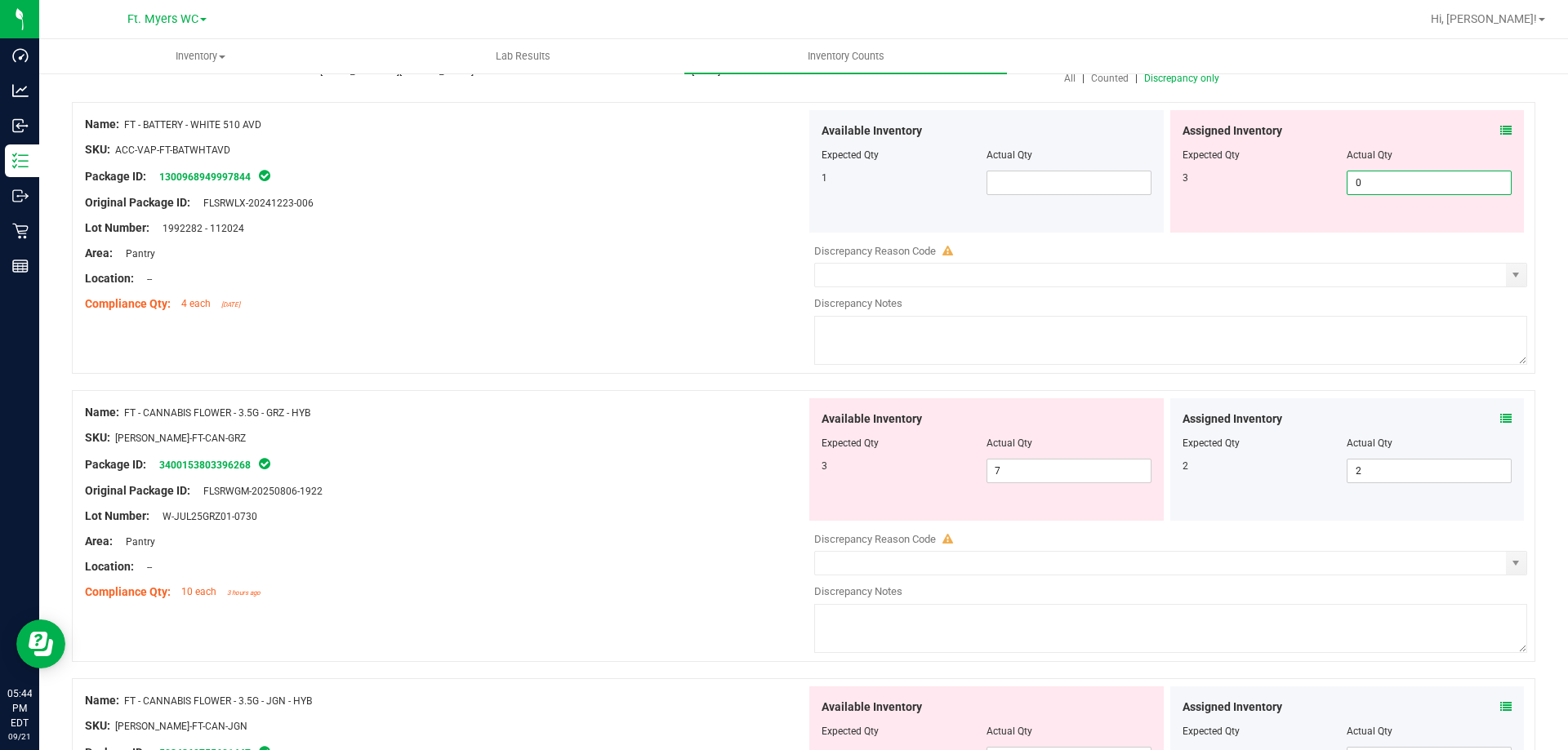
click at [1390, 176] on span "0 0" at bounding box center [1429, 183] width 165 height 25
click at [1390, 176] on input "0" at bounding box center [1429, 183] width 163 height 23
click at [748, 307] on div "Compliance Qty: 4 each [DATE]" at bounding box center [446, 304] width 721 height 17
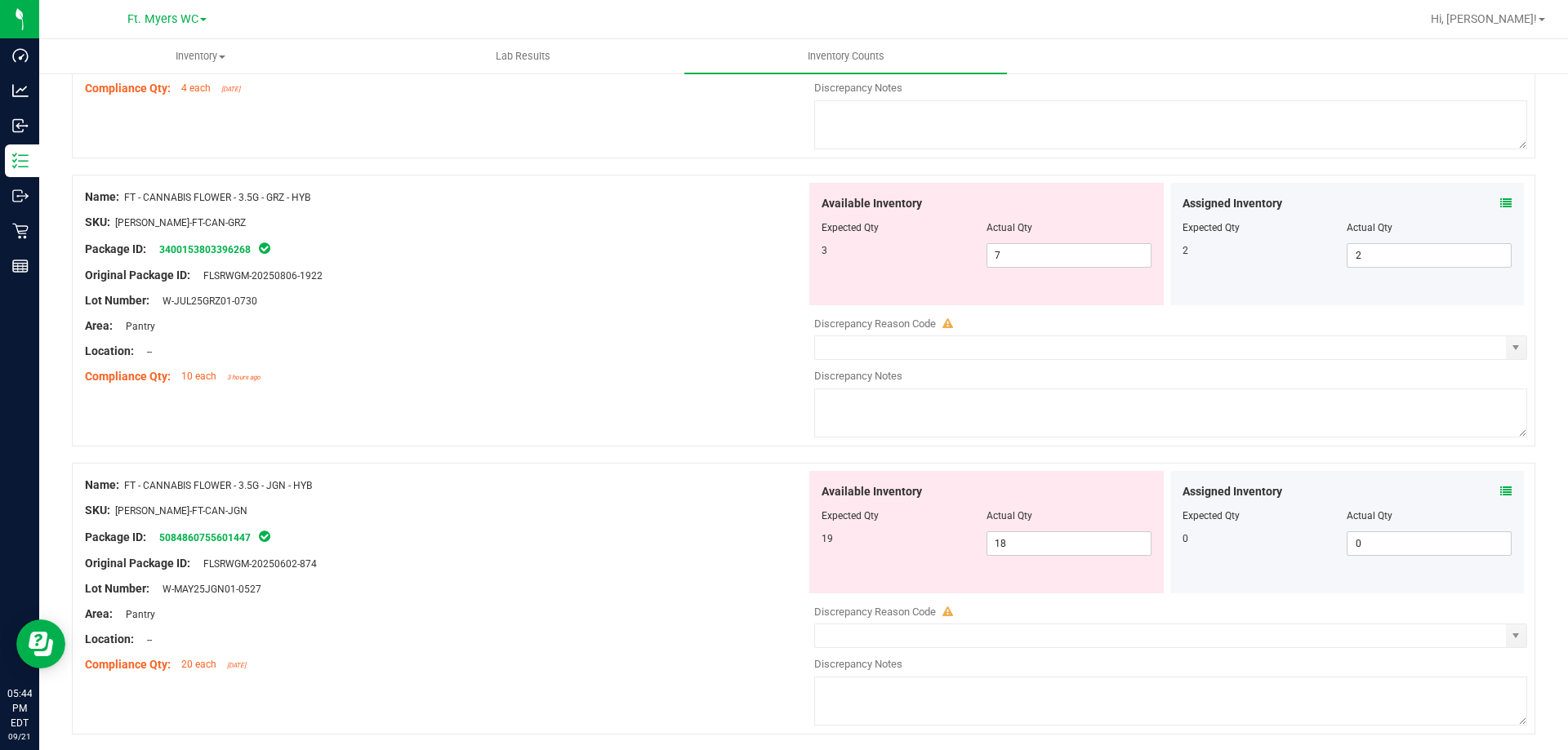
scroll to position [408, 0]
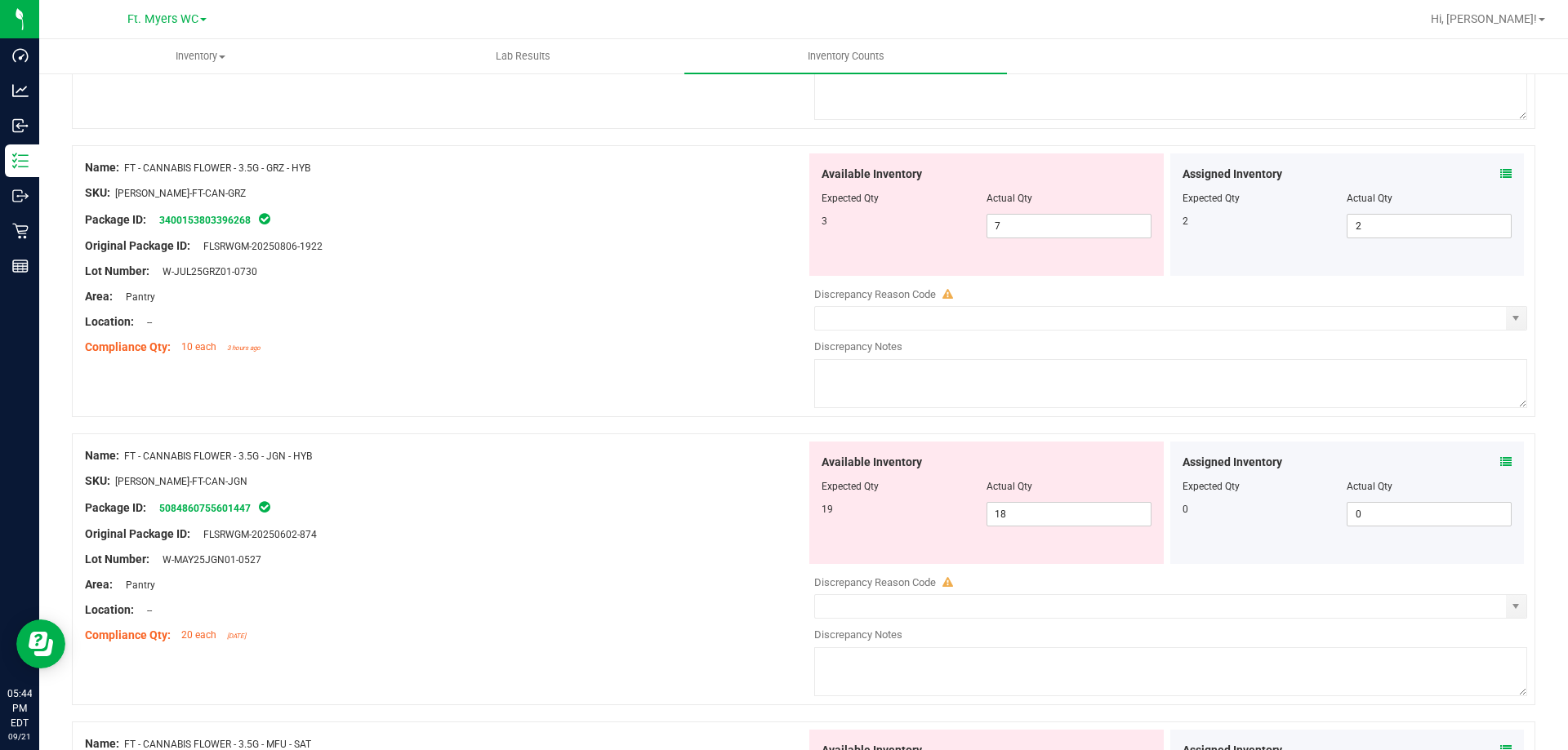
click at [613, 327] on div "Location: --" at bounding box center [446, 321] width 721 height 17
click at [1501, 173] on div "Assigned Inventory Expected Qty Actual Qty 2 2 2" at bounding box center [1347, 215] width 354 height 122
click at [1501, 171] on icon at bounding box center [1506, 173] width 12 height 12
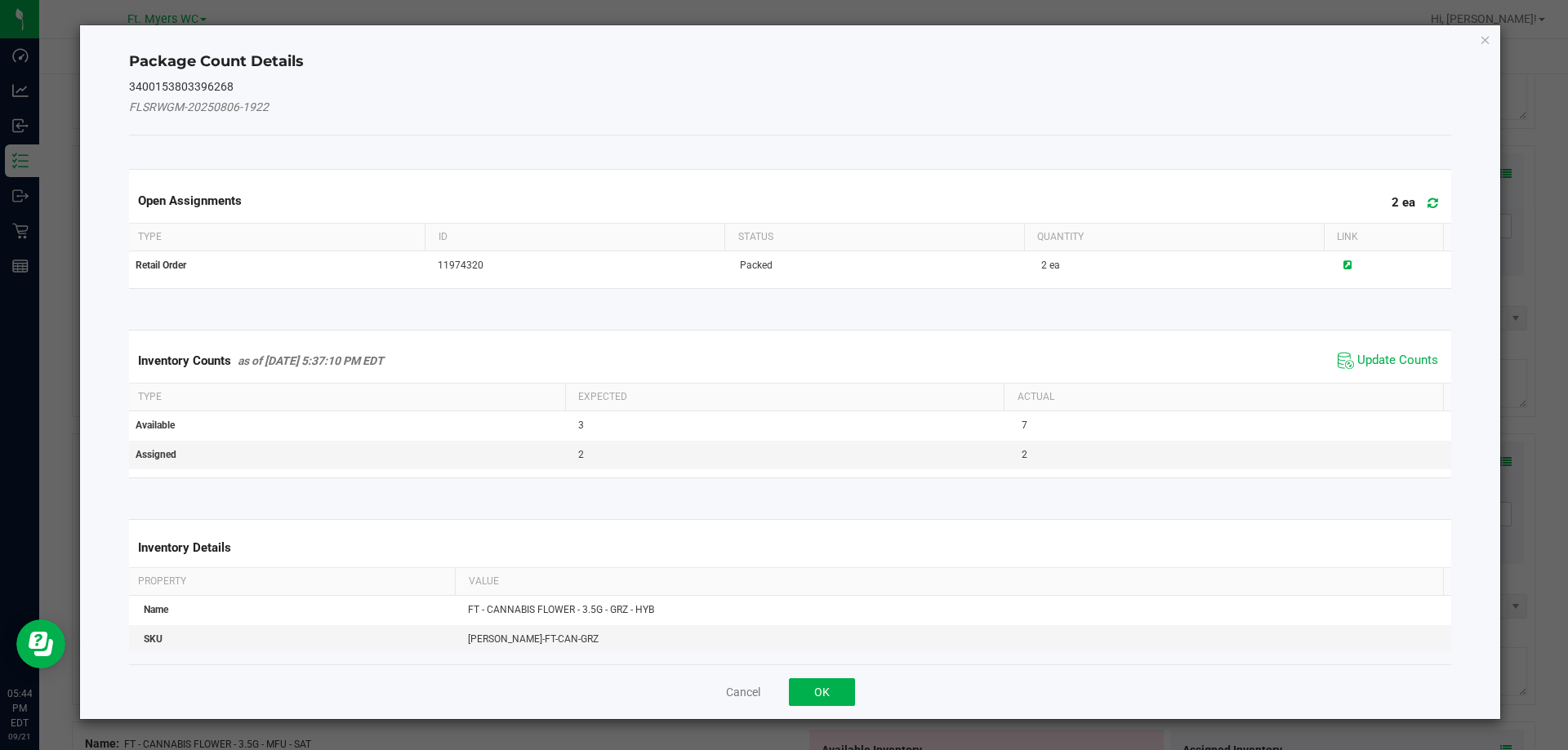
click at [1428, 197] on icon at bounding box center [1433, 203] width 11 height 12
click at [1399, 357] on span "Update Counts" at bounding box center [1398, 360] width 81 height 16
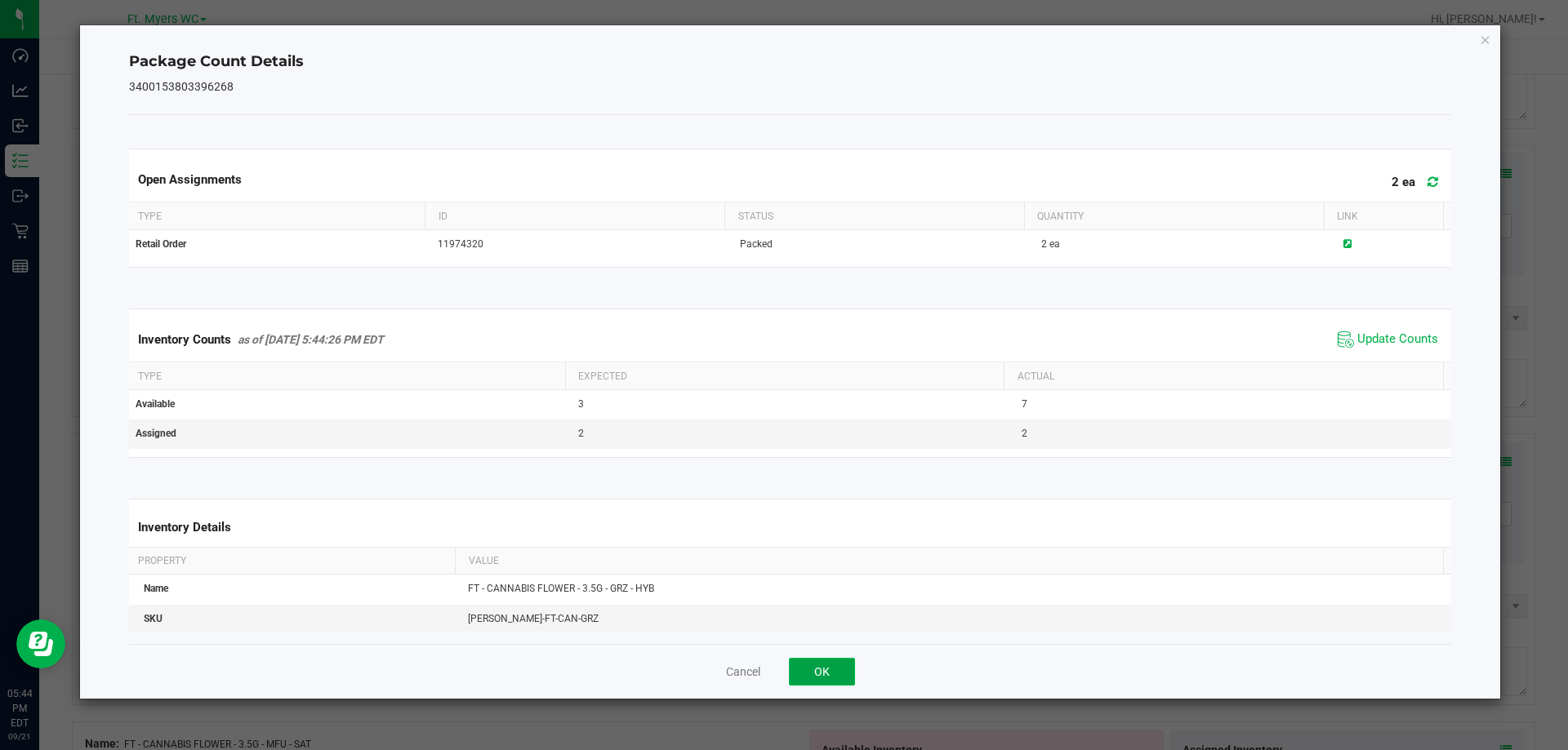
click at [830, 659] on button "OK" at bounding box center [821, 671] width 66 height 28
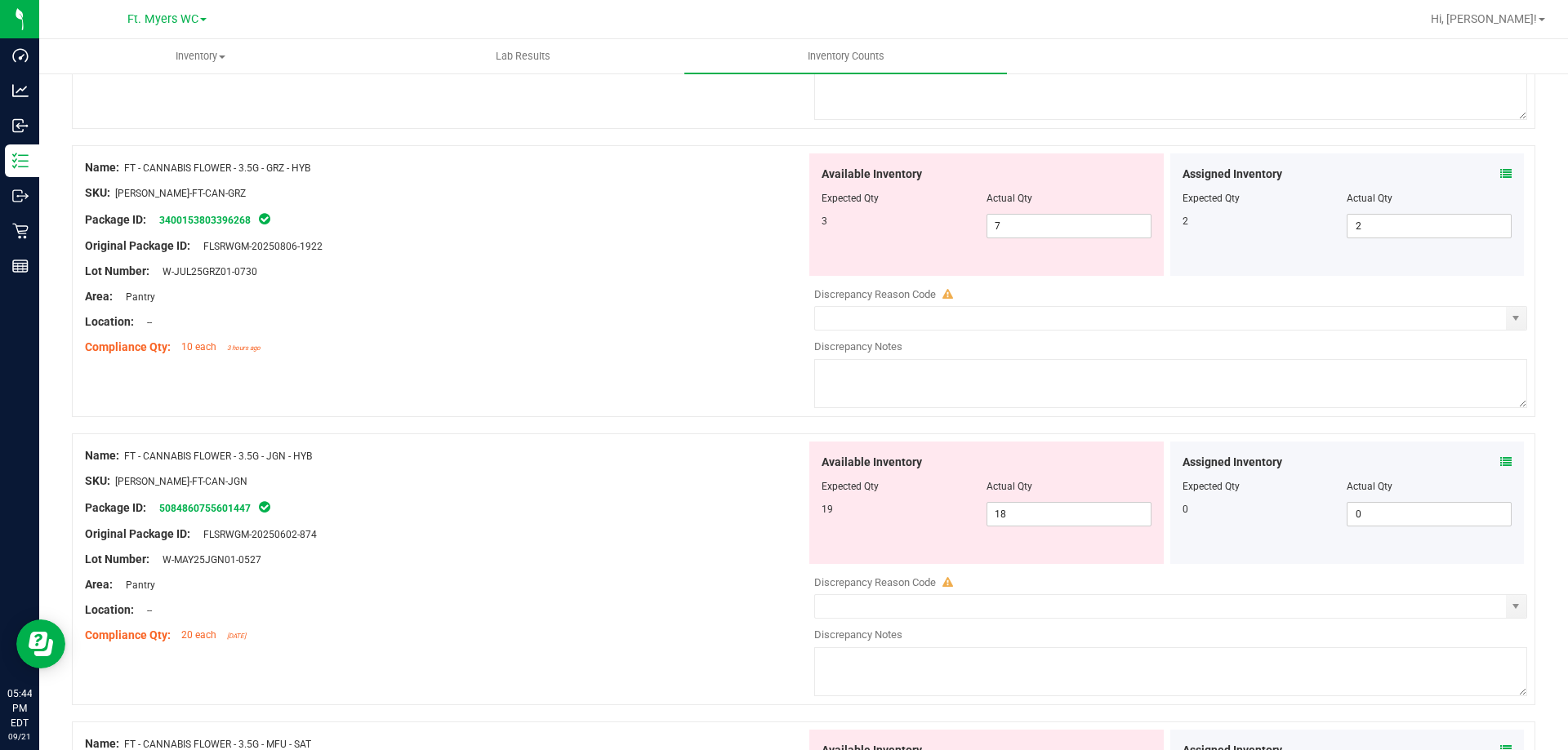
click at [615, 351] on div "Compliance Qty: 10 each 3 hours ago" at bounding box center [446, 347] width 721 height 17
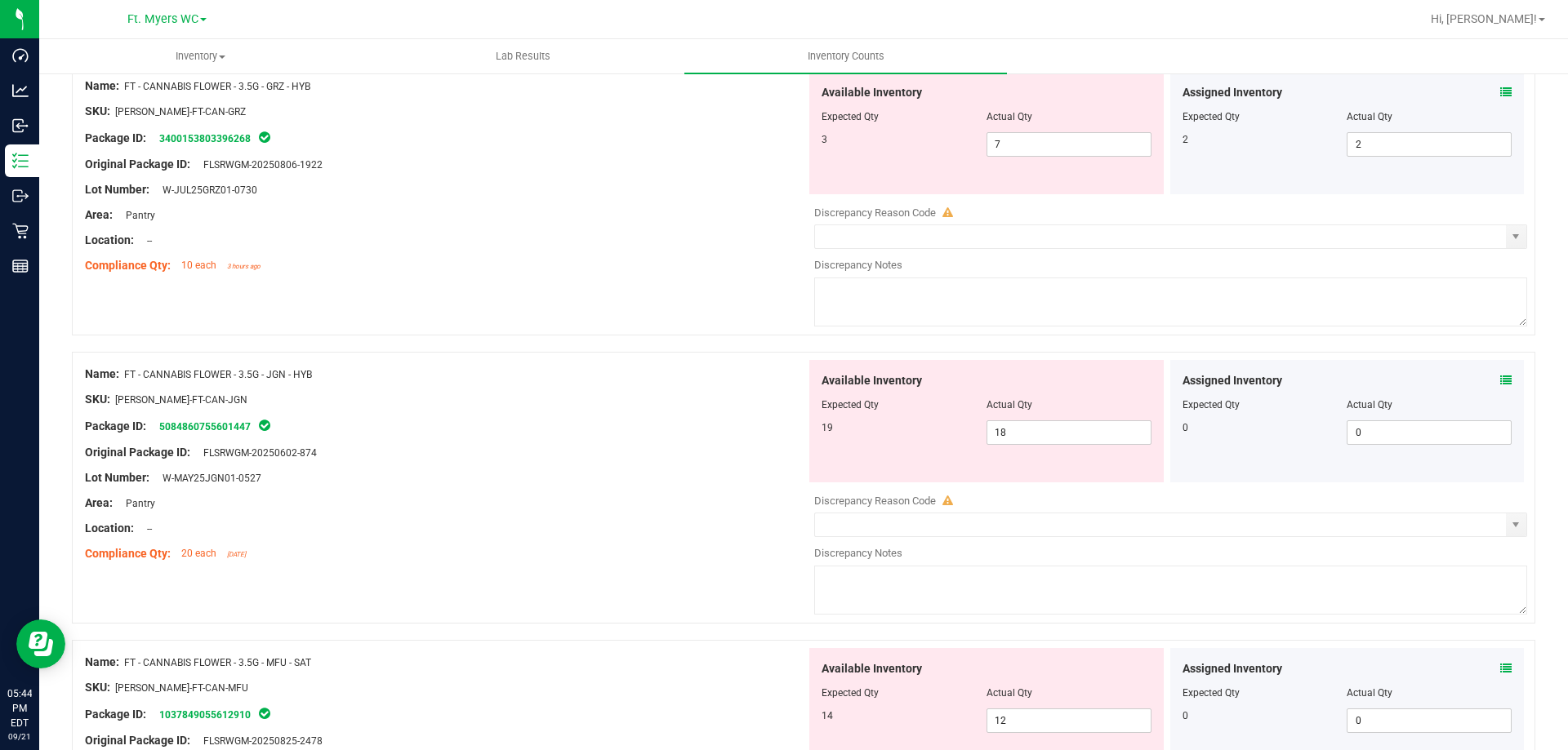
scroll to position [572, 0]
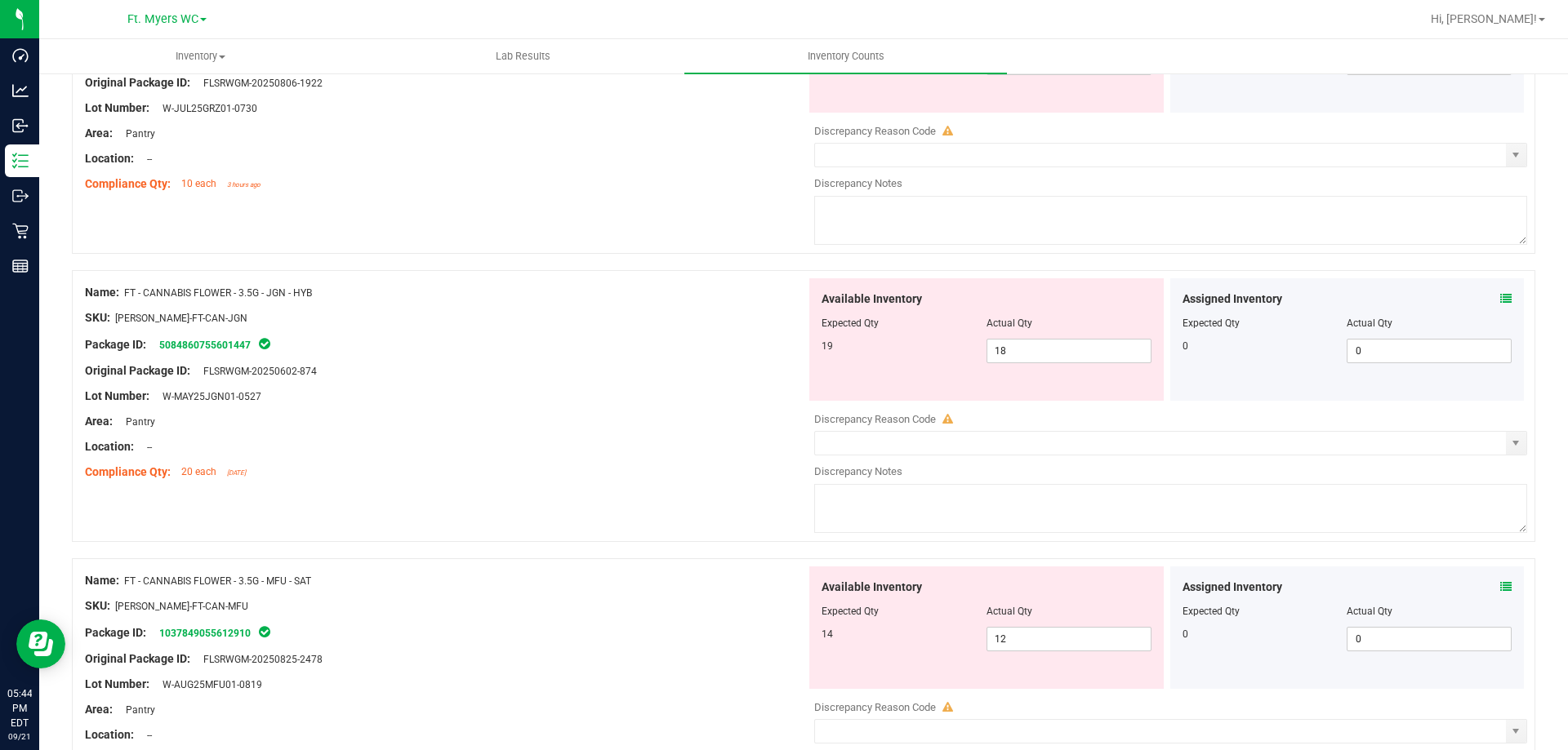
click at [1501, 300] on icon at bounding box center [1506, 298] width 12 height 12
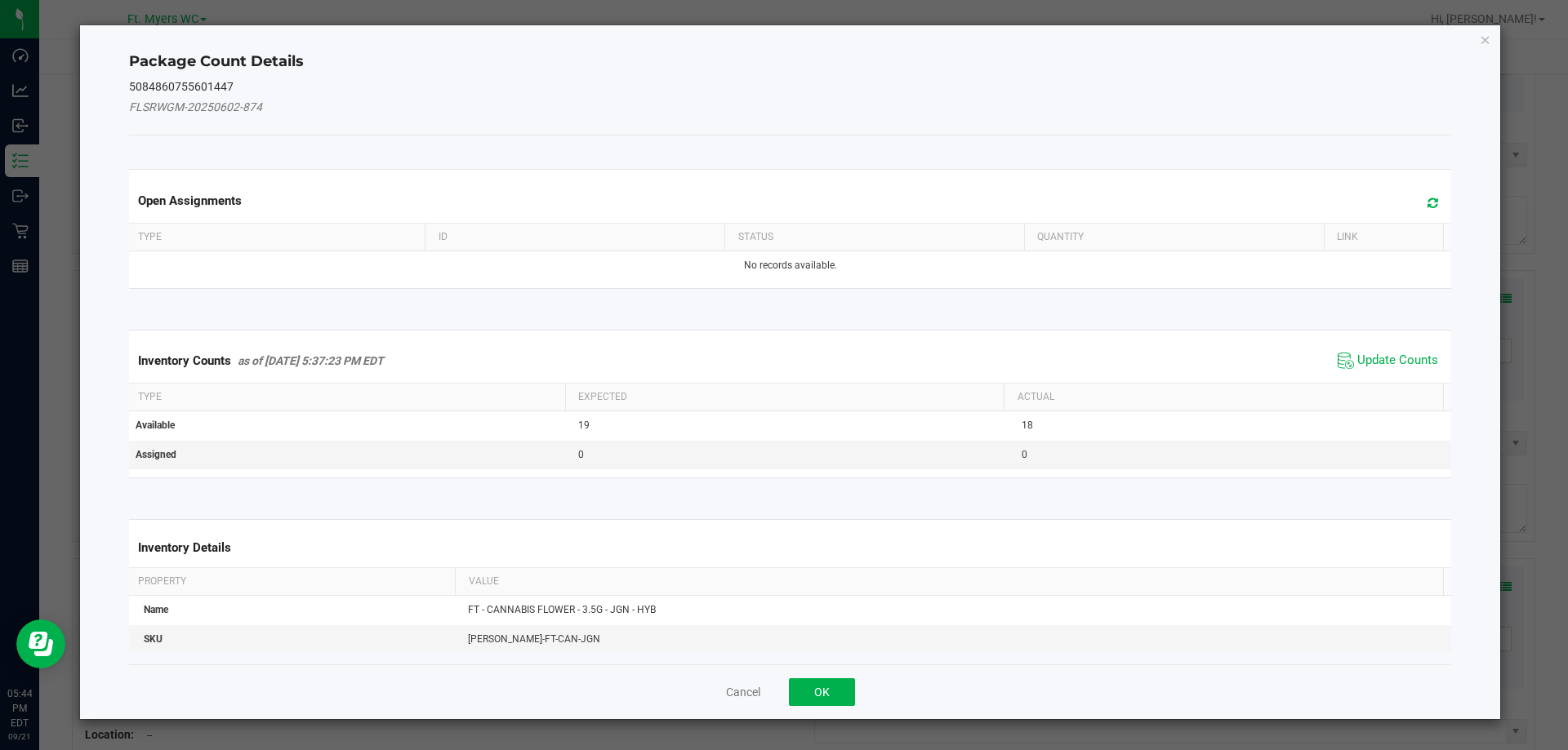
click at [1428, 207] on icon at bounding box center [1433, 203] width 11 height 12
click at [1376, 359] on span "Update Counts" at bounding box center [1398, 360] width 81 height 16
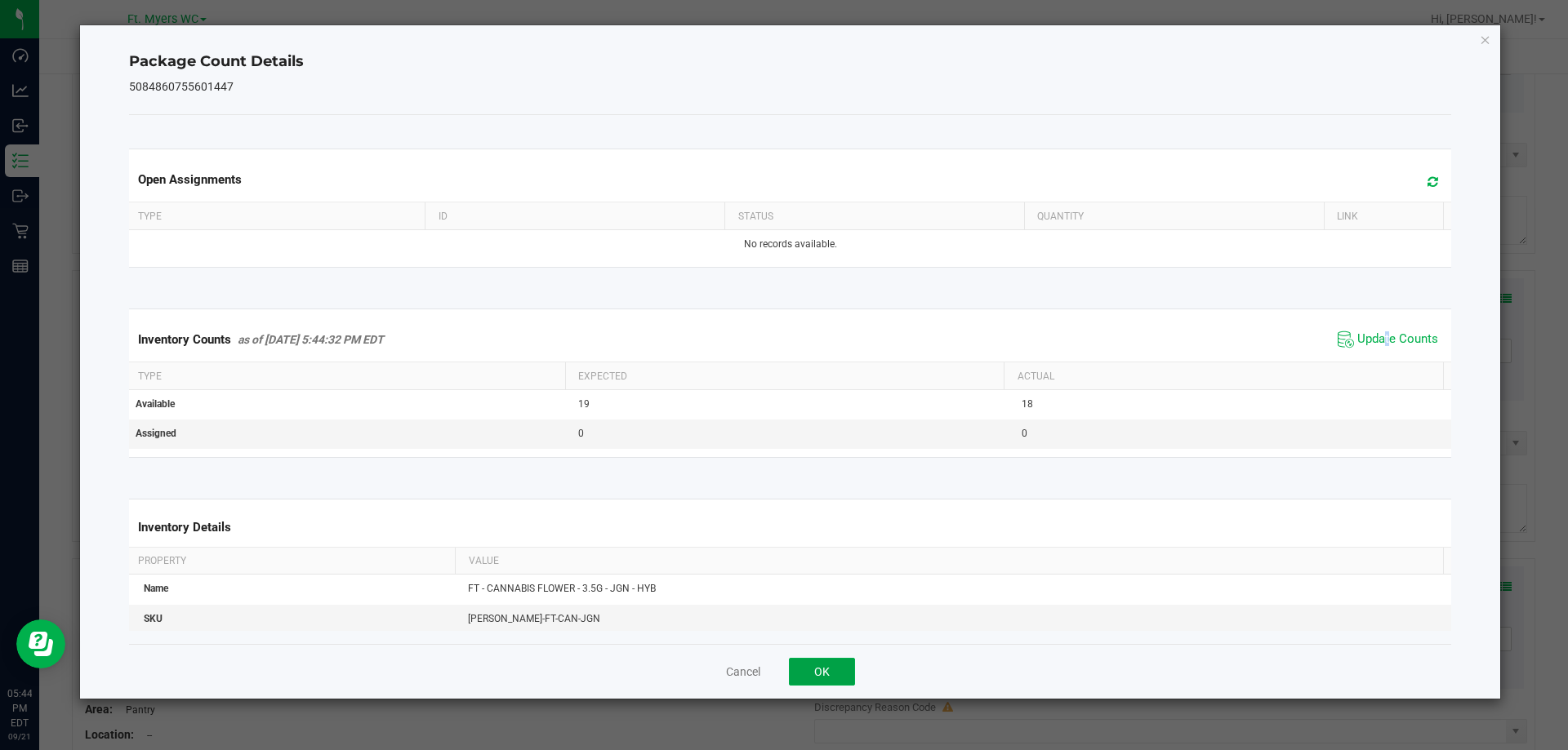
click at [829, 671] on button "OK" at bounding box center [821, 671] width 66 height 28
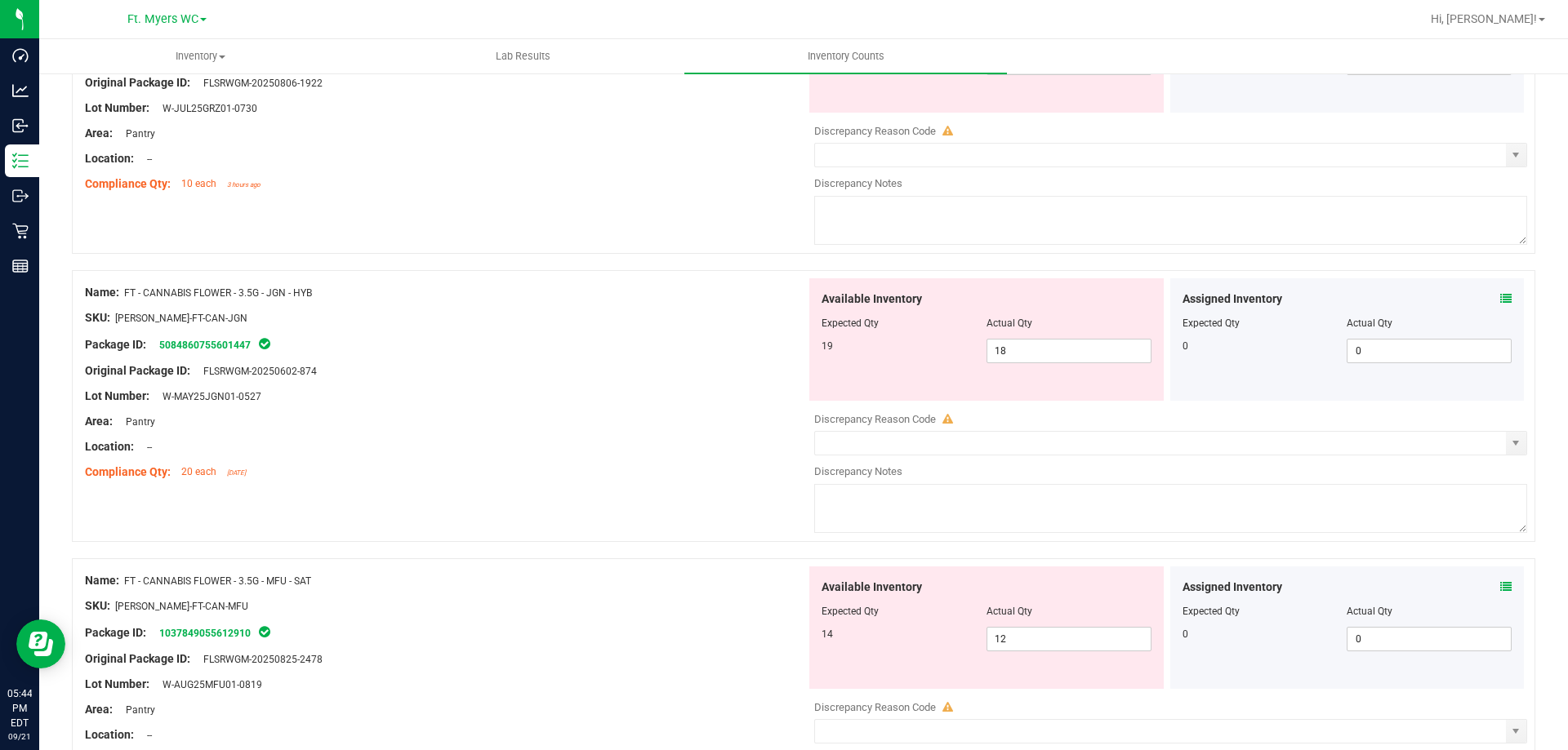
click at [695, 478] on div "Compliance Qty: 20 each [DATE]" at bounding box center [446, 471] width 721 height 17
click at [1501, 298] on icon at bounding box center [1506, 298] width 12 height 12
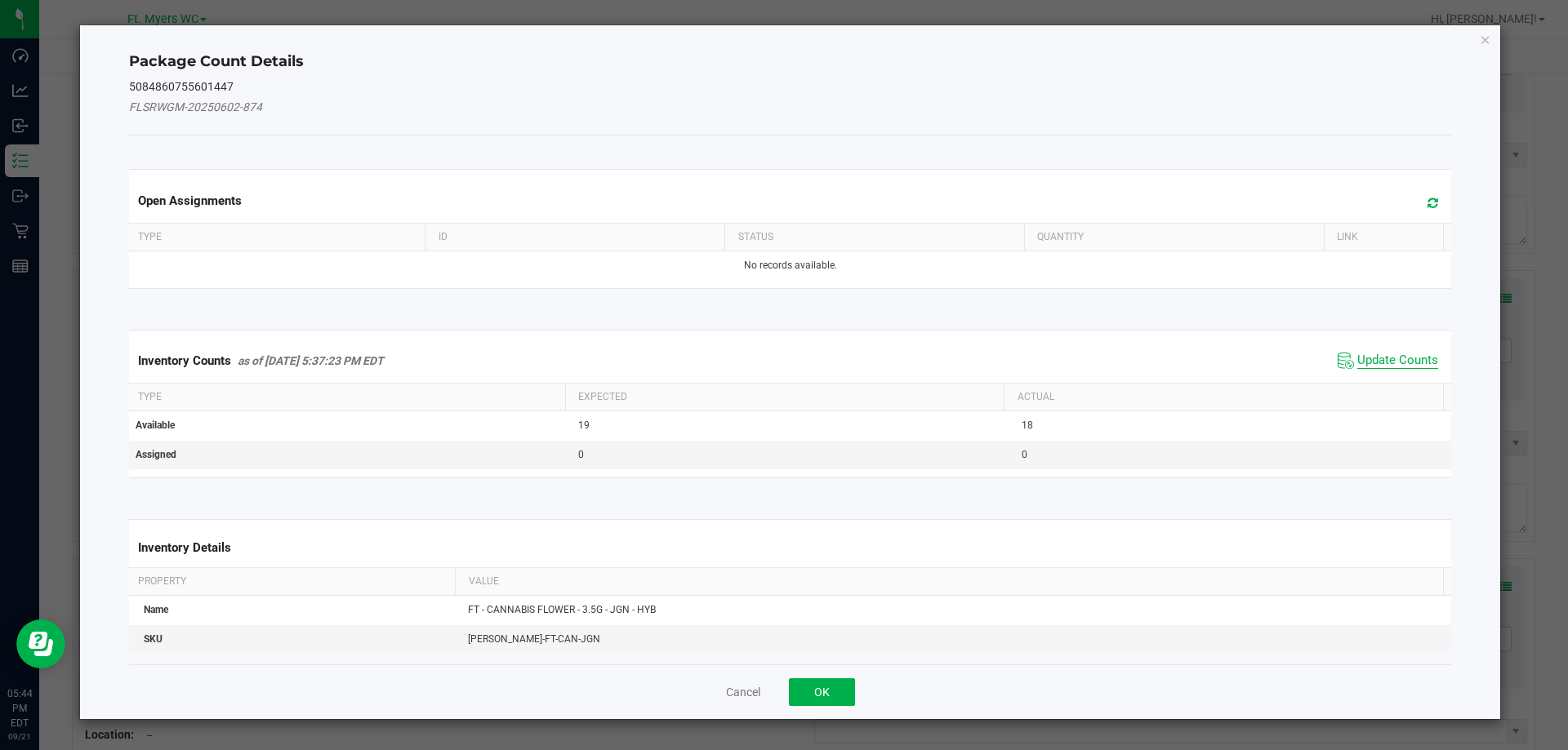
click at [1358, 366] on span "Update Counts" at bounding box center [1398, 360] width 81 height 16
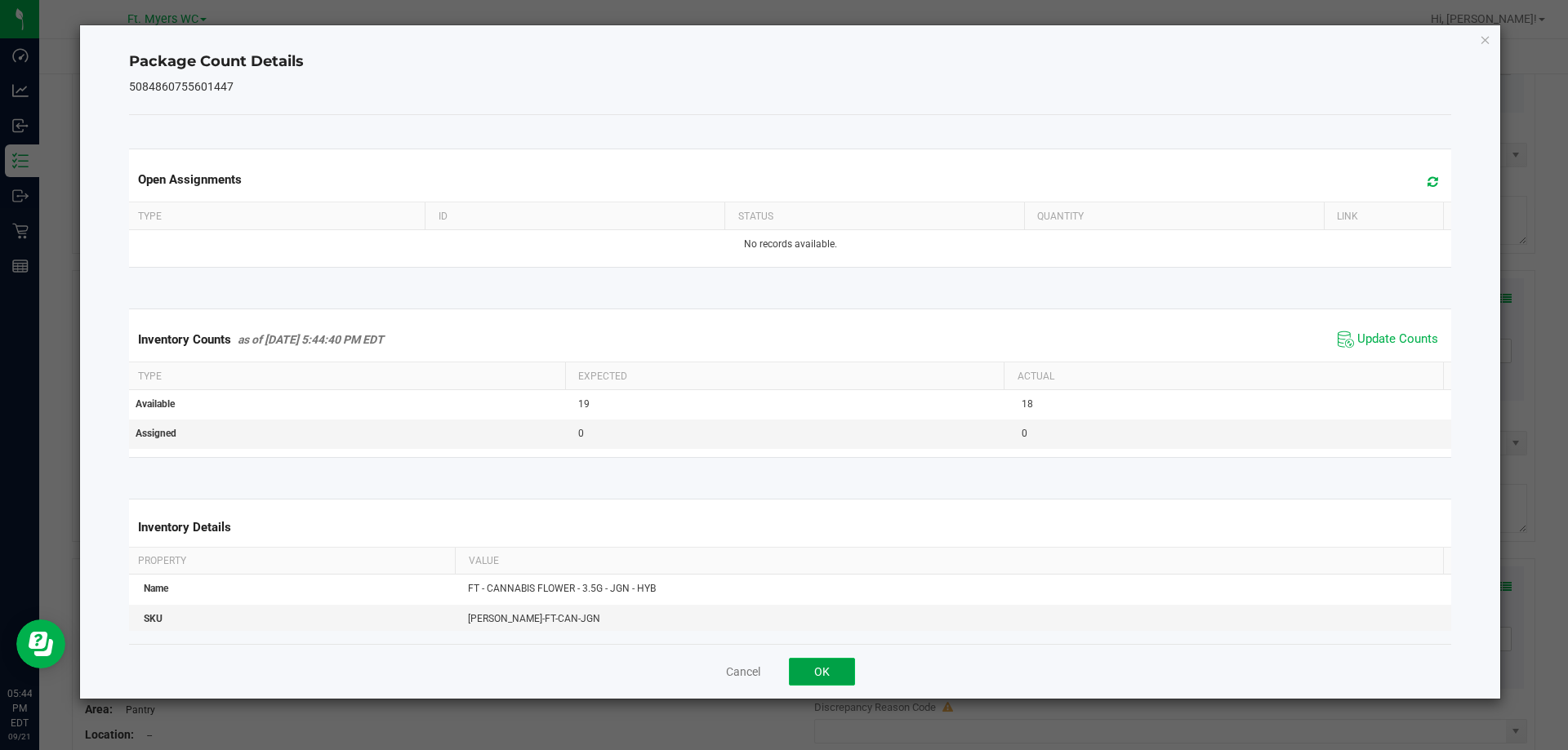
click at [828, 674] on button "OK" at bounding box center [821, 671] width 66 height 28
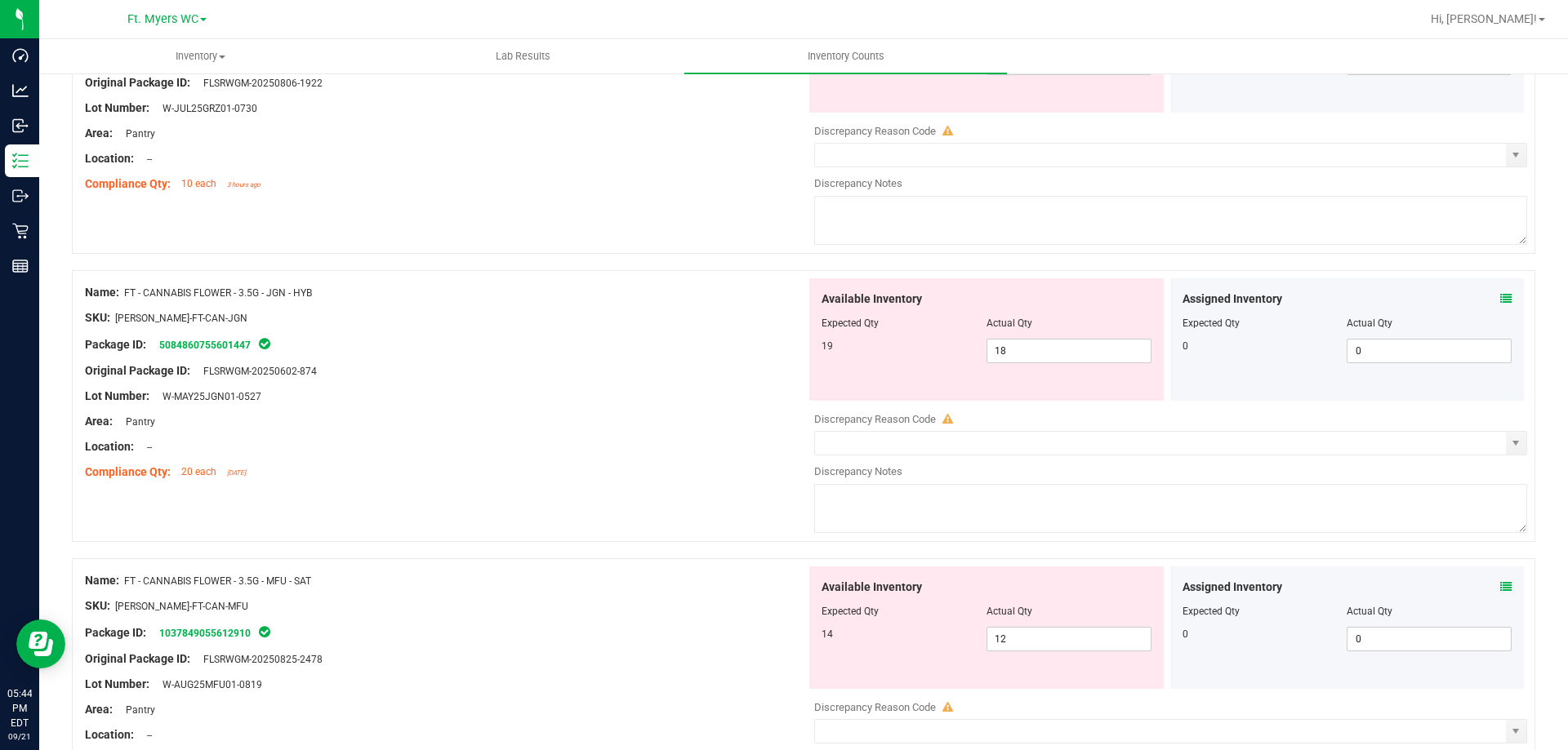
click at [697, 426] on div "Area: Pantry" at bounding box center [446, 421] width 721 height 17
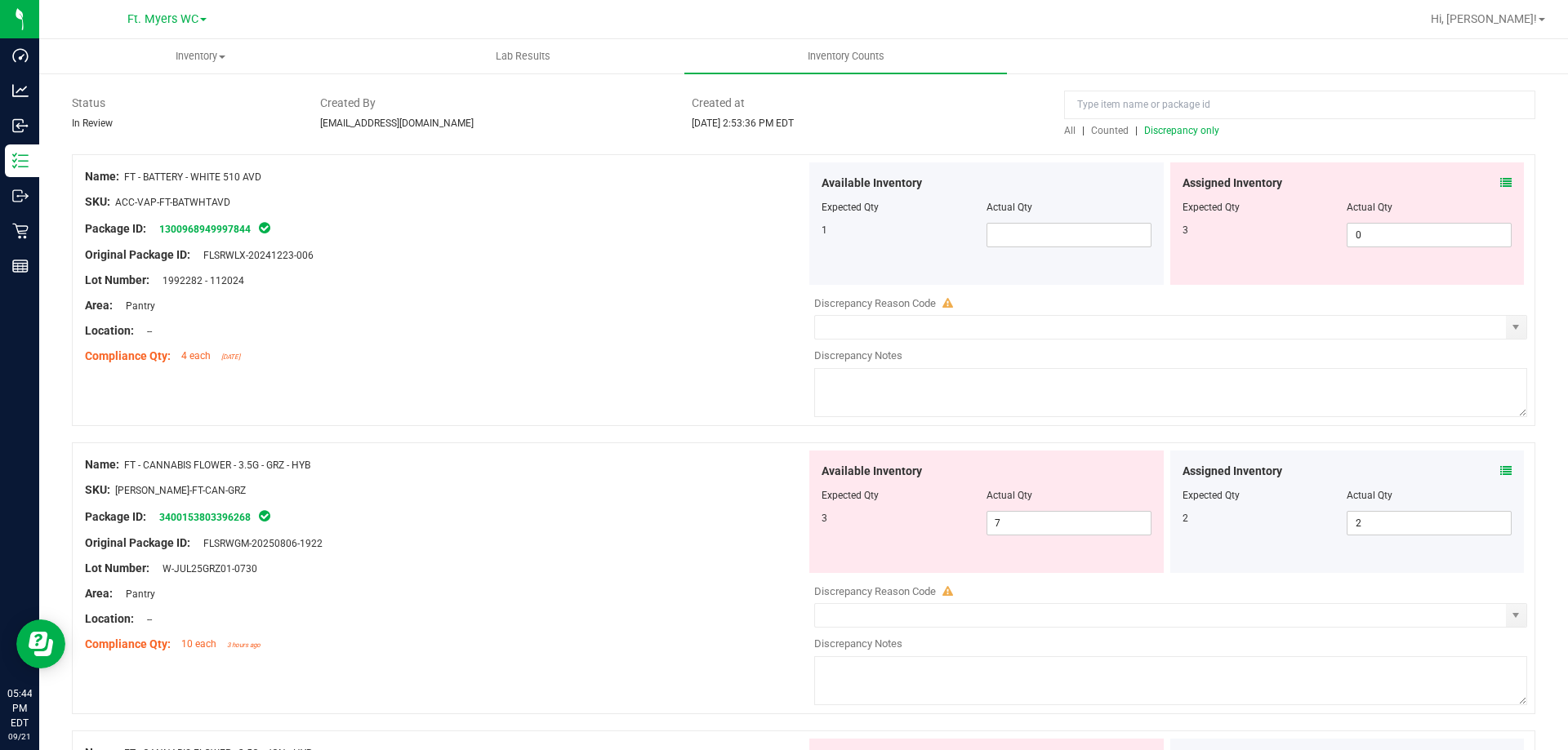
scroll to position [82, 0]
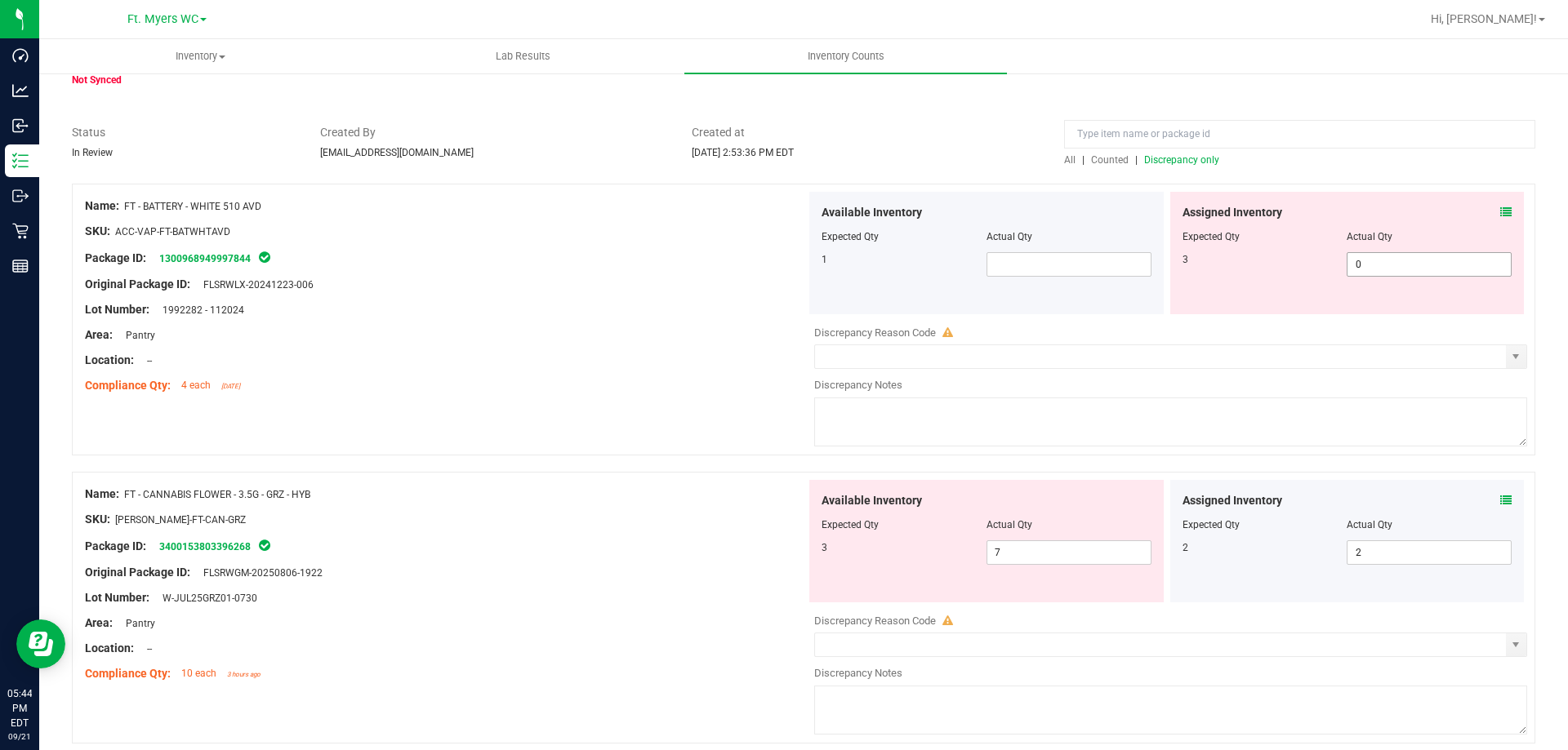
click at [1391, 256] on span "0 0" at bounding box center [1429, 264] width 165 height 25
click at [1391, 256] on input "0" at bounding box center [1429, 264] width 163 height 23
type input "3"
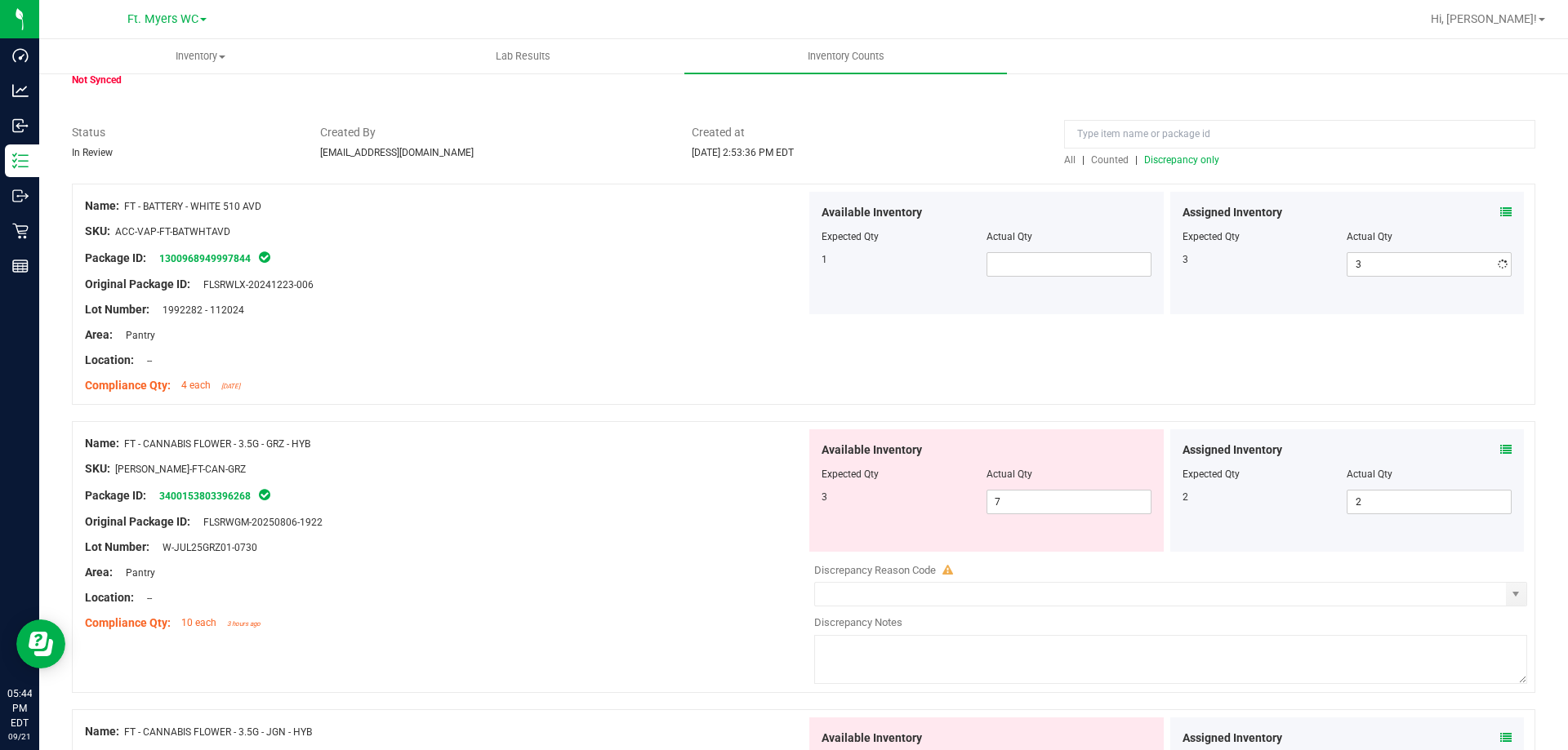
click at [640, 350] on div at bounding box center [446, 347] width 721 height 8
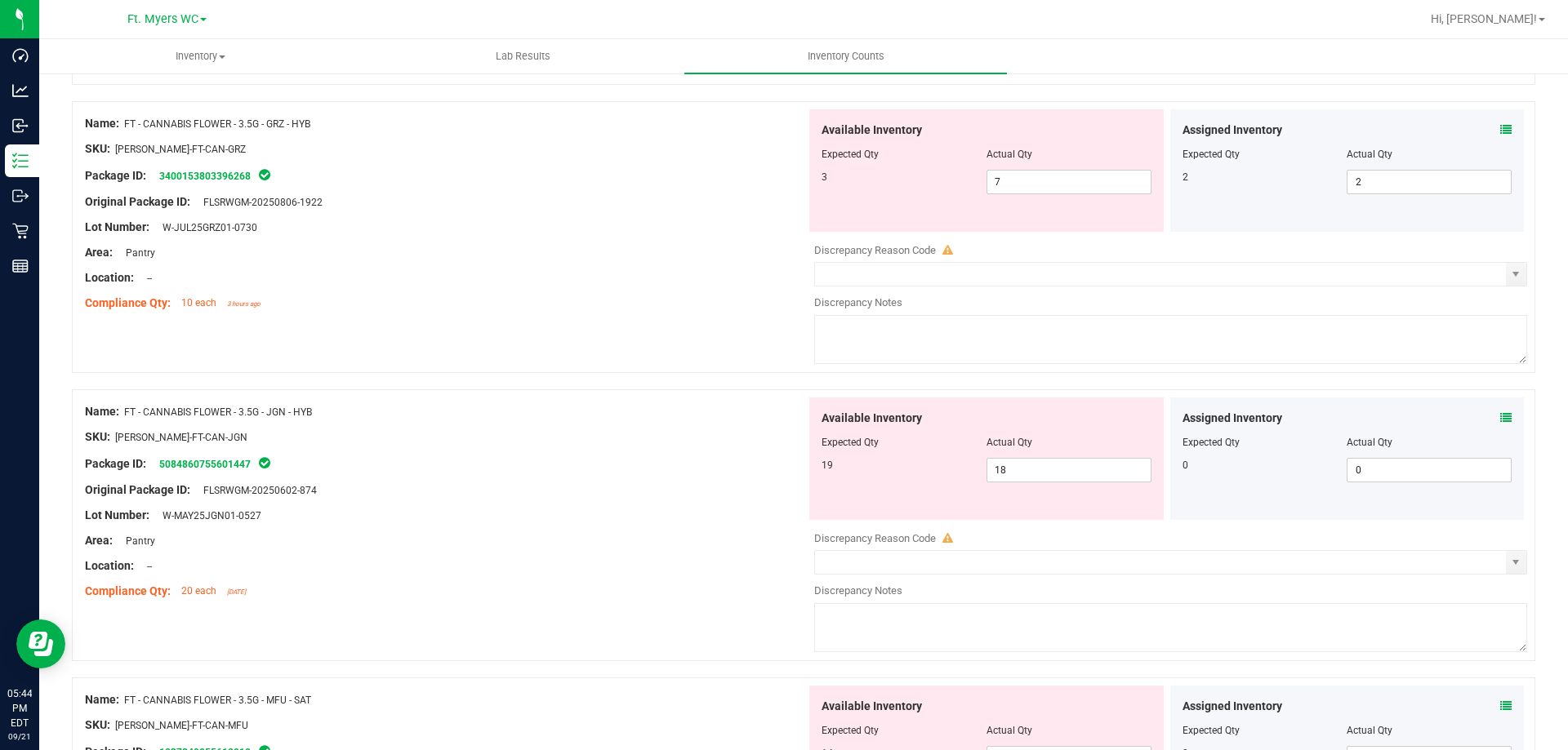
scroll to position [408, 0]
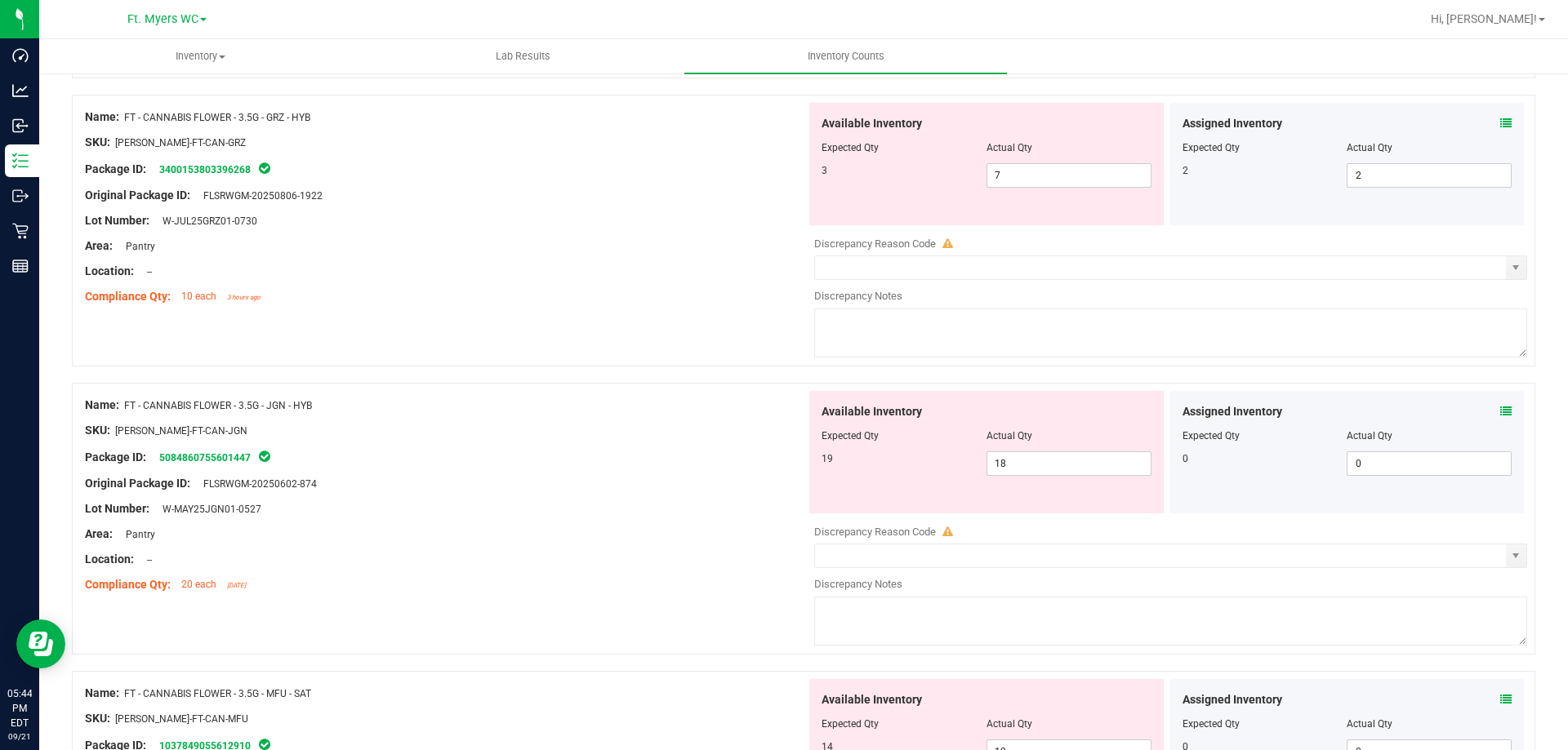
click at [404, 484] on div "Original Package ID: FLSRWGM-20250602-874" at bounding box center [446, 483] width 721 height 17
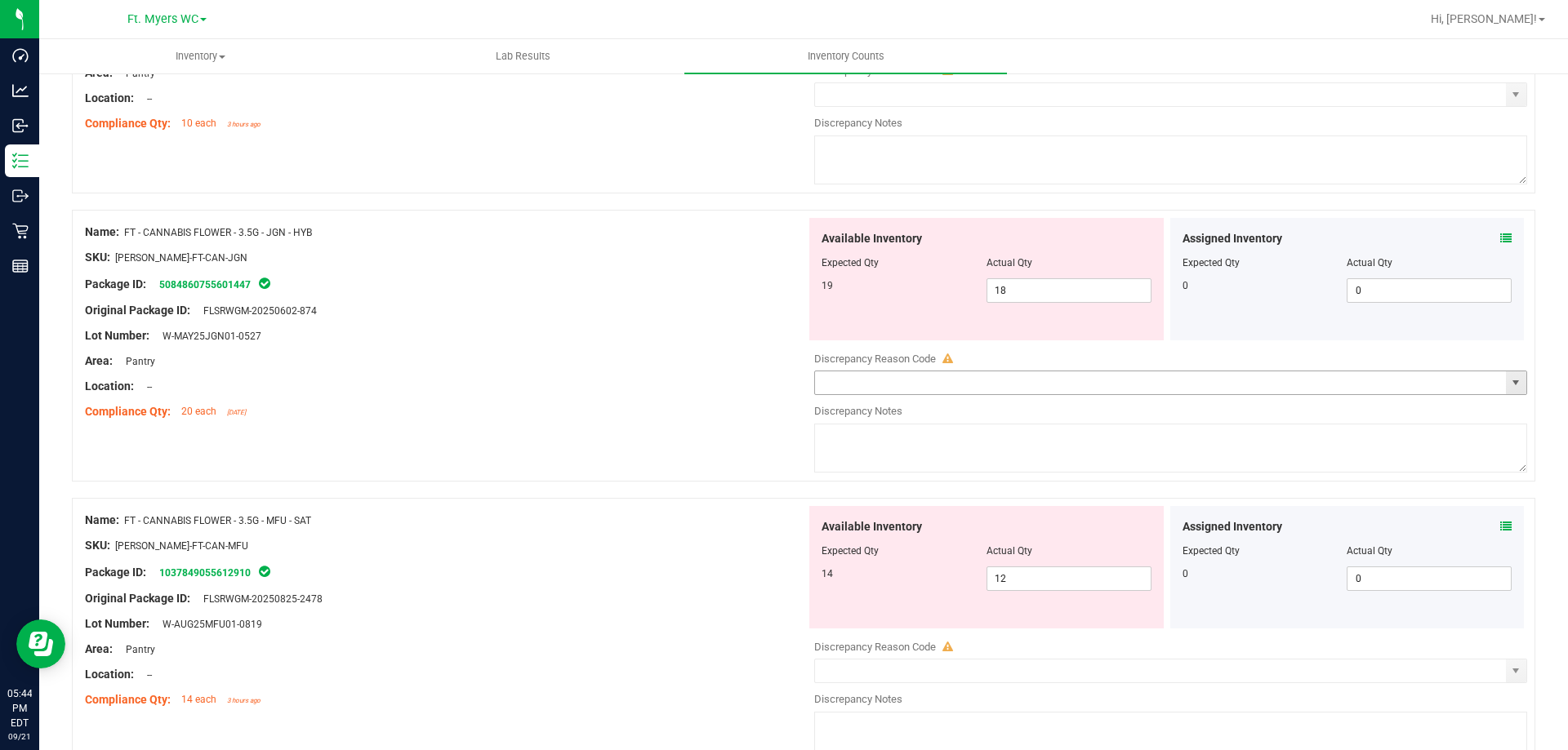
scroll to position [653, 0]
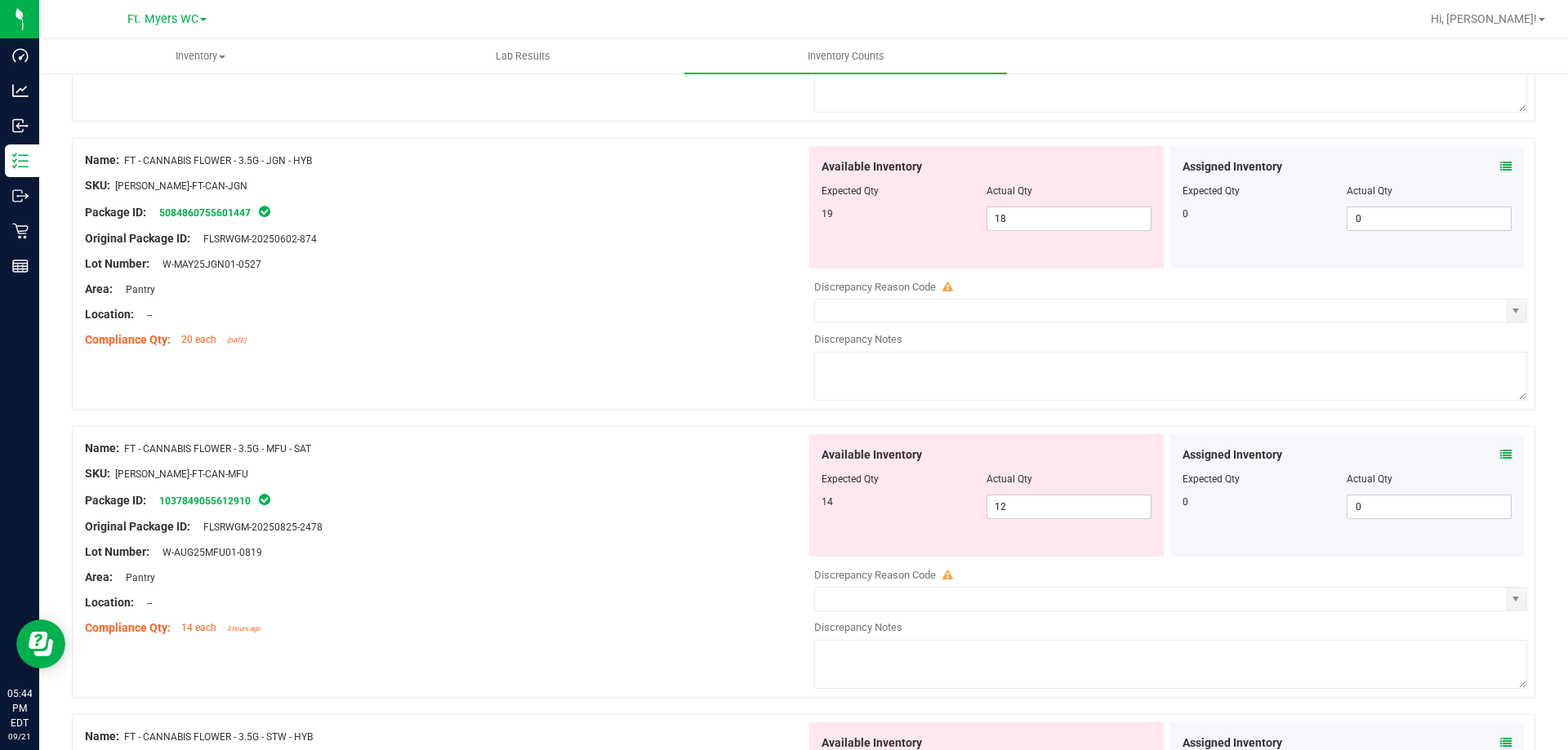
click at [575, 323] on div at bounding box center [446, 327] width 721 height 8
click at [1501, 168] on icon at bounding box center [1506, 166] width 12 height 12
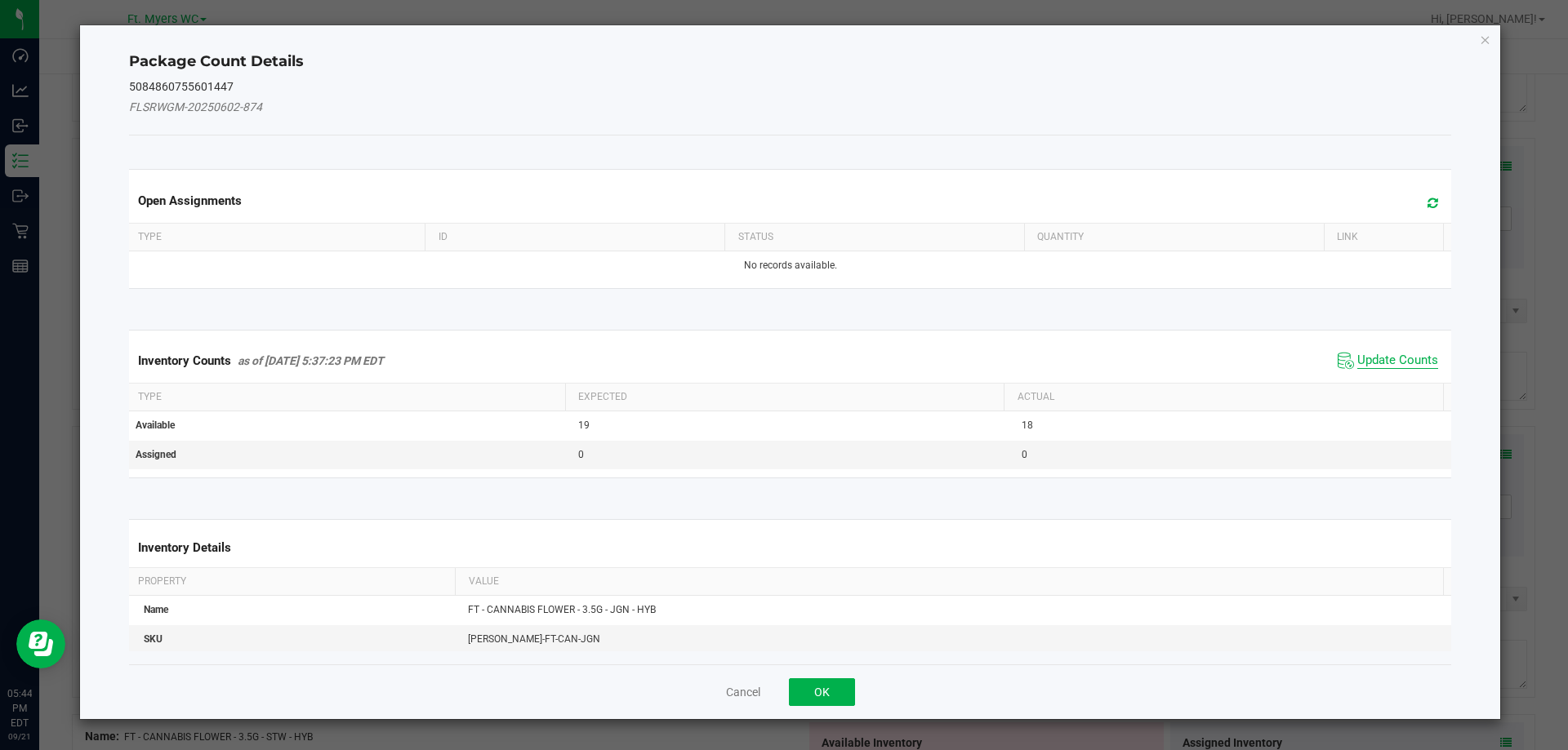
click at [1358, 358] on span "Update Counts" at bounding box center [1398, 360] width 81 height 16
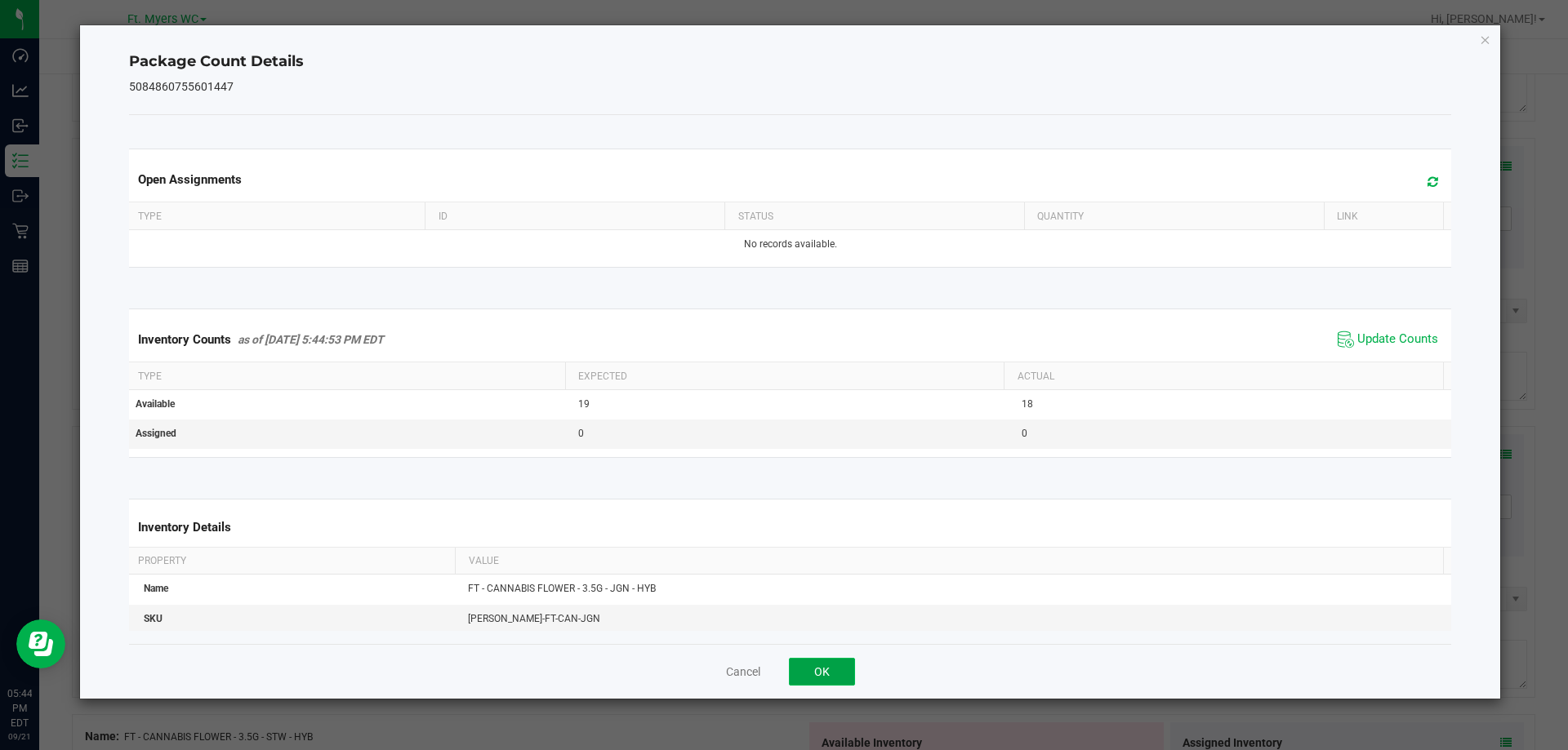
click at [824, 679] on button "OK" at bounding box center [821, 671] width 66 height 28
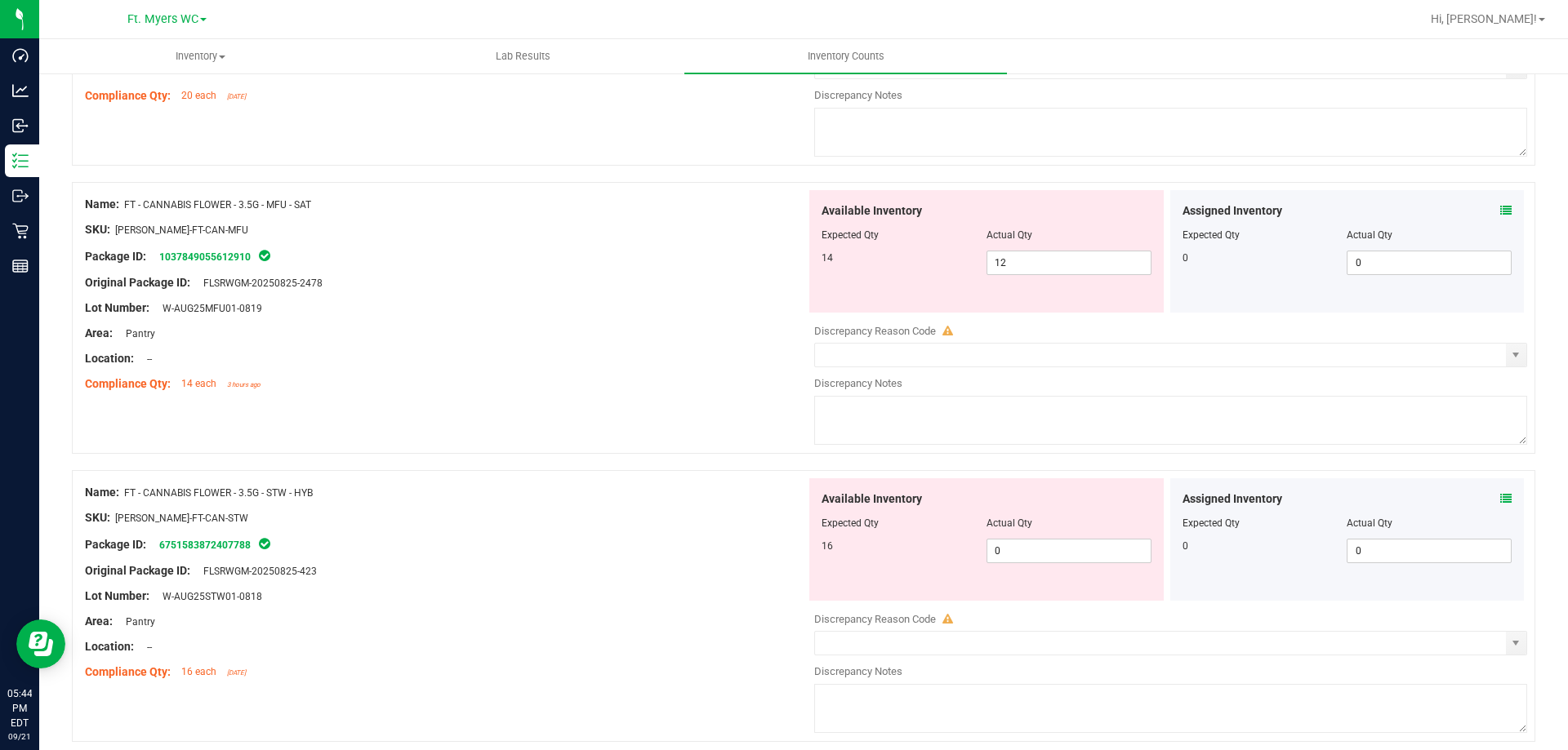
scroll to position [898, 0]
click at [1501, 209] on icon at bounding box center [1506, 209] width 12 height 12
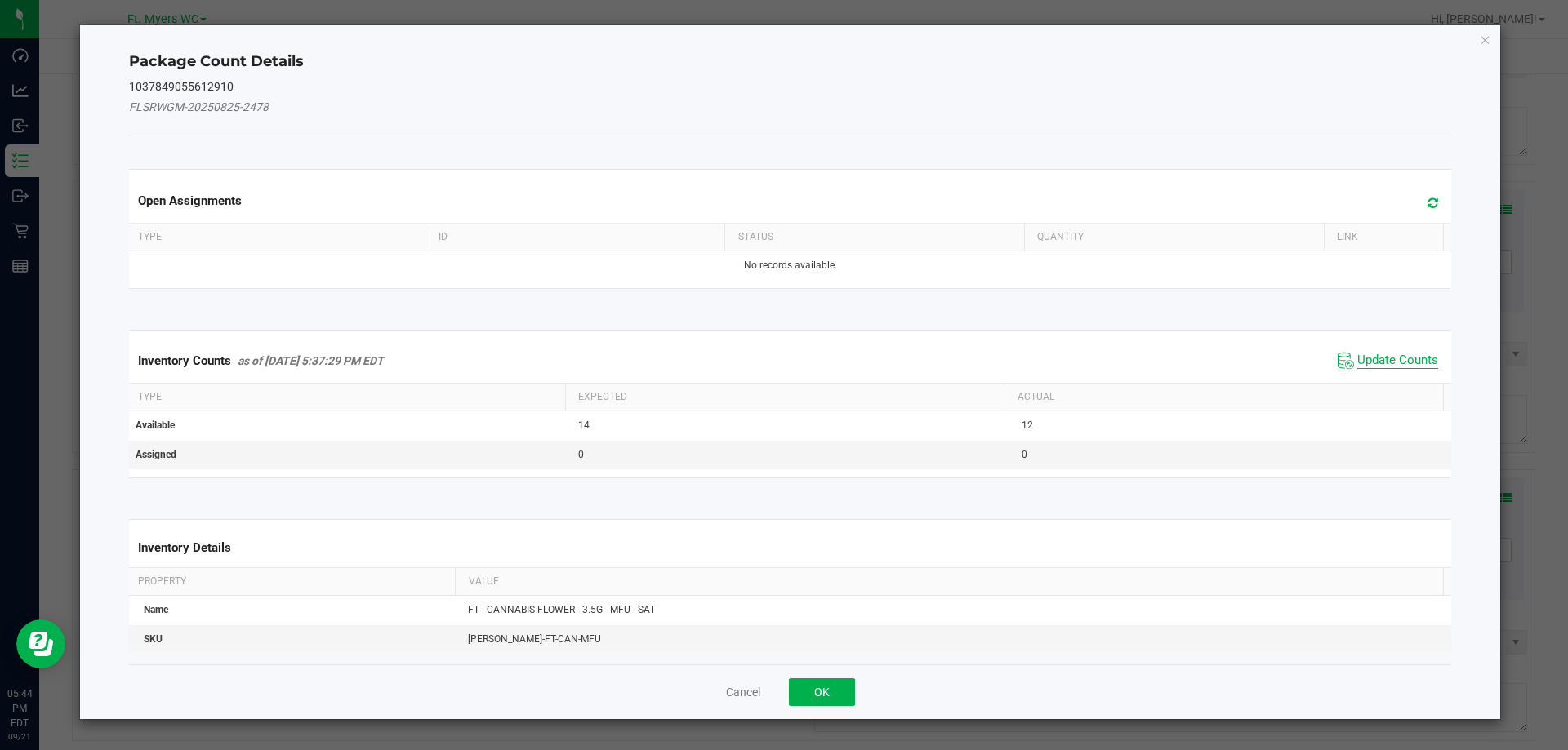
click at [1381, 367] on span "Update Counts" at bounding box center [1398, 360] width 81 height 16
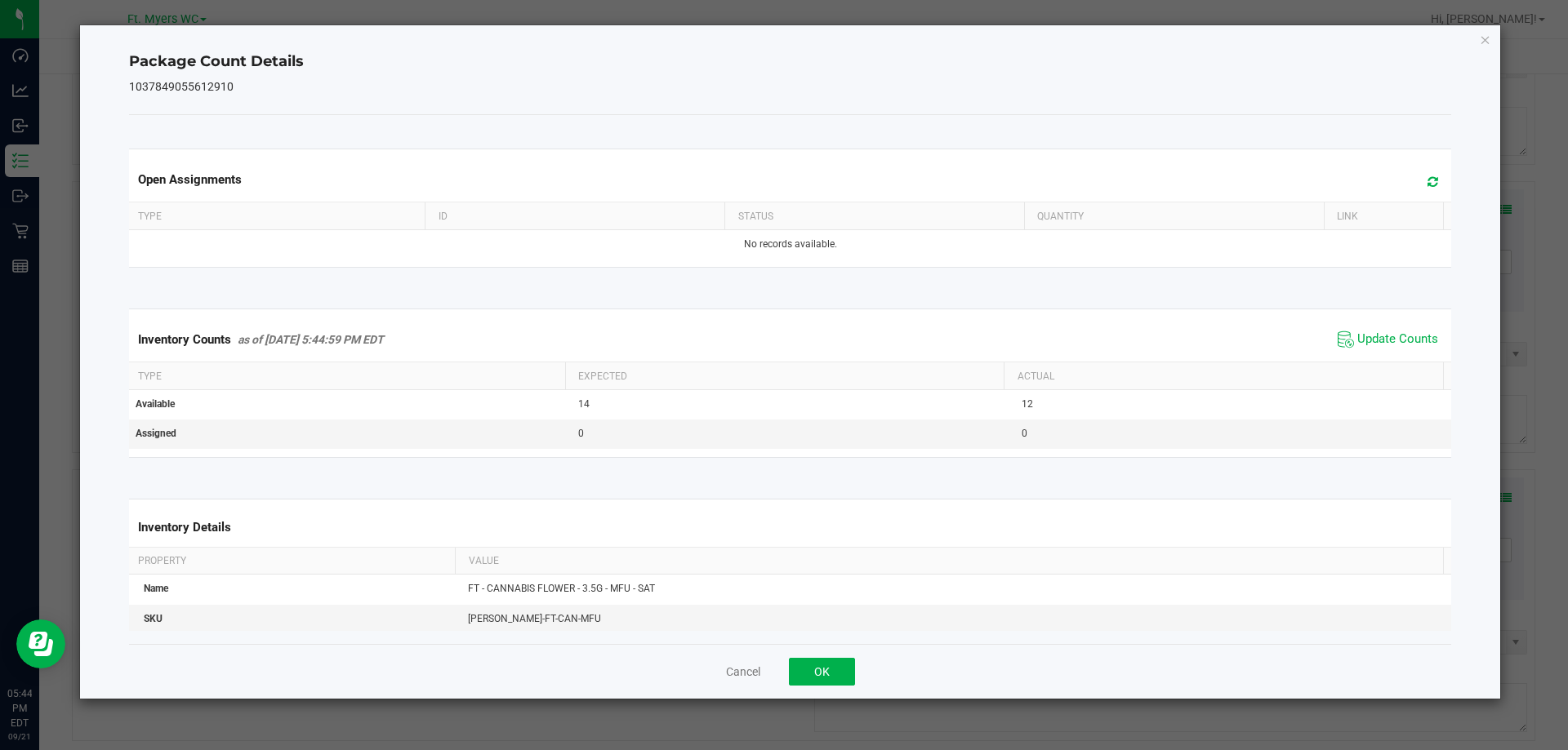
click at [1415, 185] on span at bounding box center [1429, 182] width 27 height 23
drag, startPoint x: 833, startPoint y: 660, endPoint x: 828, endPoint y: 668, distance: 9.4
click at [828, 668] on button "OK" at bounding box center [821, 671] width 66 height 28
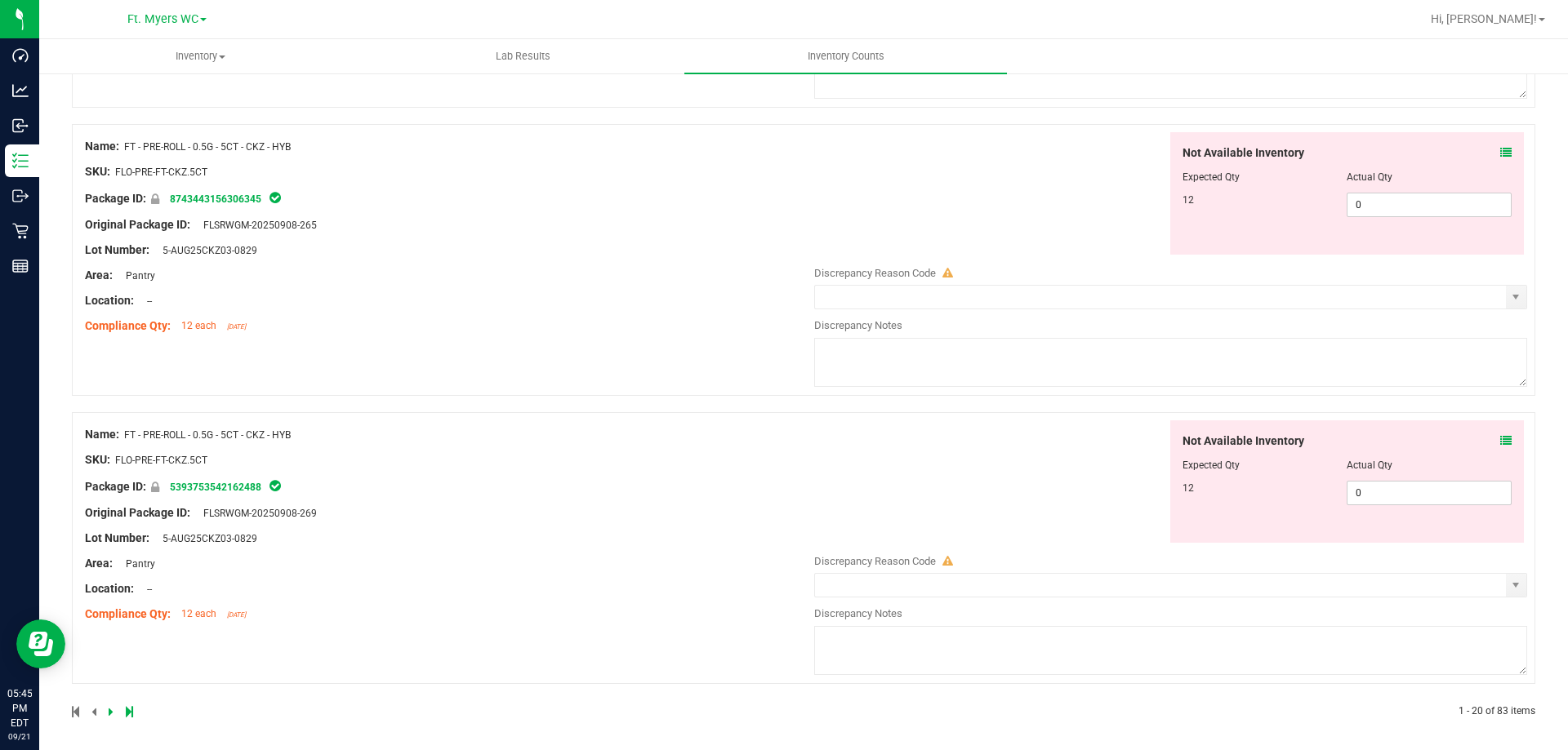
scroll to position [5284, 0]
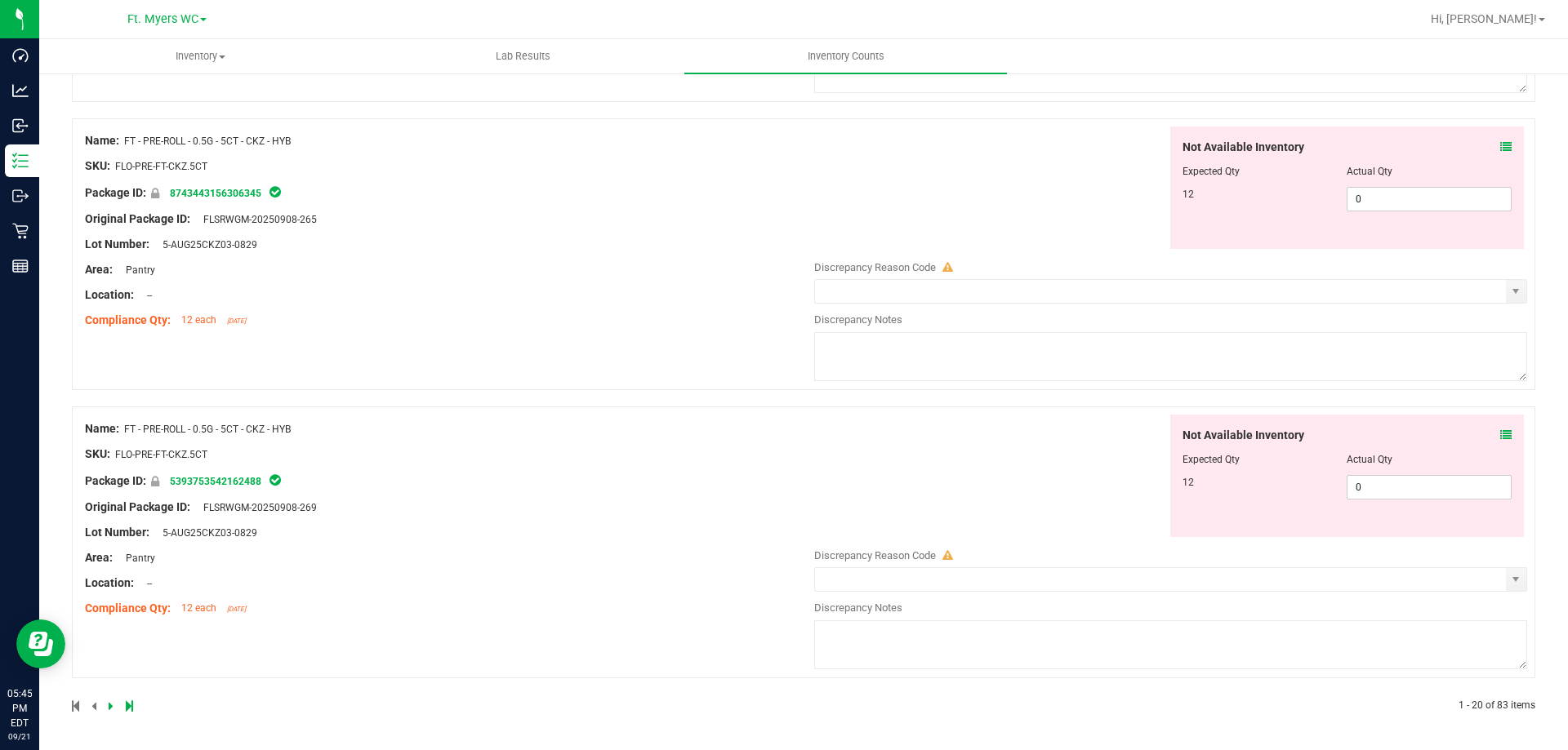
click at [128, 705] on icon at bounding box center [130, 706] width 7 height 10
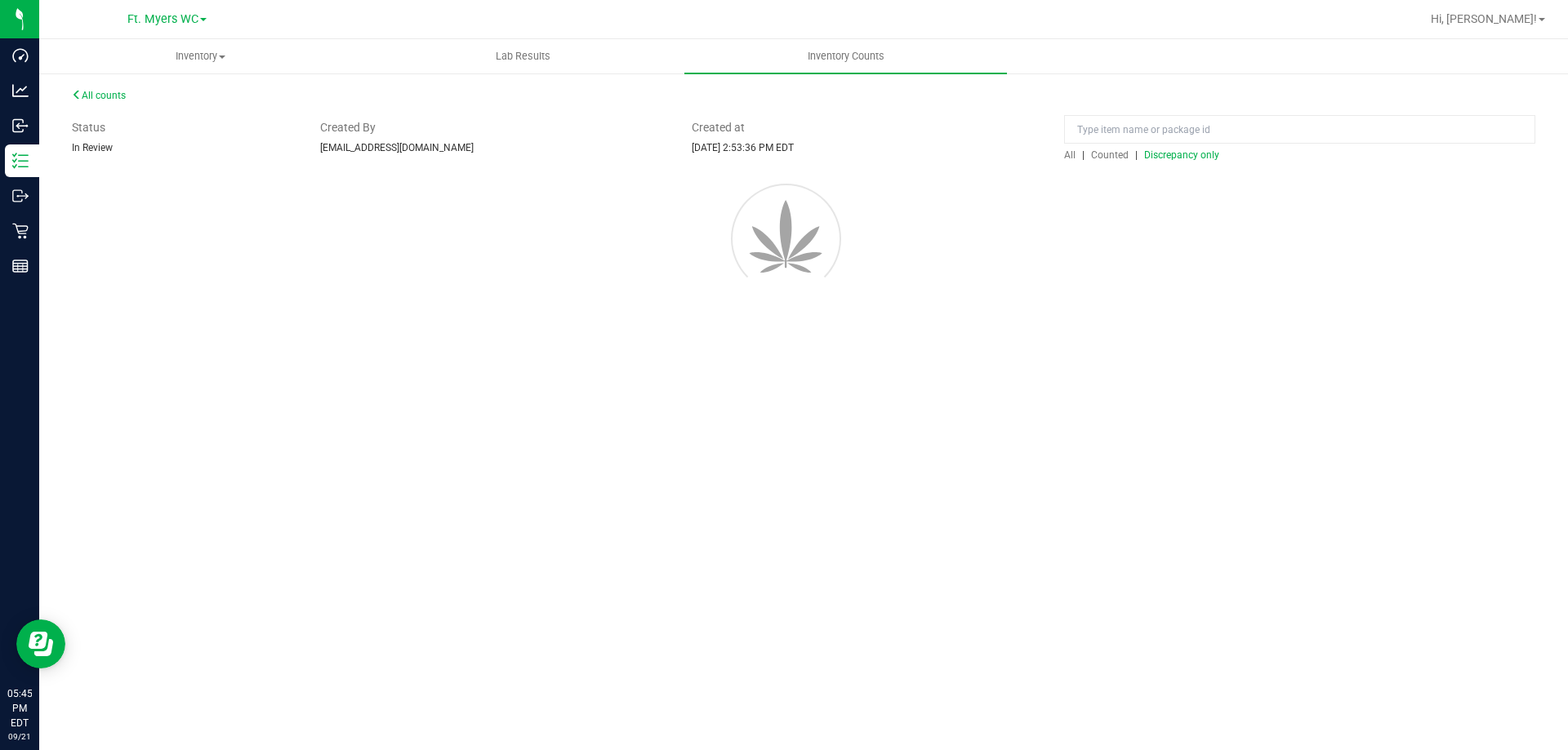
scroll to position [0, 0]
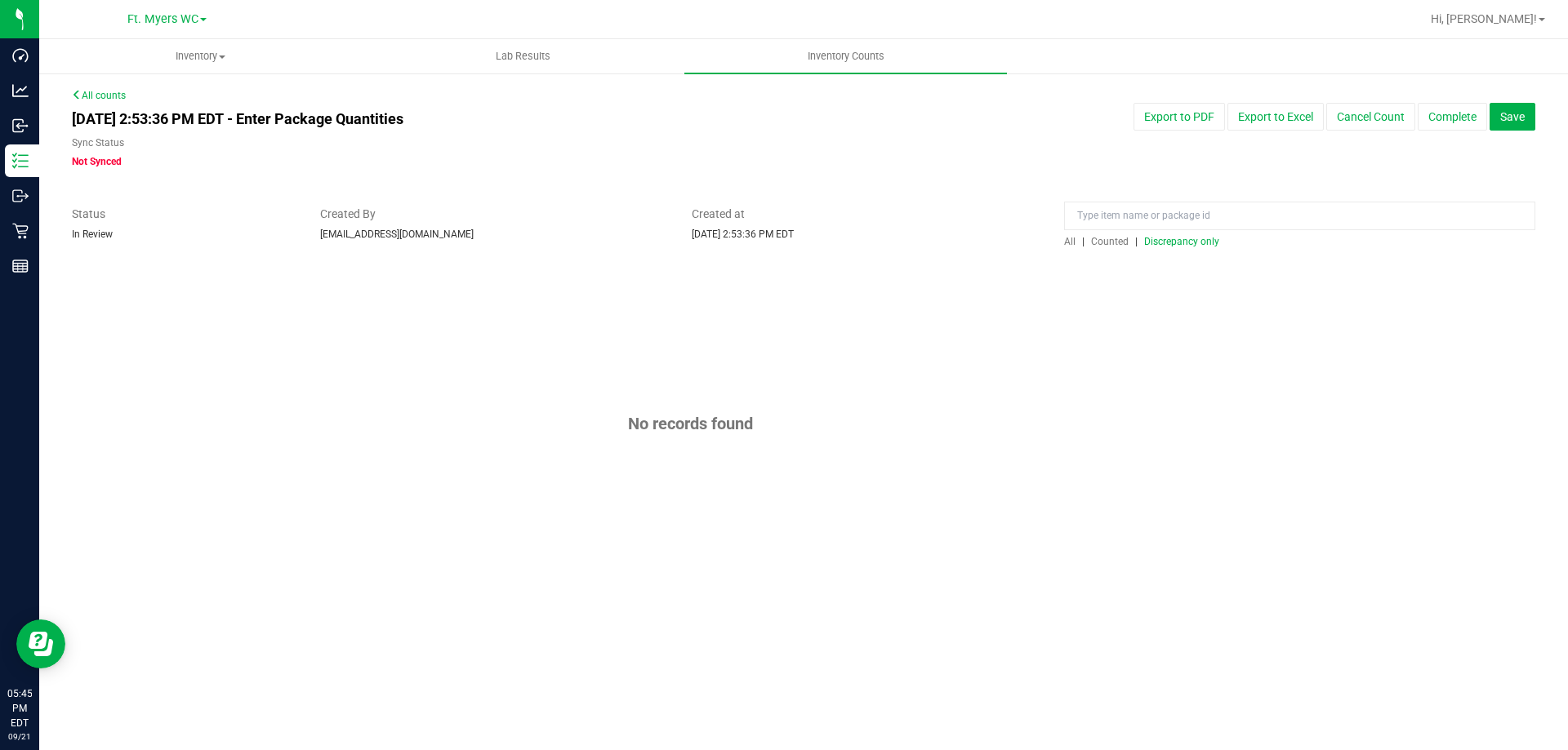
click at [1165, 253] on div at bounding box center [804, 257] width 1463 height 16
click at [1176, 248] on div "All | Counted | Discrepancy only" at bounding box center [1299, 241] width 471 height 15
click at [1185, 234] on div "All | Counted | Discrepancy only" at bounding box center [1299, 241] width 471 height 15
click at [1183, 240] on span "Discrepancy only" at bounding box center [1182, 241] width 75 height 12
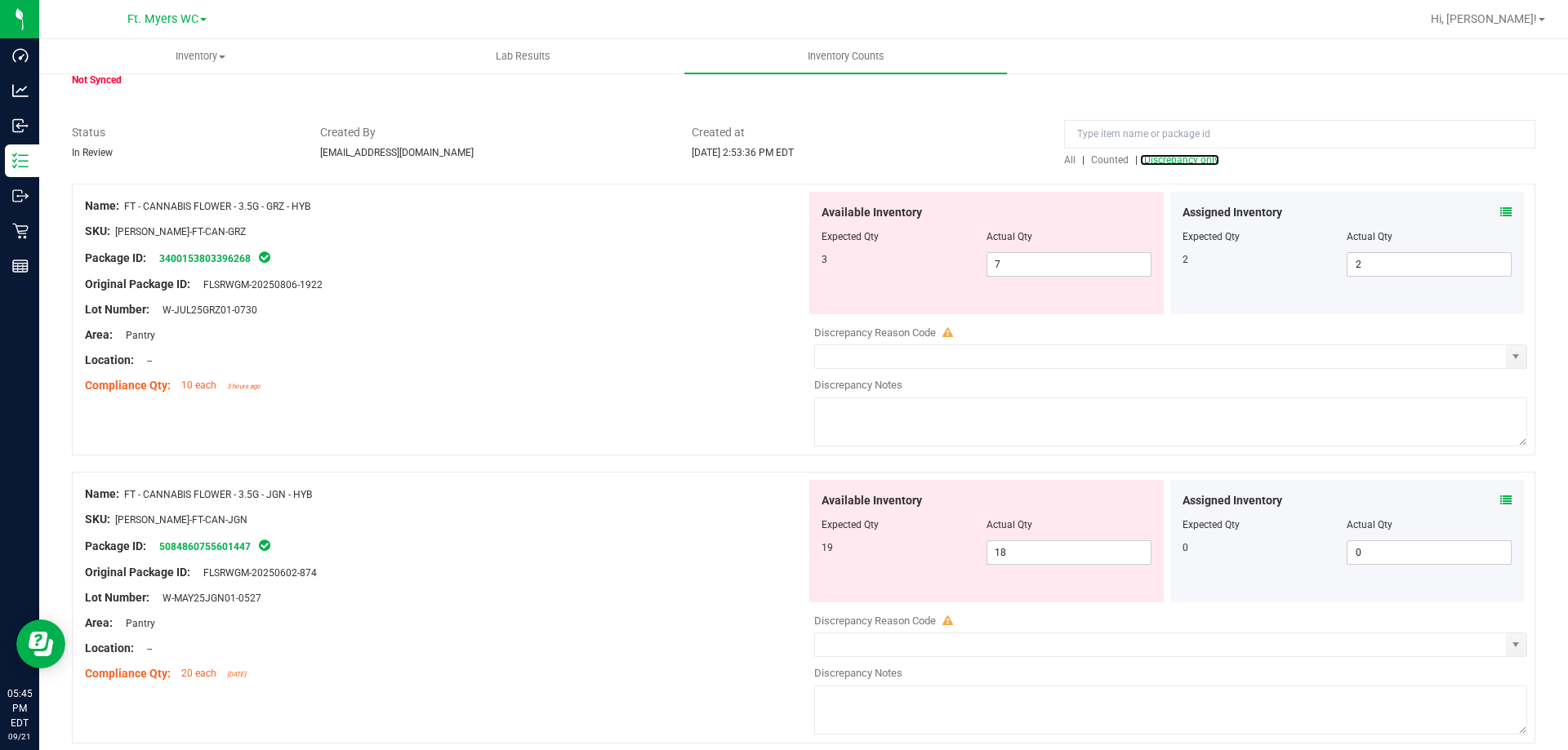
scroll to position [163, 0]
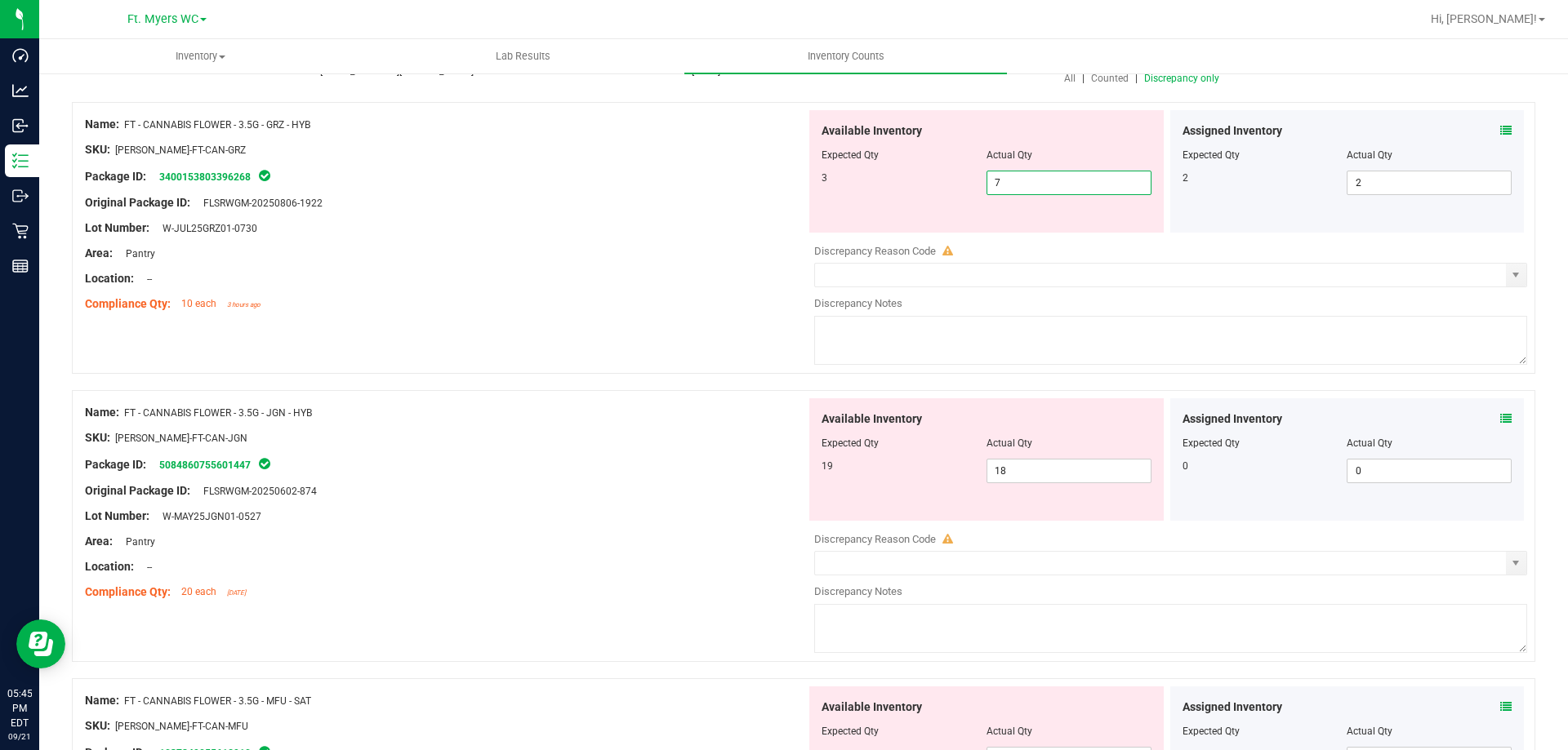
click at [1094, 182] on span "7 7" at bounding box center [1069, 183] width 165 height 25
click at [1094, 182] on input "7" at bounding box center [1069, 183] width 163 height 23
type input "3"
click at [680, 315] on div "Name: FT - CANNABIS FLOWER - 3.5G - GRZ - HYB SKU: [PERSON_NAME]-FT-CAN-GRZ Pac…" at bounding box center [446, 214] width 721 height 209
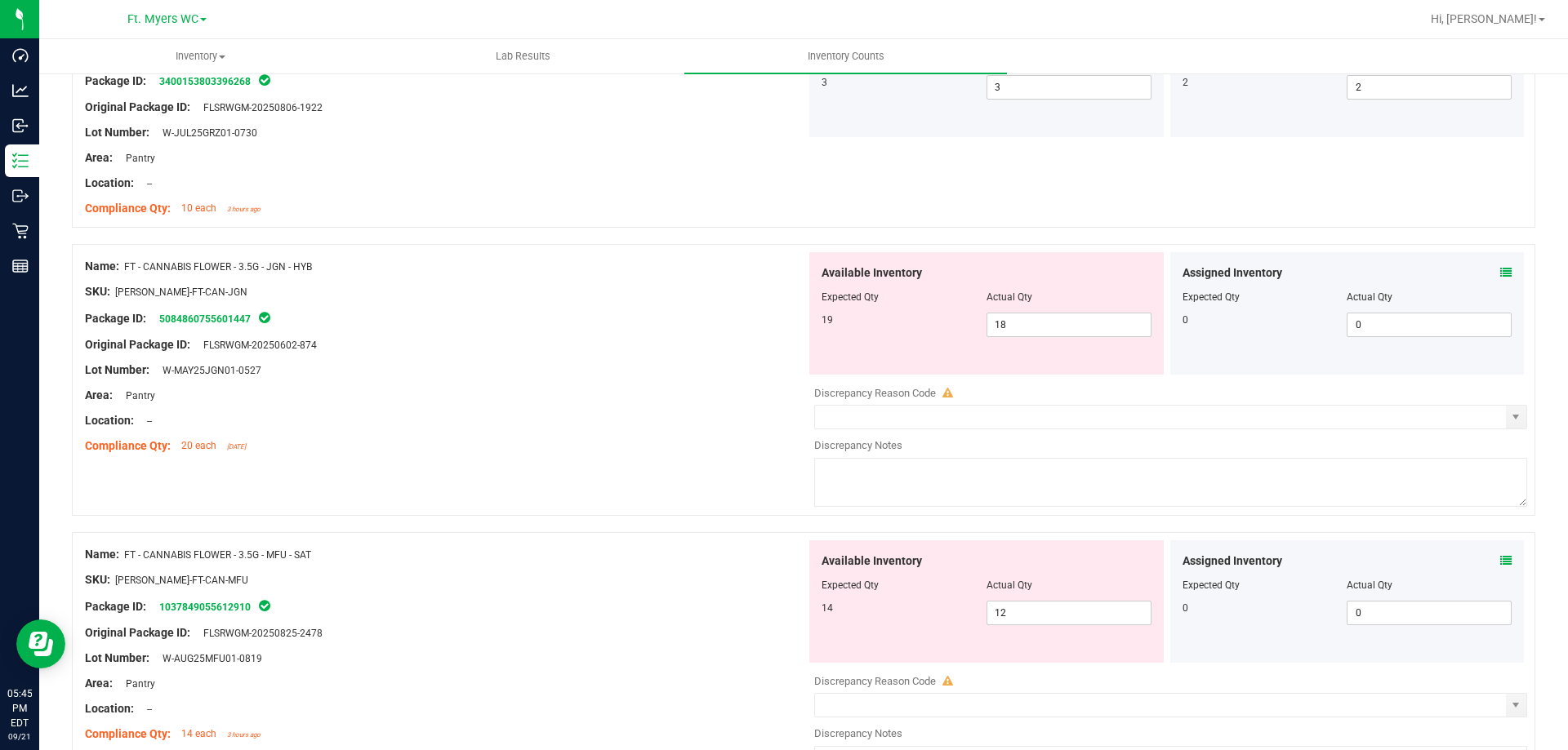
scroll to position [245, 0]
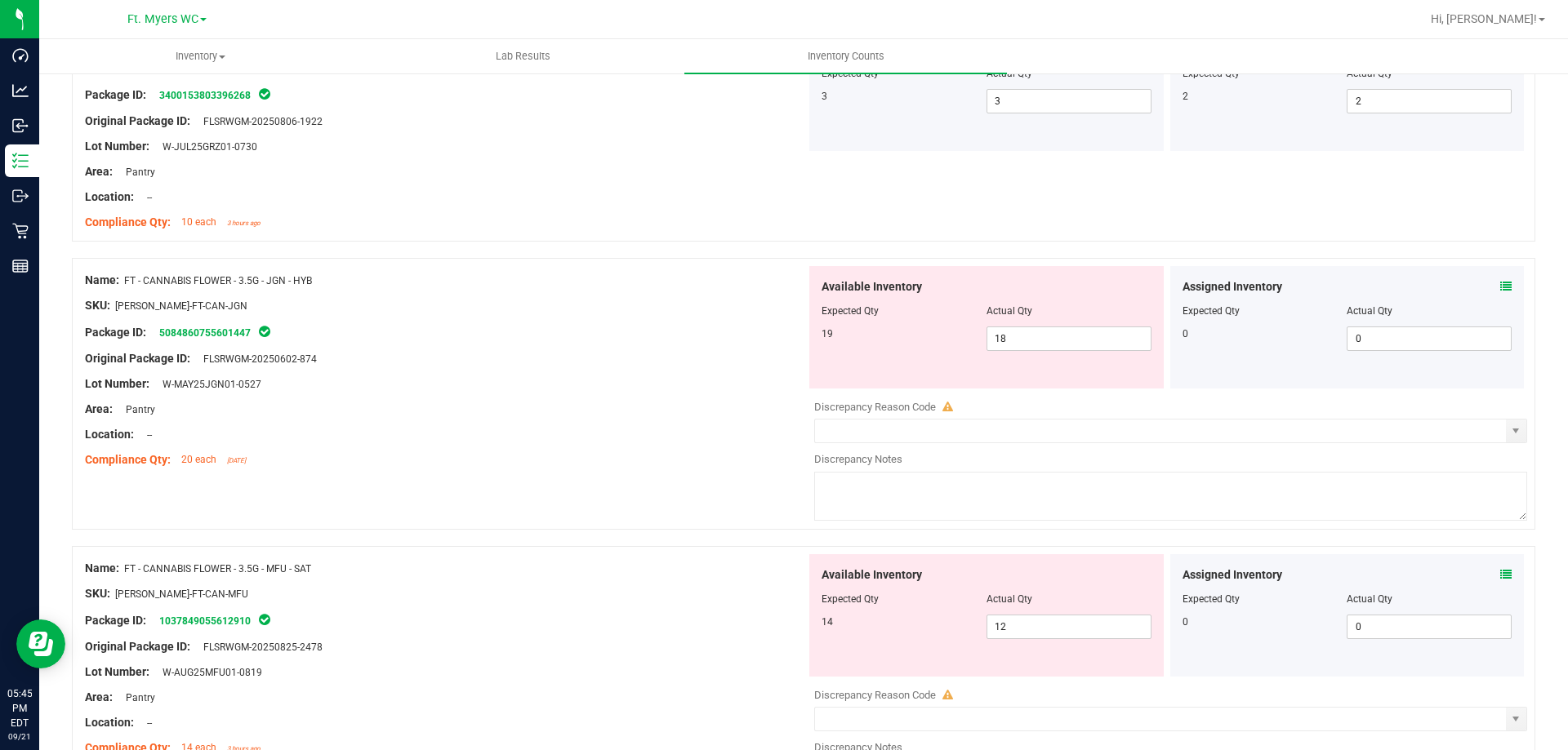
click at [575, 428] on div "Location: --" at bounding box center [446, 434] width 721 height 17
click at [644, 414] on div "Area: Pantry" at bounding box center [446, 409] width 721 height 17
click at [1501, 288] on icon at bounding box center [1506, 286] width 12 height 12
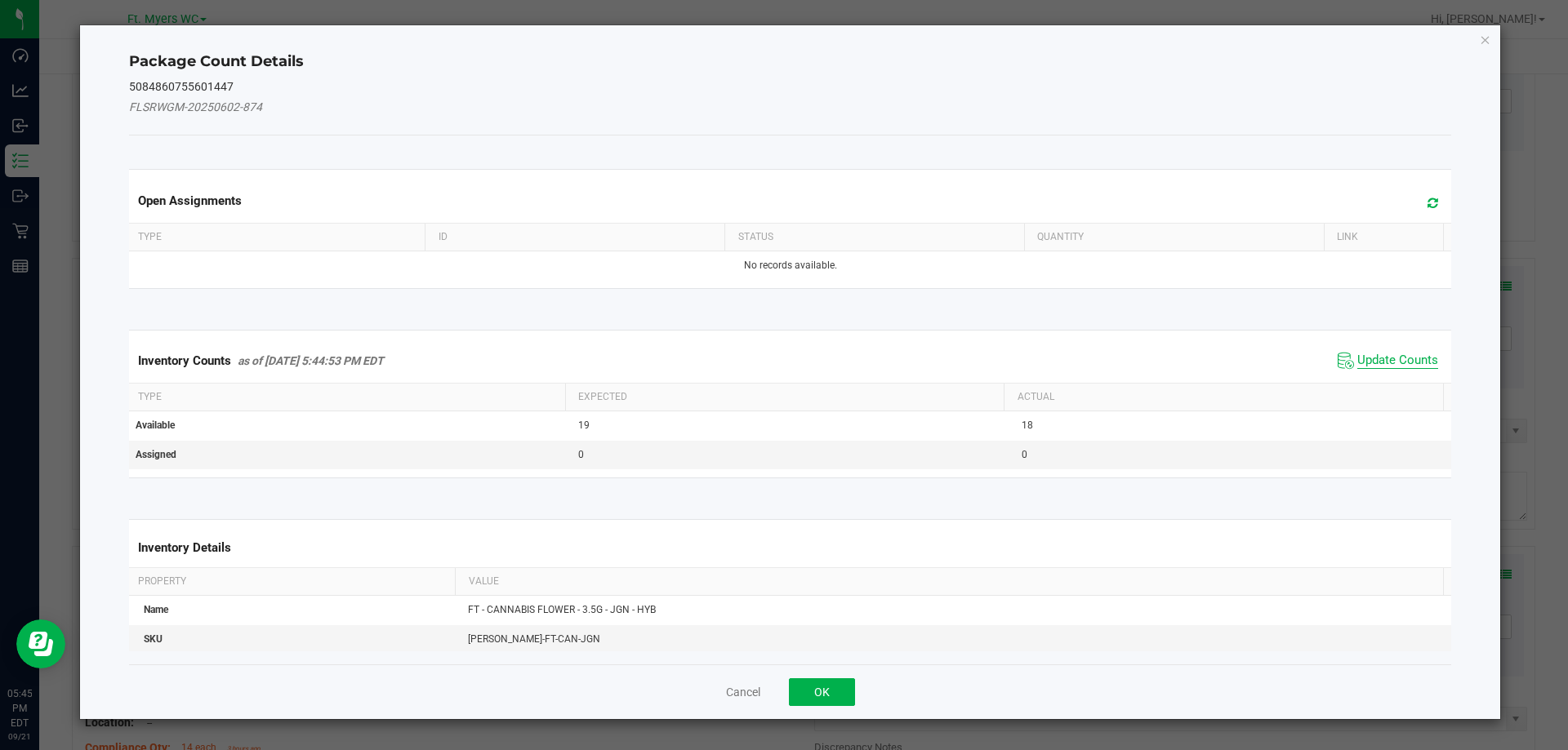
click at [1389, 353] on span "Update Counts" at bounding box center [1398, 360] width 81 height 16
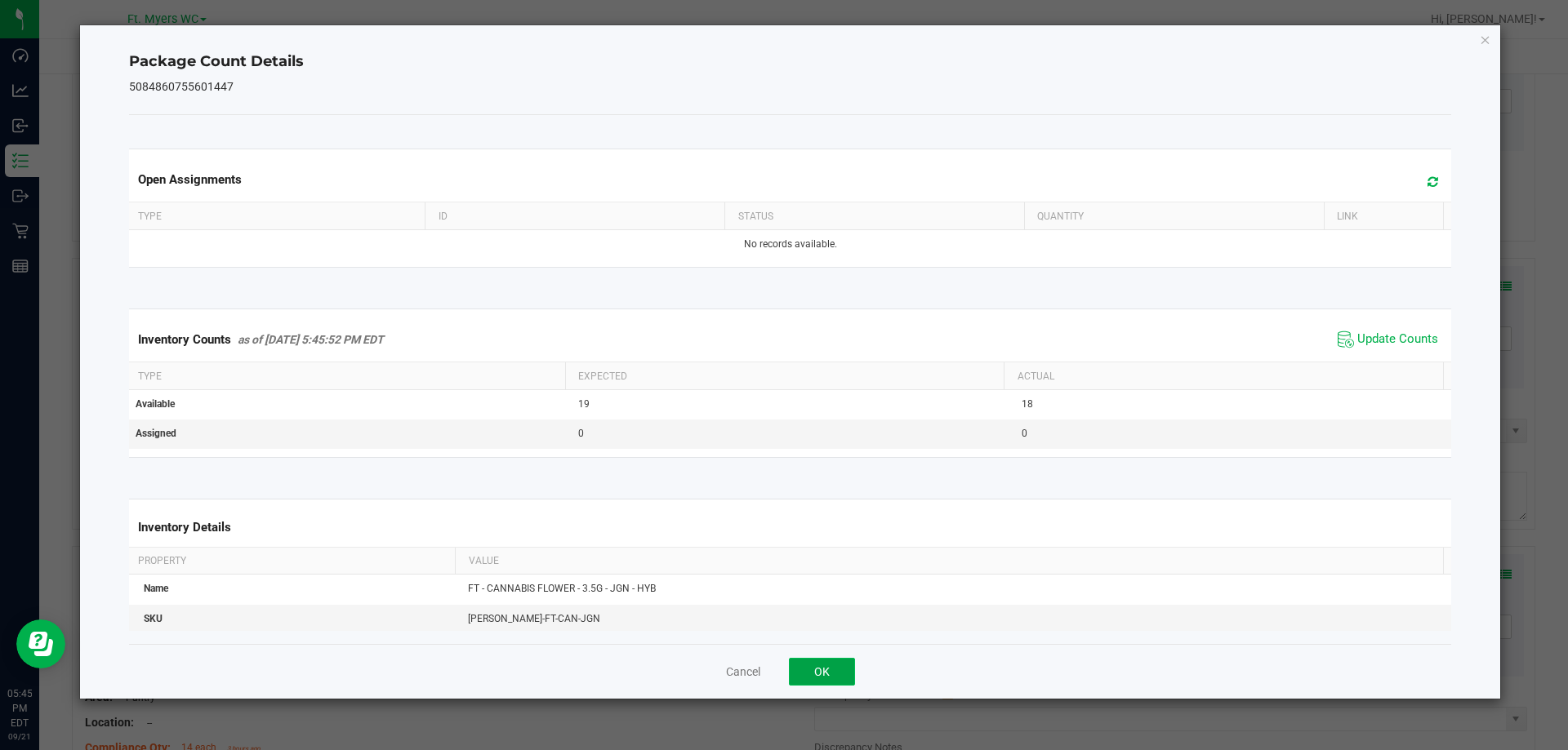
click at [844, 674] on button "OK" at bounding box center [821, 671] width 66 height 28
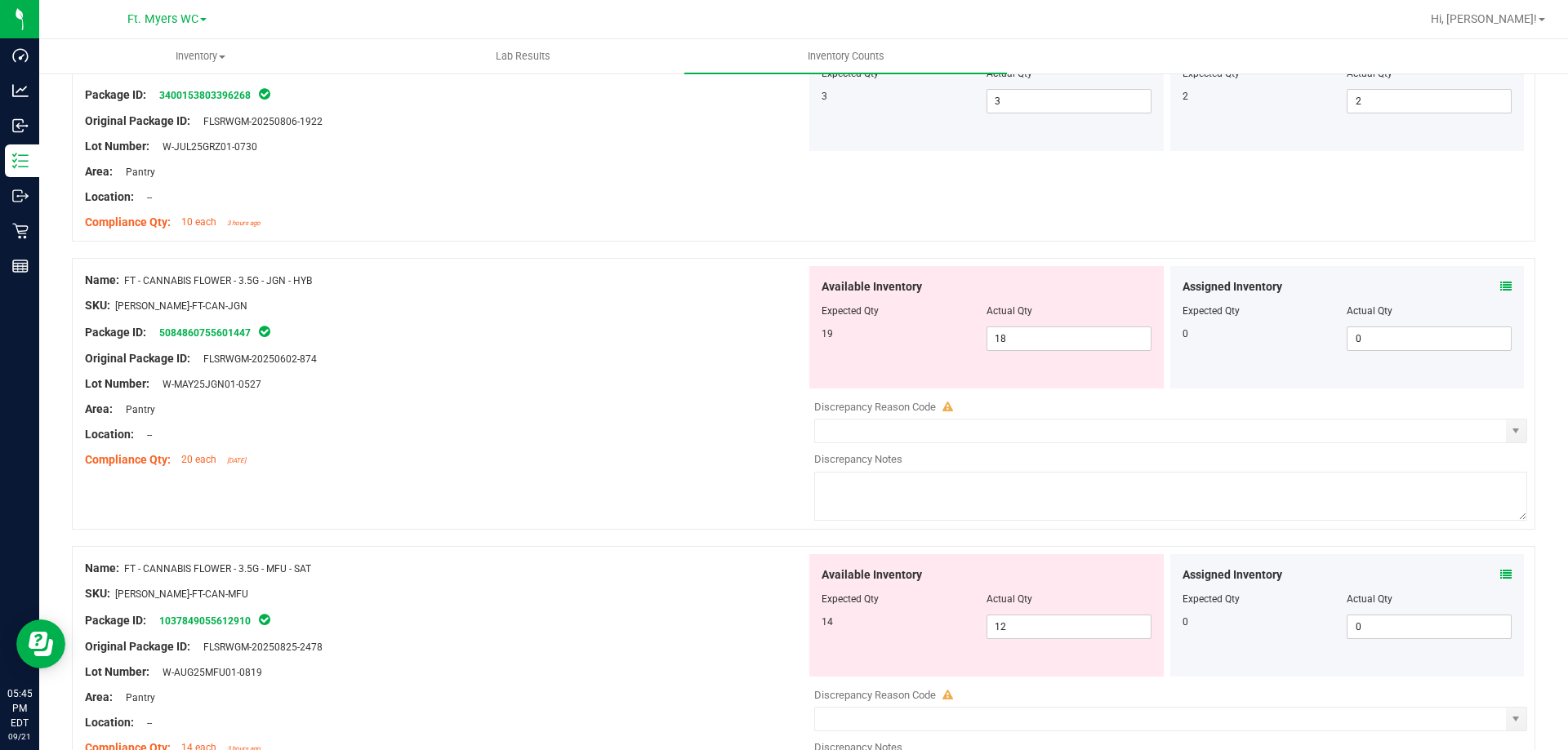
click at [566, 429] on div "Location: --" at bounding box center [446, 434] width 721 height 17
click at [1081, 347] on span "18 18" at bounding box center [1069, 339] width 165 height 25
click at [1083, 347] on input "18" at bounding box center [1069, 339] width 163 height 23
click at [602, 421] on div at bounding box center [446, 422] width 721 height 8
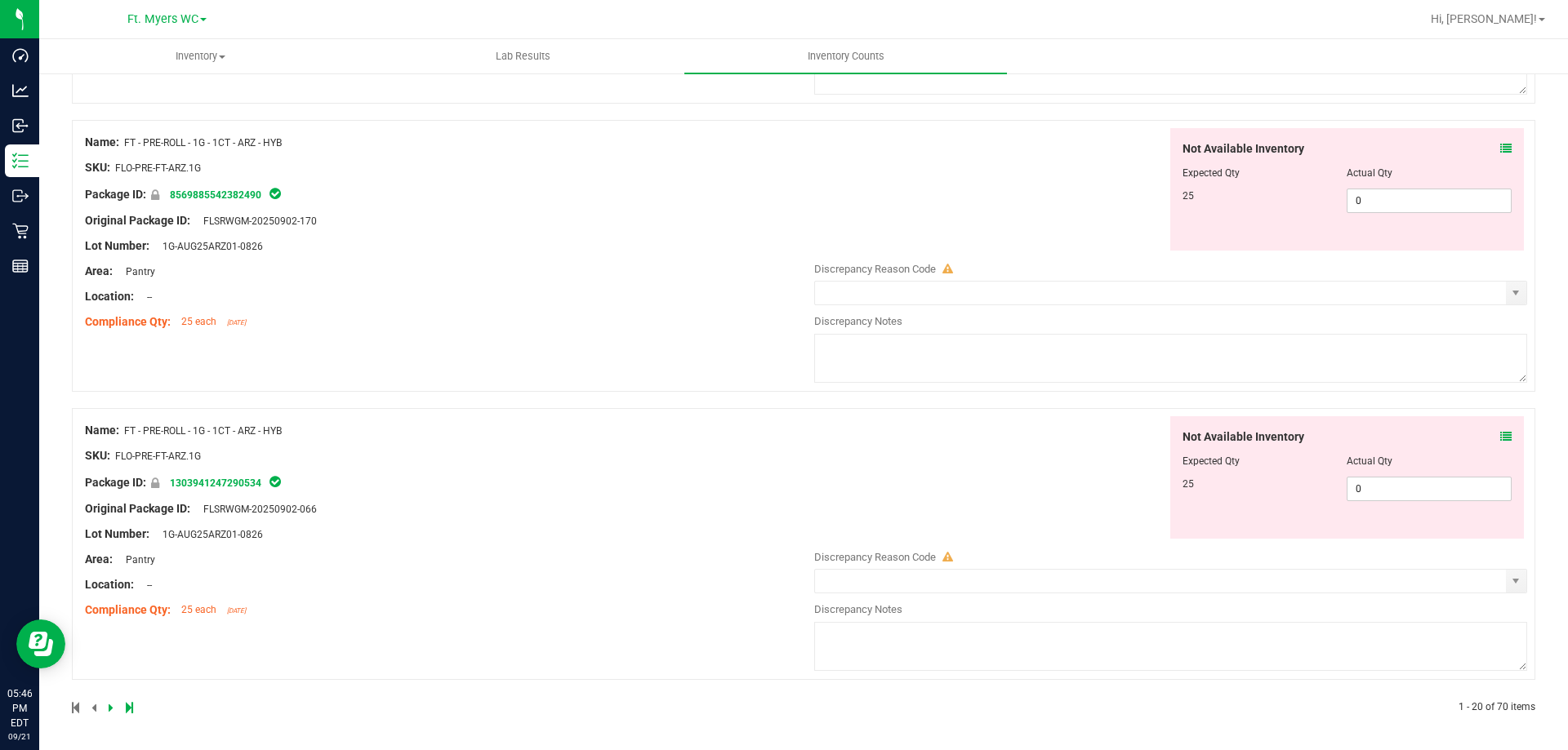
scroll to position [5233, 0]
click at [110, 703] on icon at bounding box center [111, 706] width 5 height 10
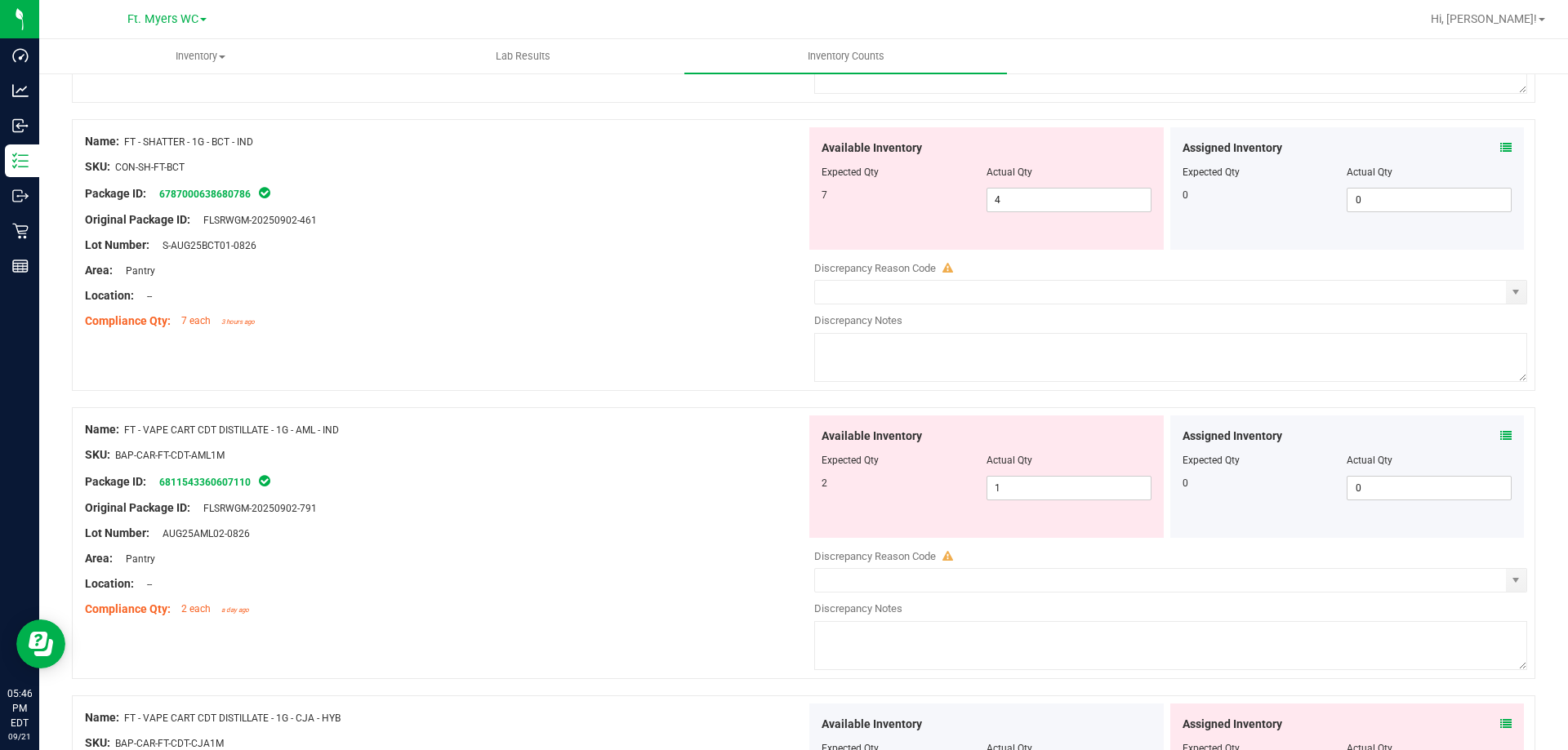
scroll to position [2122, 0]
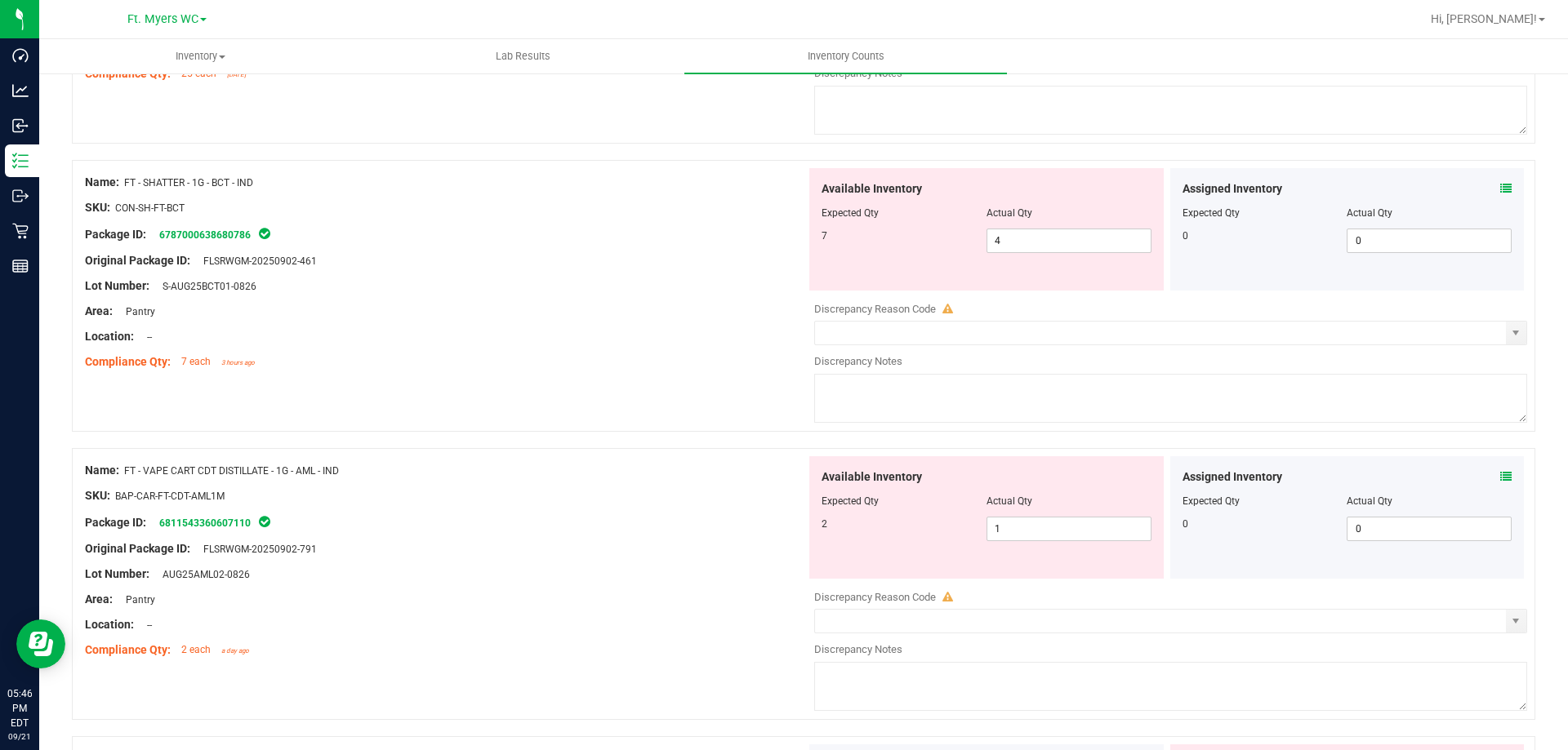
click at [1501, 181] on div "Assigned Inventory Expected Qty Actual Qty 0 0 0" at bounding box center [1347, 229] width 354 height 122
click at [1501, 183] on icon at bounding box center [1506, 188] width 12 height 12
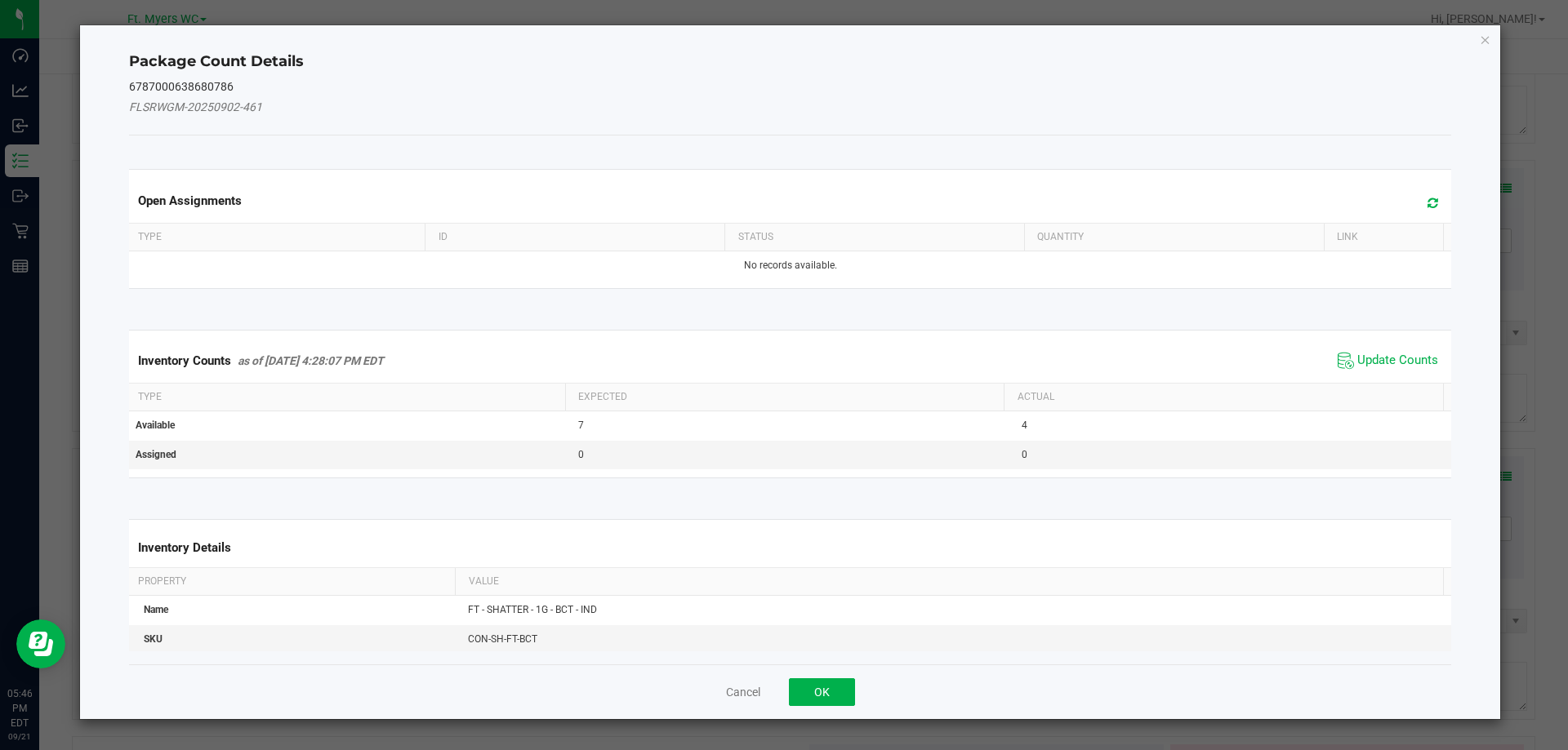
click at [1344, 357] on span "Update Counts" at bounding box center [1388, 361] width 108 height 25
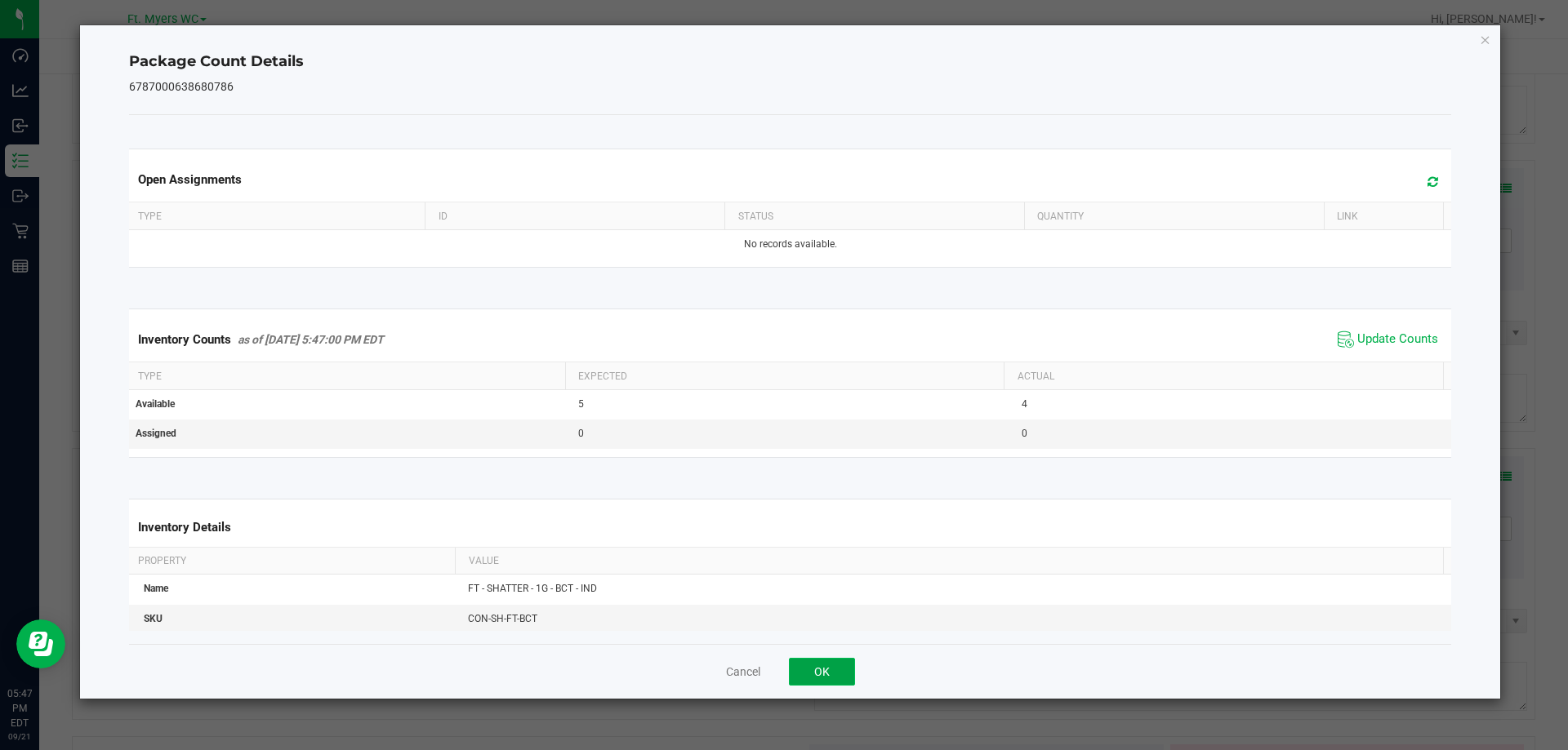
click at [820, 679] on button "OK" at bounding box center [821, 671] width 66 height 28
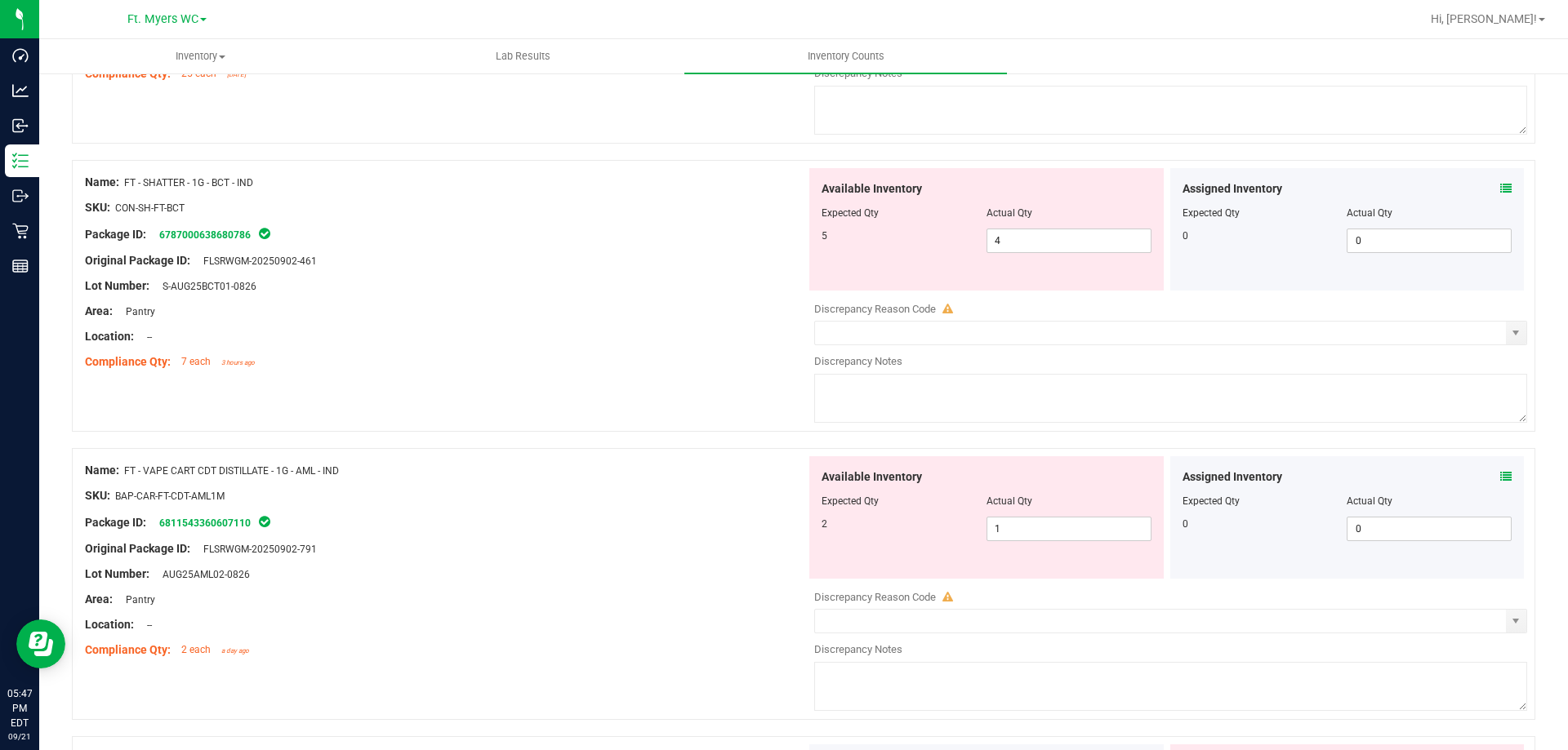
click at [669, 358] on div "Compliance Qty: 7 each 3 hours ago" at bounding box center [446, 361] width 721 height 17
click at [684, 295] on div at bounding box center [446, 298] width 721 height 8
click at [1004, 245] on span "4 4" at bounding box center [1069, 241] width 165 height 25
click at [1004, 245] on input "4" at bounding box center [1069, 241] width 163 height 23
click at [644, 288] on div "Lot Number: S-AUG25BCT01-0826" at bounding box center [446, 286] width 721 height 17
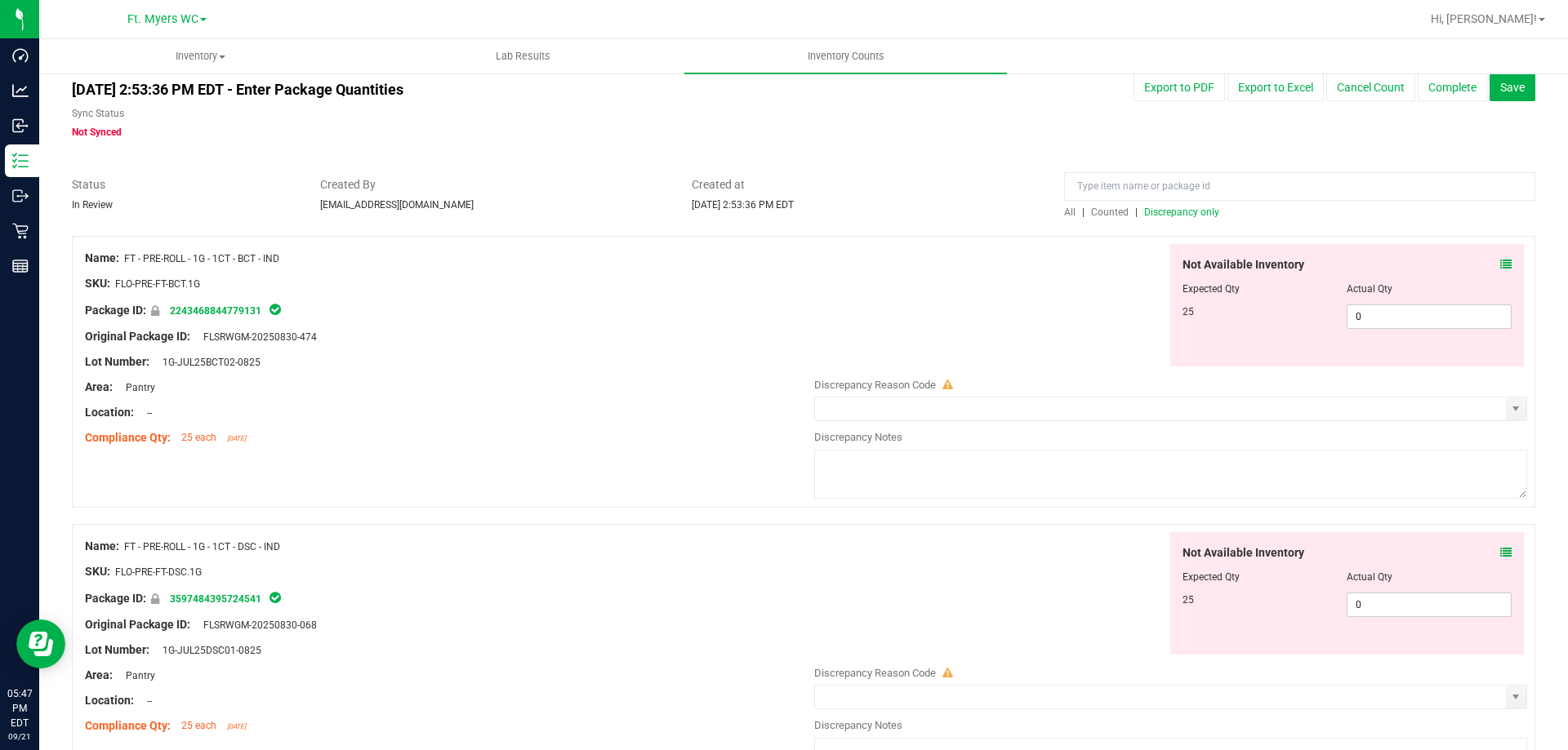
scroll to position [0, 0]
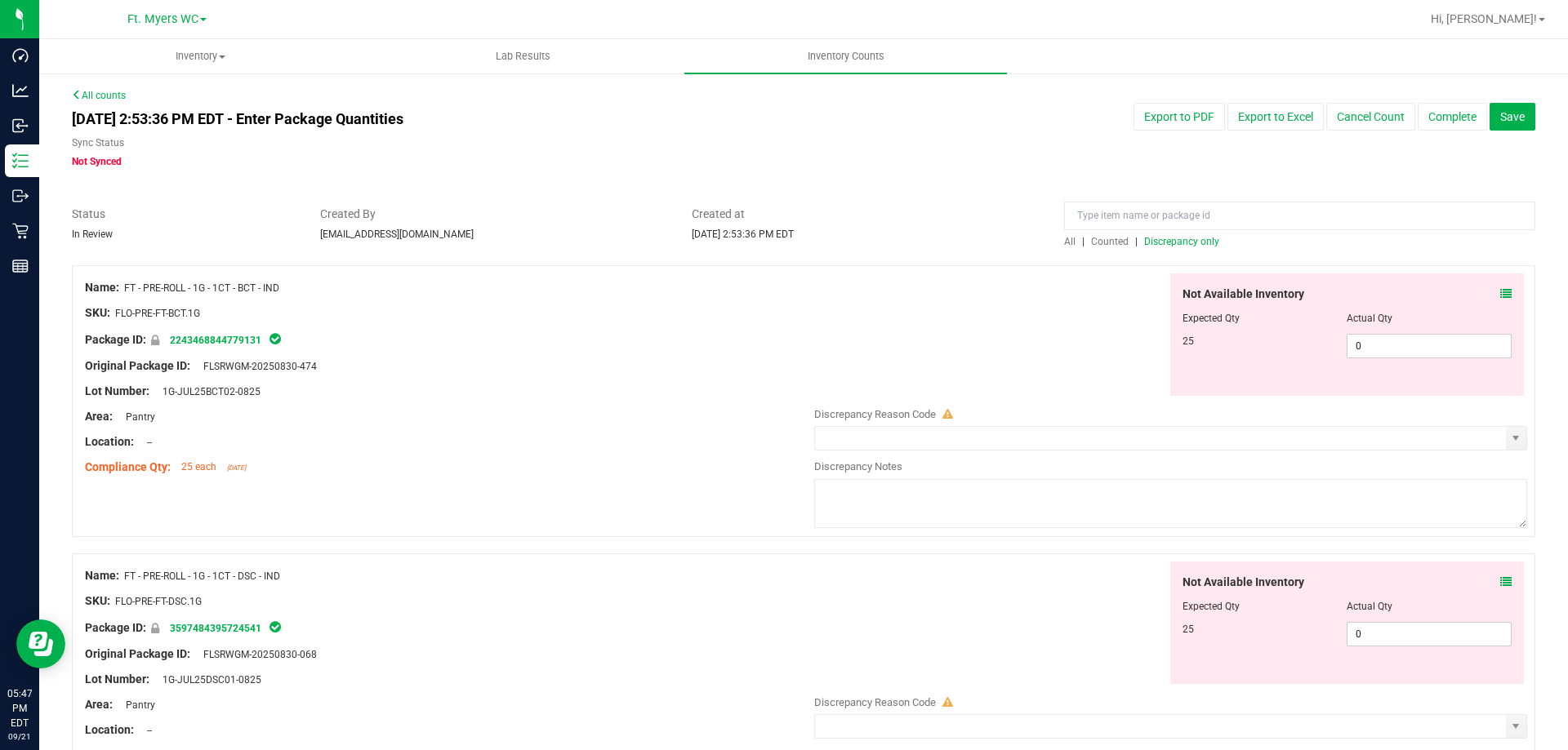
click at [1154, 234] on div "All | Counted | Discrepancy only" at bounding box center [1299, 241] width 471 height 15
click at [1155, 238] on span "Discrepancy only" at bounding box center [1182, 241] width 75 height 12
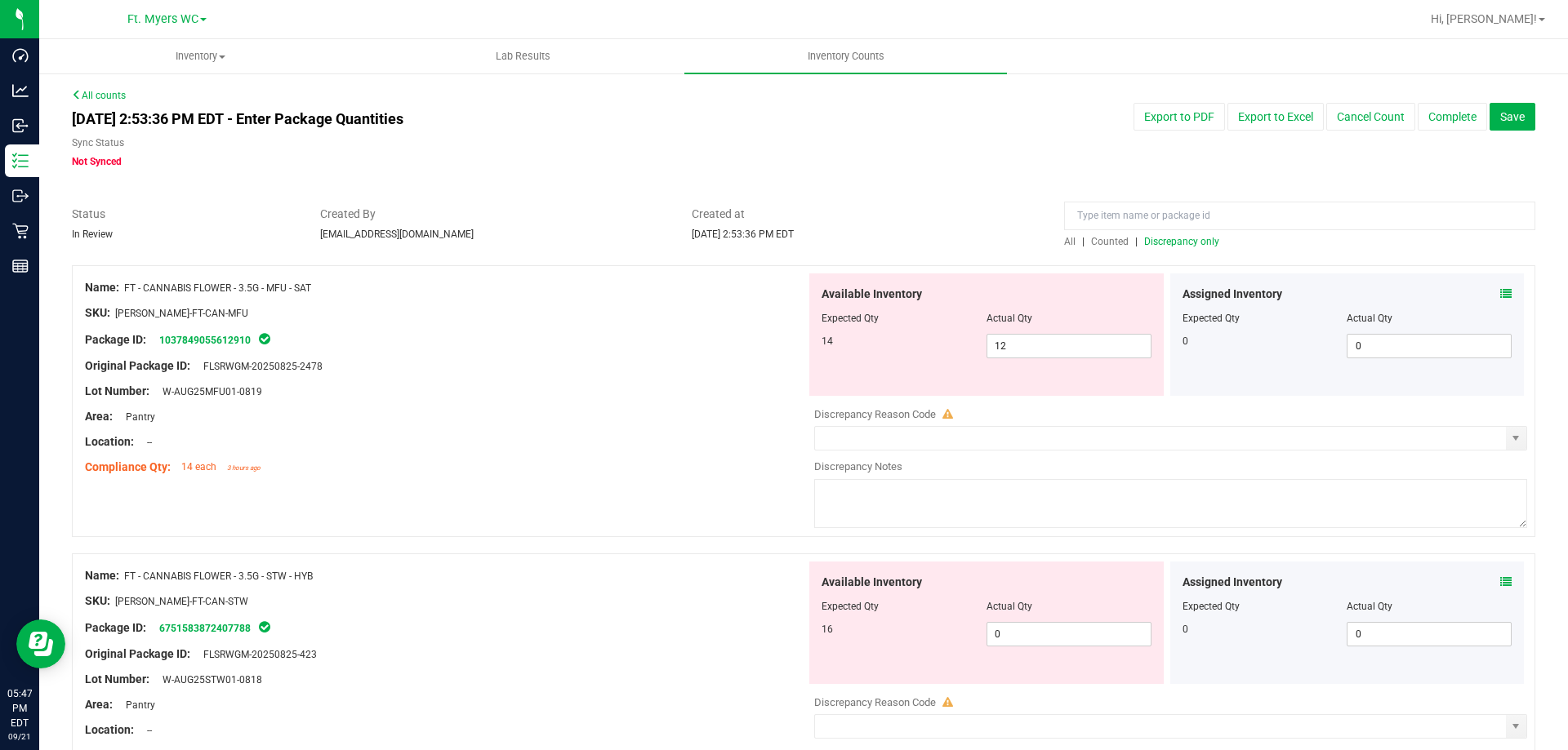
click at [1176, 241] on span "Discrepancy only" at bounding box center [1182, 241] width 75 height 12
click at [647, 379] on div at bounding box center [446, 378] width 721 height 8
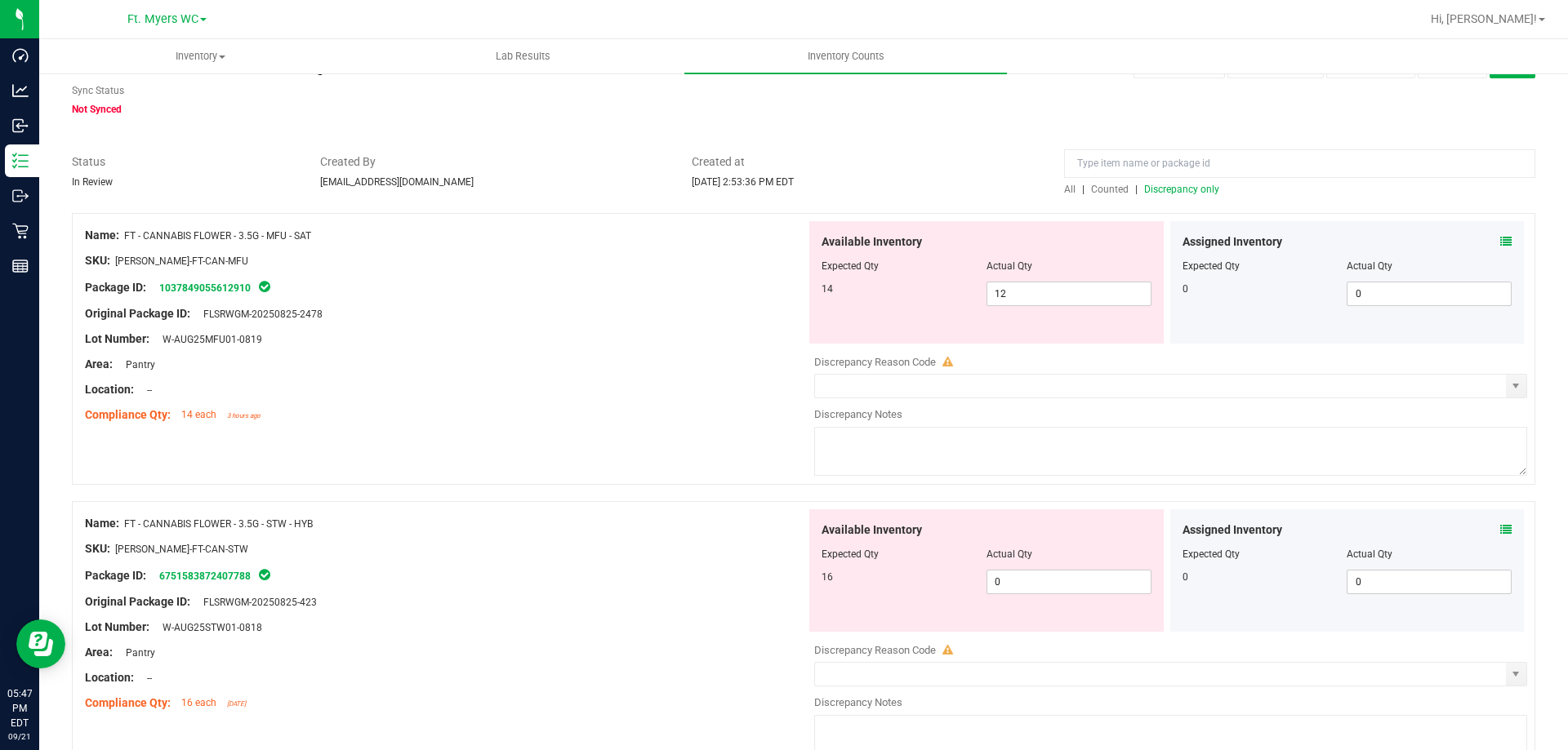
scroll to position [82, 0]
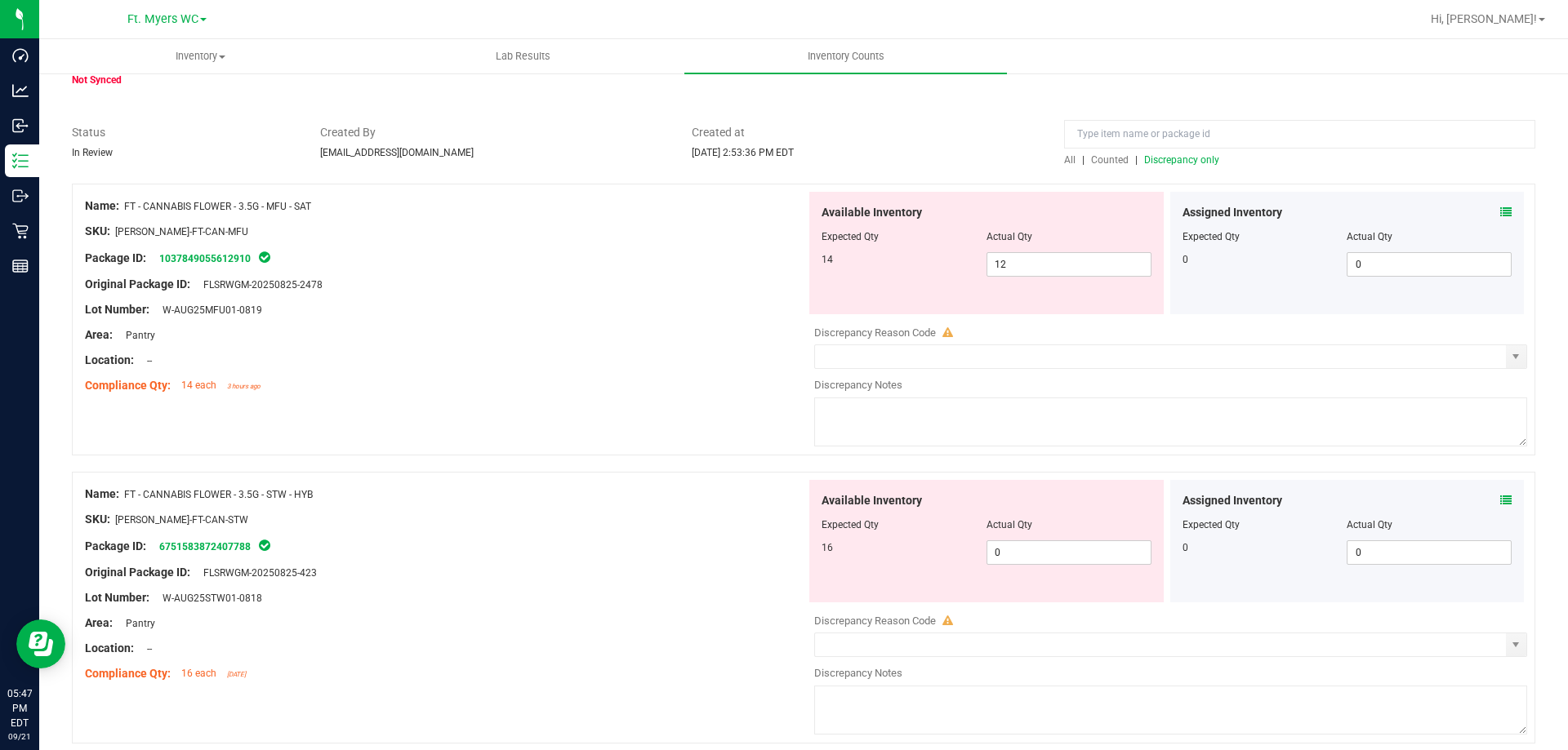
click at [622, 341] on div "Area: Pantry" at bounding box center [446, 335] width 721 height 17
click at [991, 269] on span "12 12" at bounding box center [1069, 264] width 165 height 25
click at [991, 269] on input "12" at bounding box center [1069, 264] width 163 height 23
click at [1000, 263] on input "12" at bounding box center [1069, 264] width 163 height 23
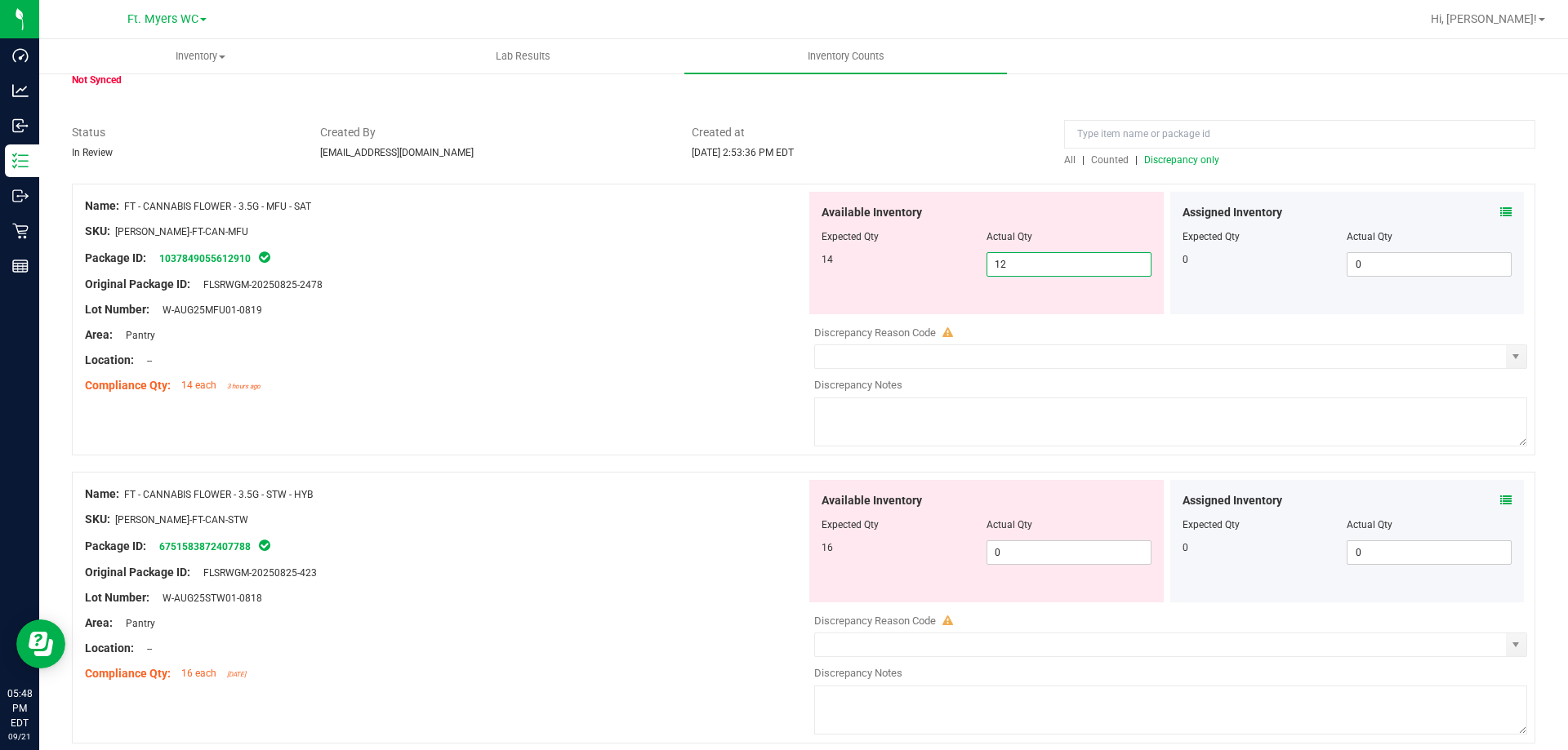
click at [1000, 263] on input "12" at bounding box center [1069, 264] width 163 height 23
click at [575, 341] on div "Area: Pantry" at bounding box center [446, 335] width 721 height 17
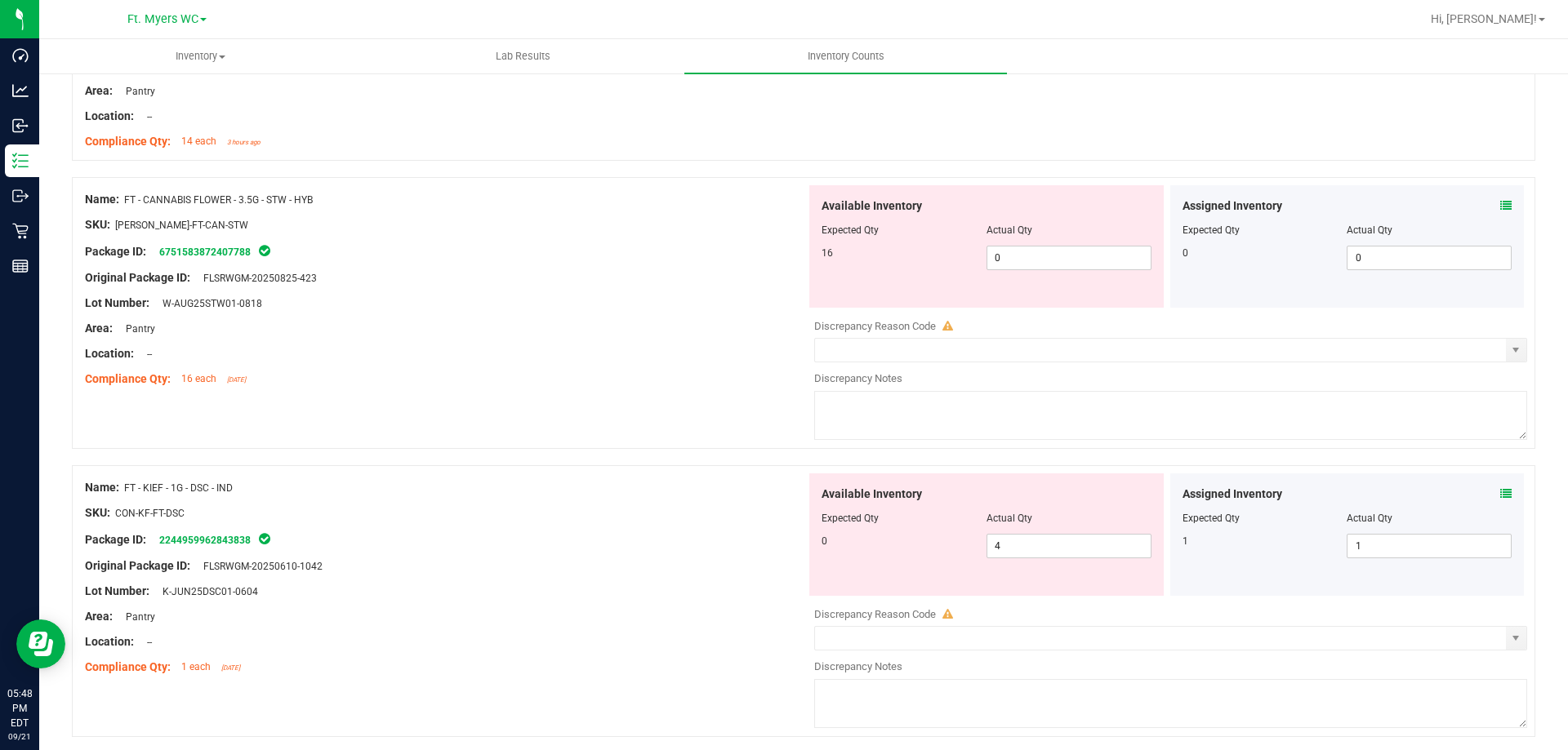
scroll to position [327, 0]
click at [506, 344] on div "Location: --" at bounding box center [446, 352] width 721 height 17
click at [1501, 202] on div "Assigned Inventory Expected Qty Actual Qty 0 0 0" at bounding box center [1347, 246] width 354 height 122
click at [1501, 207] on icon at bounding box center [1506, 204] width 12 height 12
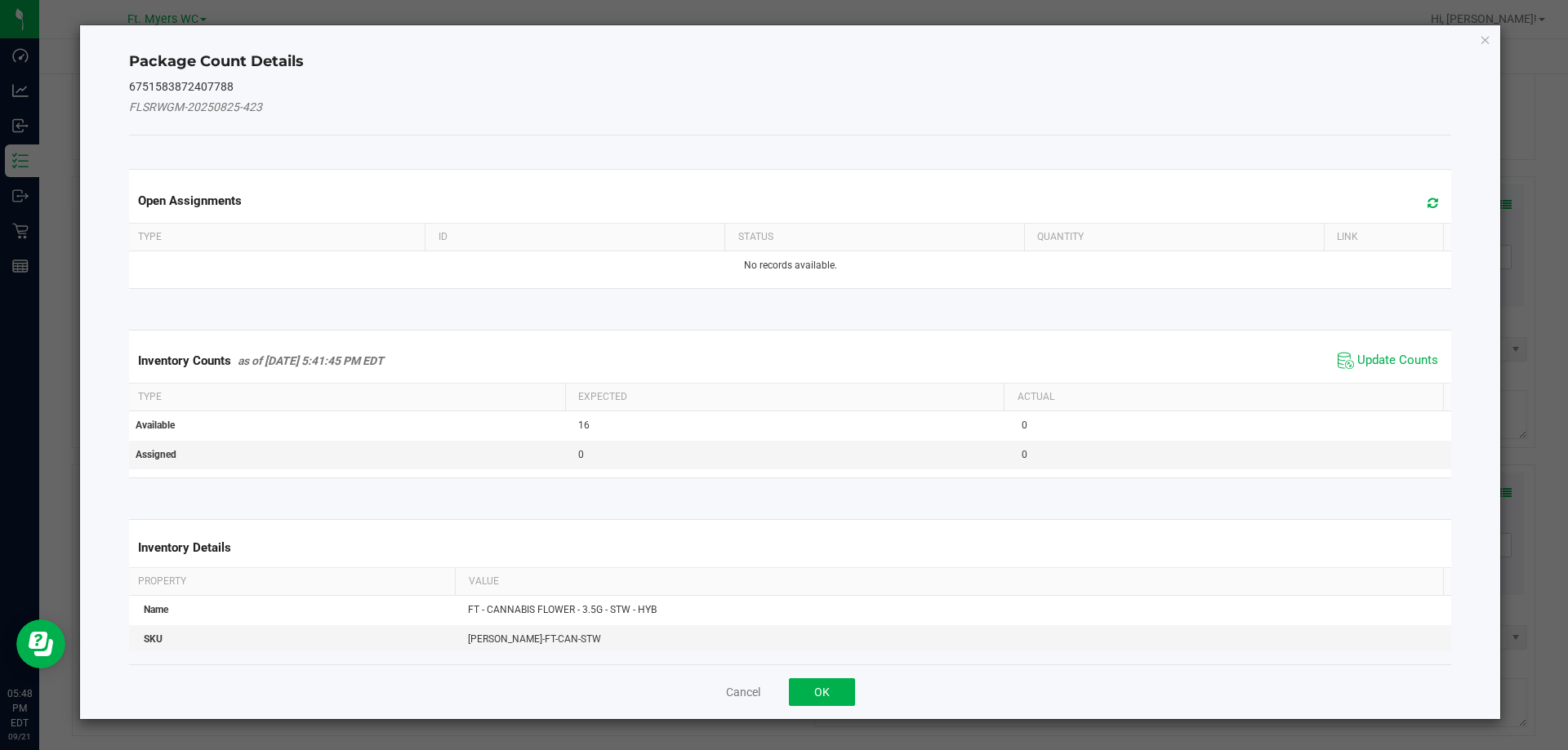
click at [1428, 203] on icon at bounding box center [1433, 203] width 11 height 12
click at [1371, 361] on span "Update Counts" at bounding box center [1398, 360] width 81 height 16
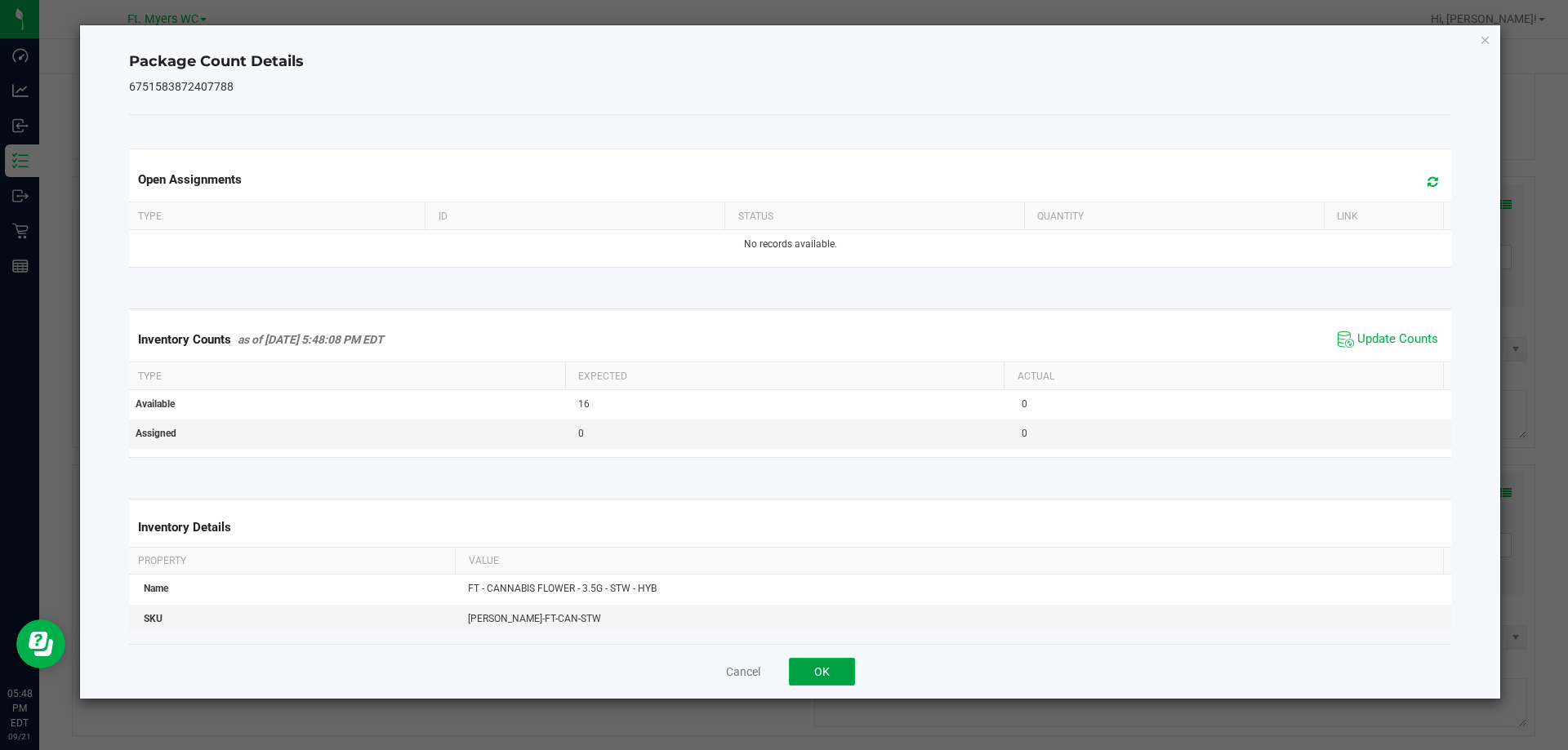
click at [814, 665] on button "OK" at bounding box center [821, 671] width 66 height 28
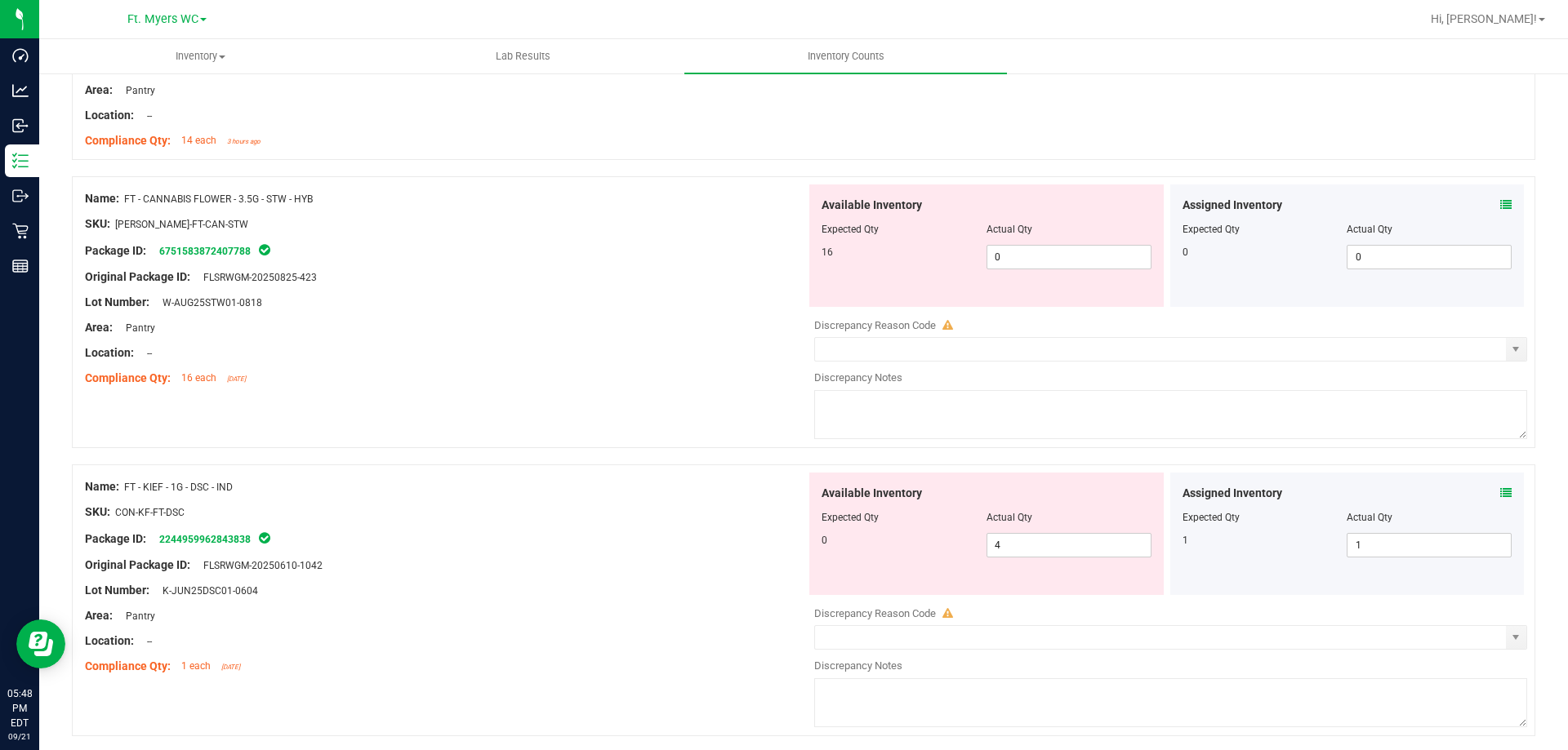
click at [642, 405] on div "Name: FT - CANNABIS FLOWER - 3.5G - STW - HYB SKU: [PERSON_NAME]-FT-CAN-STW Pac…" at bounding box center [804, 312] width 1463 height 272
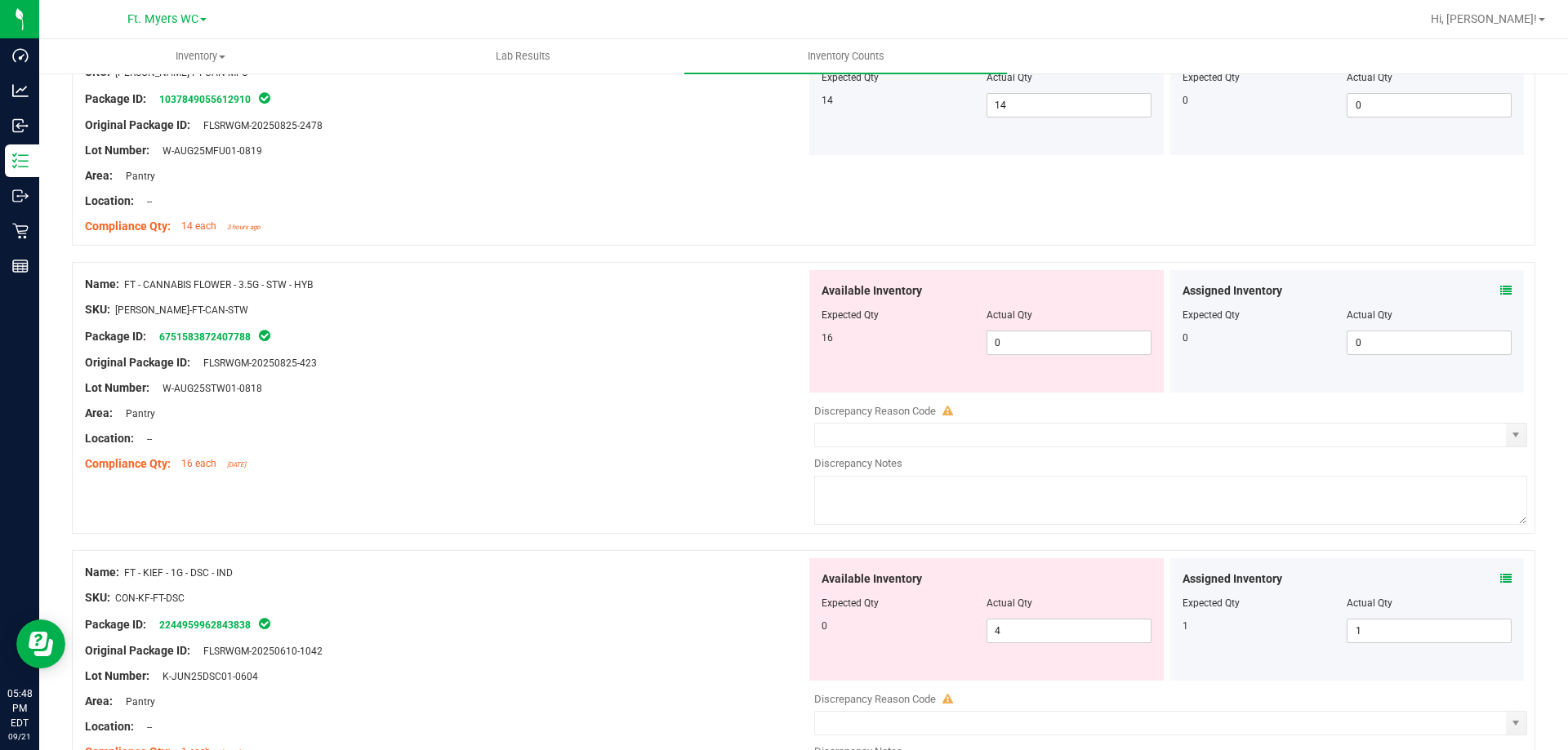
scroll to position [245, 0]
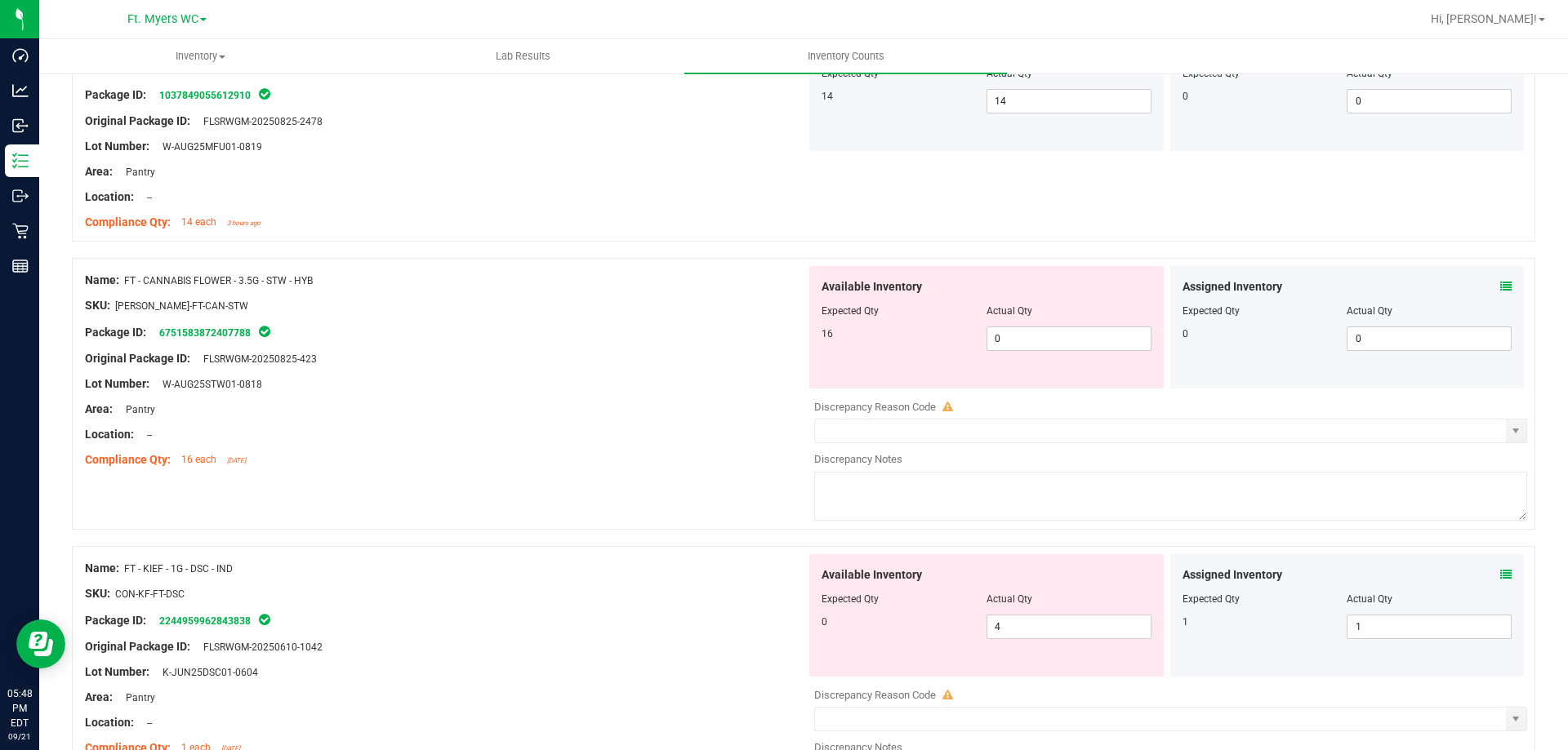
drag, startPoint x: 716, startPoint y: 393, endPoint x: 1335, endPoint y: 290, distance: 627.5
click at [717, 393] on div at bounding box center [446, 396] width 721 height 8
click at [1501, 289] on div "Assigned Inventory Expected Qty Actual Qty 0 0 0" at bounding box center [1347, 328] width 354 height 122
click at [1501, 292] on span at bounding box center [1506, 287] width 12 height 17
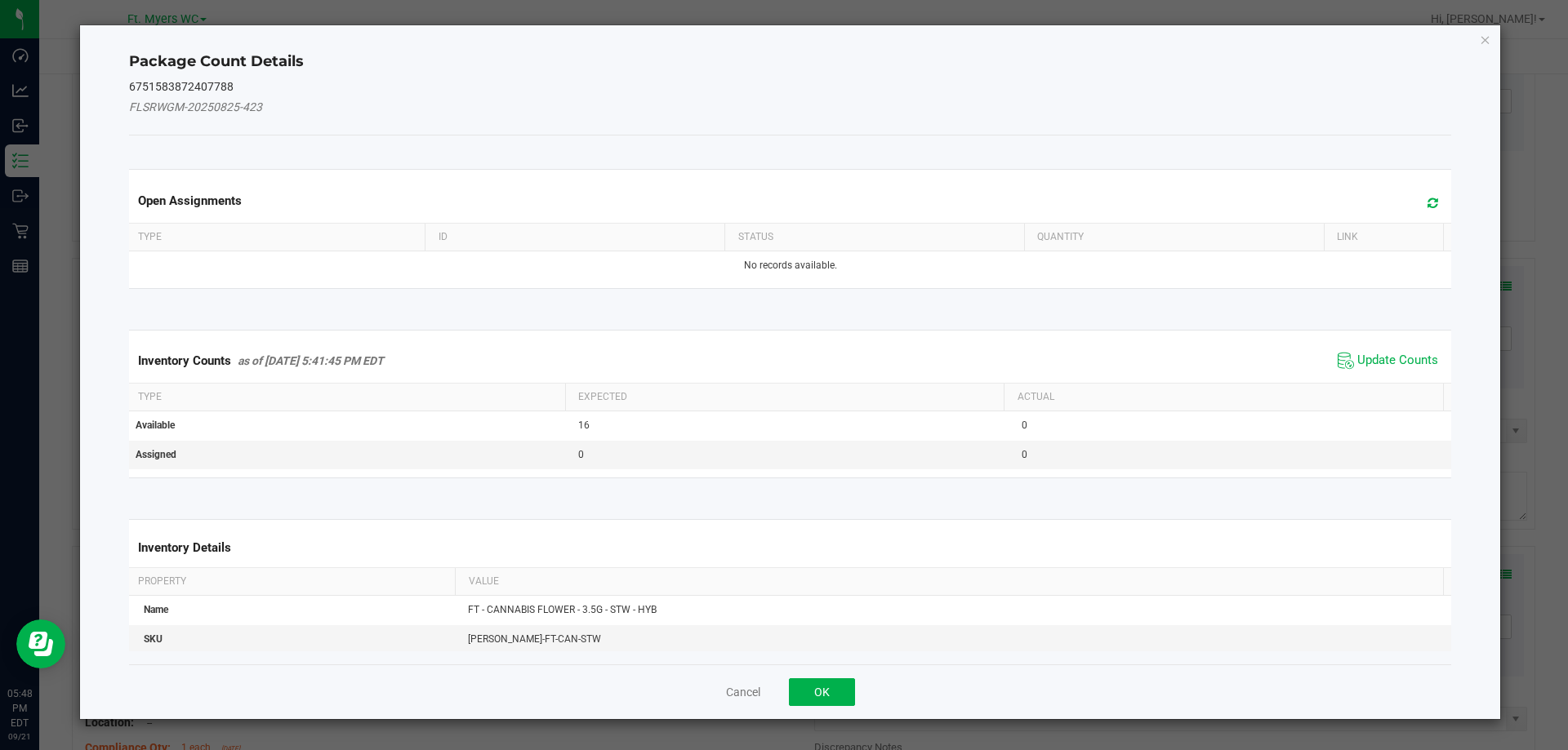
click at [1429, 203] on span at bounding box center [1429, 203] width 27 height 23
click at [1365, 356] on span "Update Counts" at bounding box center [1398, 360] width 81 height 16
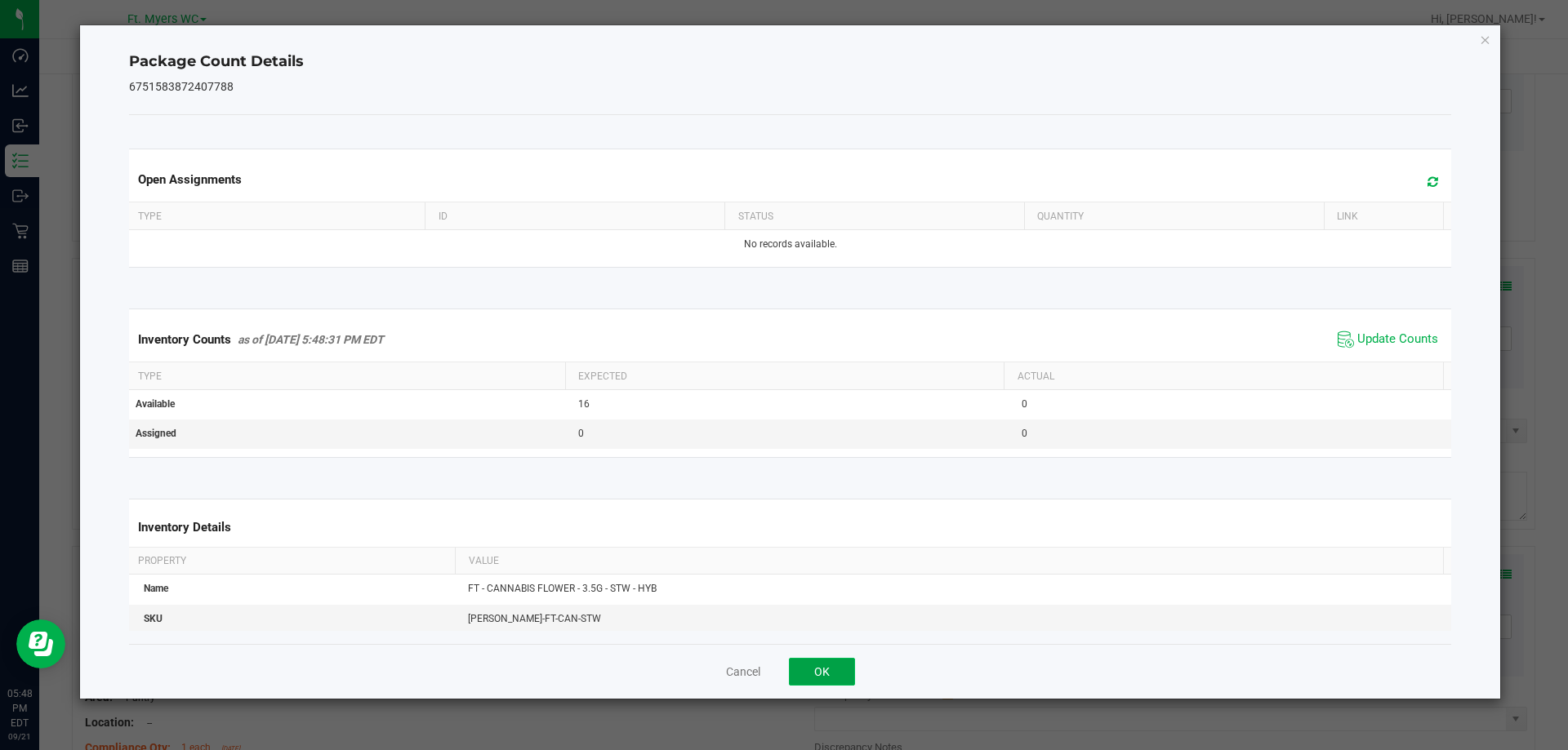
click at [796, 670] on button "OK" at bounding box center [821, 671] width 66 height 28
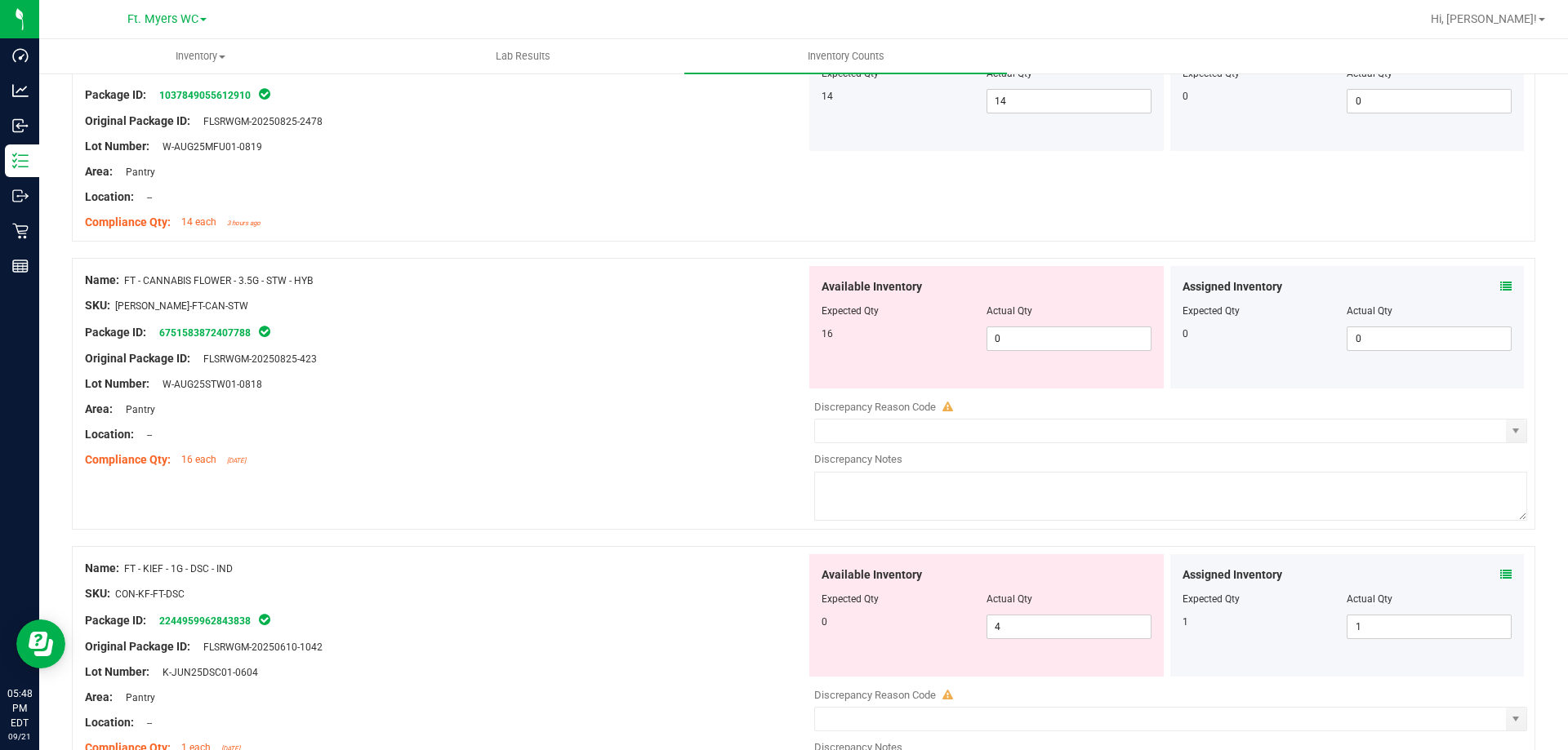
click at [573, 453] on div "Compliance Qty: 16 each [DATE]" at bounding box center [446, 460] width 721 height 17
click at [1044, 345] on span "0 0" at bounding box center [1069, 339] width 165 height 25
click at [1044, 345] on input "0" at bounding box center [1069, 339] width 163 height 23
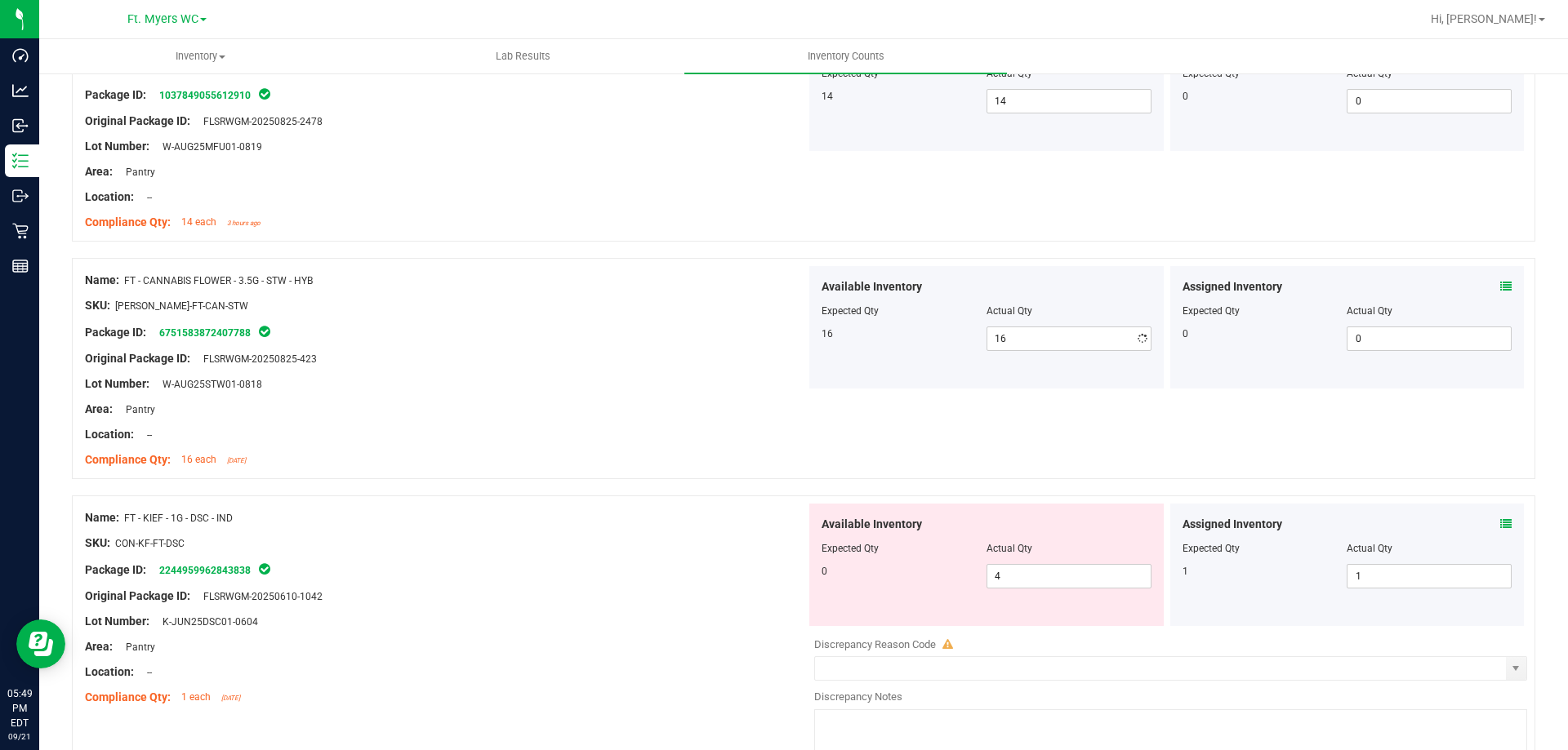
click at [627, 419] on div at bounding box center [446, 422] width 721 height 8
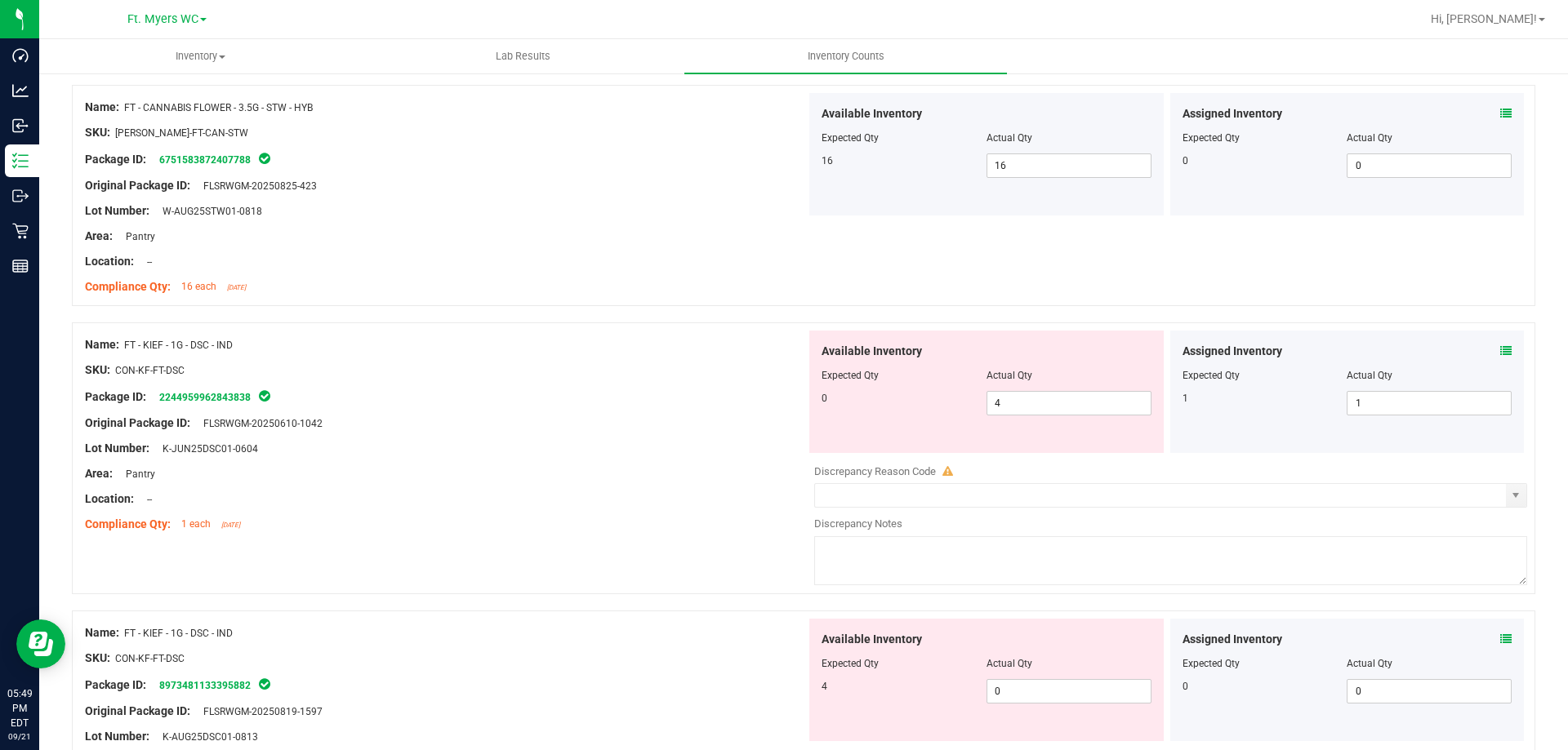
scroll to position [572, 0]
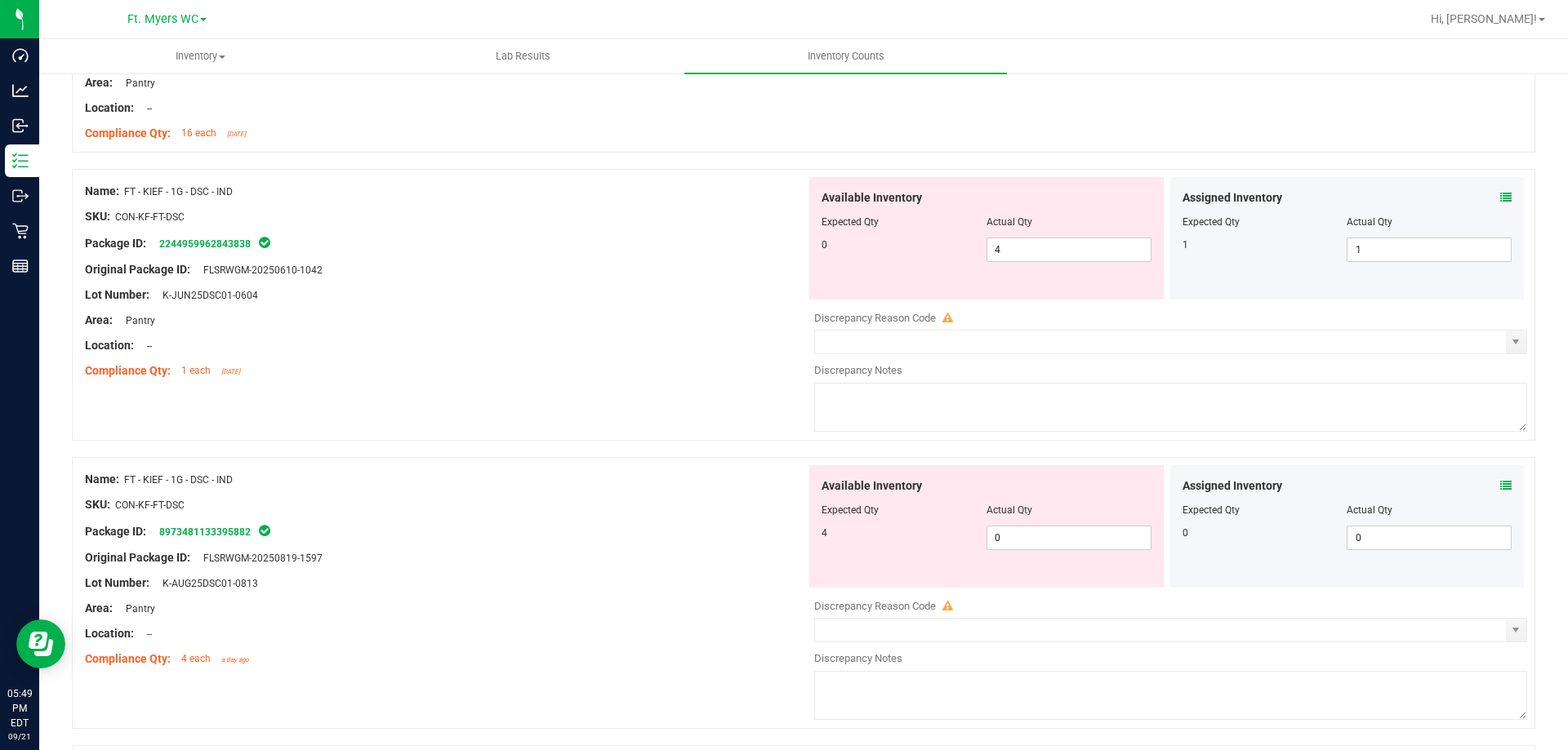
click at [513, 361] on div at bounding box center [446, 358] width 721 height 8
click at [1006, 255] on span "4 4" at bounding box center [1069, 250] width 165 height 25
click at [1008, 252] on input "4" at bounding box center [1069, 250] width 163 height 23
click at [1089, 545] on div "Available Inventory Expected Qty Actual Qty 4 0 0" at bounding box center [1167, 595] width 721 height 259
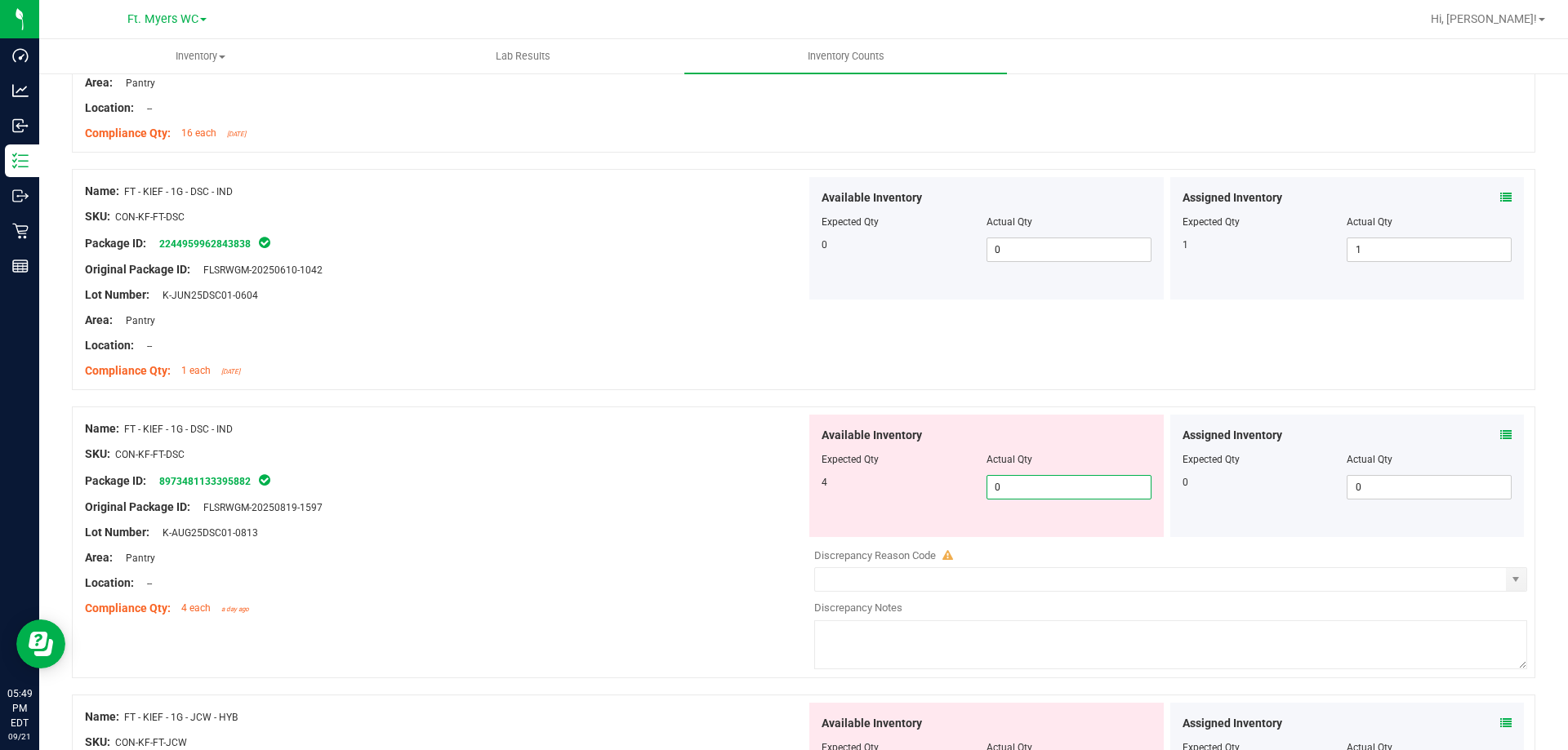
click at [1089, 545] on div at bounding box center [1170, 543] width 713 height 8
click at [1049, 480] on span "0 0" at bounding box center [1069, 487] width 165 height 25
click at [1047, 486] on input "0" at bounding box center [1069, 487] width 163 height 23
click at [1043, 492] on input "0" at bounding box center [1069, 487] width 163 height 23
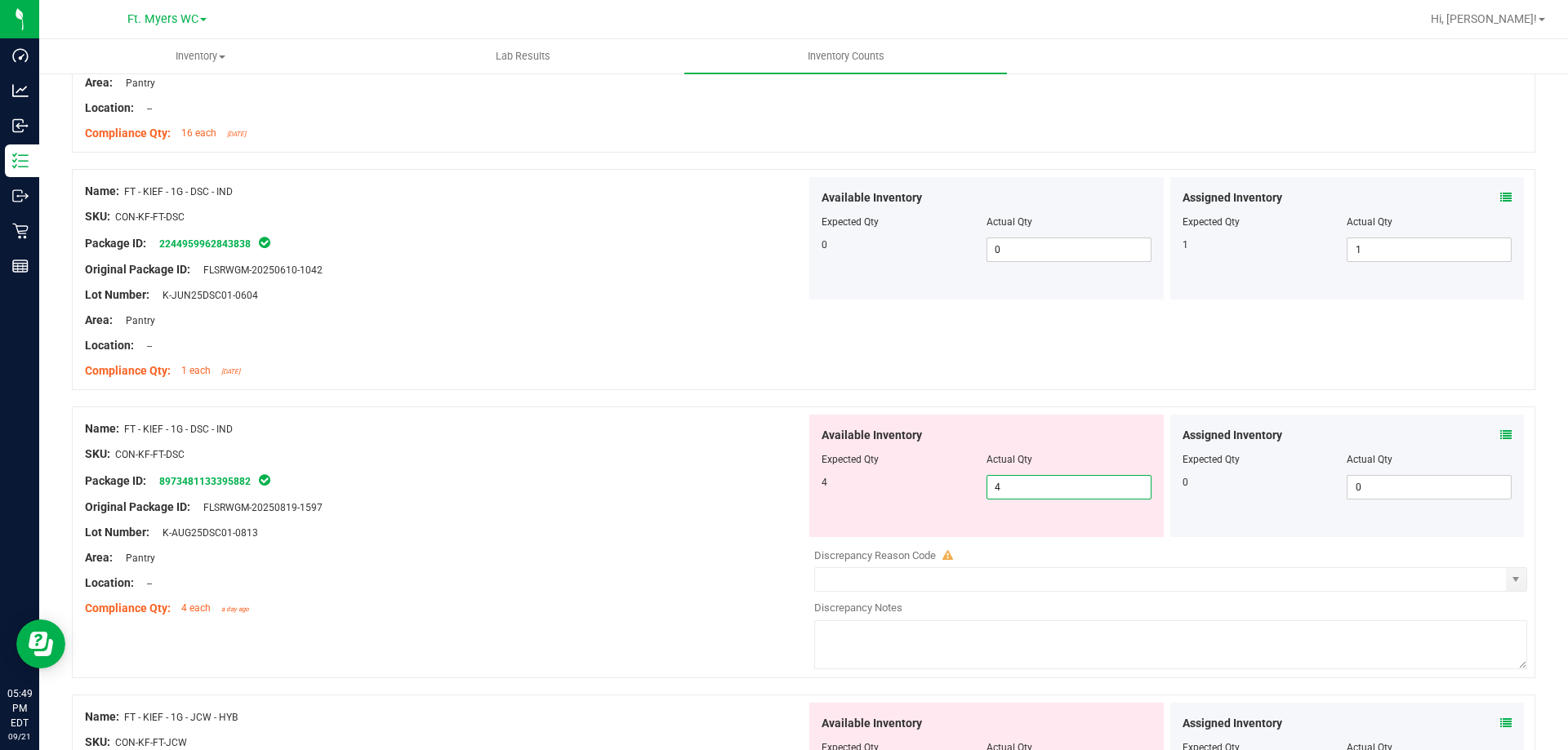
click at [709, 524] on div "Lot Number: K-AUG25DSC01-0813" at bounding box center [446, 532] width 721 height 17
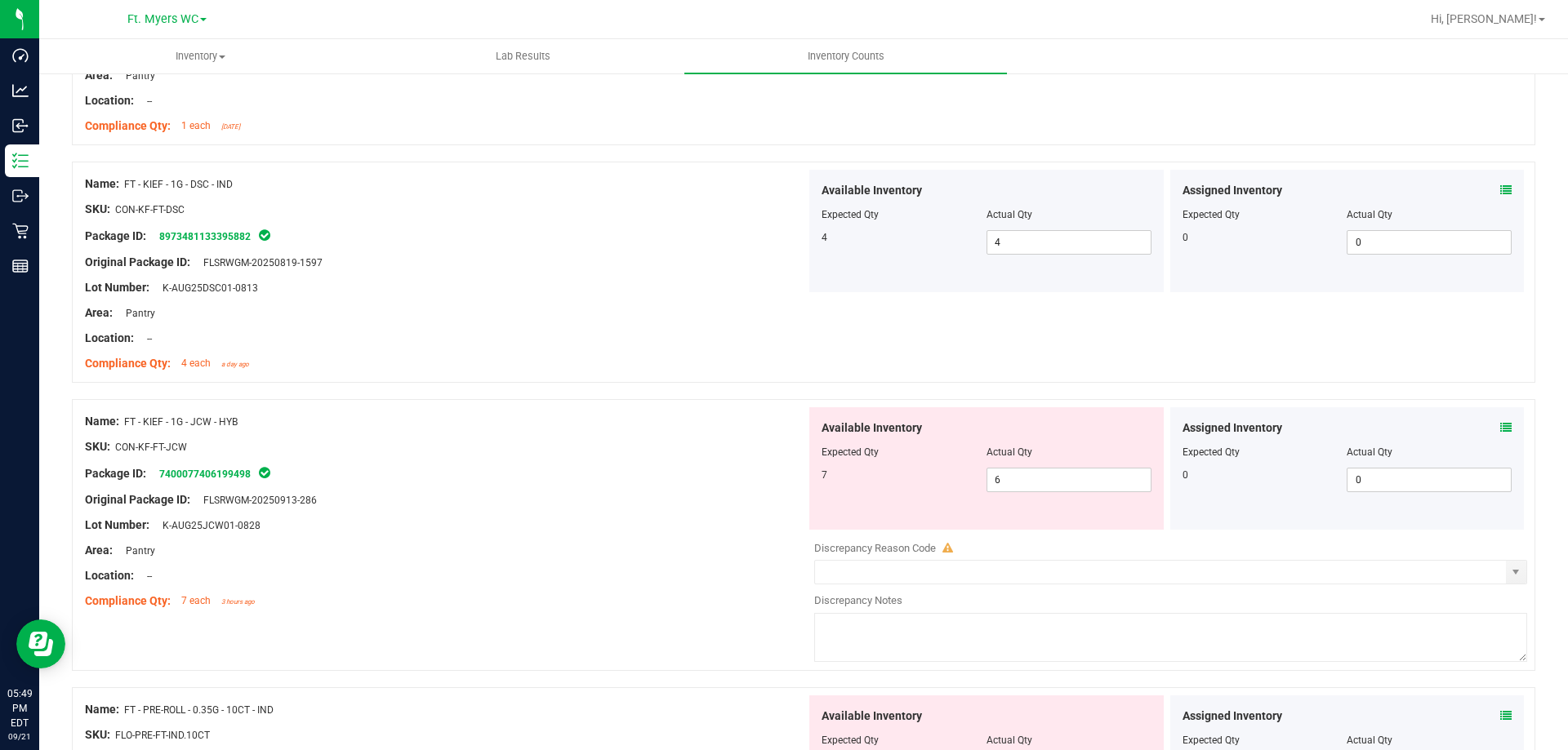
scroll to position [898, 0]
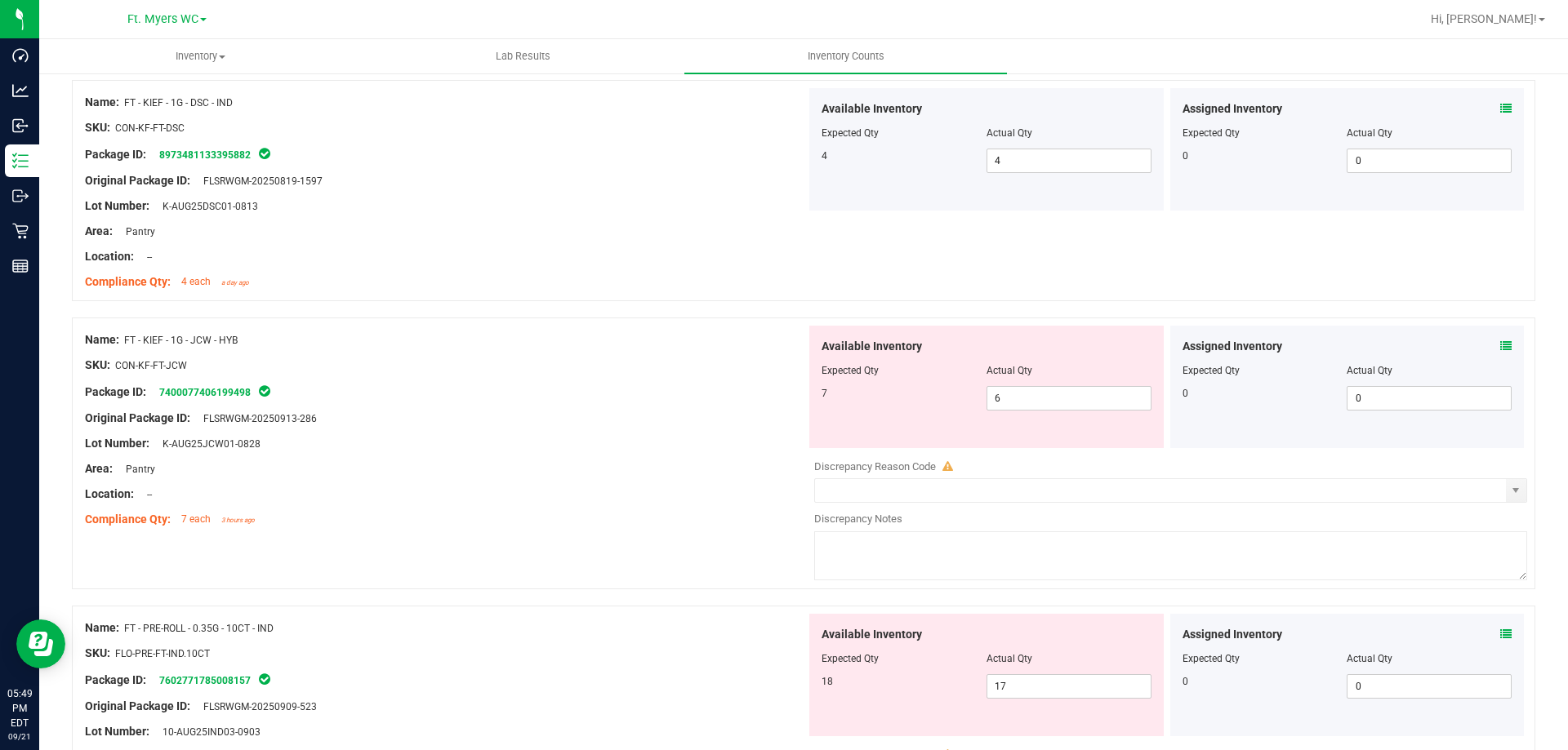
click at [542, 422] on div "Original Package ID: FLSRWGM-20250913-286" at bounding box center [446, 418] width 721 height 17
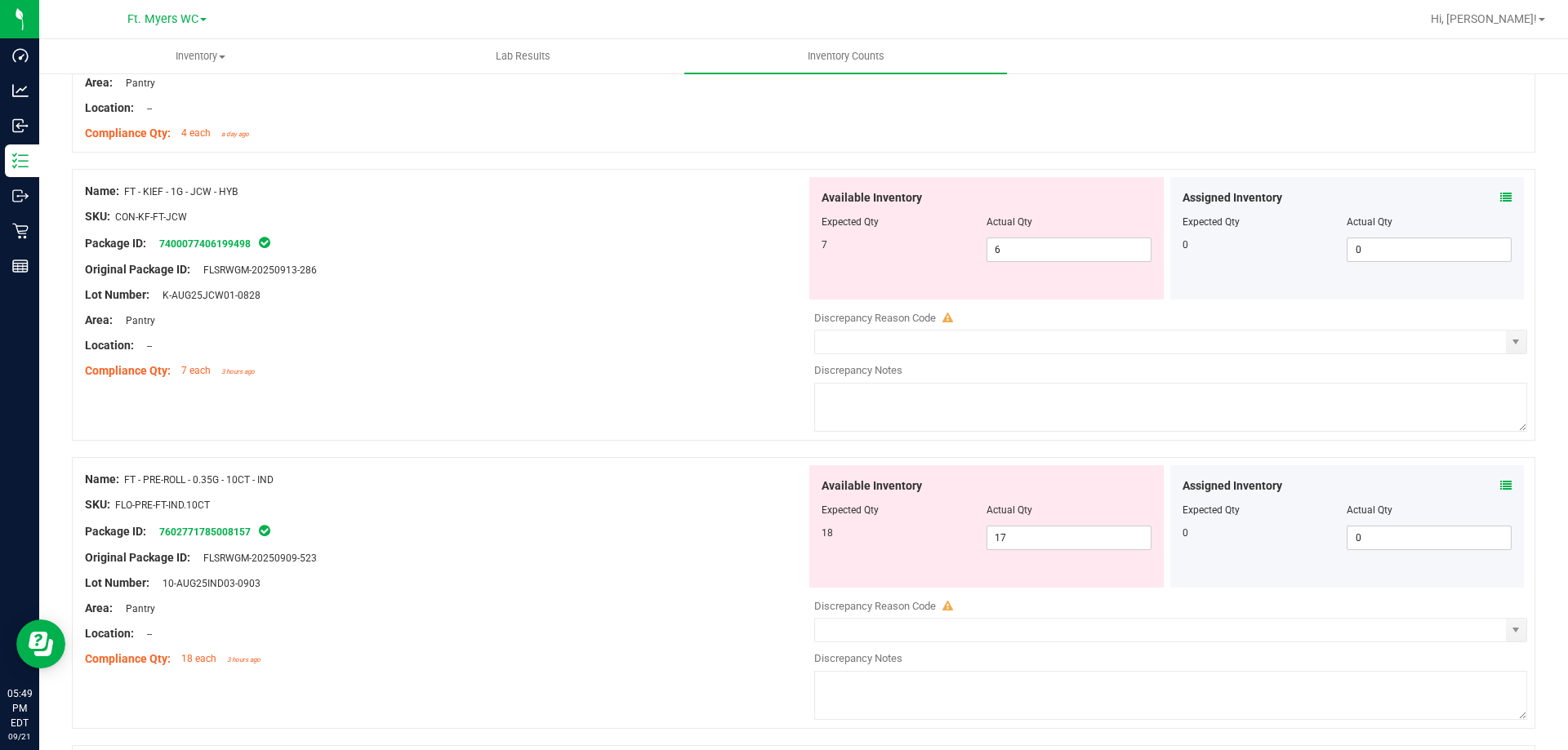
scroll to position [1062, 0]
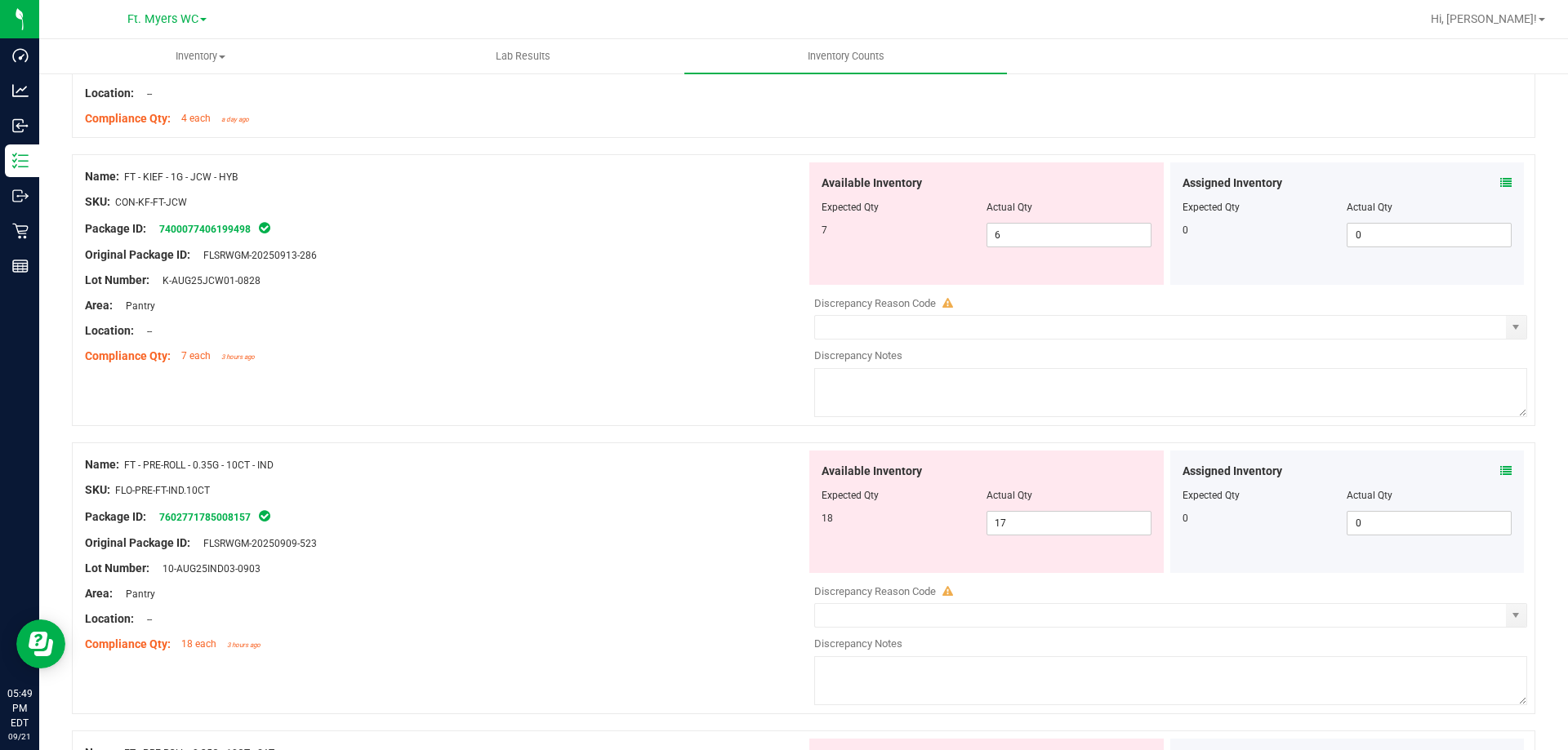
click at [501, 388] on div "Name: FT - KIEF - 1G - JCW - HYB SKU: CON-KF-FT-JCW Package ID: 740007740619949…" at bounding box center [804, 290] width 1463 height 272
click at [456, 322] on div "Location: --" at bounding box center [446, 330] width 721 height 17
click at [1501, 187] on icon at bounding box center [1506, 183] width 12 height 12
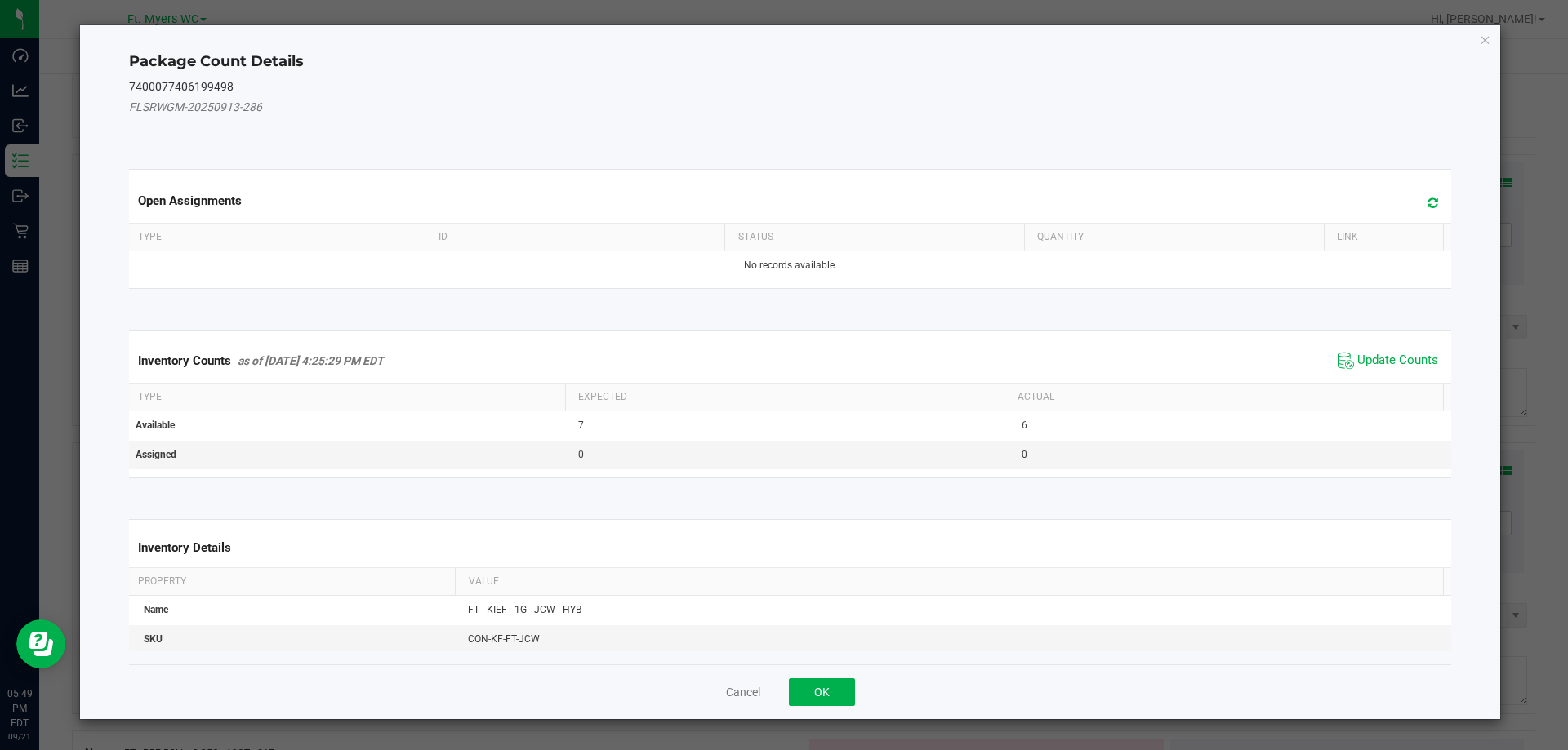
click at [1428, 205] on icon at bounding box center [1433, 203] width 11 height 12
click at [1369, 374] on div "Inventory Counts as of [DATE] 4:25:29 PM EDT Update Counts" at bounding box center [790, 361] width 1329 height 44
click at [1374, 361] on span "Update Counts" at bounding box center [1398, 360] width 81 height 16
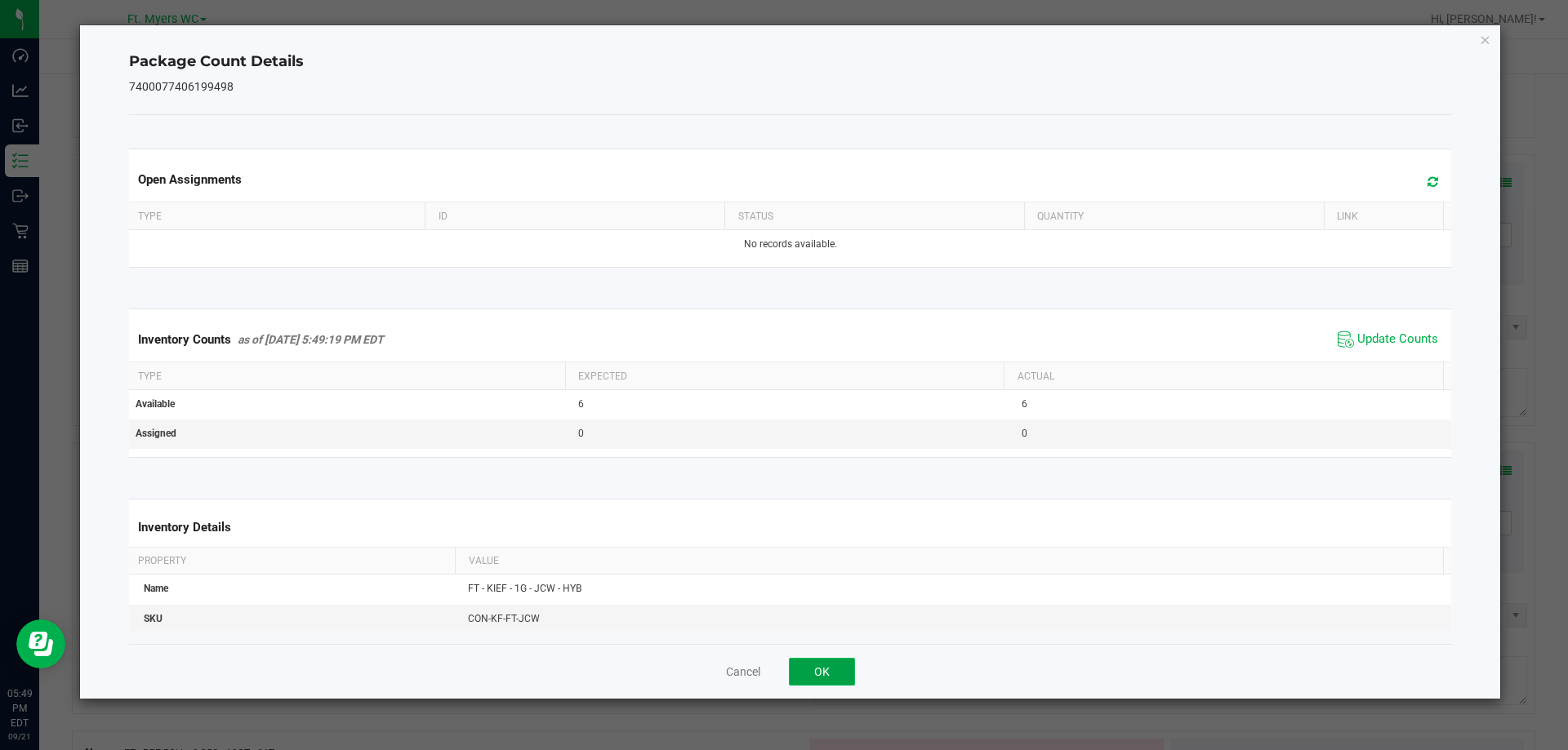
drag, startPoint x: 817, startPoint y: 676, endPoint x: 818, endPoint y: 651, distance: 25.0
click at [818, 676] on button "OK" at bounding box center [821, 671] width 66 height 28
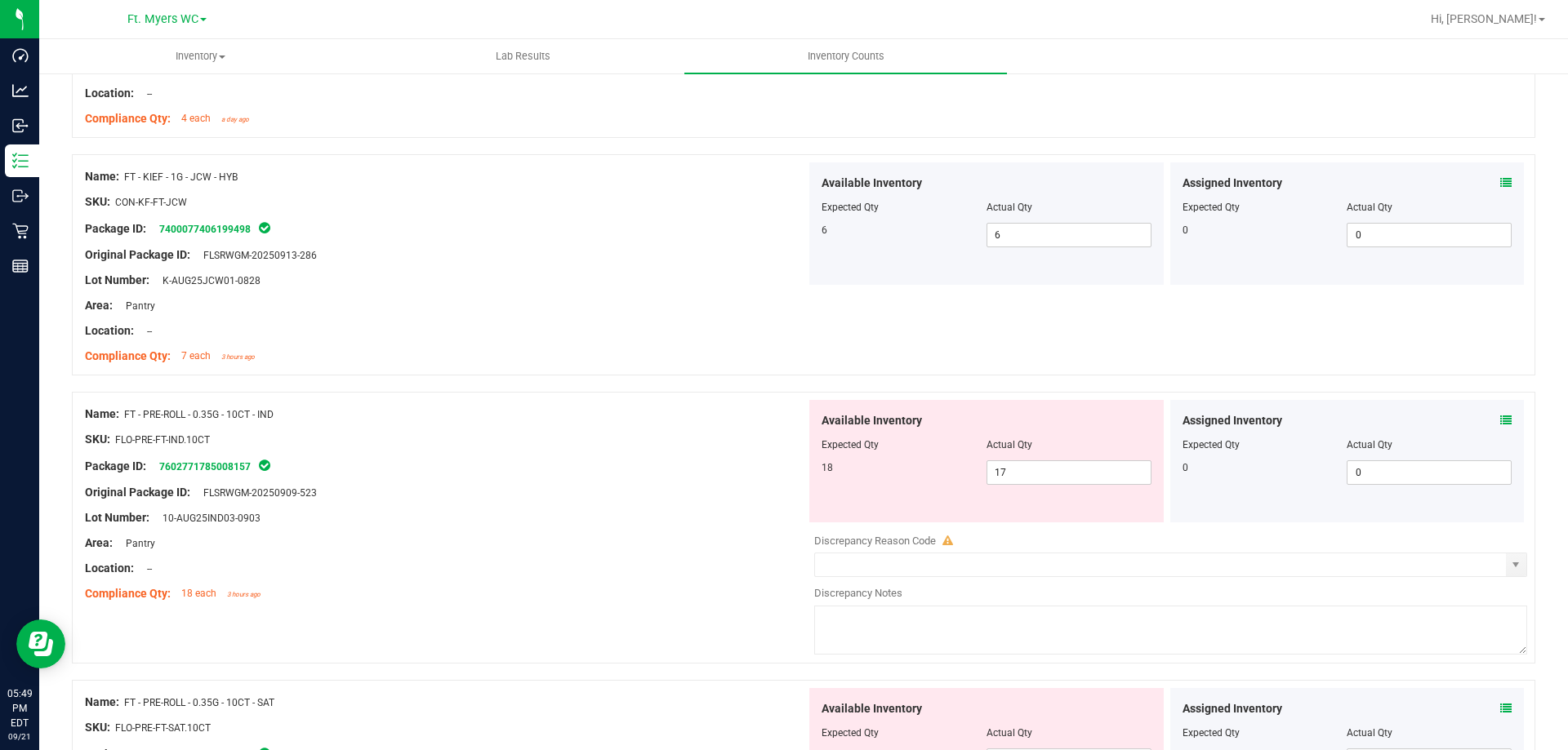
click at [628, 297] on div "Area: Pantry" at bounding box center [446, 305] width 721 height 17
click at [1501, 426] on span at bounding box center [1506, 420] width 12 height 17
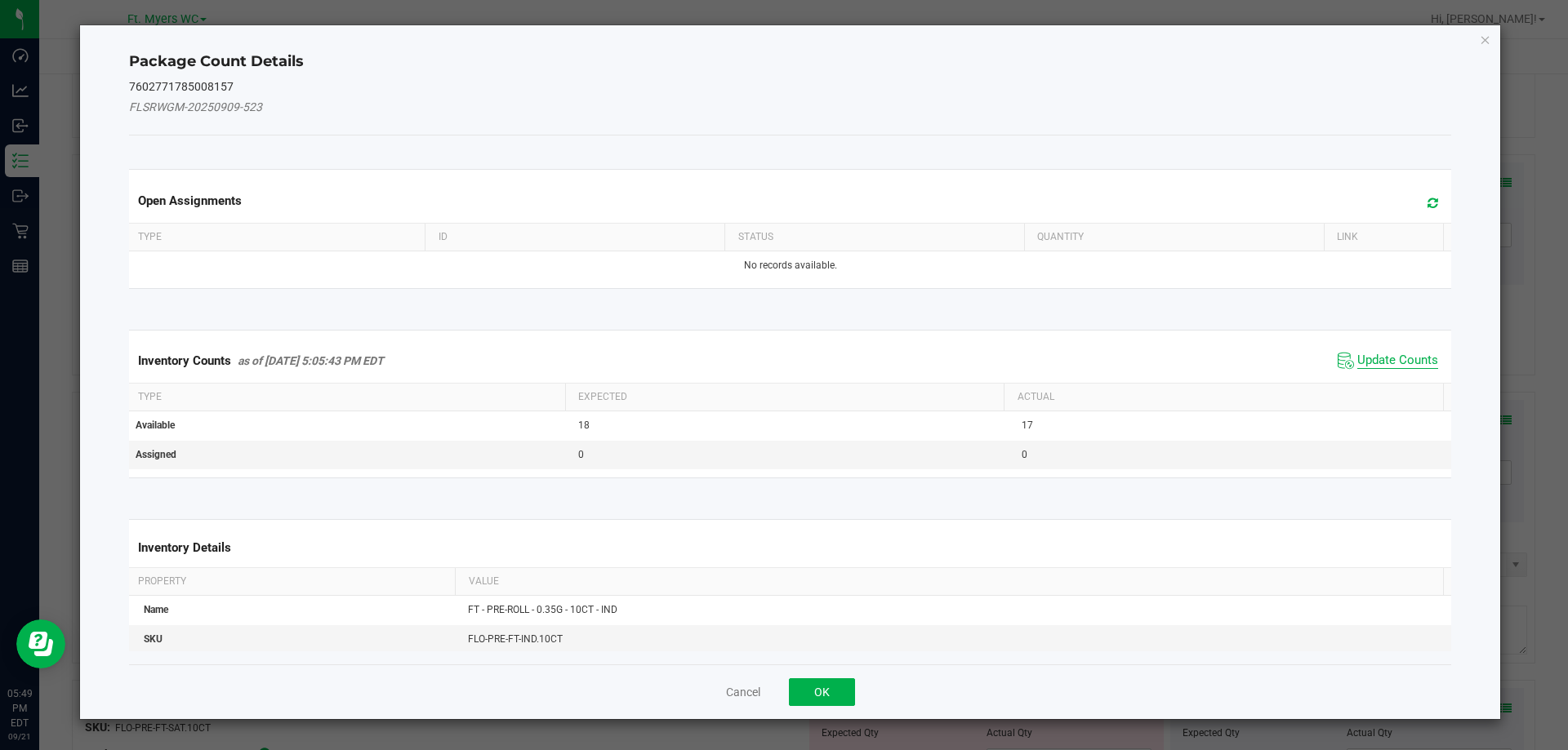
click at [1369, 354] on span "Update Counts" at bounding box center [1398, 360] width 81 height 16
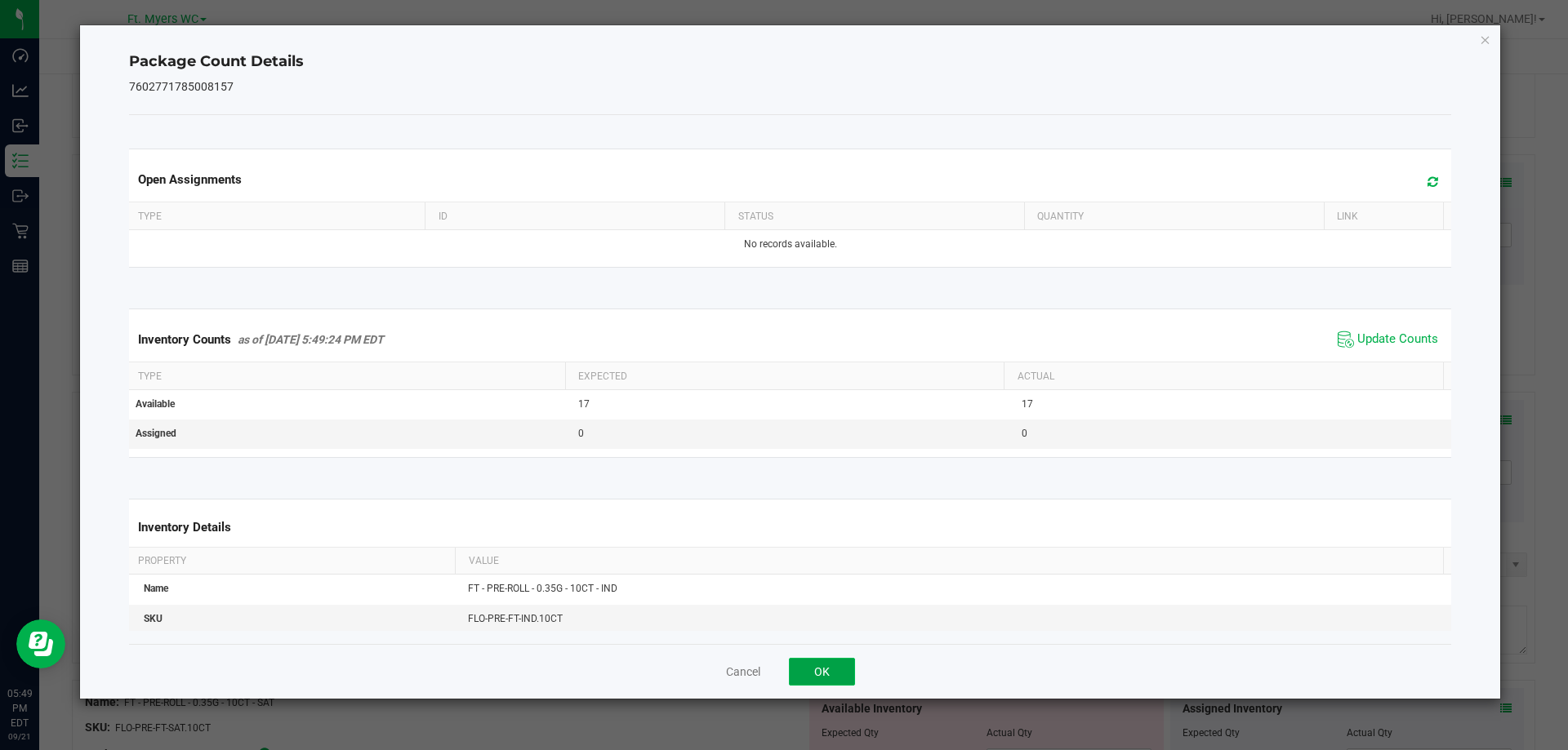
click at [832, 676] on button "OK" at bounding box center [821, 671] width 66 height 28
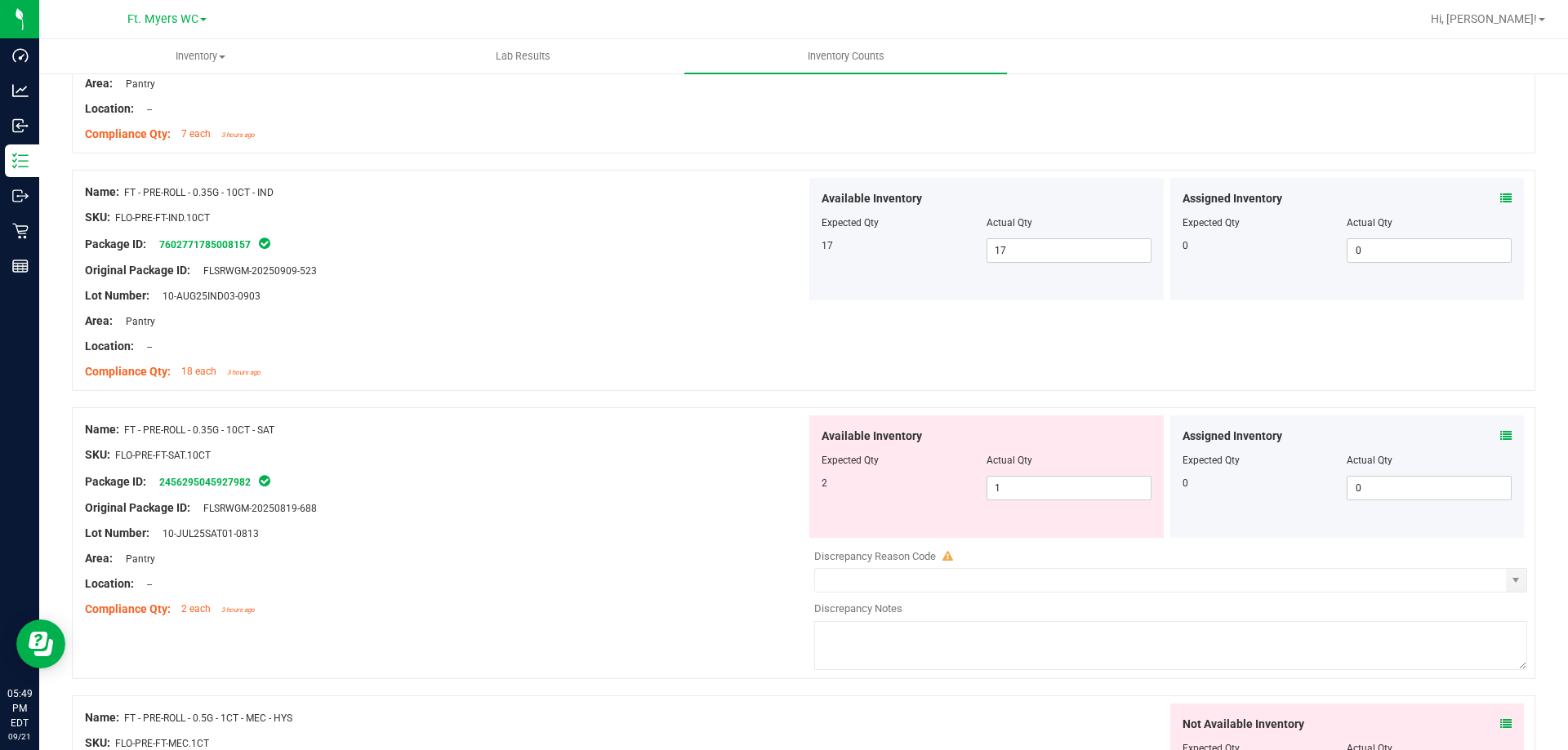
scroll to position [1307, 0]
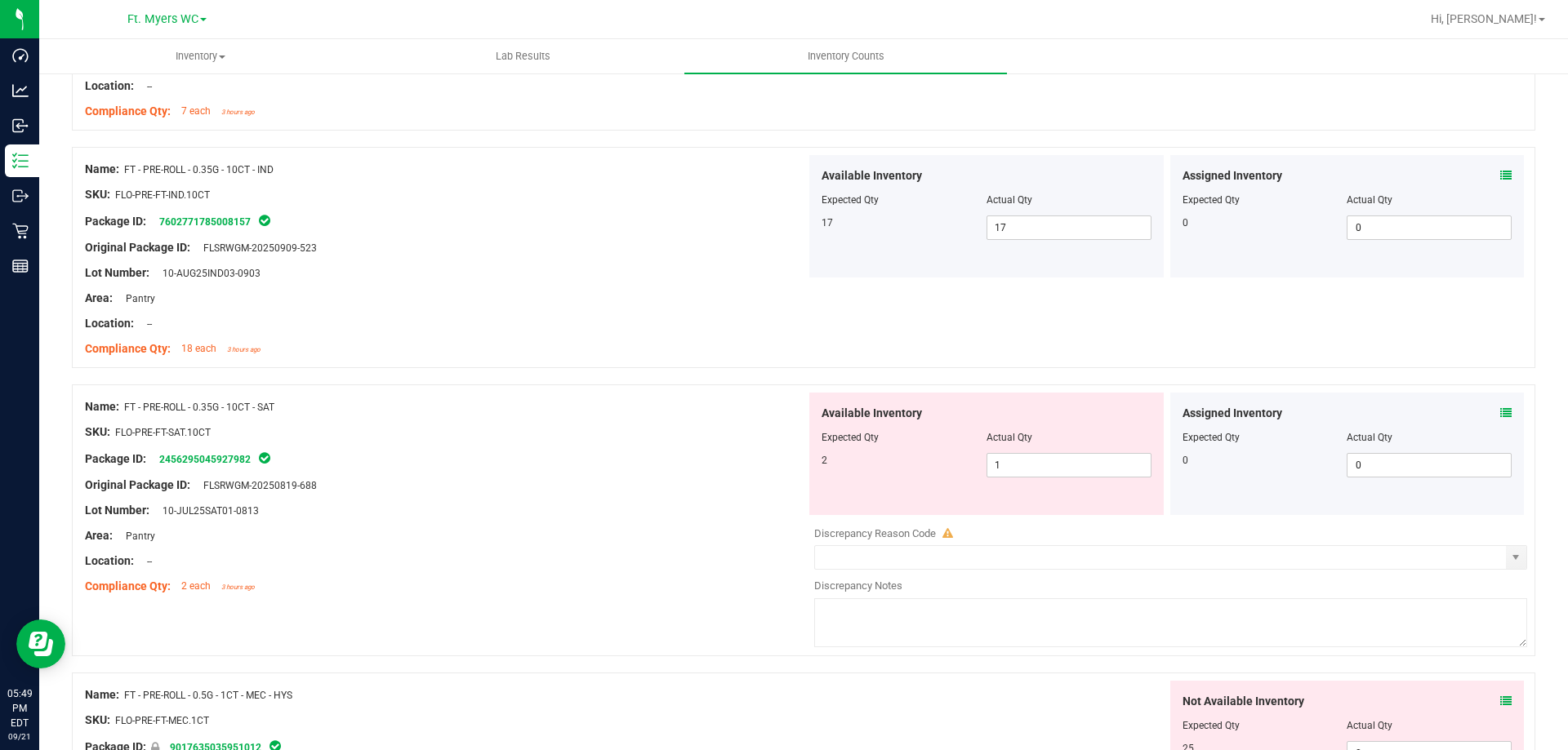
click at [365, 437] on div "SKU: FLO-PRE-FT-SAT.10CT" at bounding box center [446, 431] width 721 height 17
click at [1501, 414] on div "Assigned Inventory Expected Qty Actual Qty 0 0 0" at bounding box center [1347, 454] width 354 height 122
click at [1501, 414] on icon at bounding box center [1506, 413] width 12 height 12
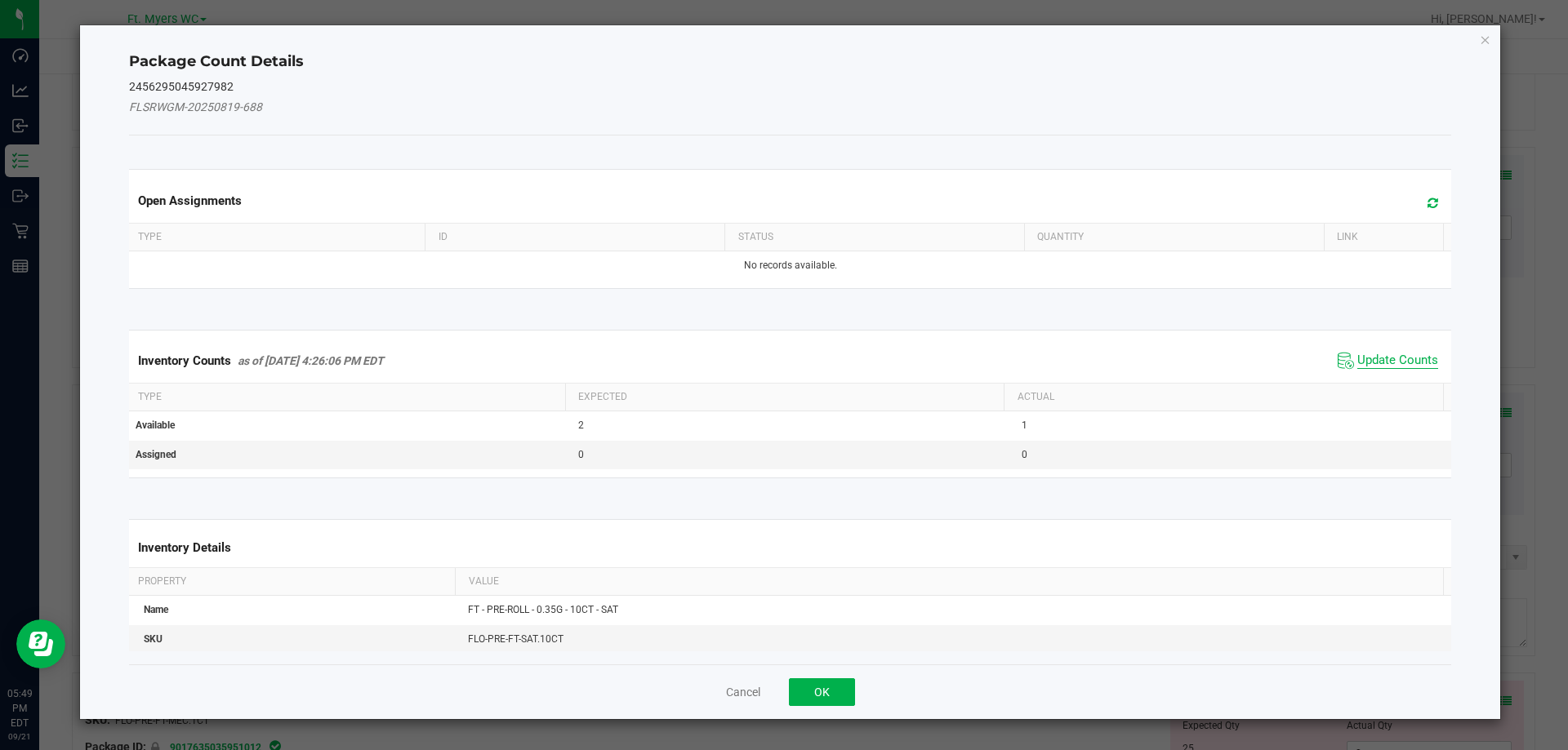
click at [1358, 352] on span "Update Counts" at bounding box center [1398, 360] width 81 height 16
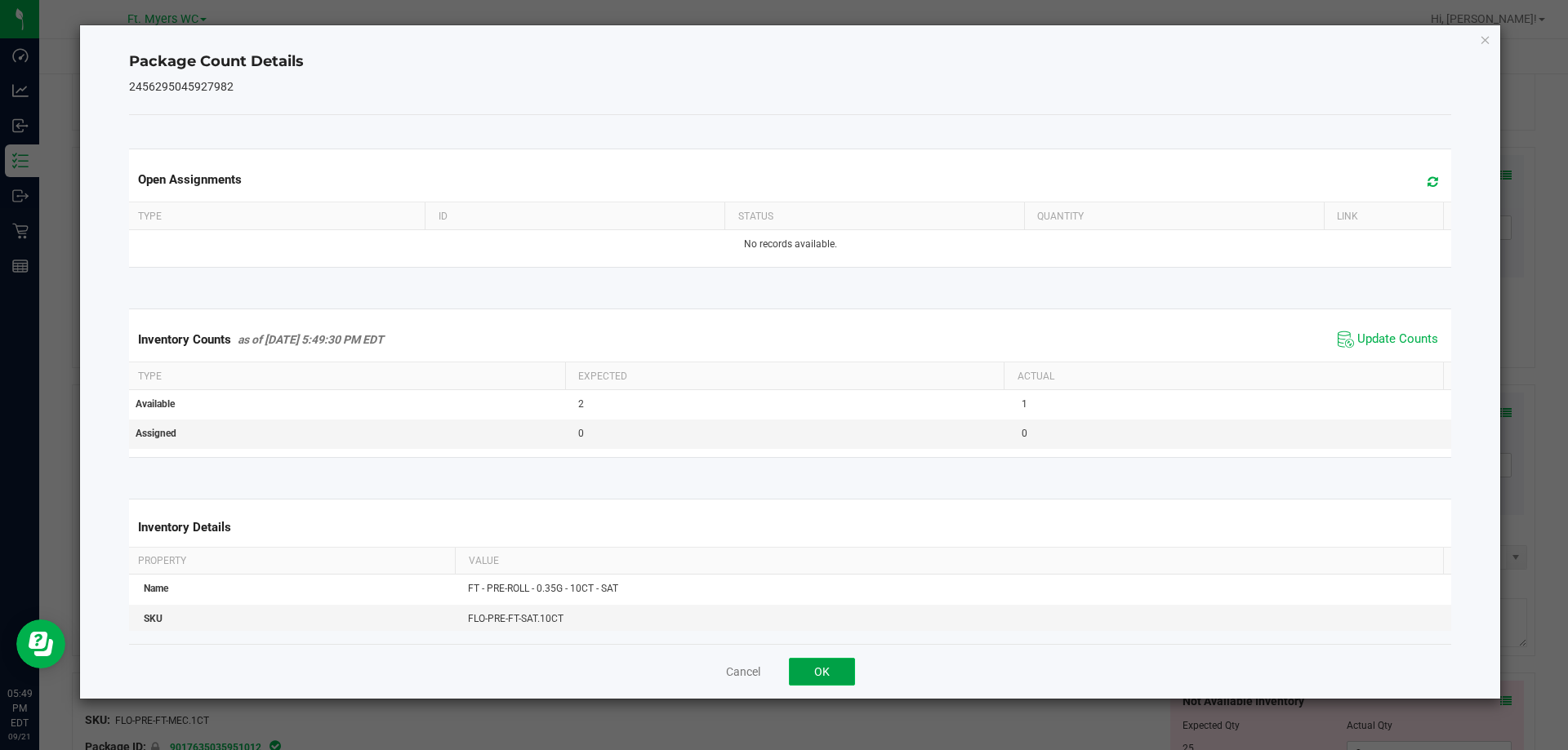
click at [805, 676] on button "OK" at bounding box center [821, 671] width 66 height 28
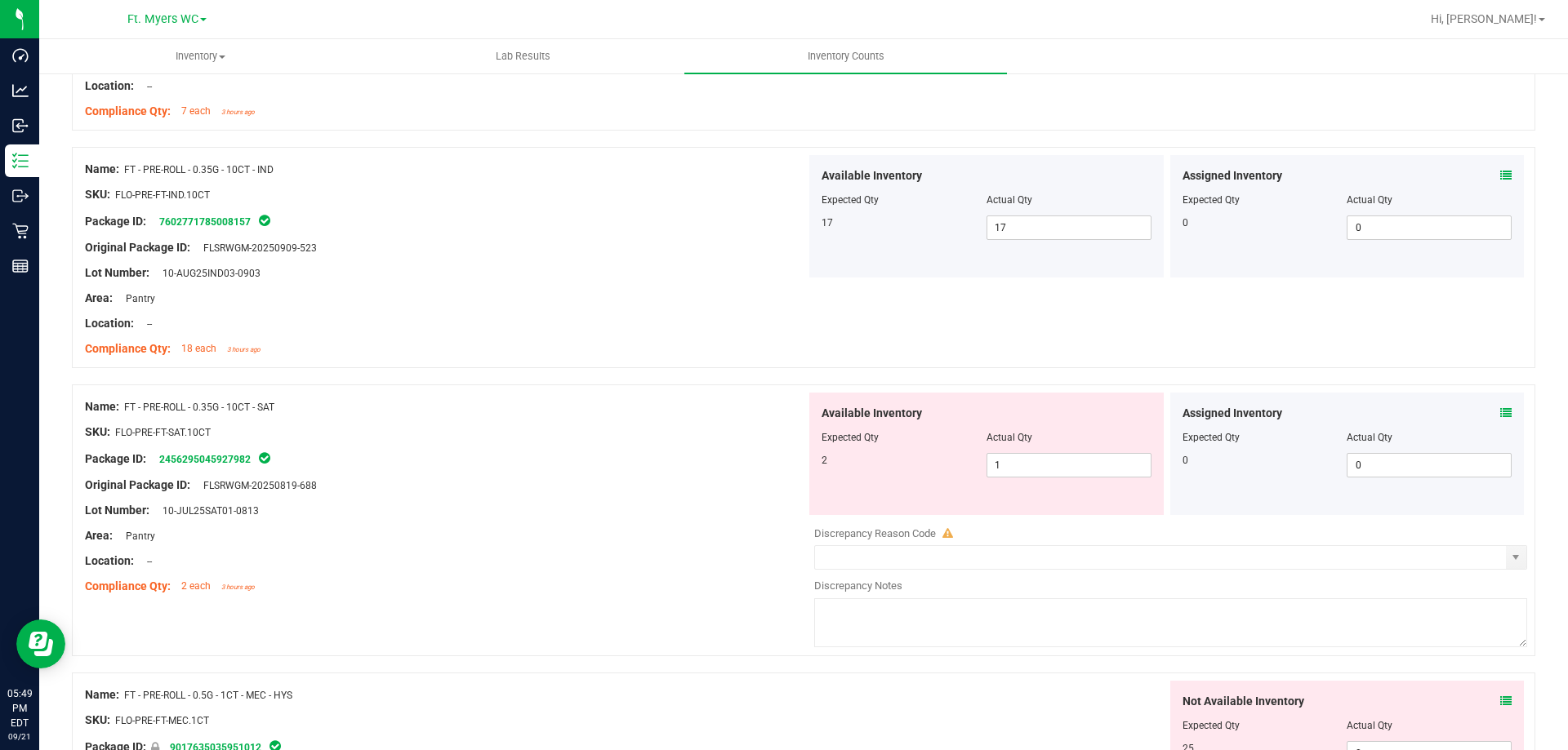
click at [505, 568] on div "Location: --" at bounding box center [446, 561] width 721 height 17
click at [1030, 464] on span "1 1" at bounding box center [1069, 465] width 165 height 25
click at [1030, 464] on input "1" at bounding box center [1069, 465] width 163 height 23
click at [590, 490] on div "Original Package ID: FLSRWGM-20250819-688" at bounding box center [446, 485] width 721 height 17
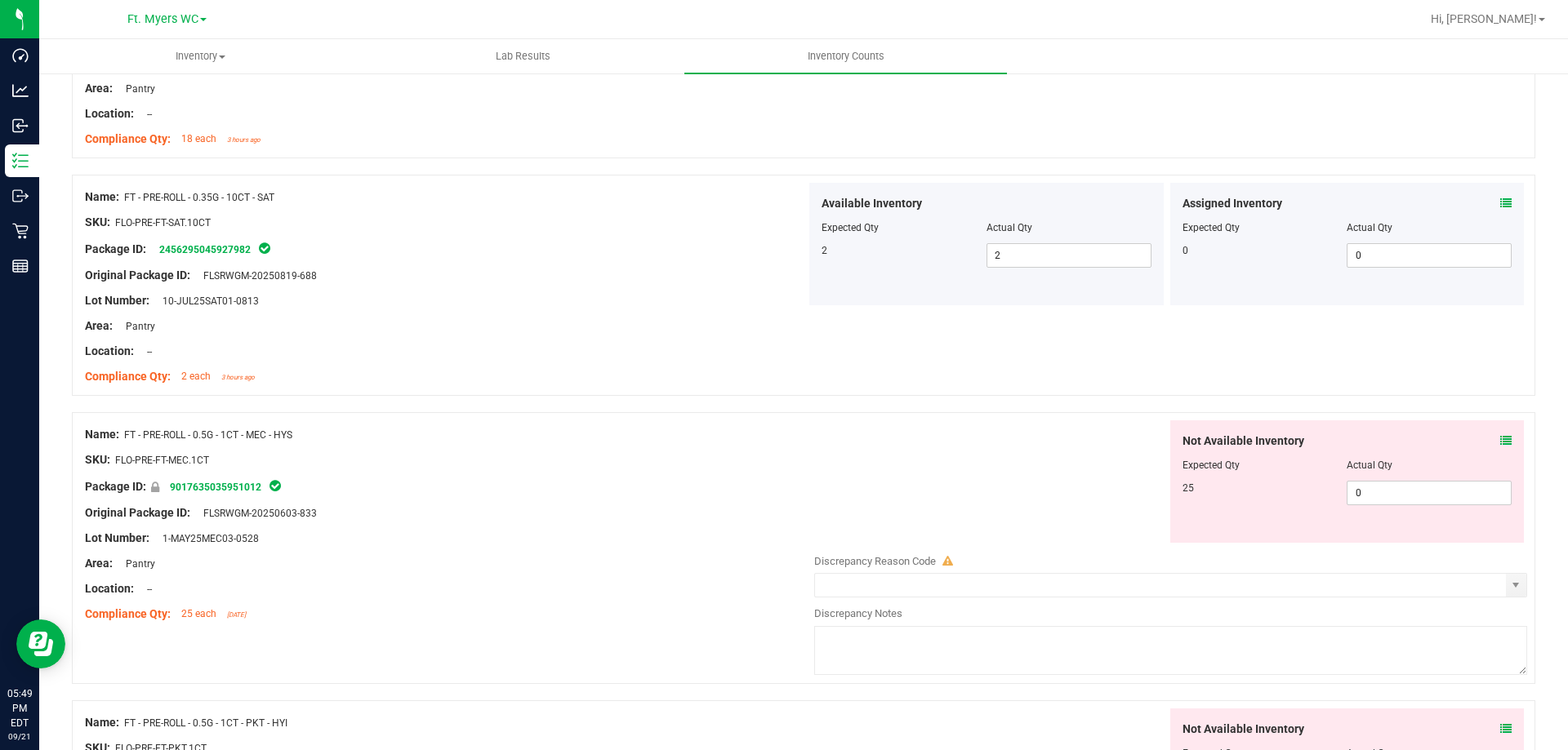
scroll to position [1551, 0]
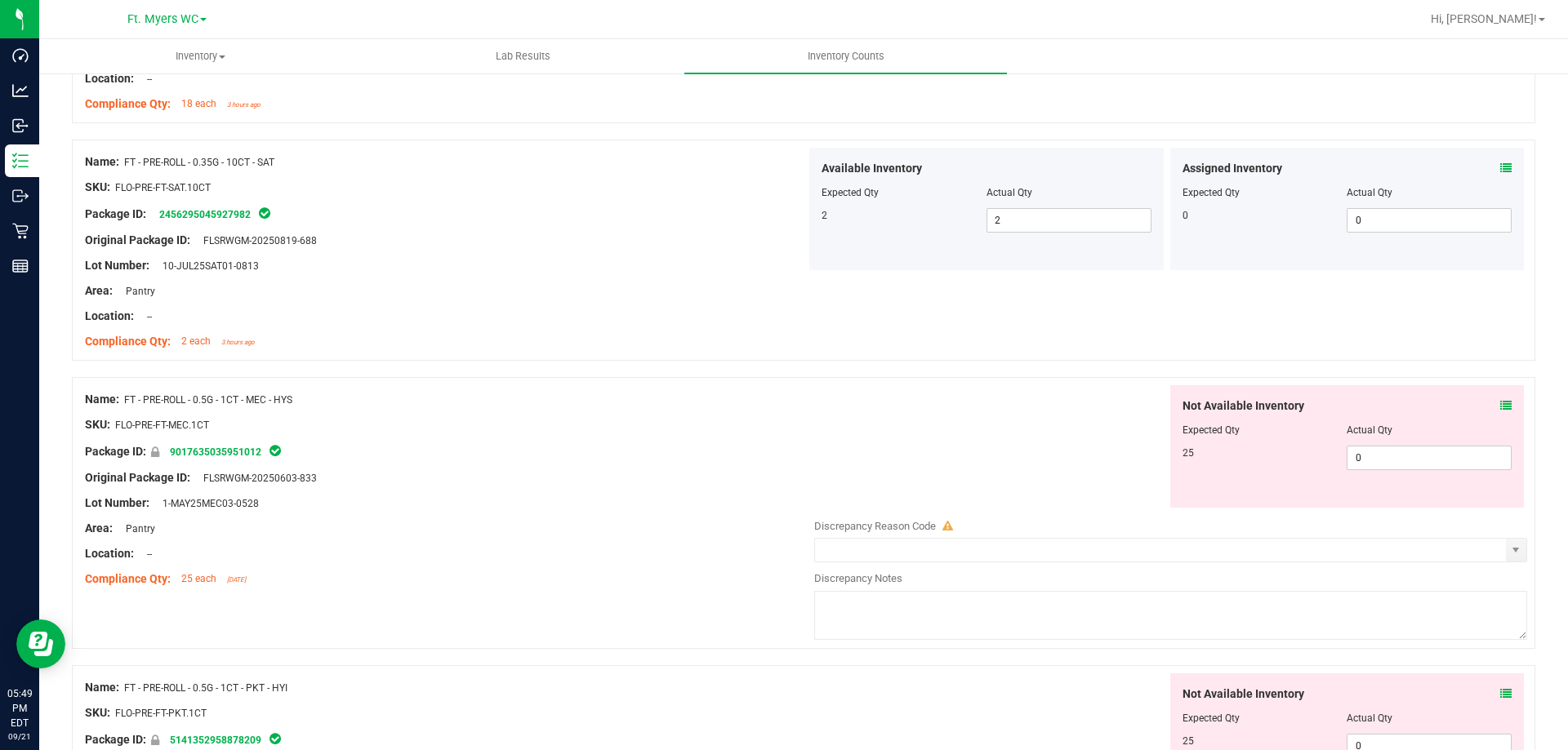
click at [1501, 405] on icon at bounding box center [1506, 406] width 12 height 12
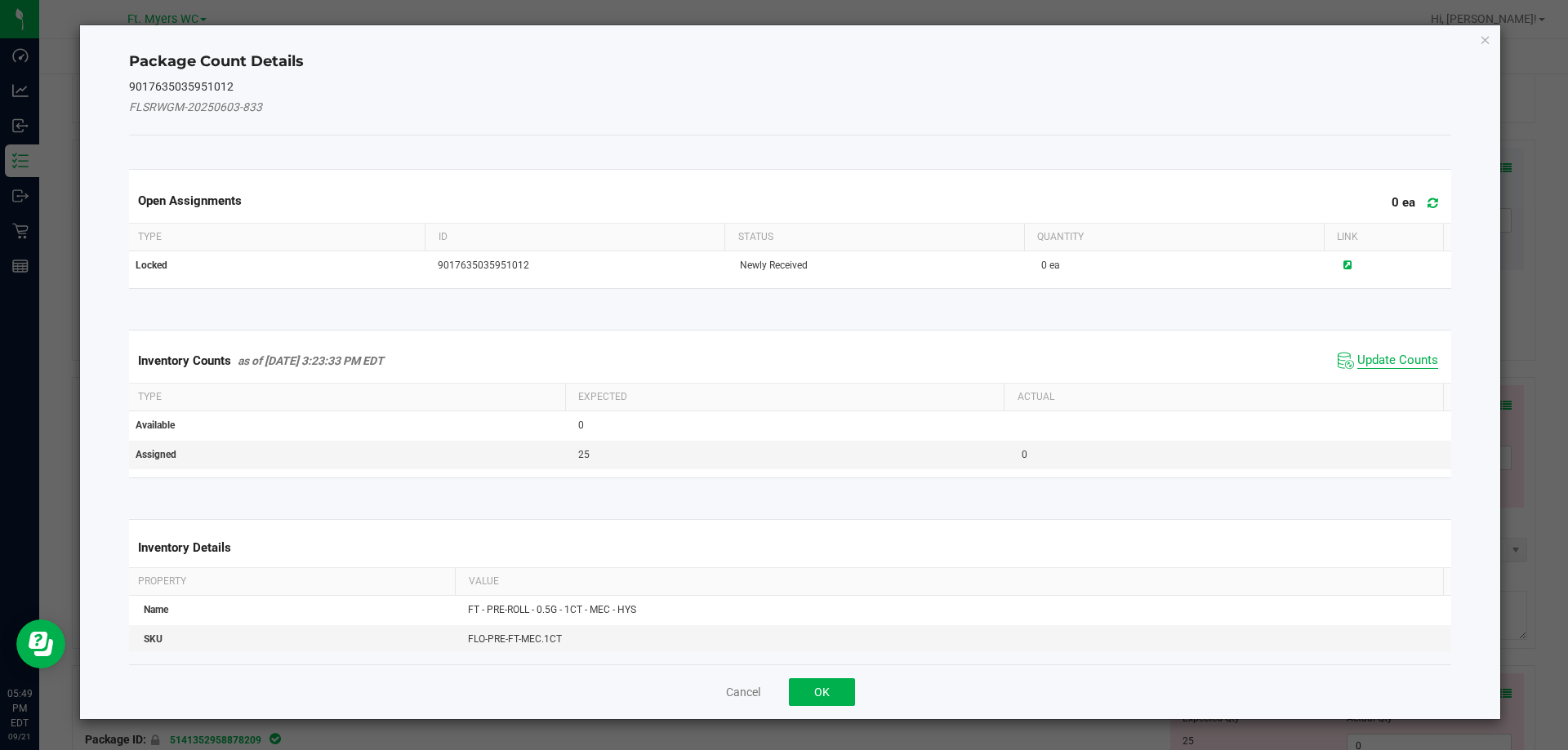
click at [1400, 358] on span "Update Counts" at bounding box center [1398, 360] width 81 height 16
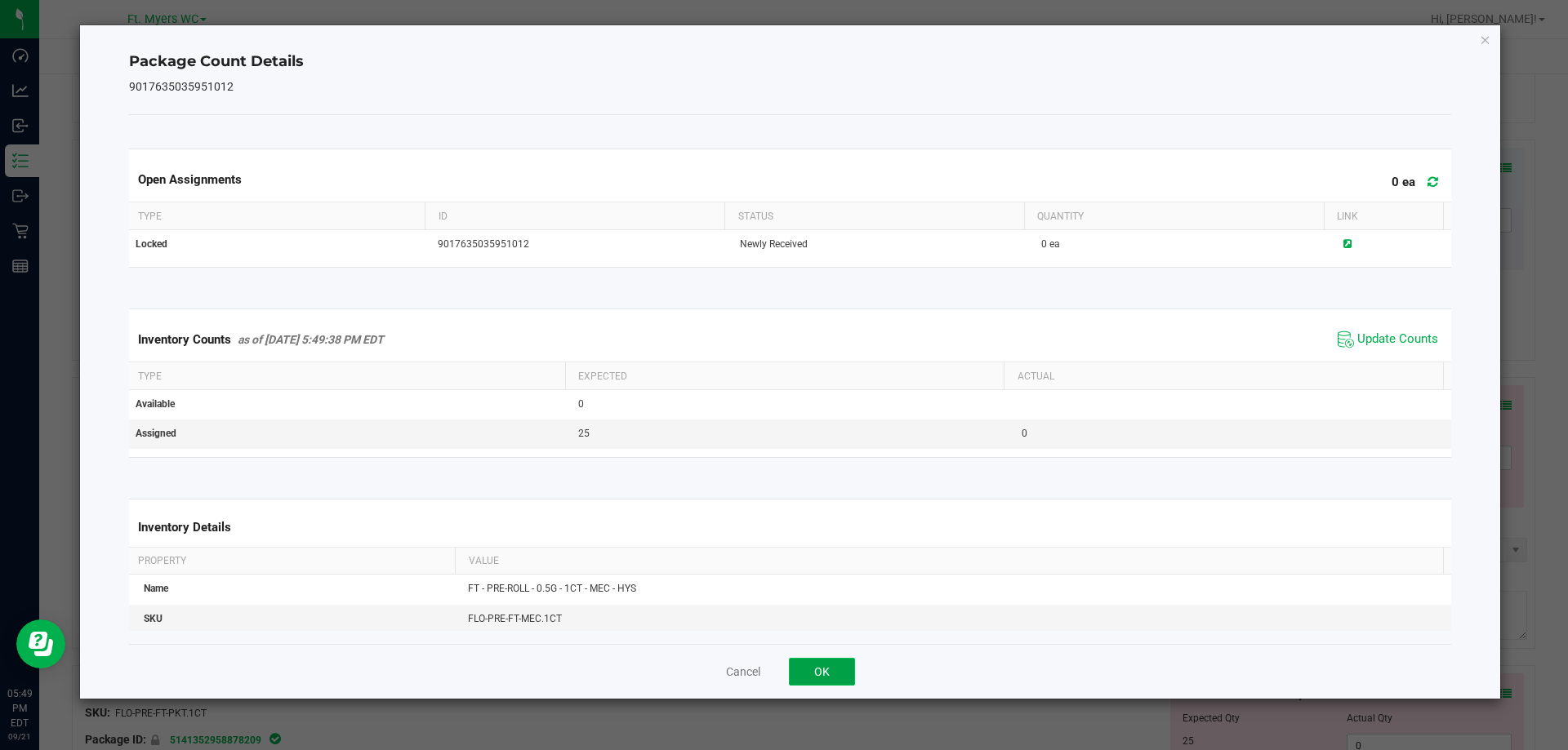
click at [812, 676] on button "OK" at bounding box center [821, 671] width 66 height 28
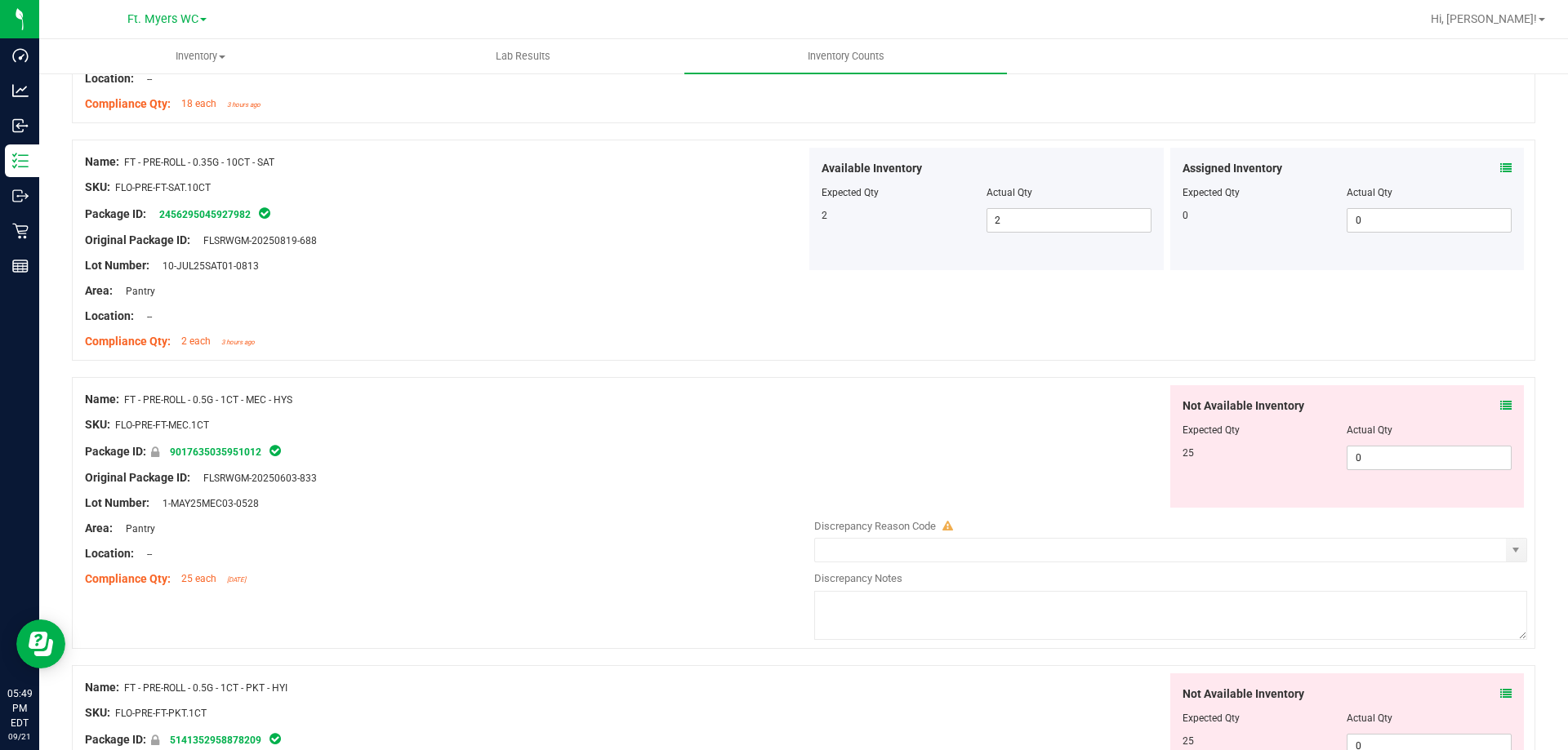
click at [853, 460] on div "Not Available Inventory Expected Qty Actual Qty 25 0 0" at bounding box center [1167, 446] width 721 height 122
click at [1376, 454] on span "0 0" at bounding box center [1429, 458] width 165 height 25
click at [1376, 454] on input "0" at bounding box center [1429, 458] width 163 height 23
click at [1498, 415] on div at bounding box center [1348, 418] width 330 height 8
click at [1501, 403] on icon at bounding box center [1506, 406] width 12 height 12
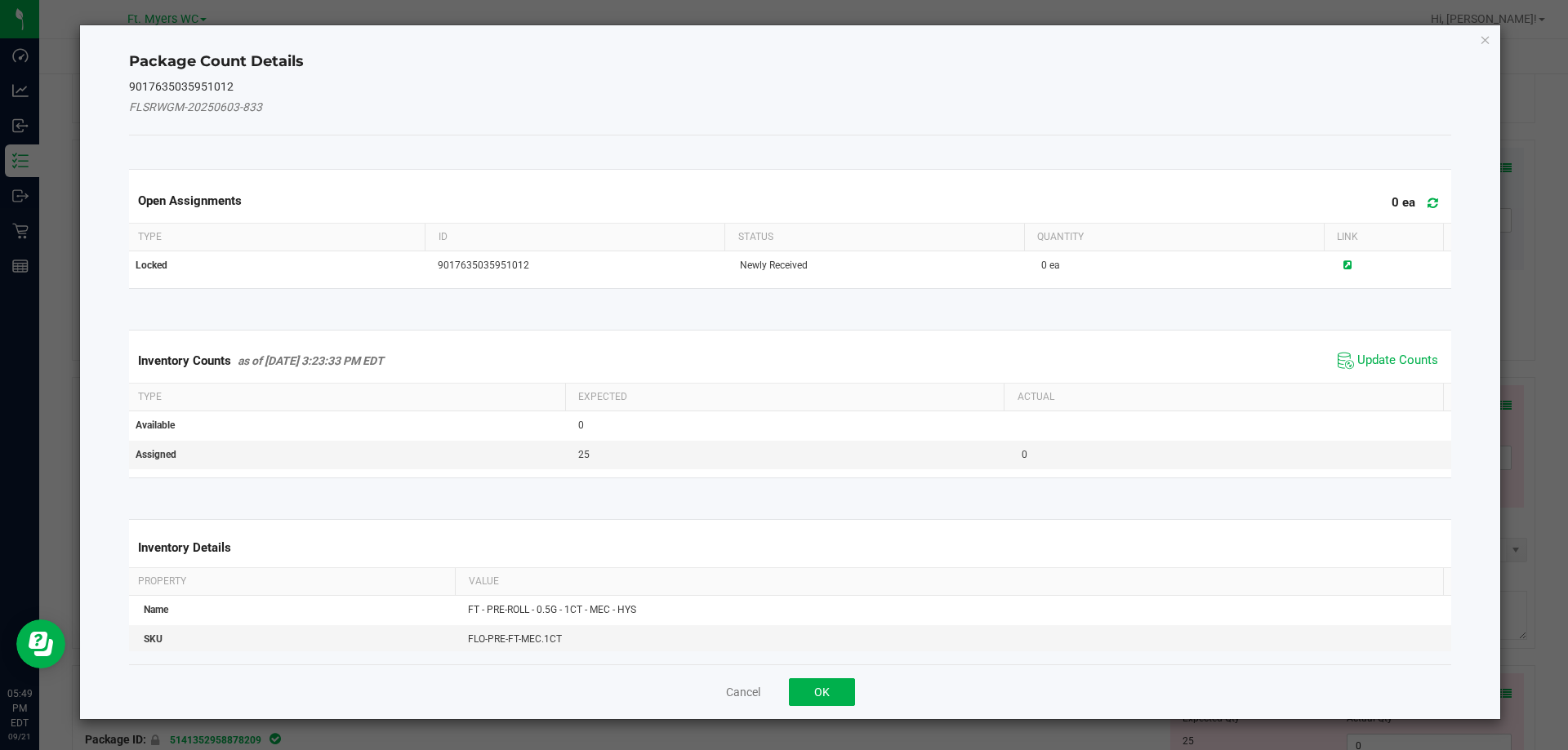
click at [1385, 351] on span "Update Counts" at bounding box center [1388, 361] width 108 height 25
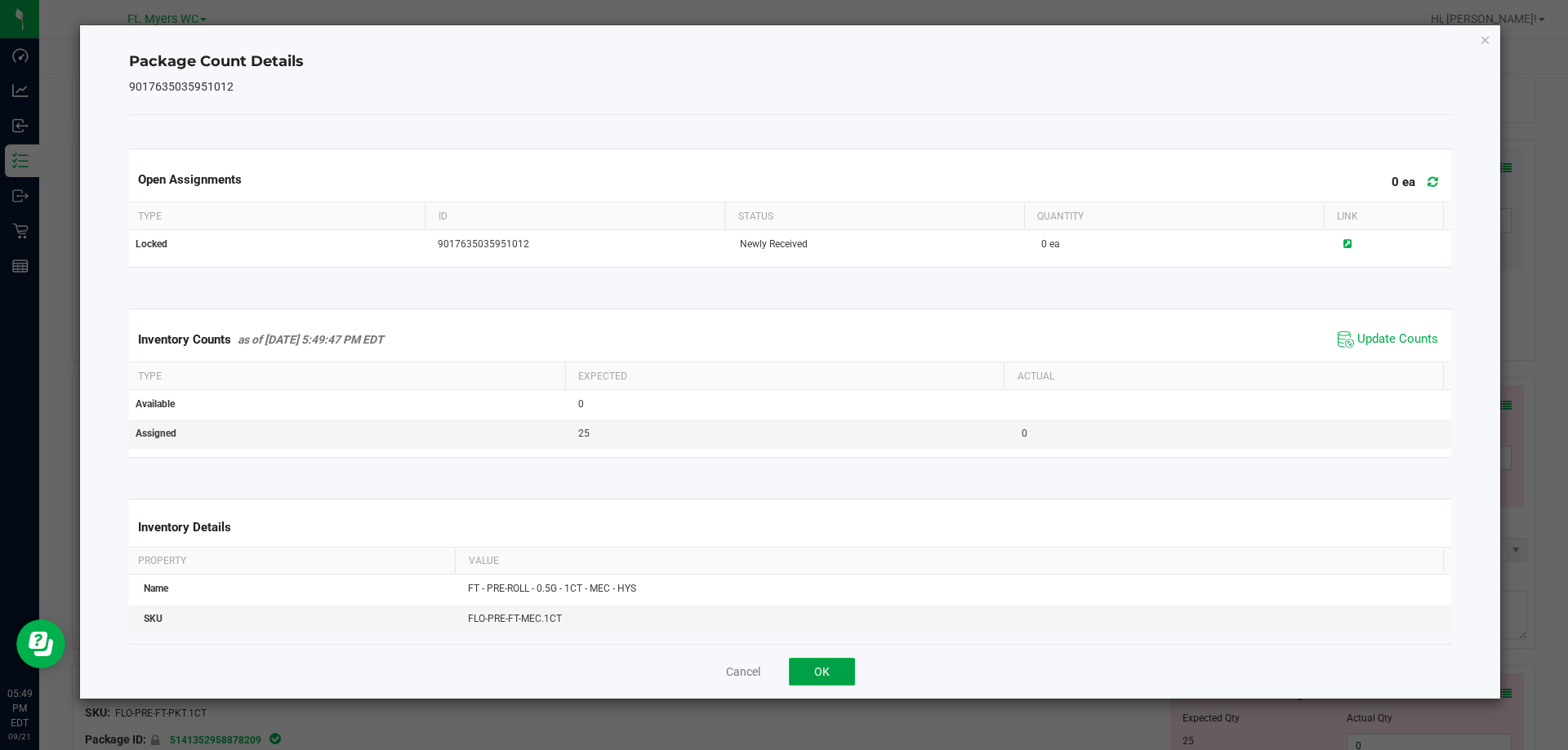
click at [842, 675] on button "OK" at bounding box center [821, 671] width 66 height 28
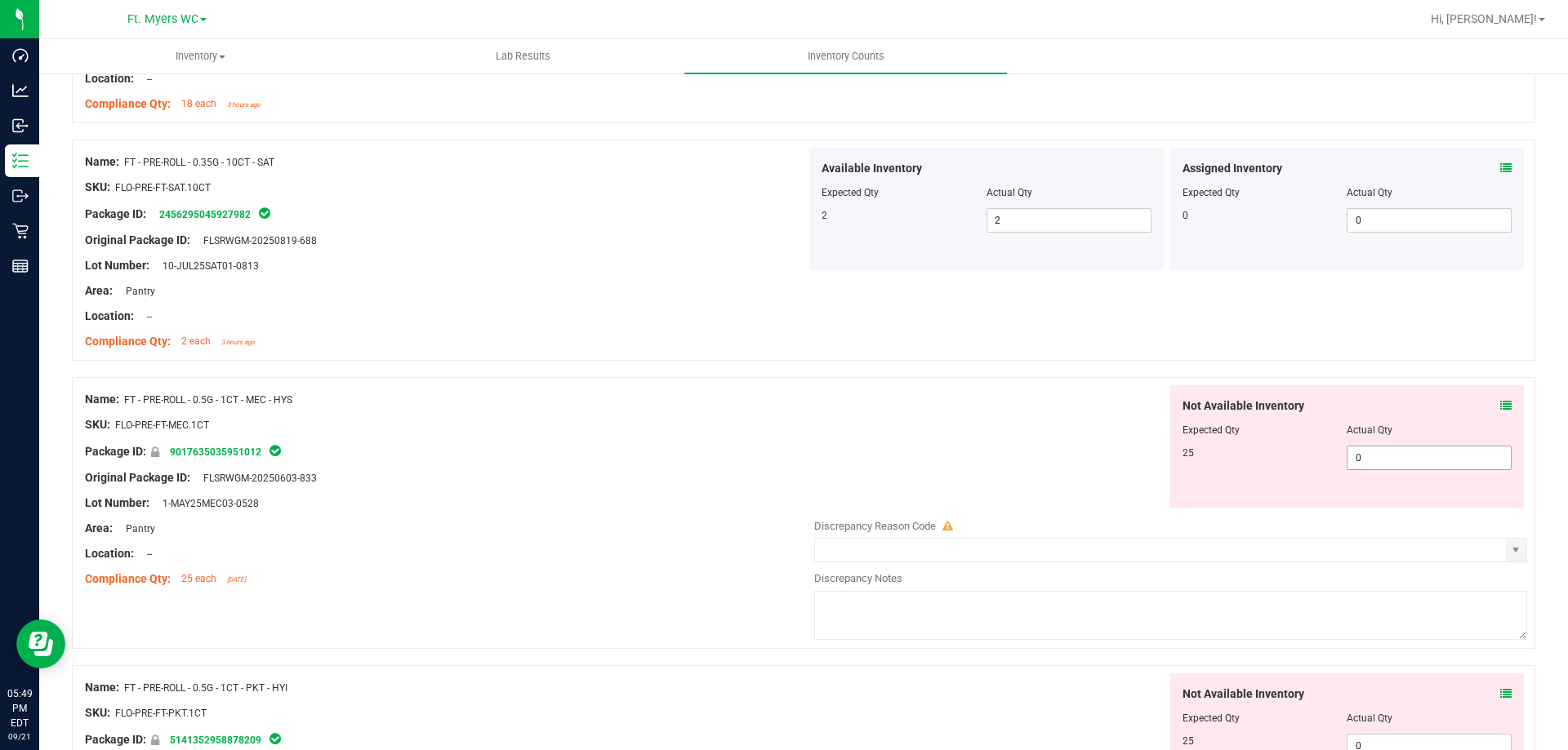
click at [1372, 450] on span "0 0" at bounding box center [1429, 458] width 165 height 25
click at [1373, 452] on input "0" at bounding box center [1429, 458] width 163 height 23
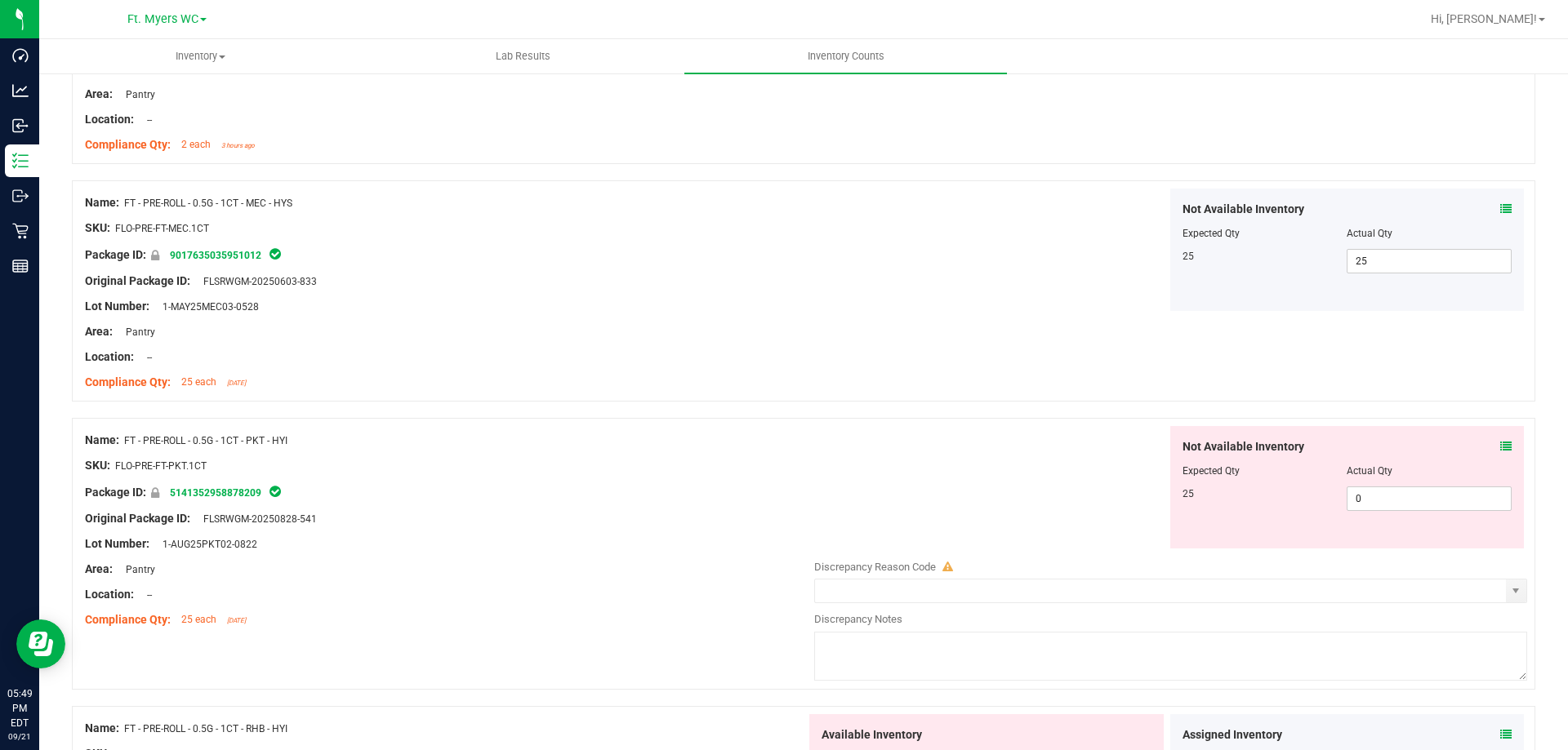
scroll to position [1796, 0]
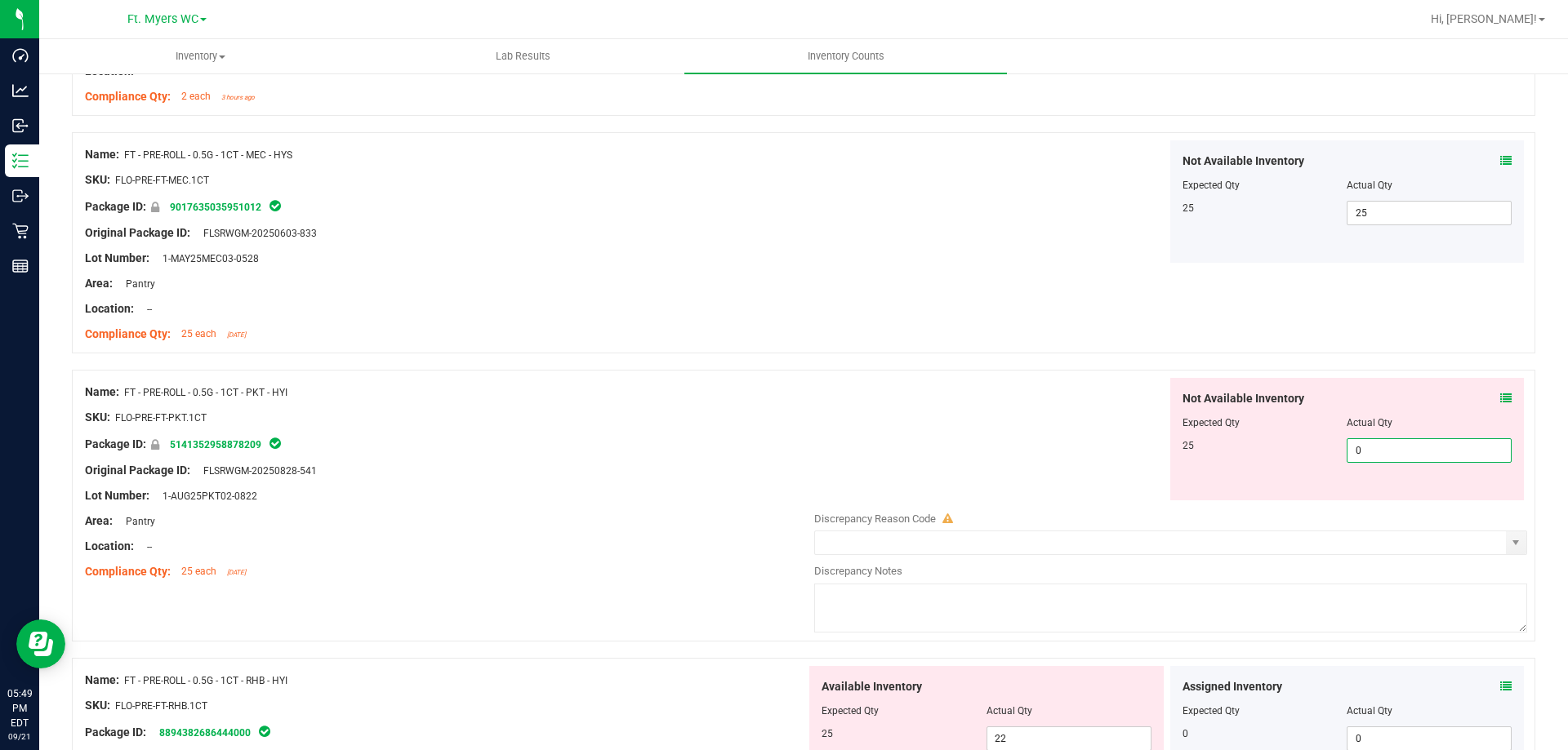
click at [1398, 450] on span "0 0" at bounding box center [1429, 451] width 165 height 25
click at [1423, 450] on input "025" at bounding box center [1429, 451] width 163 height 23
click at [1244, 481] on div "Not Available Inventory Expected Qty Actual Qty 25 25 25" at bounding box center [1347, 439] width 354 height 122
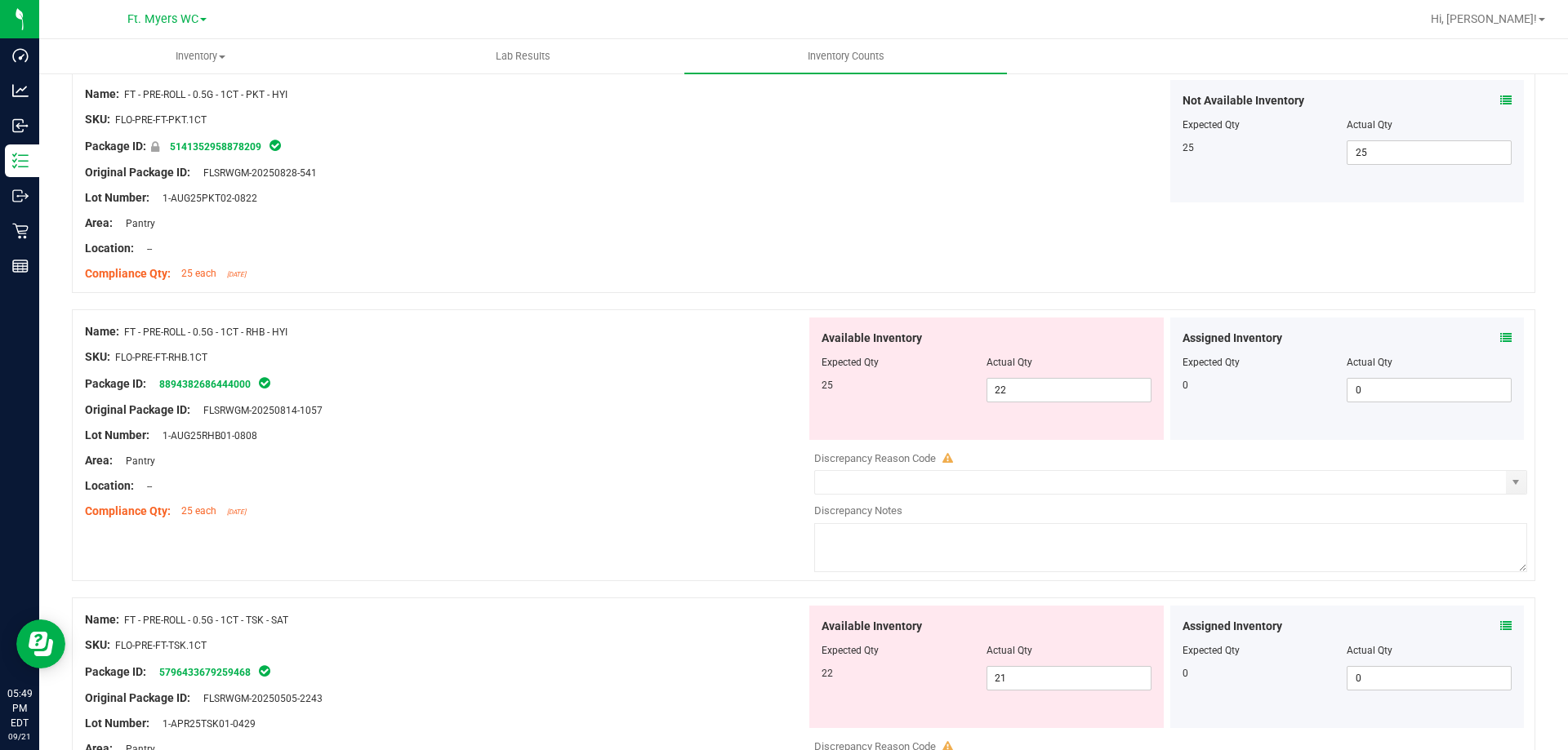
scroll to position [2122, 0]
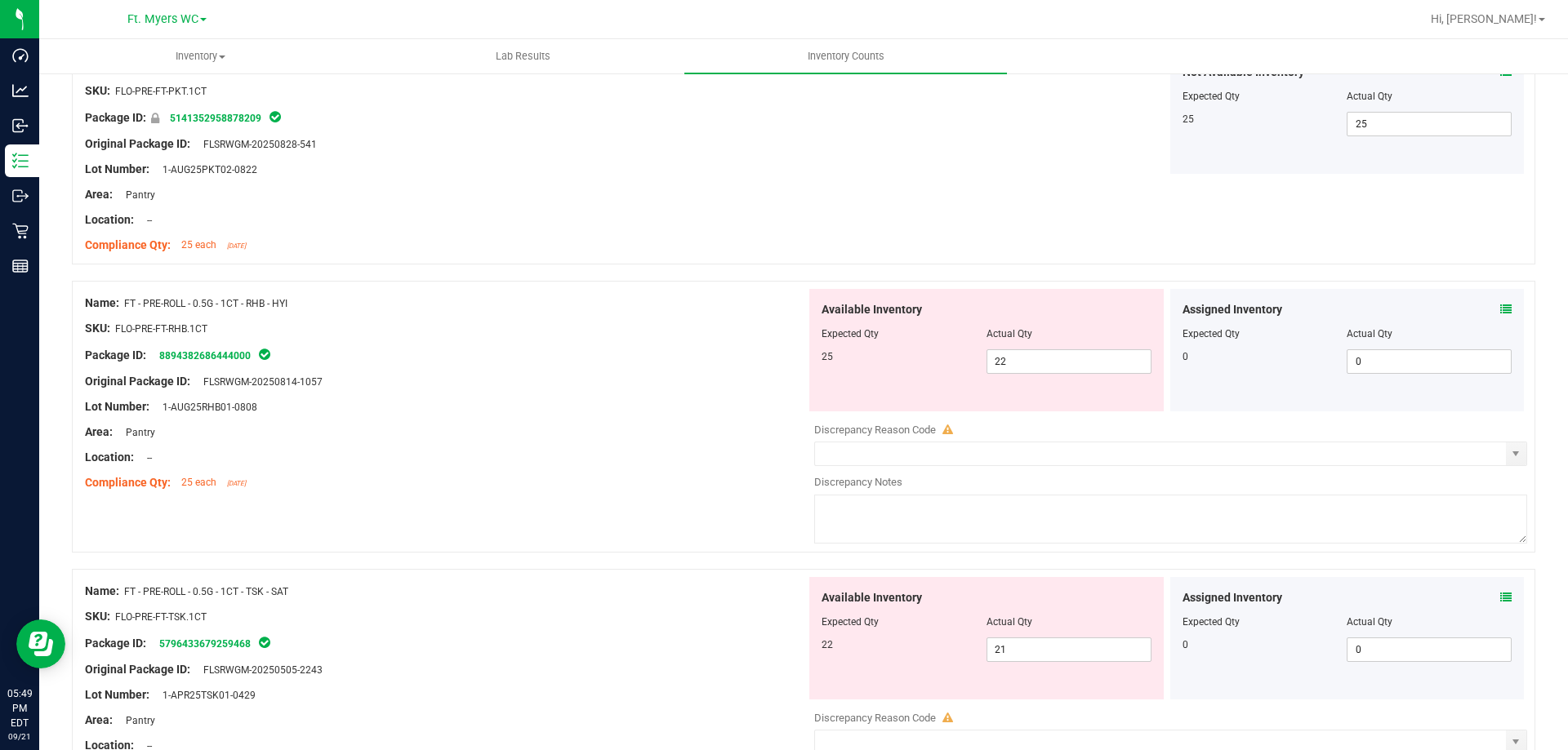
click at [527, 466] on div at bounding box center [446, 470] width 721 height 8
click at [1501, 306] on icon at bounding box center [1506, 309] width 12 height 12
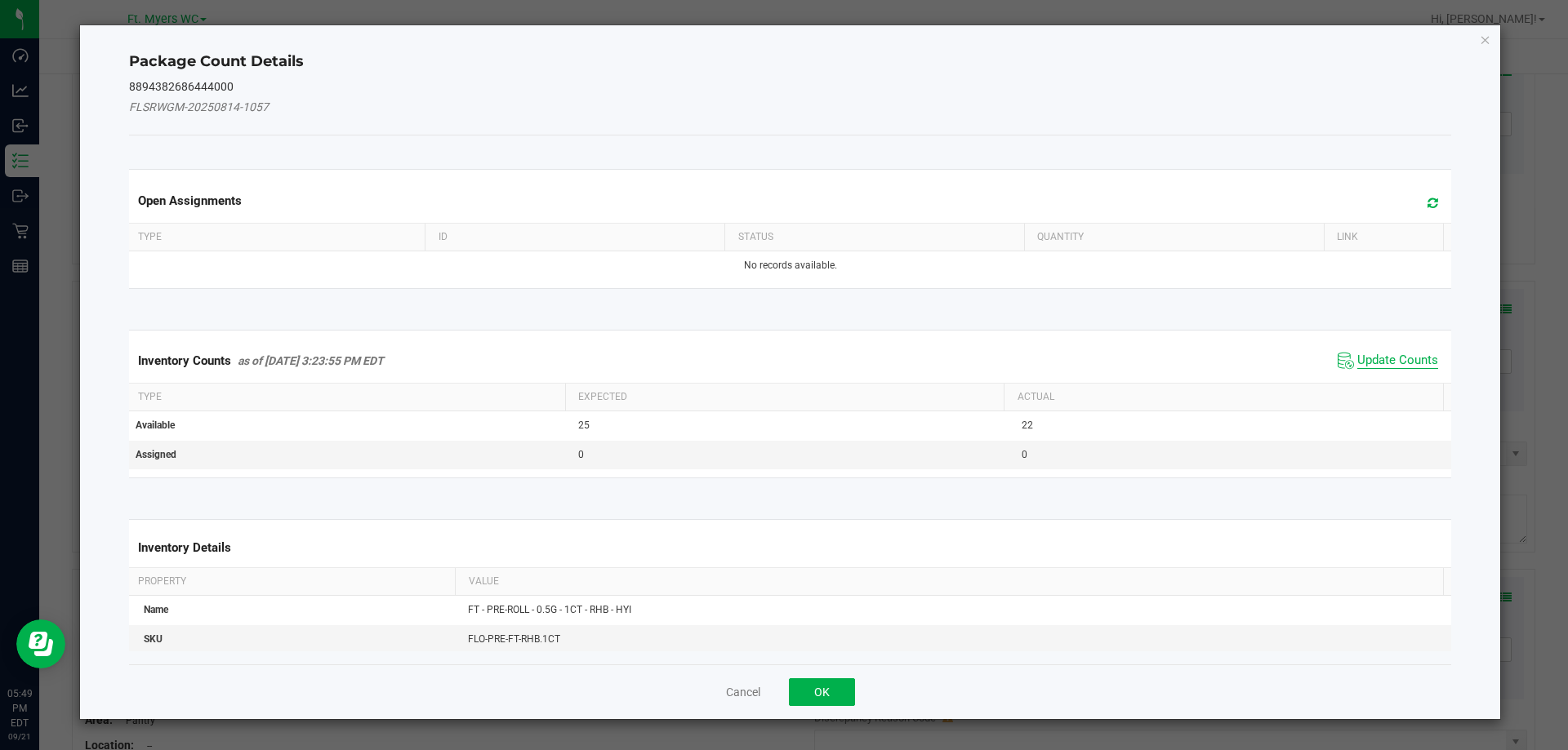
click at [1379, 362] on span "Update Counts" at bounding box center [1398, 360] width 81 height 16
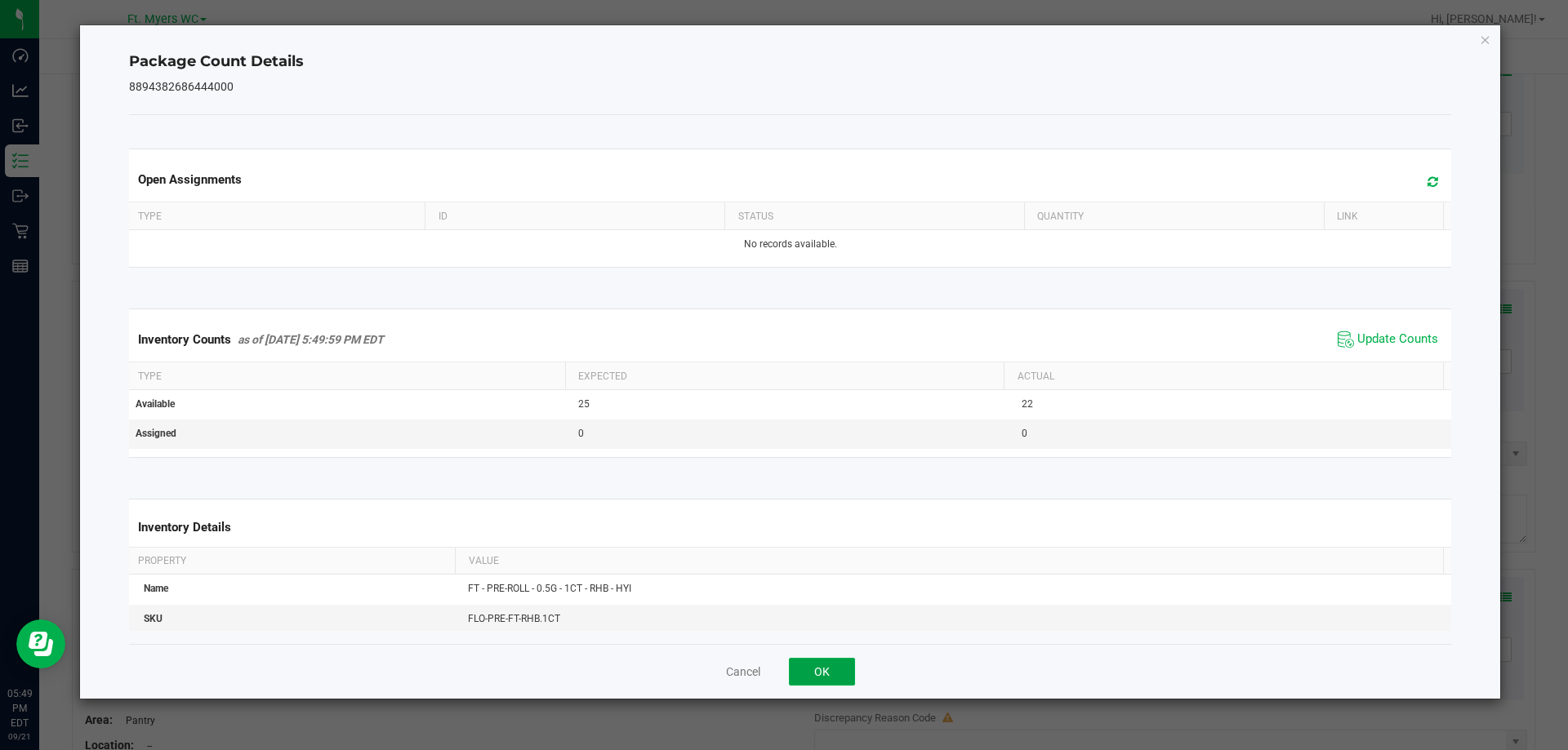
click at [808, 683] on button "OK" at bounding box center [821, 671] width 66 height 28
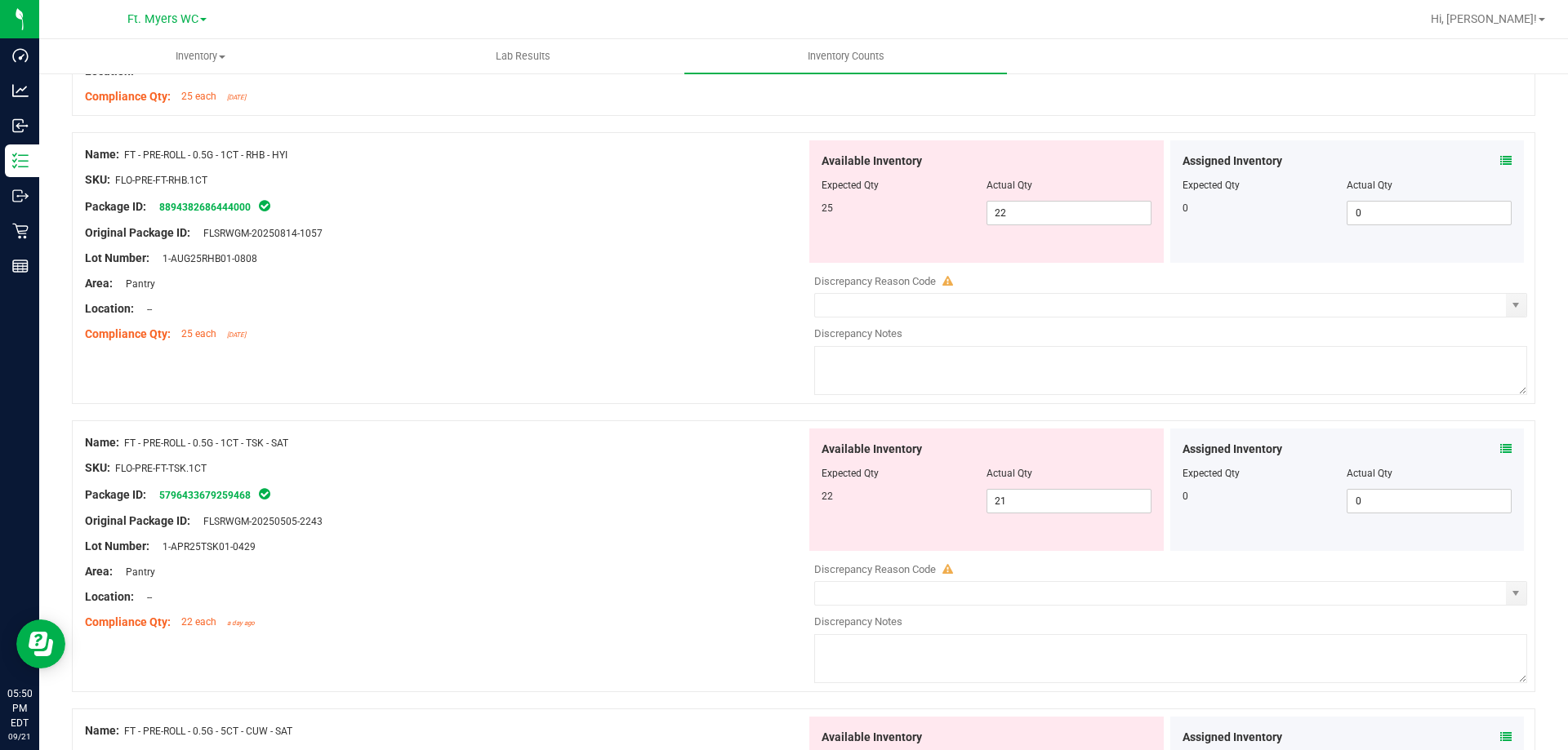
scroll to position [2286, 0]
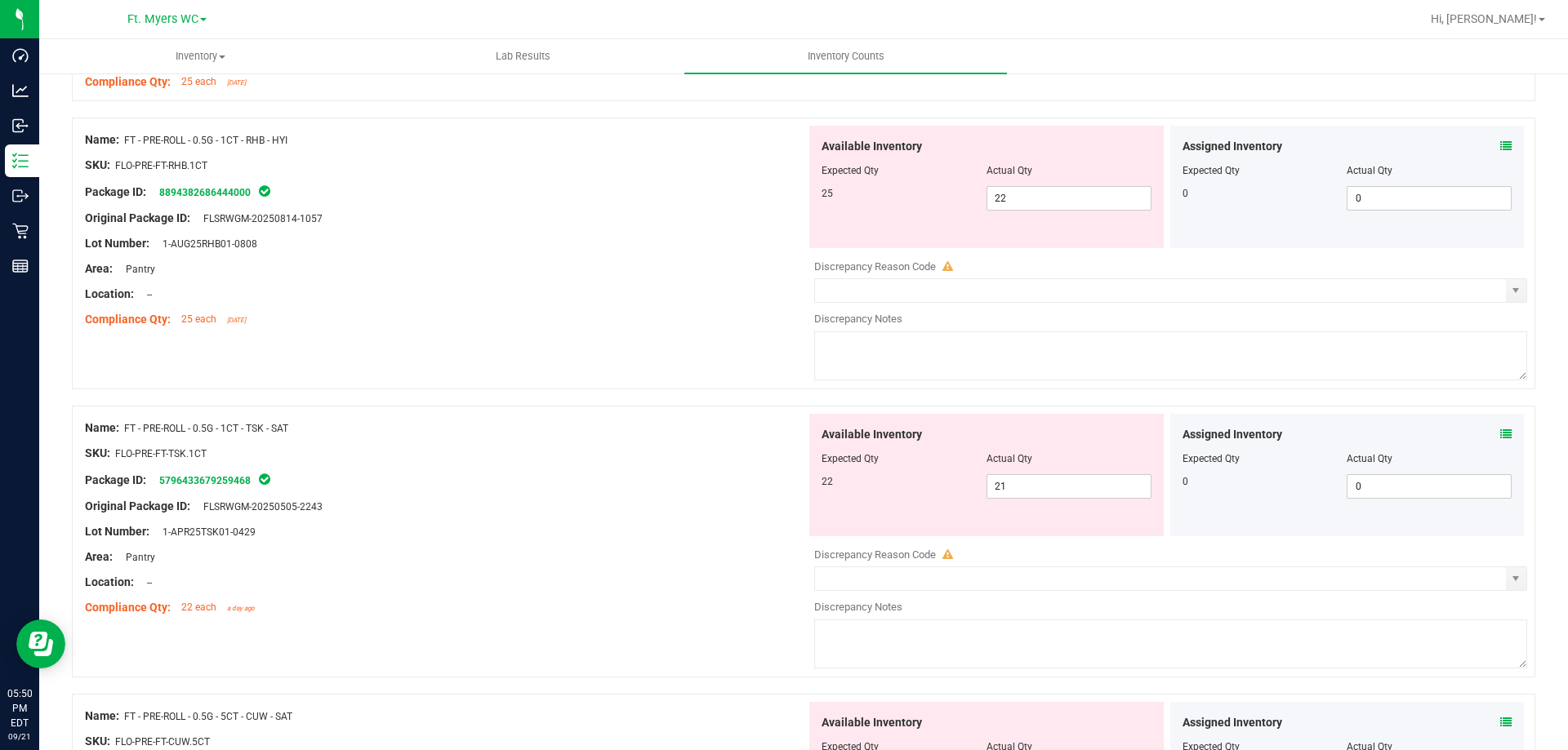
click at [631, 533] on div "Lot Number: 1-APR25TSK01-0429" at bounding box center [446, 532] width 721 height 17
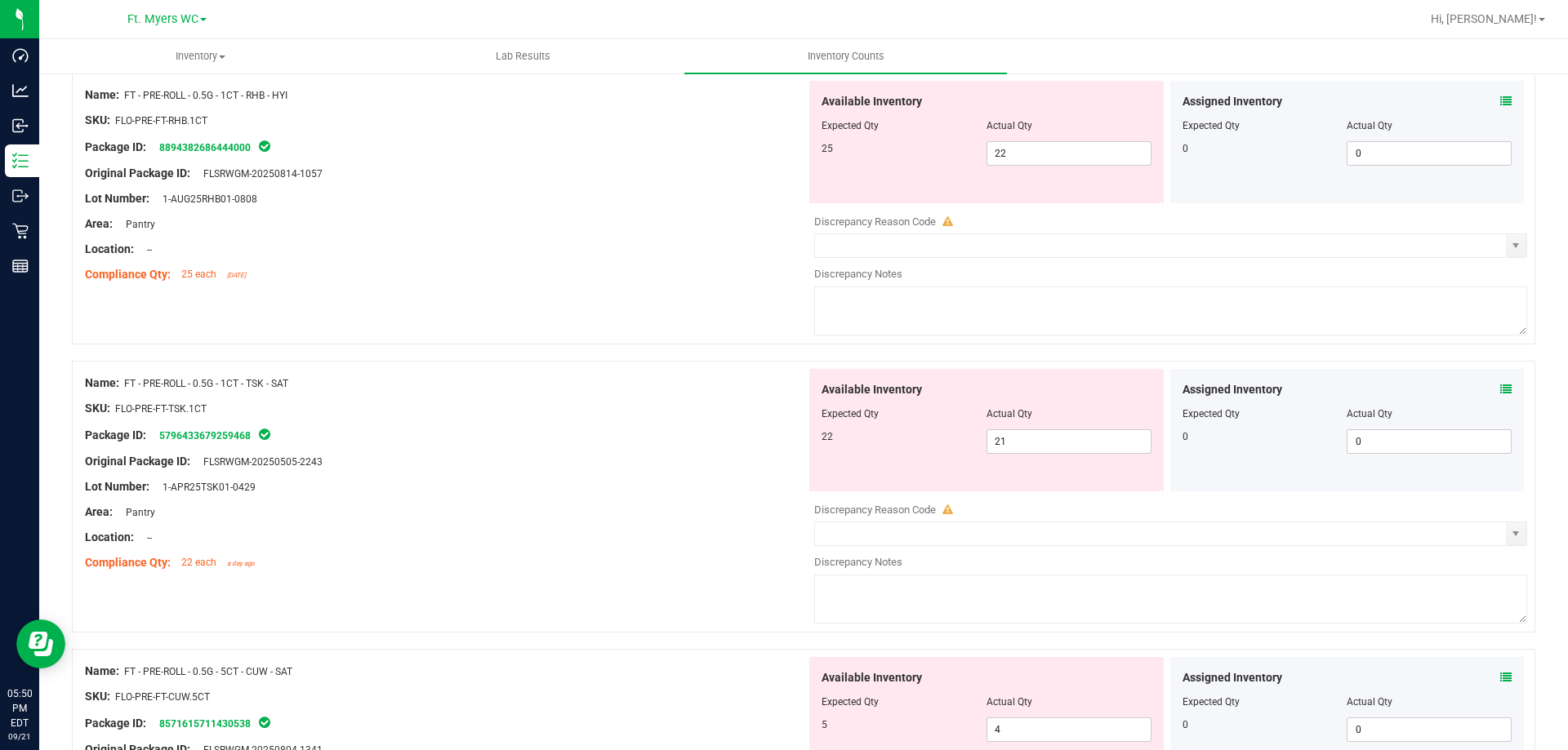
scroll to position [2367, 0]
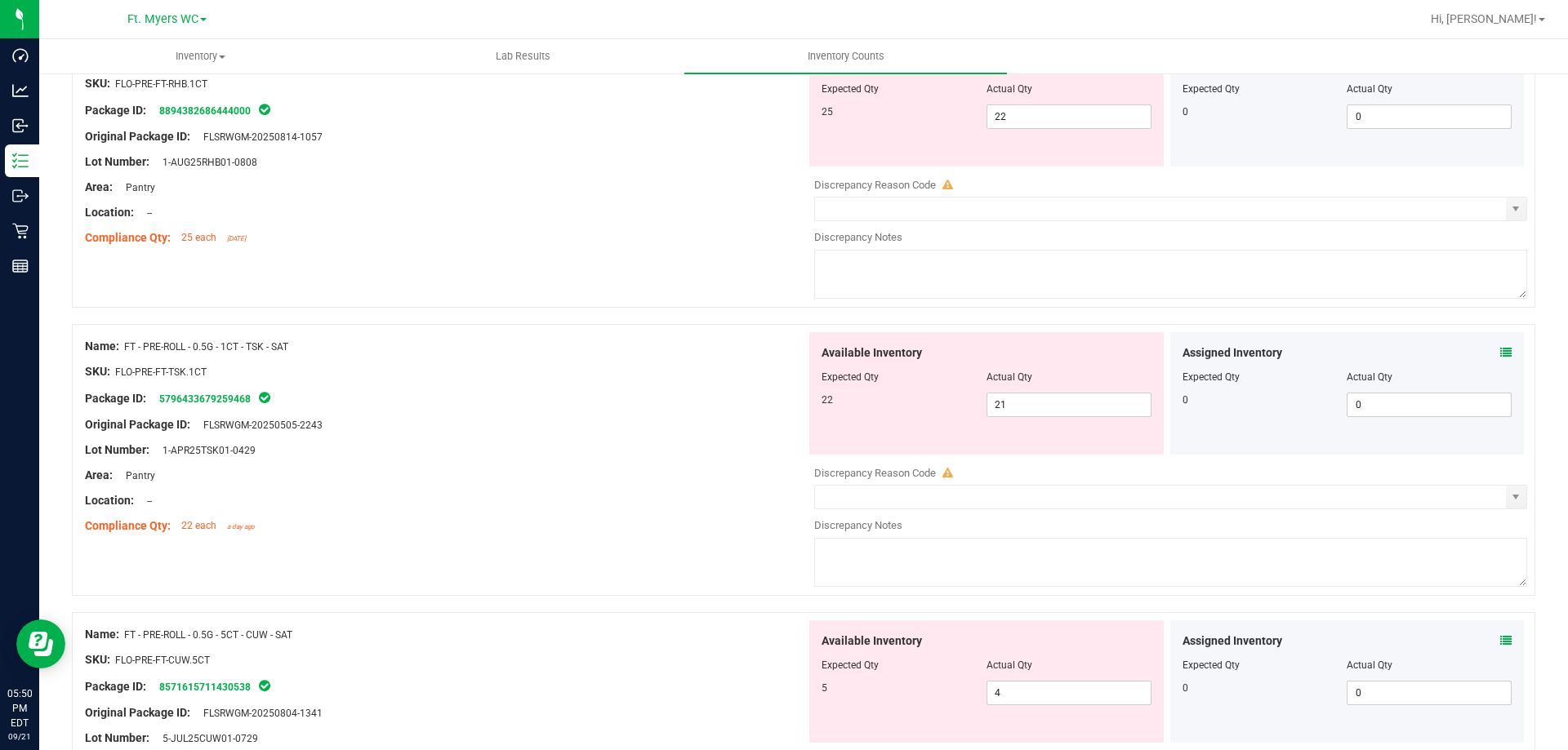
click at [1501, 351] on icon at bounding box center [1506, 352] width 12 height 12
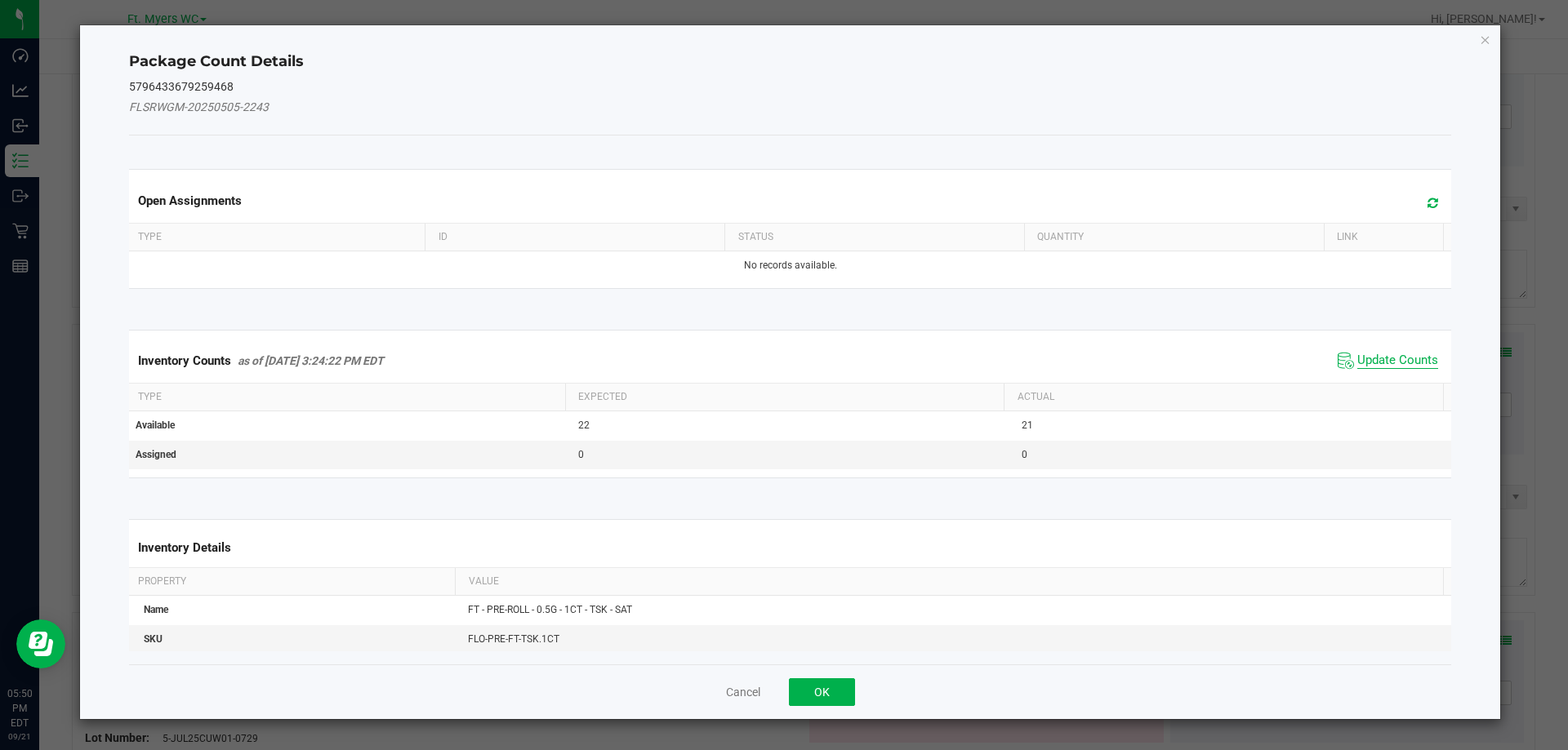
click at [1398, 359] on span "Update Counts" at bounding box center [1398, 360] width 81 height 16
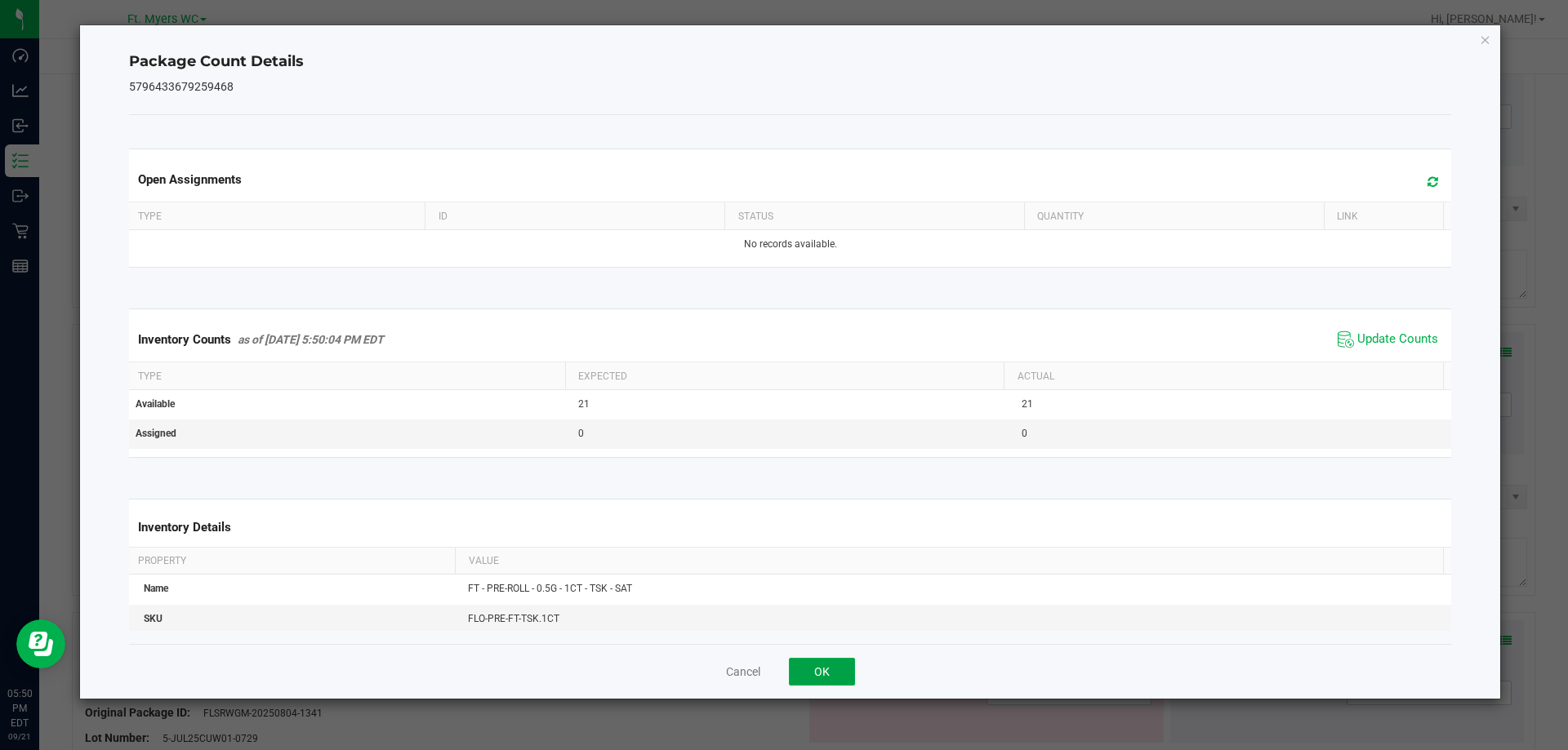
click at [797, 669] on button "OK" at bounding box center [821, 671] width 66 height 28
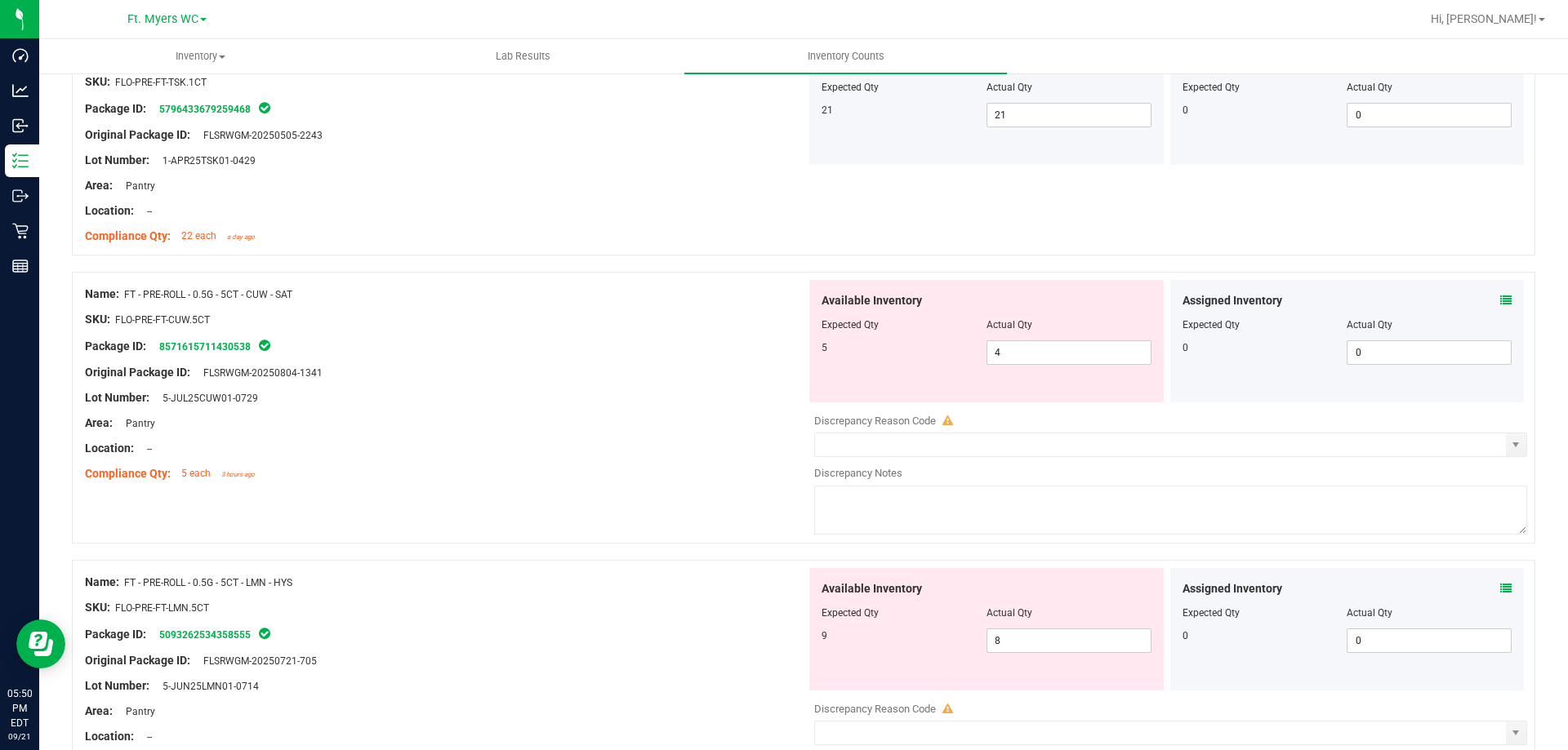
scroll to position [2694, 0]
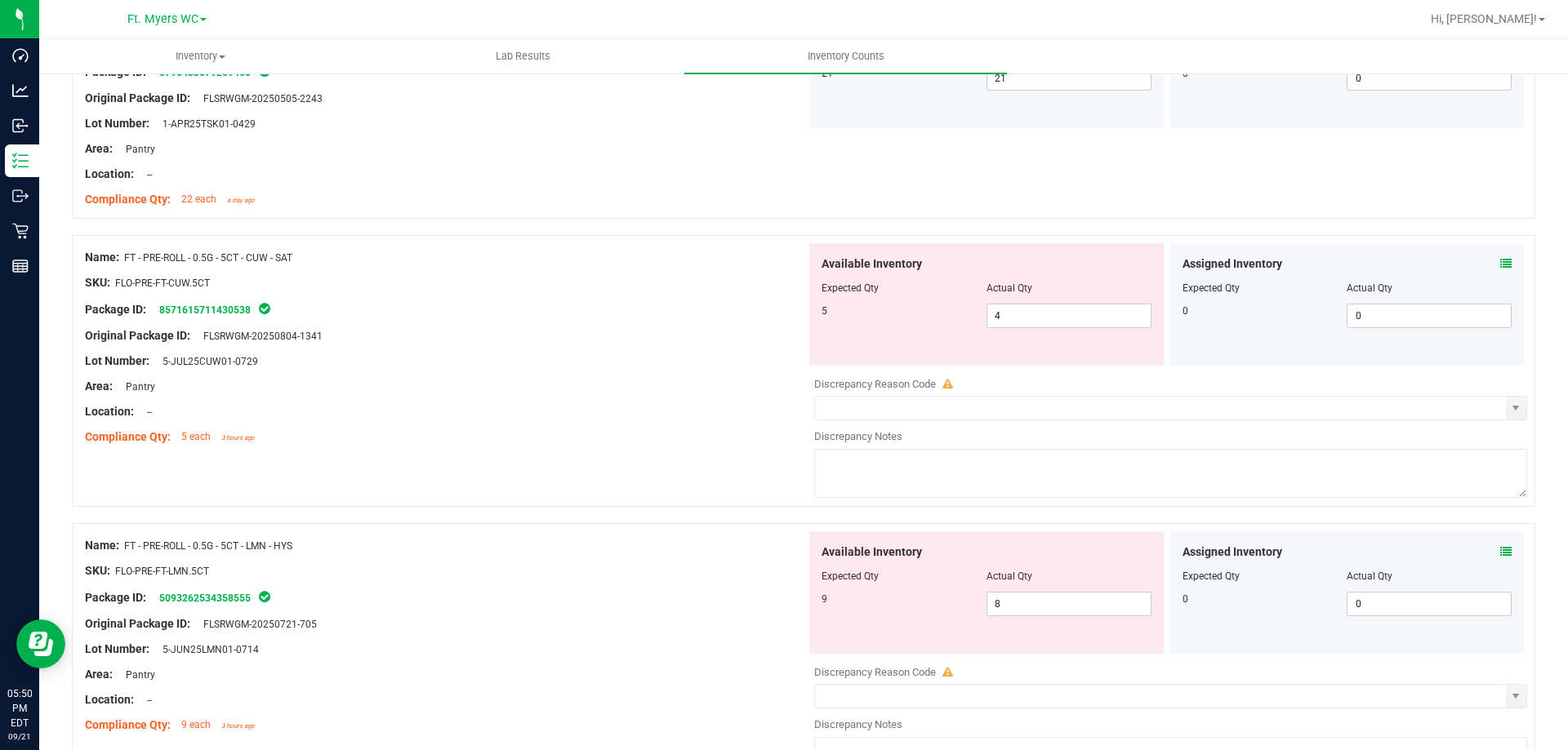
click at [677, 431] on div "Compliance Qty: 5 each 3 hours ago" at bounding box center [446, 437] width 721 height 17
click at [1501, 266] on icon at bounding box center [1506, 264] width 12 height 12
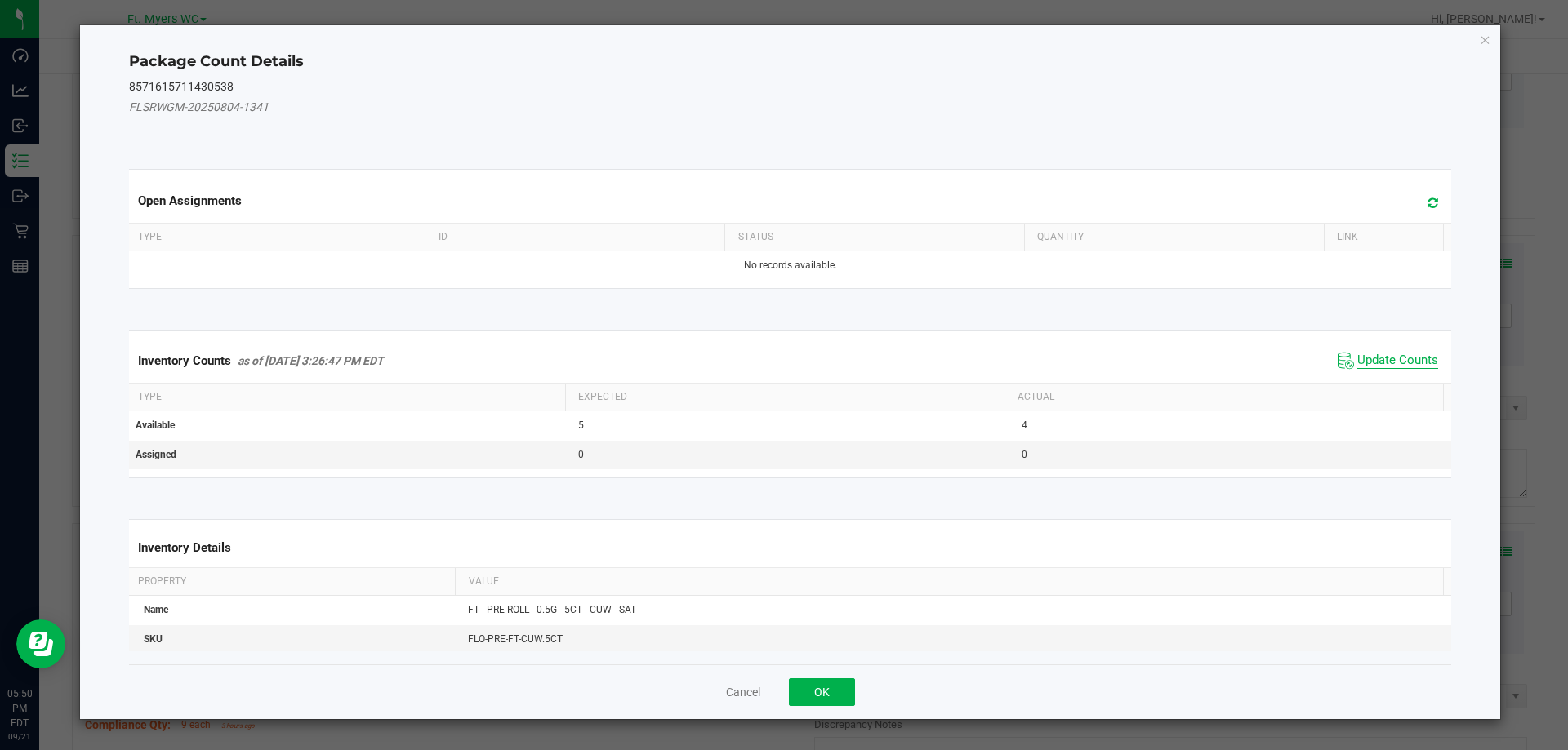
click at [1373, 357] on span "Update Counts" at bounding box center [1398, 360] width 81 height 16
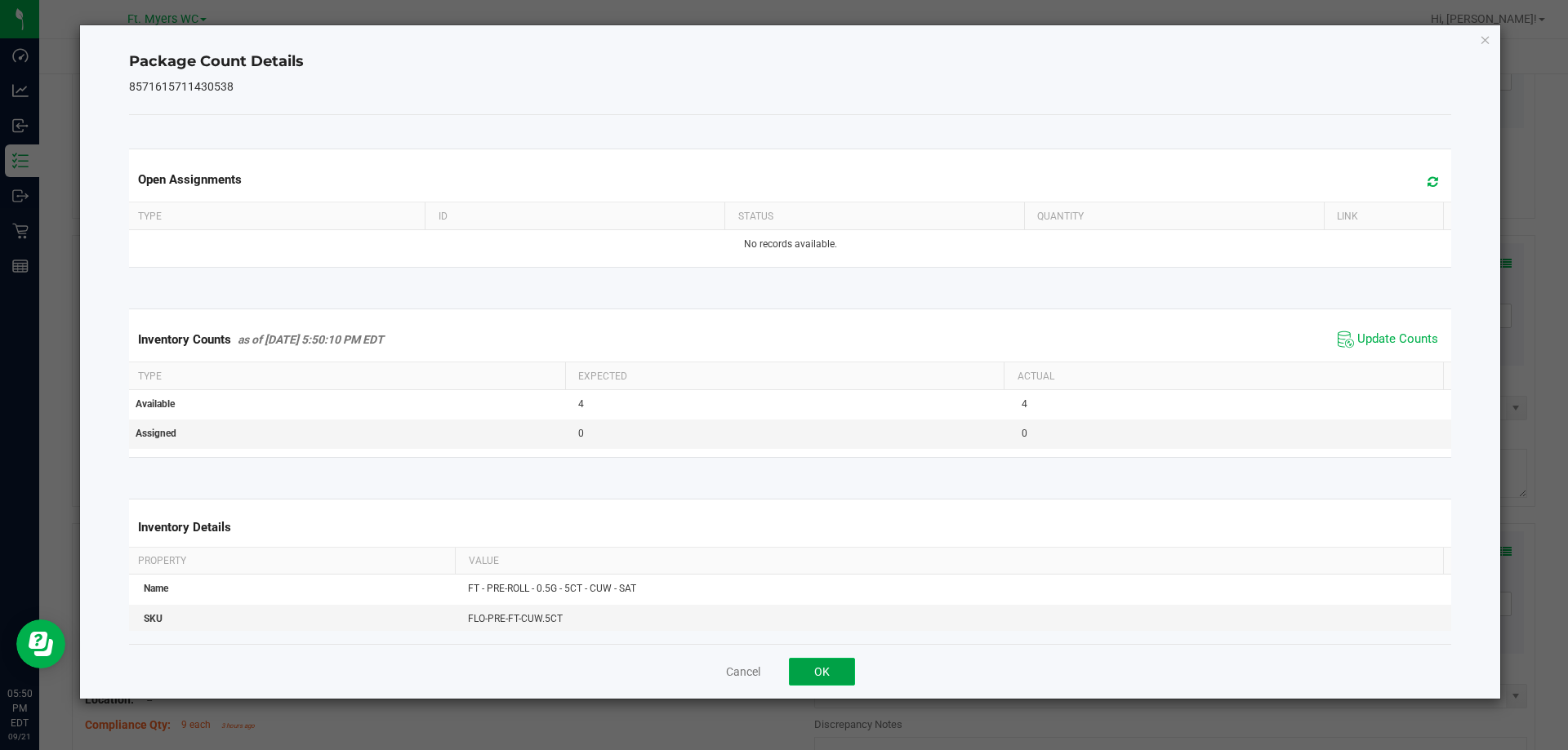
click at [805, 666] on button "OK" at bounding box center [821, 671] width 66 height 28
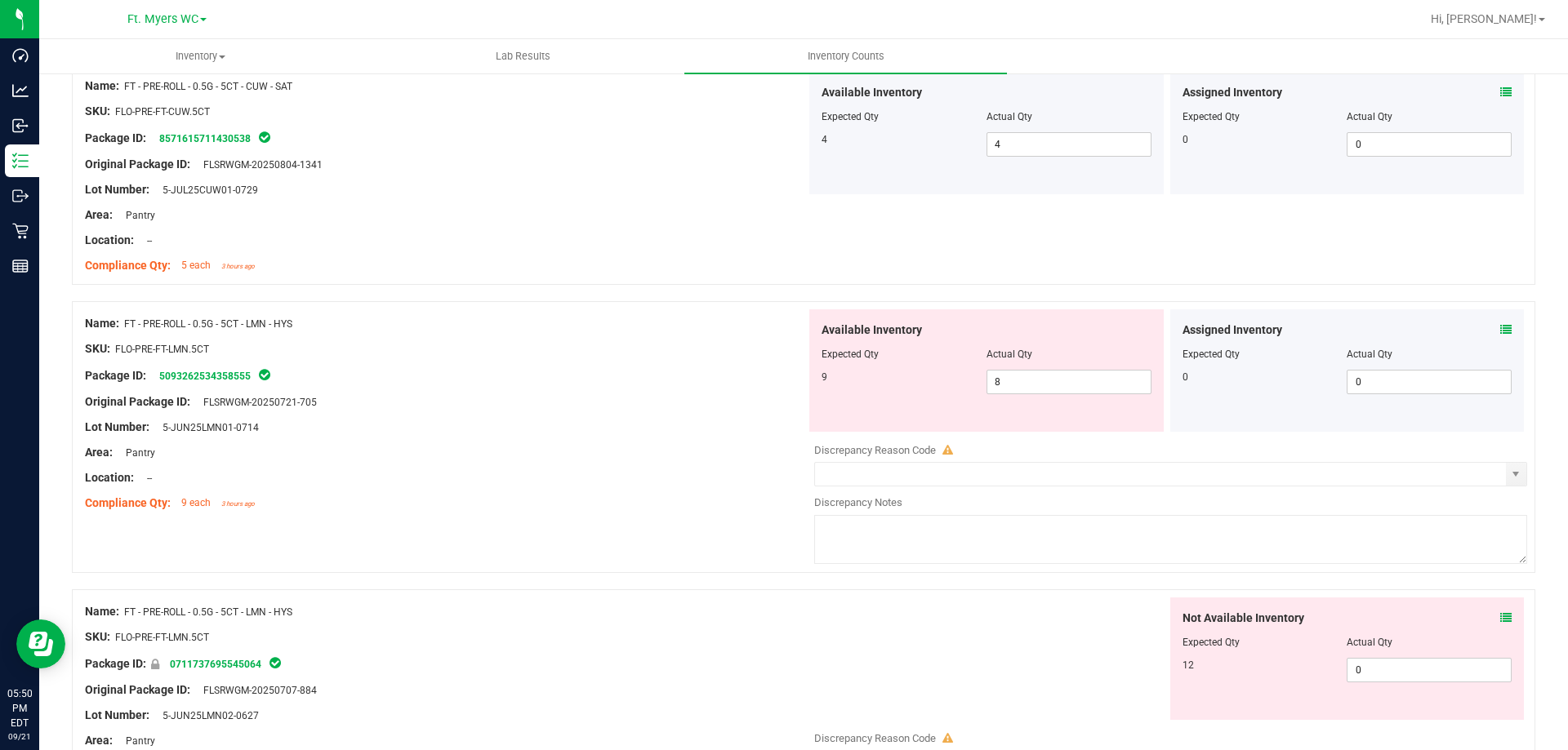
scroll to position [2939, 0]
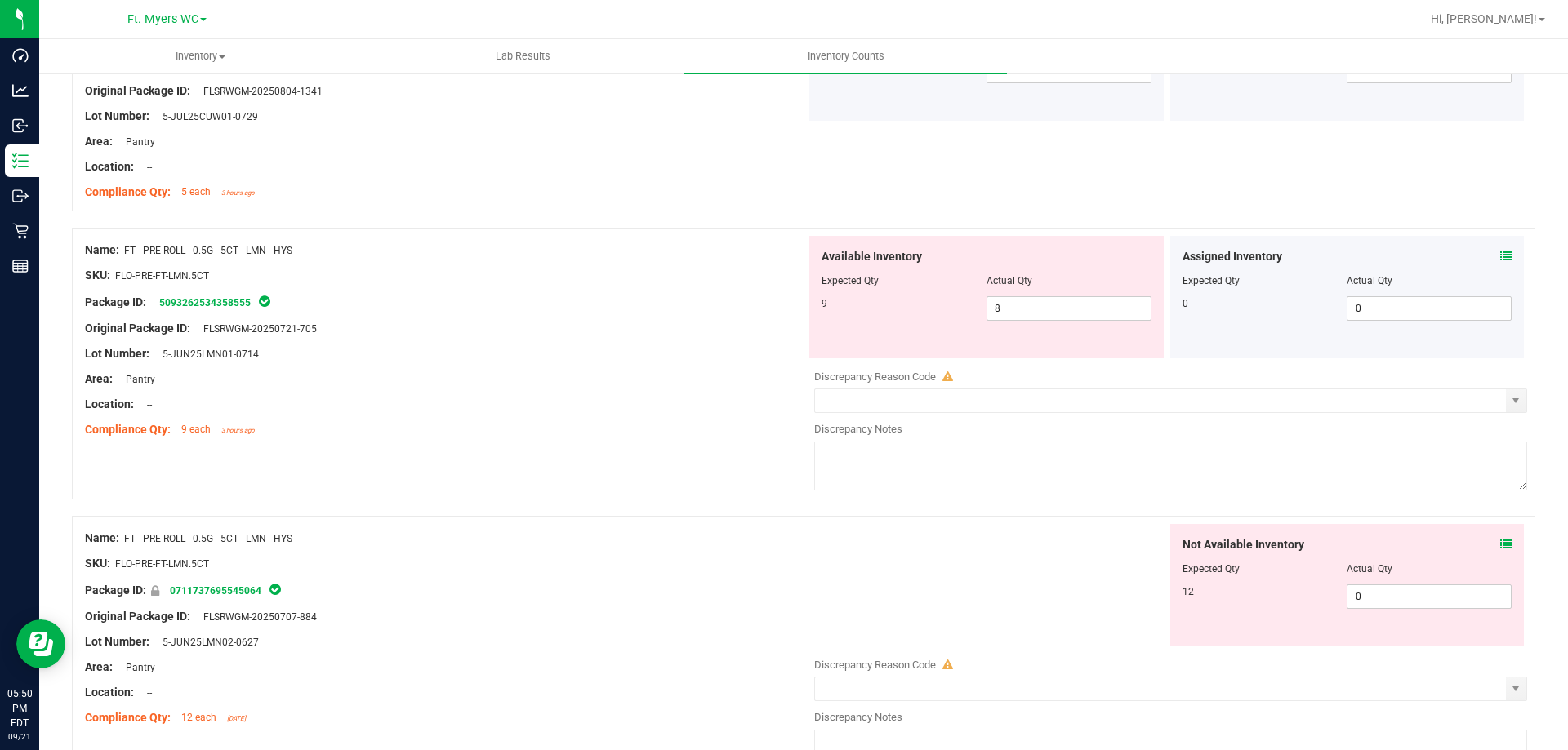
click at [662, 462] on div "Name: FT - PRE-ROLL - 0.5G - 5CT - LMN - HYS SKU: FLO-PRE-FT-LMN.5CT Package ID…" at bounding box center [804, 364] width 1463 height 272
click at [1488, 252] on div "Assigned Inventory" at bounding box center [1348, 257] width 330 height 17
click at [1501, 255] on icon at bounding box center [1506, 256] width 12 height 12
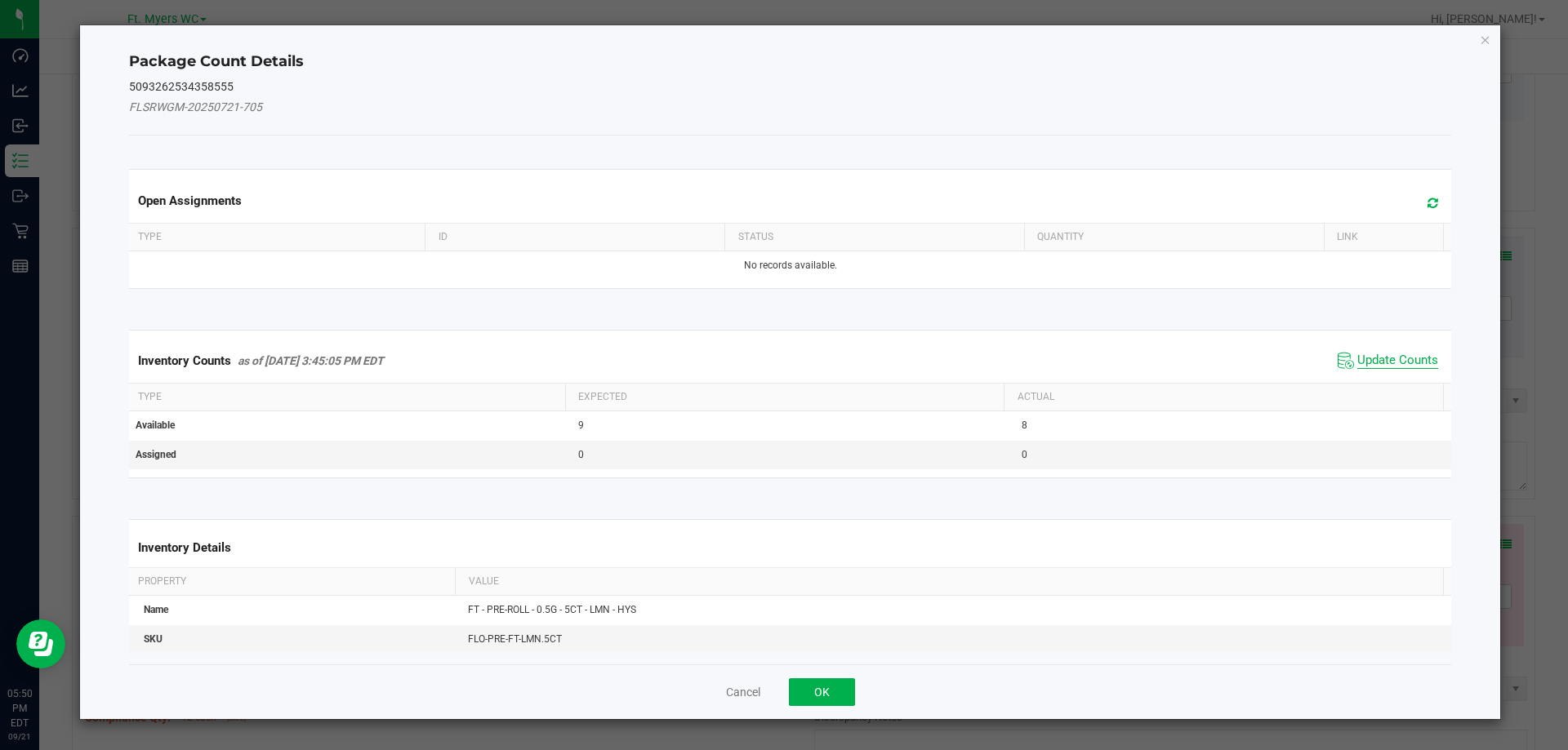
click at [1363, 356] on span "Update Counts" at bounding box center [1398, 360] width 81 height 16
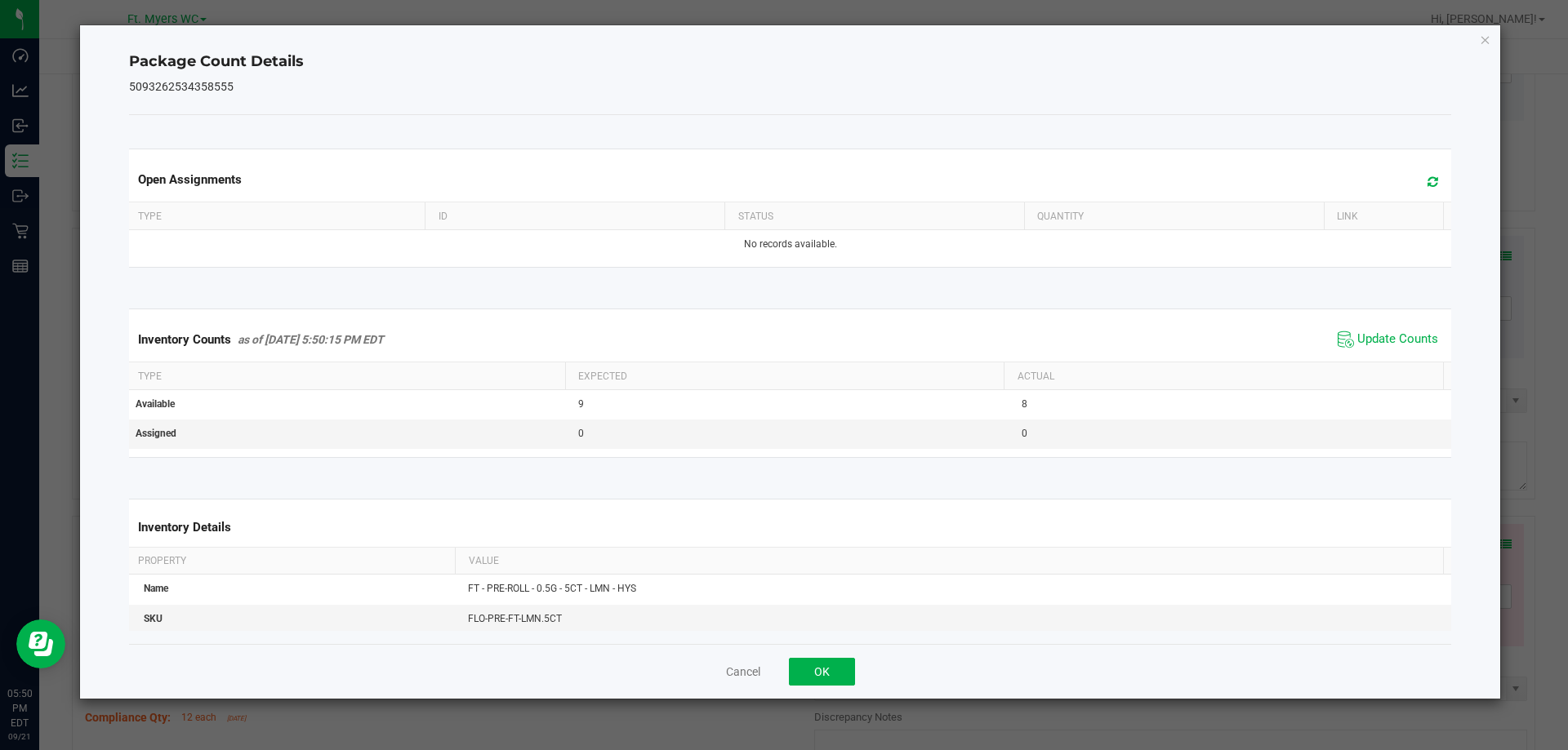
click at [1391, 328] on div "Inventory Counts as of [DATE] 5:50:15 PM EDT Update Counts" at bounding box center [790, 340] width 1329 height 44
click at [1391, 339] on span "Update Counts" at bounding box center [1398, 339] width 81 height 16
click at [844, 668] on button "OK" at bounding box center [821, 671] width 66 height 28
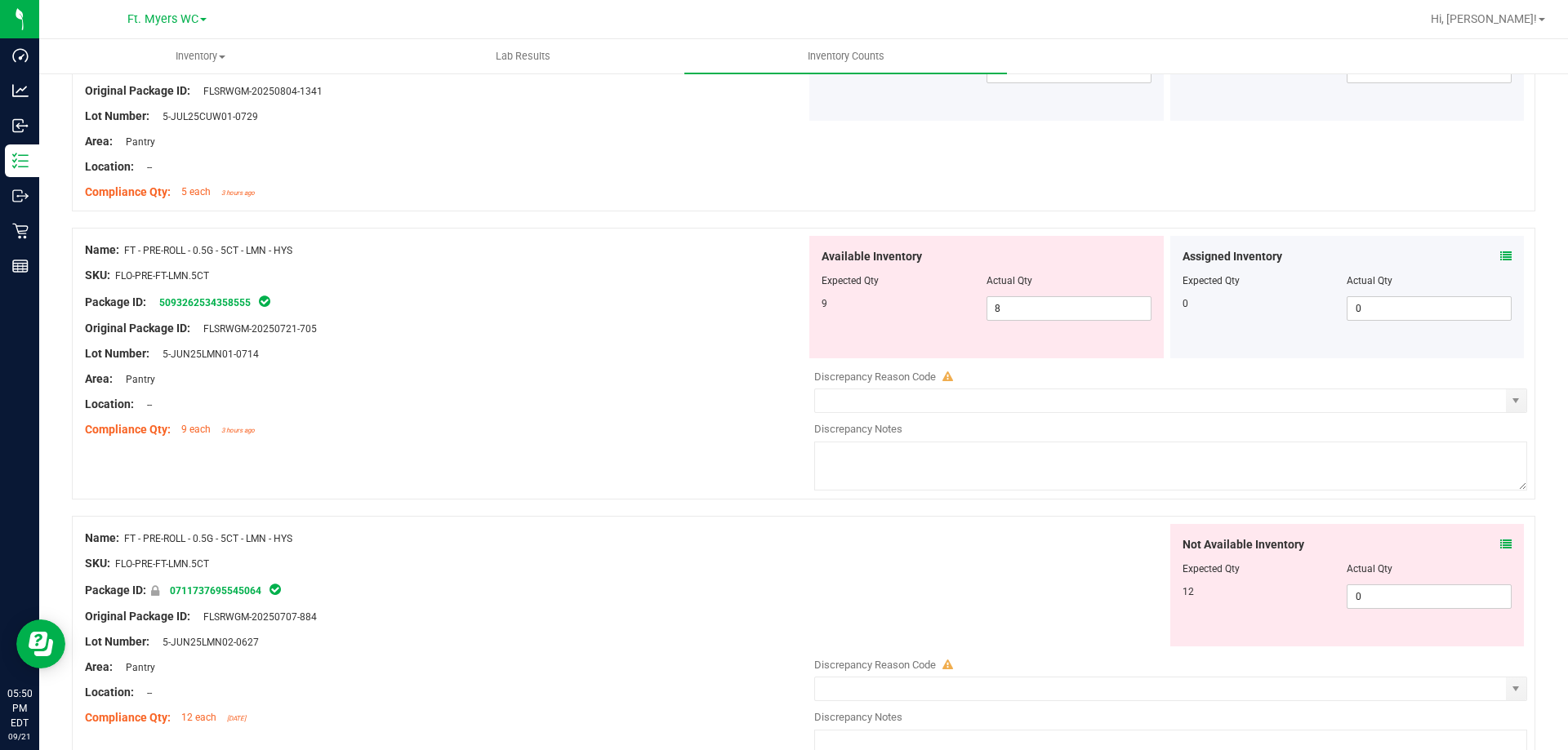
click at [640, 413] on div at bounding box center [446, 416] width 721 height 8
click at [599, 393] on div at bounding box center [446, 391] width 721 height 8
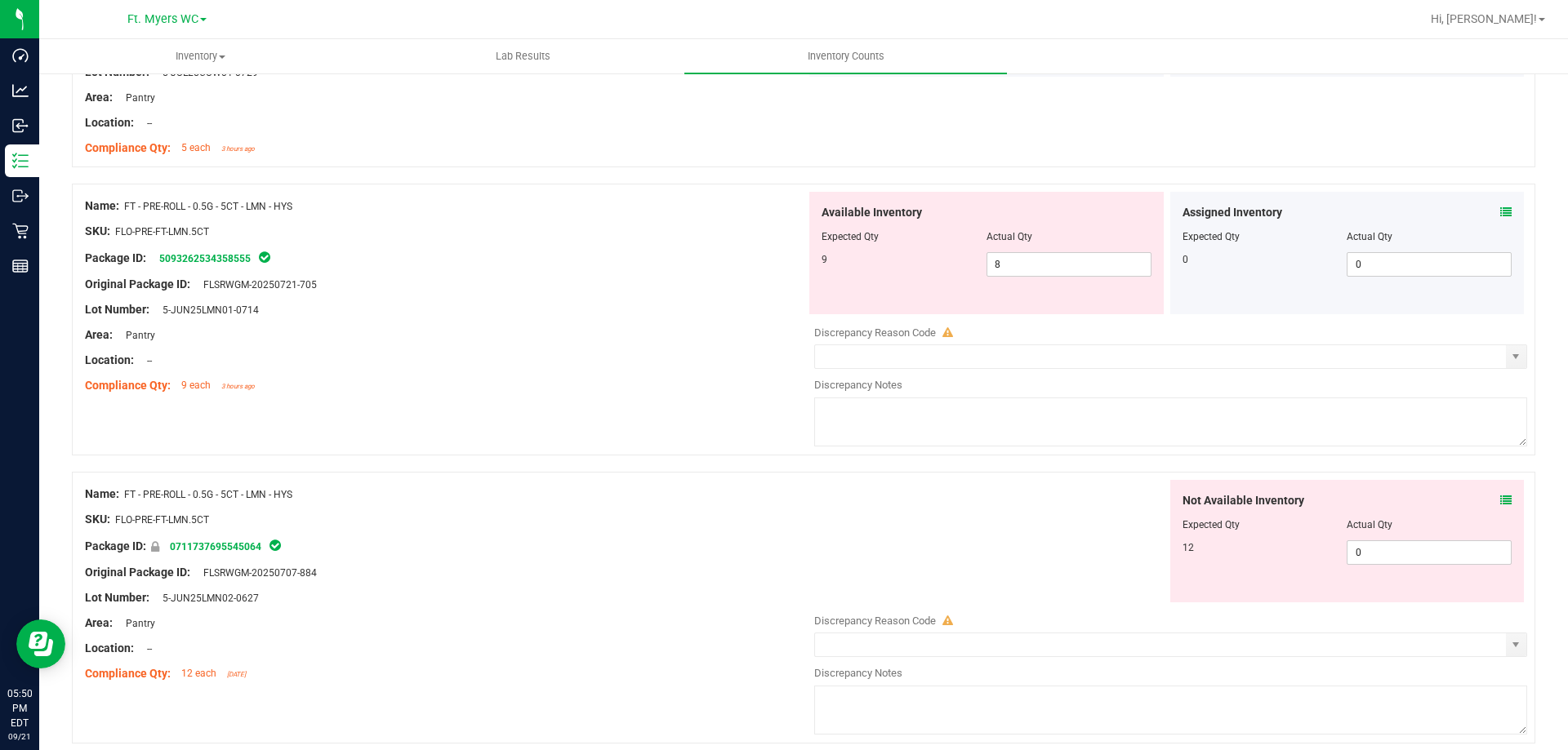
scroll to position [3020, 0]
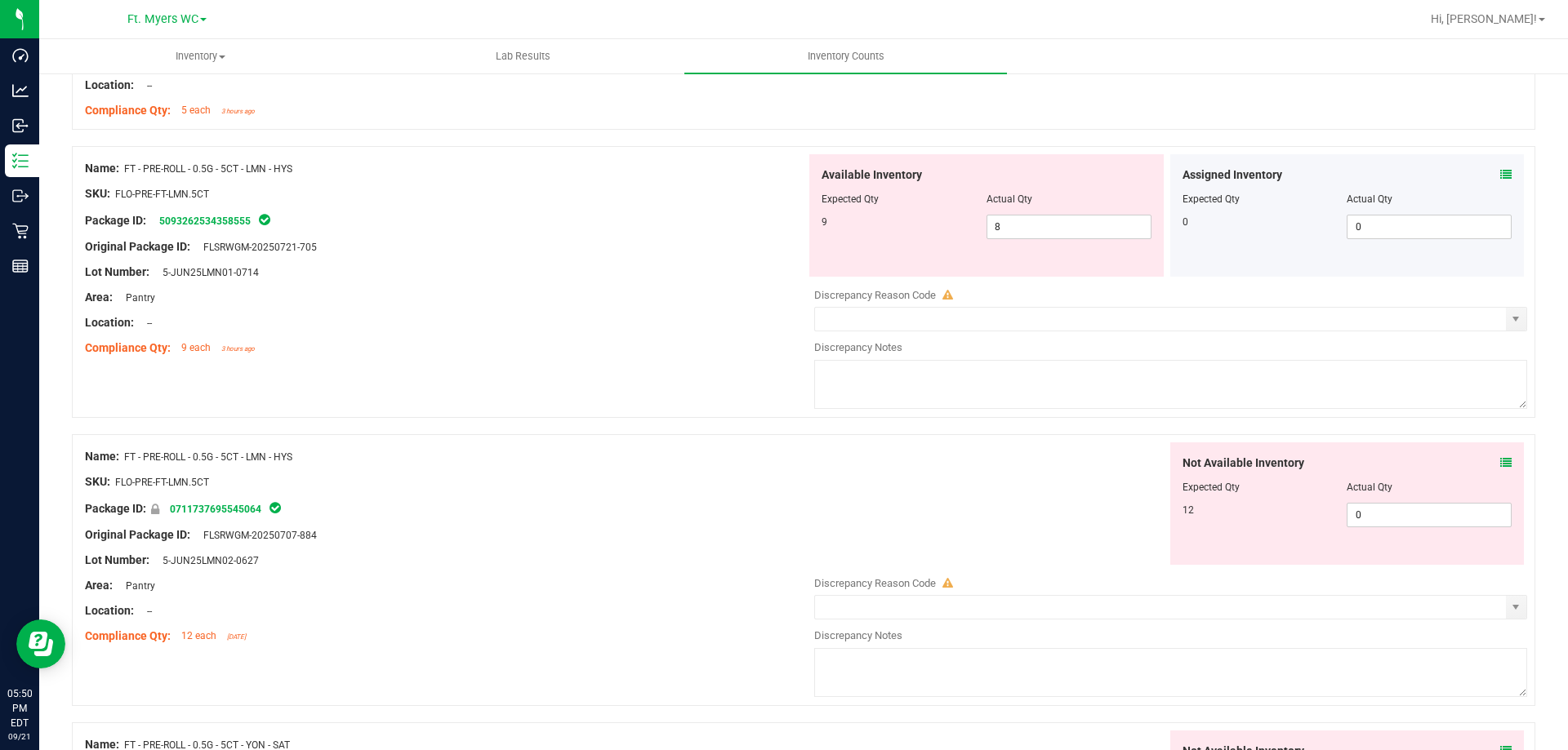
click at [1501, 462] on icon at bounding box center [1506, 462] width 12 height 12
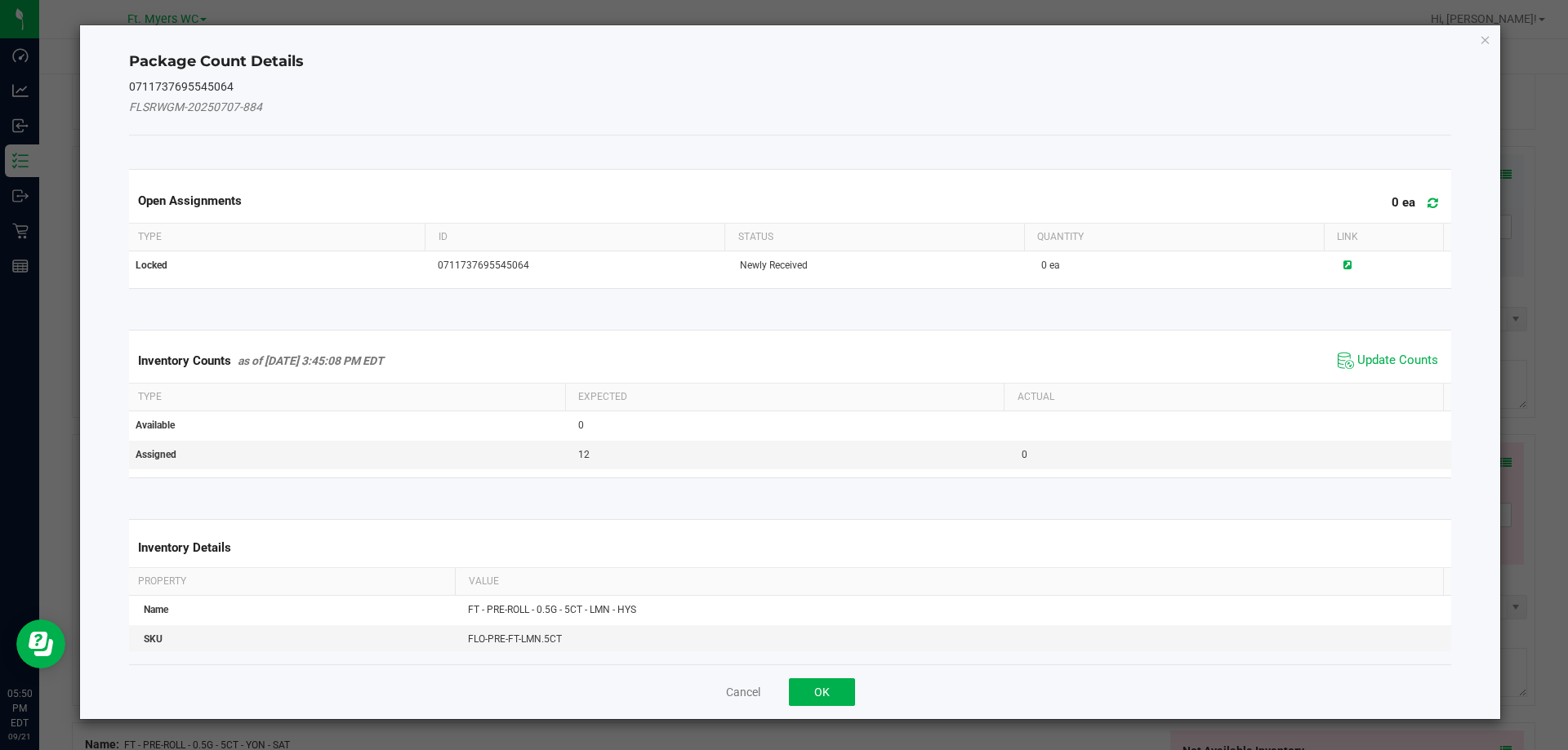
click at [1426, 193] on span at bounding box center [1429, 203] width 27 height 23
click at [1391, 364] on span "Update Counts" at bounding box center [1398, 360] width 81 height 16
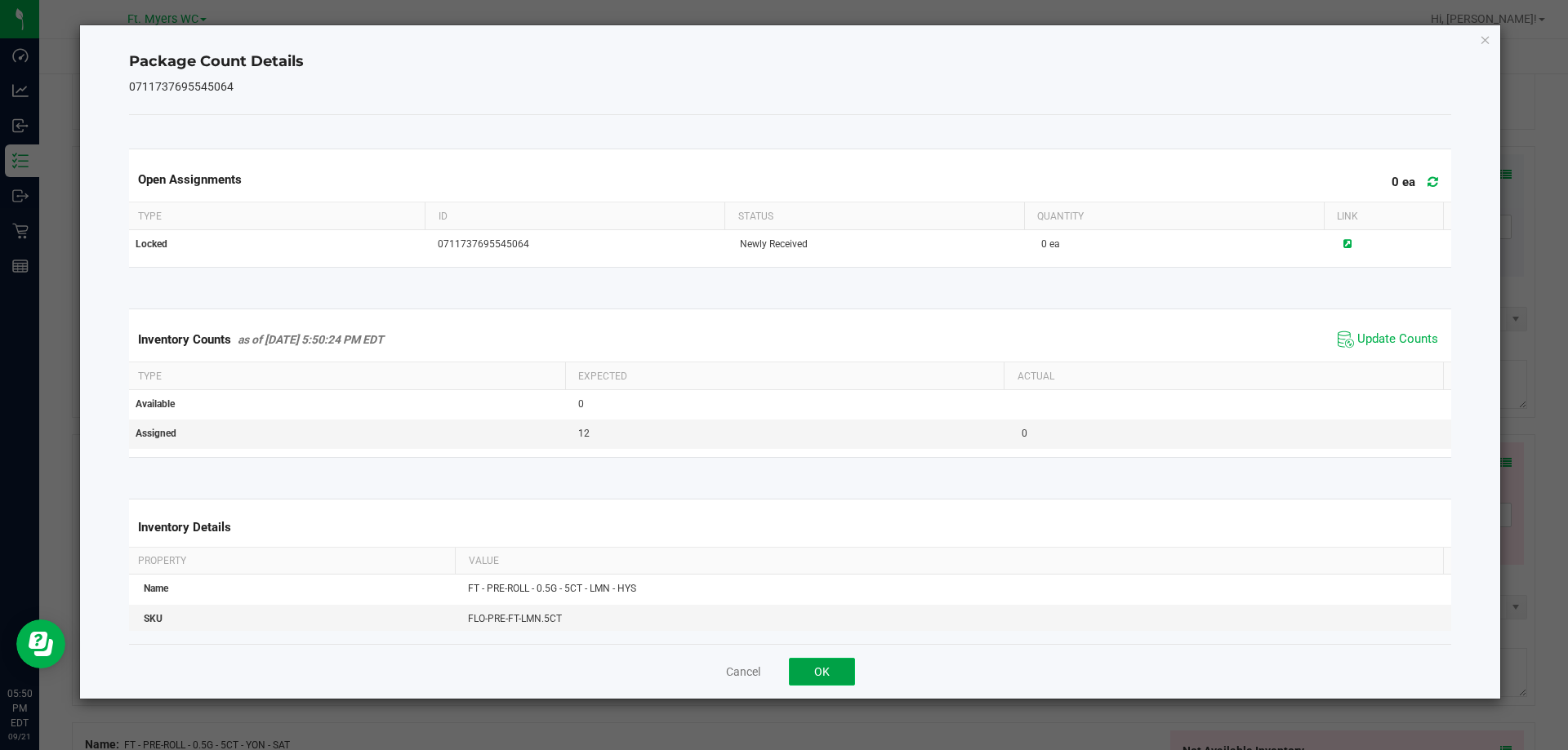
click at [834, 666] on button "OK" at bounding box center [821, 671] width 66 height 28
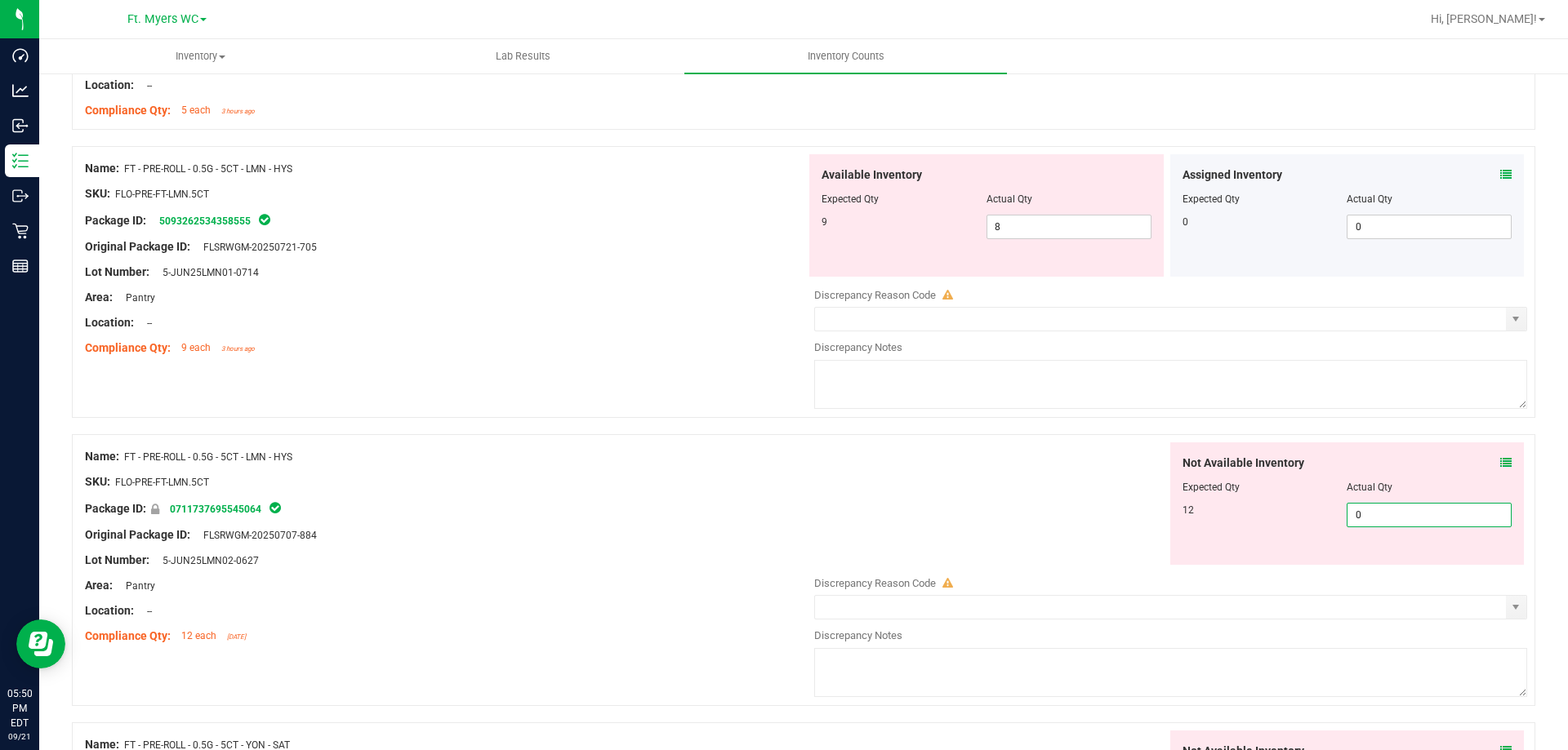
click at [1372, 516] on span "0 0" at bounding box center [1429, 516] width 165 height 25
click at [1372, 516] on input "0" at bounding box center [1429, 515] width 163 height 23
click at [1057, 541] on div "Not Available Inventory Expected Qty Actual Qty 12 12 12" at bounding box center [1167, 504] width 721 height 122
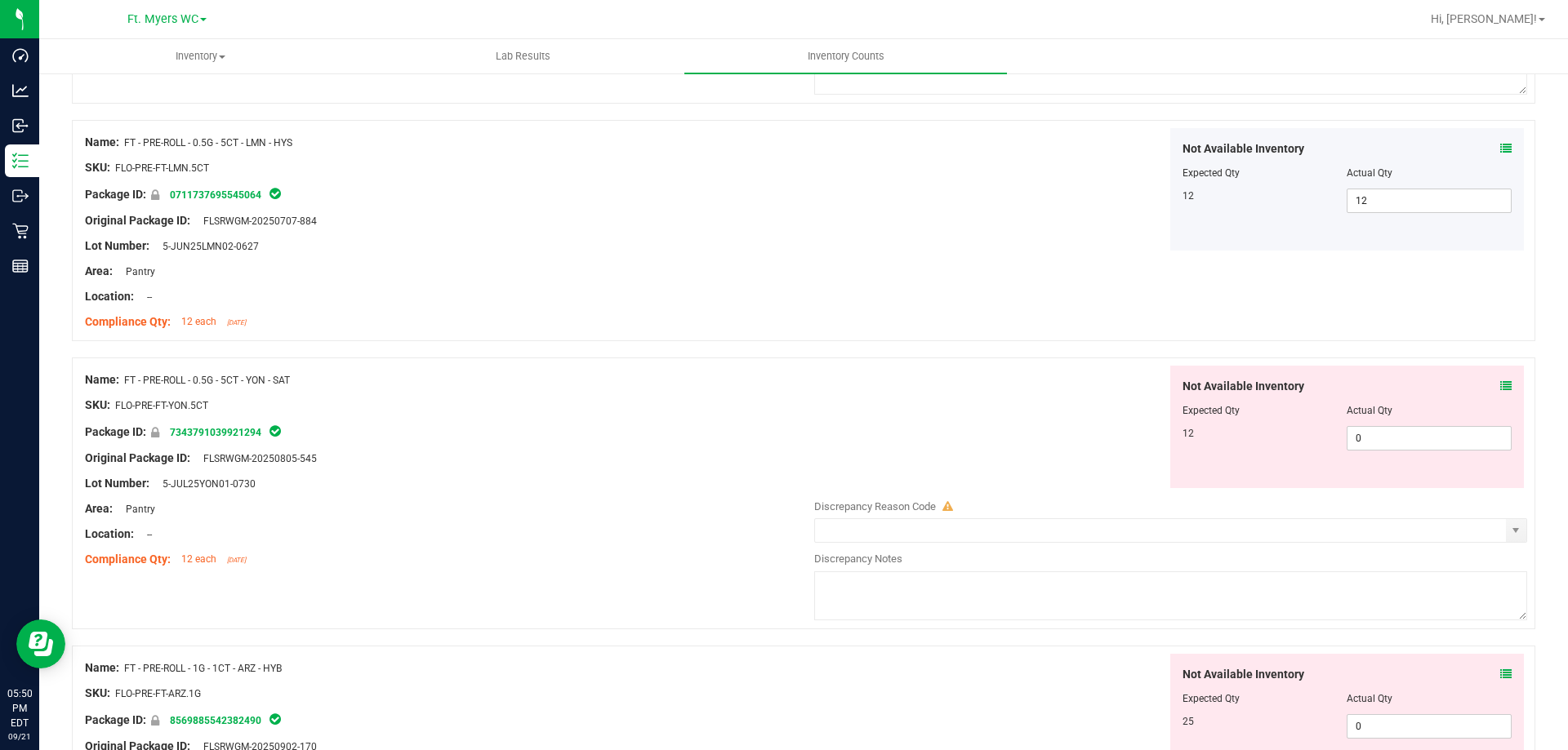
scroll to position [3347, 0]
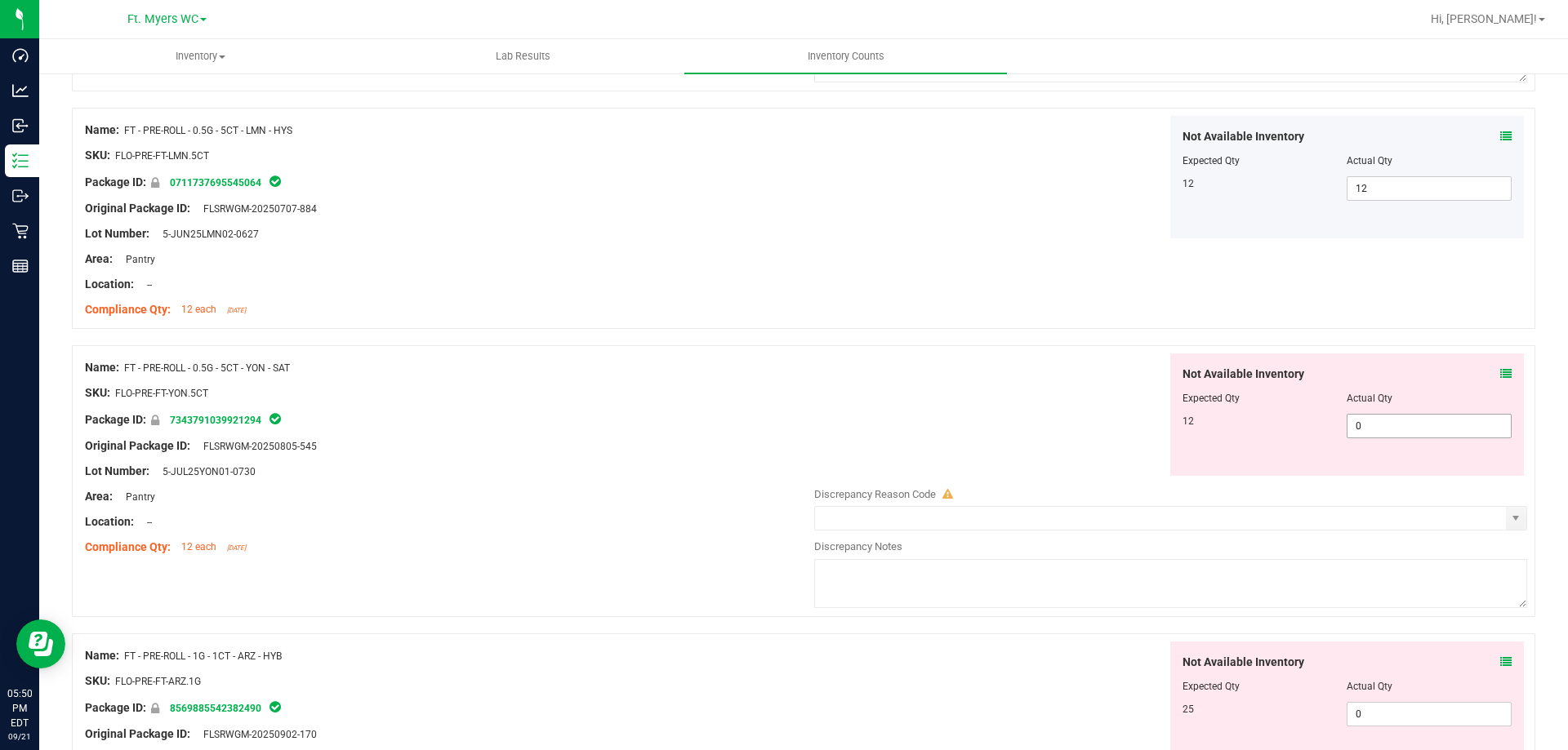
click at [1396, 430] on span "0 0" at bounding box center [1429, 426] width 165 height 25
click at [1396, 430] on input "0" at bounding box center [1429, 426] width 163 height 23
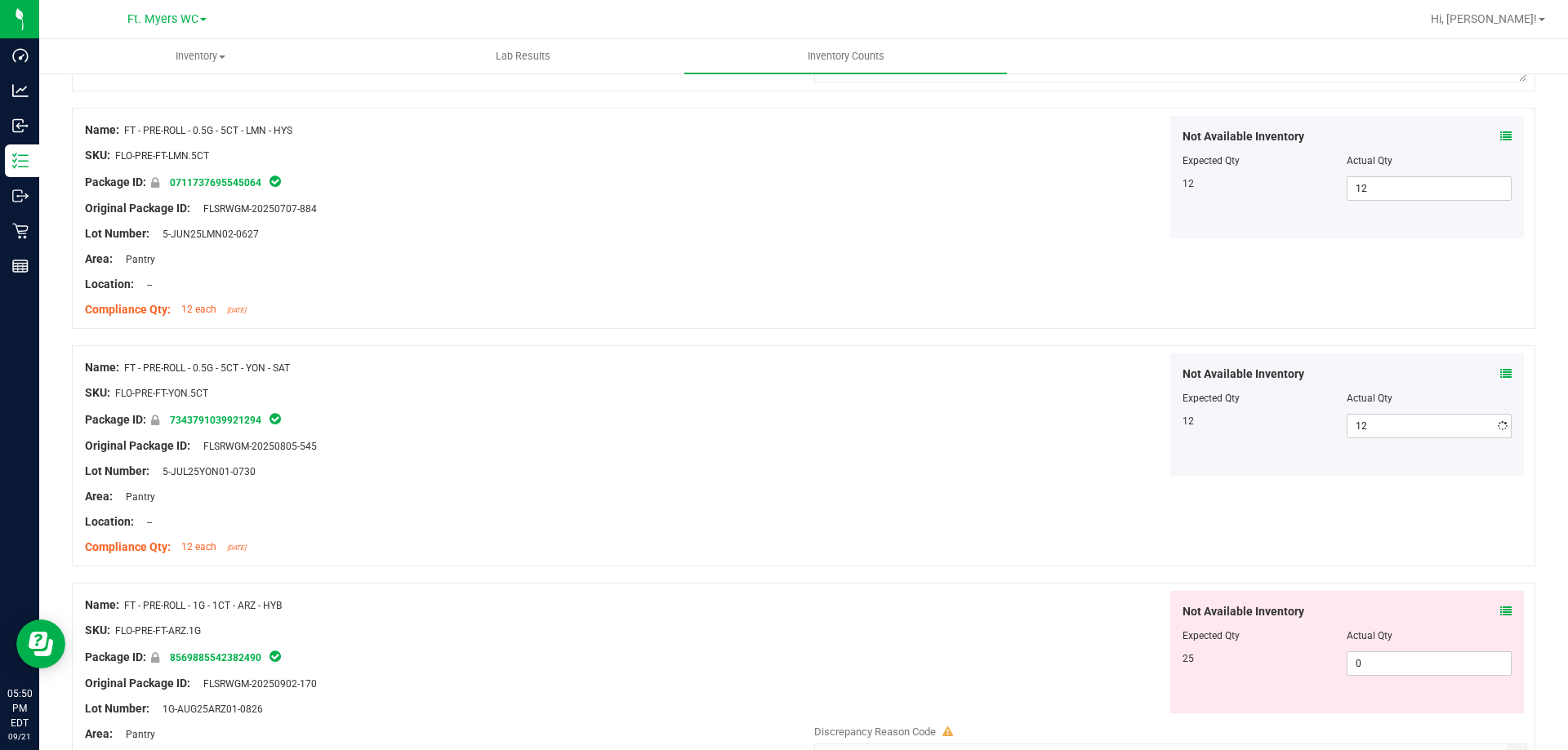
click at [896, 221] on div "Not Available Inventory Expected Qty Actual Qty 12 12 12" at bounding box center [1167, 178] width 721 height 122
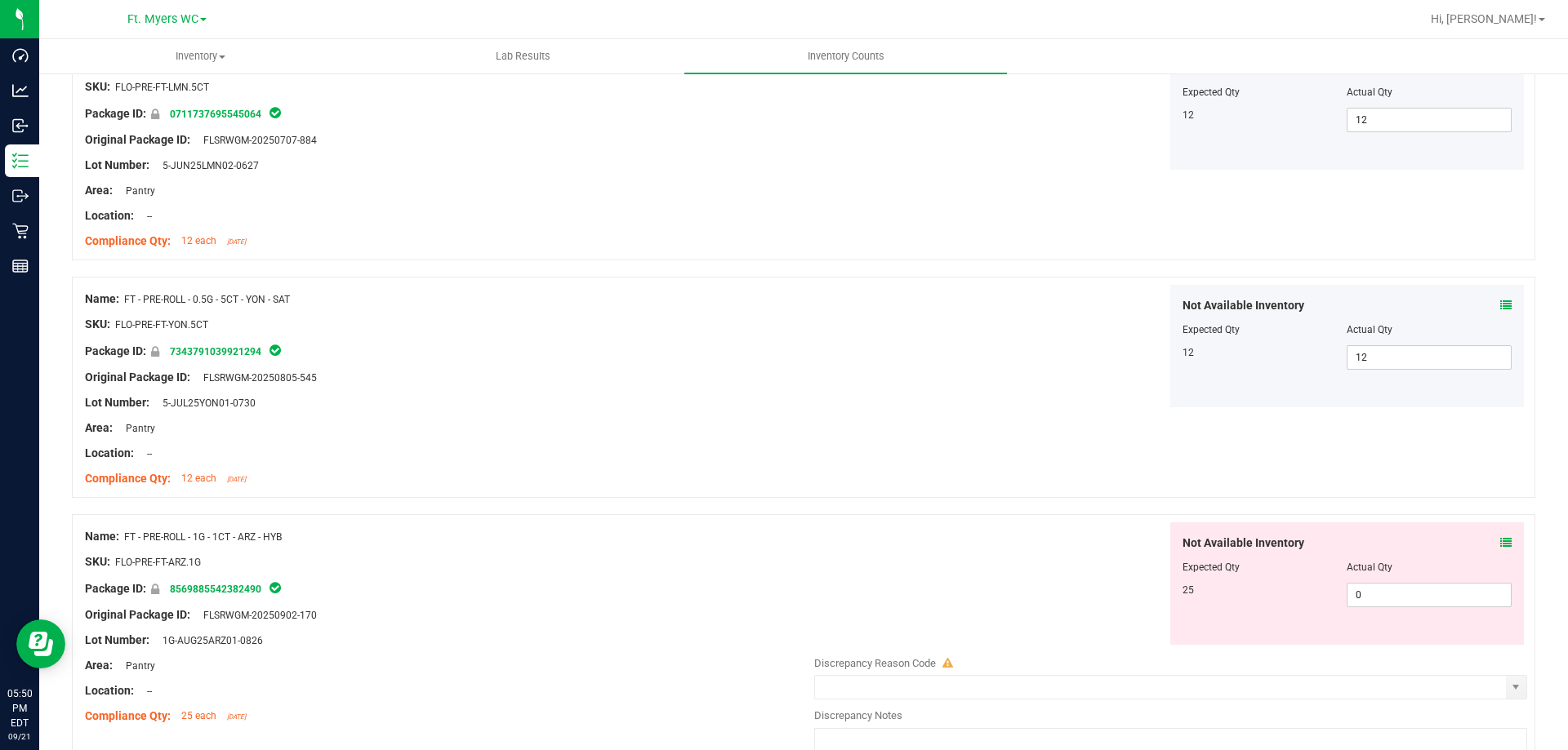
scroll to position [3510, 0]
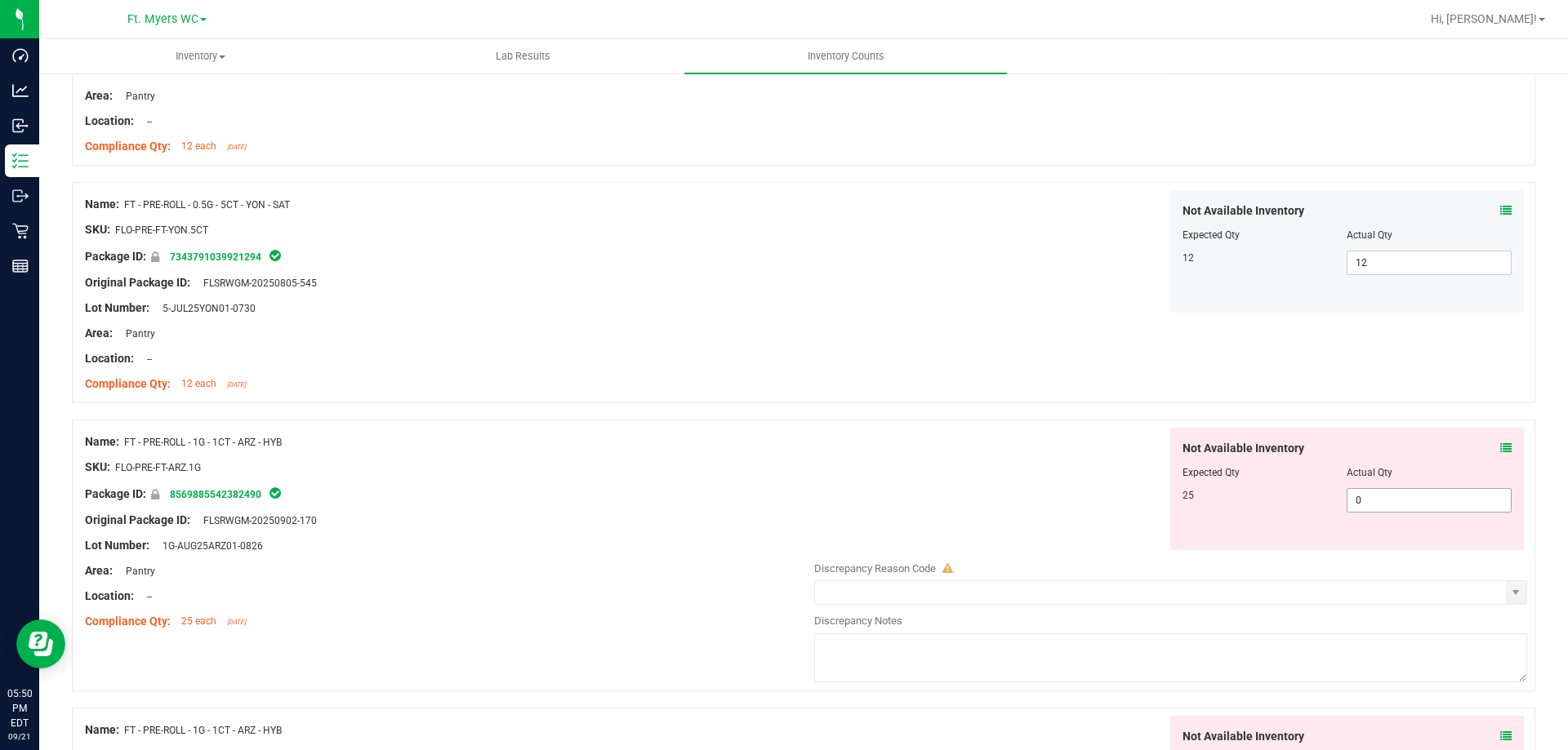
click at [1367, 499] on span "0 0" at bounding box center [1429, 501] width 165 height 25
click at [1367, 499] on input "0" at bounding box center [1429, 501] width 163 height 23
click at [906, 383] on div "Name: FT - PRE-ROLL - 0.5G - 5CT - YON - SAT SKU: FLO-PRE-FT-YON.5CT Package ID…" at bounding box center [804, 292] width 1463 height 221
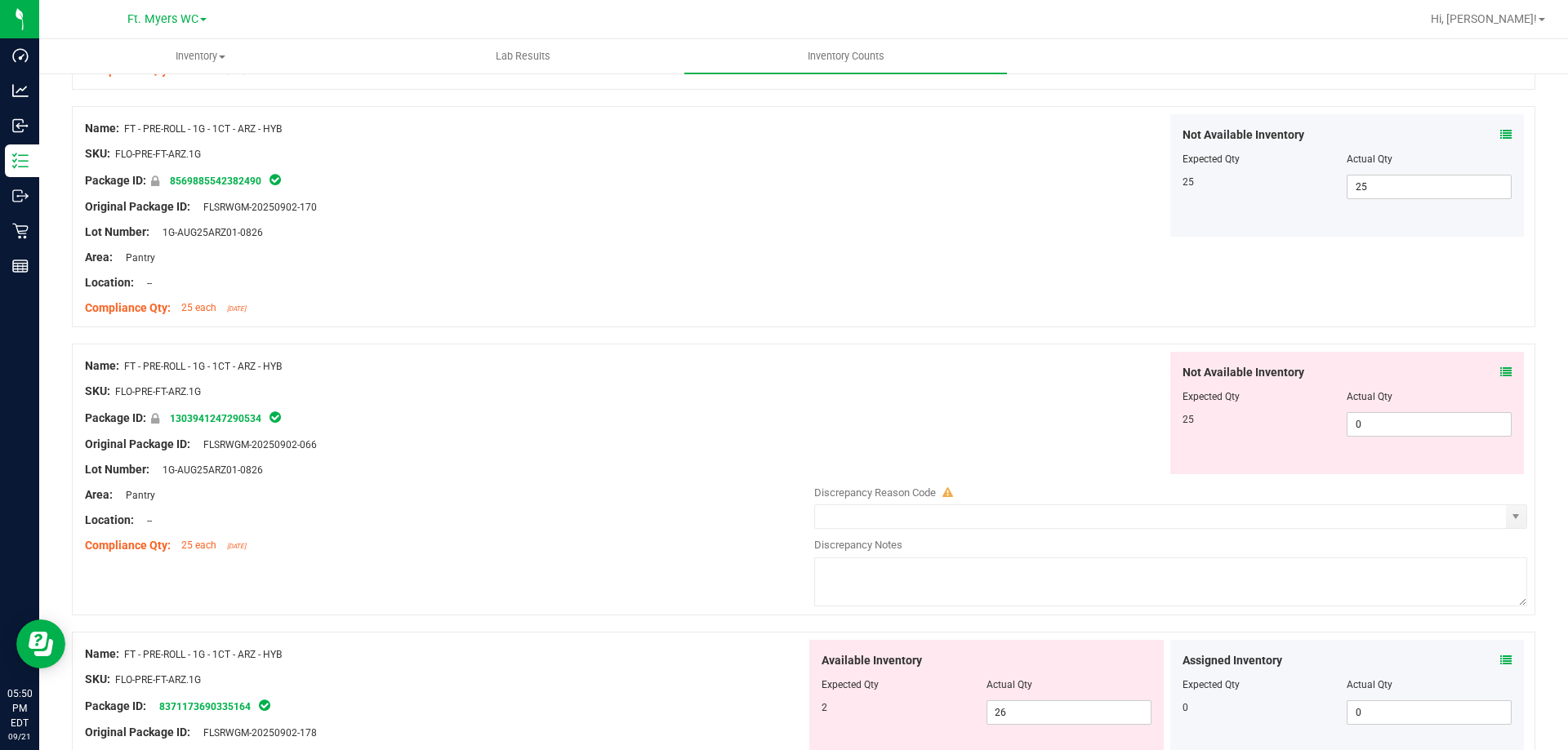
scroll to position [3837, 0]
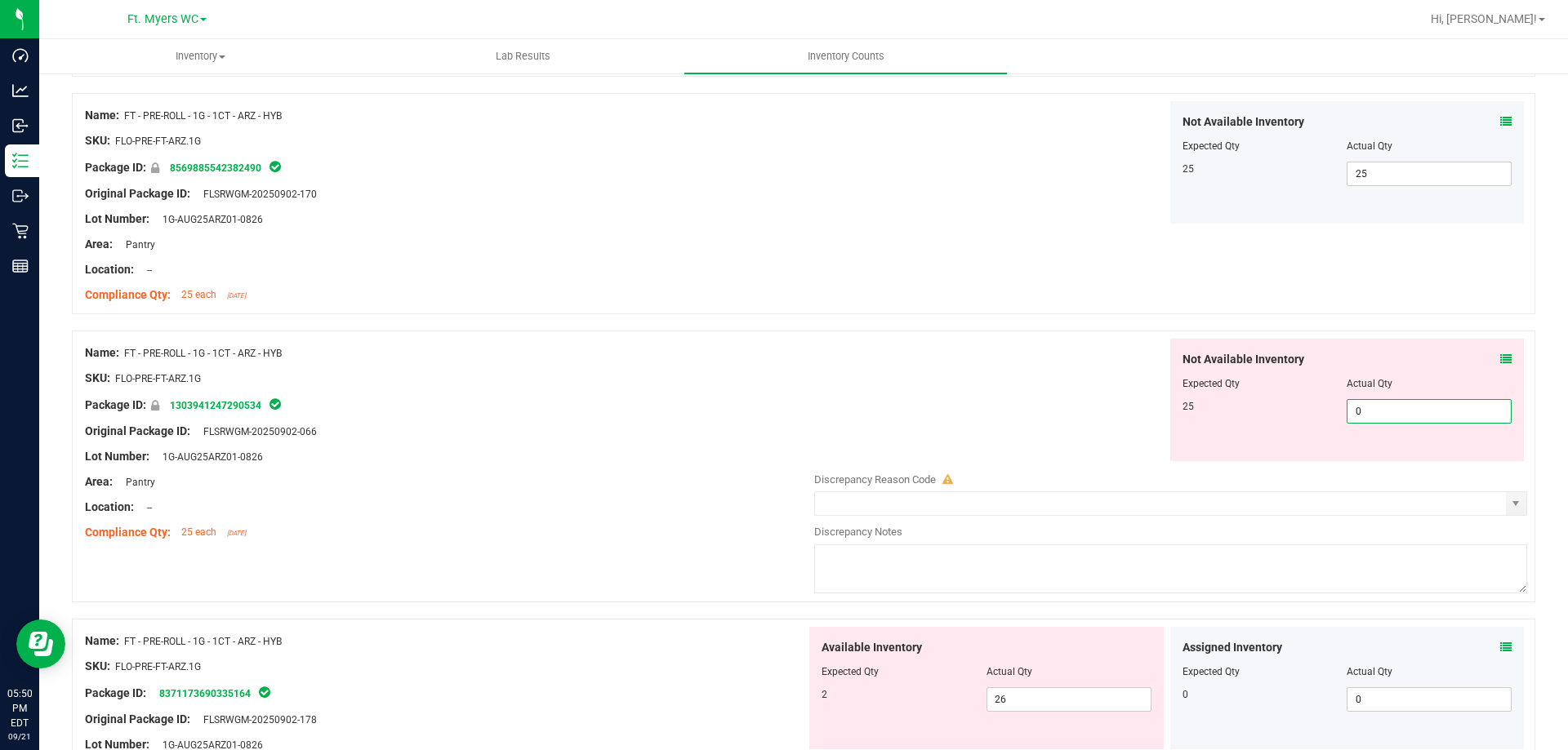
click at [1377, 402] on span "0 0" at bounding box center [1429, 412] width 165 height 25
click at [1379, 415] on input "0" at bounding box center [1429, 412] width 163 height 23
click at [1124, 403] on div "Not Available Inventory Expected Qty Actual Qty 25 25 25" at bounding box center [1167, 400] width 721 height 122
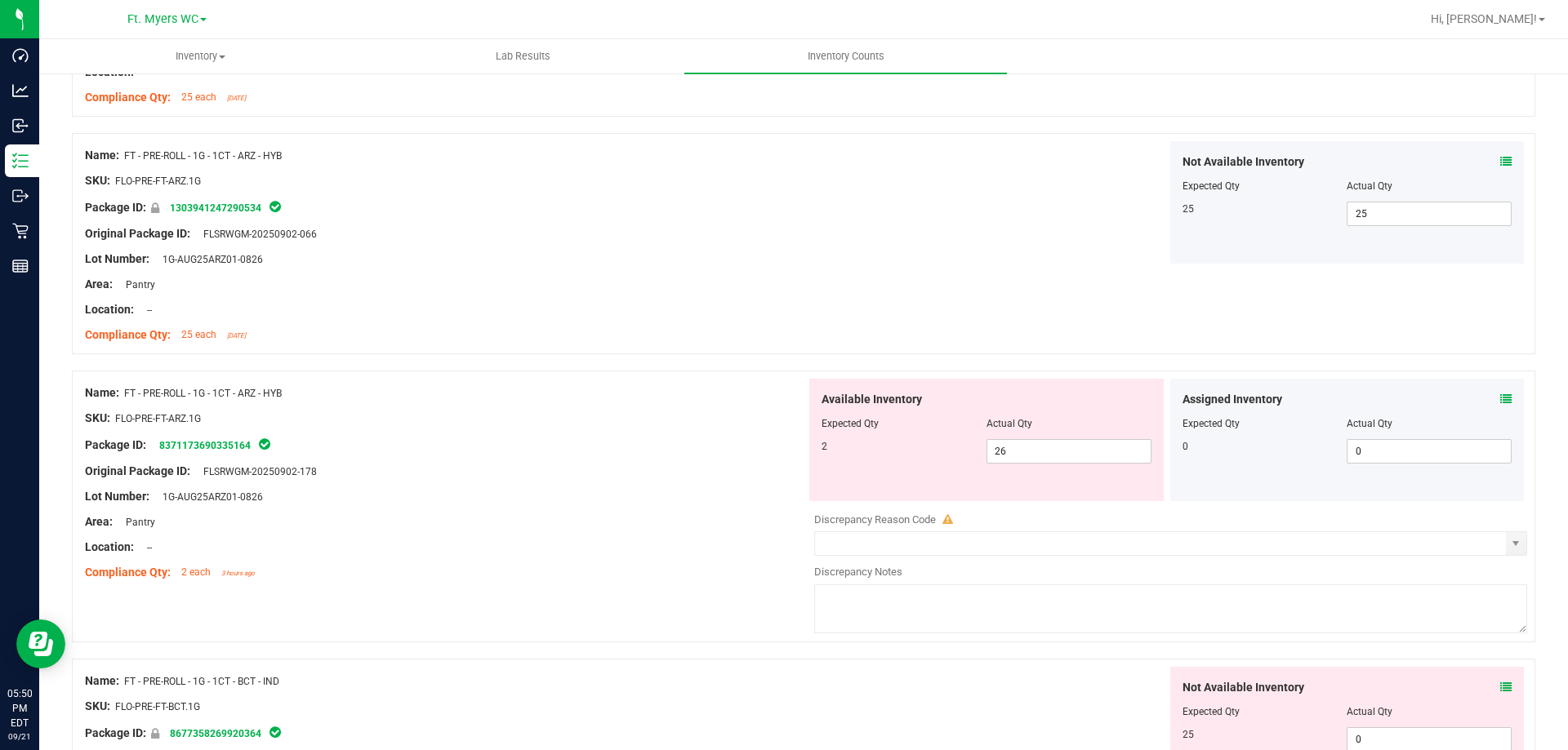
scroll to position [4164, 0]
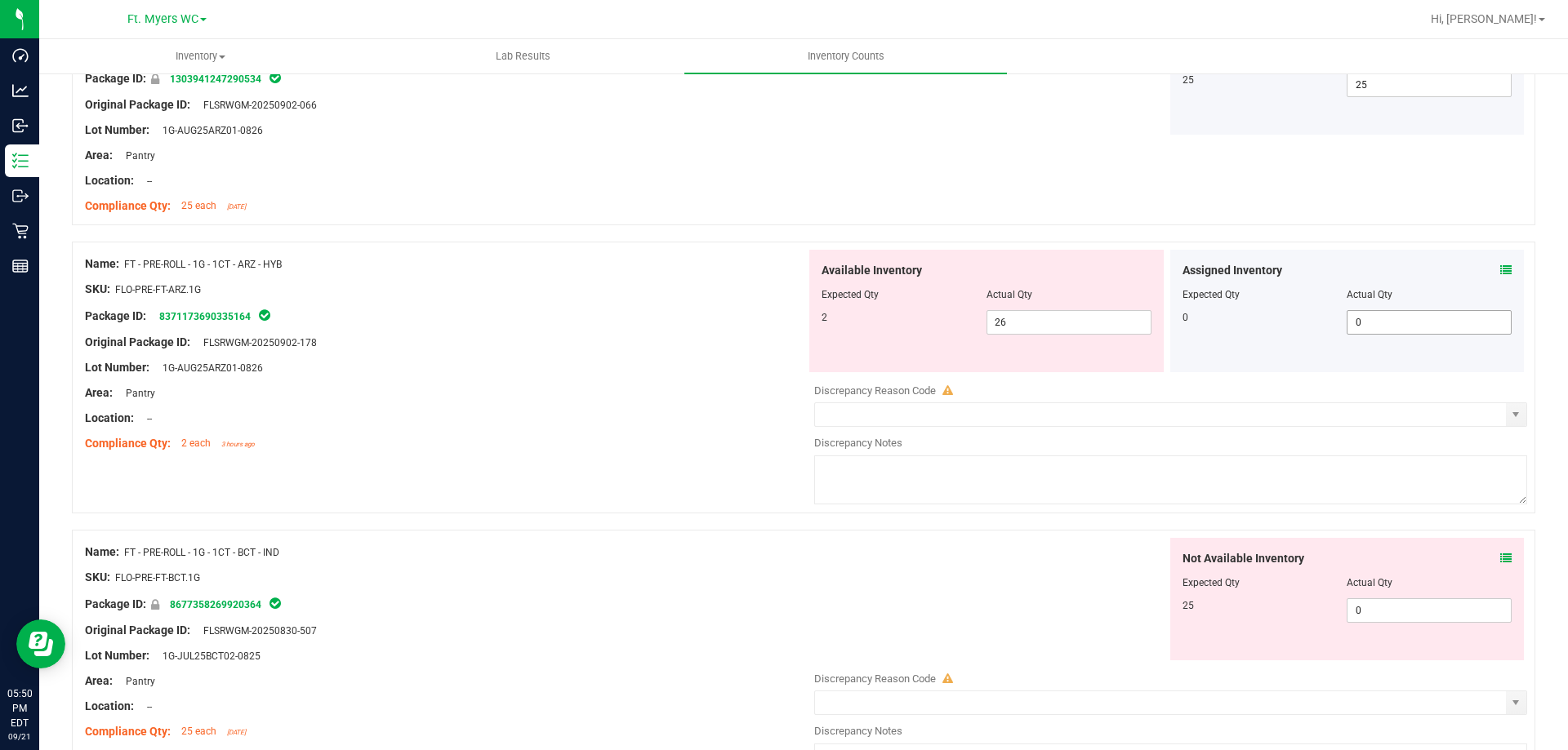
click at [1374, 316] on span "0 0" at bounding box center [1429, 323] width 165 height 25
click at [1374, 316] on input "0" at bounding box center [1429, 322] width 163 height 23
click at [1050, 341] on div "Available Inventory Expected Qty Actual Qty 2 26 26" at bounding box center [986, 311] width 354 height 122
click at [1501, 262] on div "Assigned Inventory Expected Qty Actual Qty 0 0 0" at bounding box center [1347, 311] width 354 height 122
click at [1501, 272] on icon at bounding box center [1506, 270] width 12 height 12
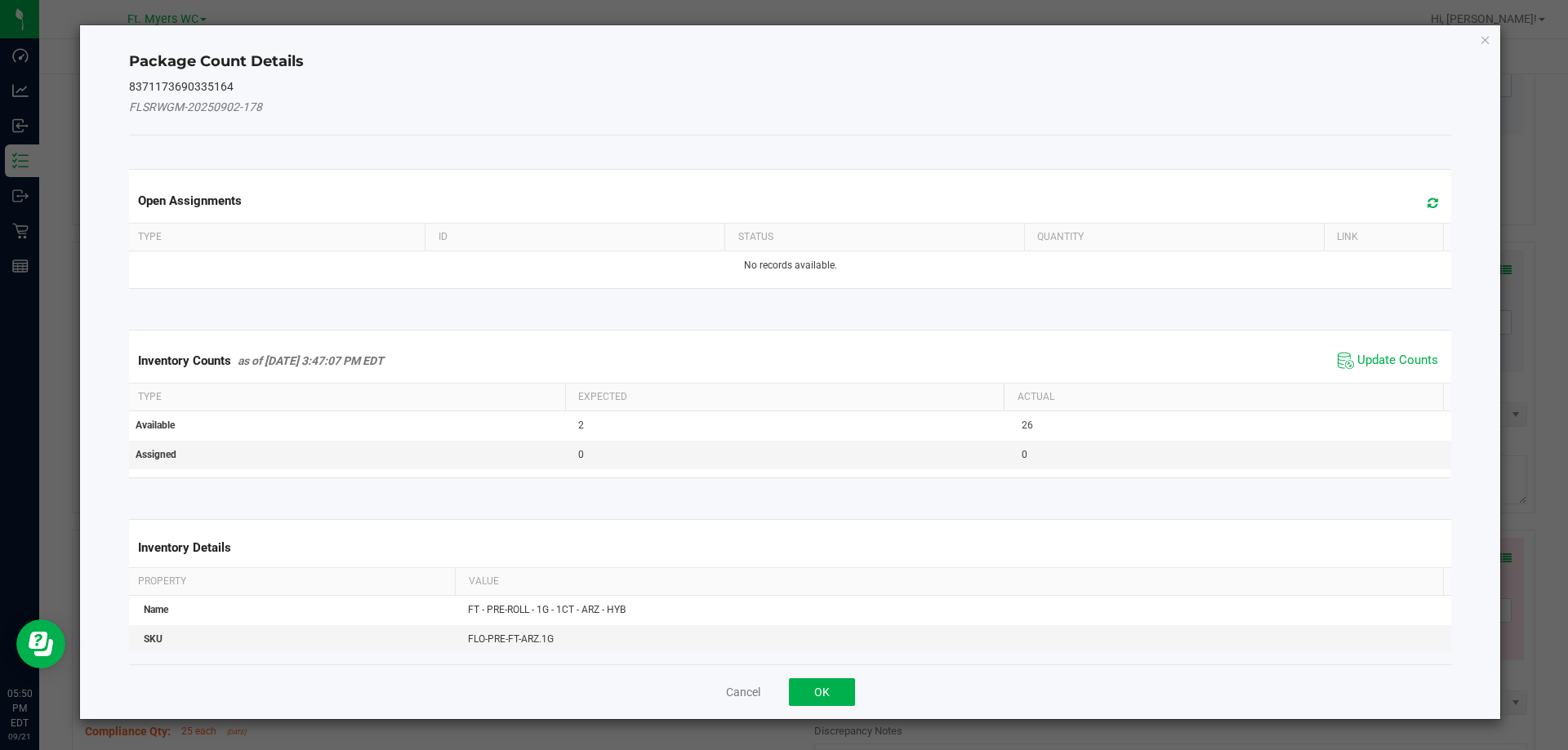
click at [1378, 374] on div "Inventory Counts as of [DATE] 3:47:07 PM EDT Update Counts" at bounding box center [790, 361] width 1329 height 44
click at [1379, 369] on span "Update Counts" at bounding box center [1388, 361] width 108 height 25
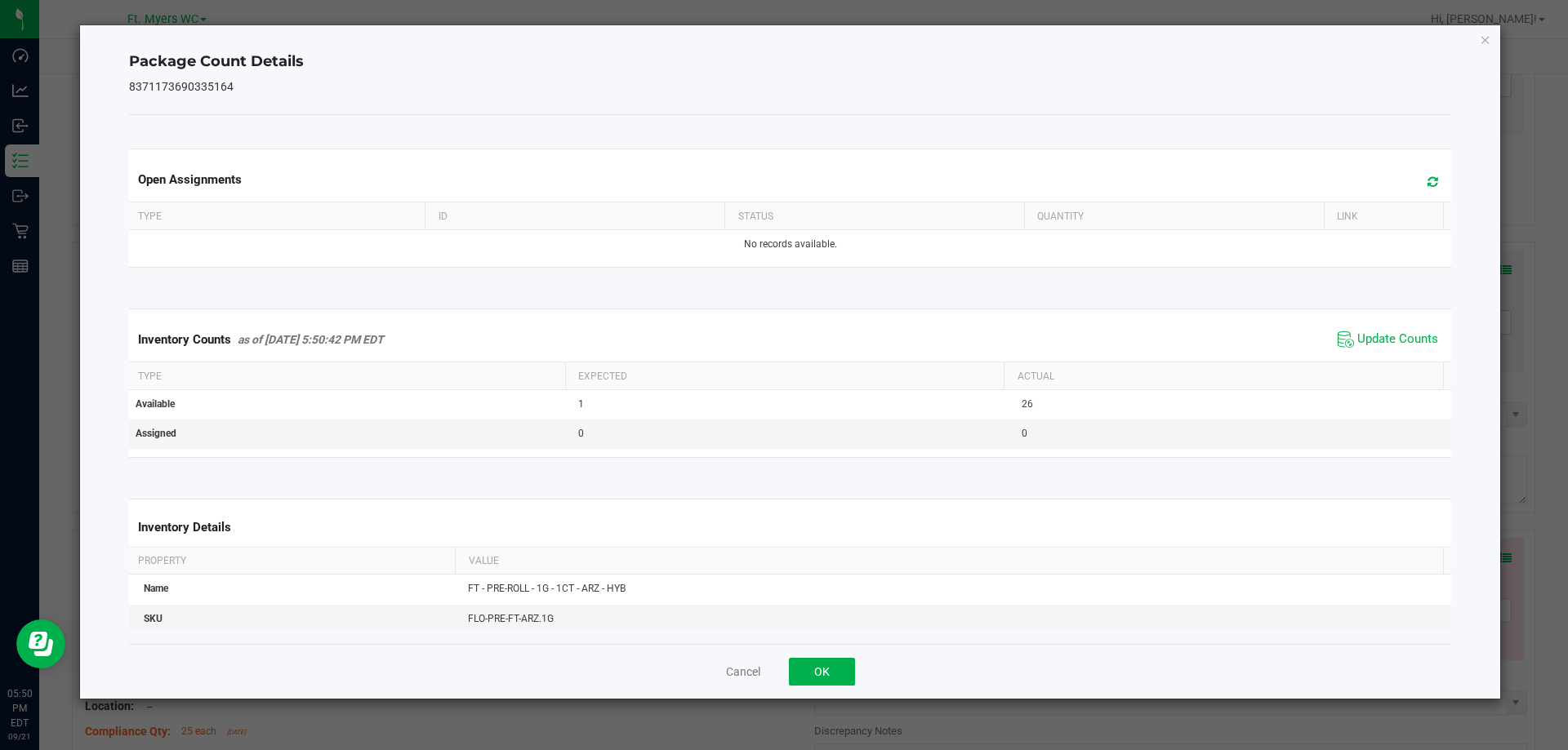
click at [1380, 362] on th "Actual" at bounding box center [1223, 375] width 440 height 28
click at [836, 667] on button "OK" at bounding box center [821, 671] width 66 height 28
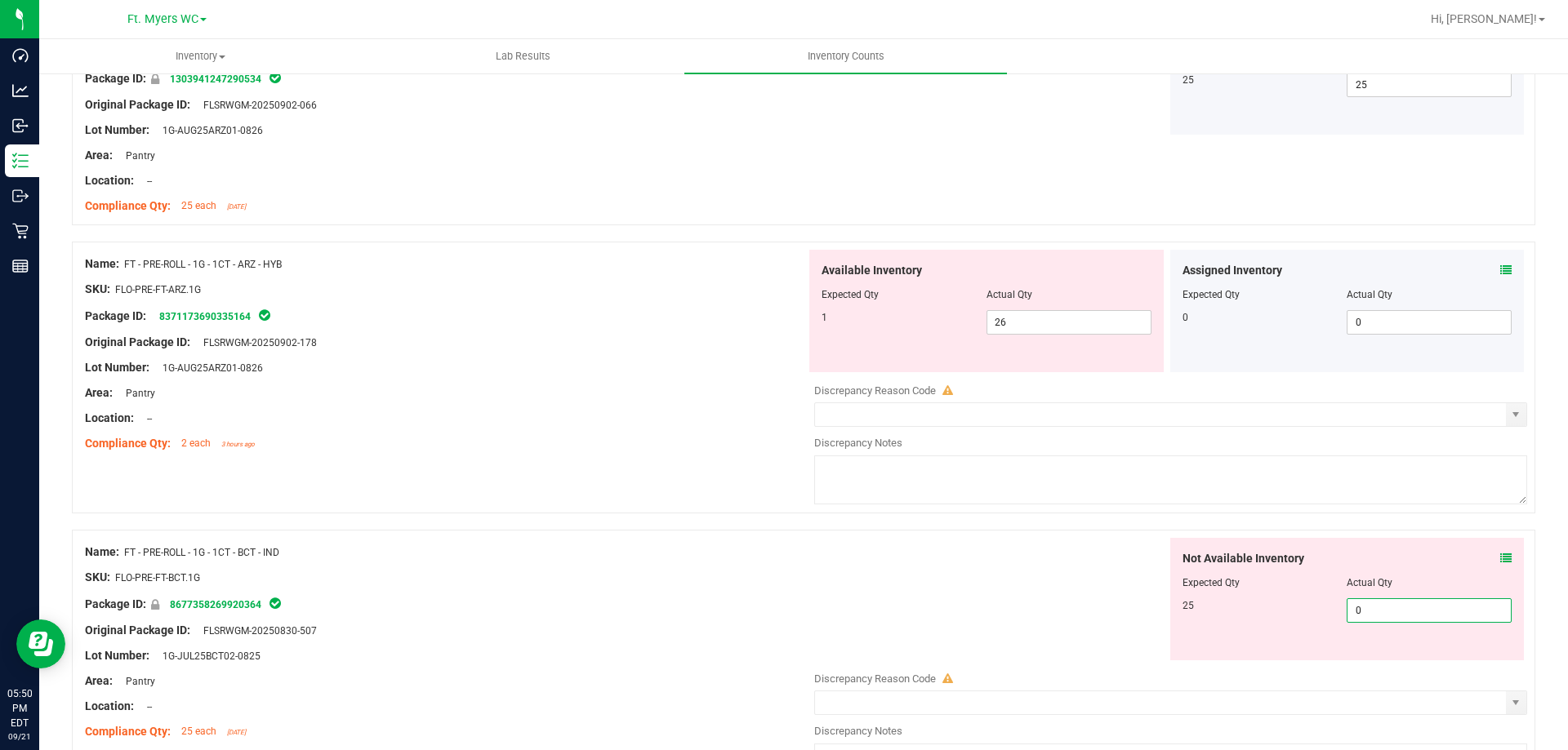
click at [1416, 617] on span "0 0" at bounding box center [1429, 611] width 165 height 25
click at [1416, 617] on input "0" at bounding box center [1429, 611] width 163 height 23
click at [1416, 617] on input "2" at bounding box center [1429, 611] width 163 height 23
click at [1170, 617] on div "Not Available Inventory Expected Qty Actual Qty 25 25 25" at bounding box center [1347, 599] width 354 height 122
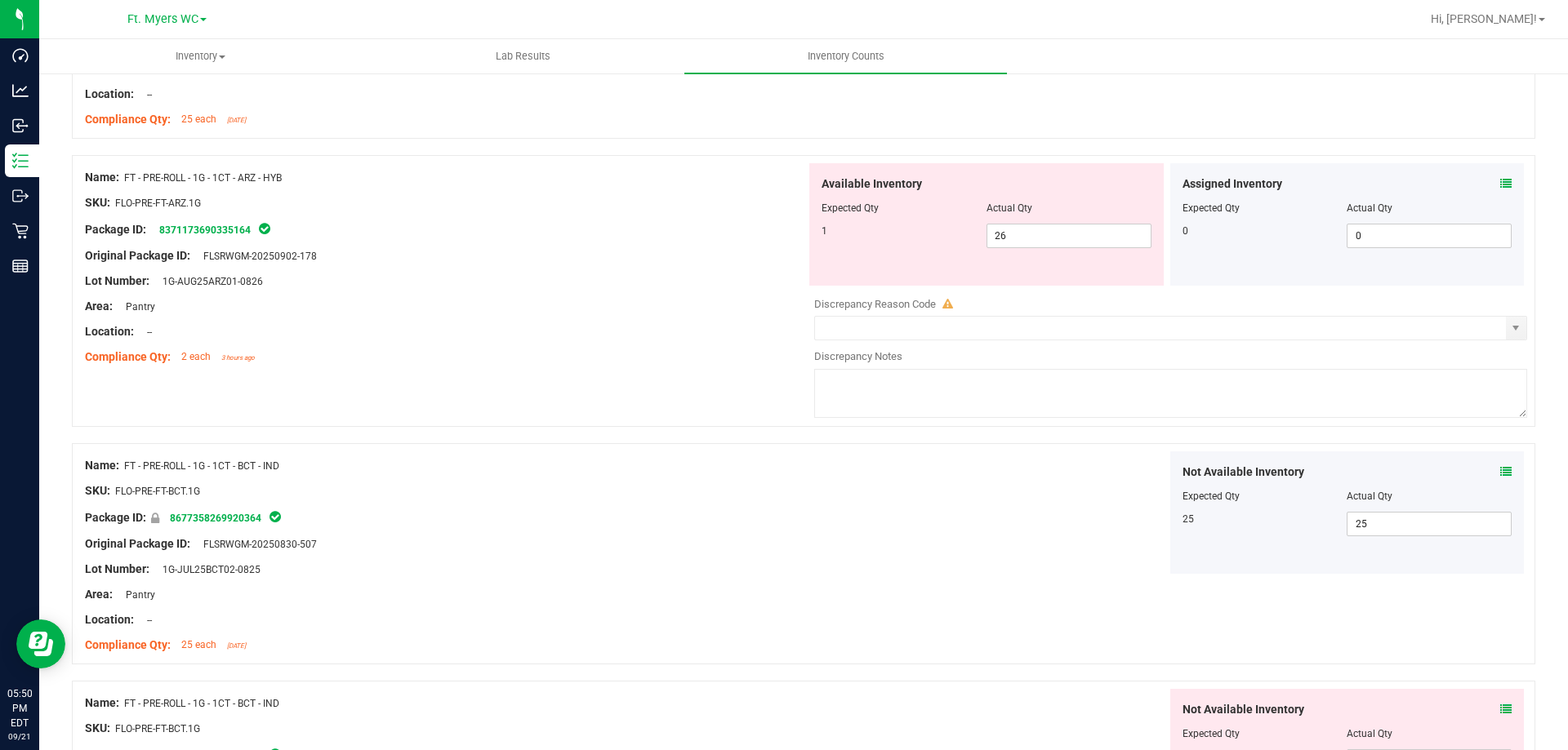
scroll to position [4524, 0]
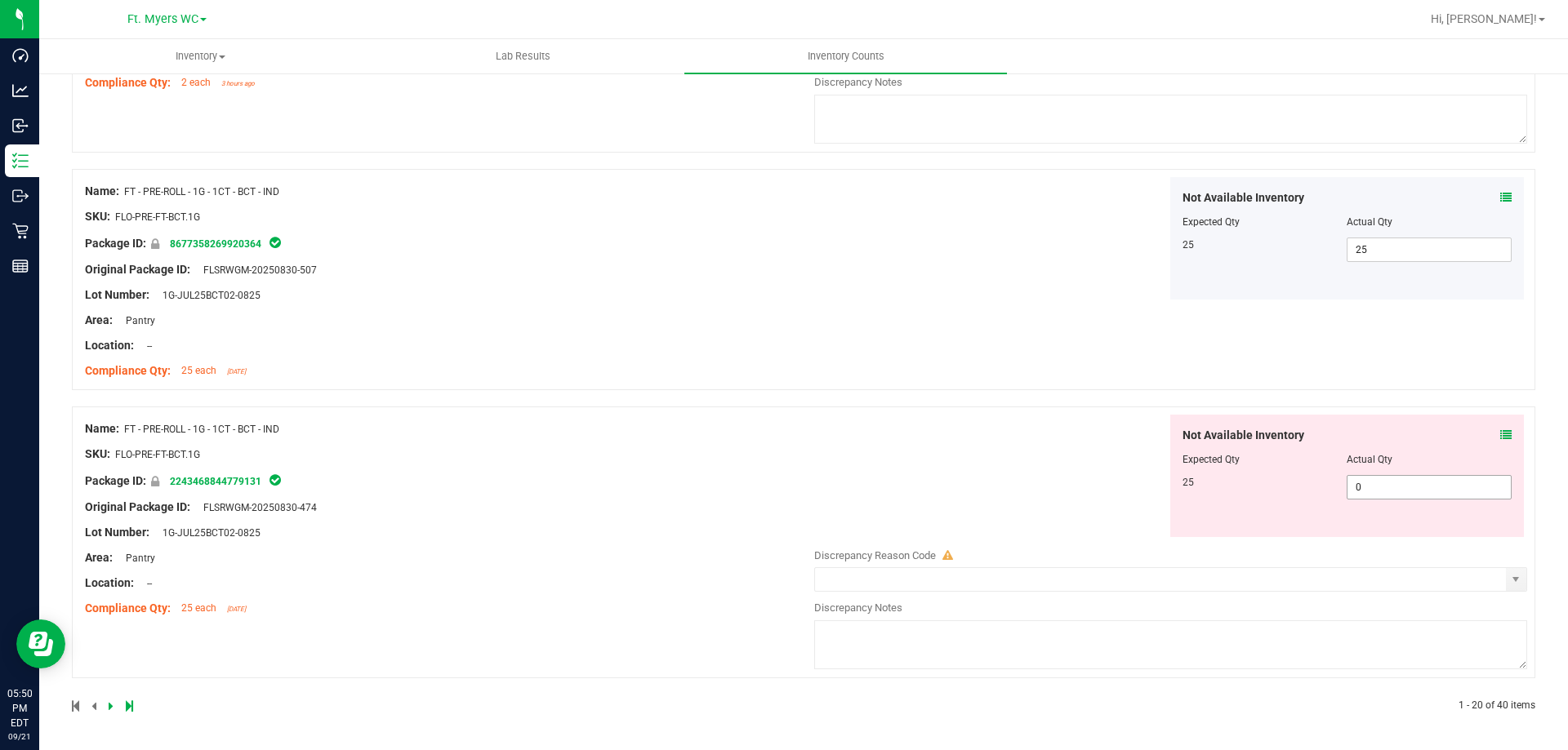
click at [1412, 484] on span "0 0" at bounding box center [1429, 487] width 165 height 25
click at [1412, 483] on input "0" at bounding box center [1429, 487] width 163 height 23
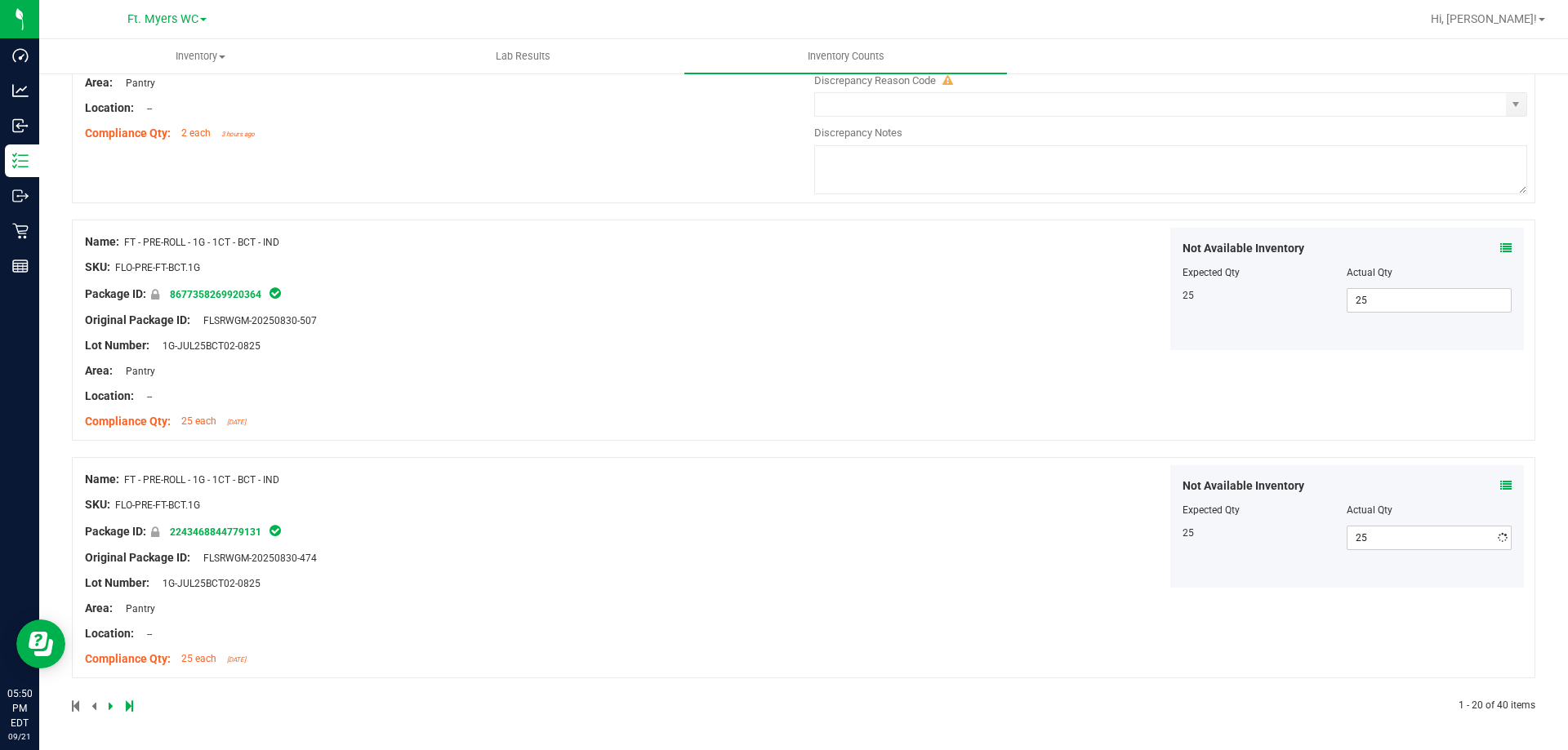
click at [984, 484] on div "Not Available Inventory Expected Qty Actual Qty 25 25 25" at bounding box center [1167, 526] width 721 height 122
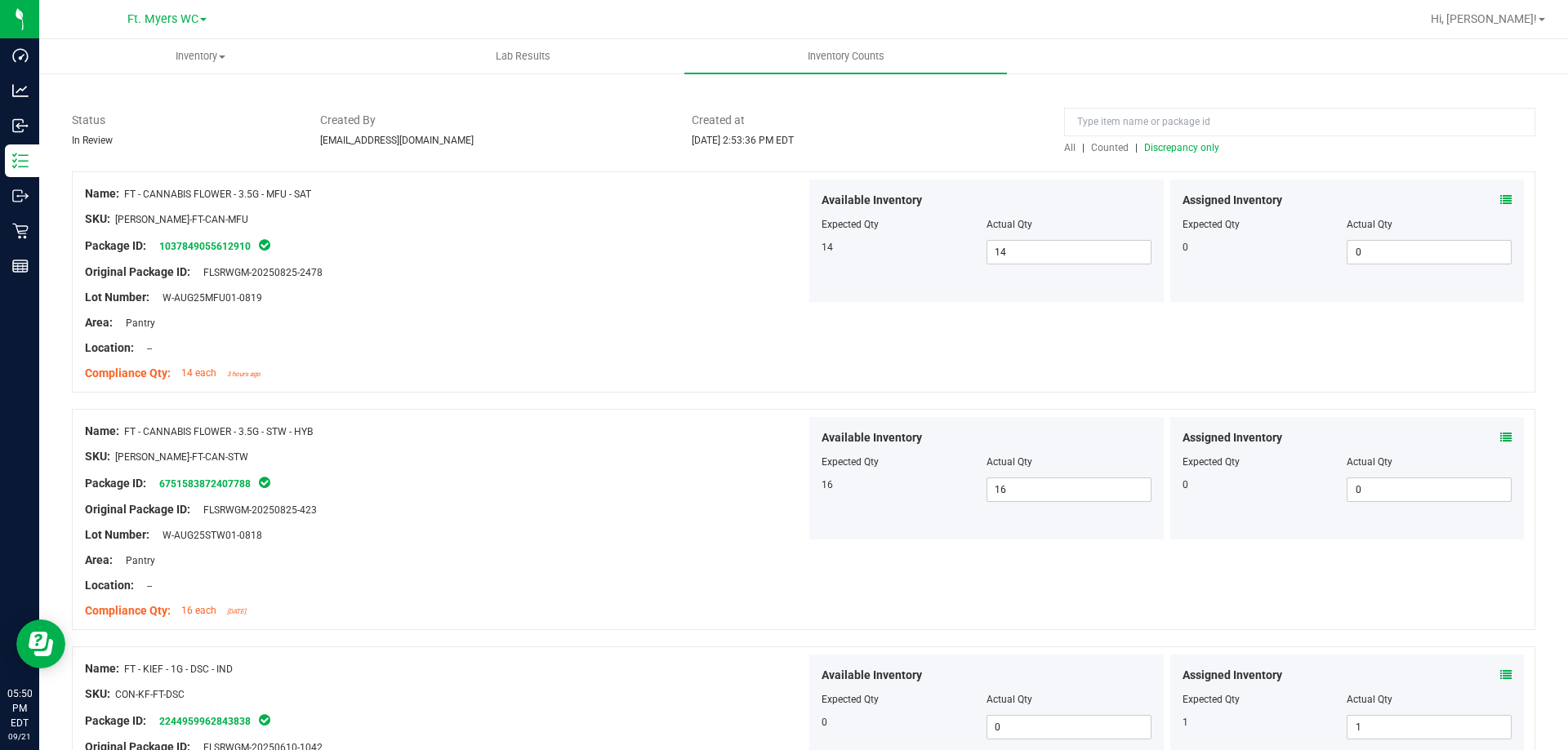
scroll to position [0, 0]
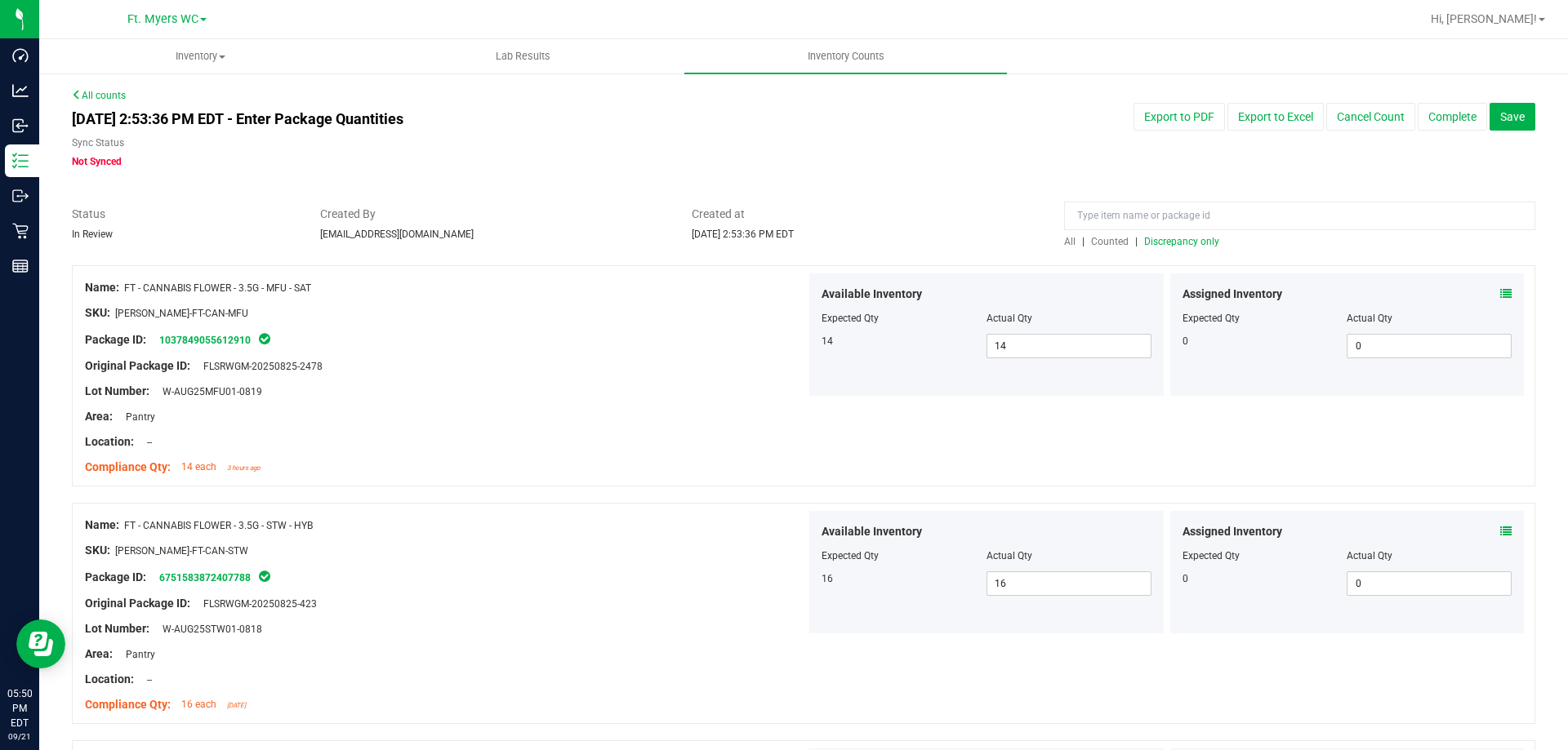
click at [1163, 247] on span "Discrepancy only" at bounding box center [1182, 241] width 75 height 12
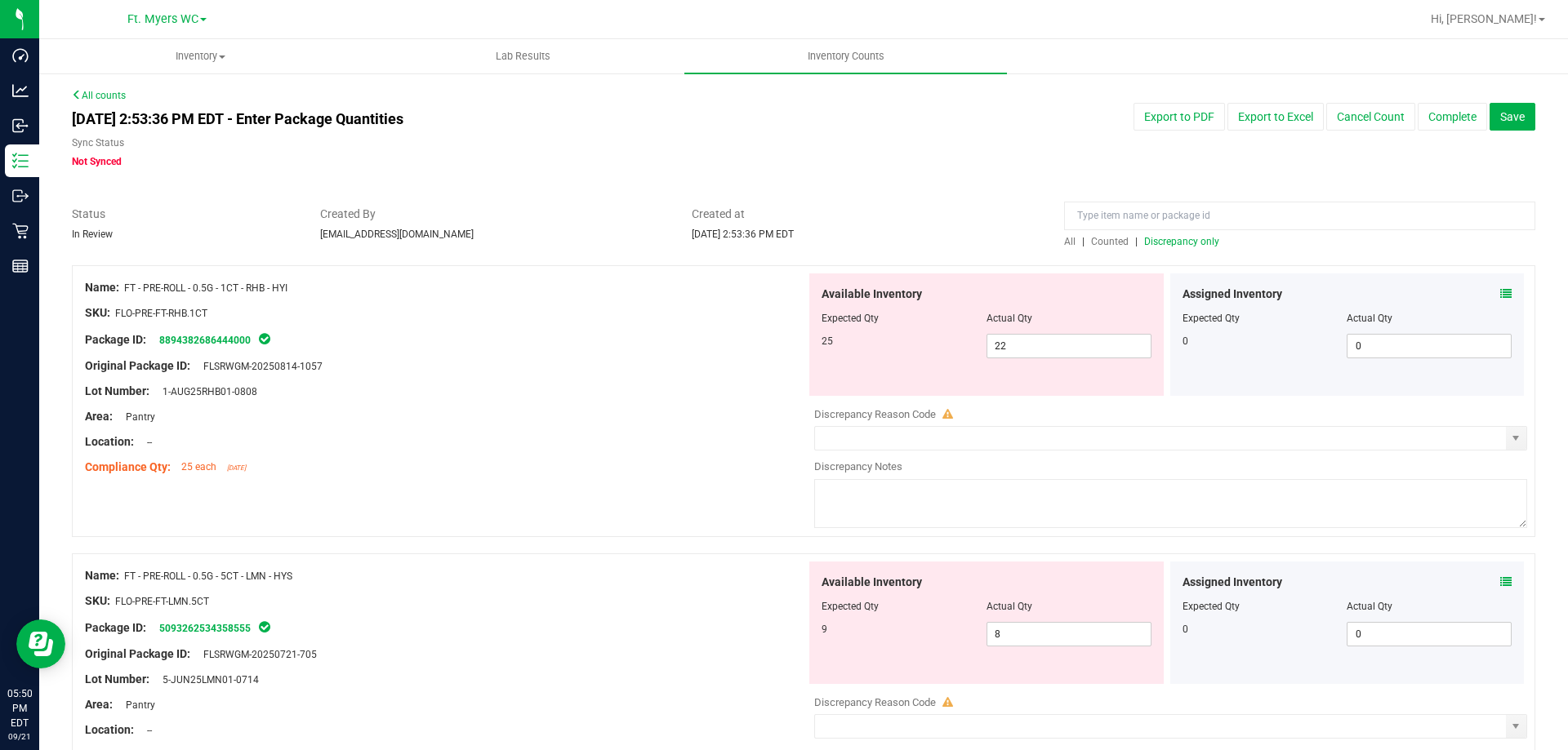
click at [1501, 286] on span at bounding box center [1506, 294] width 12 height 17
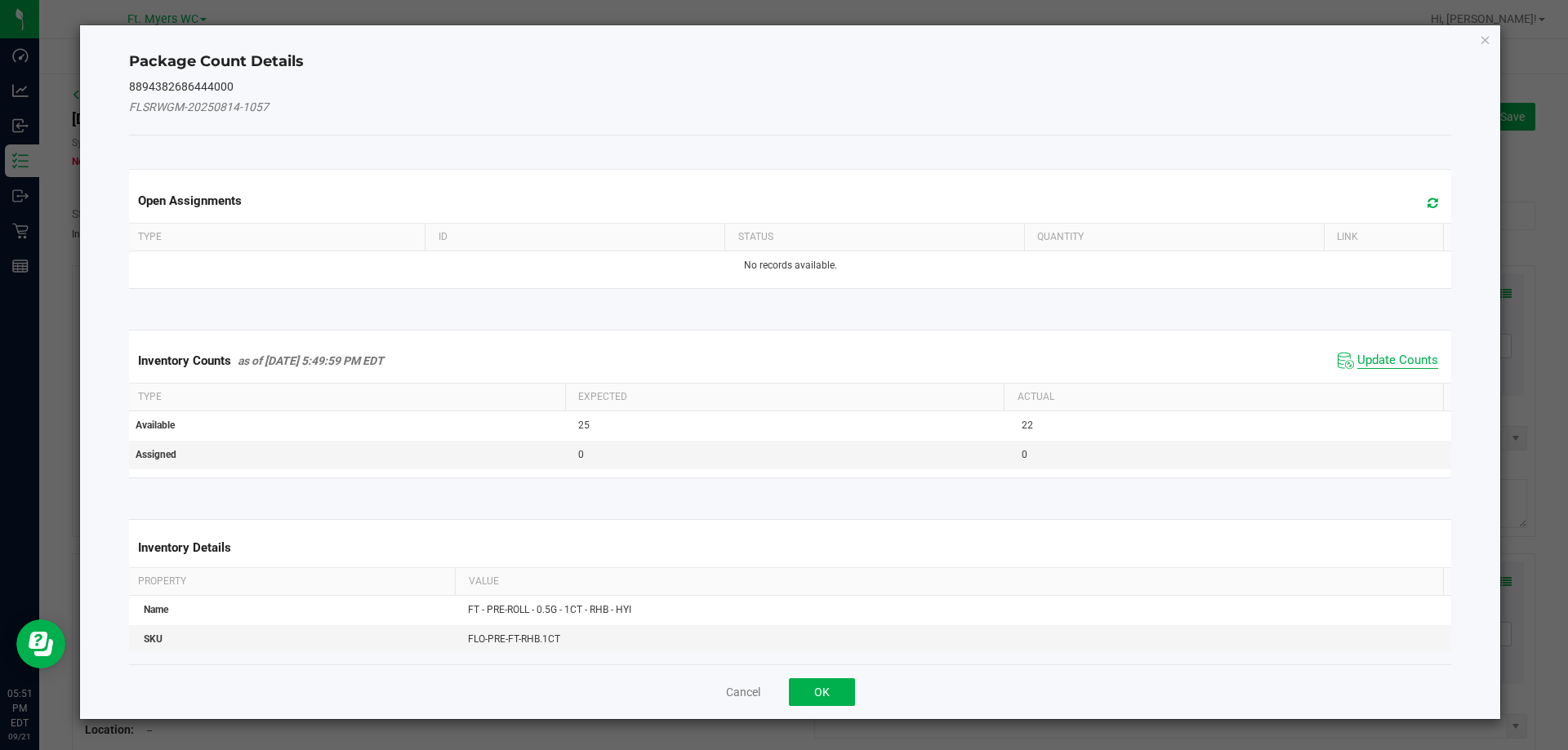
click at [1366, 361] on span "Update Counts" at bounding box center [1398, 360] width 81 height 16
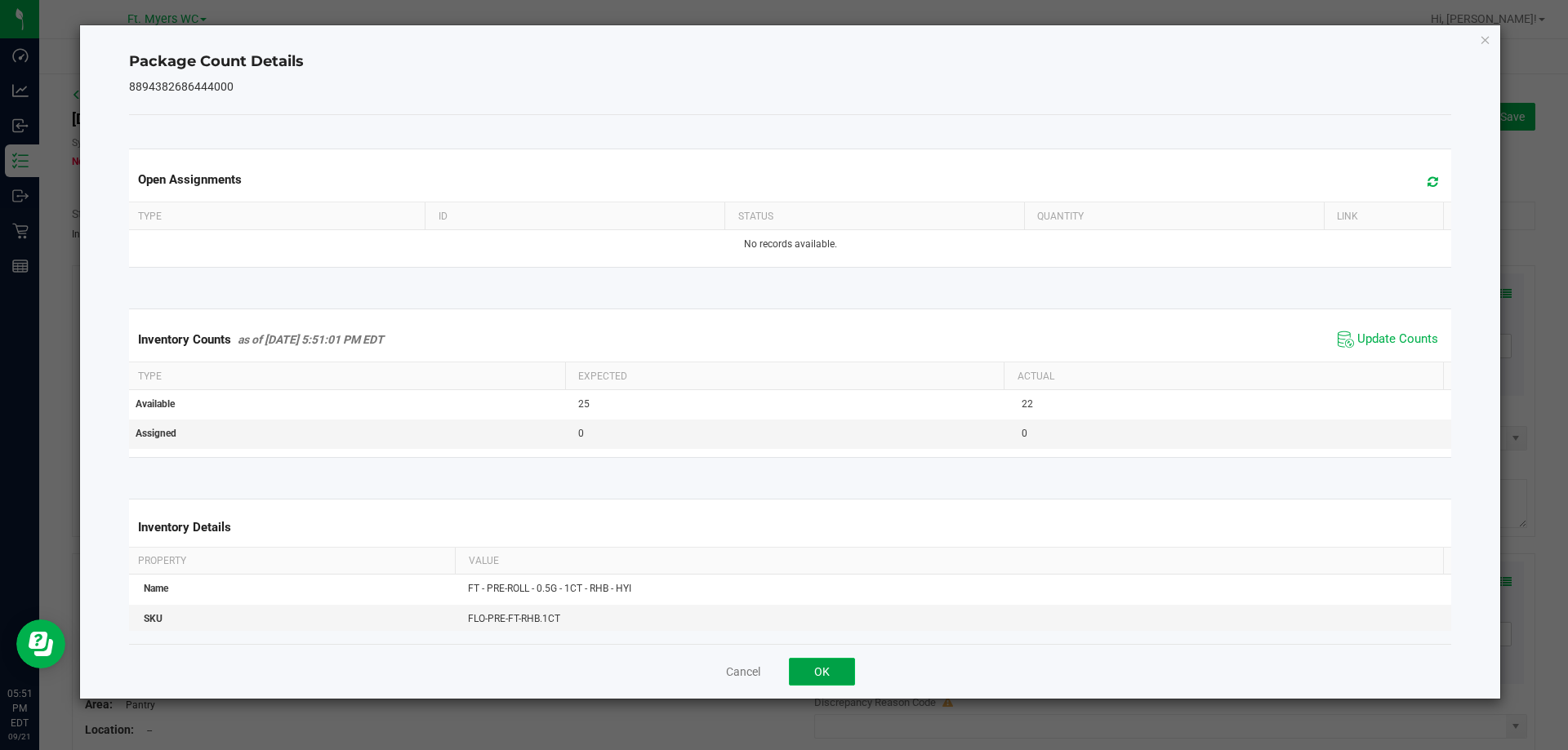
click at [807, 662] on button "OK" at bounding box center [821, 671] width 66 height 28
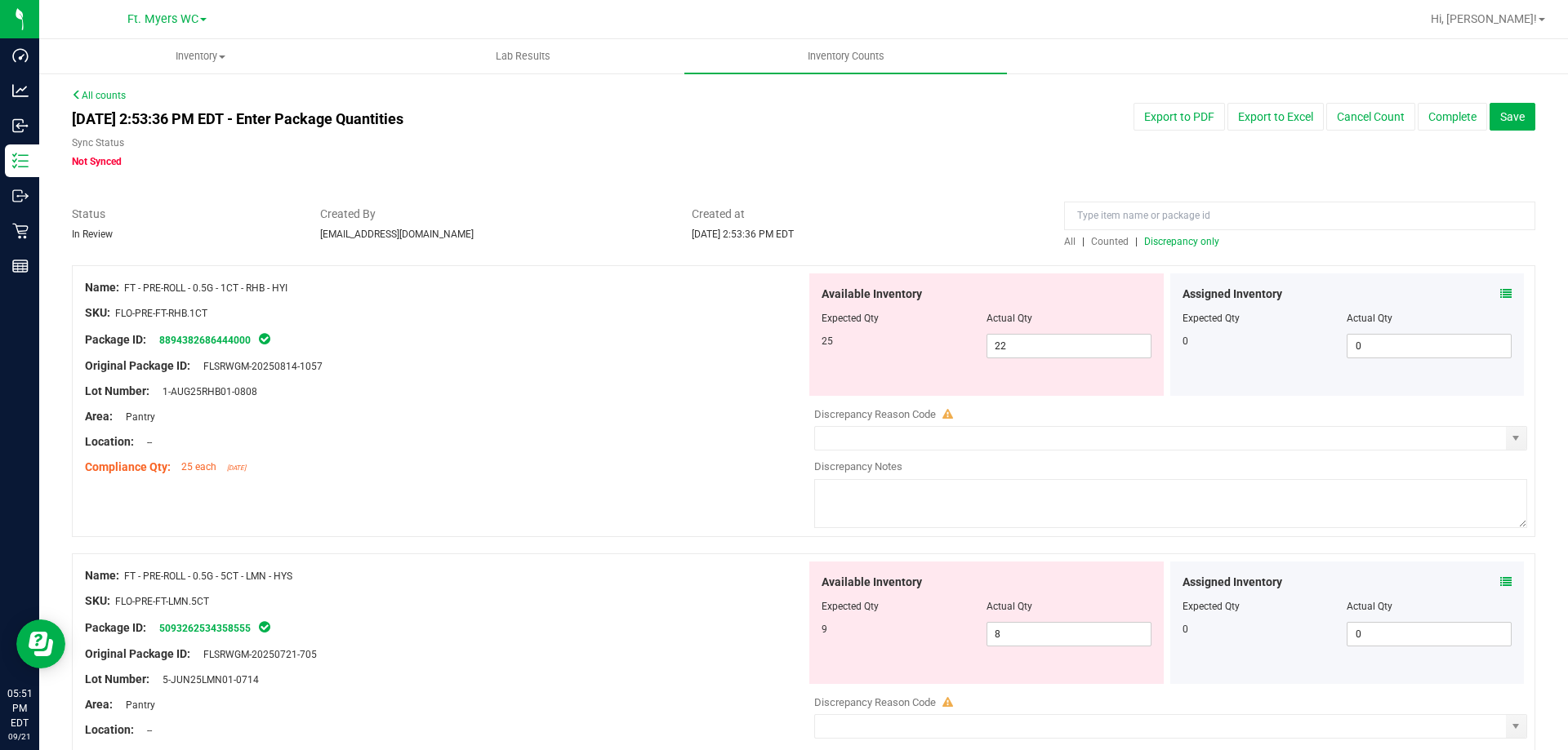
click at [349, 430] on div at bounding box center [446, 429] width 721 height 8
click at [1008, 342] on span "22 22" at bounding box center [1069, 346] width 165 height 25
click at [1008, 342] on input "22" at bounding box center [1069, 346] width 163 height 23
drag, startPoint x: 502, startPoint y: 309, endPoint x: 514, endPoint y: 314, distance: 13.0
click at [504, 310] on div "SKU: FLO-PRE-FT-RHB.1CT" at bounding box center [446, 312] width 721 height 17
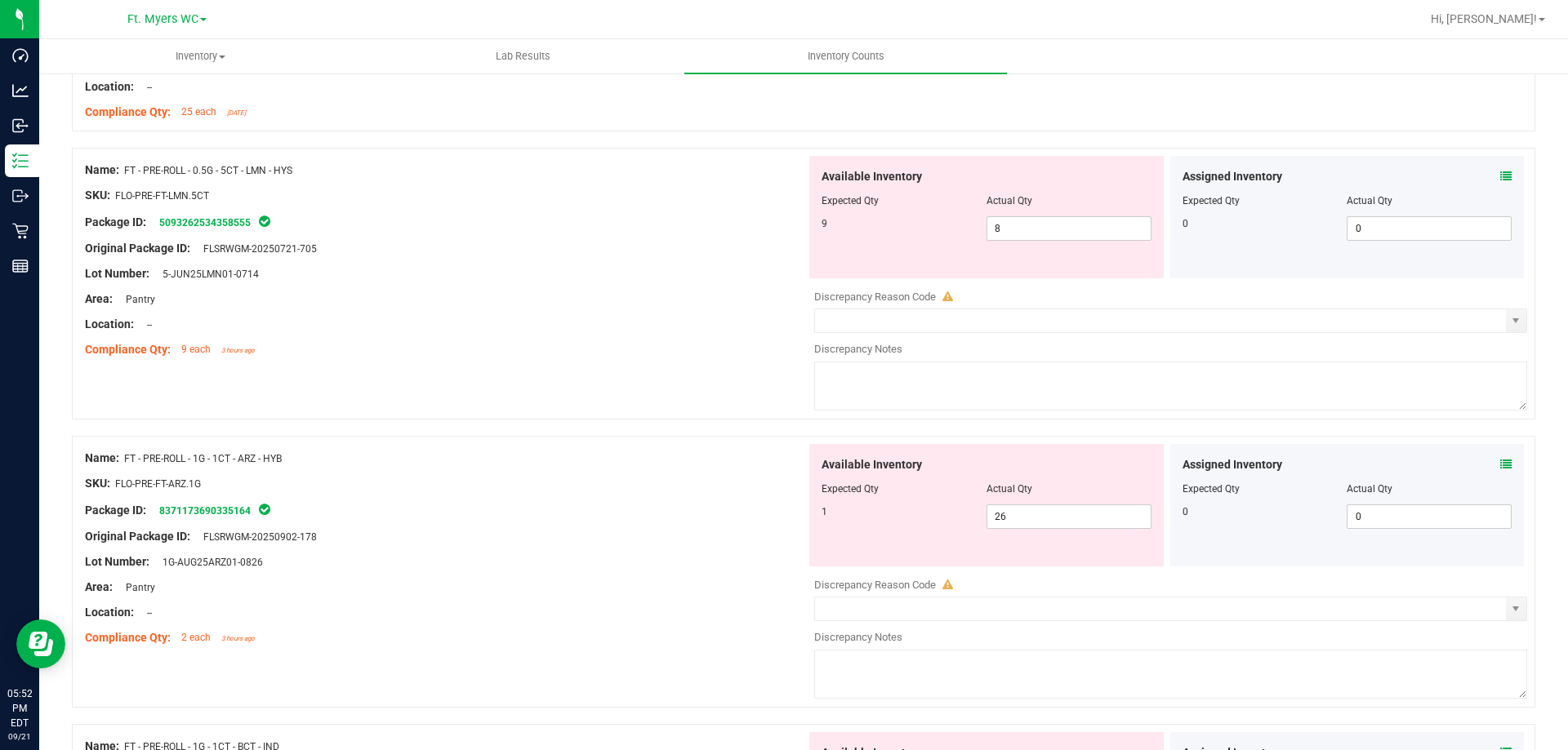
scroll to position [408, 0]
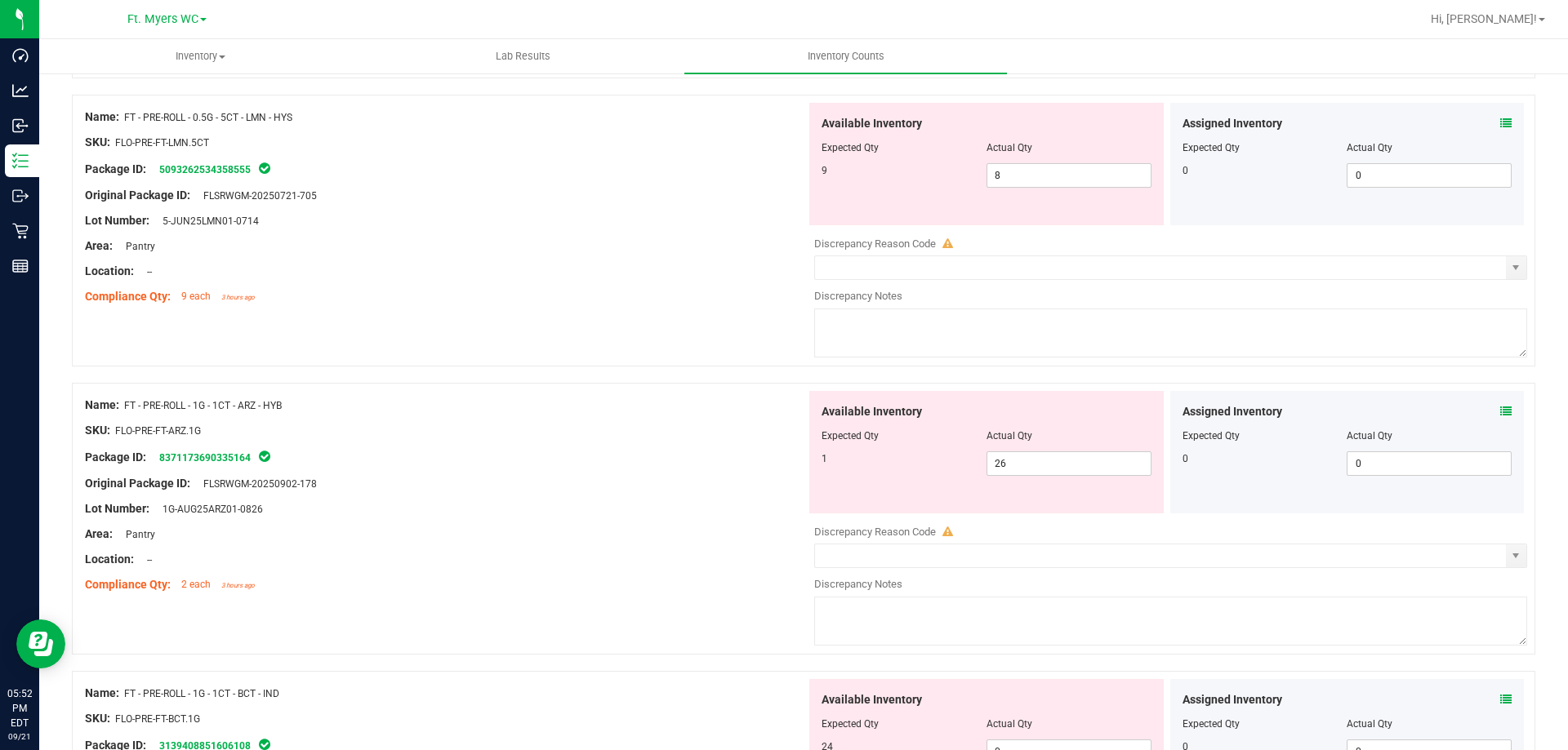
click at [591, 300] on div "Compliance Qty: 9 each 3 hours ago" at bounding box center [446, 296] width 721 height 17
click at [440, 323] on div "Name: FT - PRE-ROLL - 0.5G - 5CT - LMN - HYS SKU: FLO-PRE-FT-LMN.5CT Package ID…" at bounding box center [804, 231] width 1463 height 272
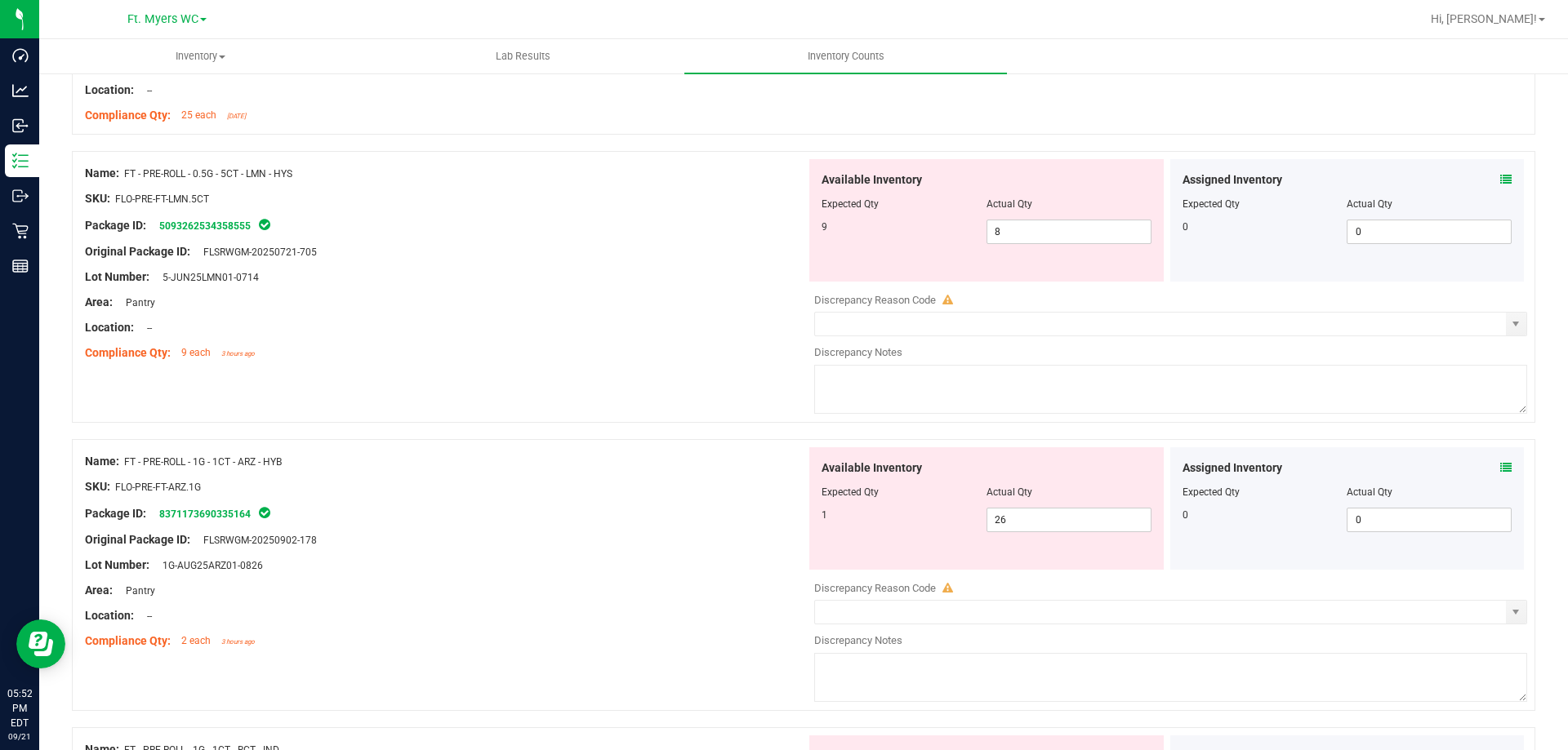
scroll to position [245, 0]
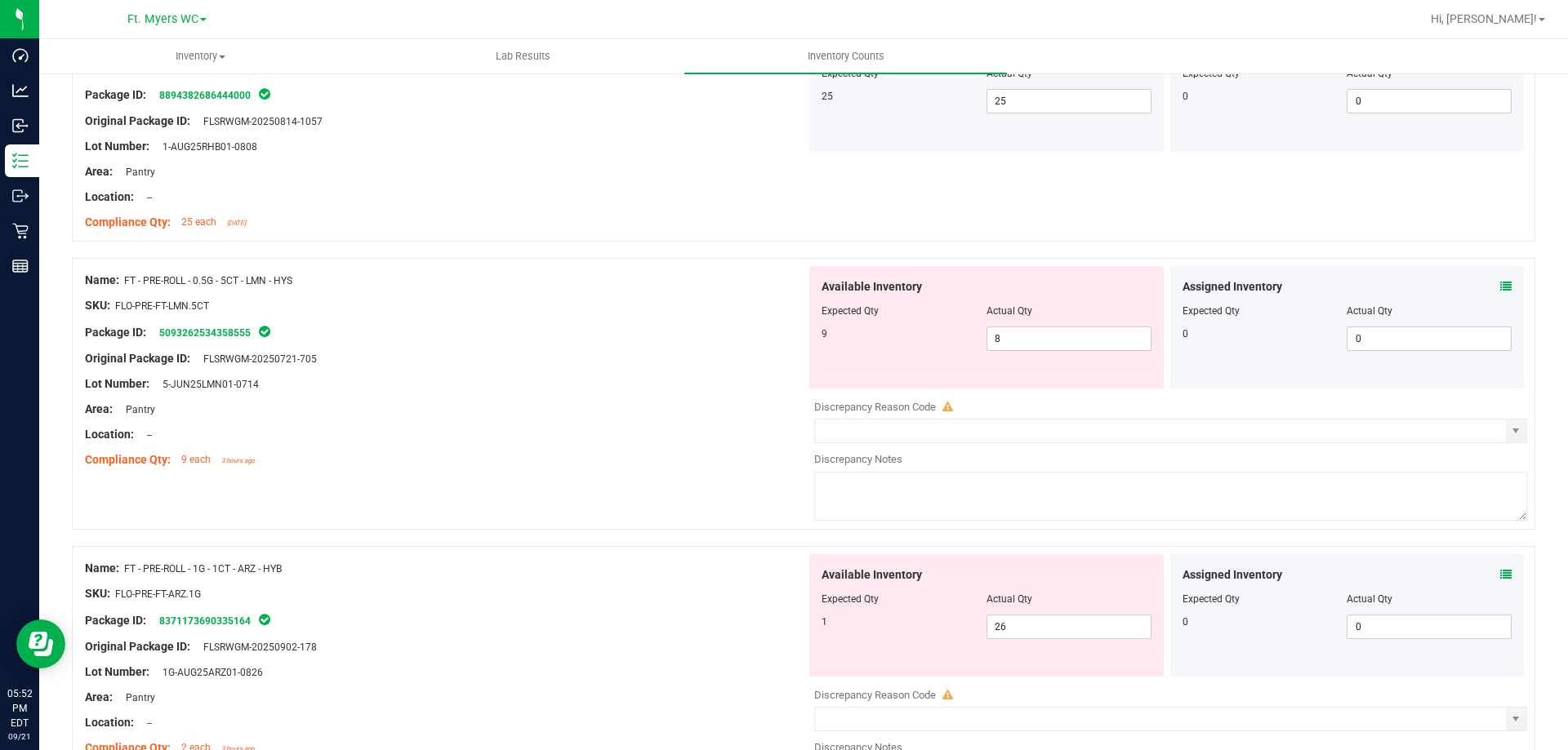
click at [1034, 352] on div "Available Inventory Expected Qty Actual Qty 9 8 8" at bounding box center [986, 328] width 354 height 122
click at [1040, 341] on span "8 8" at bounding box center [1069, 339] width 165 height 25
click at [1040, 341] on input "8" at bounding box center [1069, 339] width 163 height 23
click at [693, 391] on div "Lot Number: 5-JUN25LMN01-0714" at bounding box center [446, 383] width 721 height 17
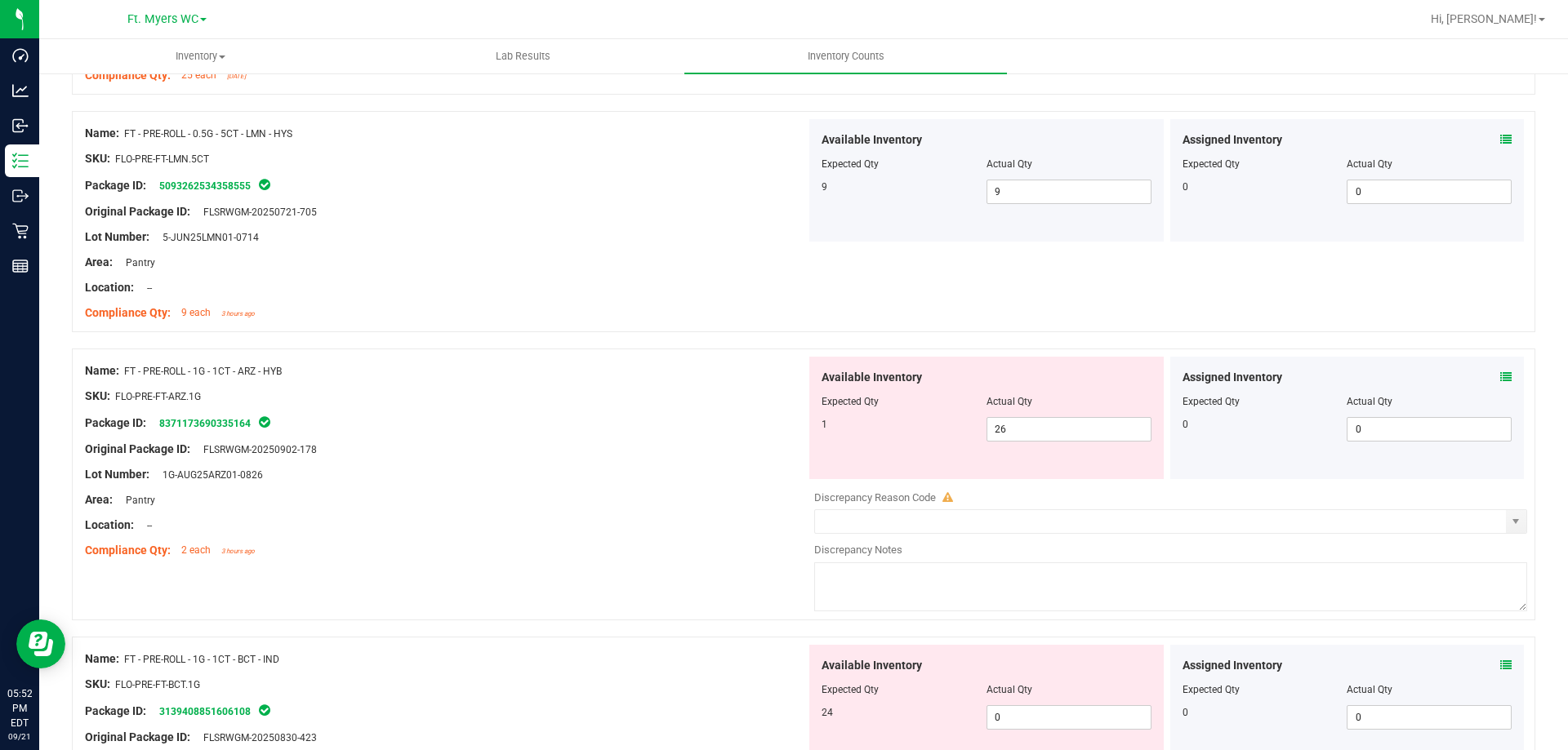
scroll to position [408, 0]
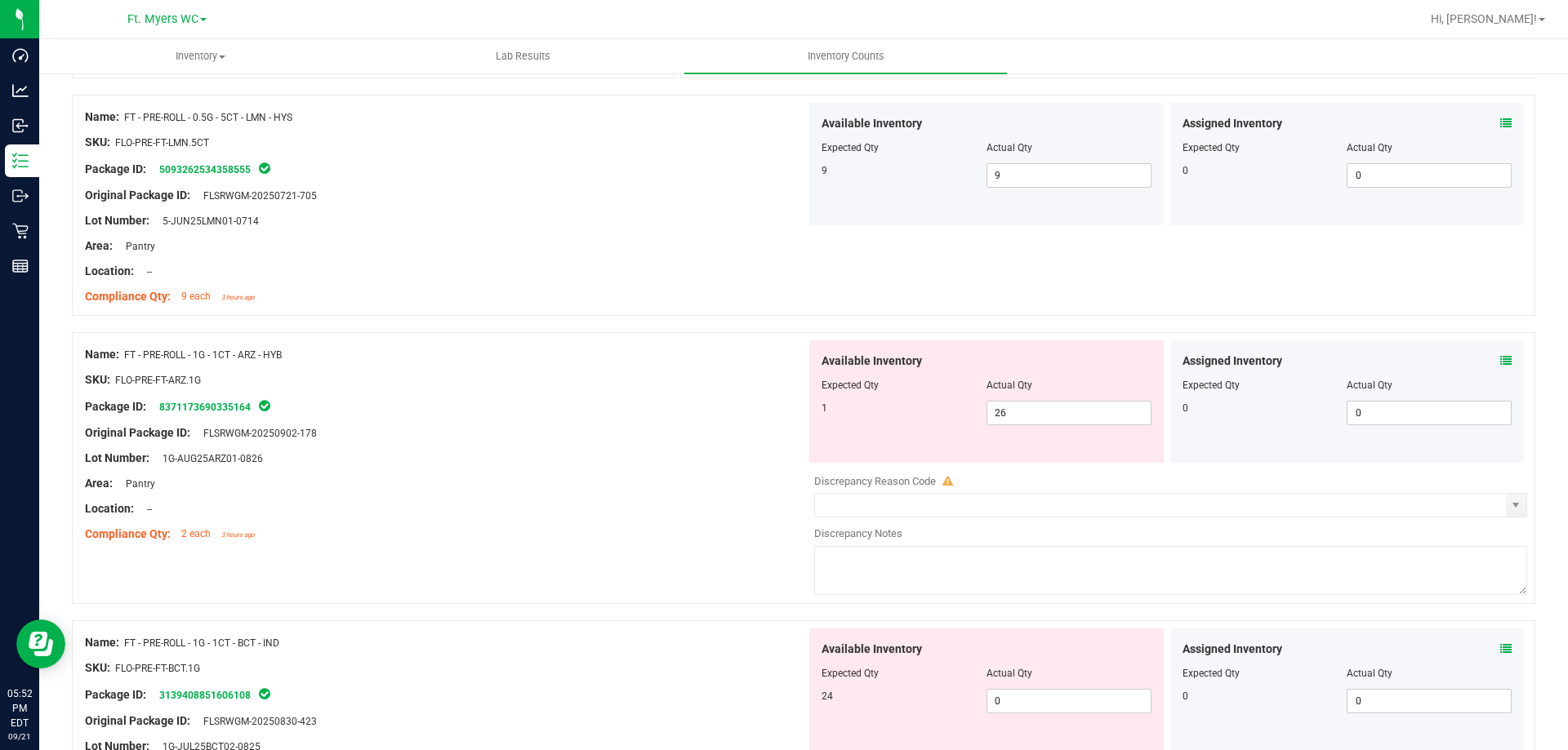
click at [437, 384] on div "SKU: FLO-PRE-FT-ARZ.1G" at bounding box center [446, 379] width 721 height 17
click at [1501, 357] on icon at bounding box center [1506, 360] width 12 height 12
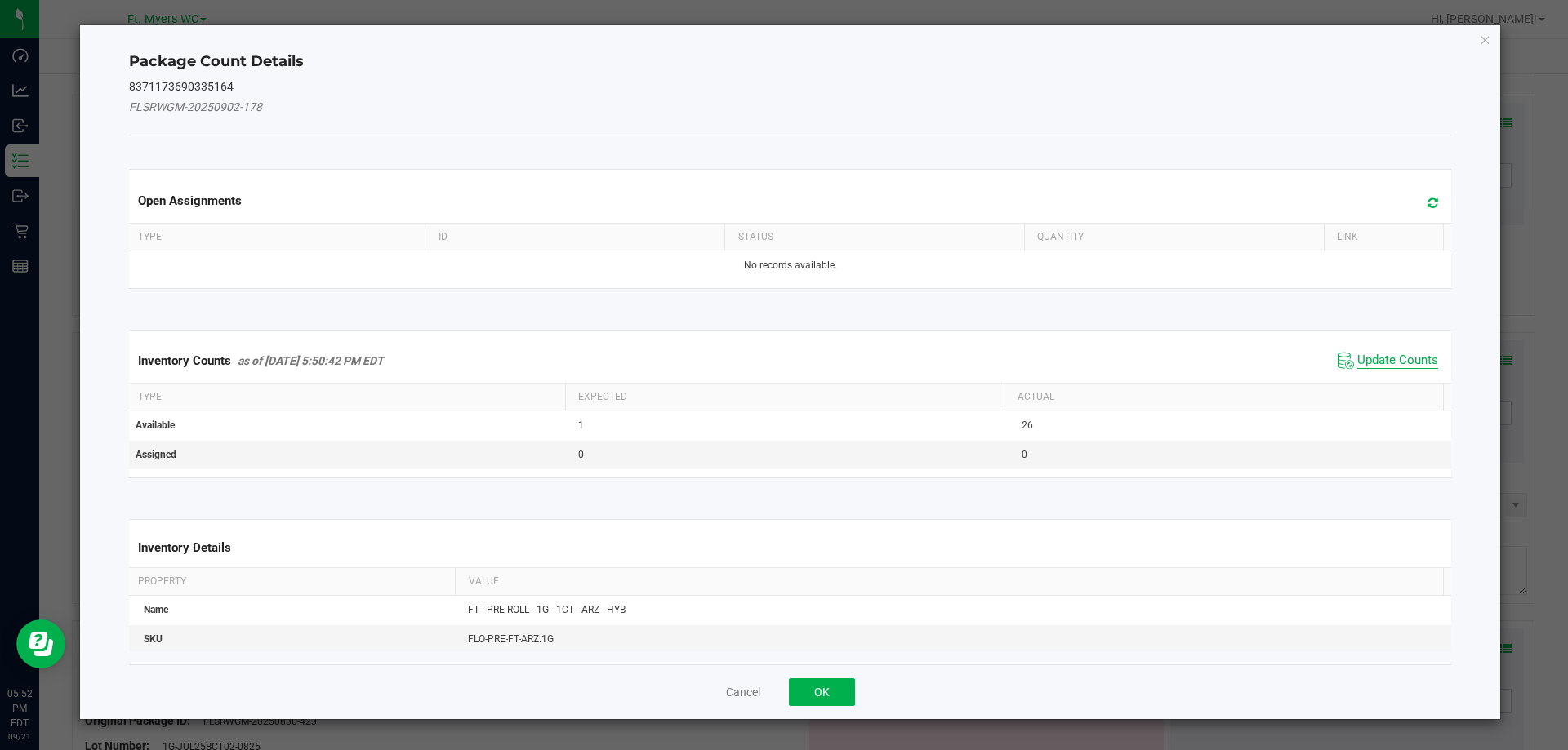
click at [1400, 352] on span "Update Counts" at bounding box center [1398, 360] width 81 height 16
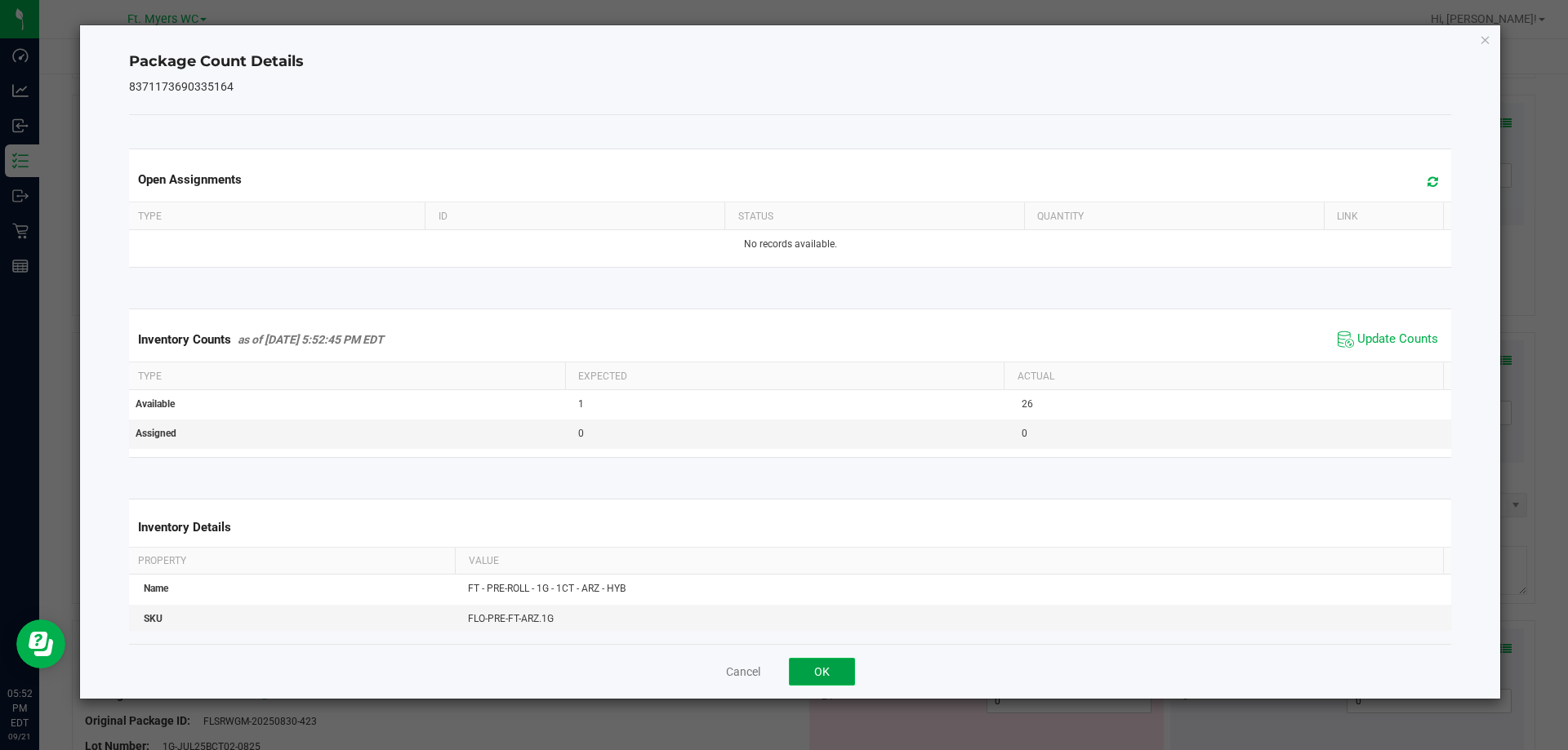
click at [837, 667] on button "OK" at bounding box center [821, 671] width 66 height 28
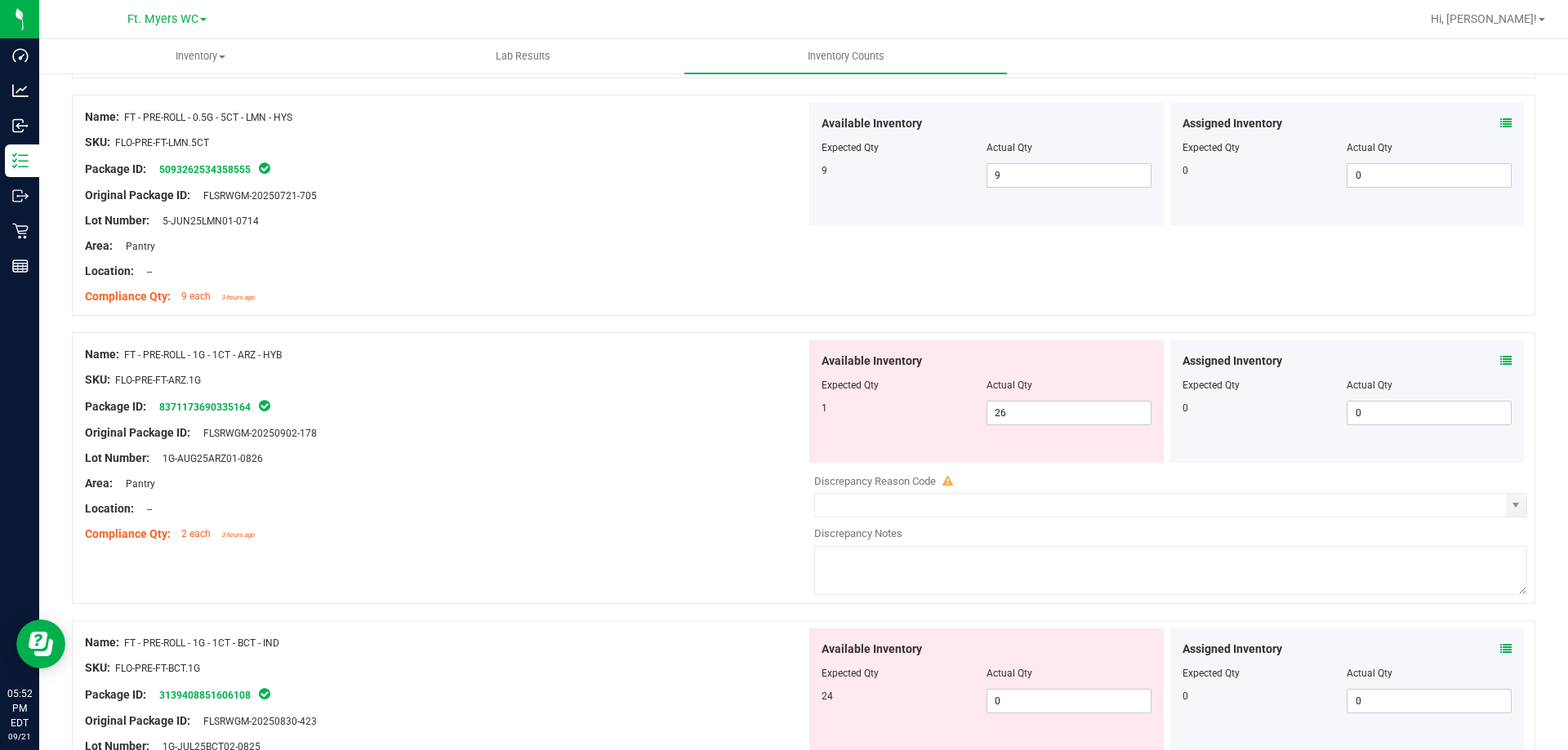
click at [626, 430] on div "Original Package ID: FLSRWGM-20250902-178" at bounding box center [446, 432] width 721 height 17
click at [555, 438] on div "Original Package ID: FLSRWGM-20250902-178" at bounding box center [446, 432] width 721 height 17
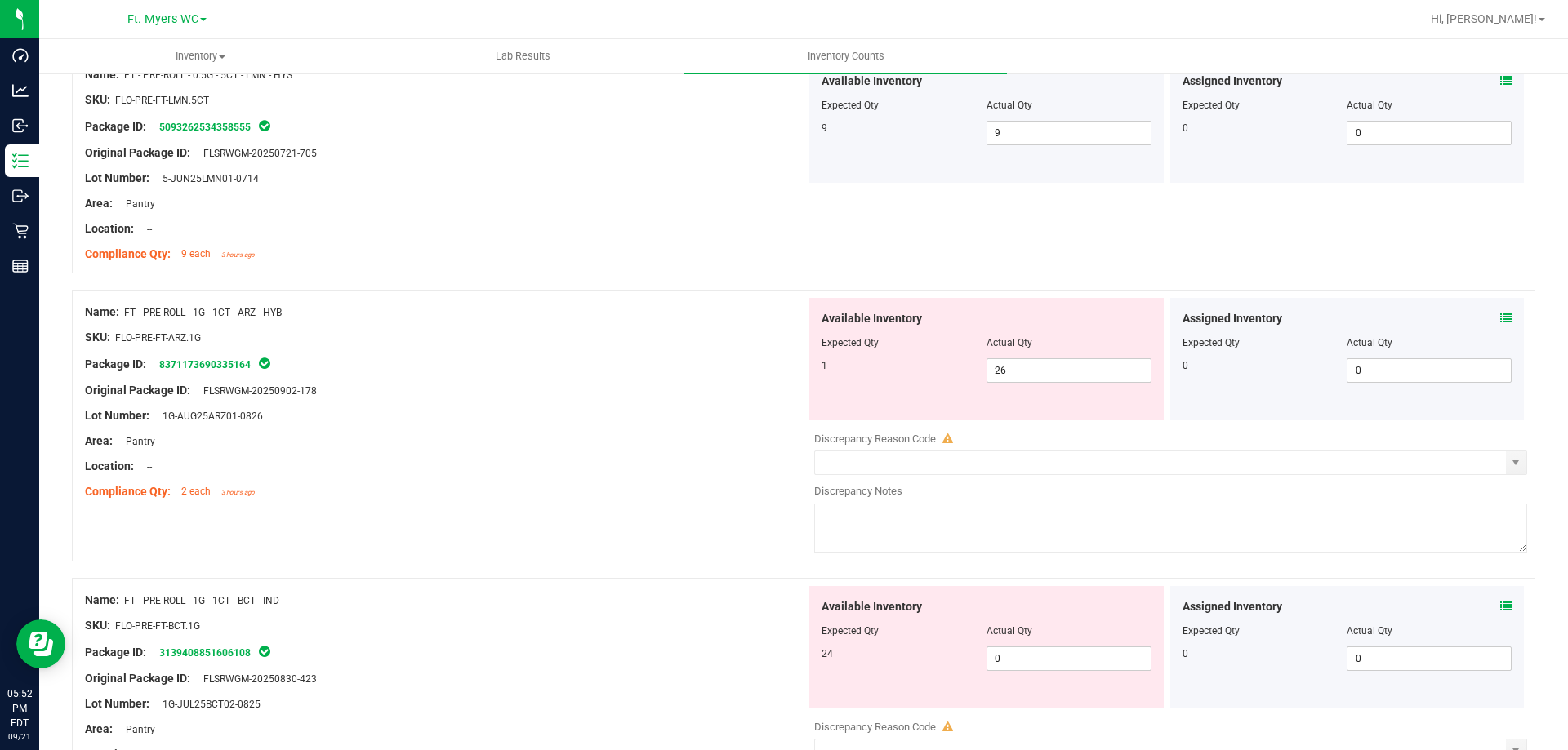
scroll to position [490, 0]
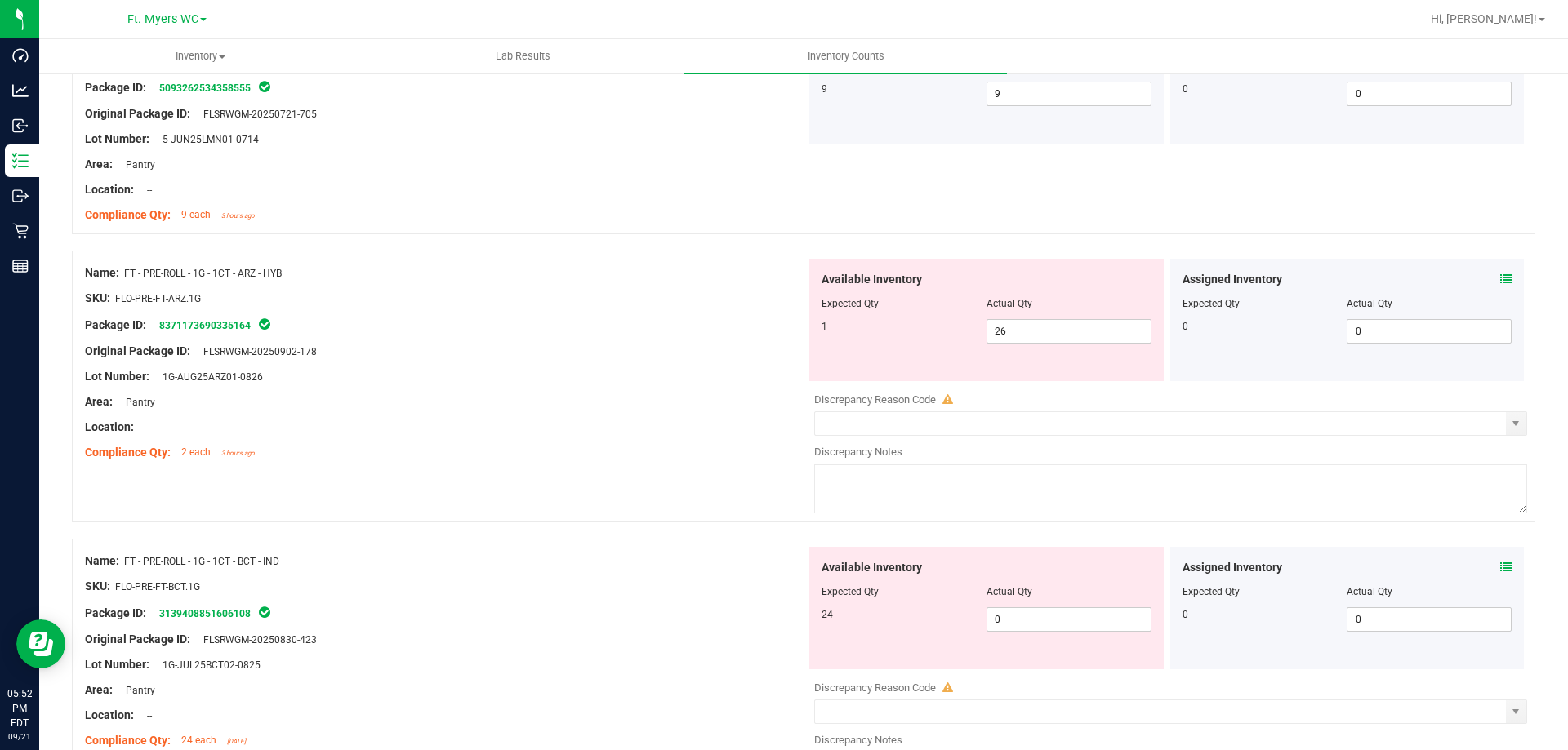
drag, startPoint x: 725, startPoint y: 365, endPoint x: 717, endPoint y: 370, distance: 9.4
click at [720, 368] on div "Name: FT - PRE-ROLL - 1G - 1CT - ARZ - HYB SKU: FLO-PRE-FT-ARZ.1G Package ID: 8…" at bounding box center [446, 363] width 721 height 209
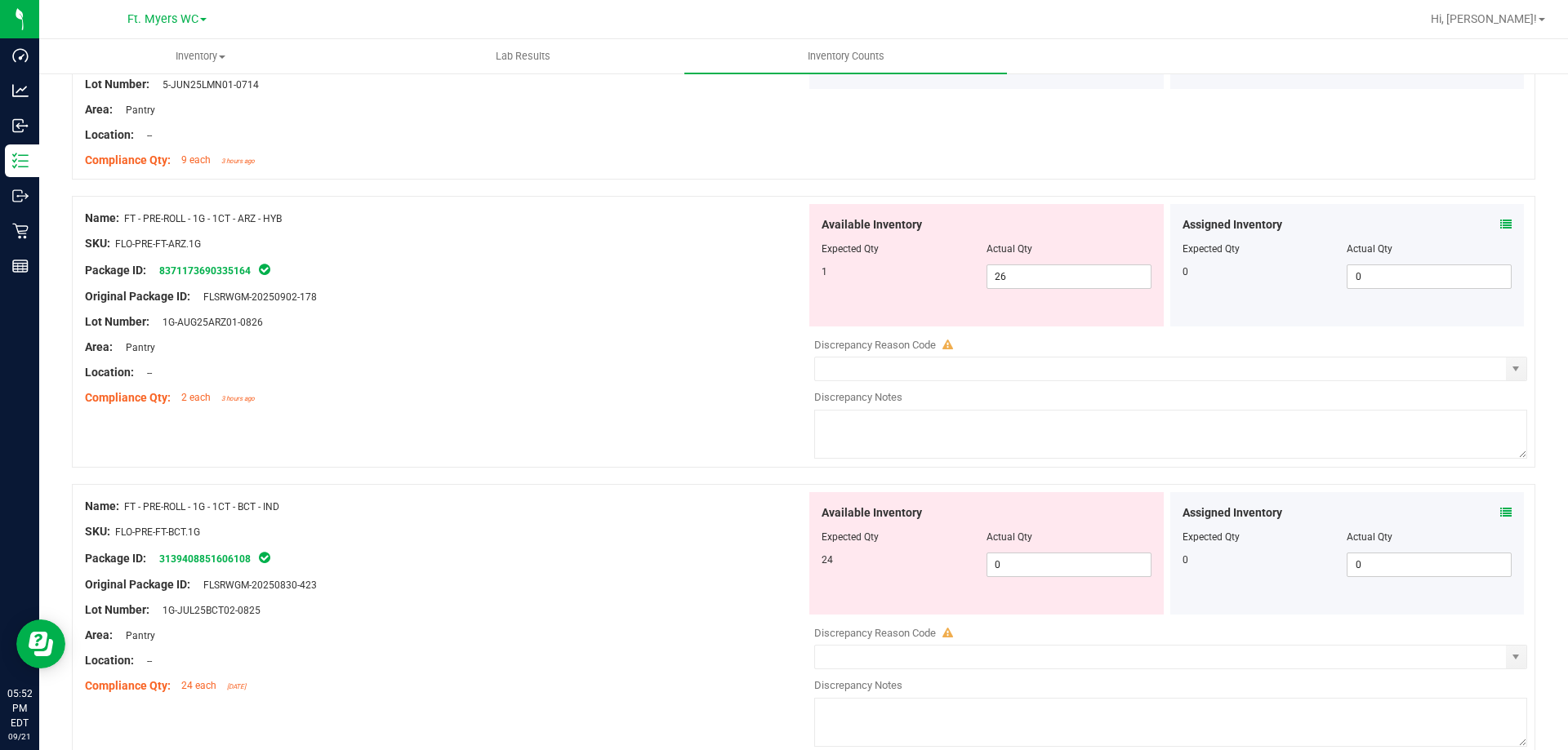
scroll to position [572, 0]
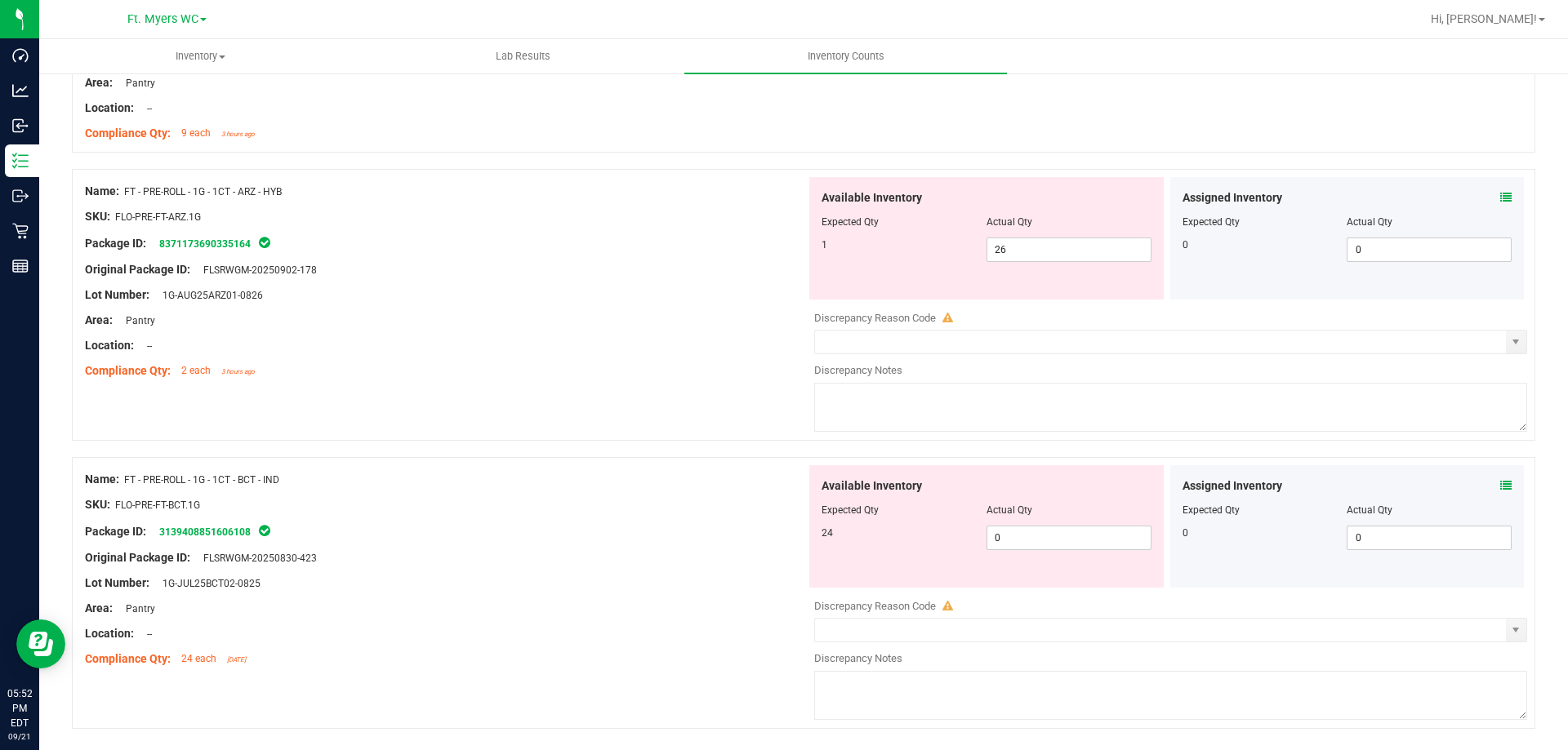
click at [527, 421] on div "Name: FT - PRE-ROLL - 1G - 1CT - ARZ - HYB SKU: FLO-PRE-FT-ARZ.1G Package ID: 8…" at bounding box center [804, 304] width 1463 height 272
click at [654, 321] on div "Area: Pantry" at bounding box center [446, 320] width 721 height 17
click at [1507, 198] on div "Assigned Inventory Expected Qty Actual Qty 0 0 0" at bounding box center [1347, 239] width 354 height 122
click at [1501, 201] on div "Assigned Inventory Expected Qty Actual Qty 0 0 0" at bounding box center [1347, 239] width 354 height 122
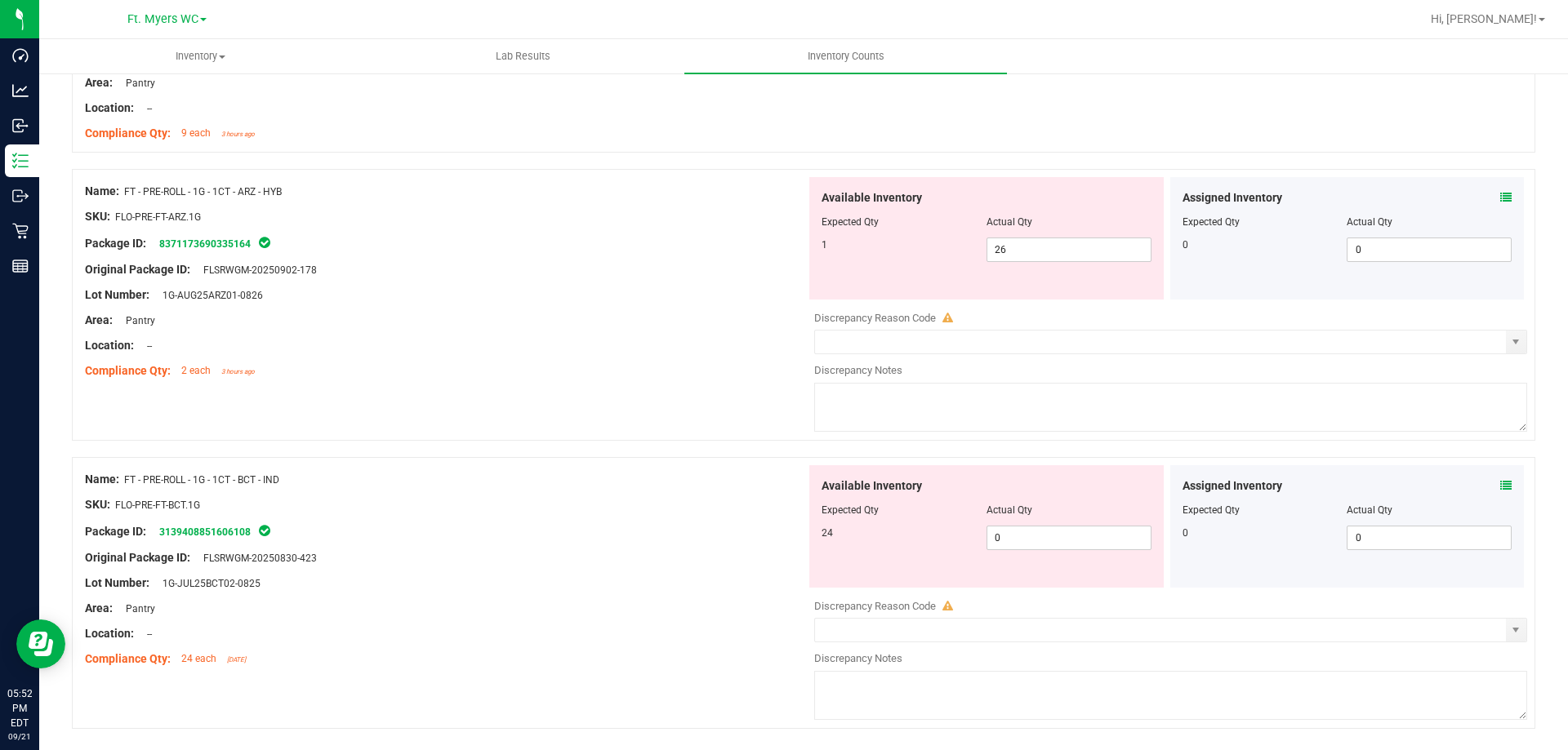
click at [1501, 205] on span at bounding box center [1506, 197] width 12 height 17
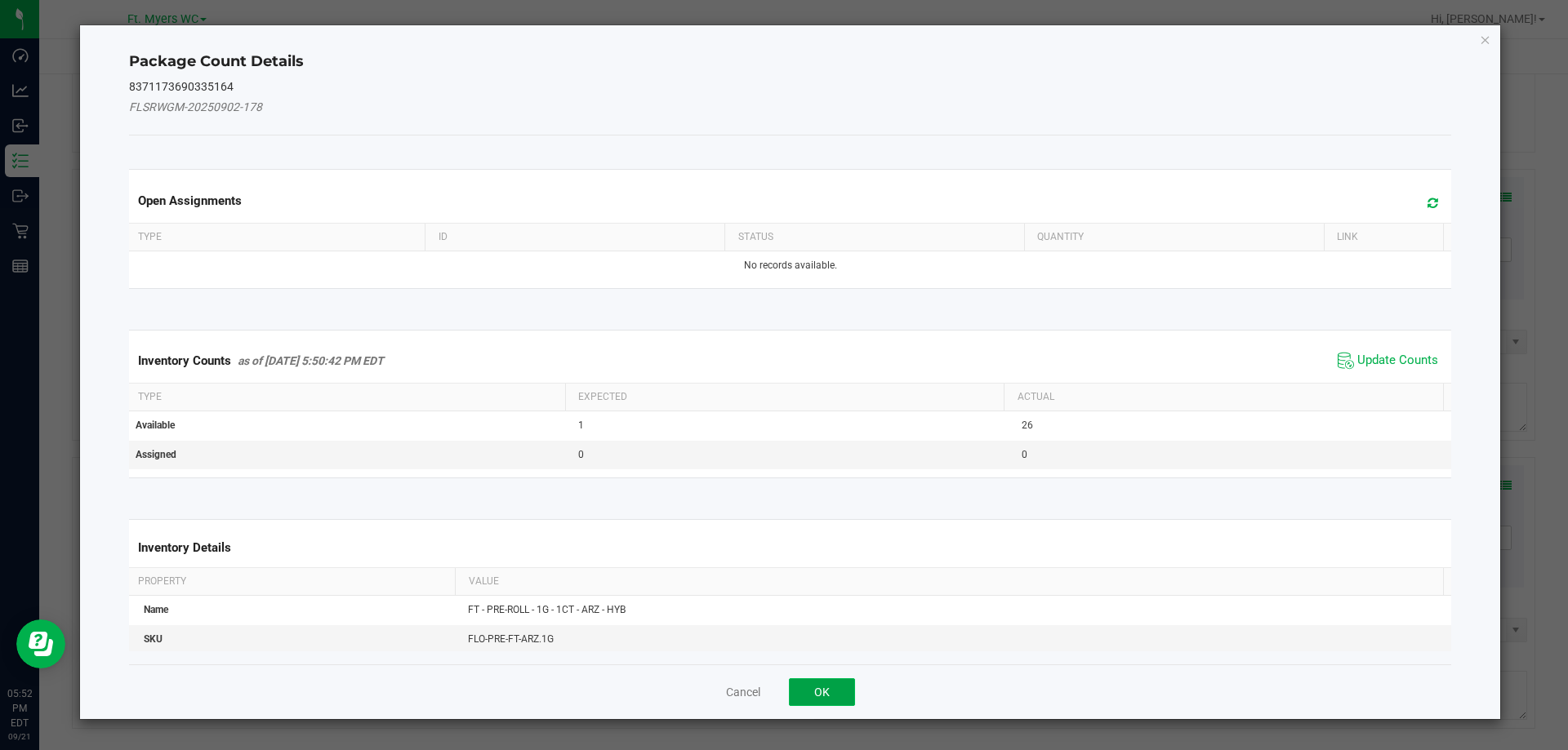
click at [829, 692] on button "OK" at bounding box center [821, 691] width 66 height 28
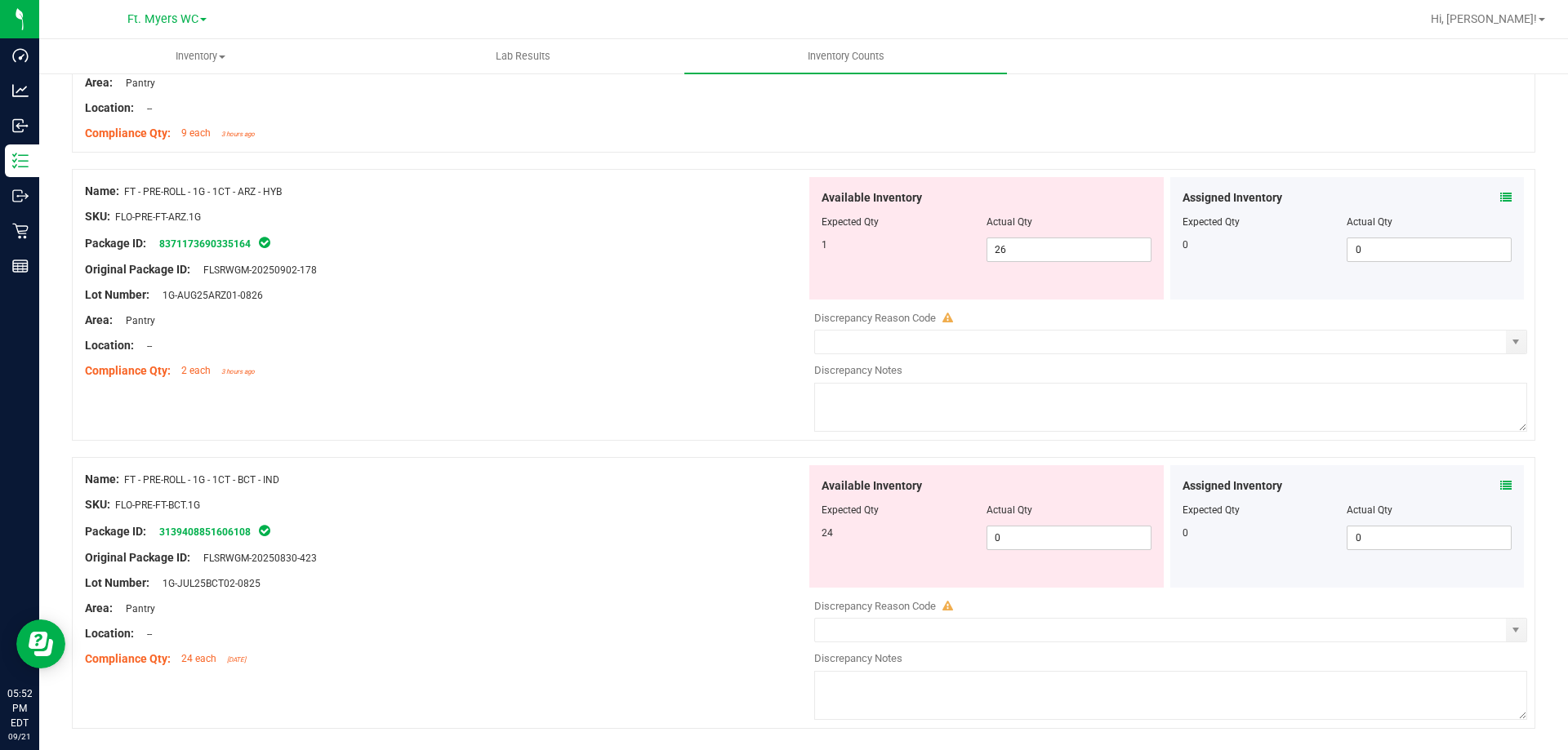
click at [720, 438] on div "Name: FT - PRE-ROLL - 1G - 1CT - ARZ - HYB SKU: FLO-PRE-FT-ARZ.1G Package ID: 8…" at bounding box center [804, 304] width 1463 height 272
click at [689, 369] on div "Compliance Qty: 2 each 3 hours ago" at bounding box center [446, 370] width 721 height 17
click at [1073, 249] on span "26 26" at bounding box center [1069, 250] width 165 height 25
click at [1073, 249] on input "26" at bounding box center [1069, 250] width 163 height 23
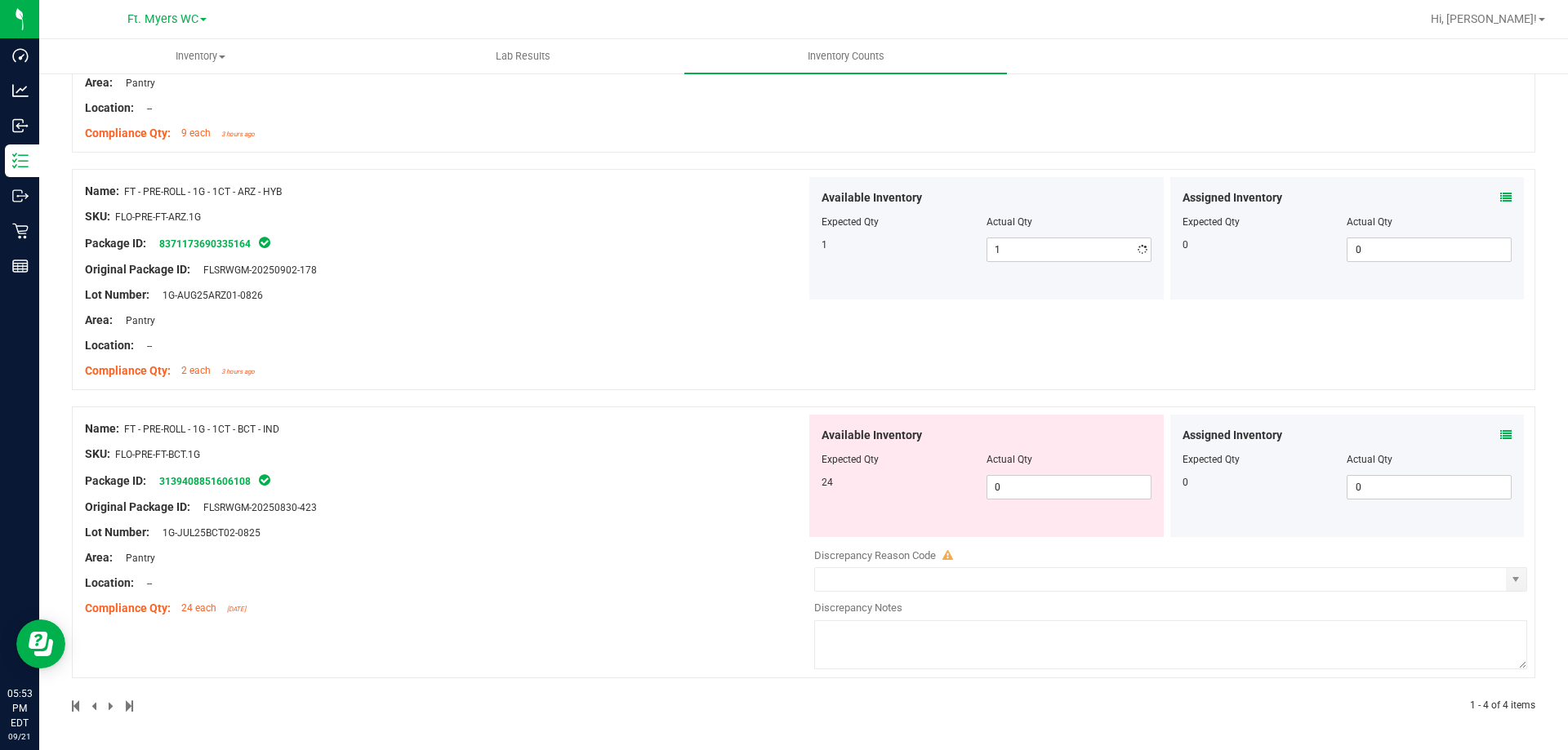
click at [725, 297] on div "Lot Number: 1G-AUG25ARZ01-0826" at bounding box center [446, 295] width 721 height 17
click at [630, 477] on div "Package ID: 3139408851606108" at bounding box center [446, 481] width 721 height 20
click at [1501, 437] on icon at bounding box center [1506, 435] width 12 height 12
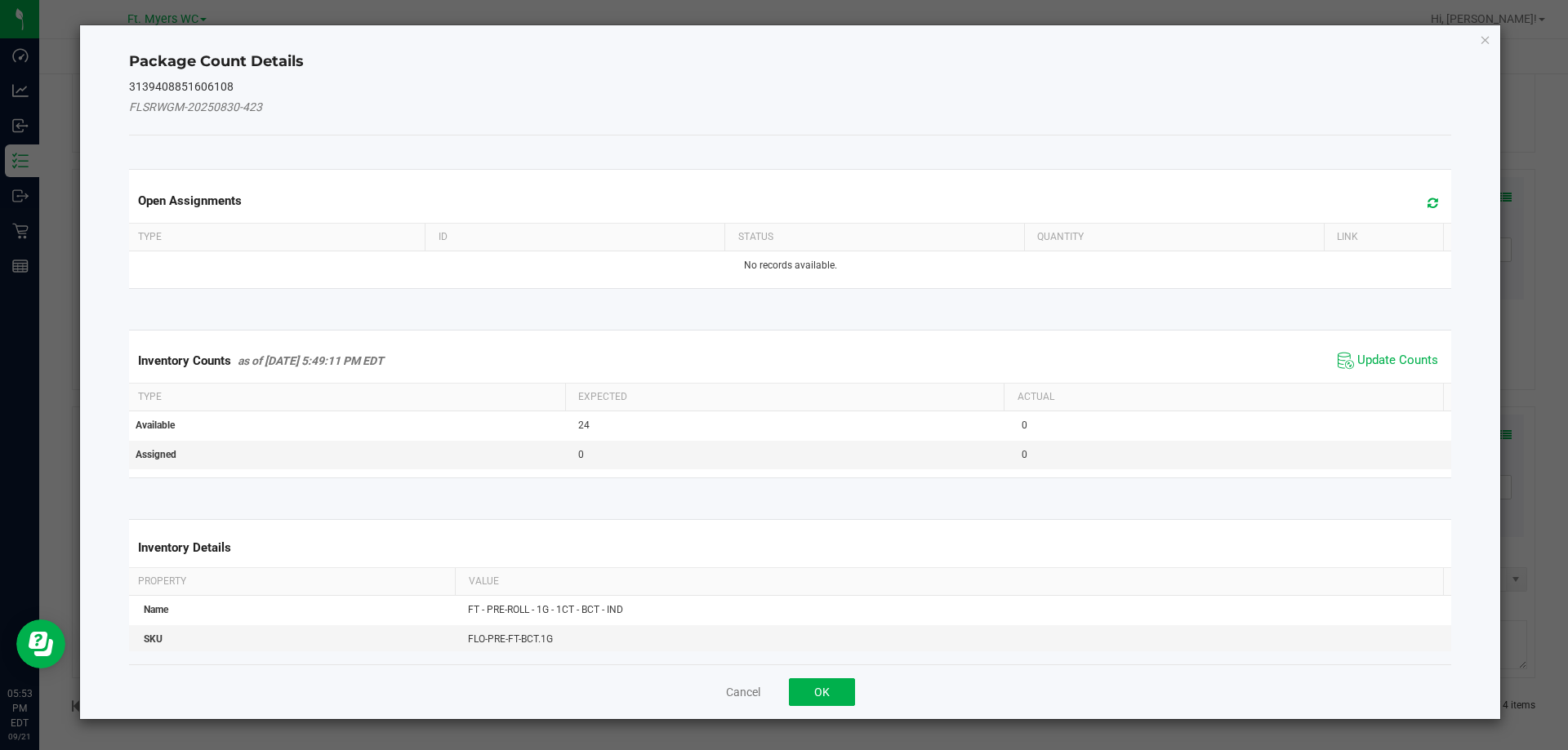
click at [1398, 339] on div "Inventory Counts as of [DATE] 5:49:11 PM EDT Update Counts" at bounding box center [790, 361] width 1329 height 44
click at [1399, 355] on span "Update Counts" at bounding box center [1398, 360] width 81 height 16
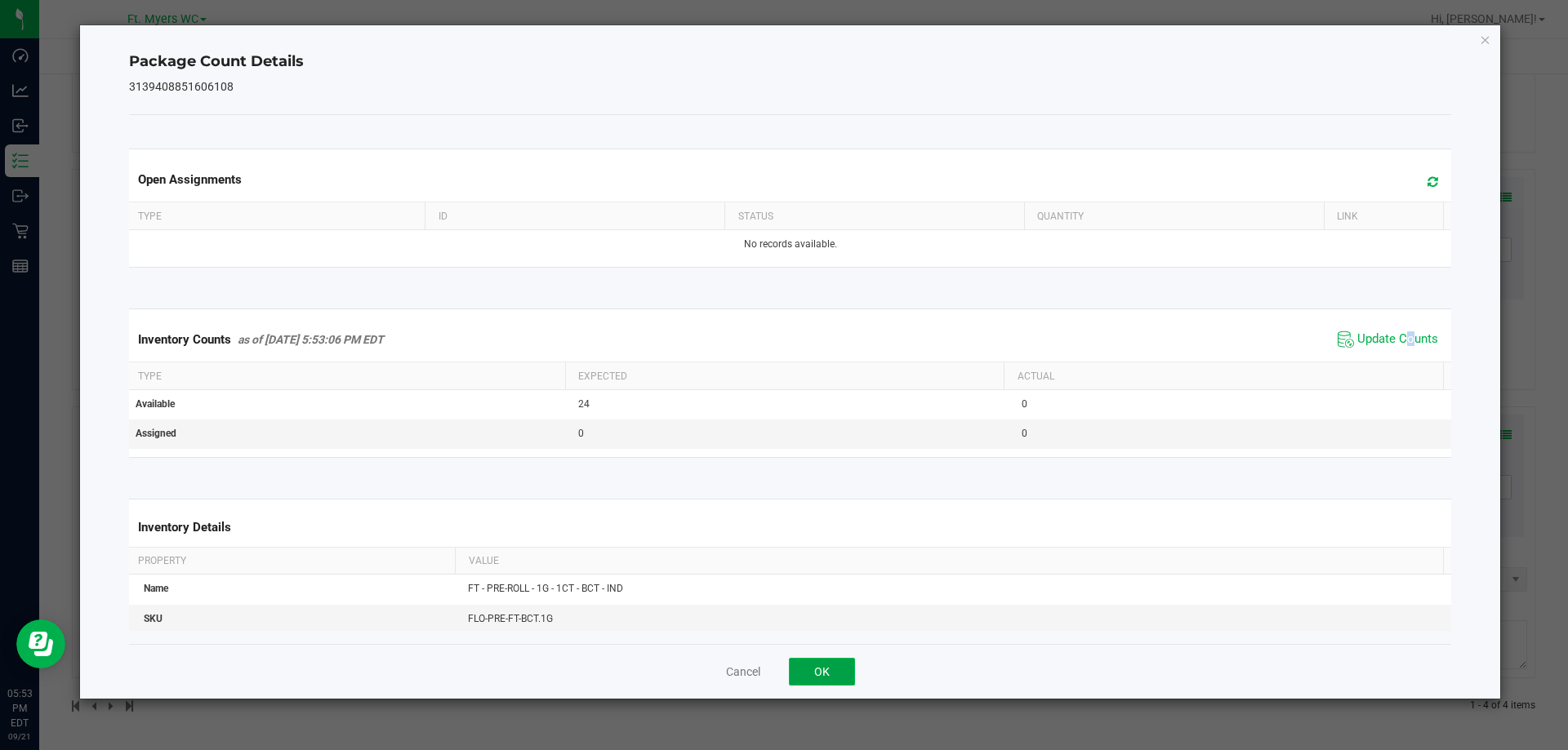
click at [835, 678] on button "OK" at bounding box center [821, 671] width 66 height 28
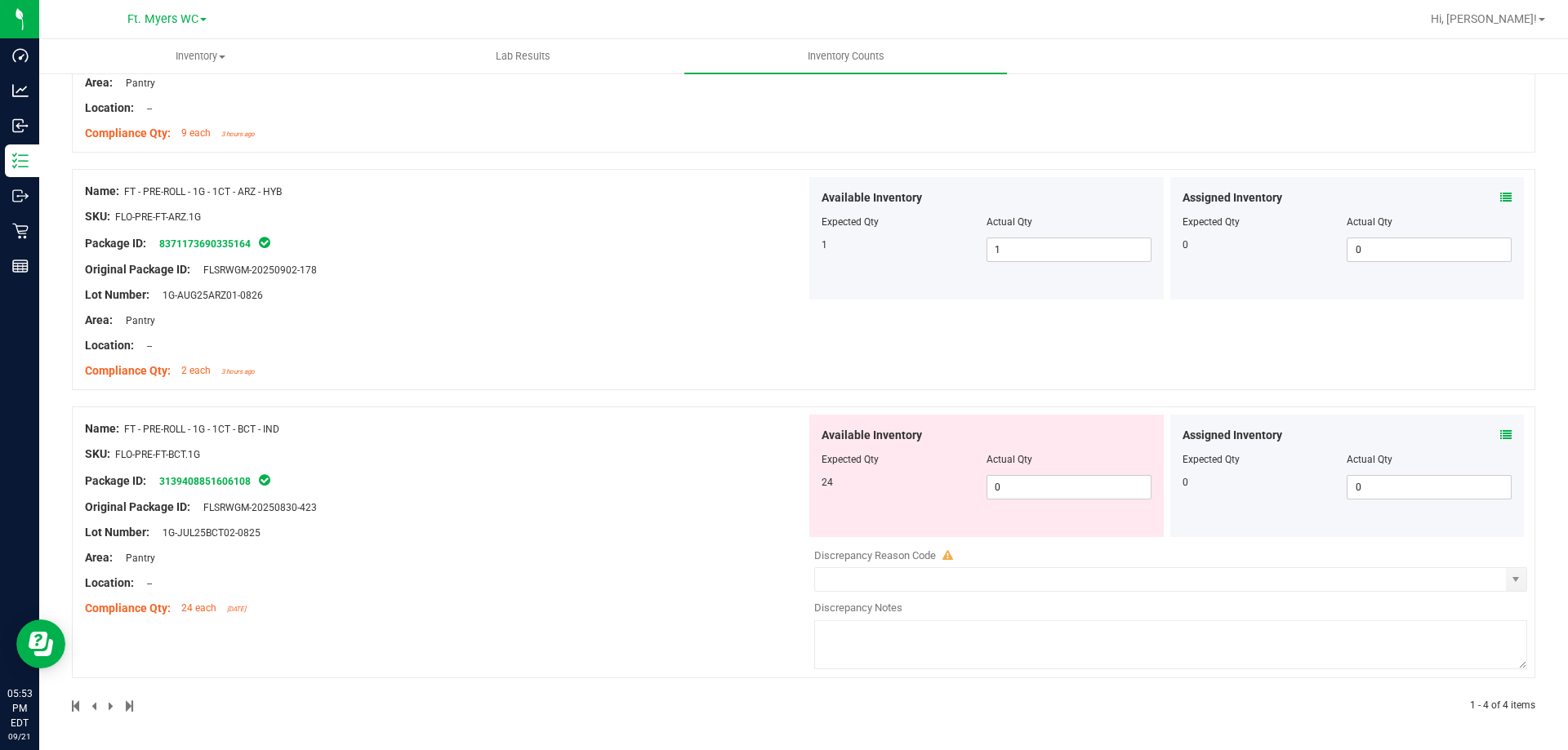
click at [657, 560] on div "Area: Pantry" at bounding box center [446, 557] width 721 height 17
click at [626, 546] on div at bounding box center [446, 545] width 721 height 8
click at [514, 564] on div "Area: Pantry" at bounding box center [446, 557] width 721 height 17
click at [1025, 498] on span "0 0" at bounding box center [1069, 487] width 165 height 25
click at [1025, 498] on input "0" at bounding box center [1069, 487] width 163 height 23
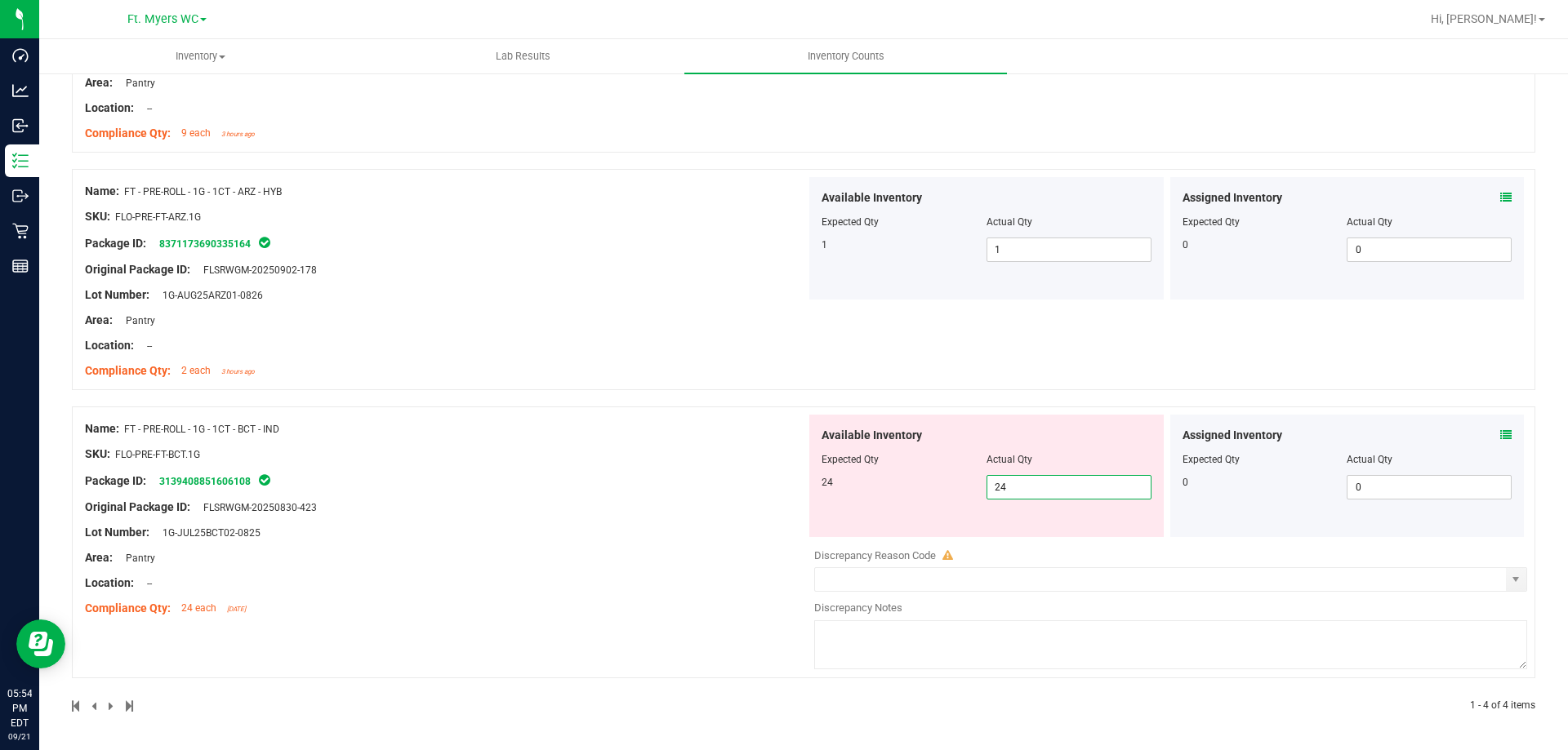
drag, startPoint x: 379, startPoint y: 486, endPoint x: 500, endPoint y: 535, distance: 130.5
click at [380, 486] on div "Name: FT - PRE-ROLL - 1G - 1CT - BCT - IND SKU: FLO-PRE-FT-BCT.1G Package ID: 3…" at bounding box center [446, 518] width 721 height 209
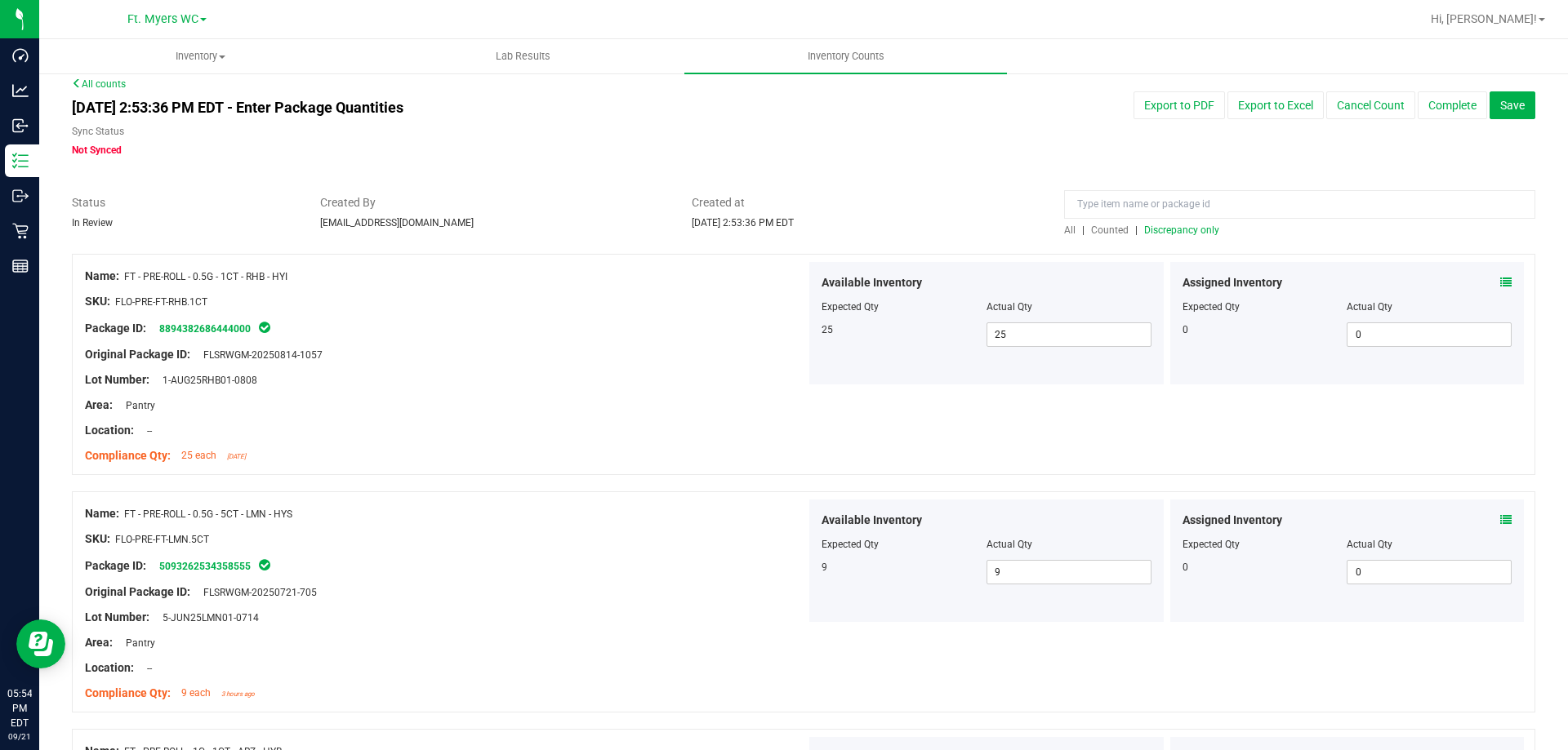
scroll to position [0, 0]
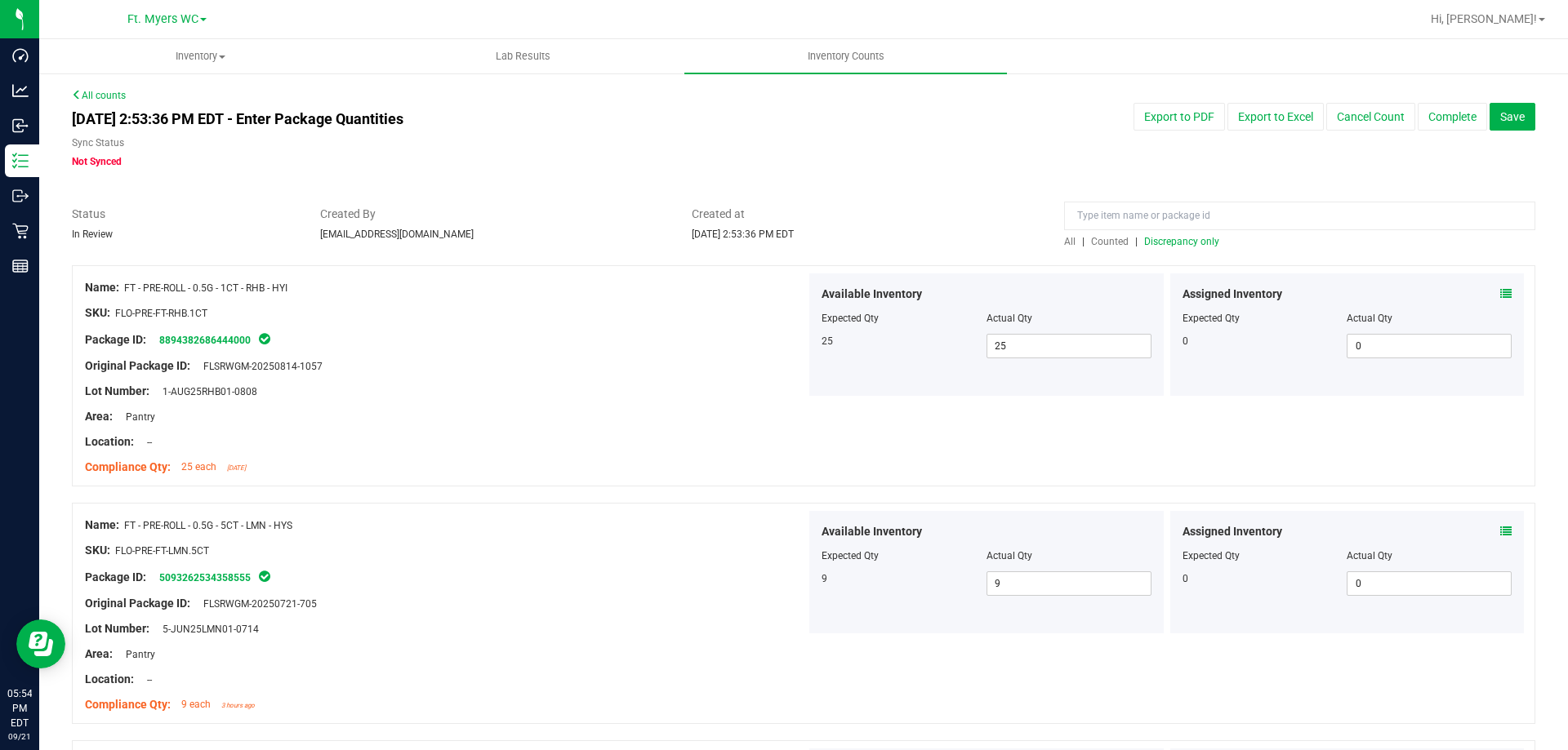
click at [1177, 236] on span "Discrepancy only" at bounding box center [1182, 241] width 75 height 12
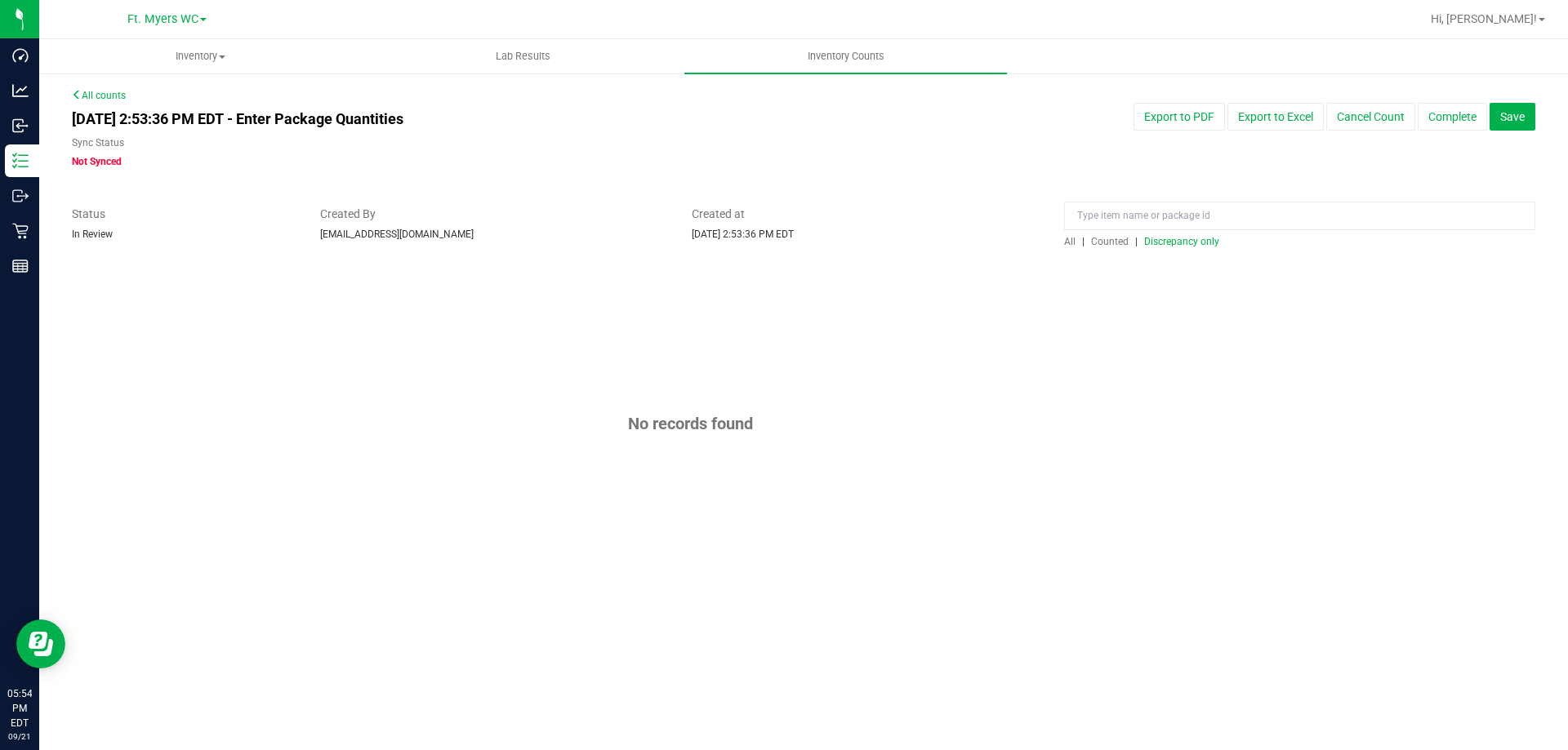
click at [1184, 246] on span "Discrepancy only" at bounding box center [1182, 241] width 75 height 12
click at [1073, 240] on span "All" at bounding box center [1069, 241] width 12 height 12
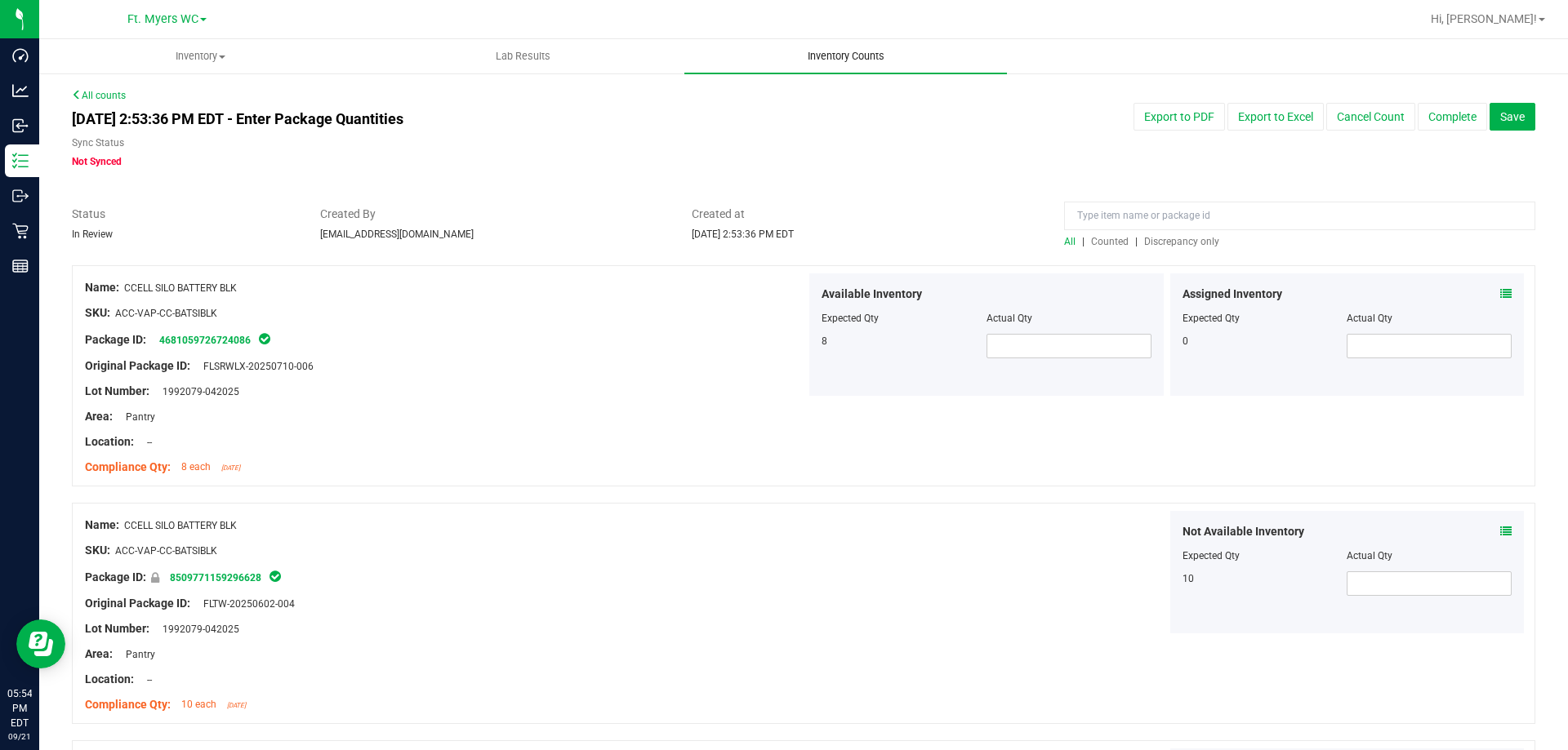
click at [839, 55] on span "Inventory Counts" at bounding box center [846, 56] width 121 height 15
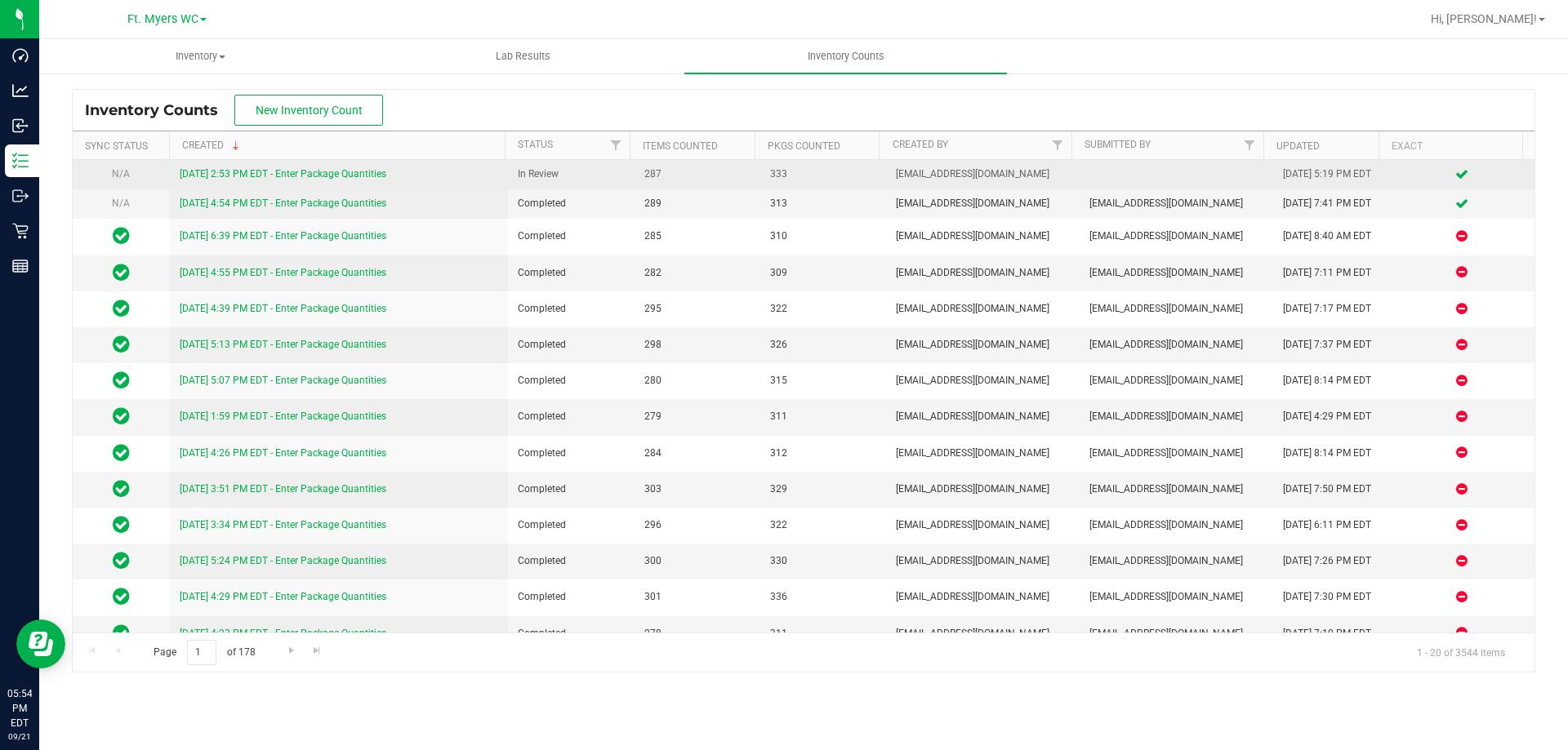
click at [244, 173] on link "[DATE] 2:53 PM EDT - Enter Package Quantities" at bounding box center [282, 173] width 207 height 12
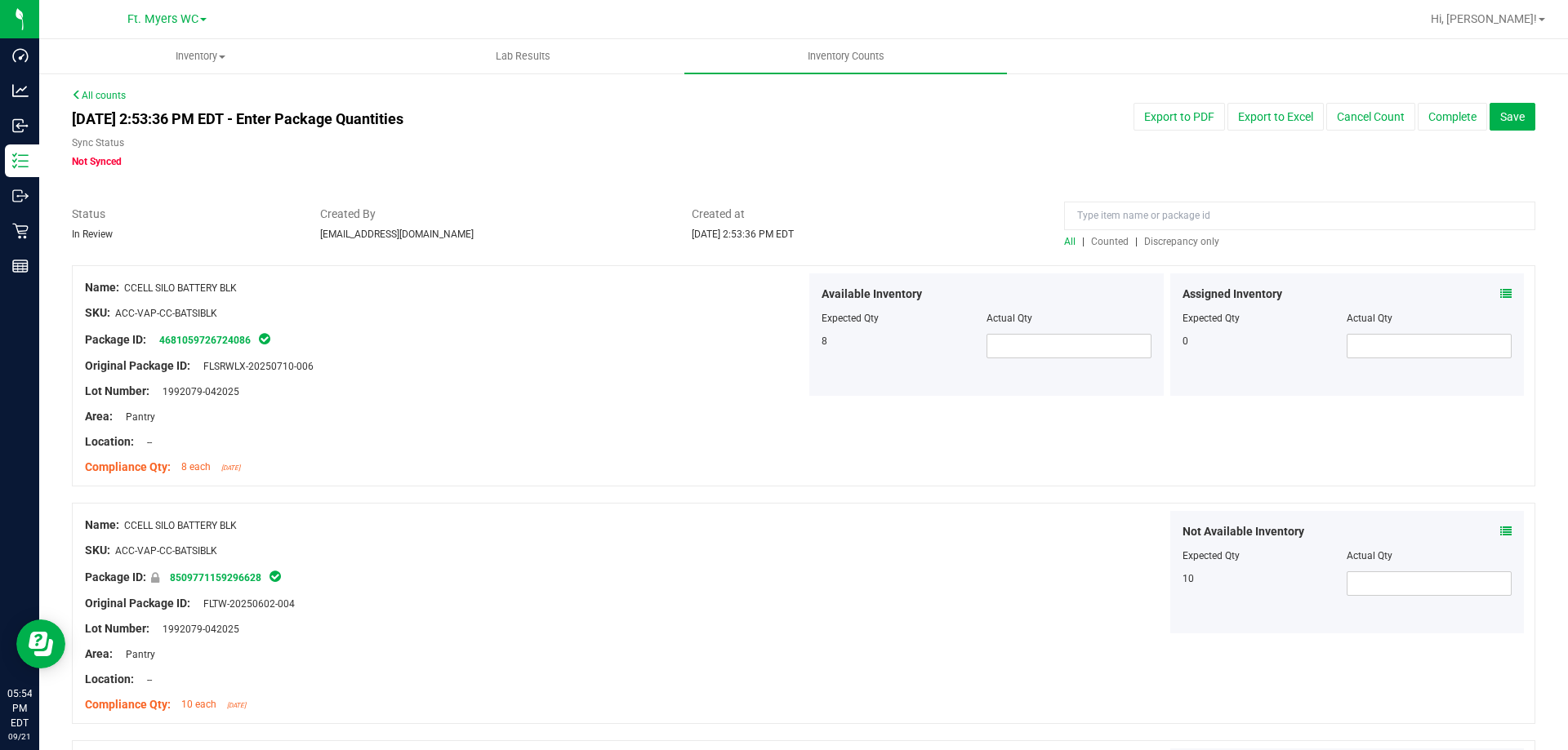
click at [1158, 241] on span "Discrepancy only" at bounding box center [1182, 241] width 75 height 12
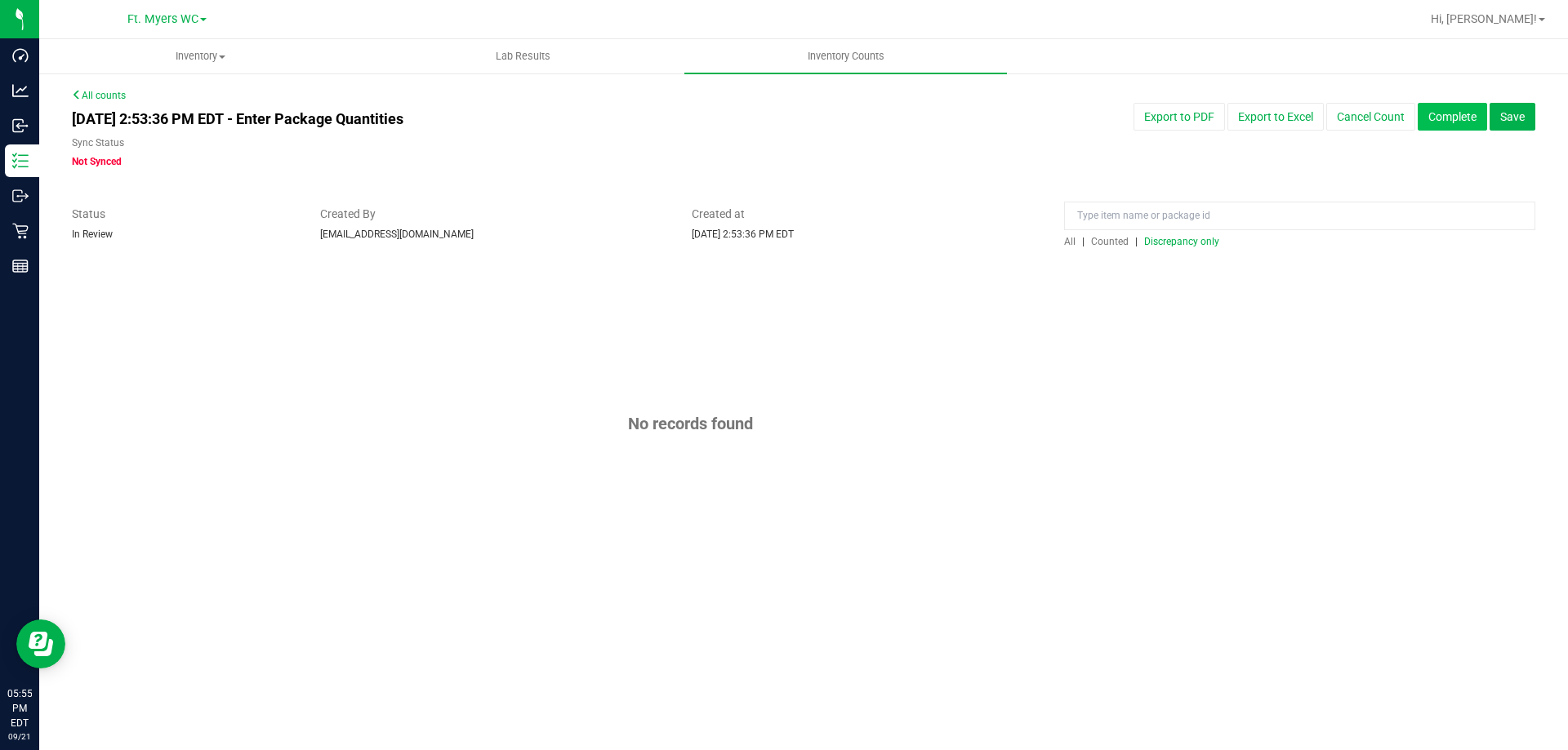
click at [1459, 106] on button "Complete" at bounding box center [1453, 116] width 69 height 28
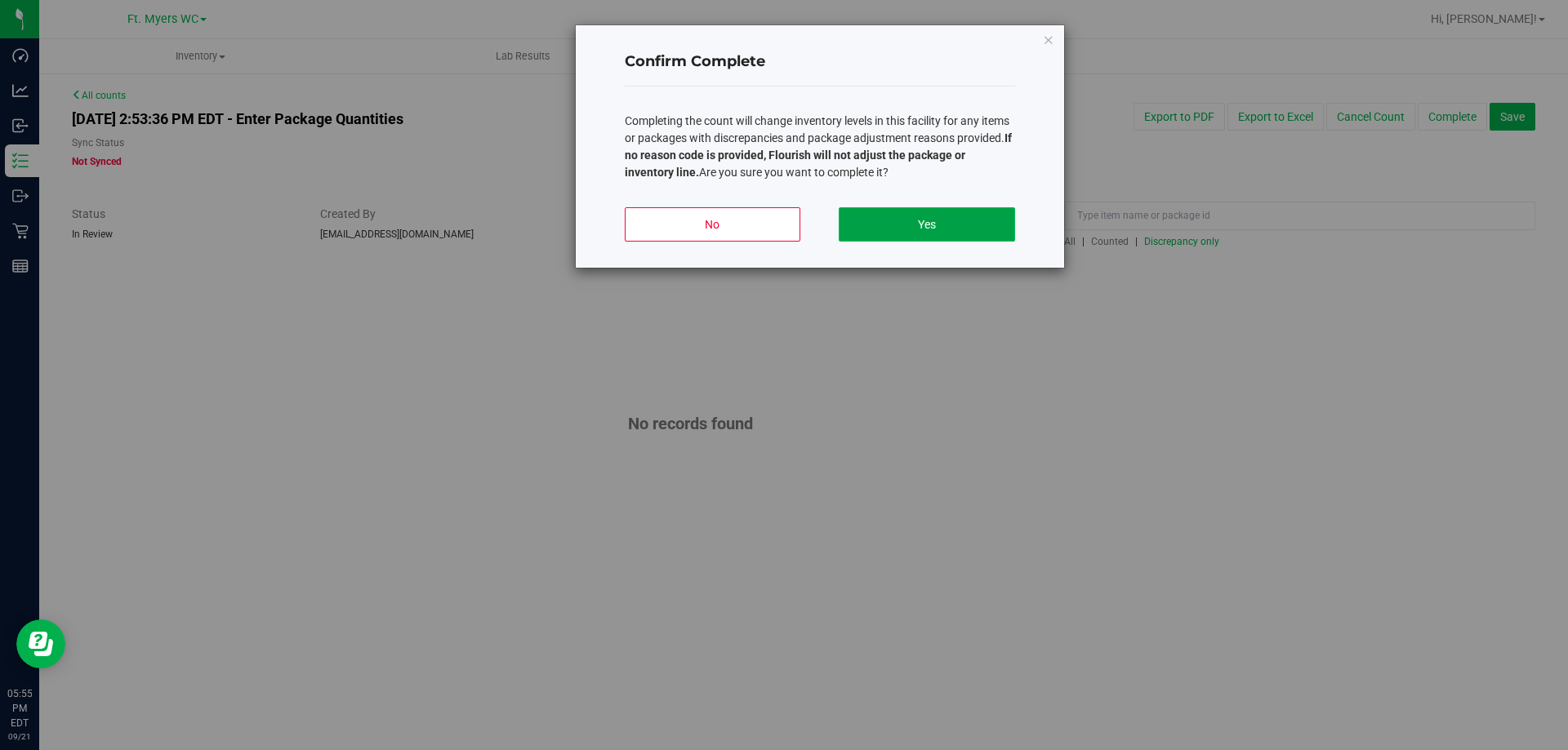
click at [875, 216] on button "Yes" at bounding box center [927, 225] width 176 height 35
